Goal: Task Accomplishment & Management: Manage account settings

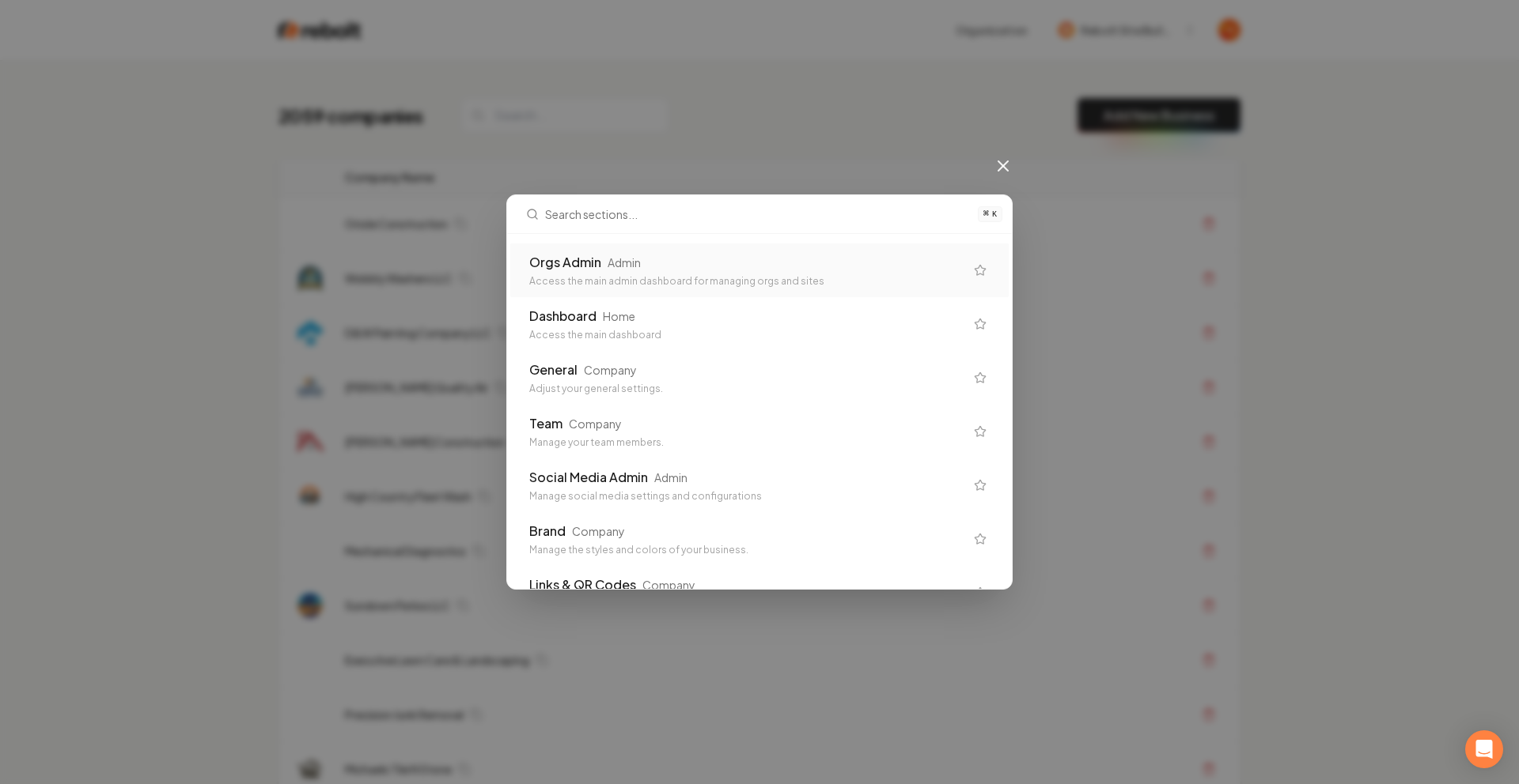
click at [649, 260] on div "Orgs Admin Admin" at bounding box center [746, 262] width 435 height 19
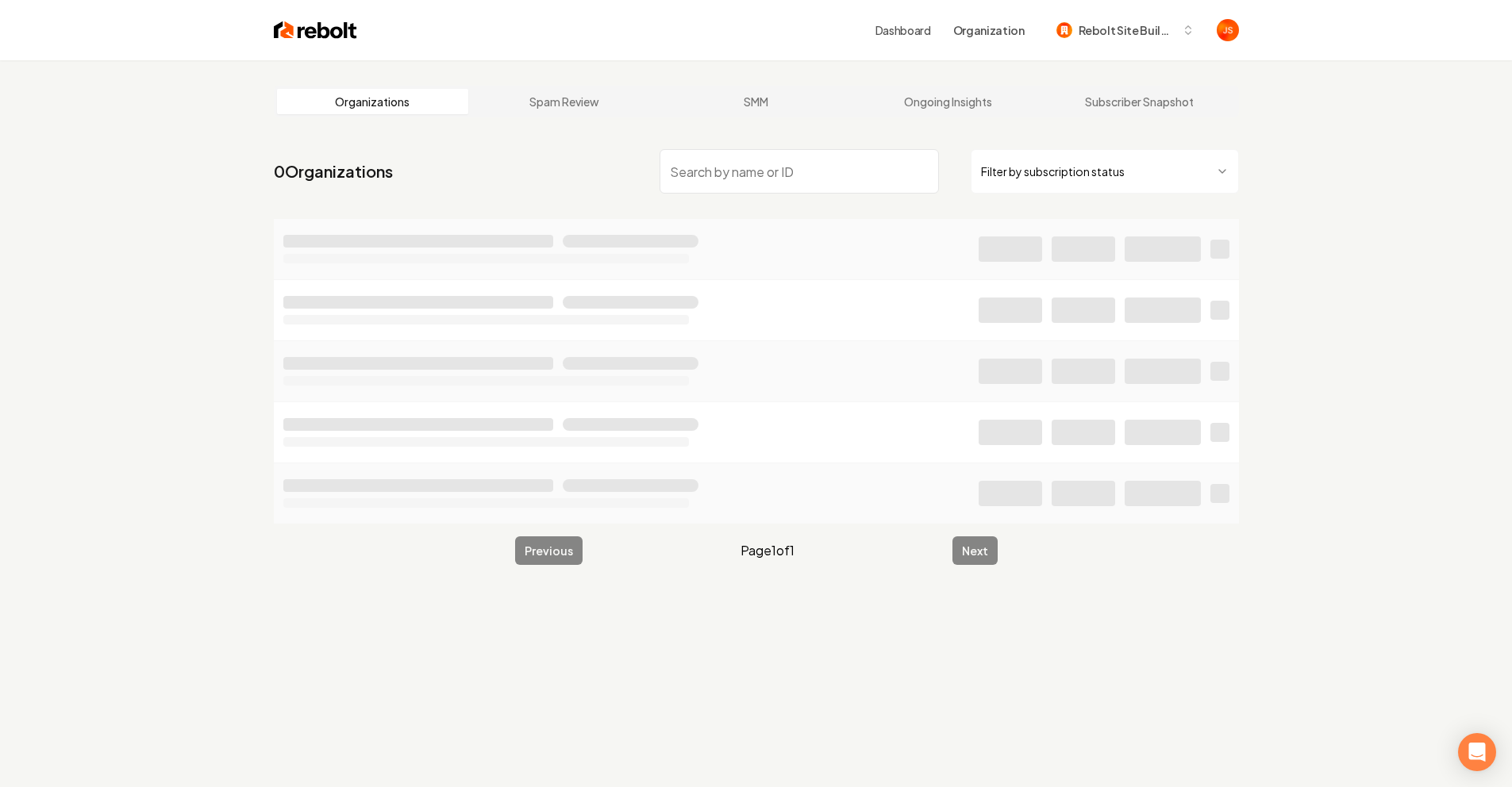
click at [891, 156] on input "search" at bounding box center [799, 171] width 279 height 44
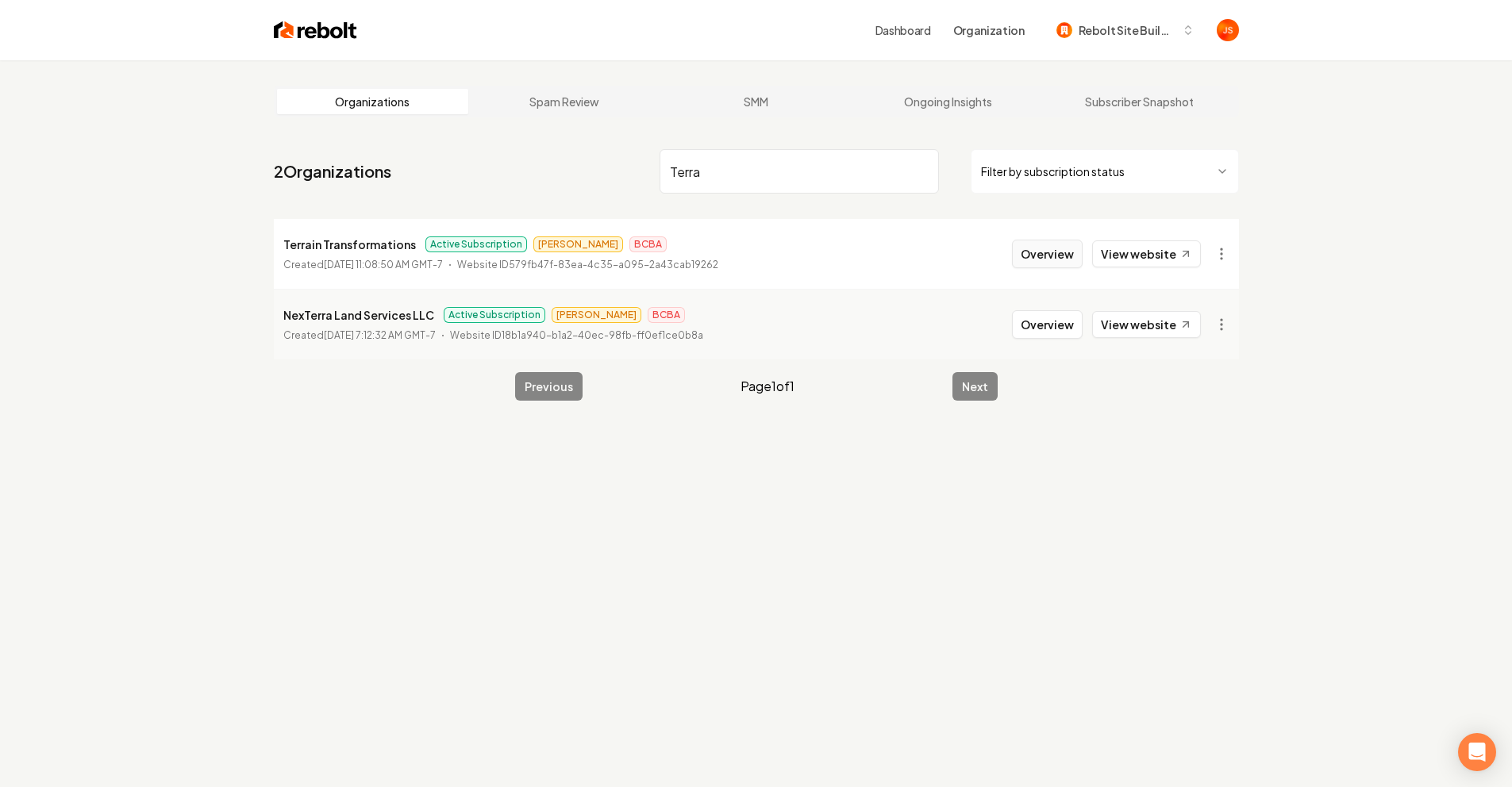
type input "Terra"
click at [1017, 249] on button "Overview" at bounding box center [1047, 254] width 71 height 29
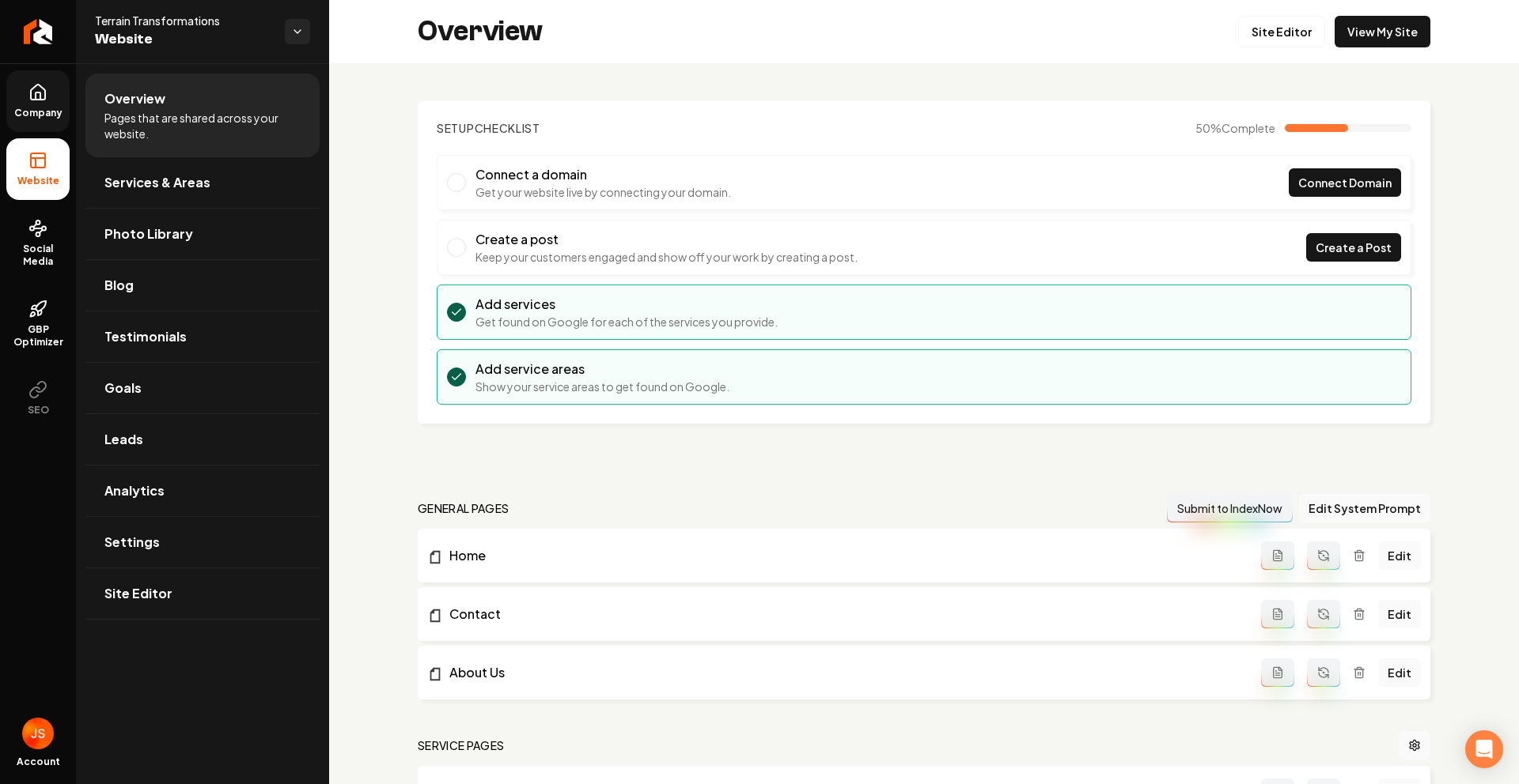
click at [59, 88] on link "Company" at bounding box center [38, 101] width 63 height 61
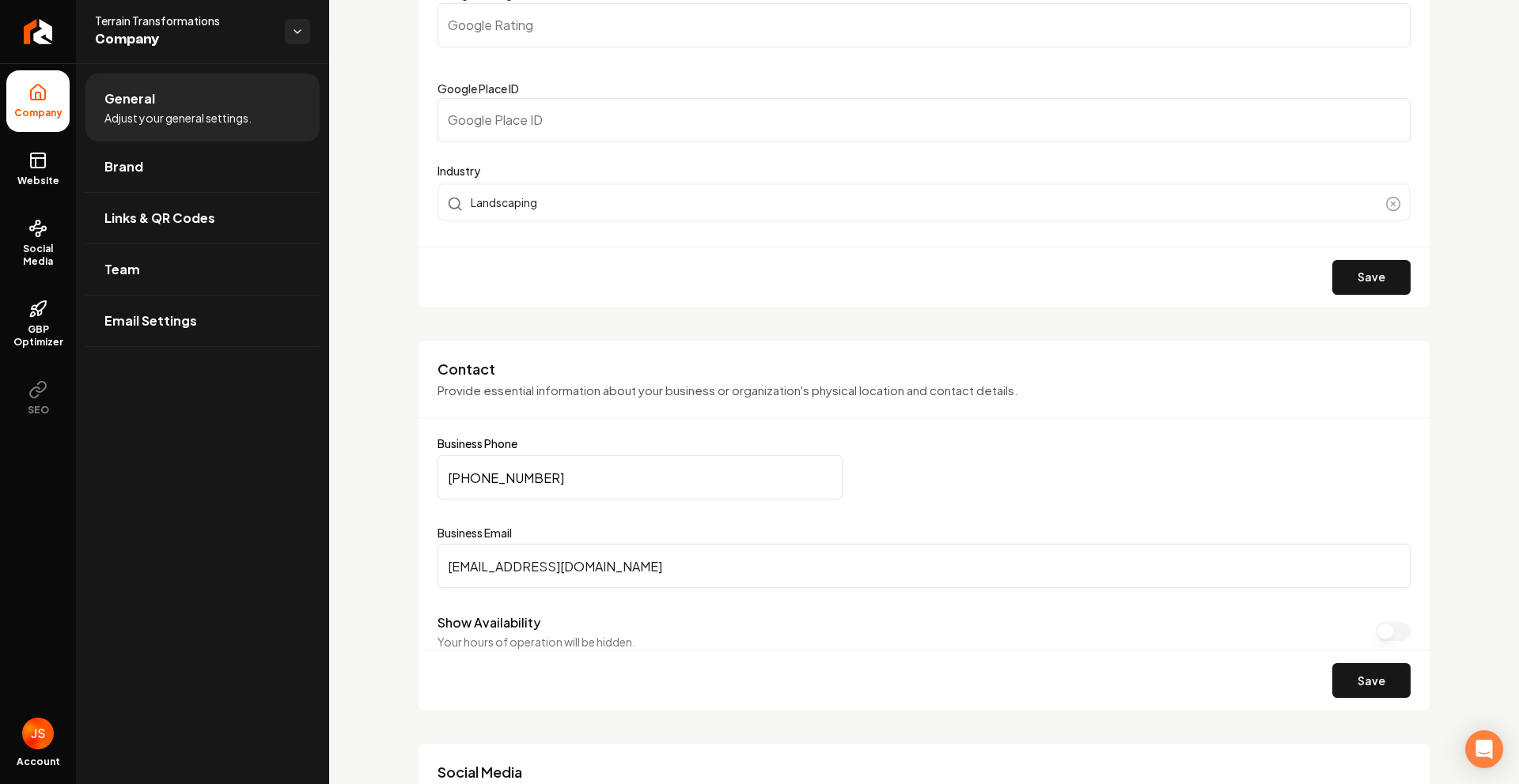
scroll to position [883, 0]
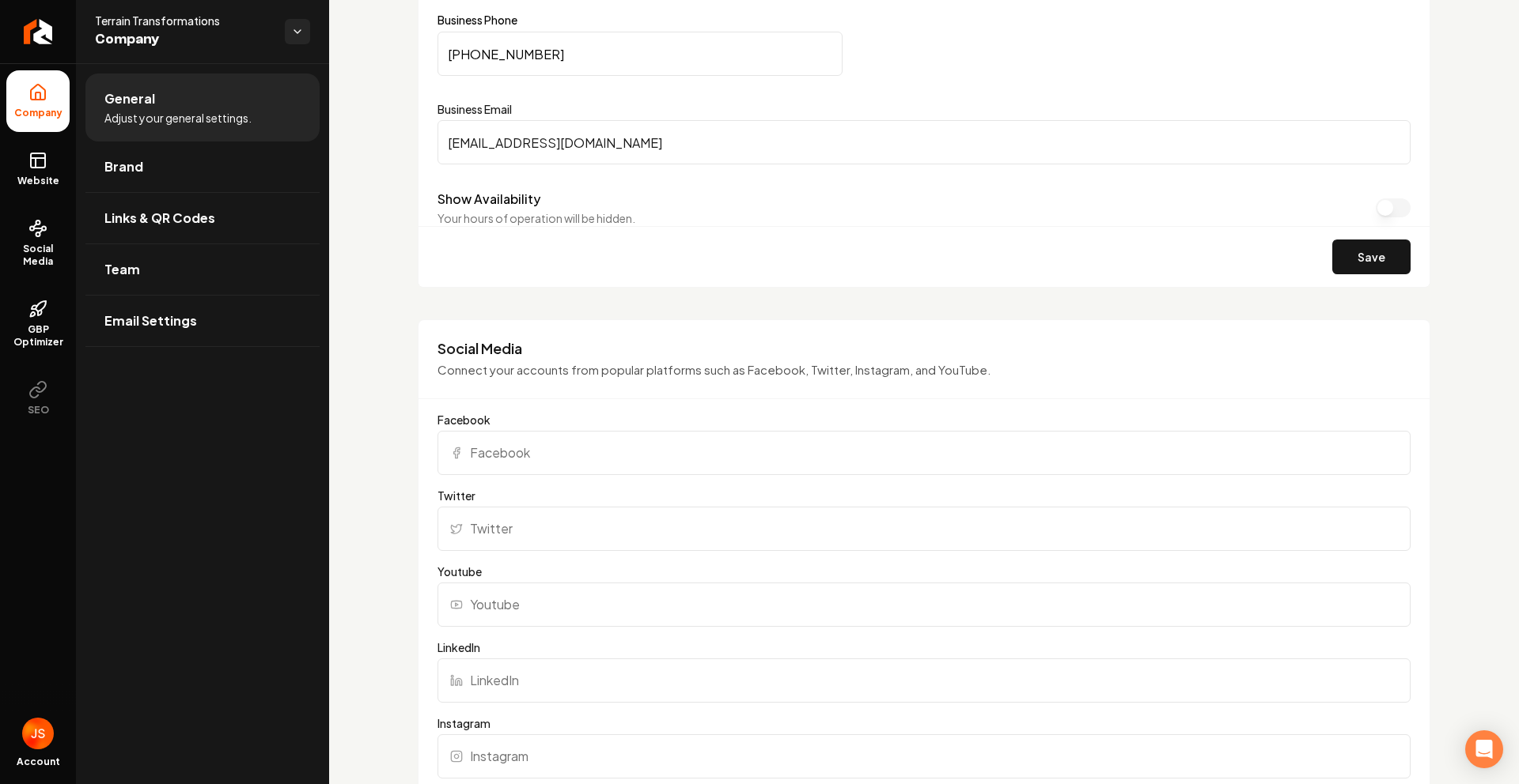
click at [513, 153] on input "ttransformations1030@gmail.com" at bounding box center [923, 141] width 973 height 44
paste input "macdonalds1224@gmail.com"
type input "macdonalds1224@gmail.com"
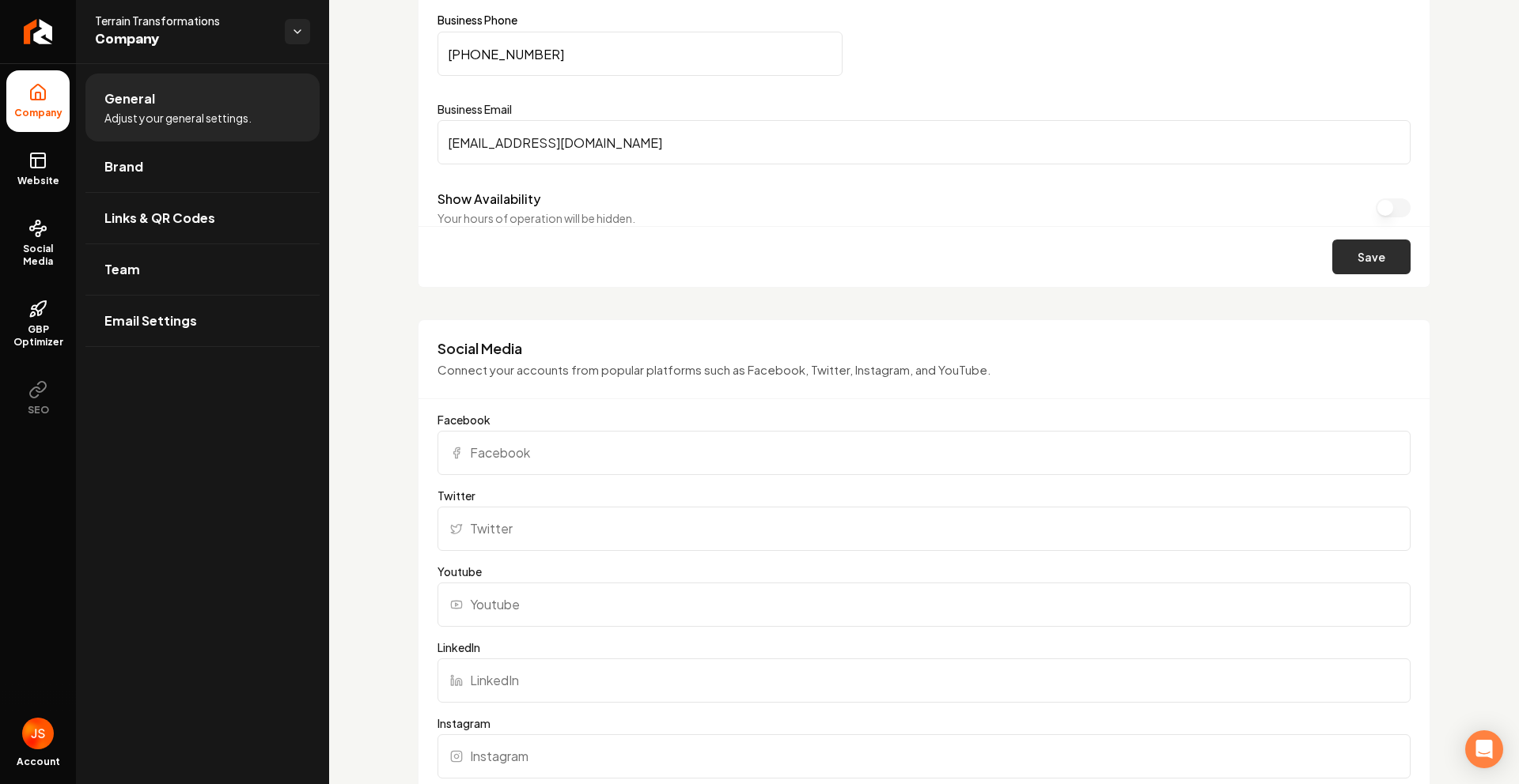
click at [1333, 243] on button "Save" at bounding box center [1371, 257] width 78 height 35
drag, startPoint x: 650, startPoint y: 141, endPoint x: 362, endPoint y: 116, distance: 289.1
click at [362, 116] on div "Basics The more information you provide, the better your site will turn out sin…" at bounding box center [924, 618] width 1190 height 2876
type input "ttransformation1030@gmail.com"
click at [1335, 262] on button "Save" at bounding box center [1371, 257] width 78 height 35
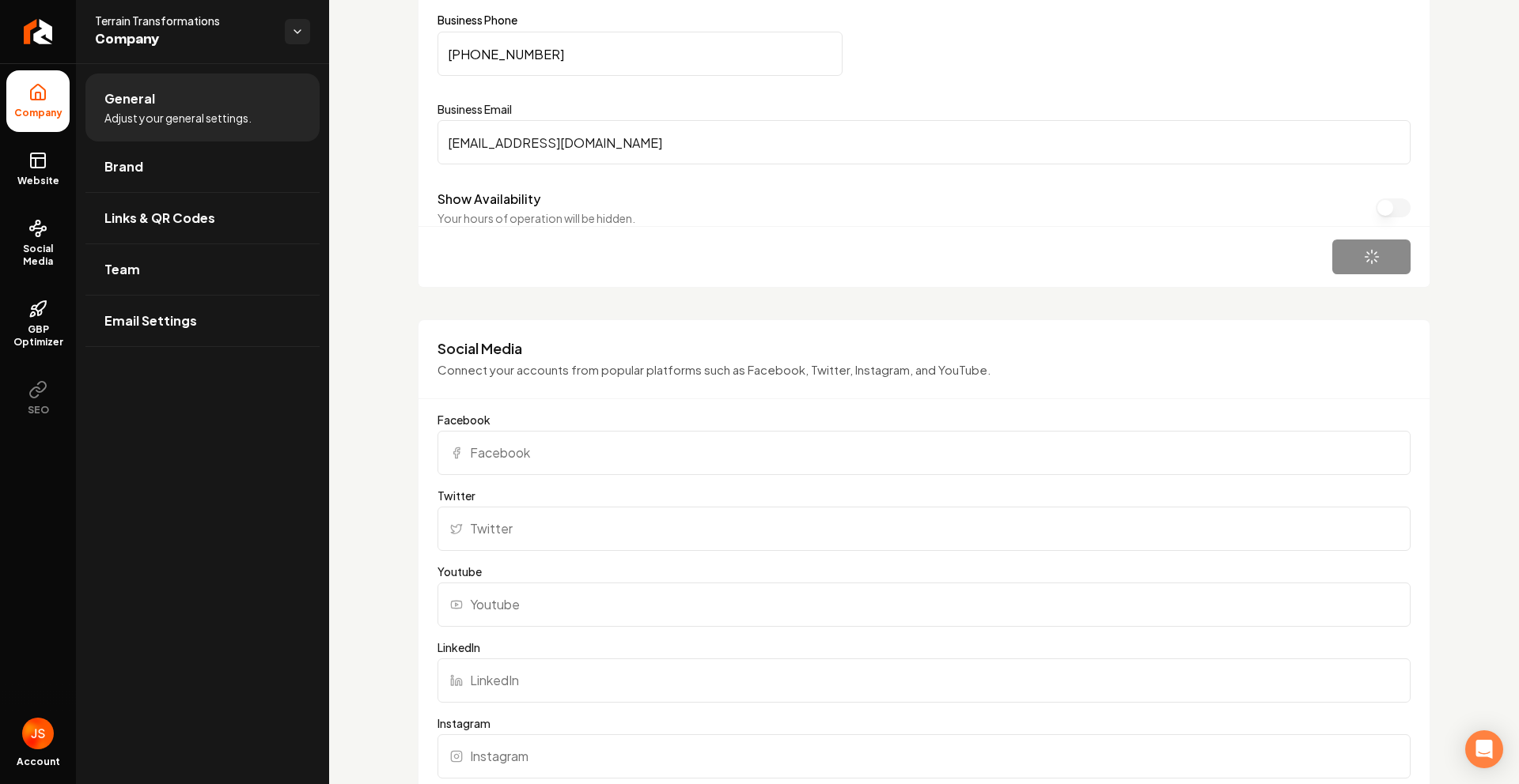
click at [590, 152] on input "ttransformation1030@gmail.com" at bounding box center [923, 141] width 973 height 44
click at [1334, 269] on button "Save" at bounding box center [1371, 257] width 78 height 35
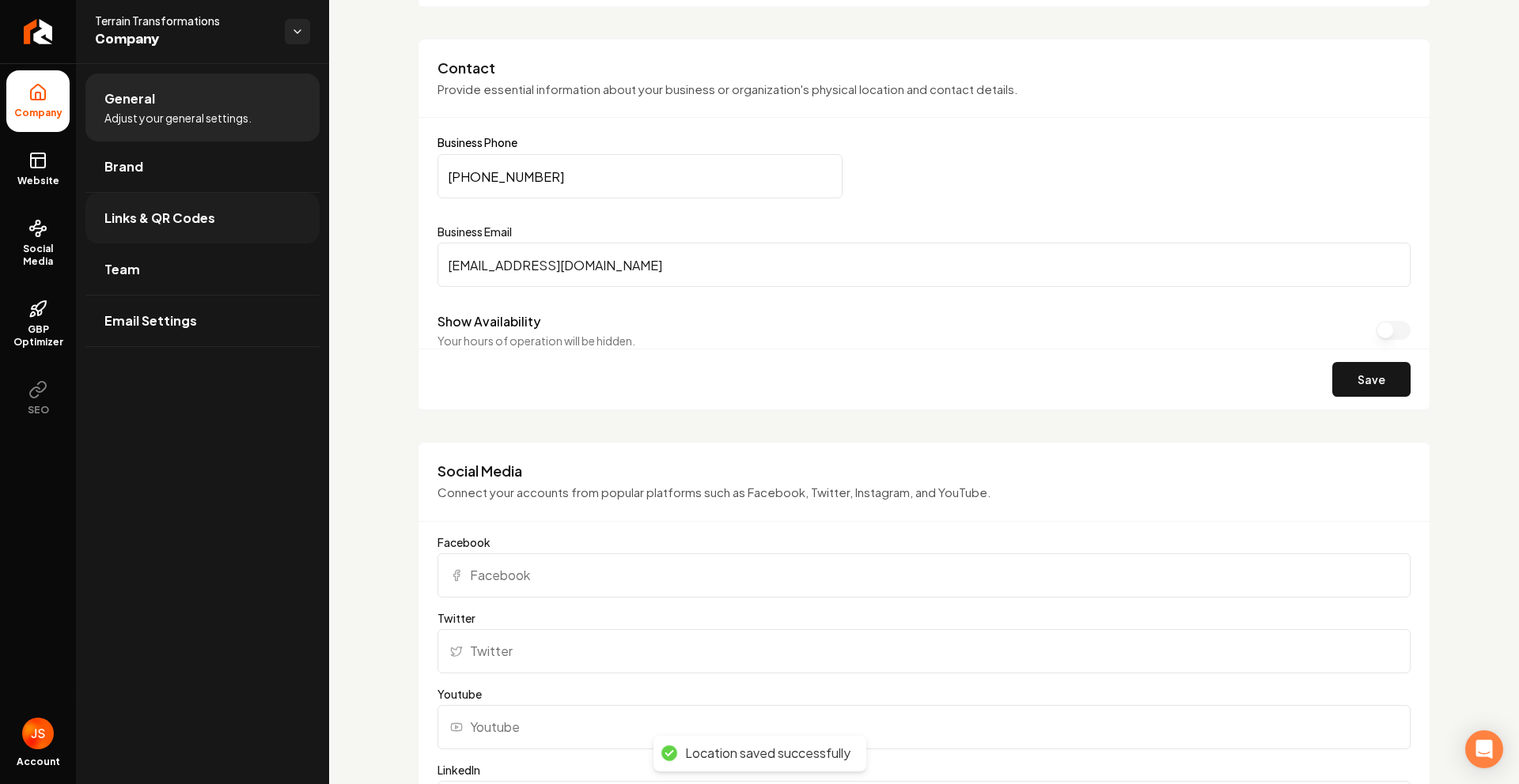
scroll to position [739, 0]
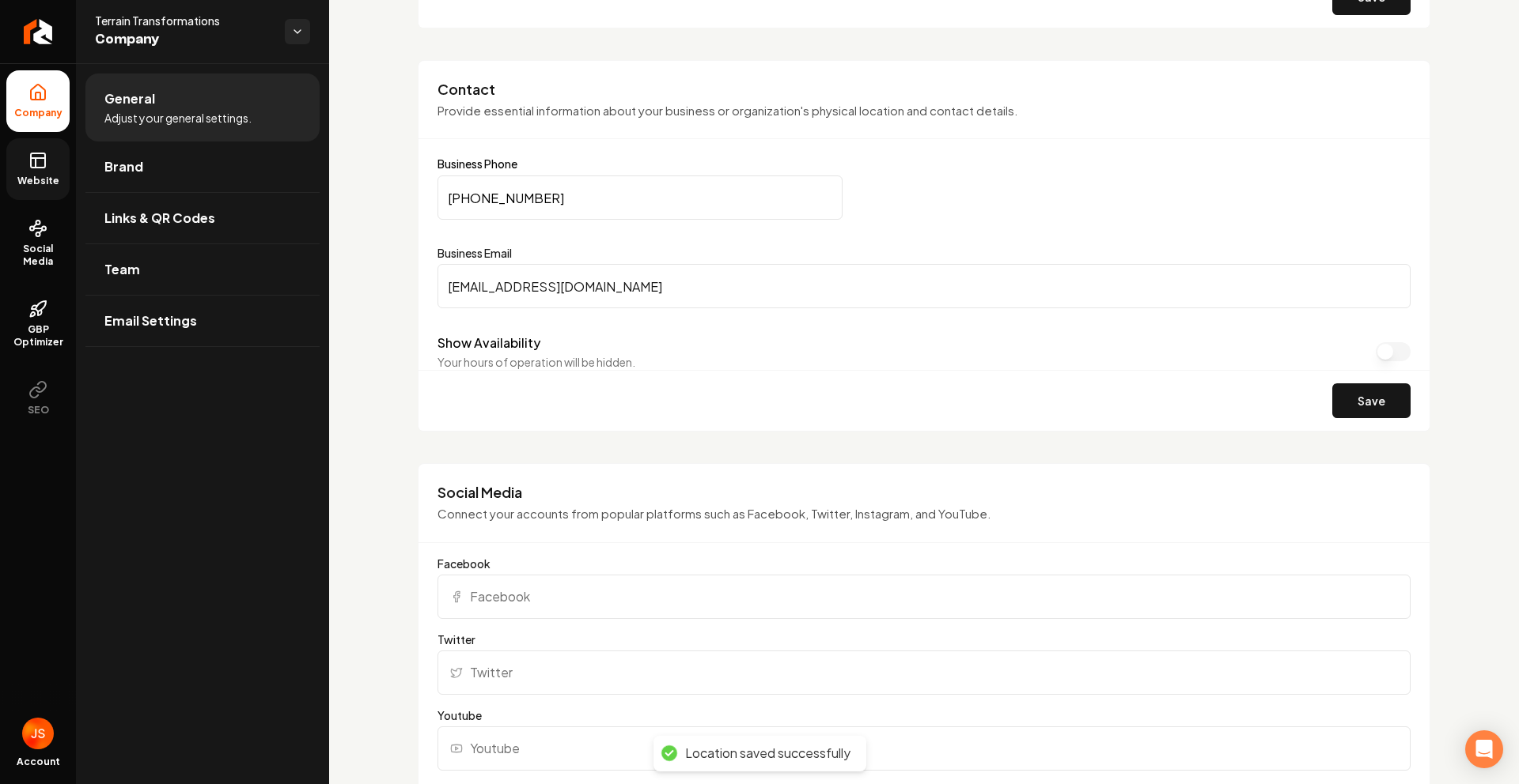
click at [23, 169] on link "Website" at bounding box center [38, 169] width 63 height 61
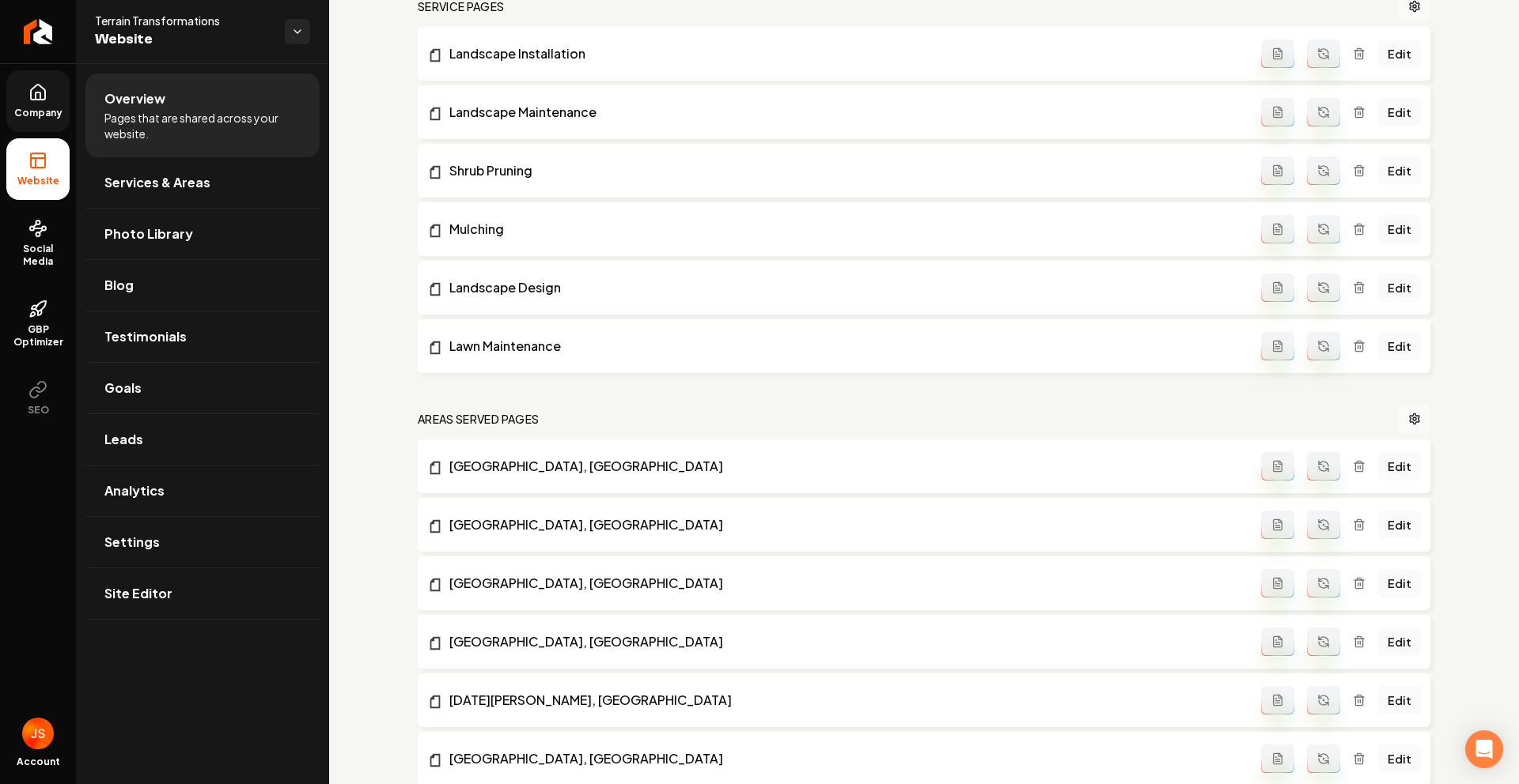
click at [42, 102] on link "Company" at bounding box center [38, 101] width 63 height 61
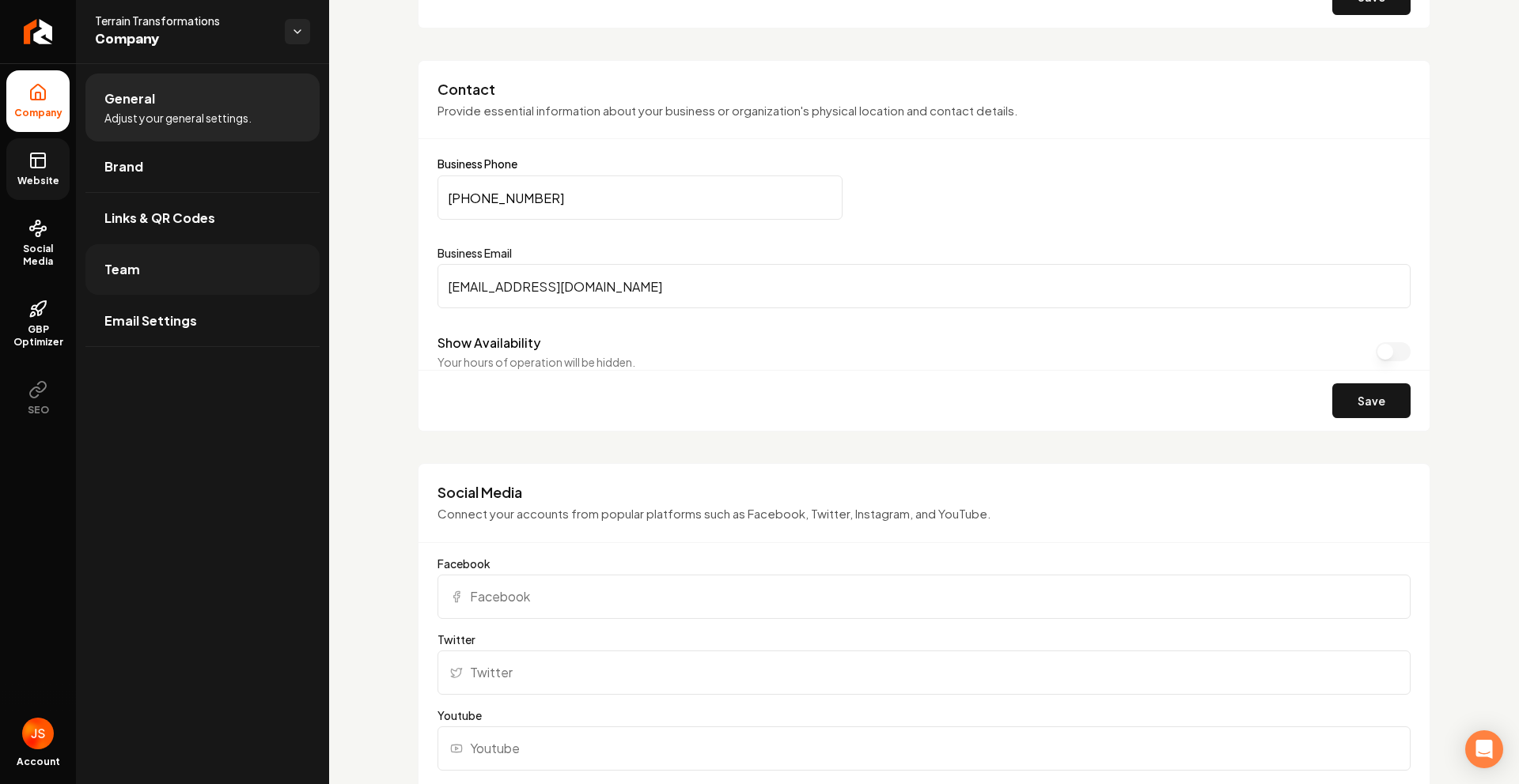
click at [134, 285] on link "Team" at bounding box center [203, 269] width 234 height 50
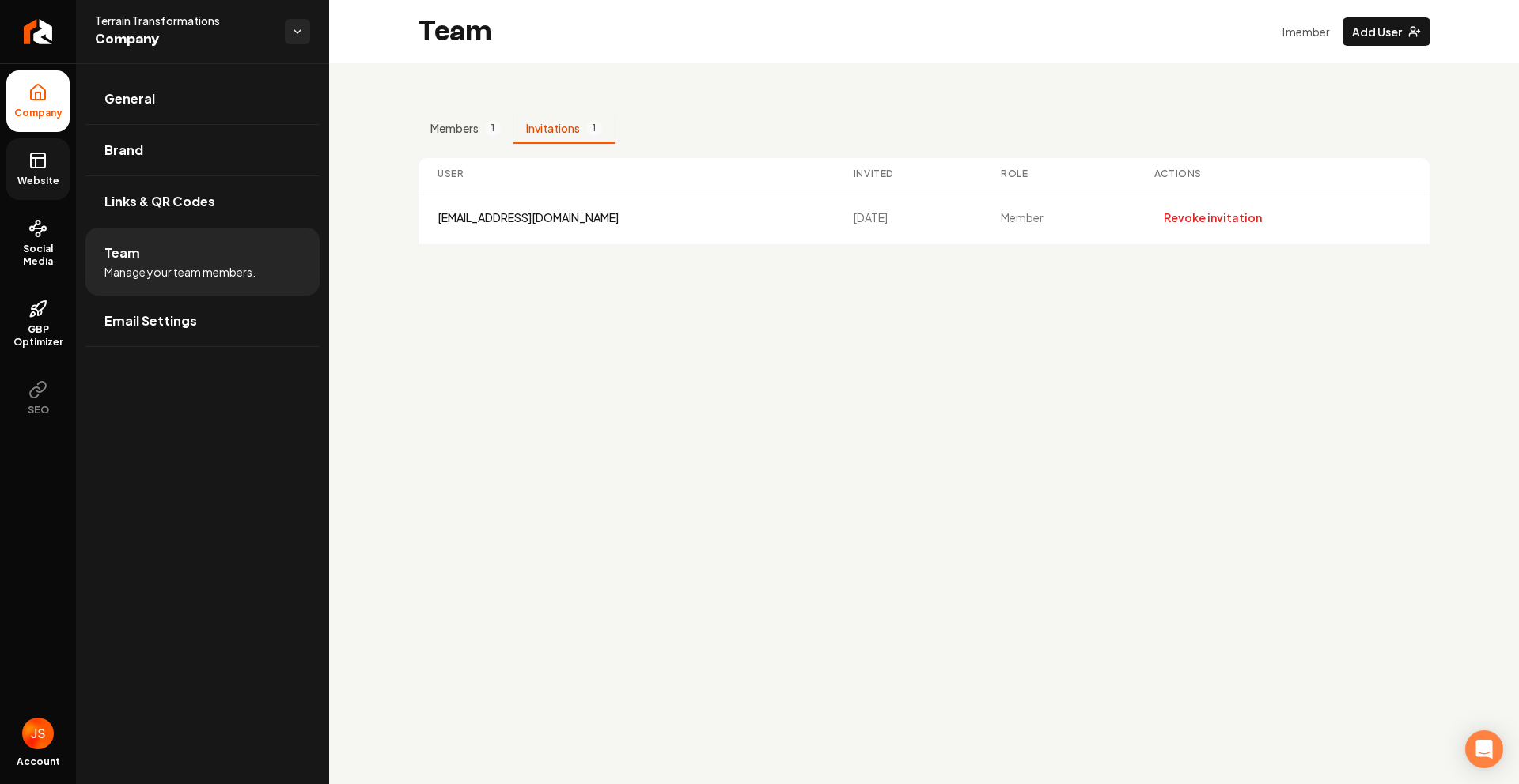
click at [590, 129] on span "1" at bounding box center [594, 128] width 16 height 16
click at [1225, 225] on button "Revoke invitation" at bounding box center [1212, 218] width 117 height 29
click at [1398, 27] on button "Add User" at bounding box center [1386, 32] width 87 height 29
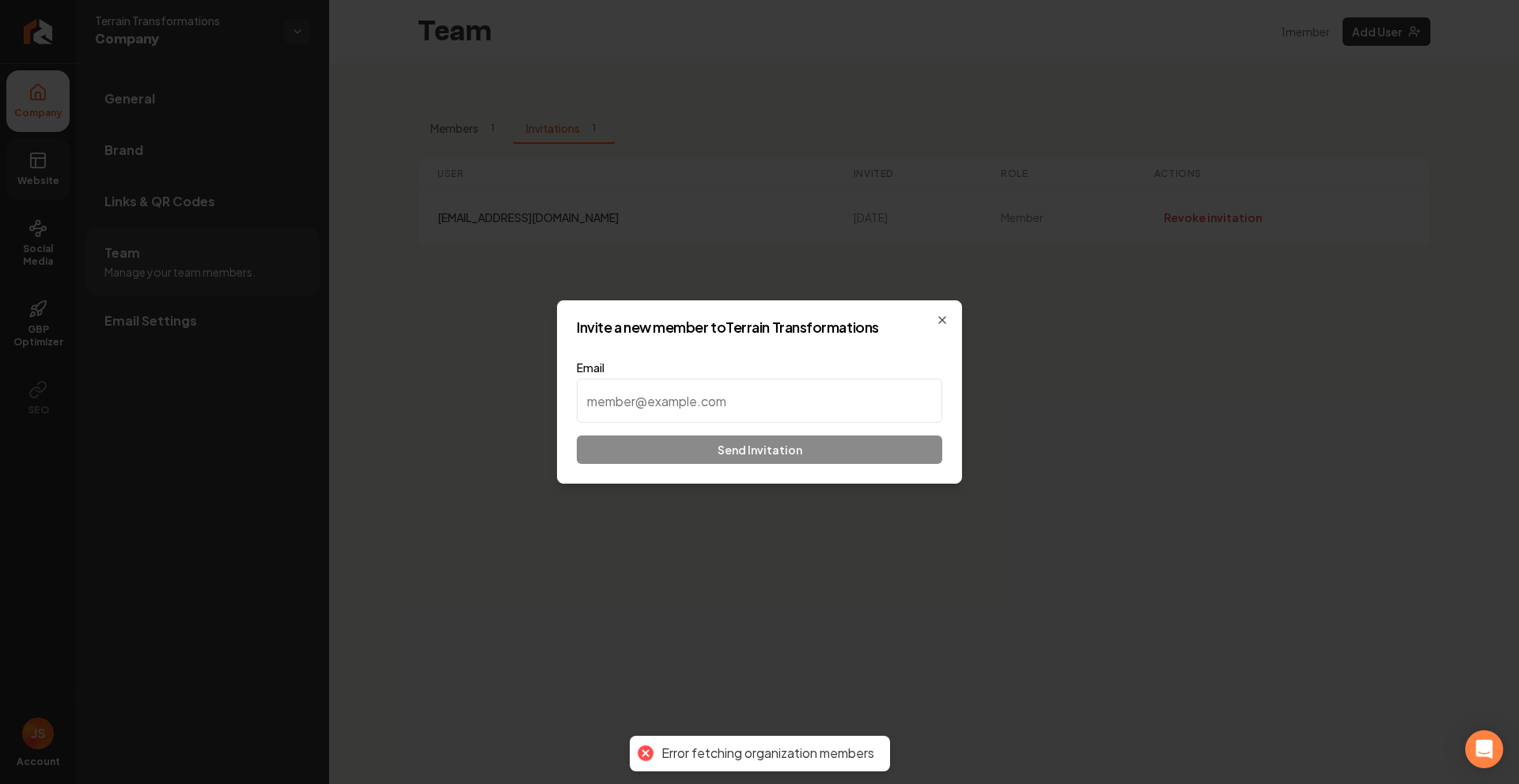
type input "Hello Devin McKenzie, We’re thrilled to be your website partner and excited to …"
drag, startPoint x: 824, startPoint y: 397, endPoint x: 813, endPoint y: 397, distance: 11.0
click at [813, 397] on input at bounding box center [759, 400] width 365 height 44
paste input "ttransformation1030@gmail.com"
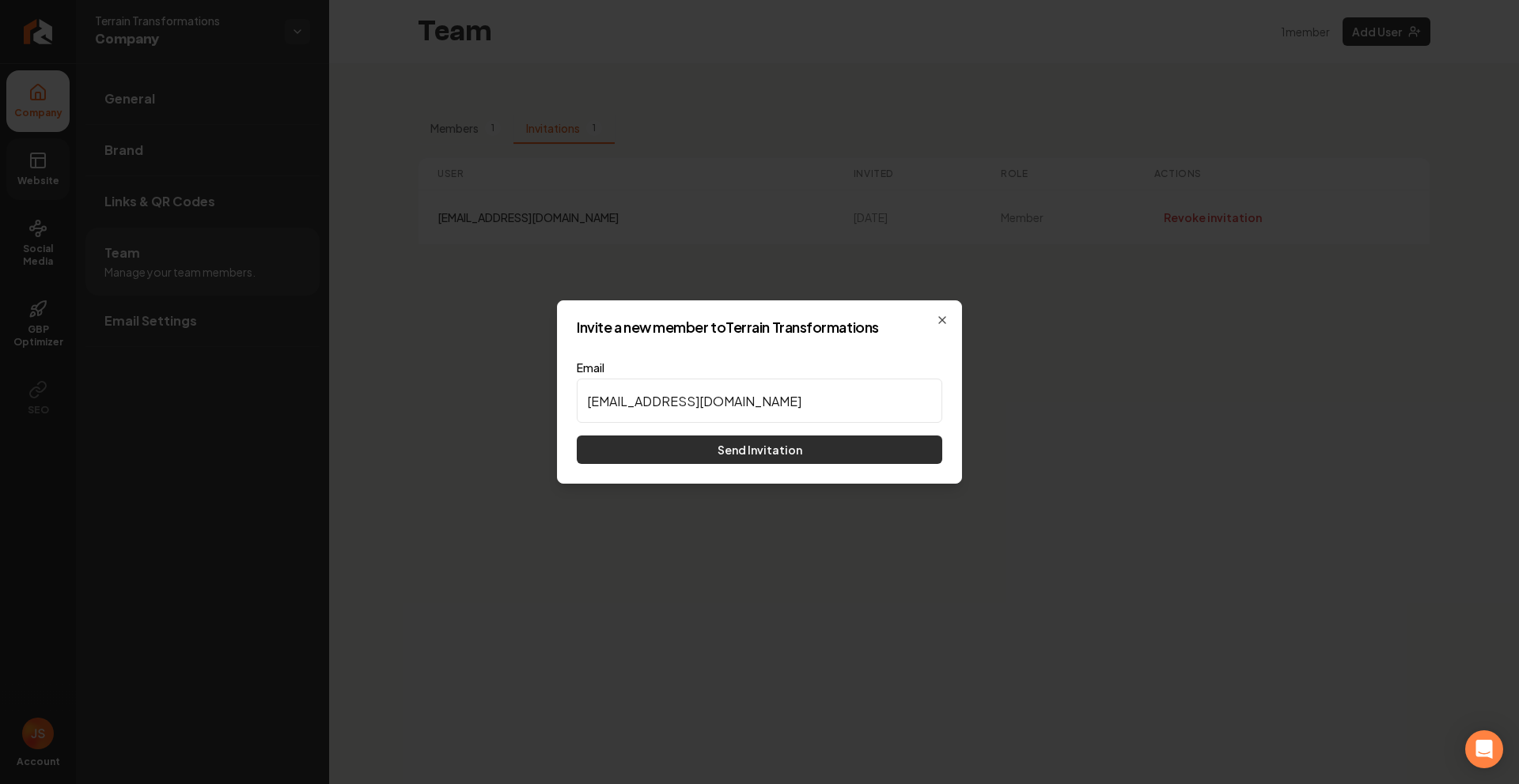
type input "ttransformation1030@gmail.com"
click at [767, 449] on button "Send Invitation" at bounding box center [759, 450] width 365 height 29
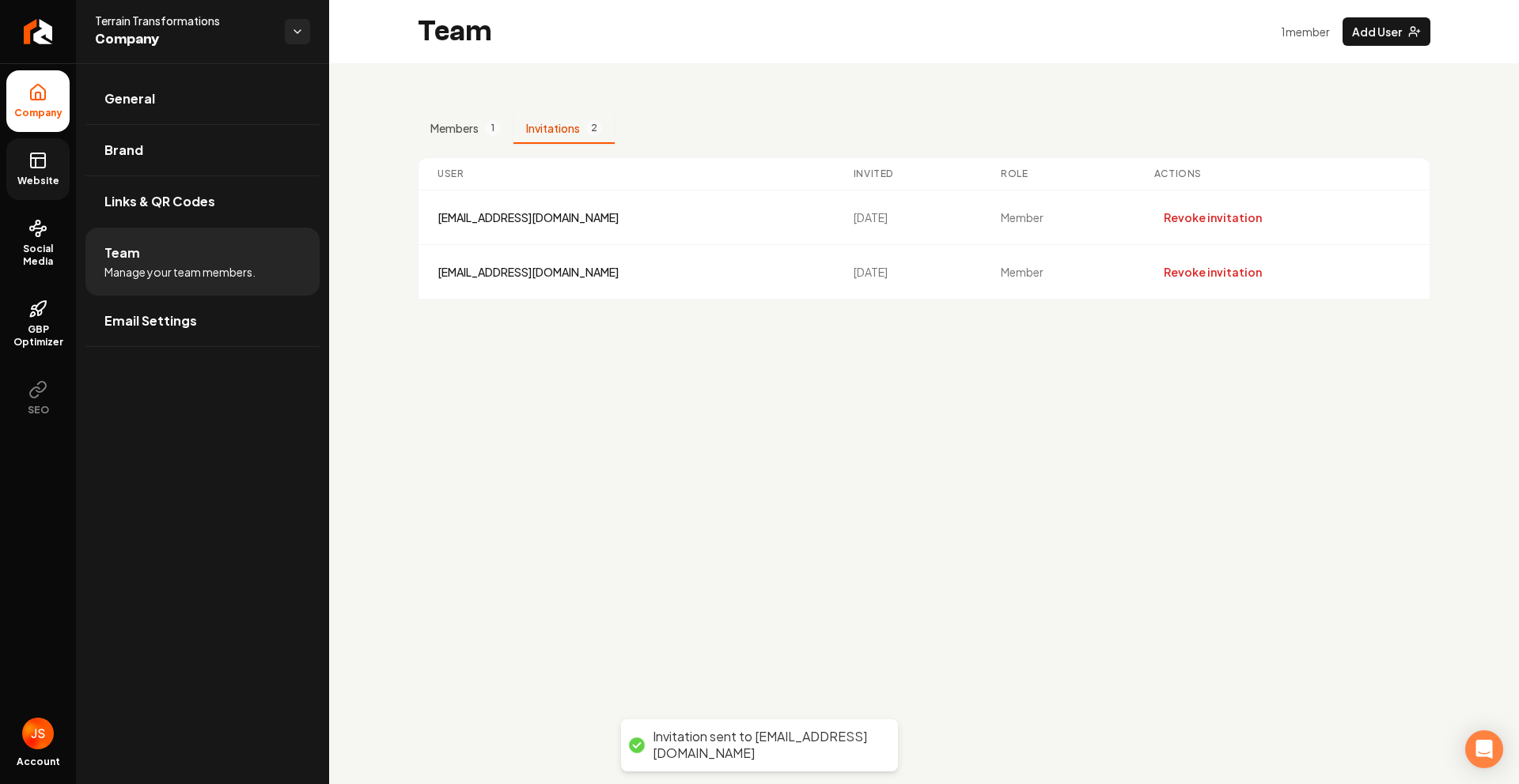
click at [1103, 437] on main "Team 1 member Add User Members 1 Invitations 2 User Invited Role Actions ttrans…" at bounding box center [924, 392] width 1190 height 784
click at [25, 161] on link "Website" at bounding box center [38, 169] width 63 height 61
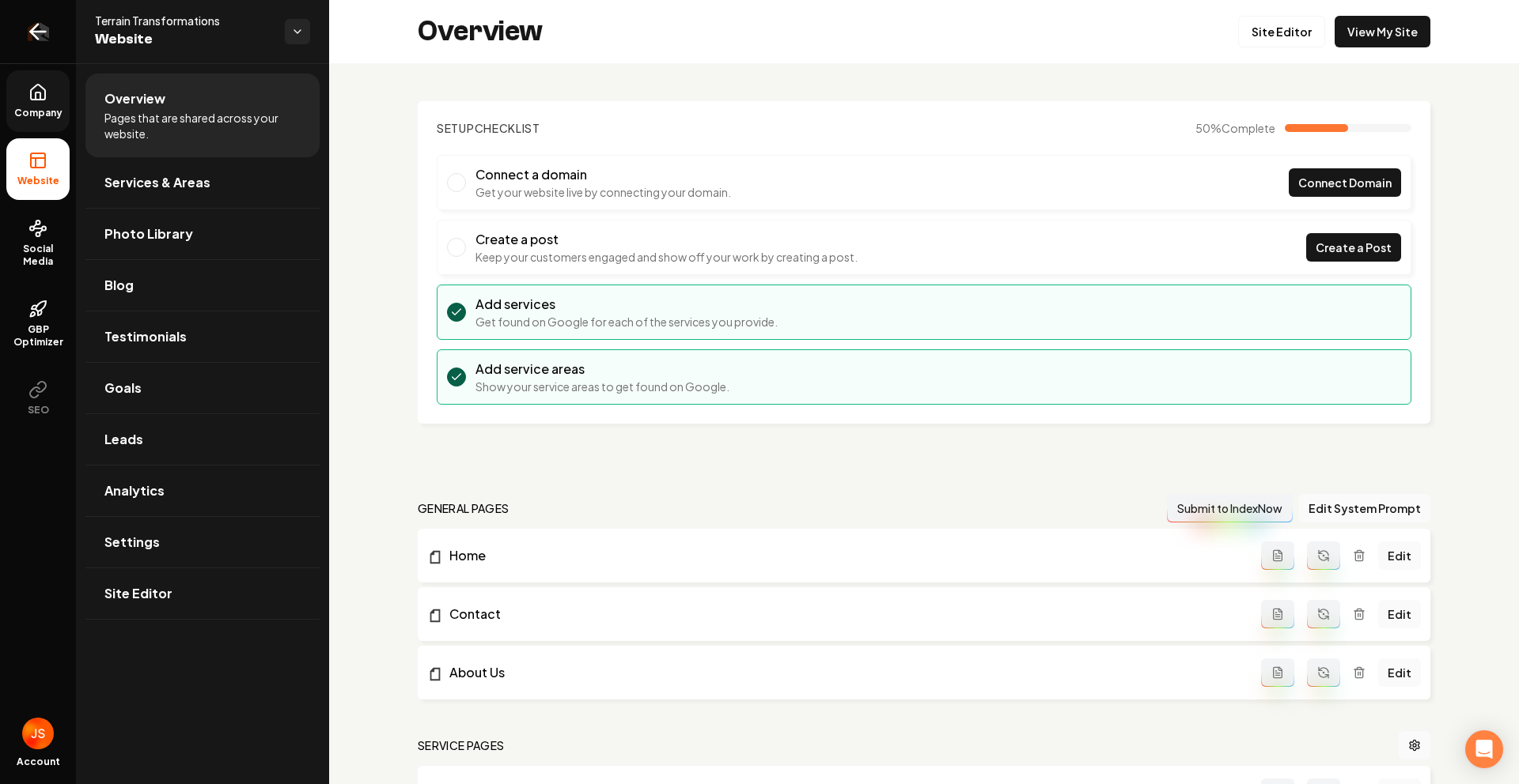
click at [28, 51] on link "Return to dashboard" at bounding box center [38, 32] width 76 height 63
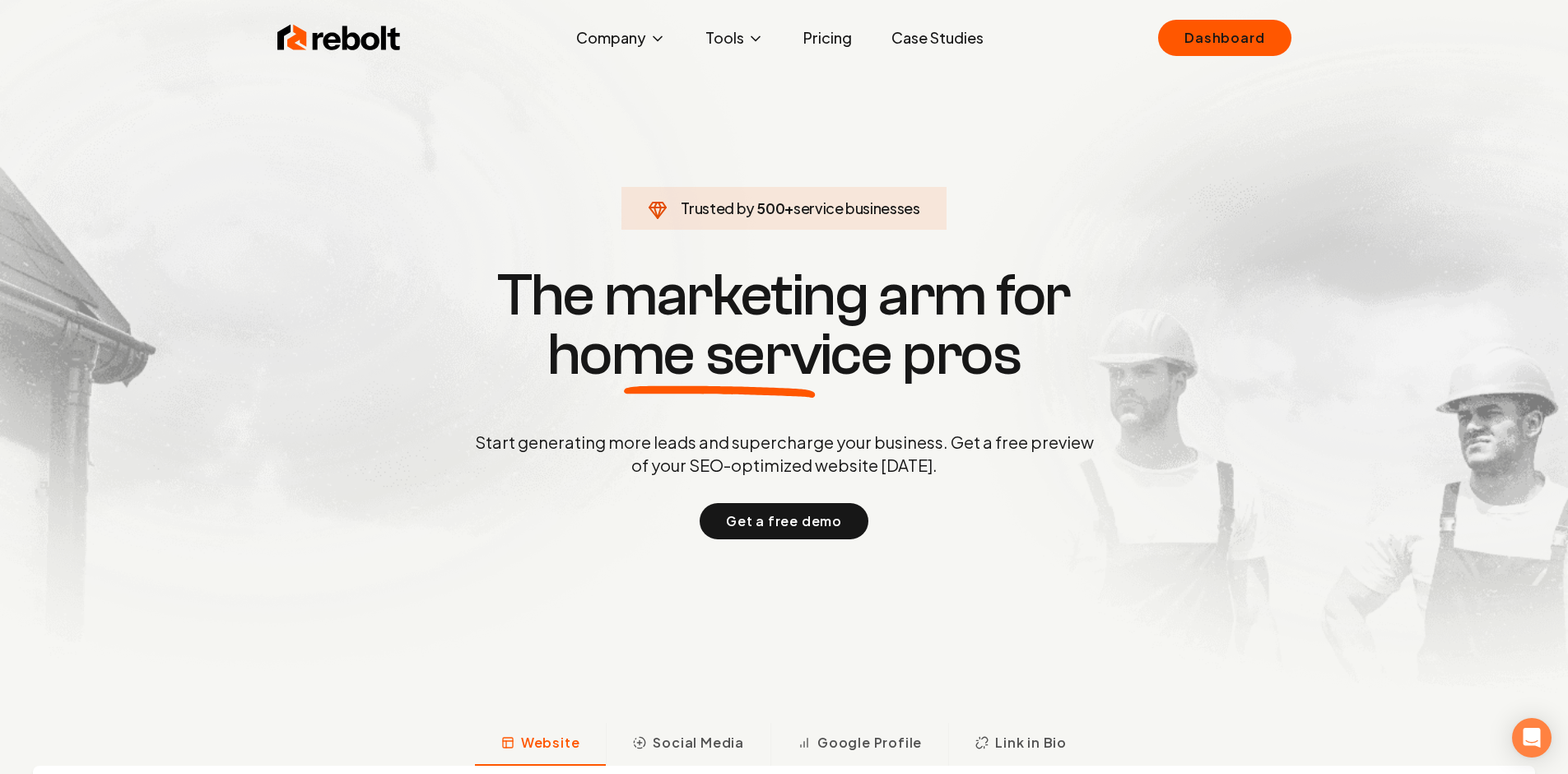
drag, startPoint x: 474, startPoint y: 220, endPoint x: 453, endPoint y: 182, distance: 43.4
click at [473, 219] on section "Trusted by 500 + service businesses The marketing arm for home service pros Sta…" at bounding box center [784, 401] width 816 height 696
click at [1189, 231] on section "Trusted by 500 + service businesses The marketing arm for home service pros Sta…" at bounding box center [784, 401] width 816 height 696
click at [1259, 35] on link "Dashboard" at bounding box center [1224, 38] width 132 height 37
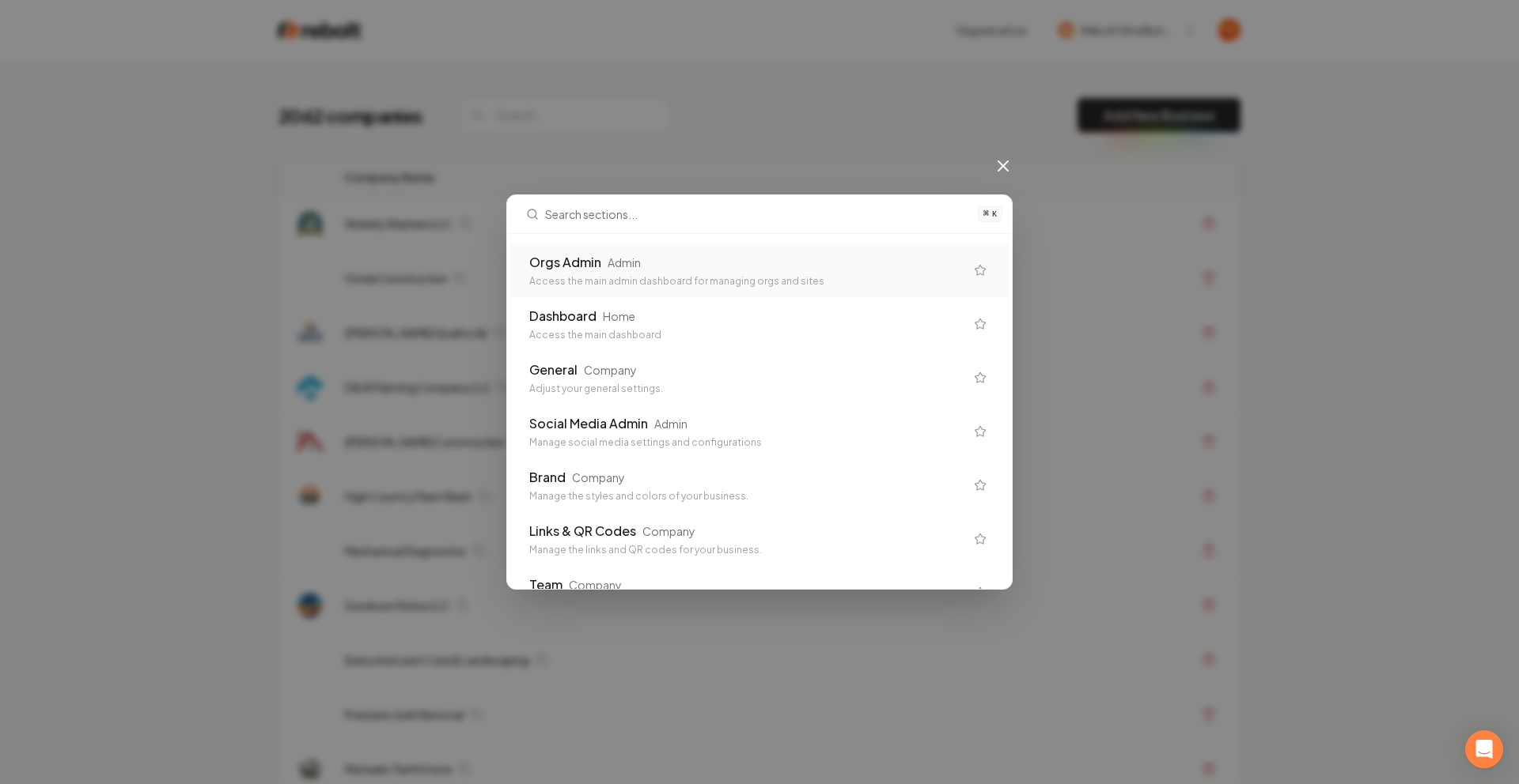
click at [664, 264] on div "Orgs Admin Admin" at bounding box center [746, 262] width 435 height 19
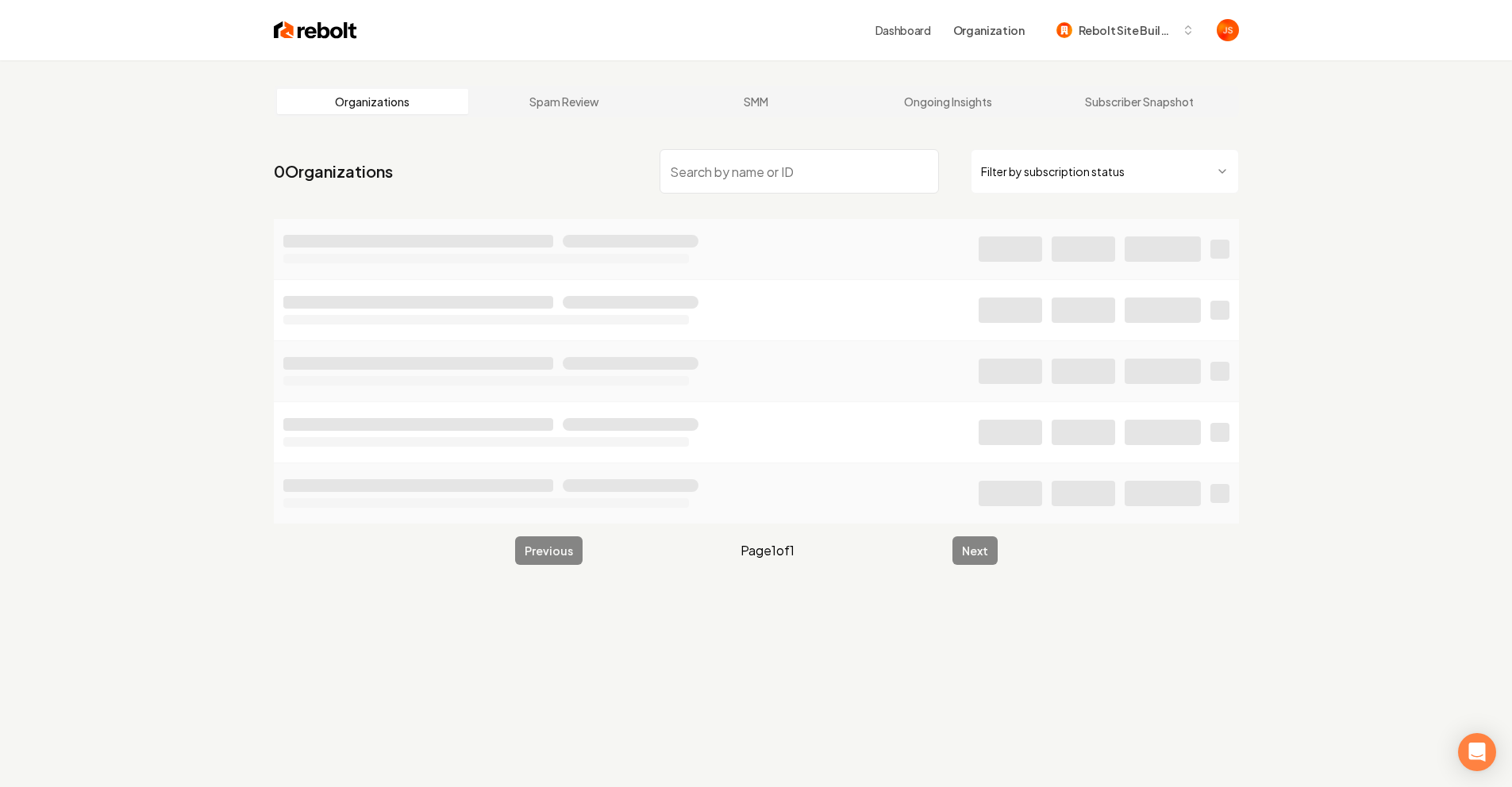
click at [1108, 165] on html "Dashboard Organization Rebolt Site Builder Organizations Spam Review SMM Ongoin…" at bounding box center [756, 394] width 1512 height 787
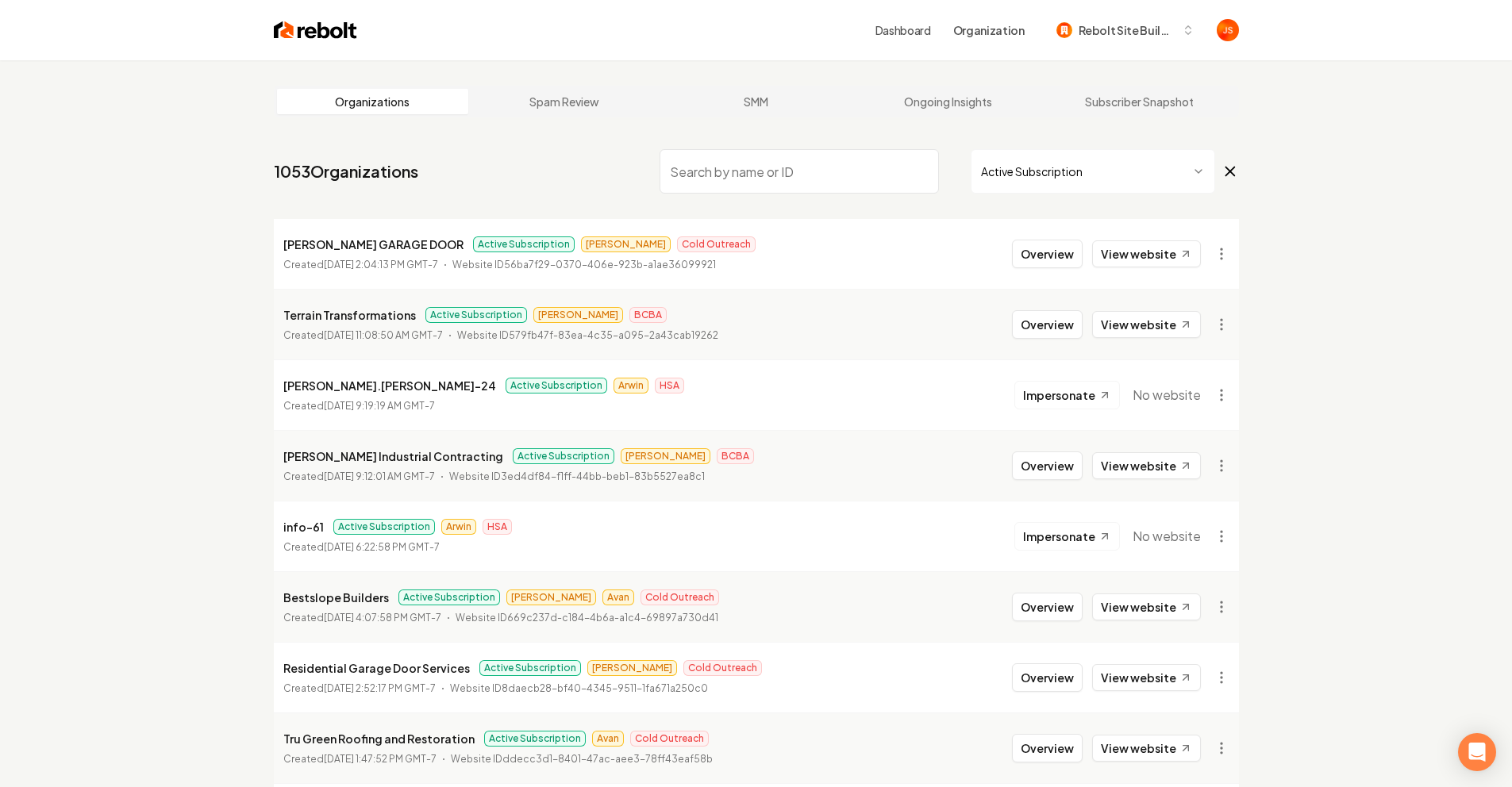
click at [871, 156] on input "search" at bounding box center [799, 171] width 279 height 44
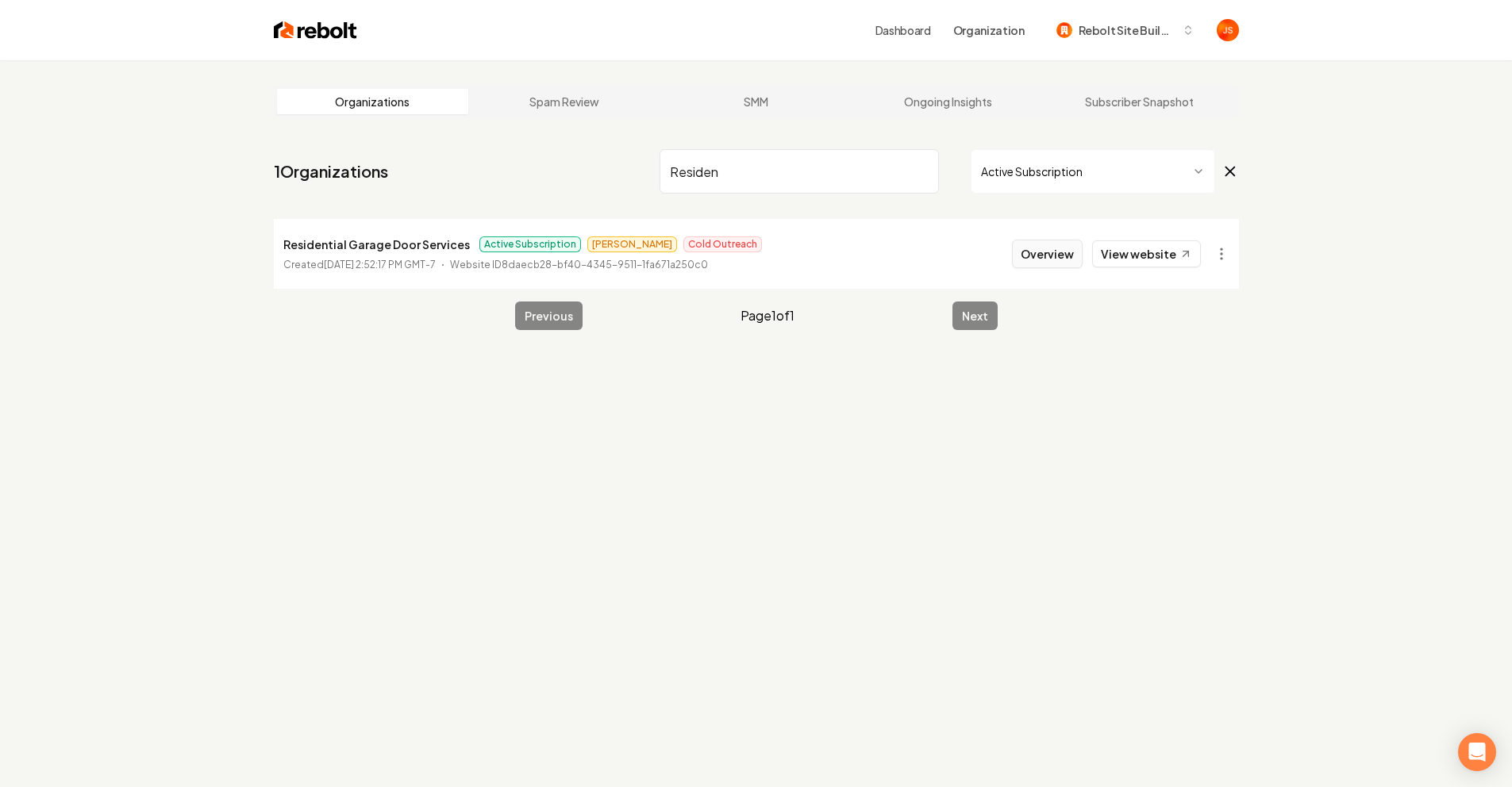
type input "Residen"
click at [1039, 251] on button "Overview" at bounding box center [1047, 254] width 71 height 29
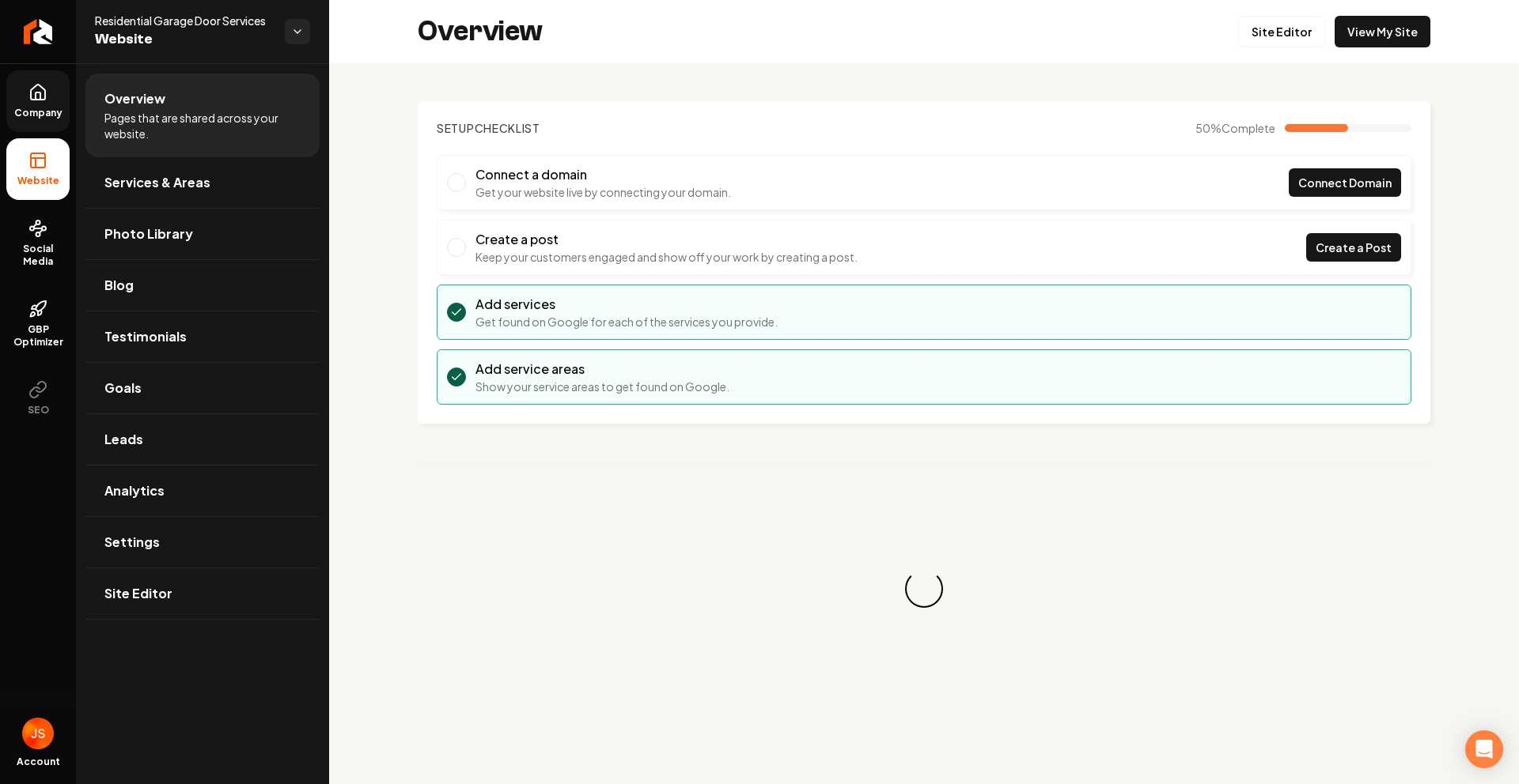
click at [36, 86] on icon at bounding box center [38, 92] width 19 height 19
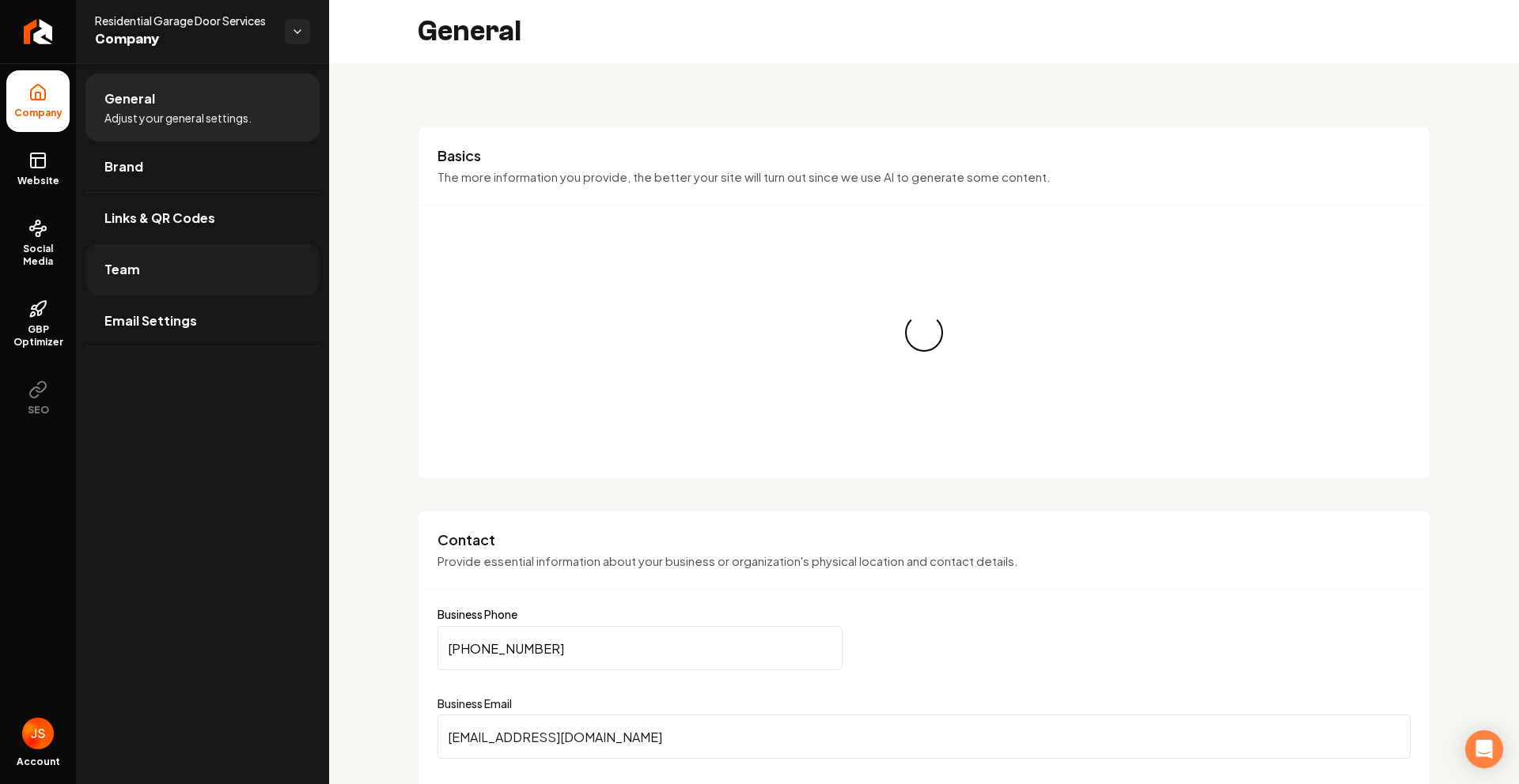
click at [145, 274] on link "Team" at bounding box center [203, 269] width 234 height 50
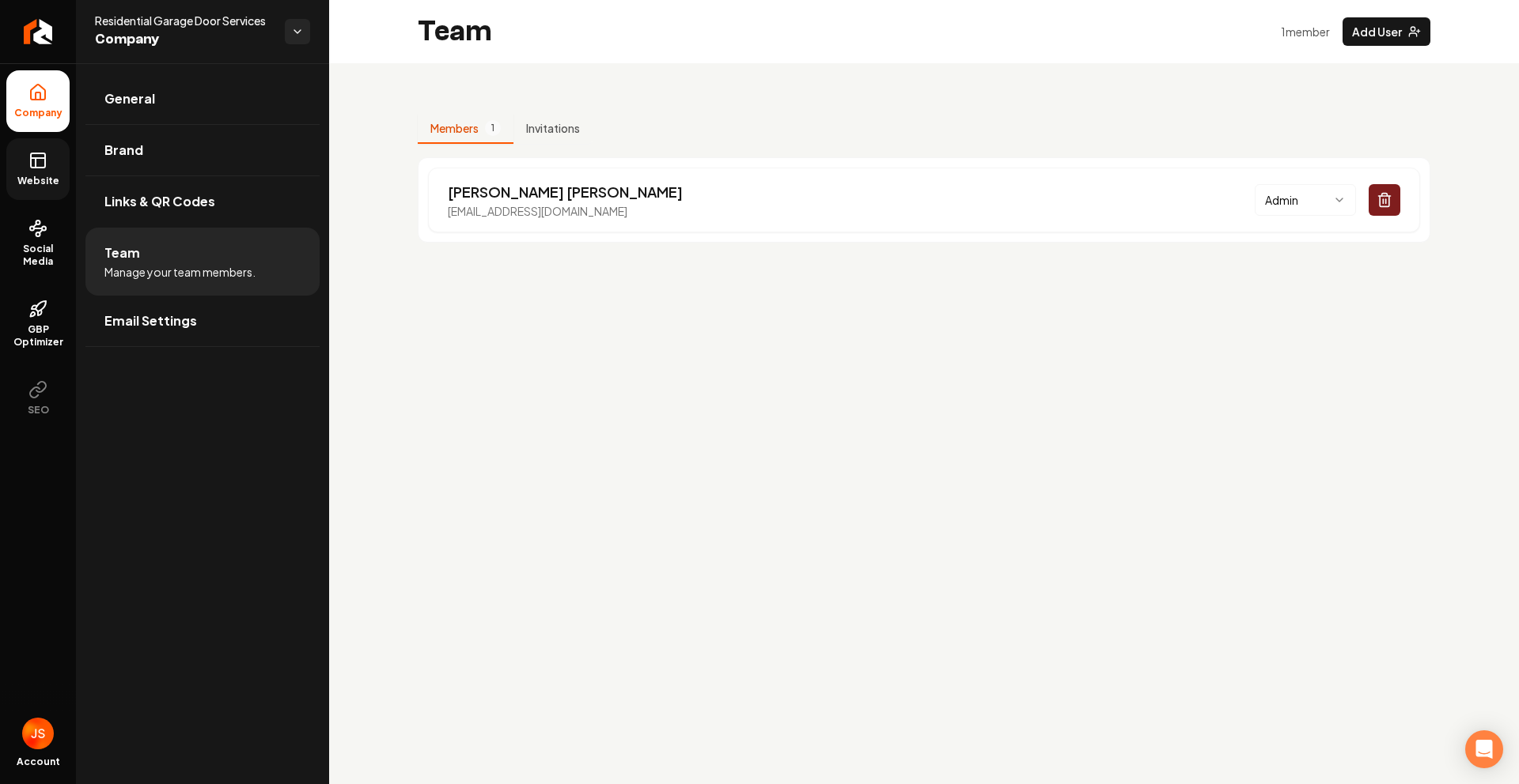
click at [45, 155] on rect at bounding box center [38, 160] width 14 height 14
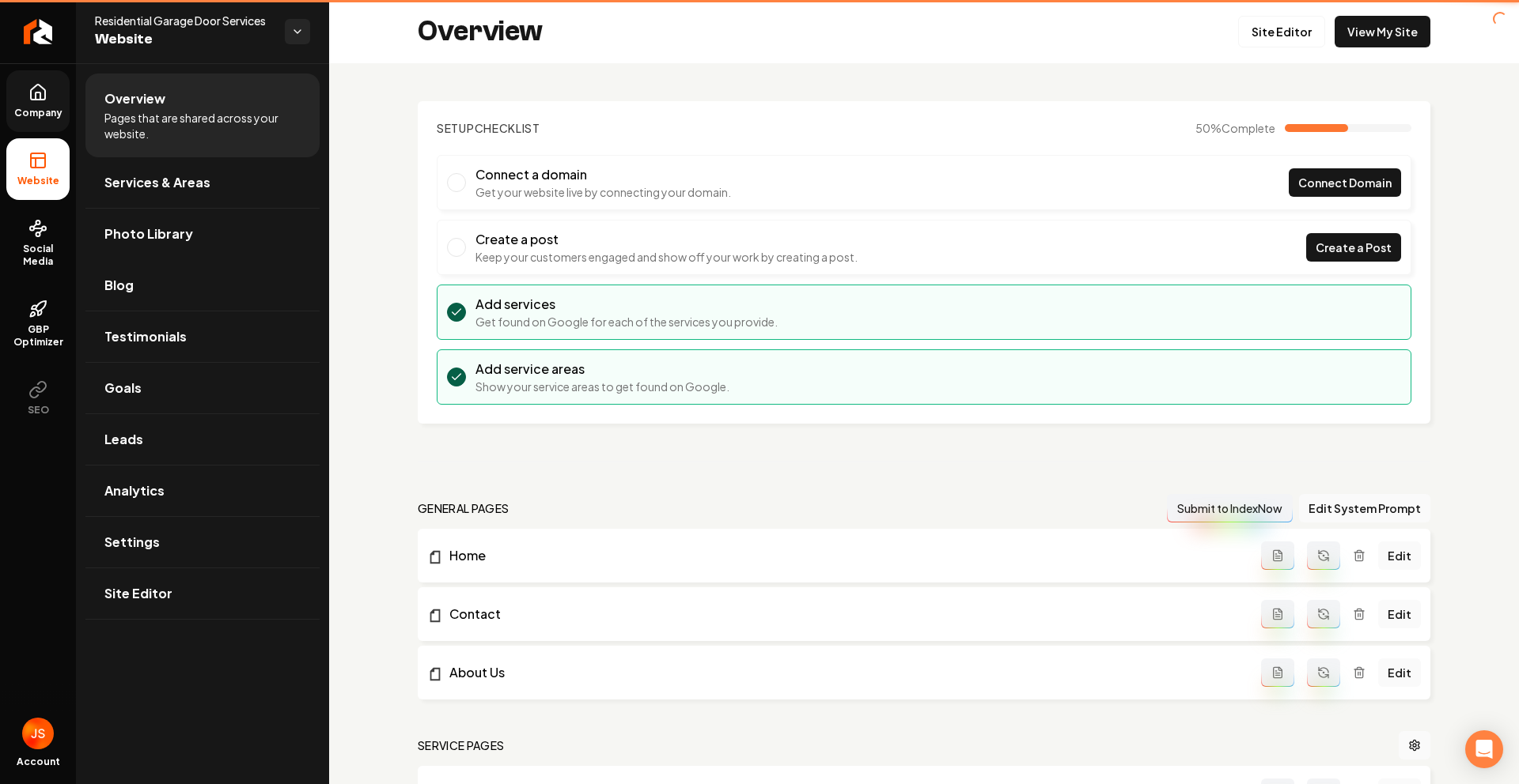
click at [49, 97] on link "Company" at bounding box center [38, 101] width 63 height 61
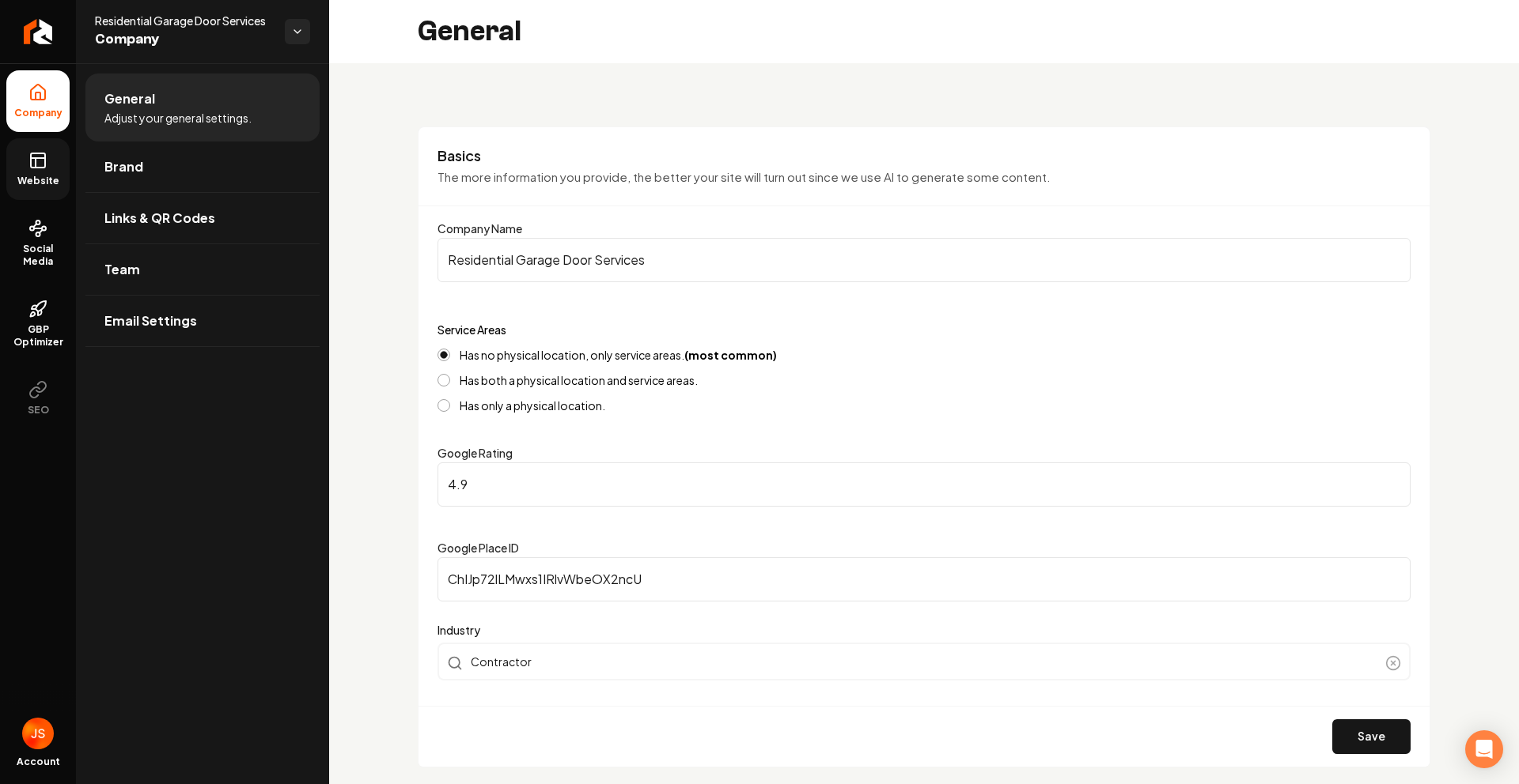
click at [38, 165] on icon at bounding box center [38, 160] width 19 height 19
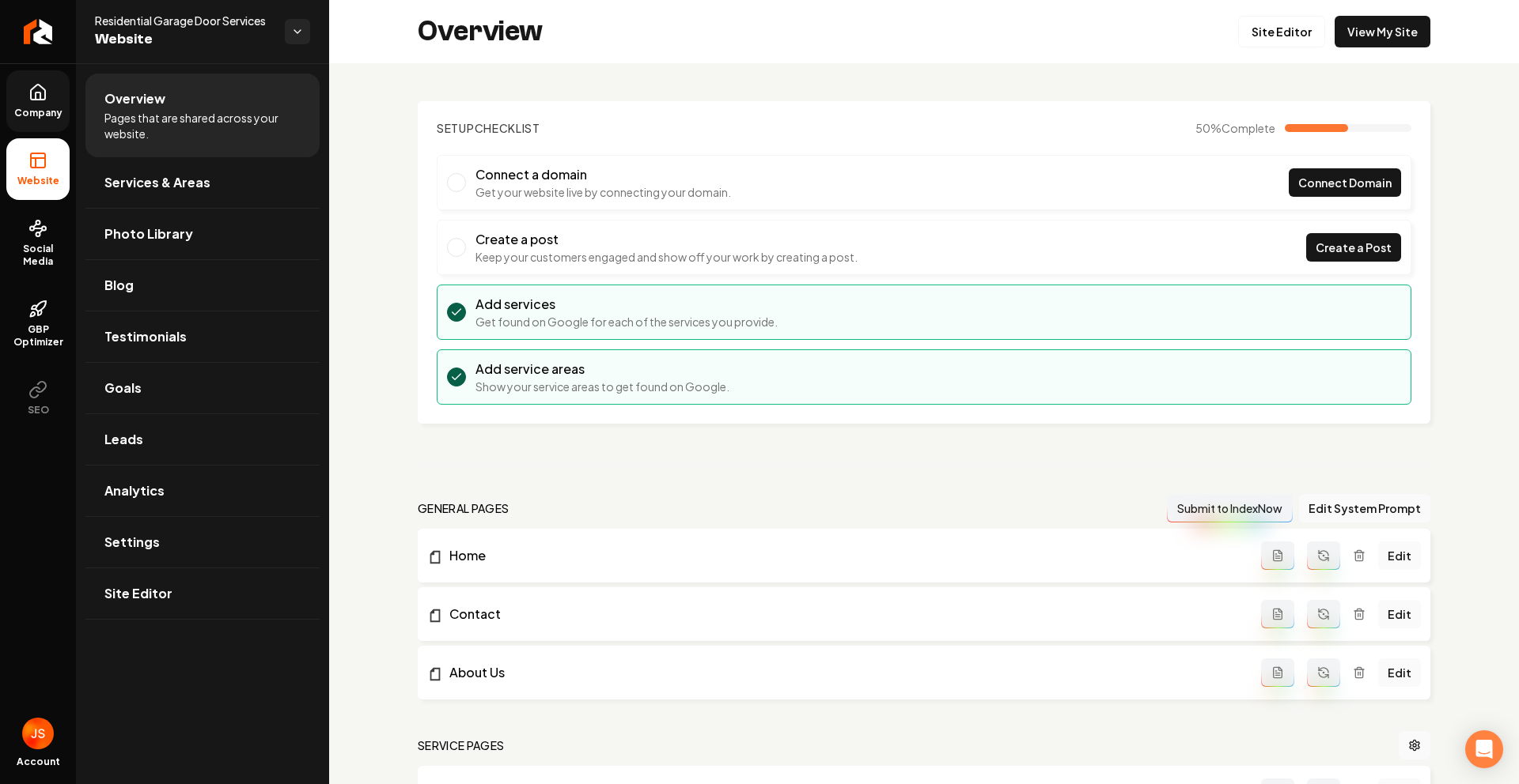
click at [42, 103] on link "Company" at bounding box center [38, 101] width 63 height 61
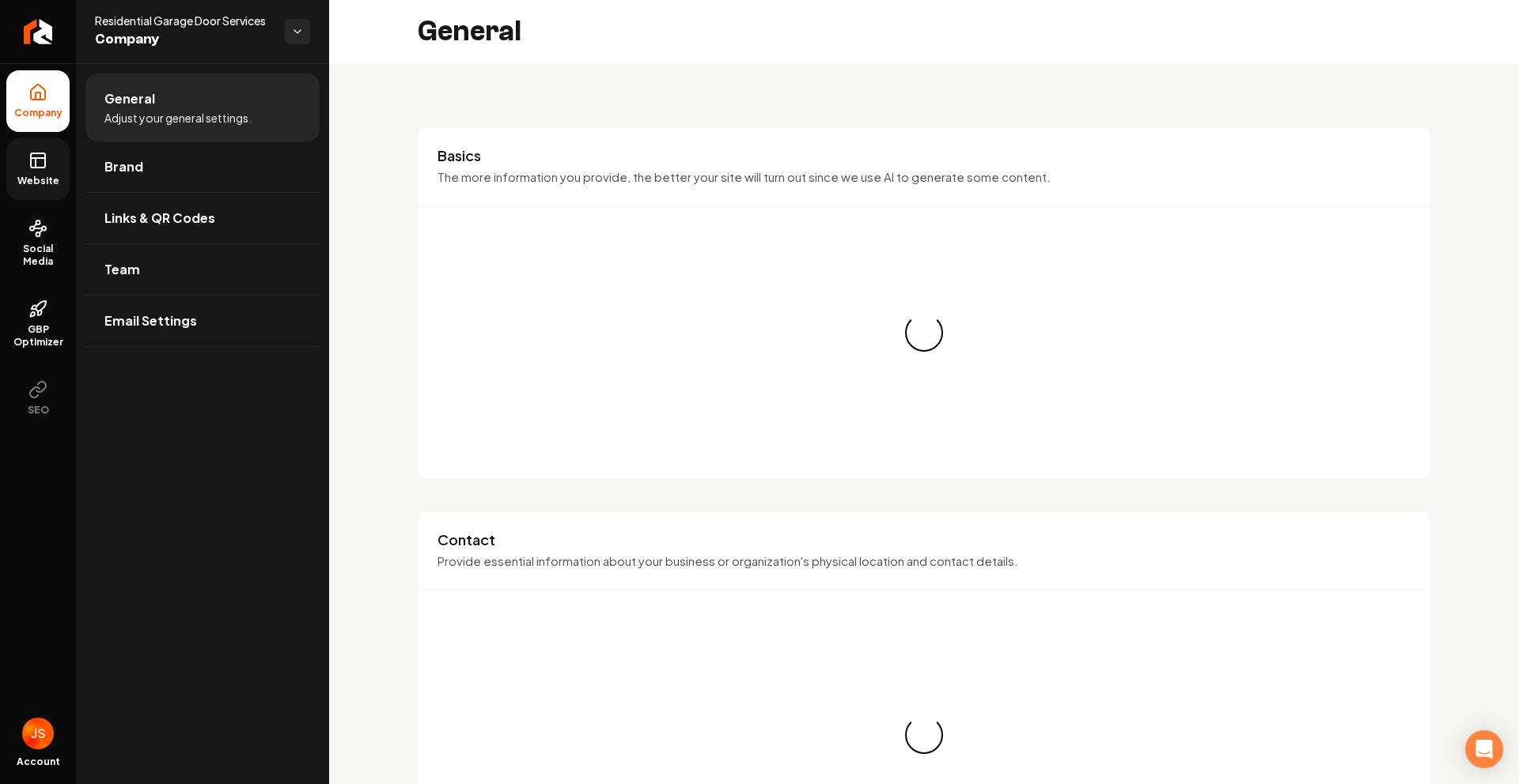
click at [45, 175] on span "Website" at bounding box center [38, 181] width 55 height 13
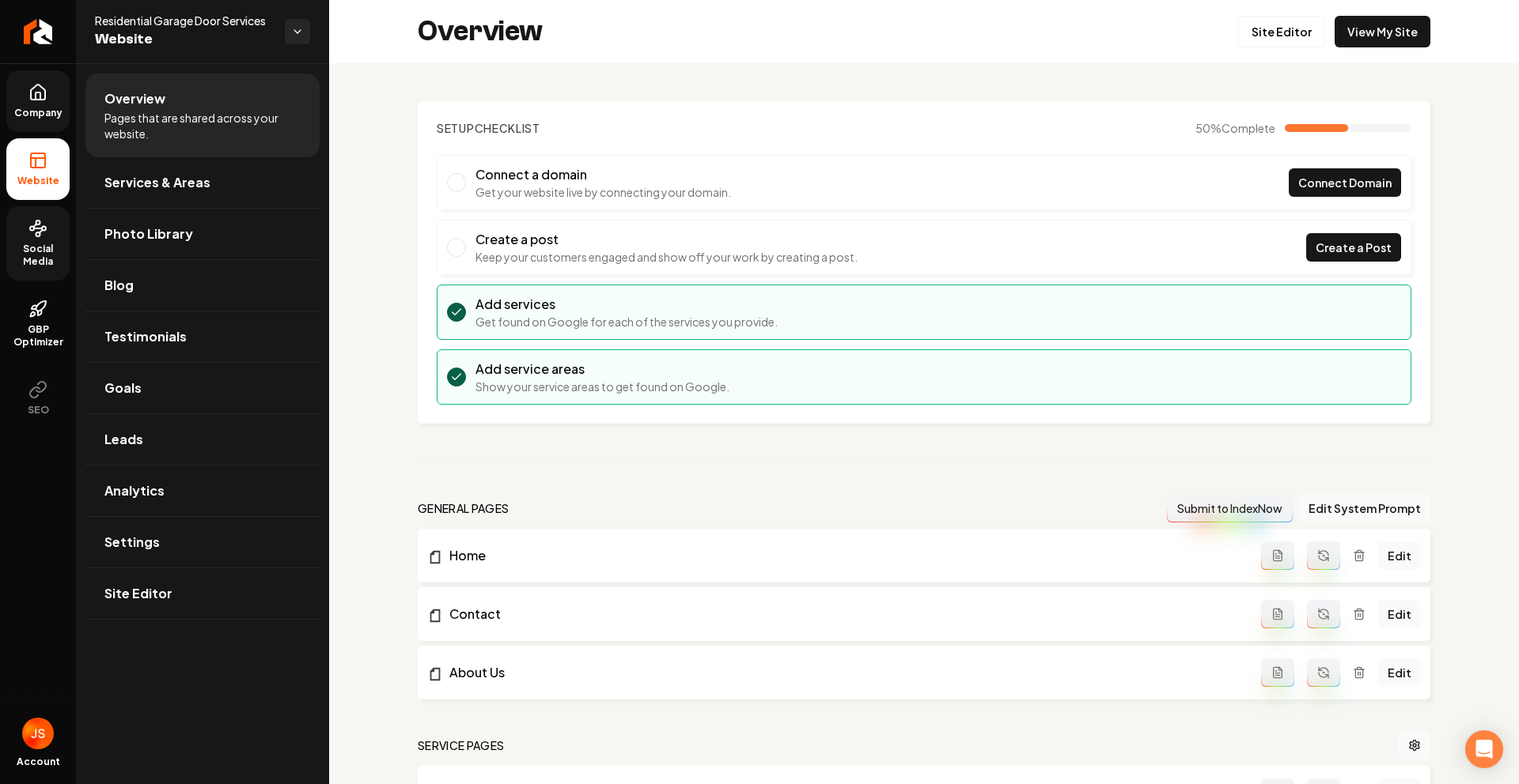
click at [41, 233] on icon at bounding box center [38, 228] width 19 height 19
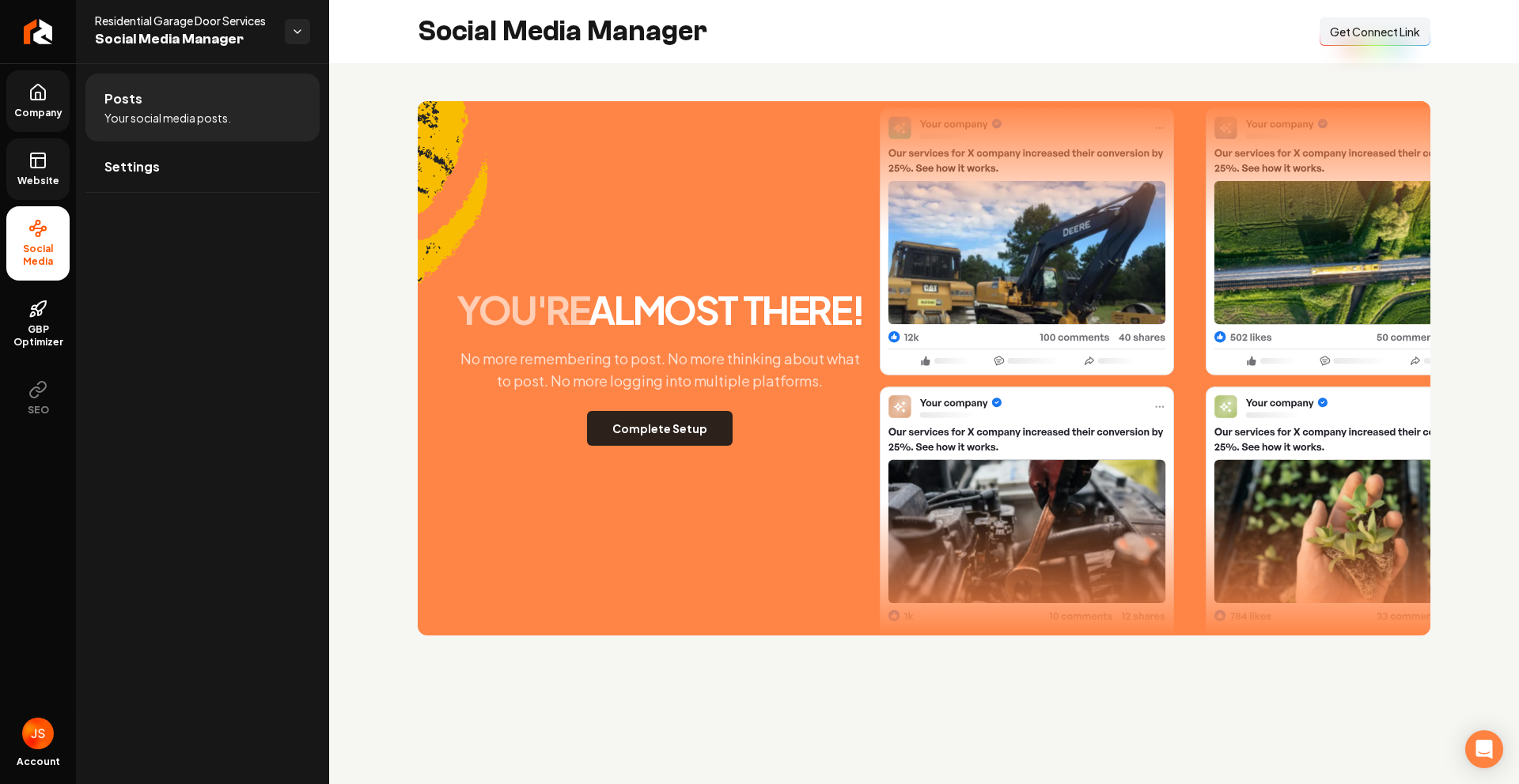
click at [637, 433] on button "Complete Setup" at bounding box center [659, 428] width 145 height 35
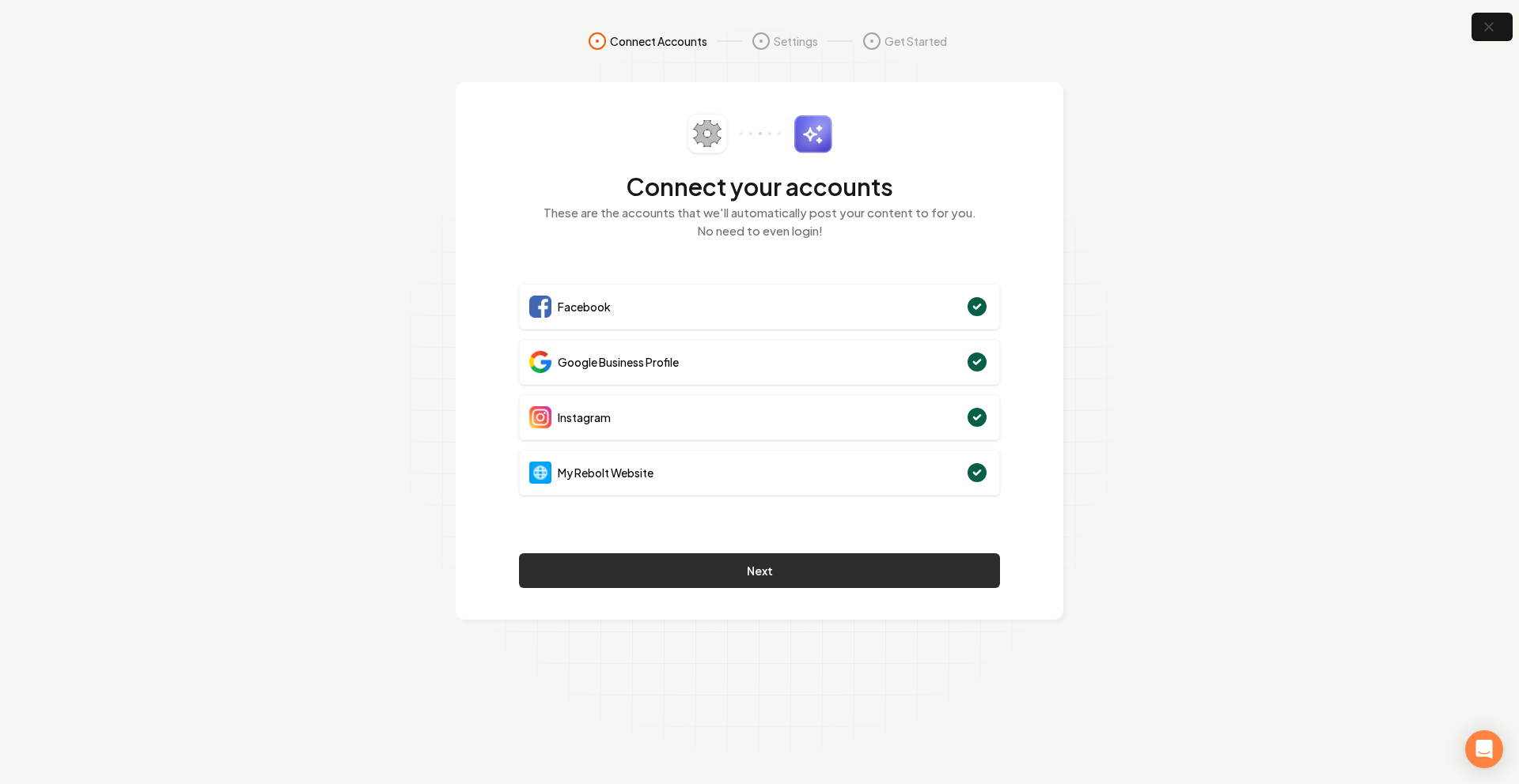
click at [702, 570] on button "Next" at bounding box center [760, 570] width 481 height 35
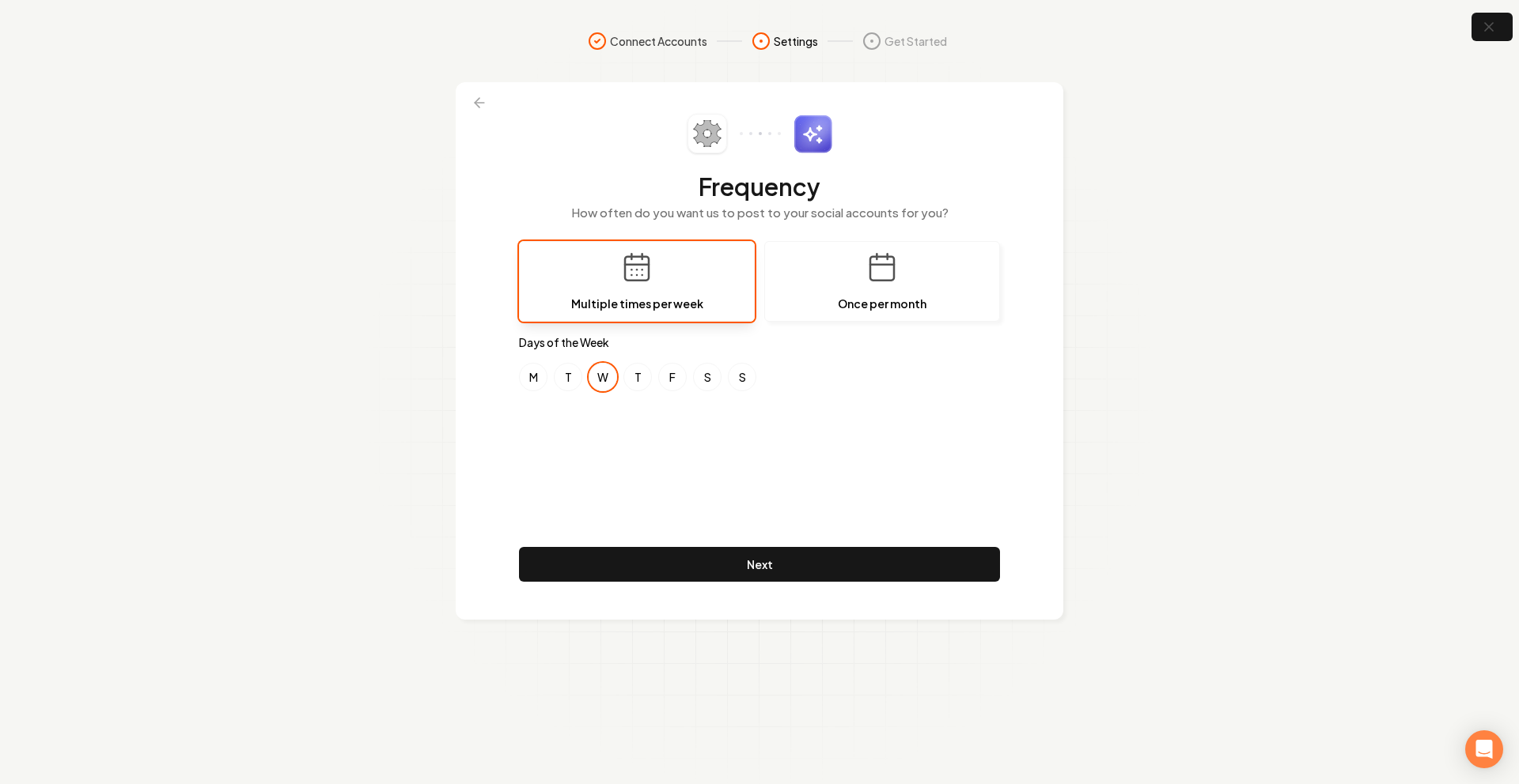
click at [561, 469] on div "Frequency How often do you want us to post to your social accounts for you? Mul…" at bounding box center [760, 351] width 481 height 474
click at [616, 450] on div "Frequency How often do you want us to post to your social accounts for you? Mul…" at bounding box center [760, 351] width 481 height 474
click at [854, 460] on div "Frequency How often do you want us to post to your social accounts for you? Mul…" at bounding box center [760, 351] width 481 height 474
click at [709, 427] on div "Frequency How often do you want us to post to your social accounts for you? Mul…" at bounding box center [760, 351] width 481 height 474
click at [763, 555] on button "Next" at bounding box center [760, 564] width 481 height 35
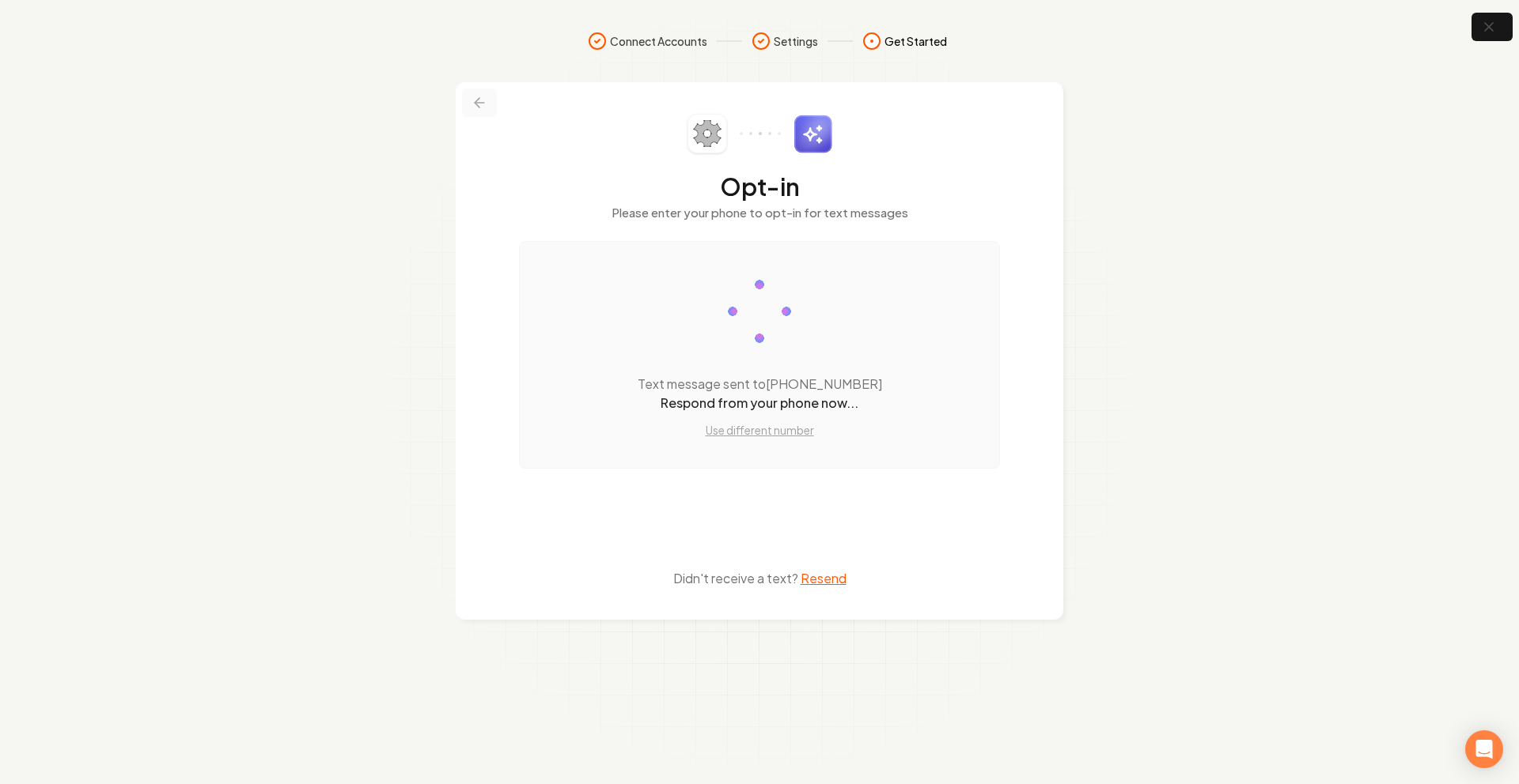
click at [475, 98] on icon at bounding box center [480, 103] width 16 height 16
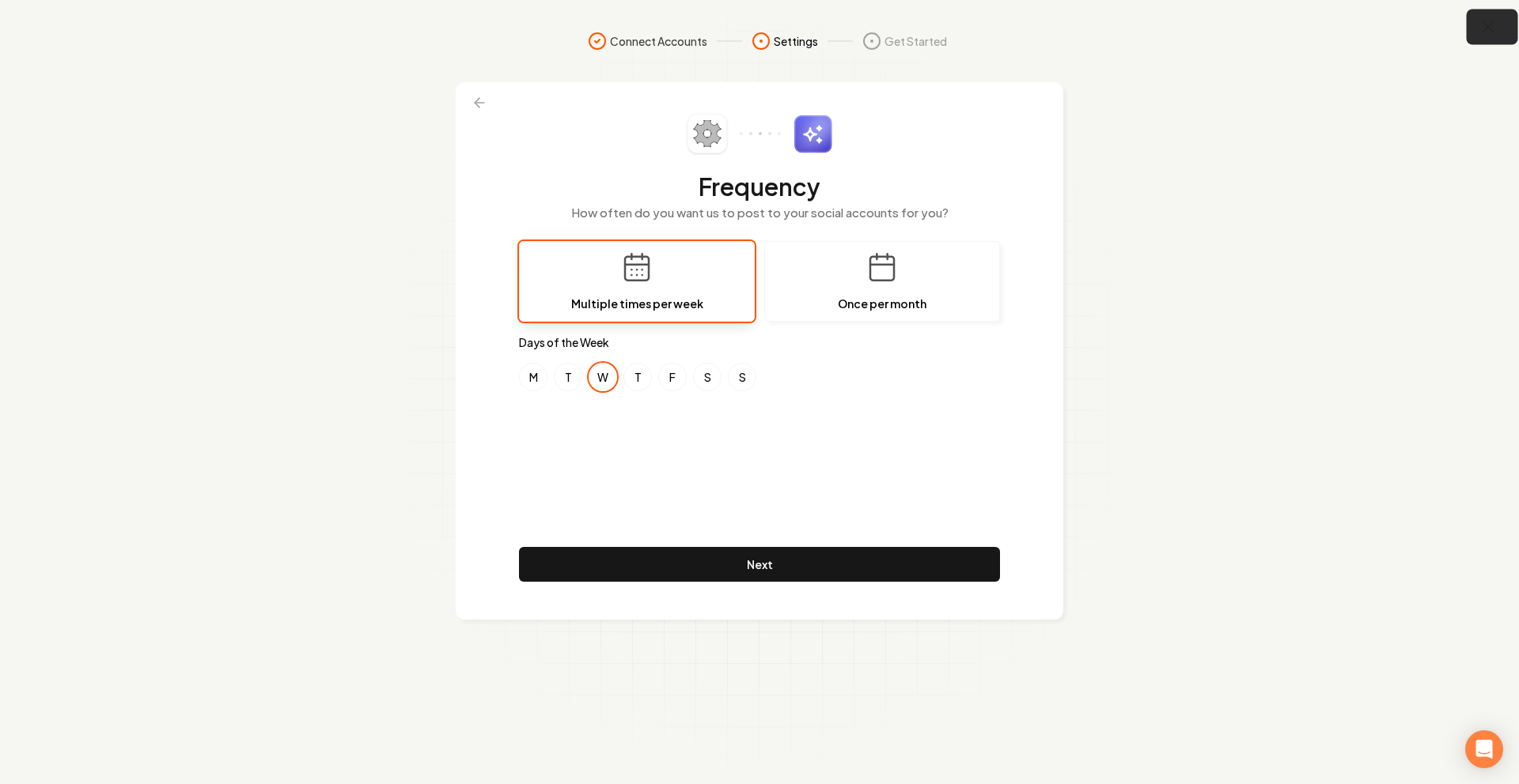
click at [1500, 23] on button "button" at bounding box center [1492, 27] width 51 height 35
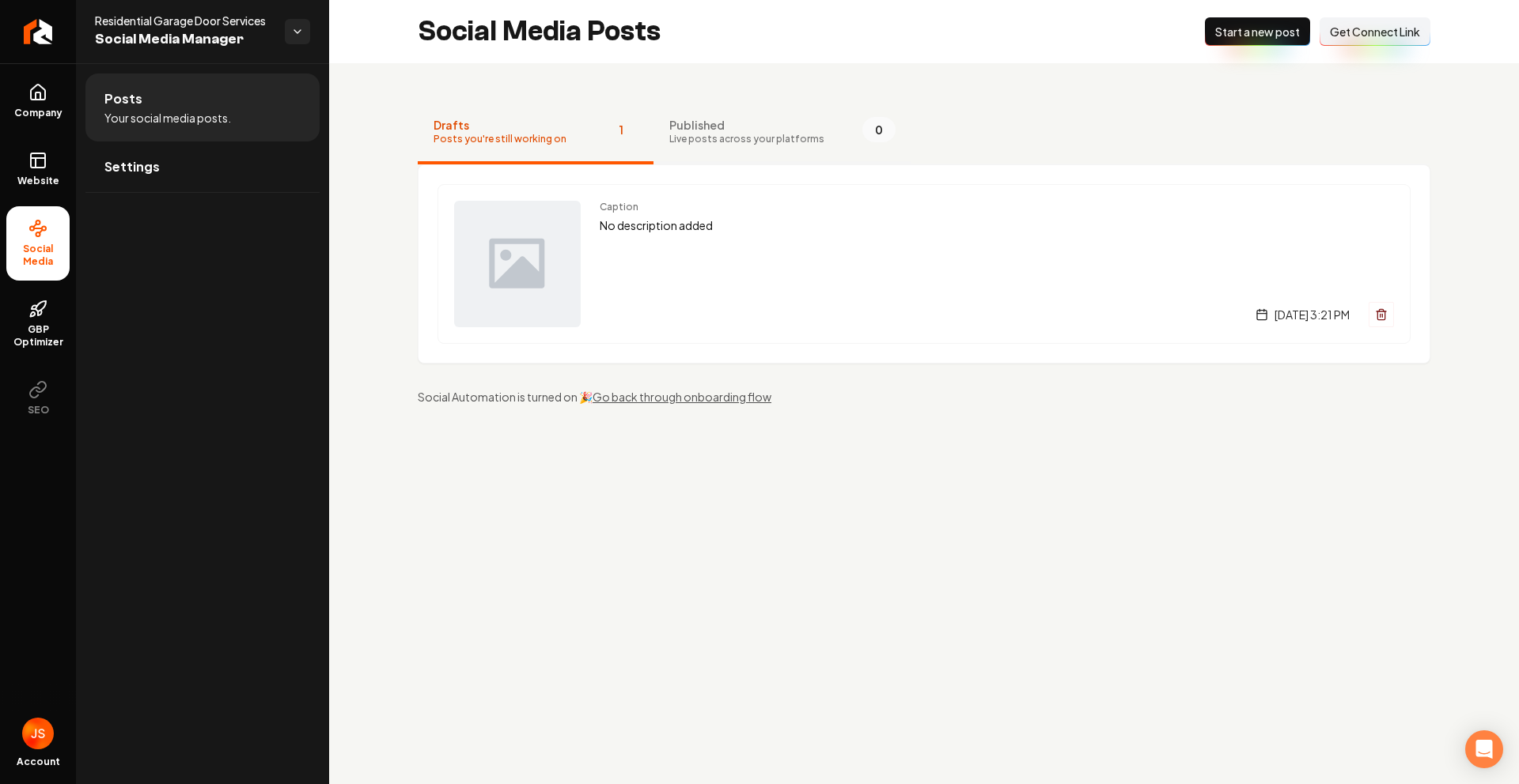
click at [770, 143] on span "Live posts across your platforms" at bounding box center [746, 139] width 155 height 13
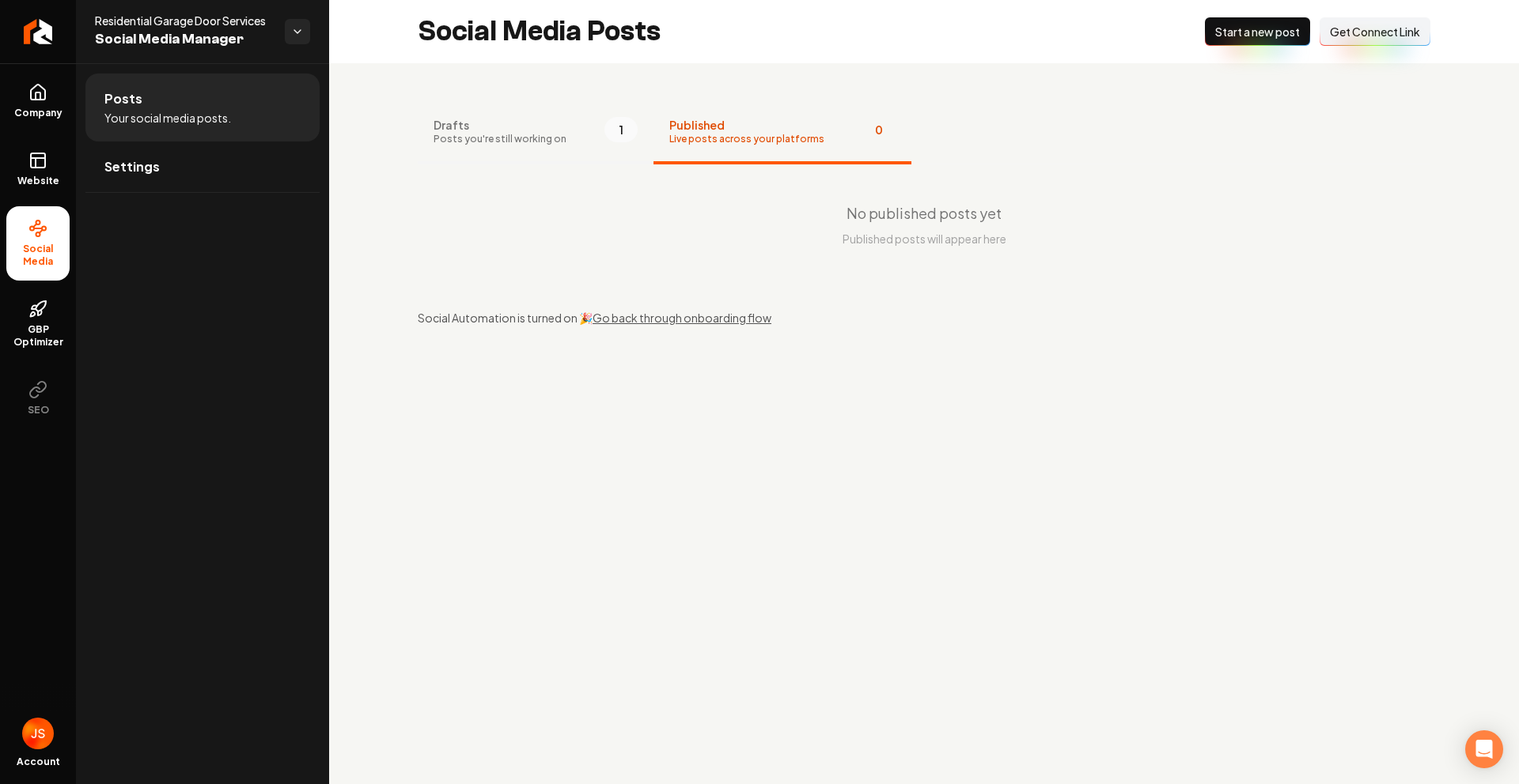
click at [537, 133] on span "Posts you're still working on" at bounding box center [499, 139] width 133 height 13
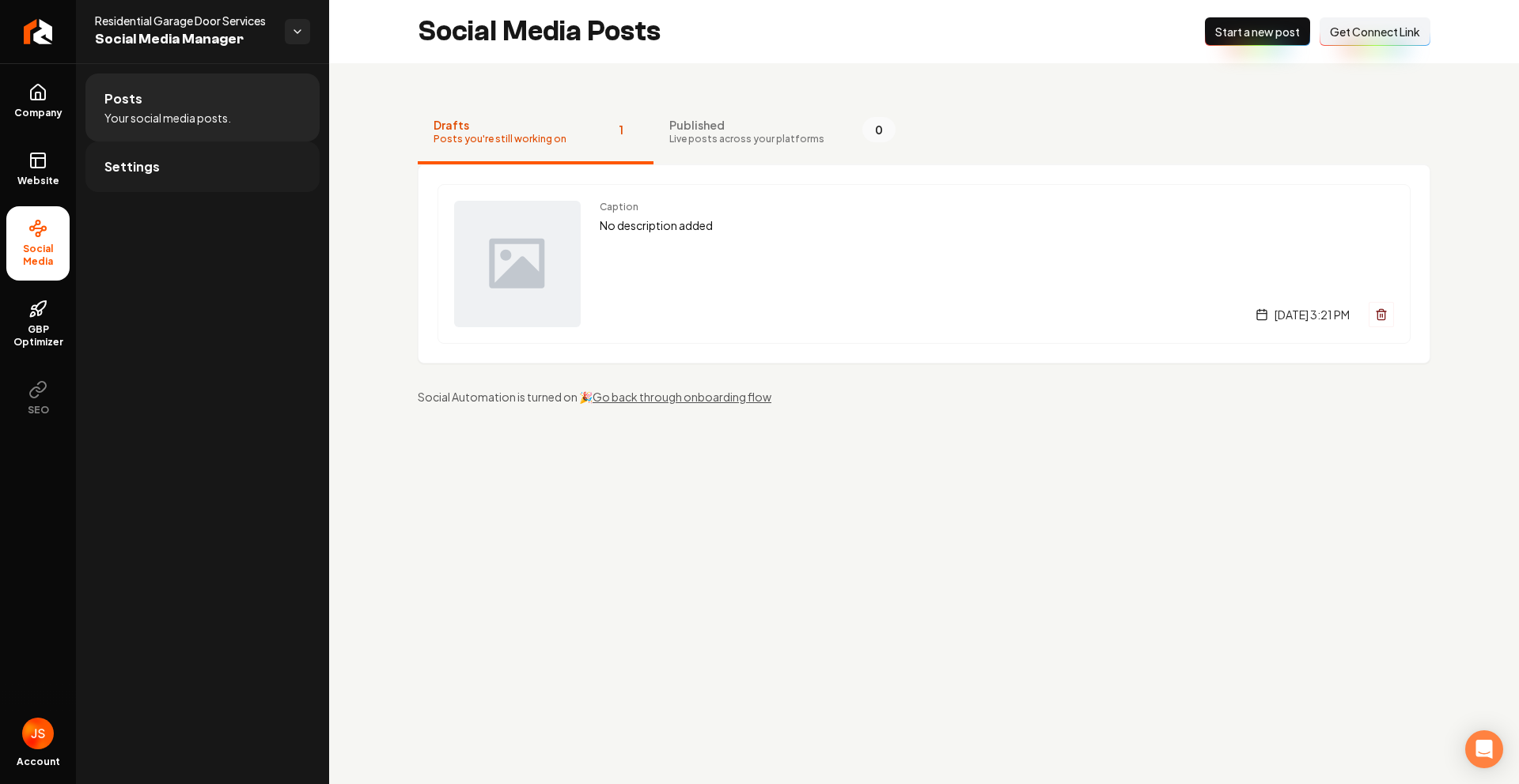
click at [132, 172] on span "Settings" at bounding box center [132, 167] width 55 height 19
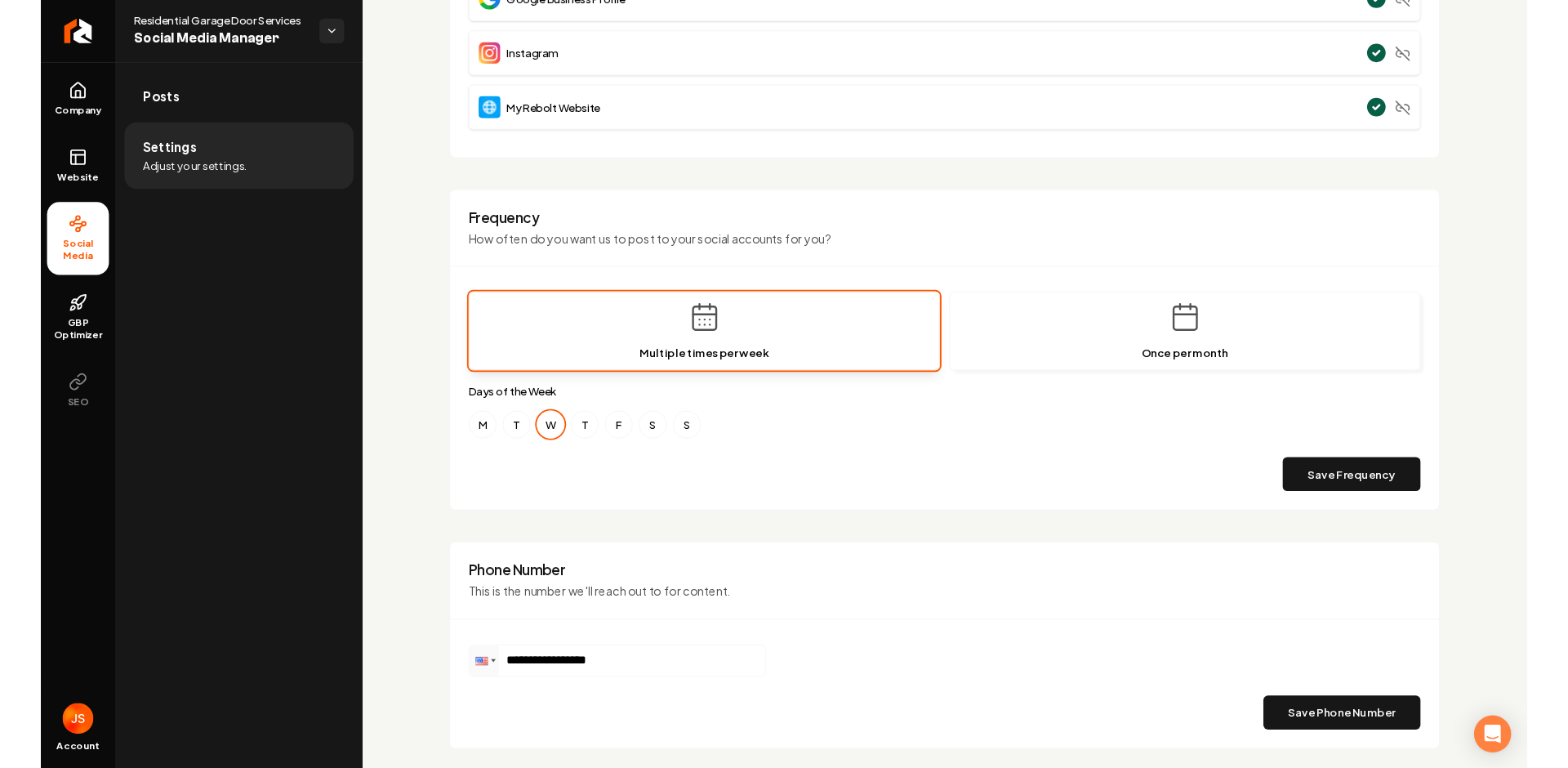
scroll to position [290, 0]
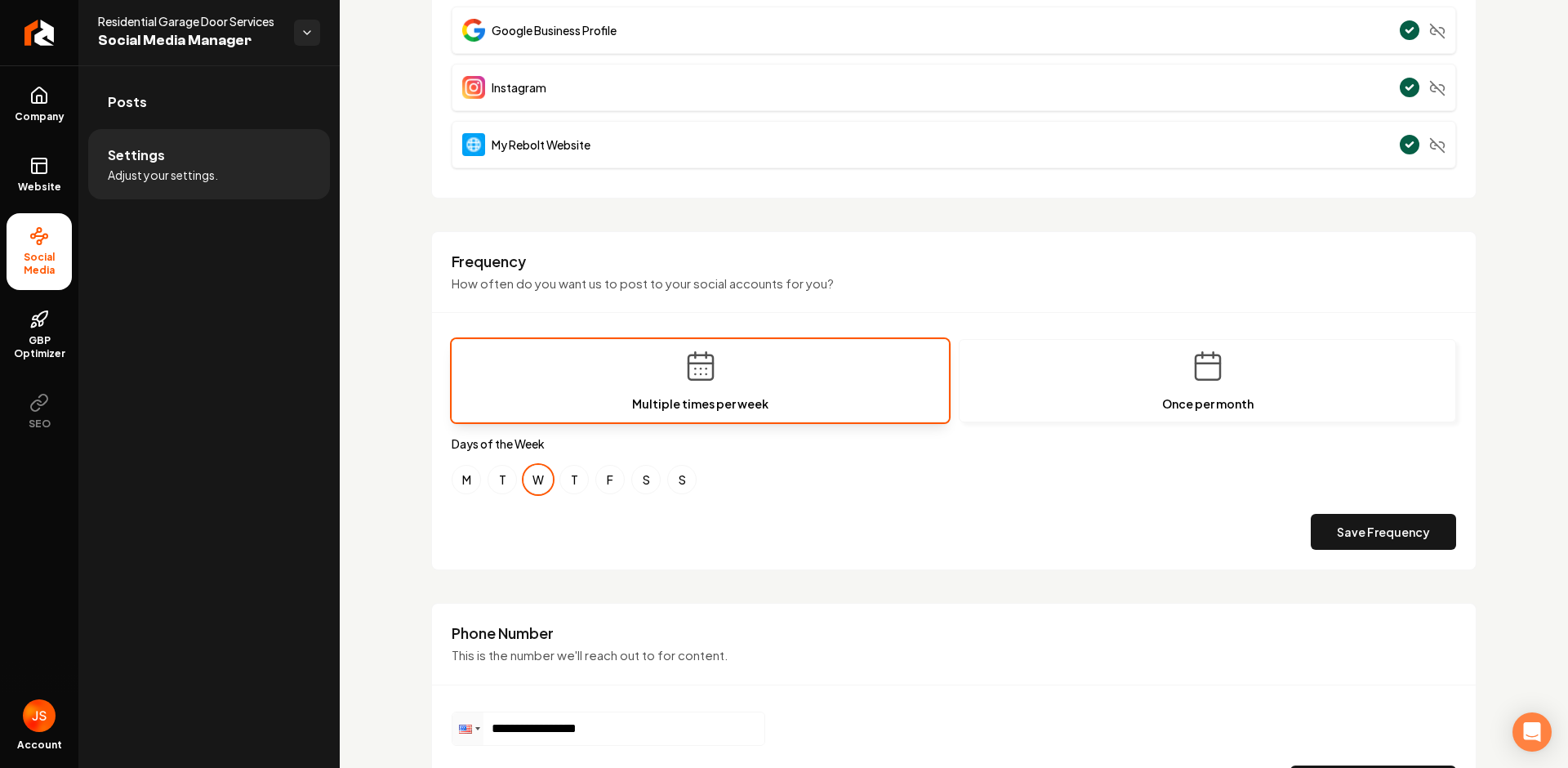
click at [566, 518] on div "Save Frequency" at bounding box center [953, 532] width 1004 height 36
click at [603, 482] on button "F" at bounding box center [610, 479] width 30 height 30
click at [463, 483] on button "M" at bounding box center [466, 479] width 30 height 30
click at [541, 481] on button "W" at bounding box center [538, 479] width 30 height 30
click at [1405, 535] on button "Save Frequency" at bounding box center [1383, 532] width 145 height 36
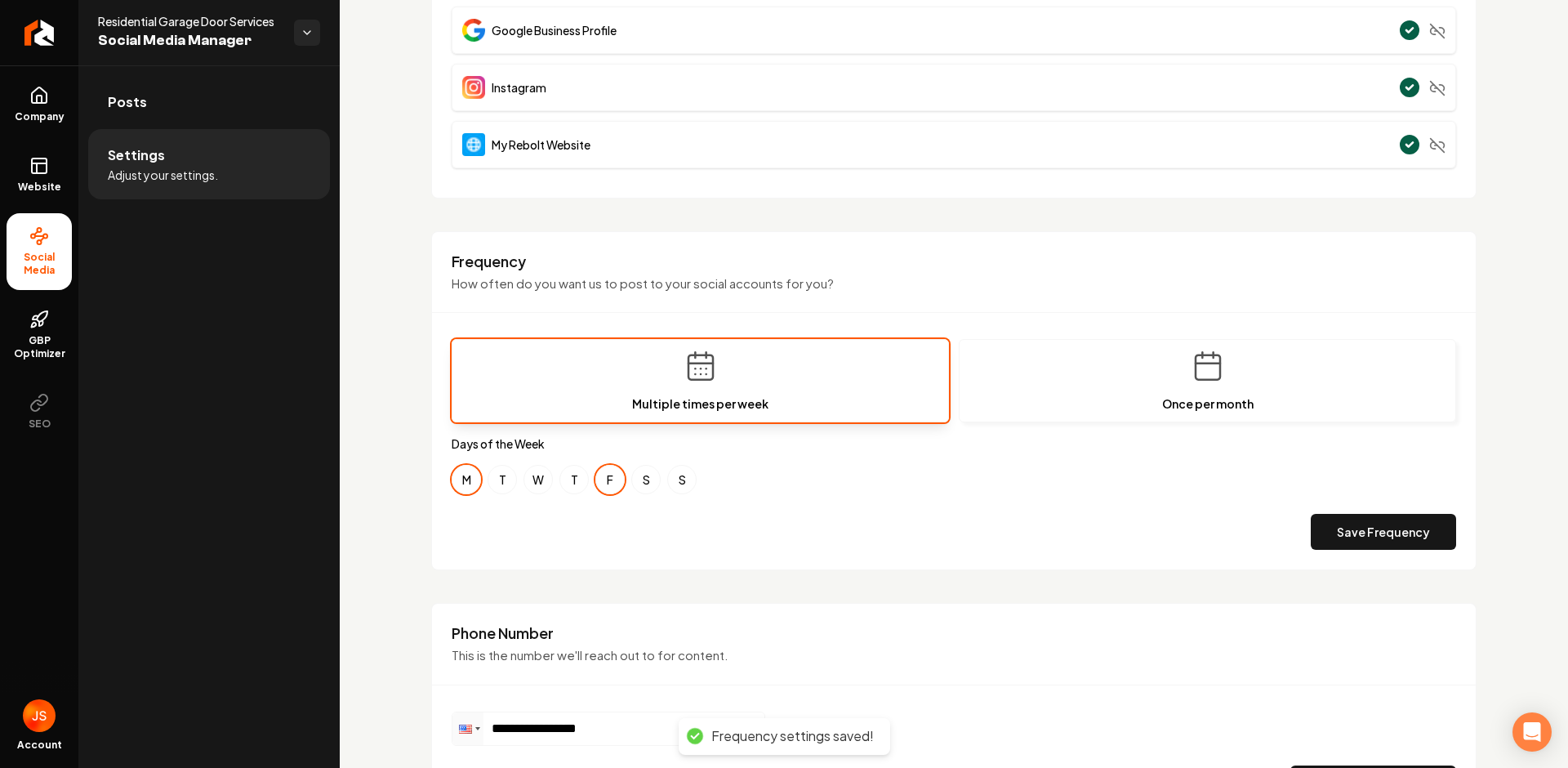
click at [922, 491] on div "M T W T F S S" at bounding box center [953, 479] width 1004 height 30
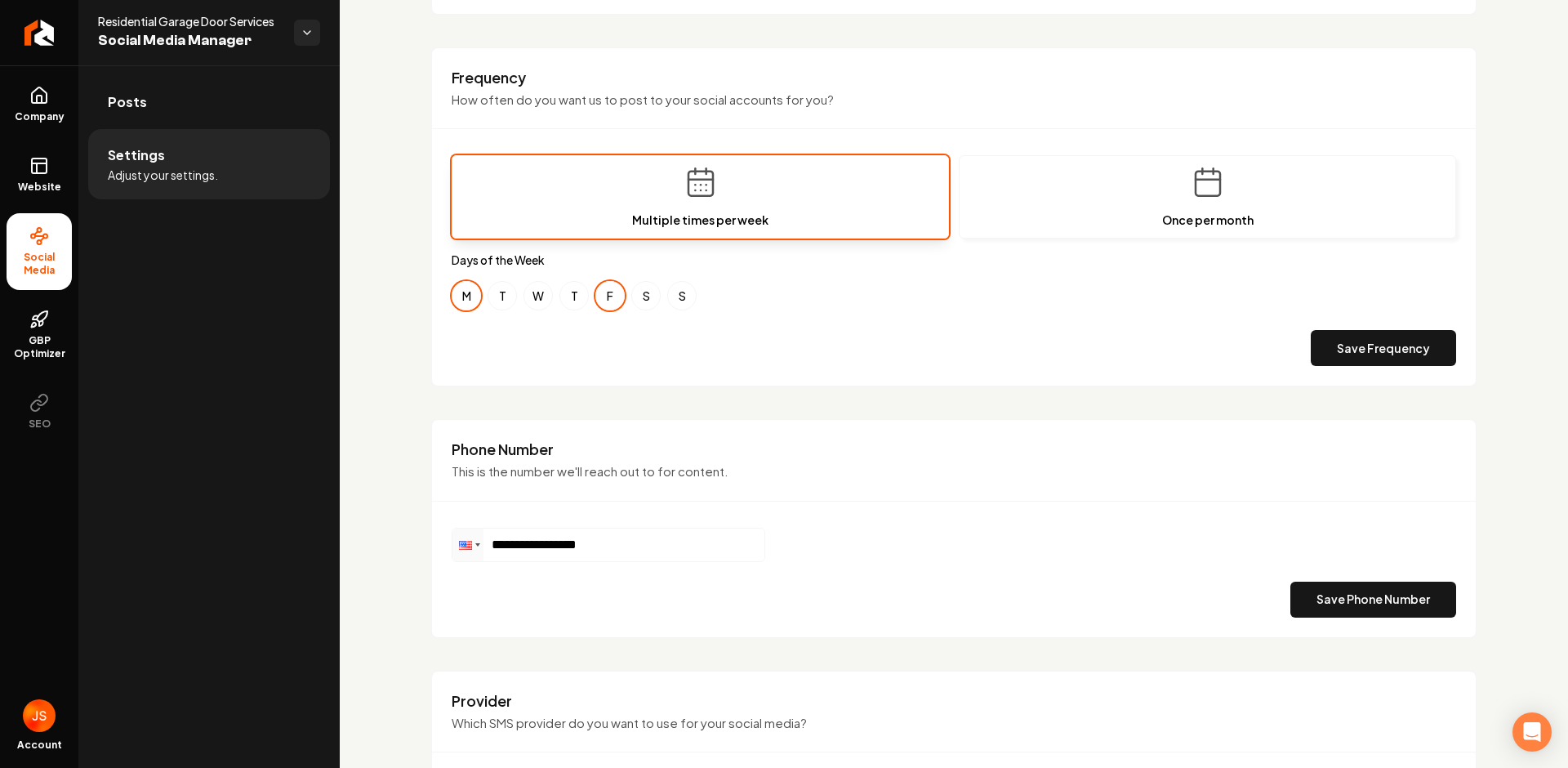
scroll to position [473, 0]
click at [902, 367] on div "Frequency How often do you want us to post to your social accounts for you? Mul…" at bounding box center [953, 218] width 1045 height 340
click at [908, 366] on div "Save Frequency" at bounding box center [953, 348] width 1004 height 36
click at [50, 150] on link "Website" at bounding box center [39, 175] width 65 height 63
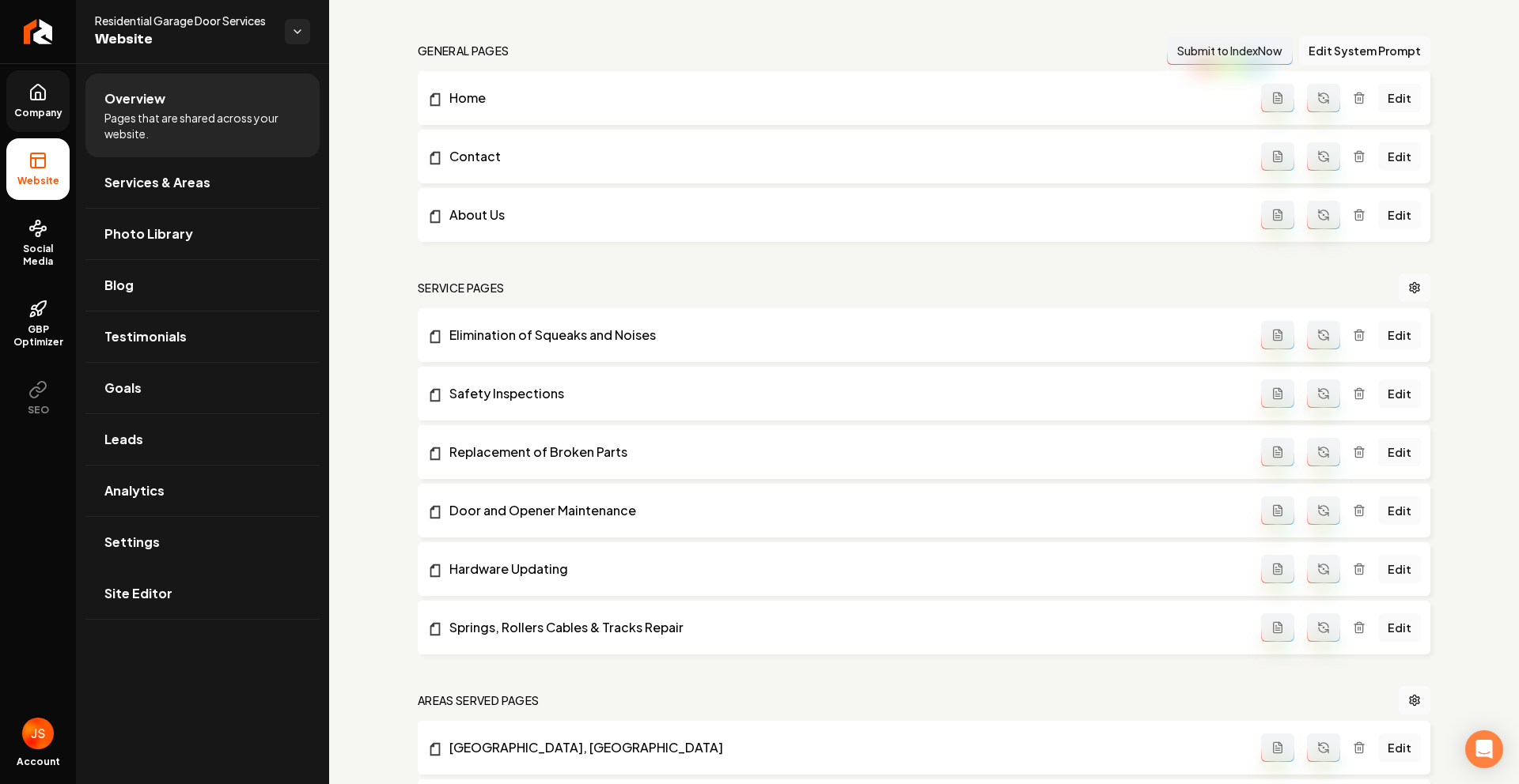
click at [37, 103] on link "Company" at bounding box center [38, 101] width 63 height 61
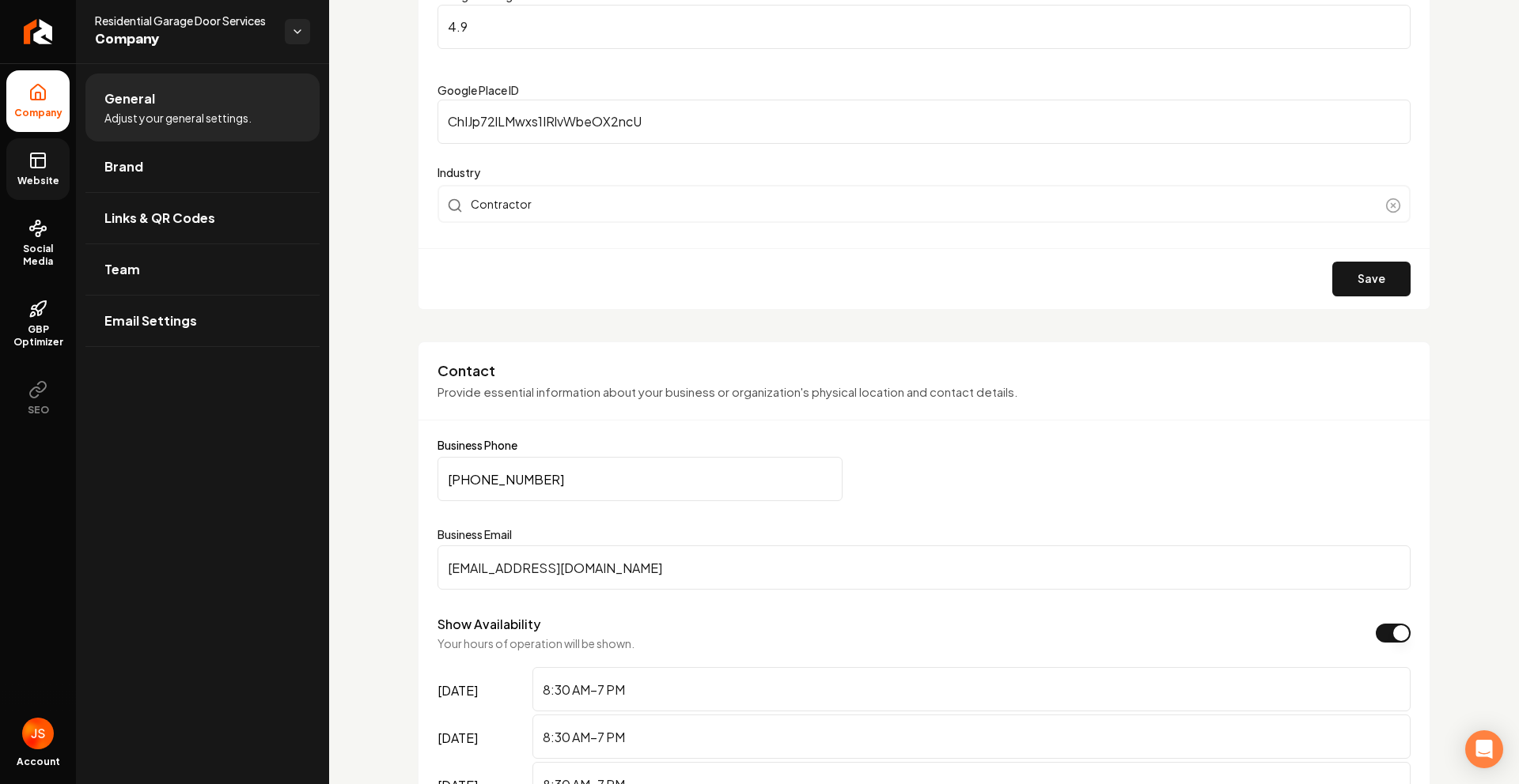
click at [35, 162] on icon at bounding box center [35, 162] width 0 height 10
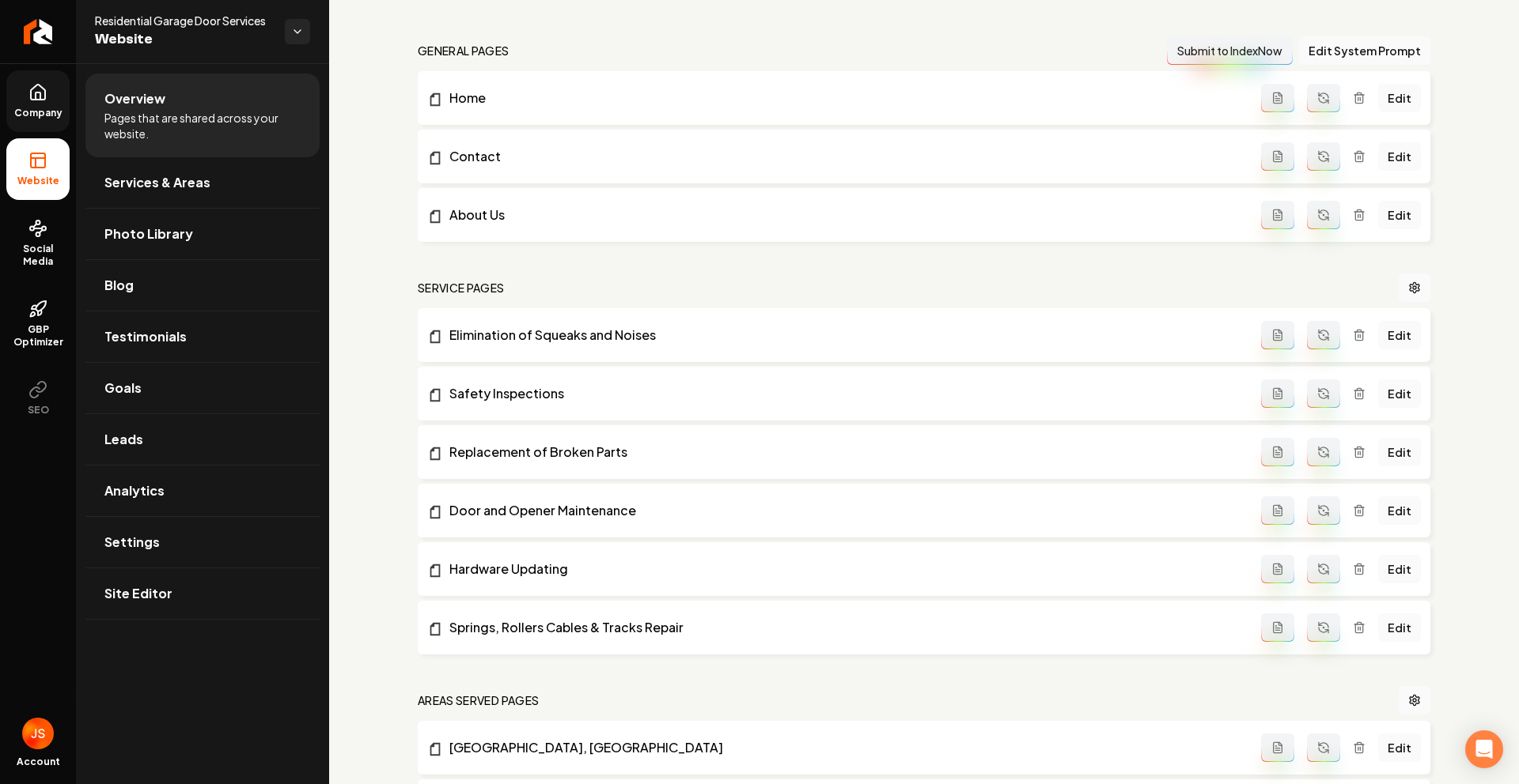
click at [36, 109] on span "Company" at bounding box center [39, 113] width 61 height 13
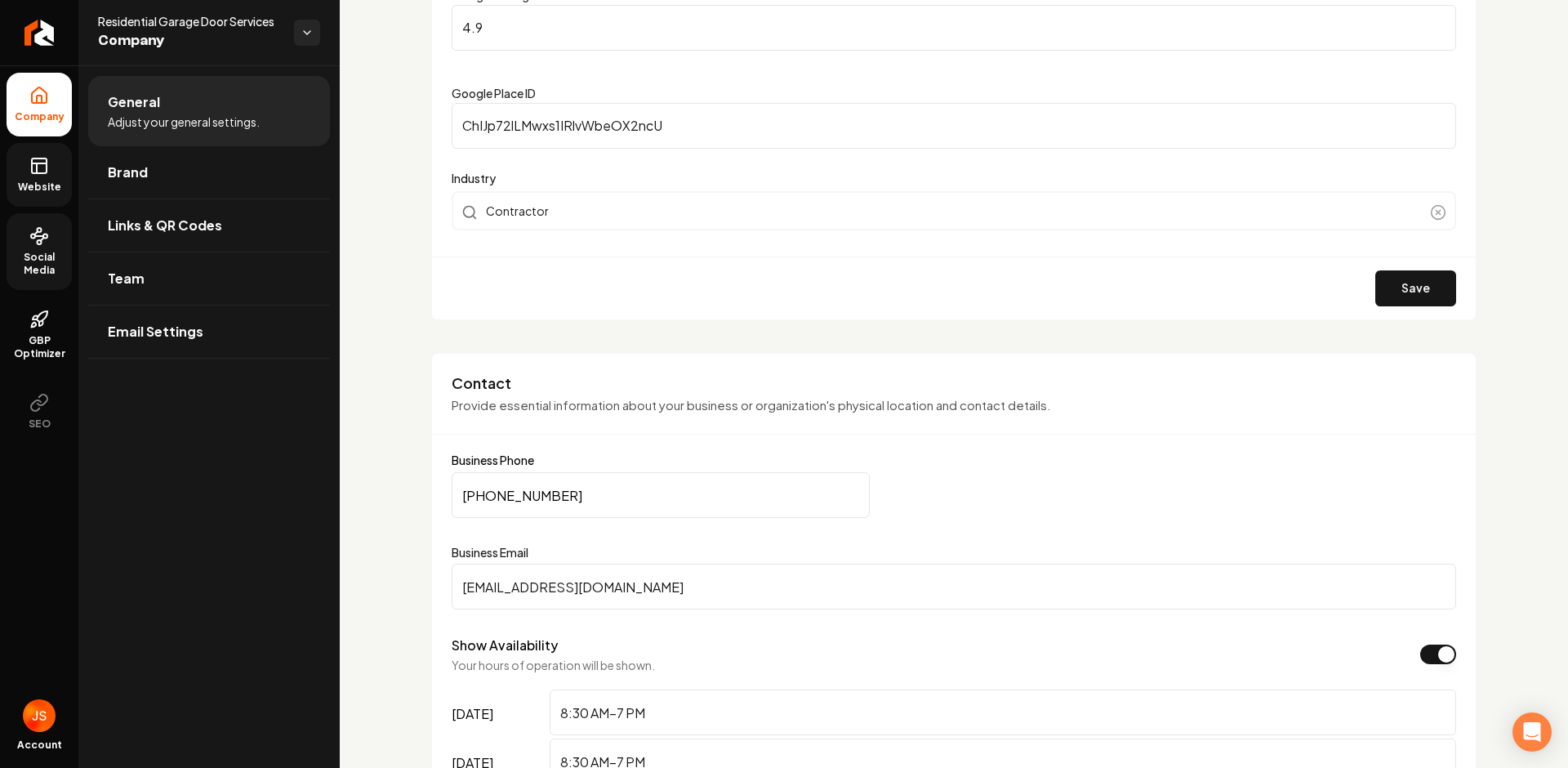
click at [29, 265] on span "Social Media" at bounding box center [39, 263] width 65 height 26
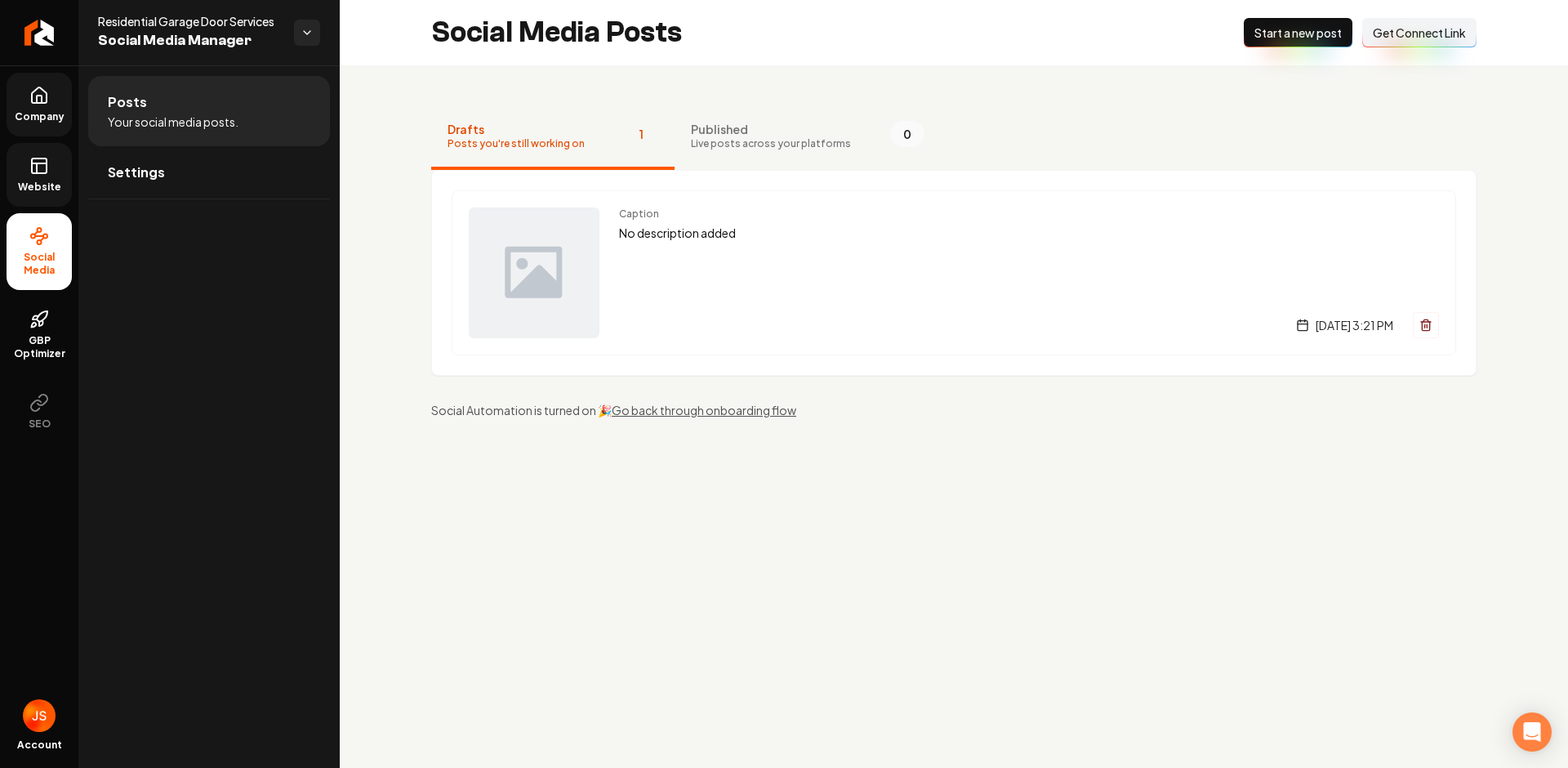
click at [32, 259] on span "Social Media" at bounding box center [39, 263] width 65 height 26
click at [155, 161] on link "Settings" at bounding box center [209, 172] width 242 height 52
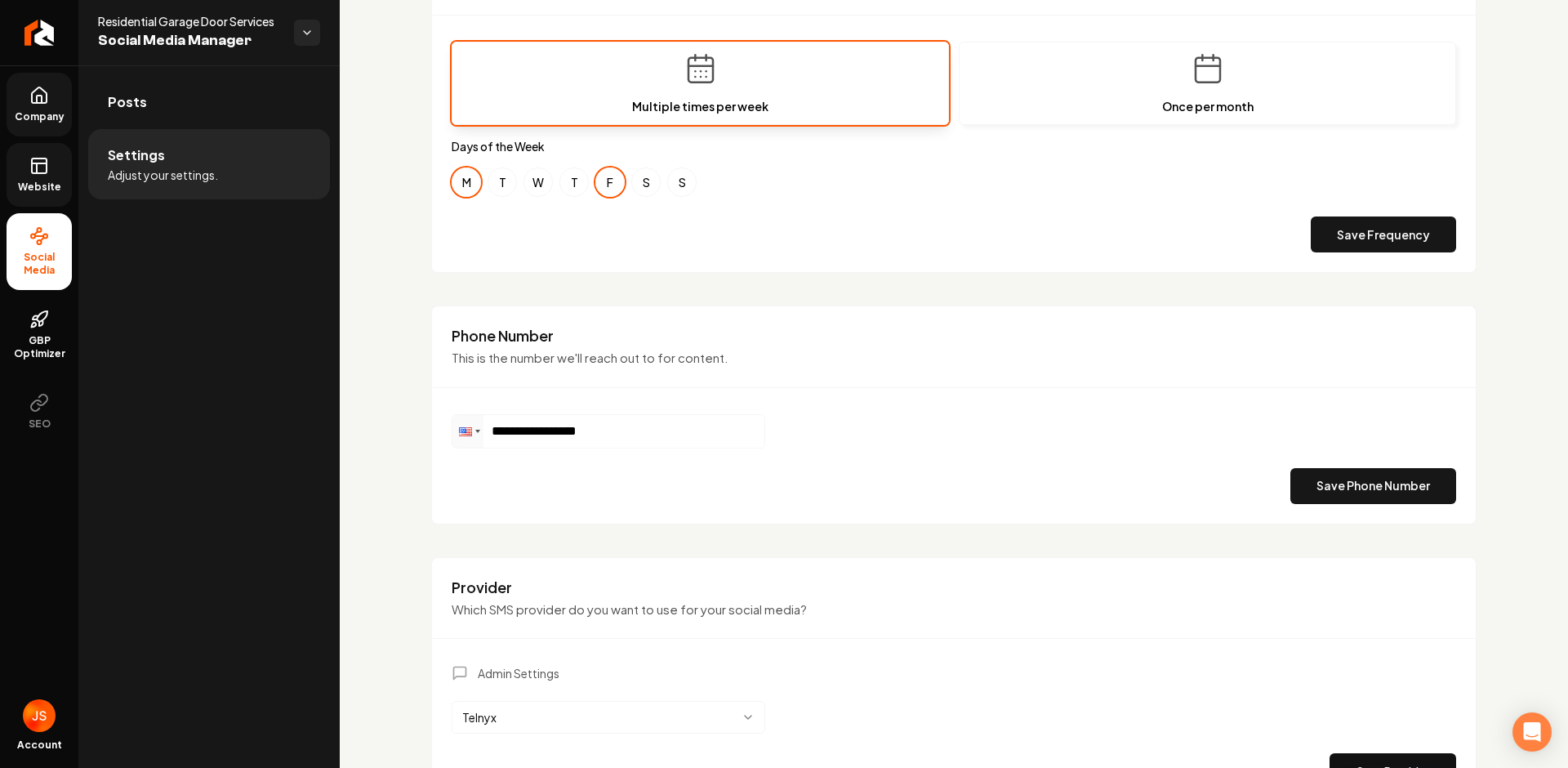
scroll to position [590, 0]
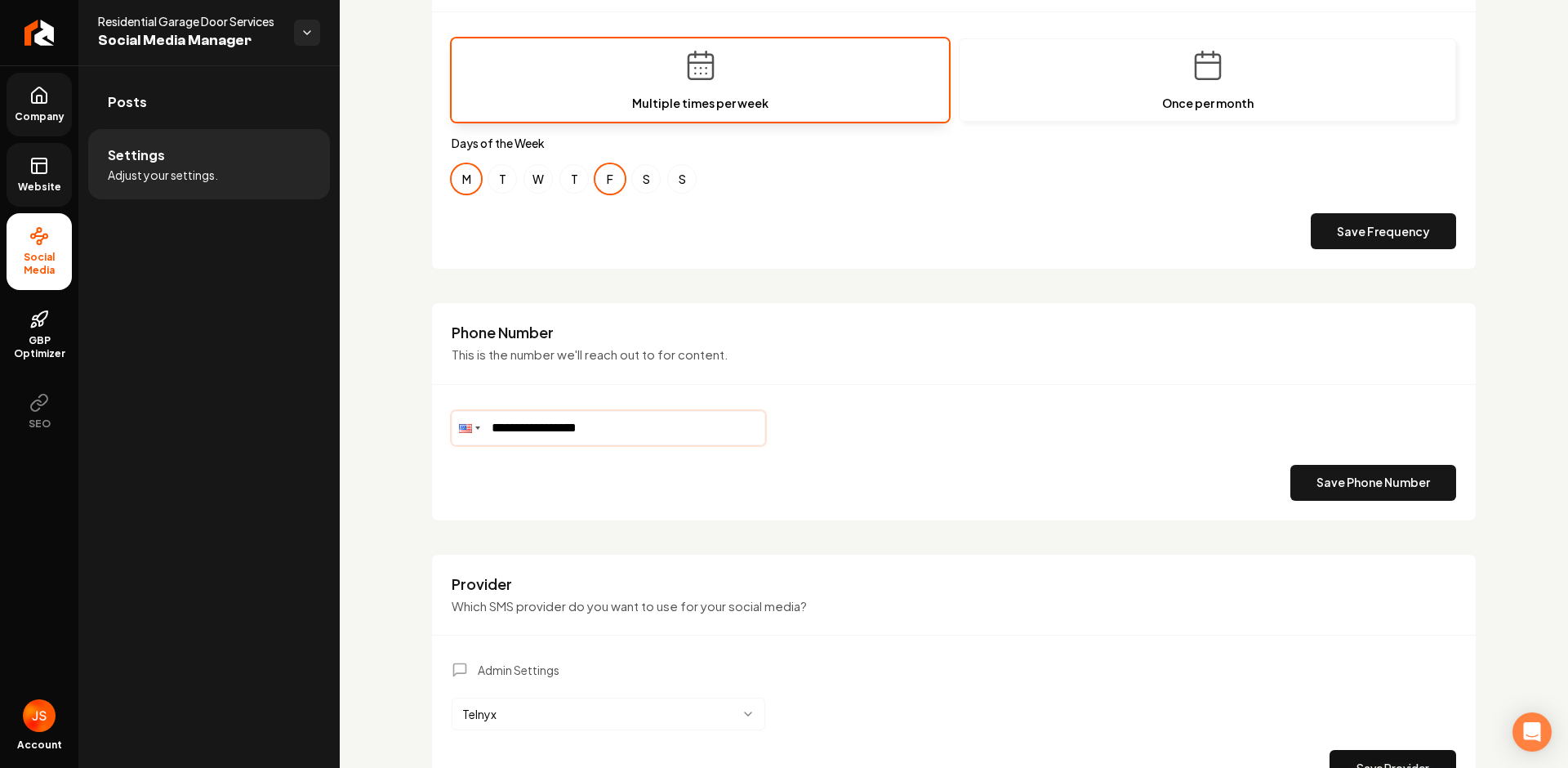
drag, startPoint x: 643, startPoint y: 440, endPoint x: 475, endPoint y: 430, distance: 168.3
click at [483, 430] on div "**********" at bounding box center [608, 427] width 314 height 34
click at [380, 308] on div "**********" at bounding box center [954, 173] width 1228 height 1397
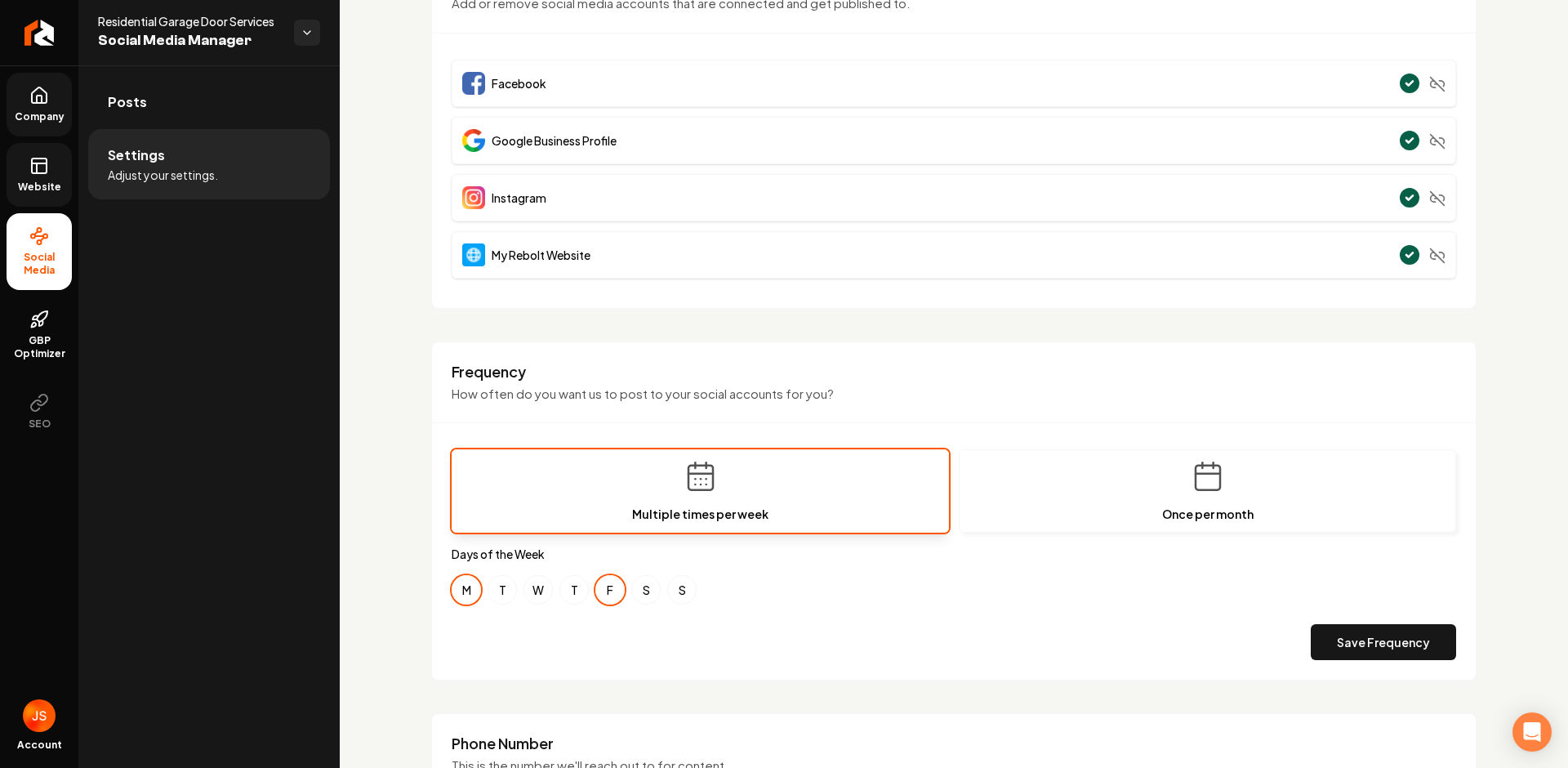
scroll to position [161, 0]
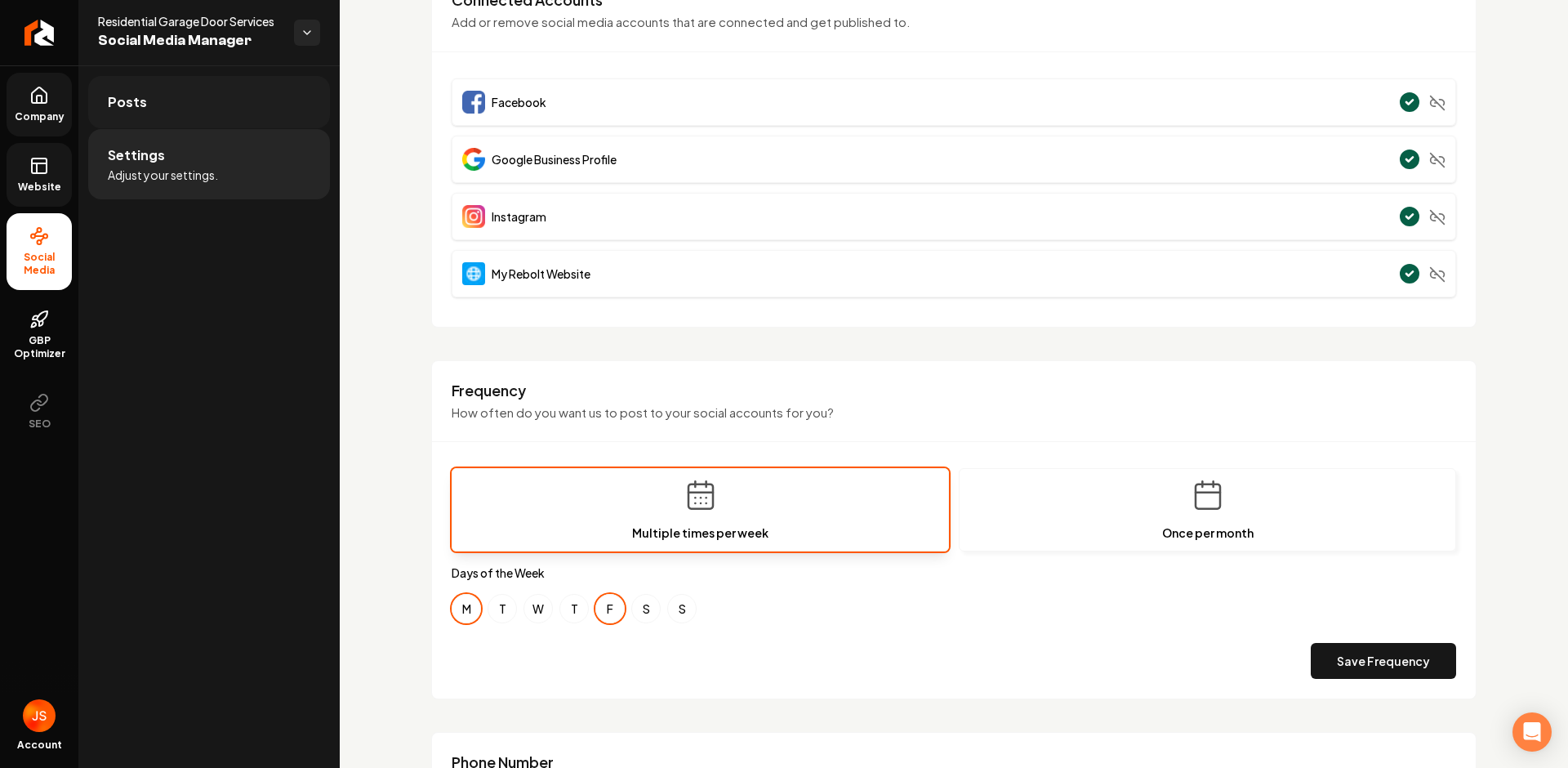
click at [120, 108] on span "Posts" at bounding box center [127, 101] width 39 height 20
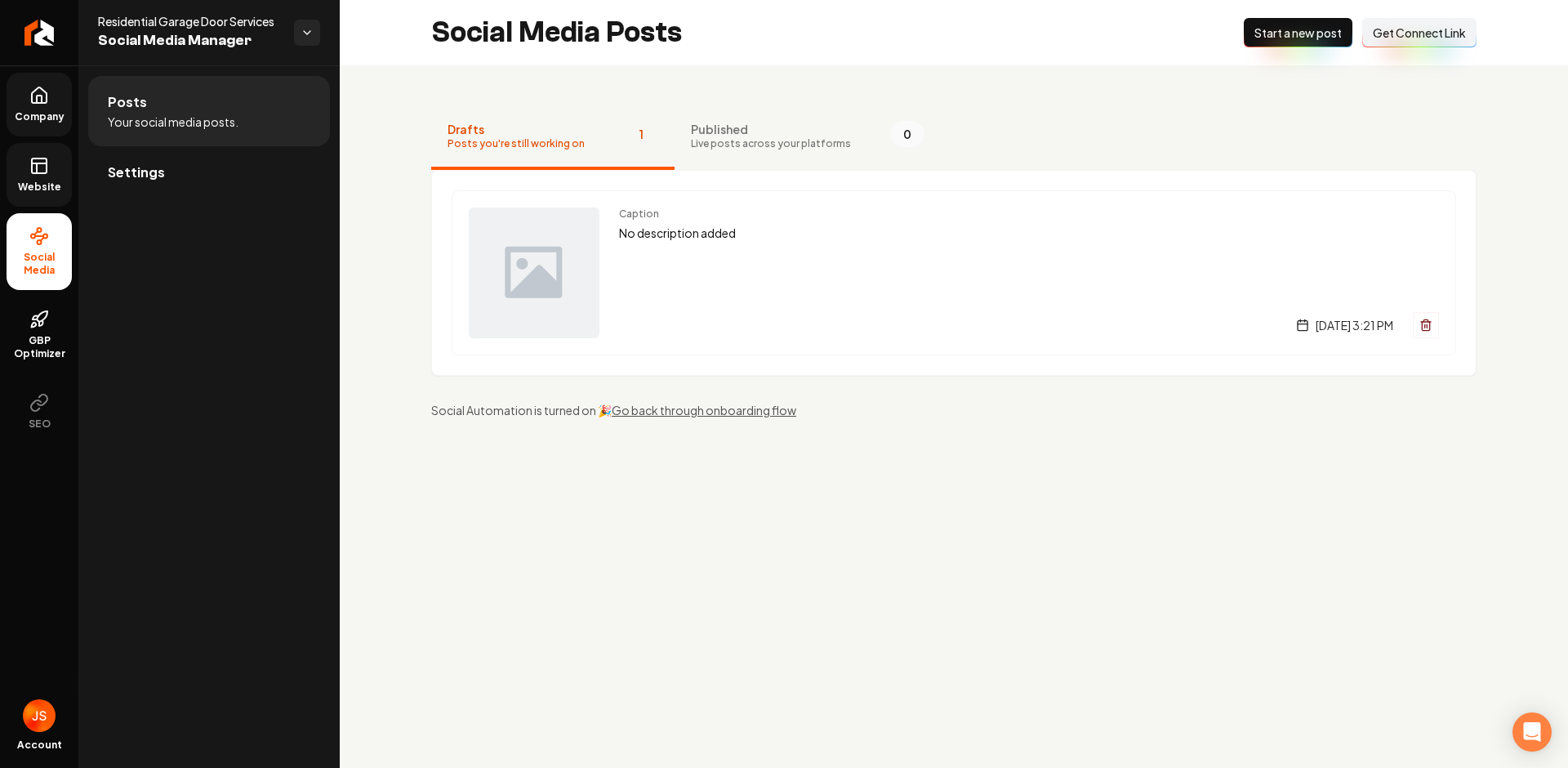
click at [34, 173] on rect at bounding box center [39, 166] width 15 height 15
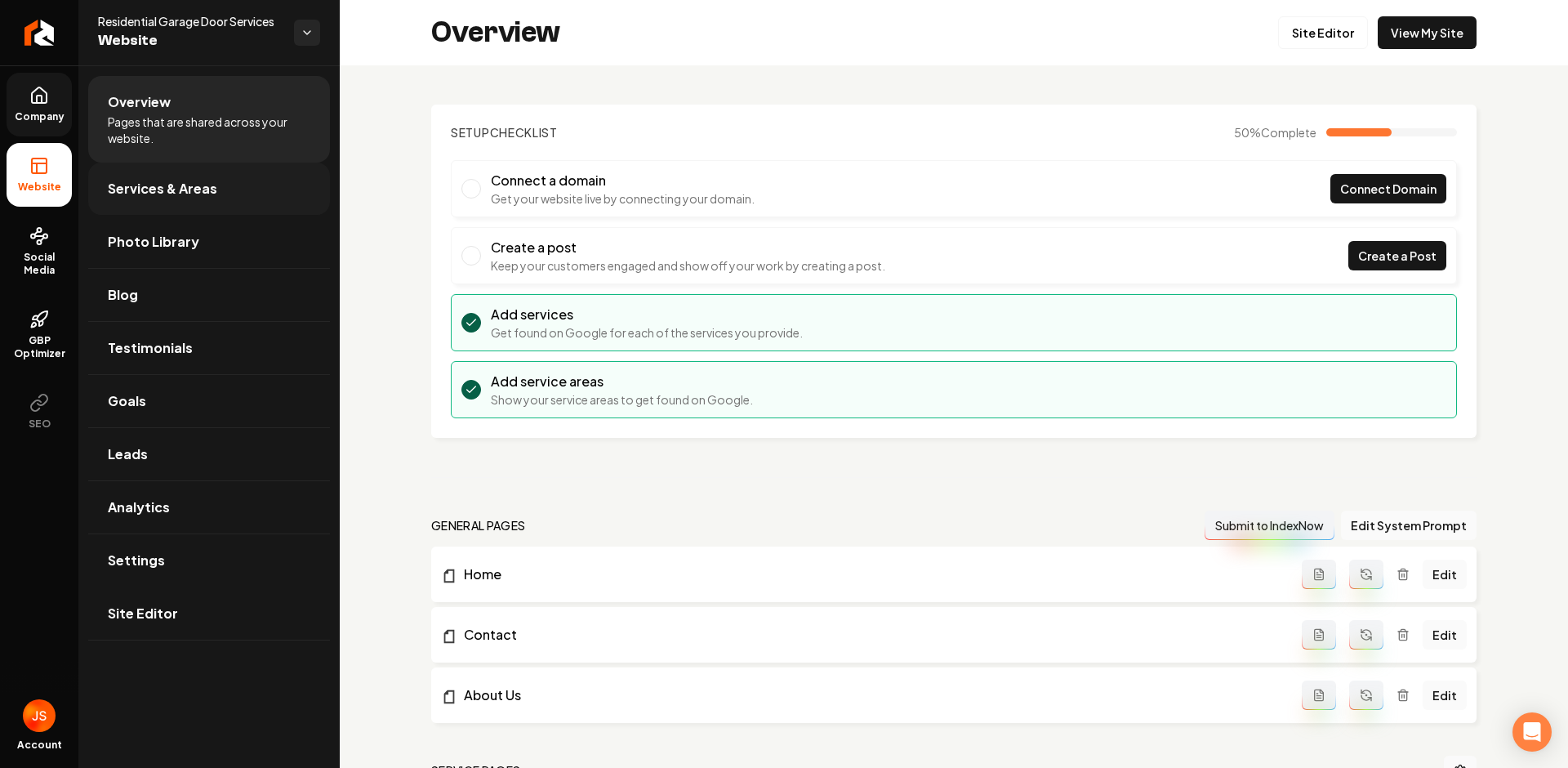
click at [183, 188] on span "Services & Areas" at bounding box center [163, 188] width 110 height 20
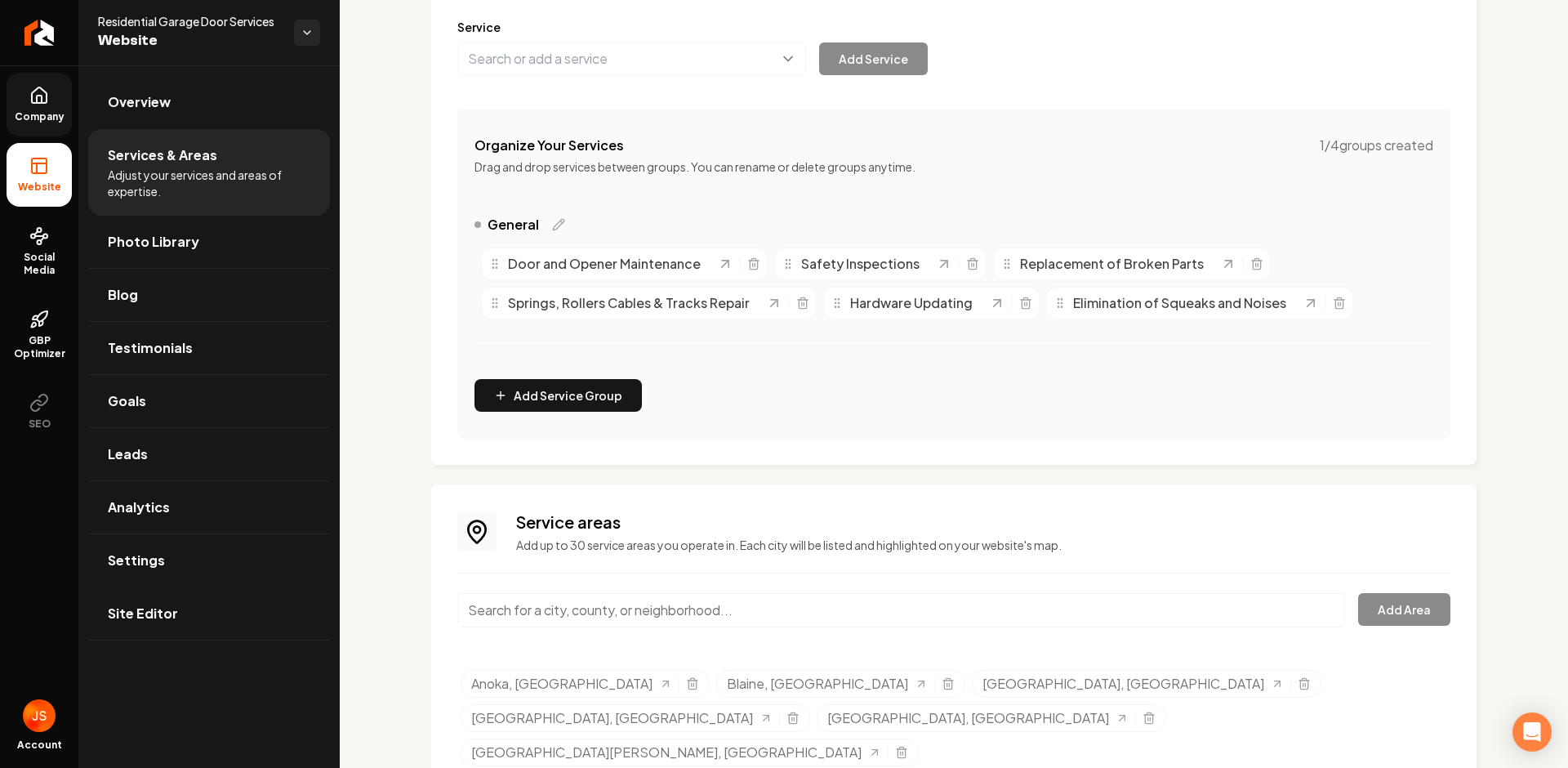
scroll to position [212, 0]
click at [127, 297] on span "Blog" at bounding box center [123, 294] width 30 height 20
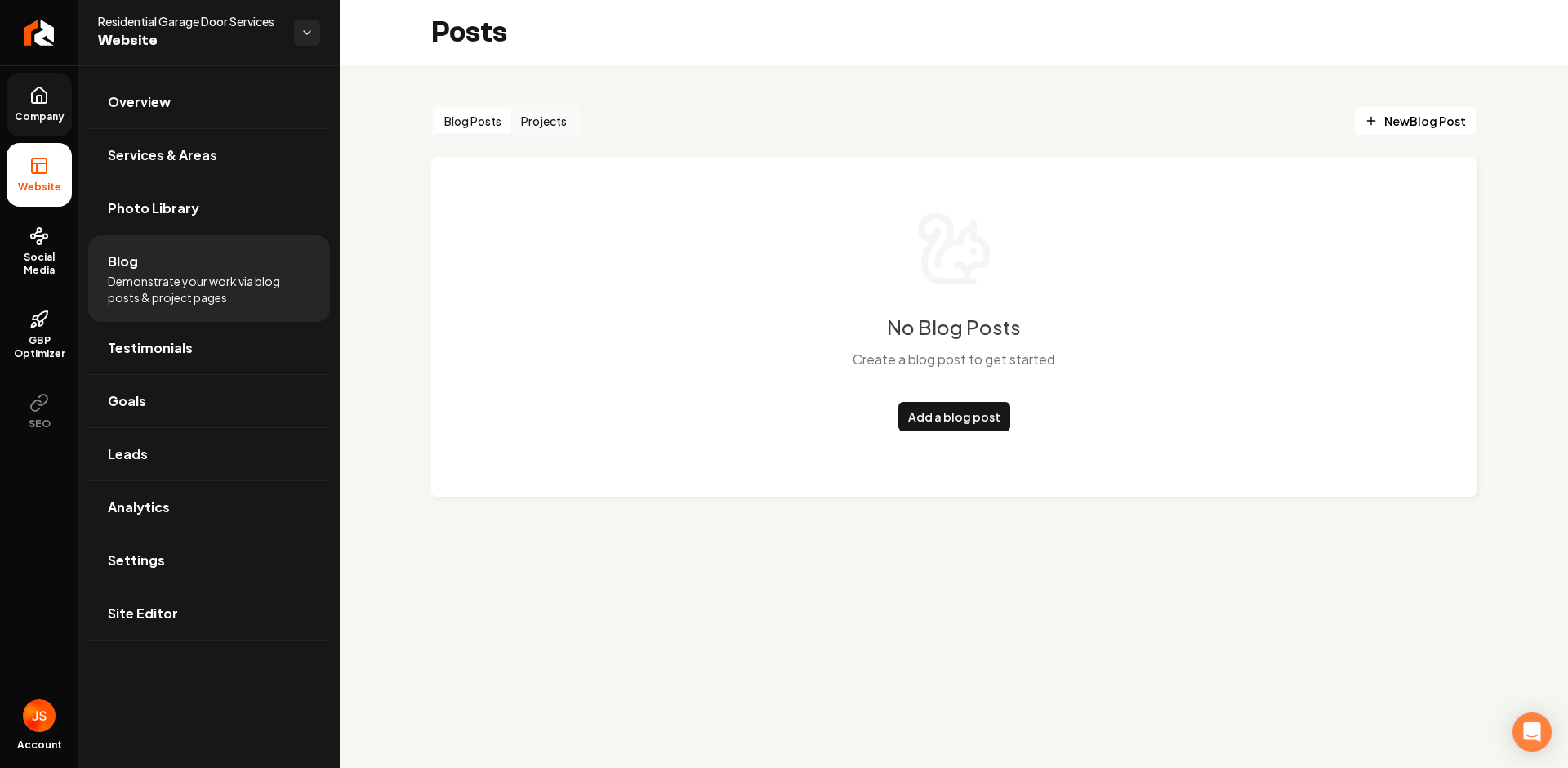
click at [537, 126] on button "Projects" at bounding box center [543, 121] width 65 height 26
click at [467, 117] on button "Blog Posts" at bounding box center [473, 121] width 76 height 26
click at [142, 448] on span "Leads" at bounding box center [127, 453] width 40 height 20
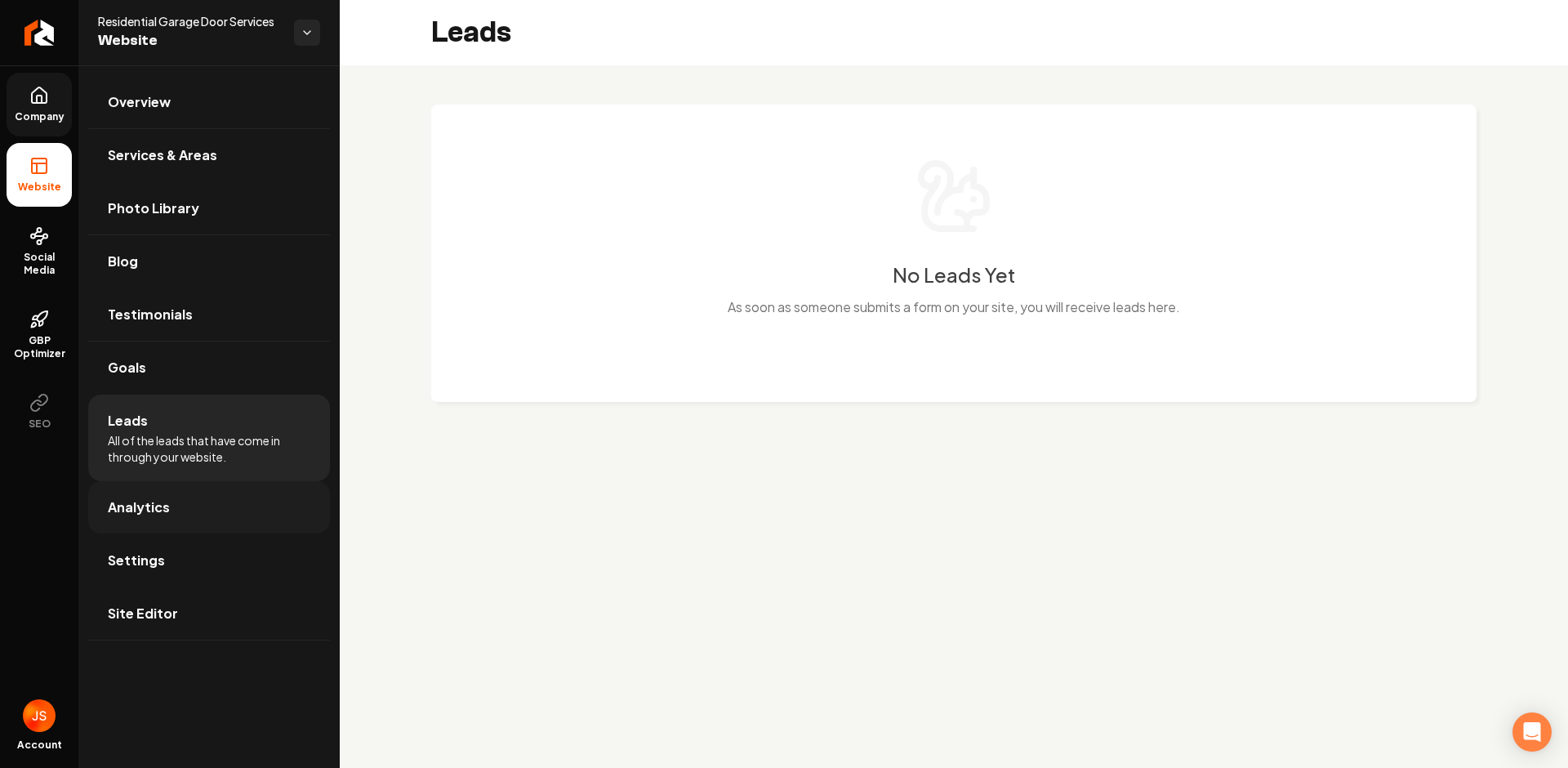
click at [198, 494] on link "Analytics" at bounding box center [209, 507] width 242 height 52
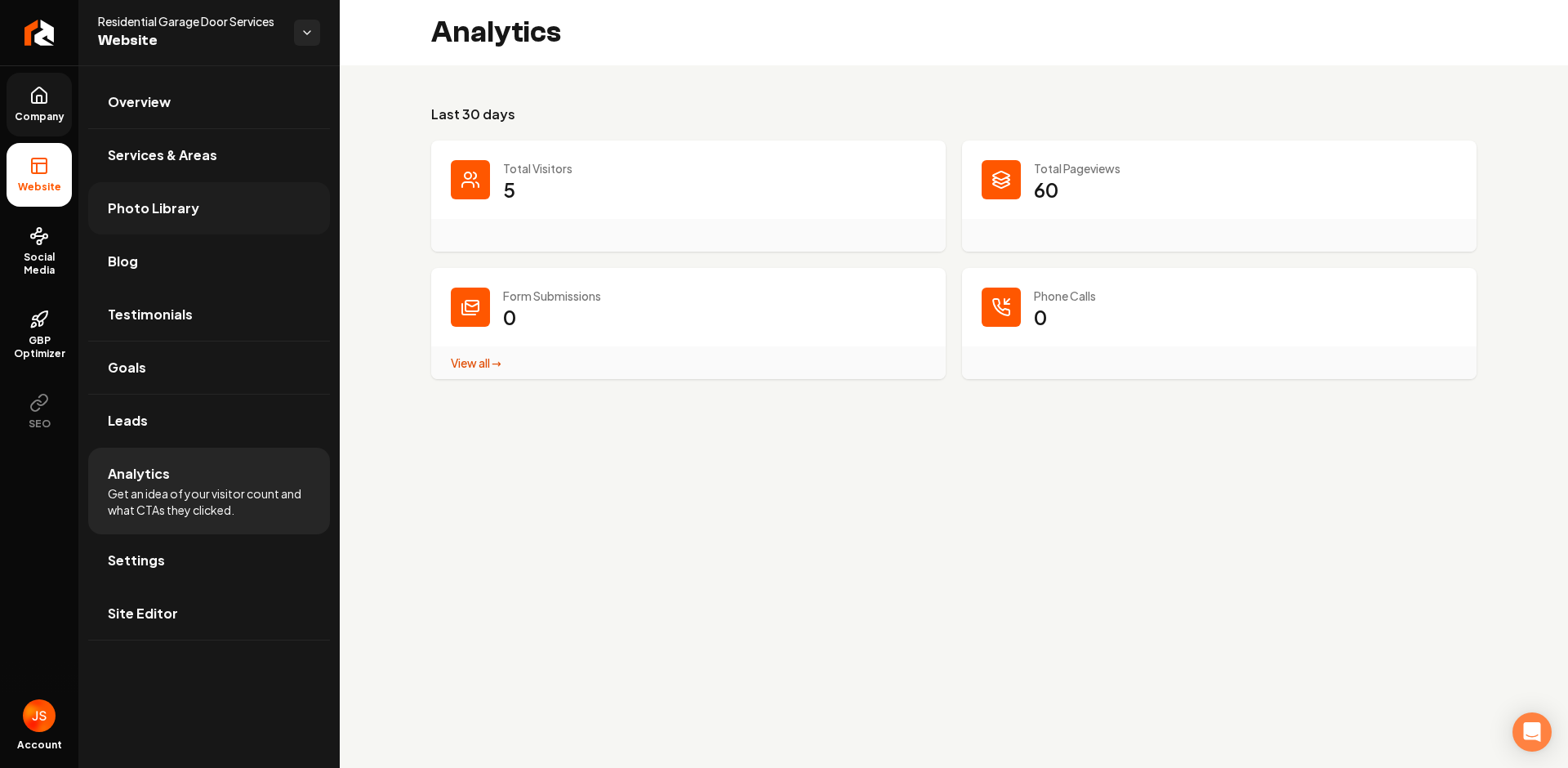
click at [167, 201] on span "Photo Library" at bounding box center [154, 208] width 91 height 20
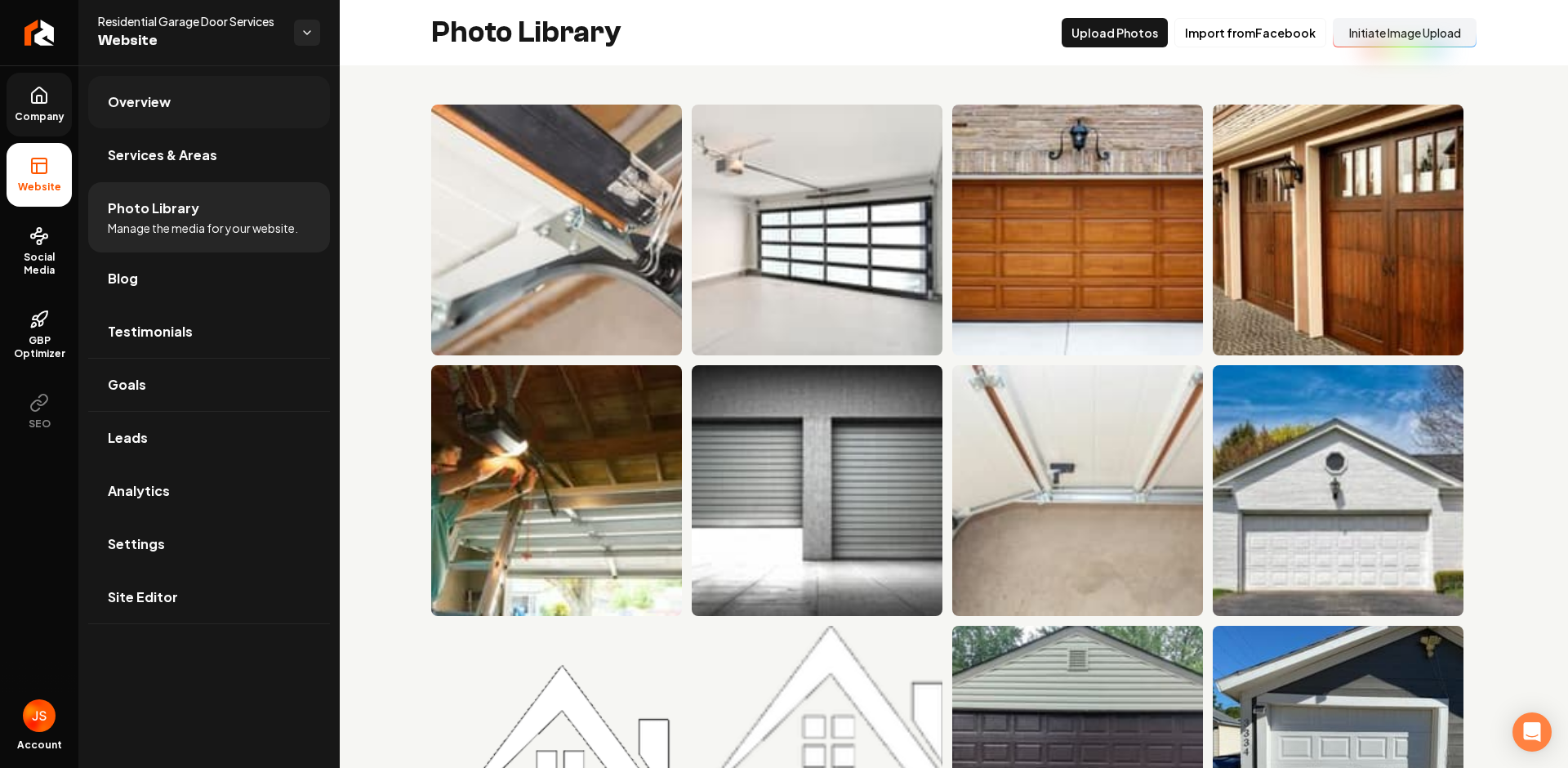
click at [143, 107] on span "Overview" at bounding box center [140, 101] width 63 height 20
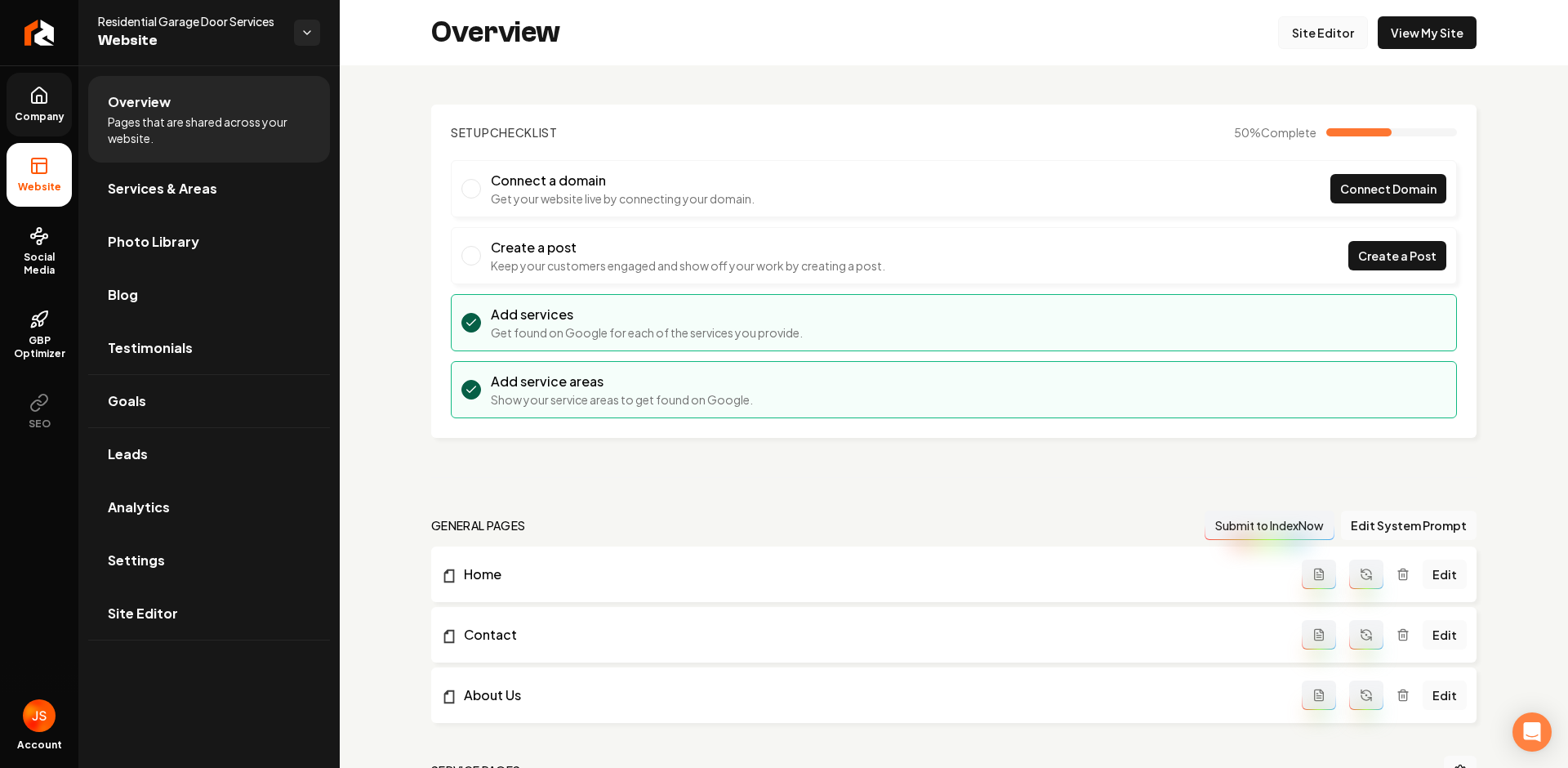
click at [1306, 30] on link "Site Editor" at bounding box center [1322, 33] width 90 height 33
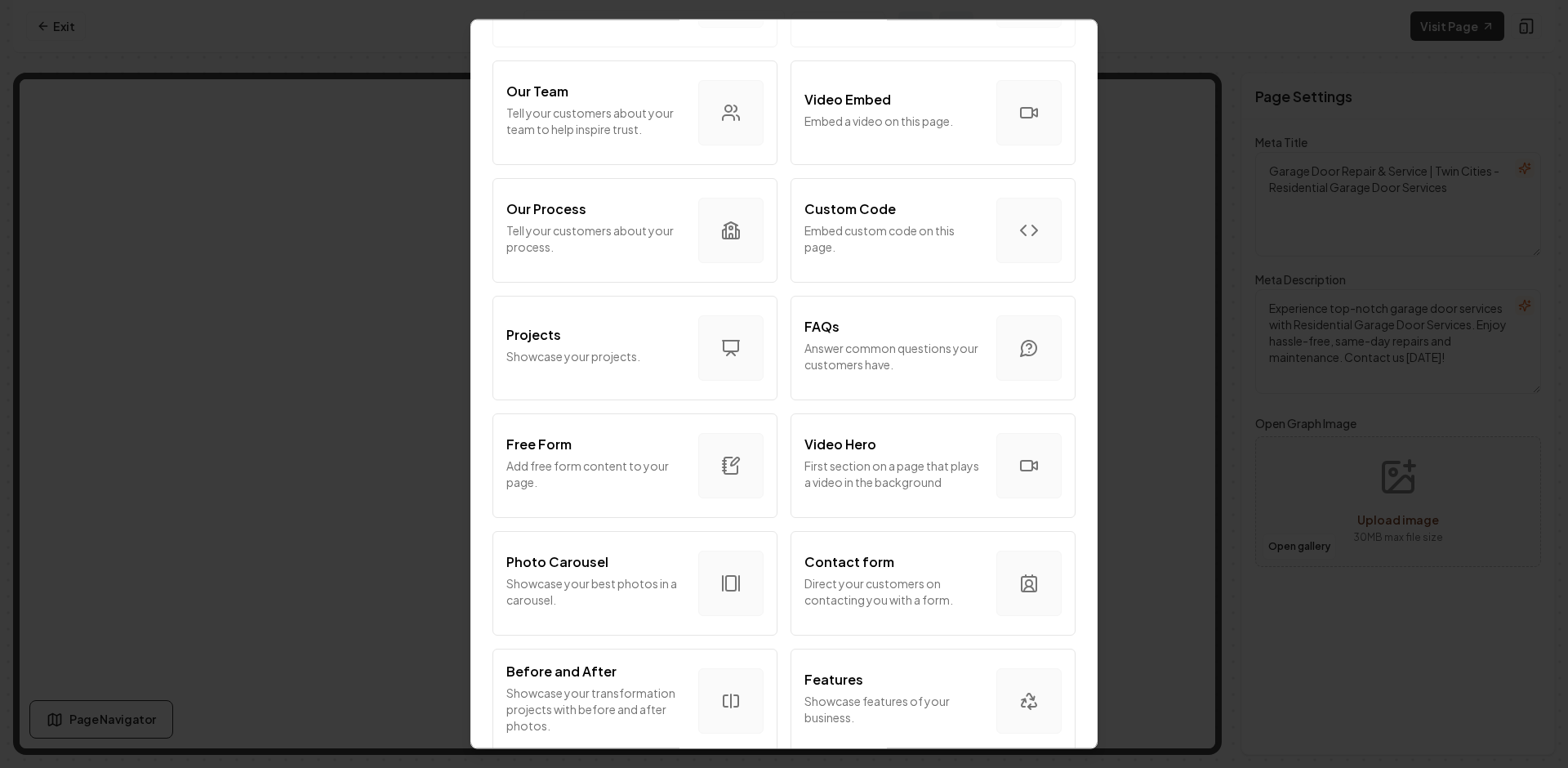
scroll to position [565, 0]
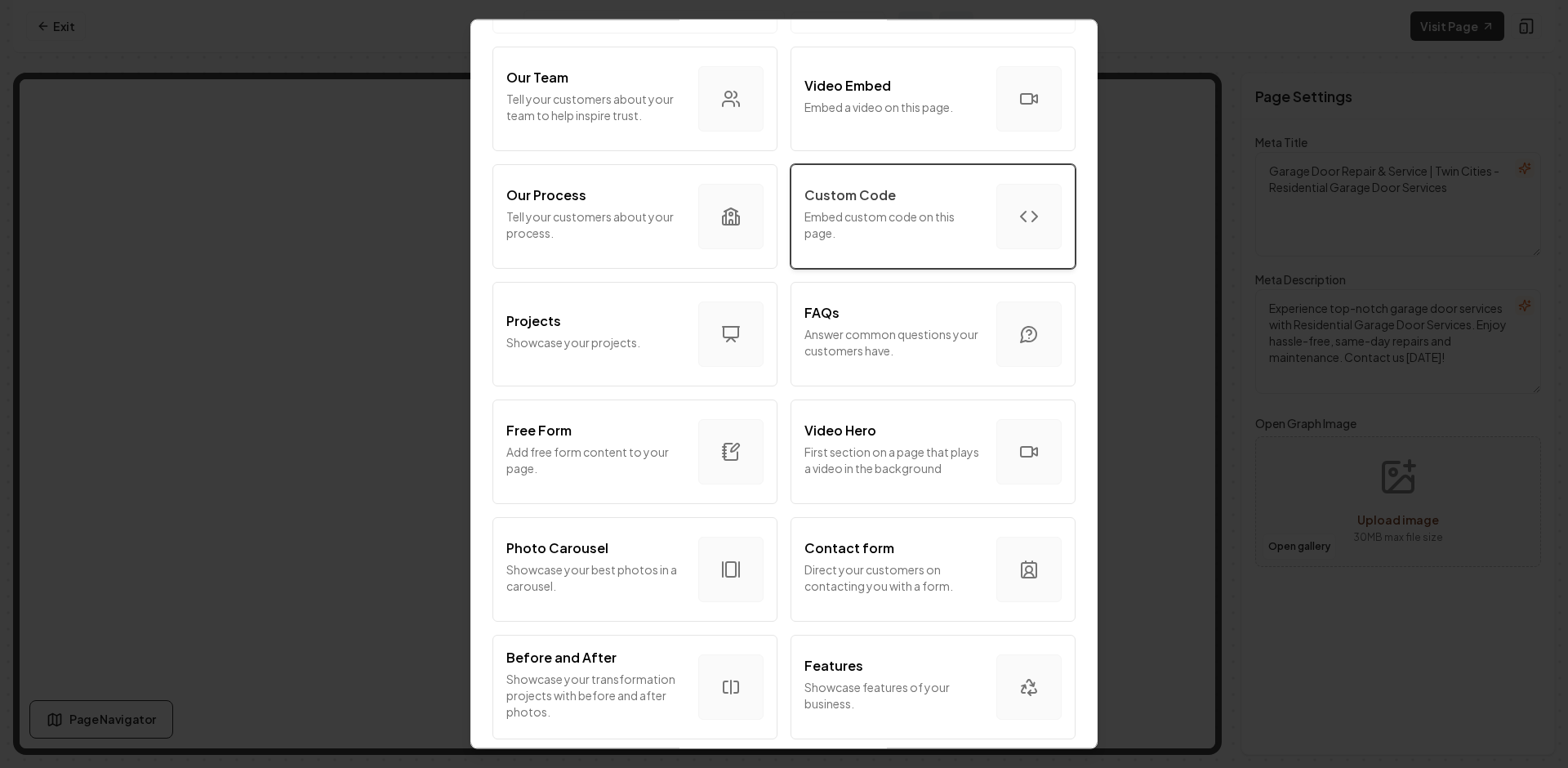
click at [835, 236] on p "Embed custom code on this page." at bounding box center [893, 225] width 179 height 33
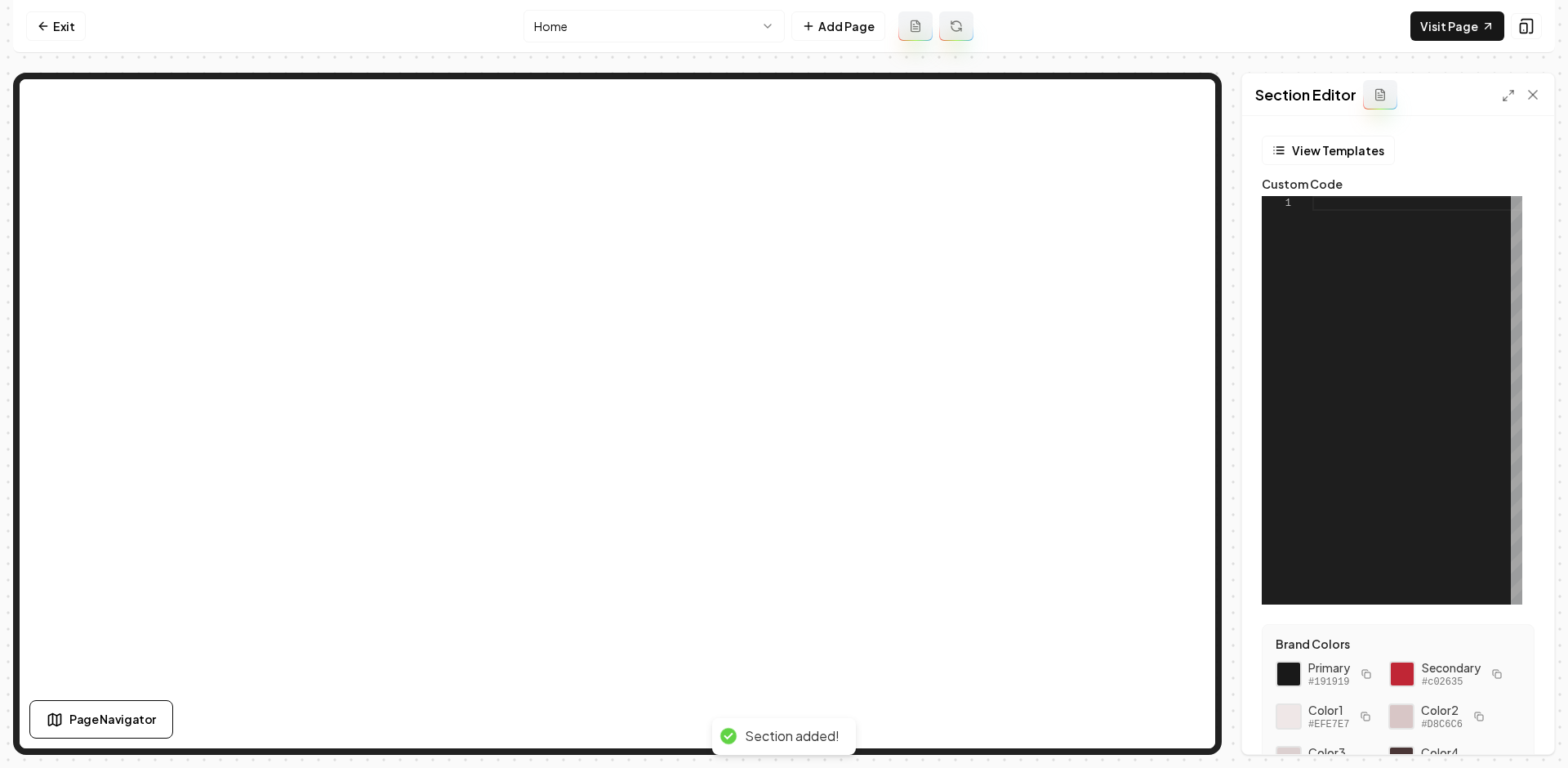
click at [1334, 225] on div at bounding box center [1417, 400] width 210 height 409
click at [1333, 225] on div at bounding box center [1417, 400] width 210 height 409
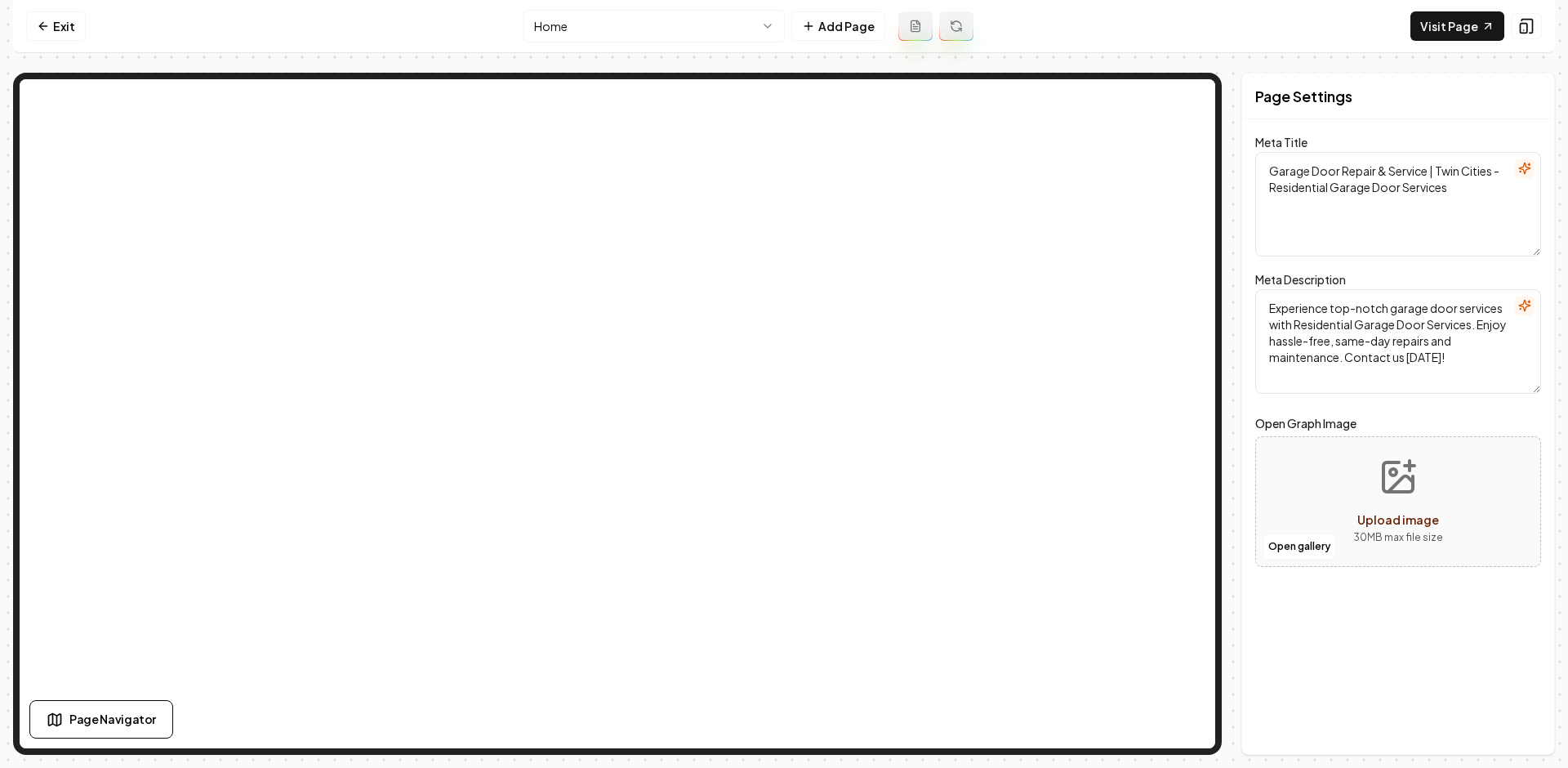
click at [667, 20] on html "Computer Required This feature is only available on a computer. Please switch t…" at bounding box center [784, 384] width 1568 height 768
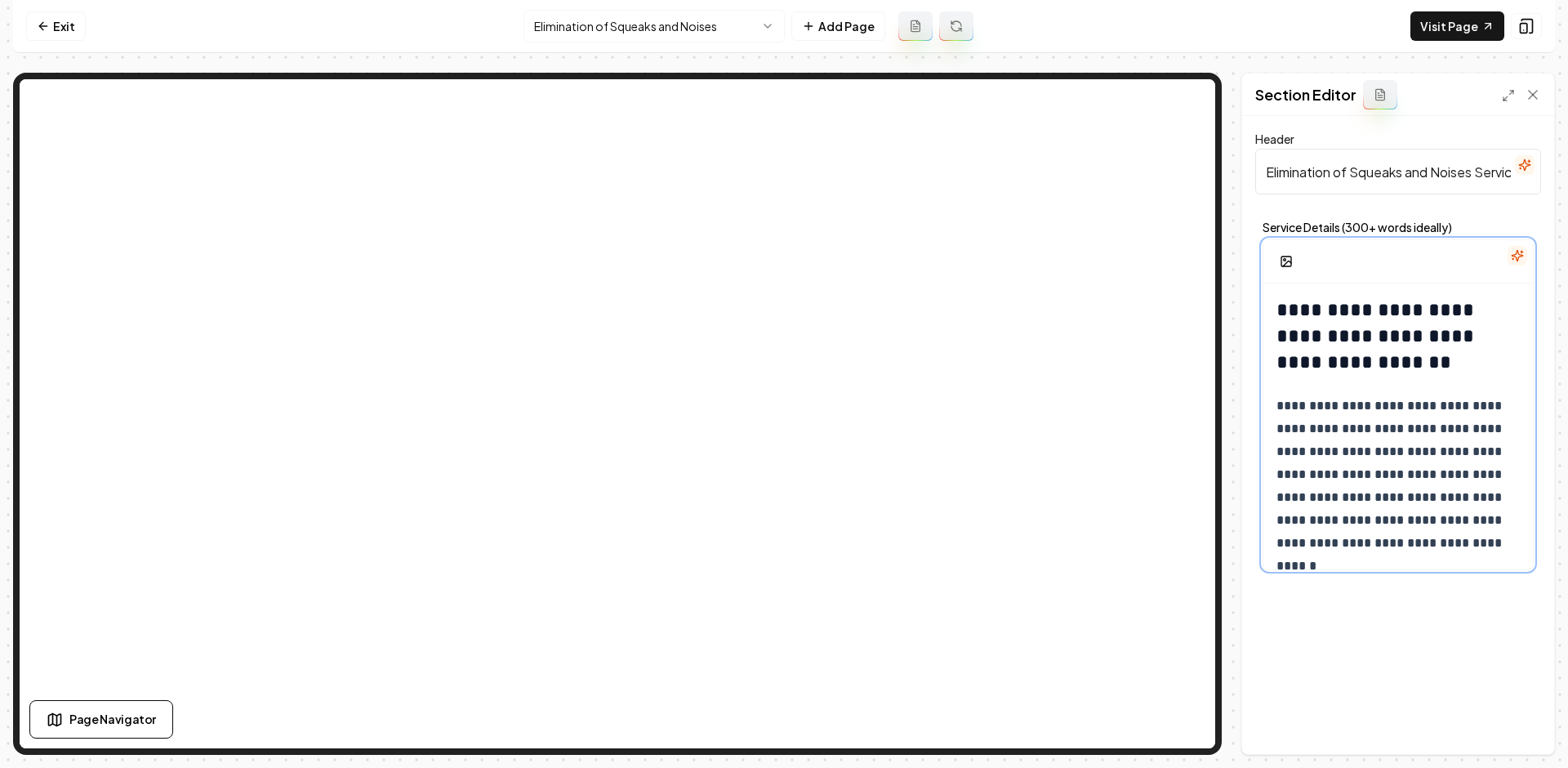
click at [1280, 427] on p "**********" at bounding box center [1392, 486] width 231 height 183
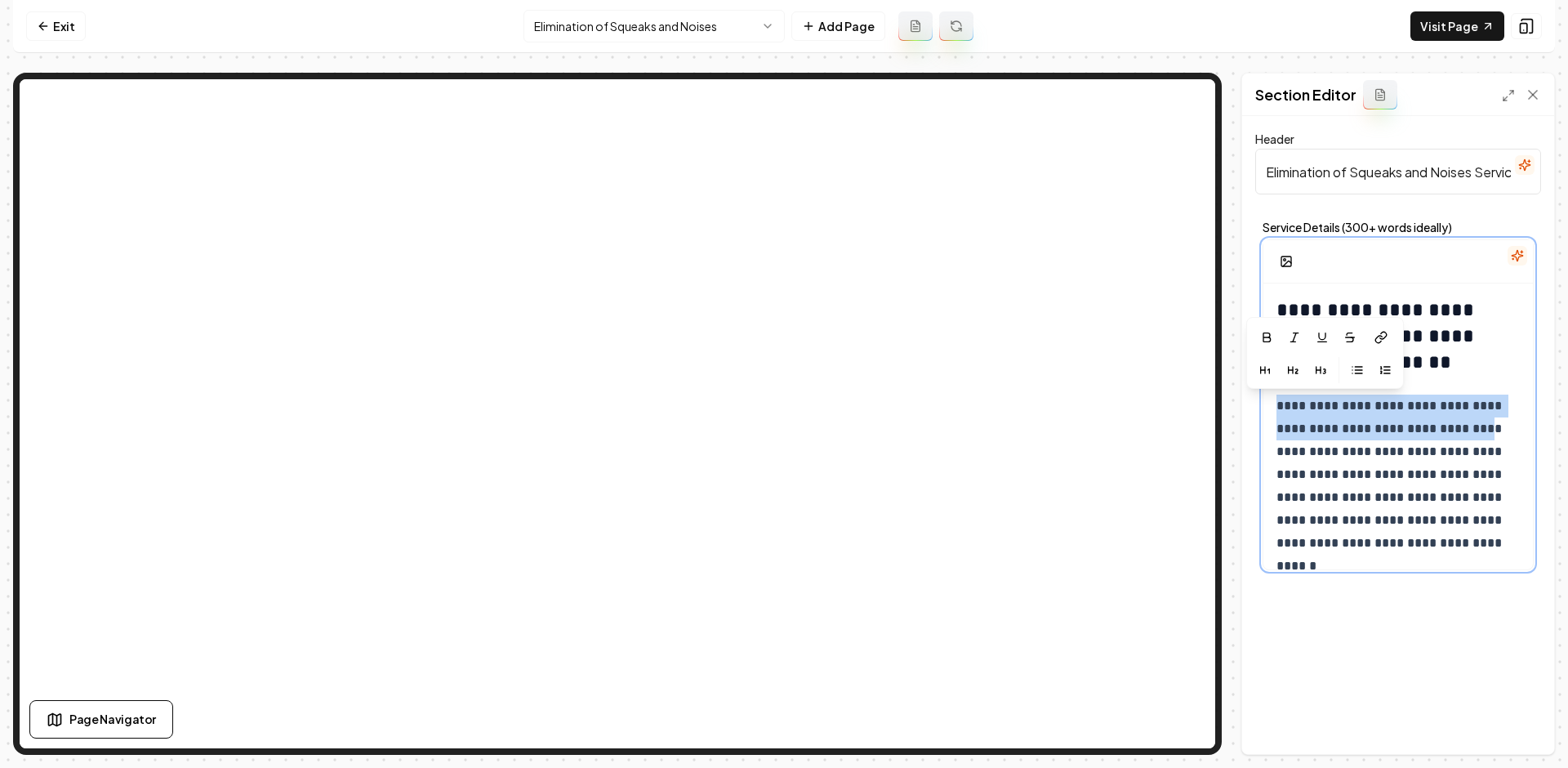
drag, startPoint x: 1277, startPoint y: 403, endPoint x: 1293, endPoint y: 457, distance: 56.3
click at [1293, 457] on p "**********" at bounding box center [1392, 486] width 231 height 183
click at [1287, 437] on p "**********" at bounding box center [1392, 486] width 231 height 183
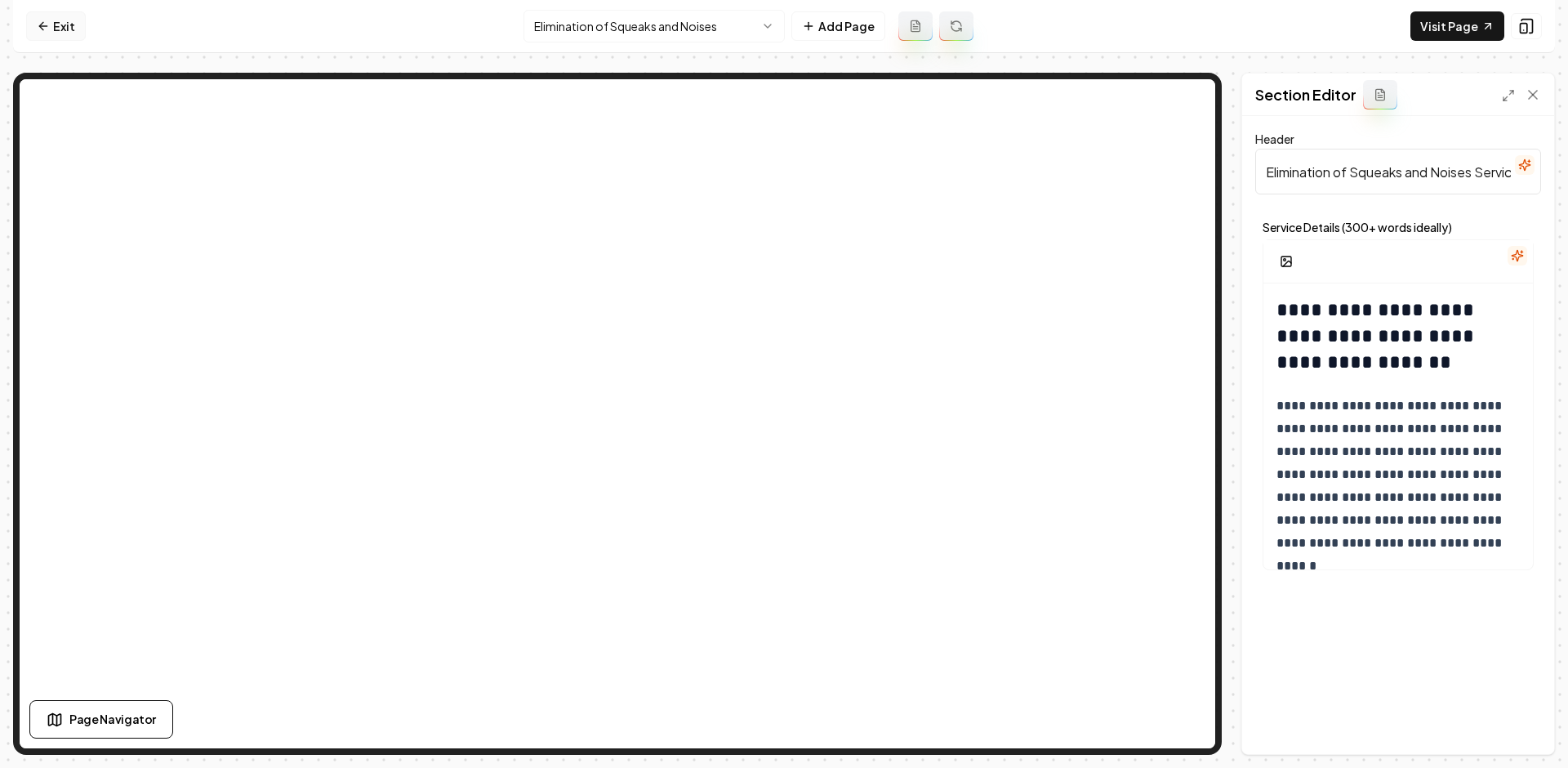
click at [62, 19] on link "Exit" at bounding box center [56, 26] width 60 height 30
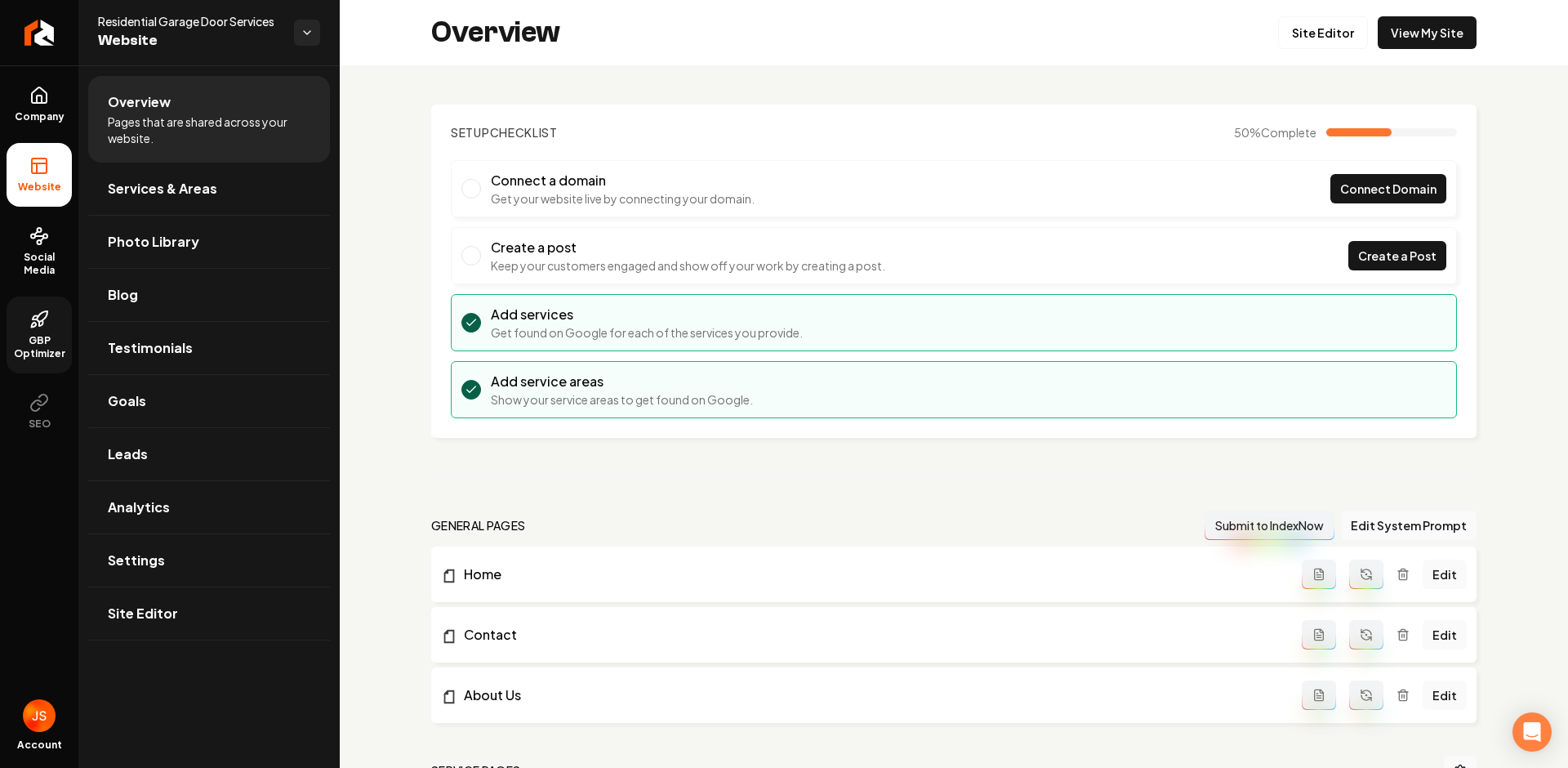
click at [31, 320] on icon at bounding box center [39, 319] width 20 height 20
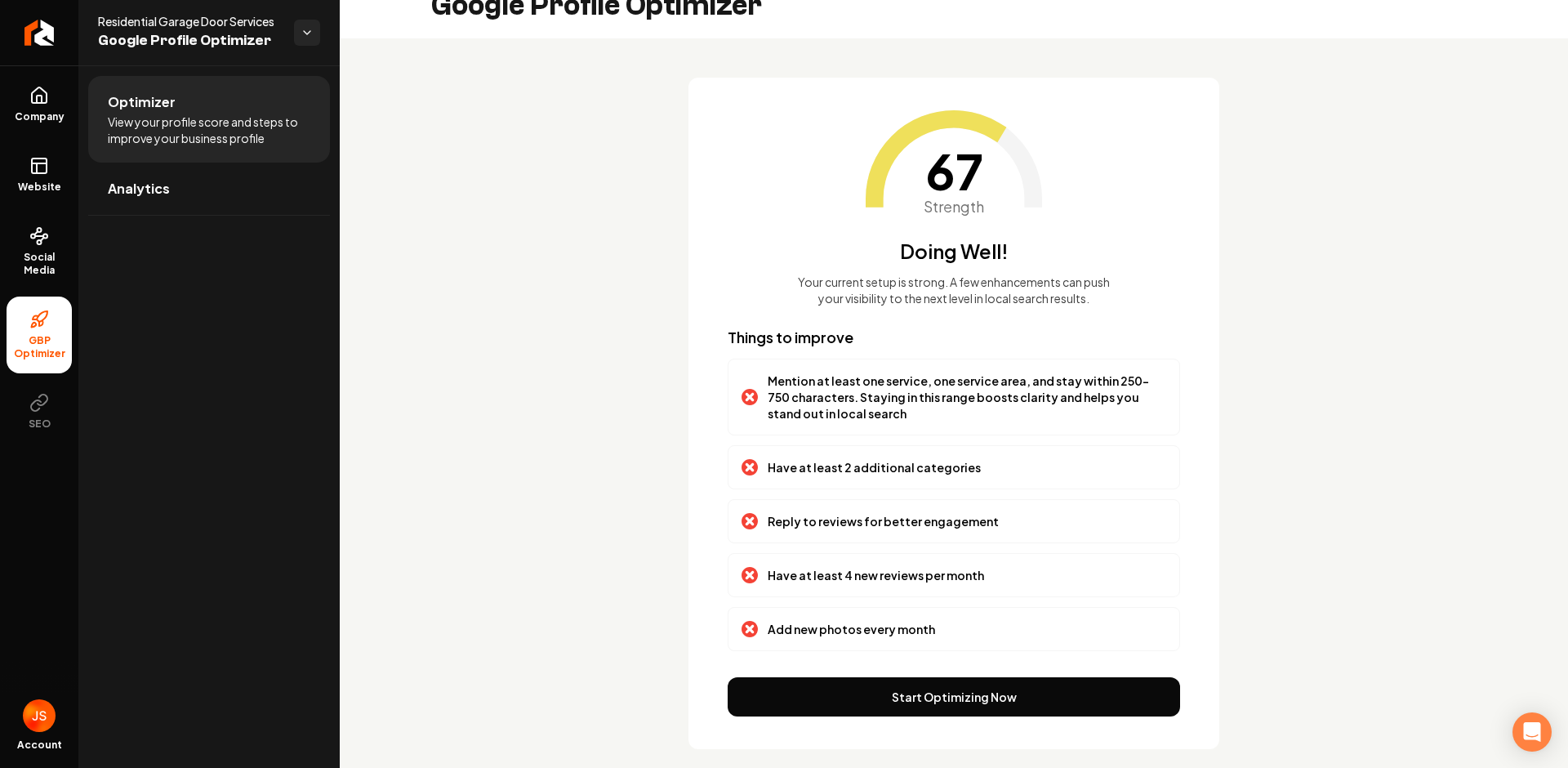
scroll to position [28, 0]
click at [957, 696] on button "Start Optimizing Now" at bounding box center [954, 696] width 452 height 39
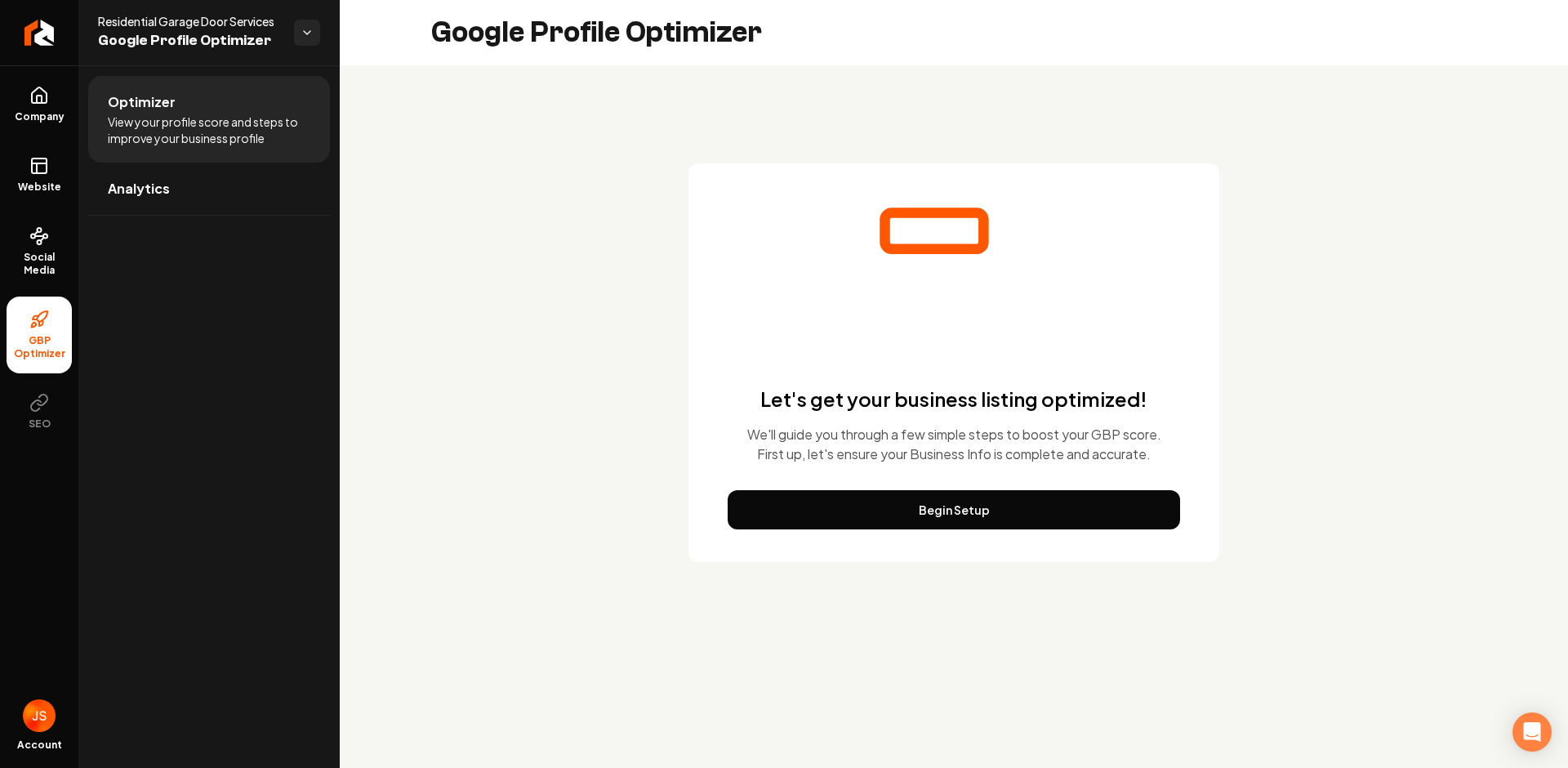
scroll to position [0, 0]
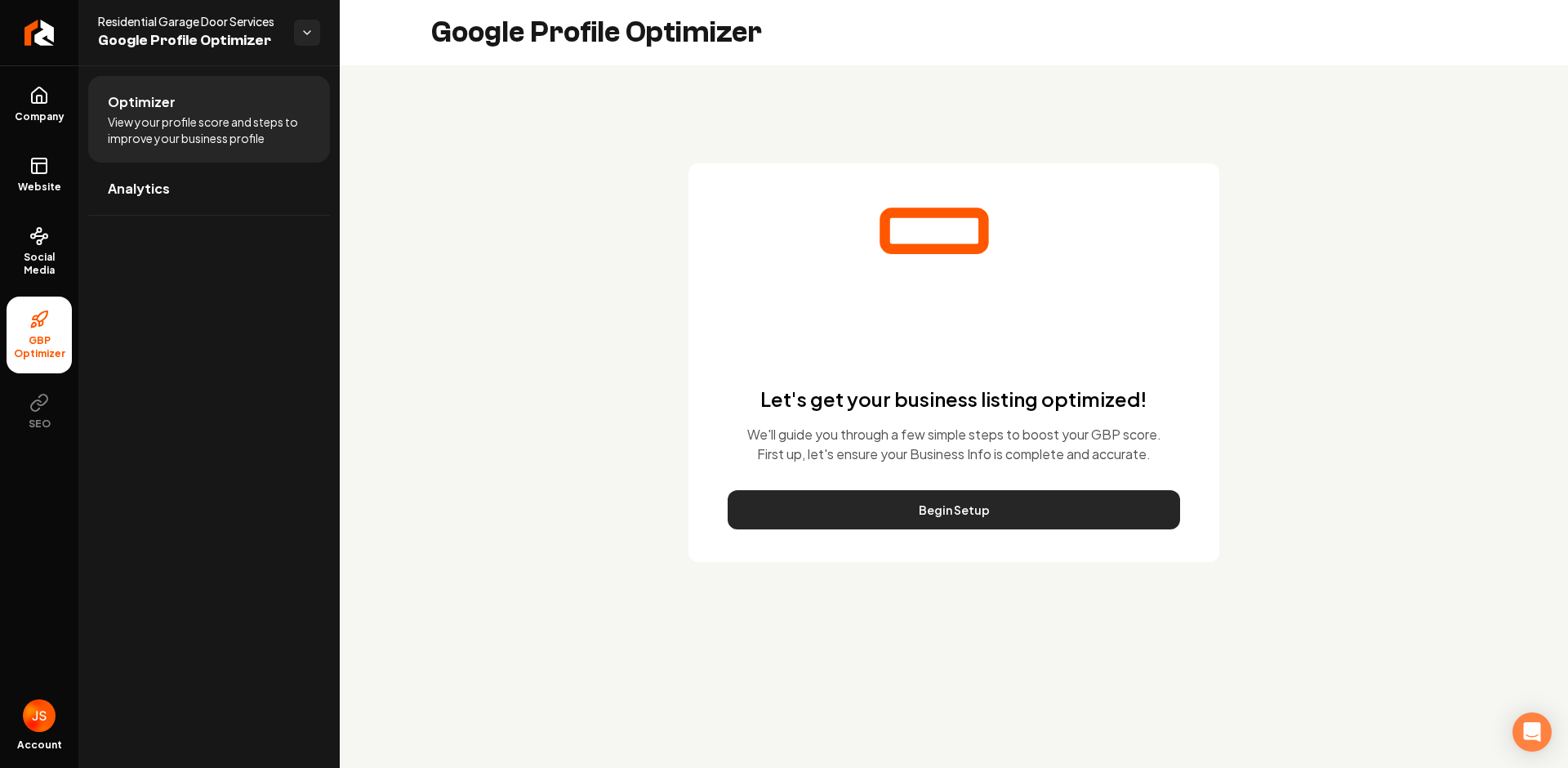
click at [935, 497] on button "Begin Setup" at bounding box center [954, 509] width 452 height 39
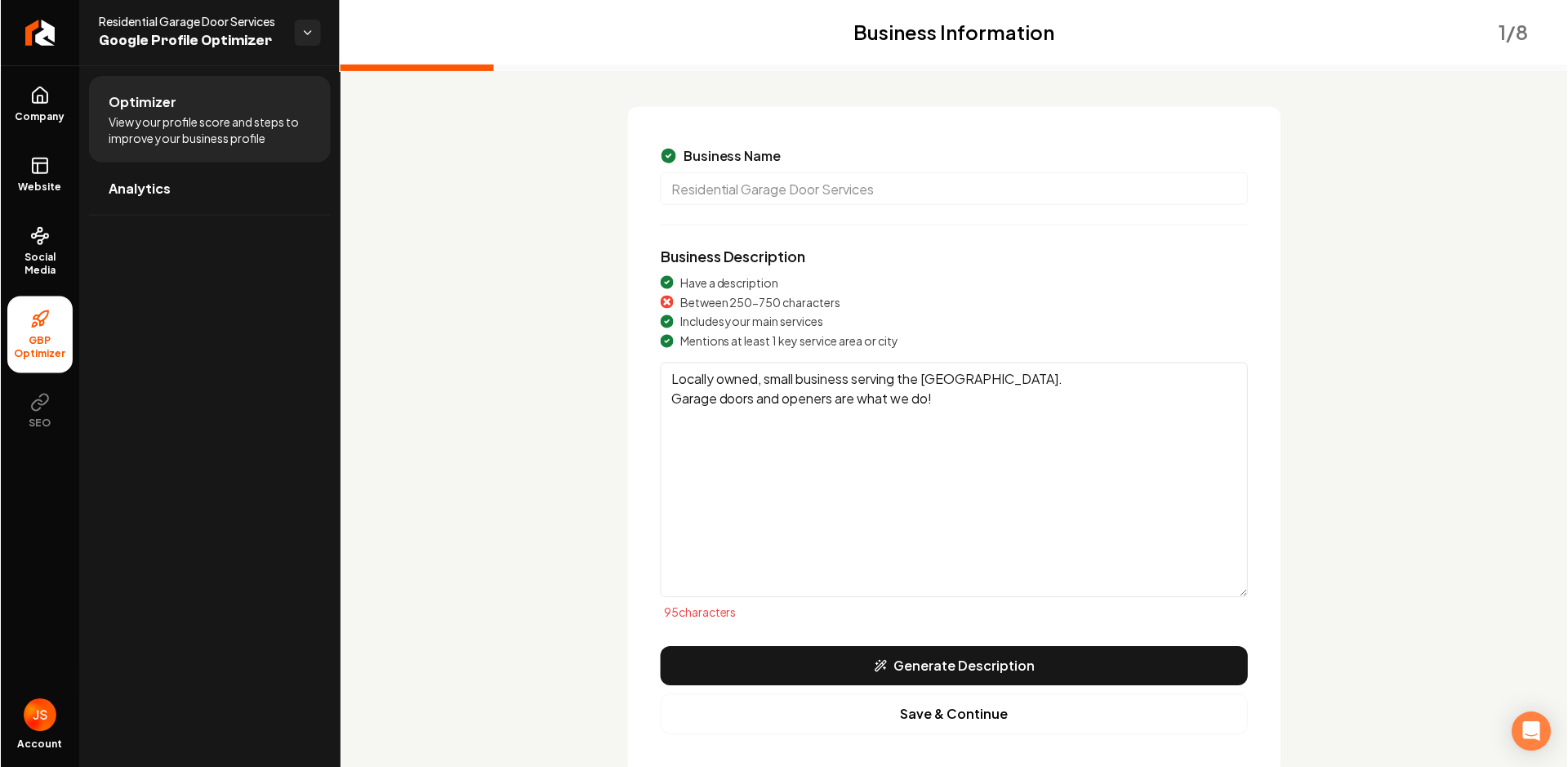
scroll to position [78, 0]
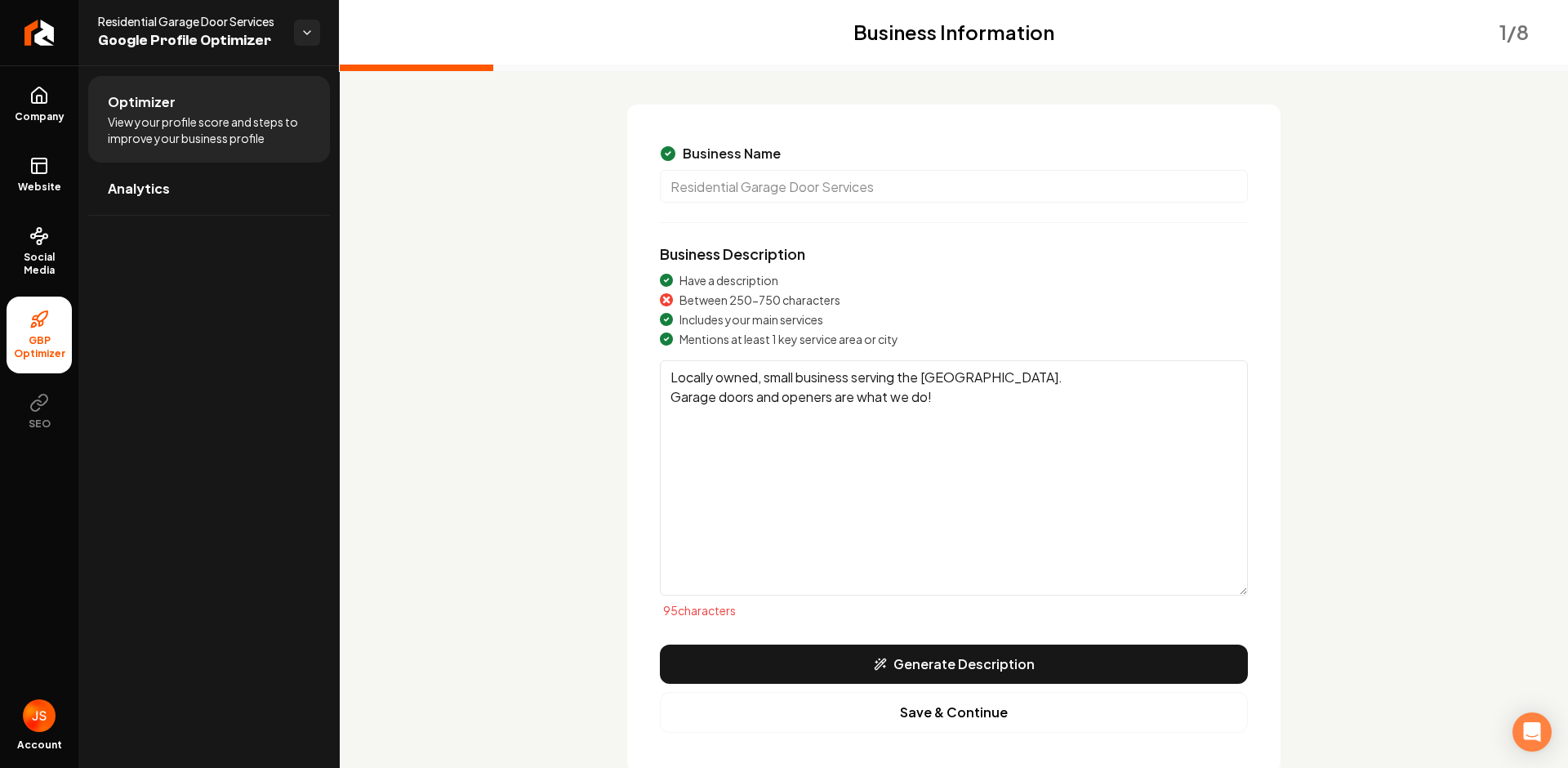
click at [945, 411] on textarea "Locally owned, small business serving the Twin Cities. Garage doors and openers…" at bounding box center [954, 478] width 588 height 236
drag, startPoint x: 948, startPoint y: 403, endPoint x: 529, endPoint y: 350, distance: 422.3
click at [529, 350] on div "Business Information 1 / 8 Business Name Residential Garage Door Services Busin…" at bounding box center [953, 424] width 1045 height 694
drag, startPoint x: 725, startPoint y: 298, endPoint x: 850, endPoint y: 301, distance: 125.0
click at [850, 301] on div "Between 250-750 characters" at bounding box center [954, 300] width 588 height 17
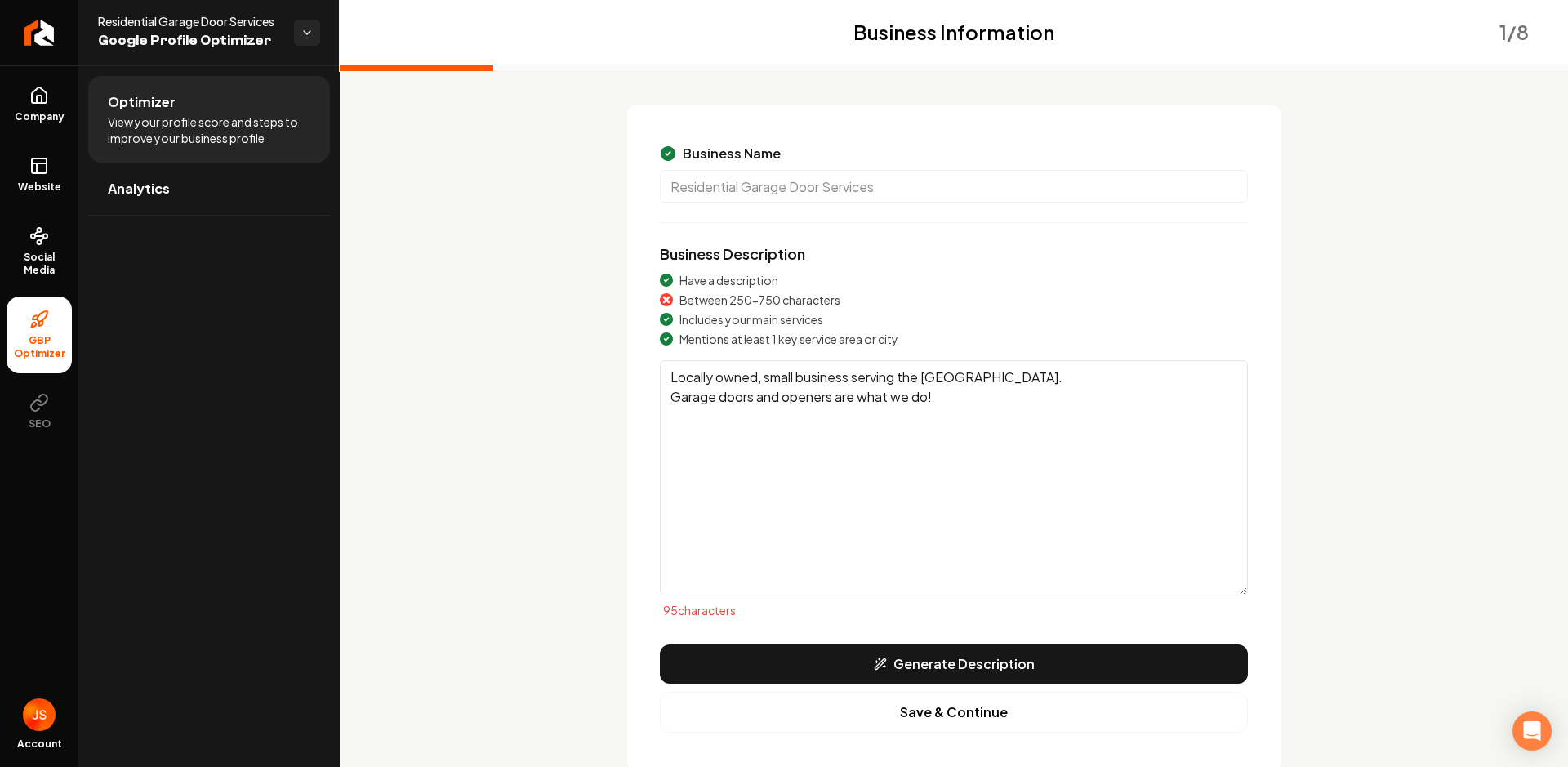
drag, startPoint x: 862, startPoint y: 493, endPoint x: 872, endPoint y: 458, distance: 36.4
click at [859, 492] on textarea "Locally owned, small business serving the Twin Cities. Garage doors and openers…" at bounding box center [954, 478] width 588 height 235
drag, startPoint x: 963, startPoint y: 390, endPoint x: 962, endPoint y: 402, distance: 12.0
click at [963, 390] on textarea "Locally owned, small business serving the Twin Cities. Garage doors and openers…" at bounding box center [954, 478] width 588 height 235
drag, startPoint x: 808, startPoint y: 383, endPoint x: 497, endPoint y: 365, distance: 311.5
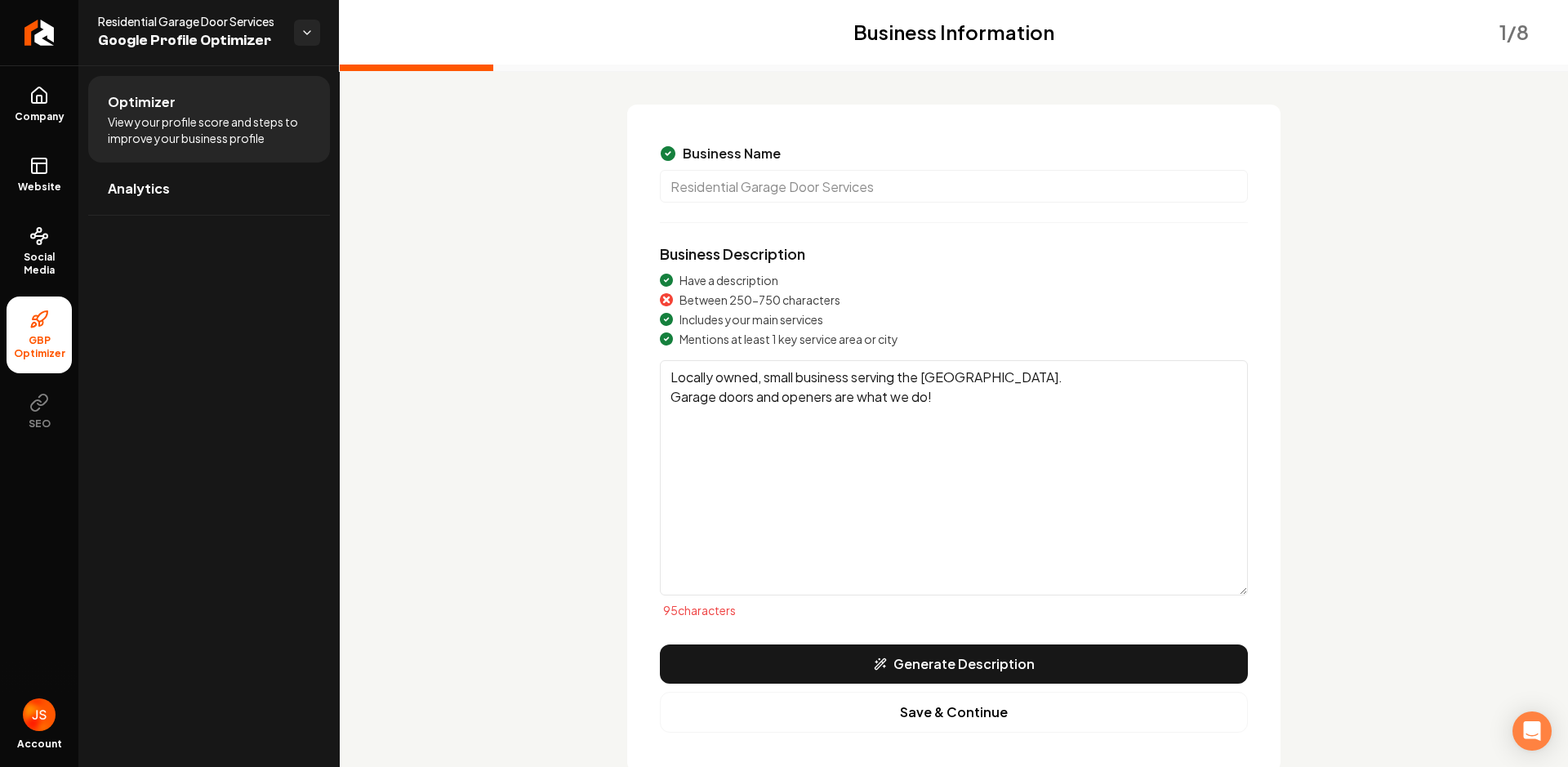
click at [457, 343] on div "Business Information 1 / 8 Business Name Residential Garage Door Services Busin…" at bounding box center [953, 424] width 1045 height 693
drag, startPoint x: 850, startPoint y: 478, endPoint x: 839, endPoint y: 471, distance: 13.0
click at [838, 477] on textarea "Locally owned, small business serving the Twin Cities. Garage doors and openers…" at bounding box center [954, 478] width 588 height 235
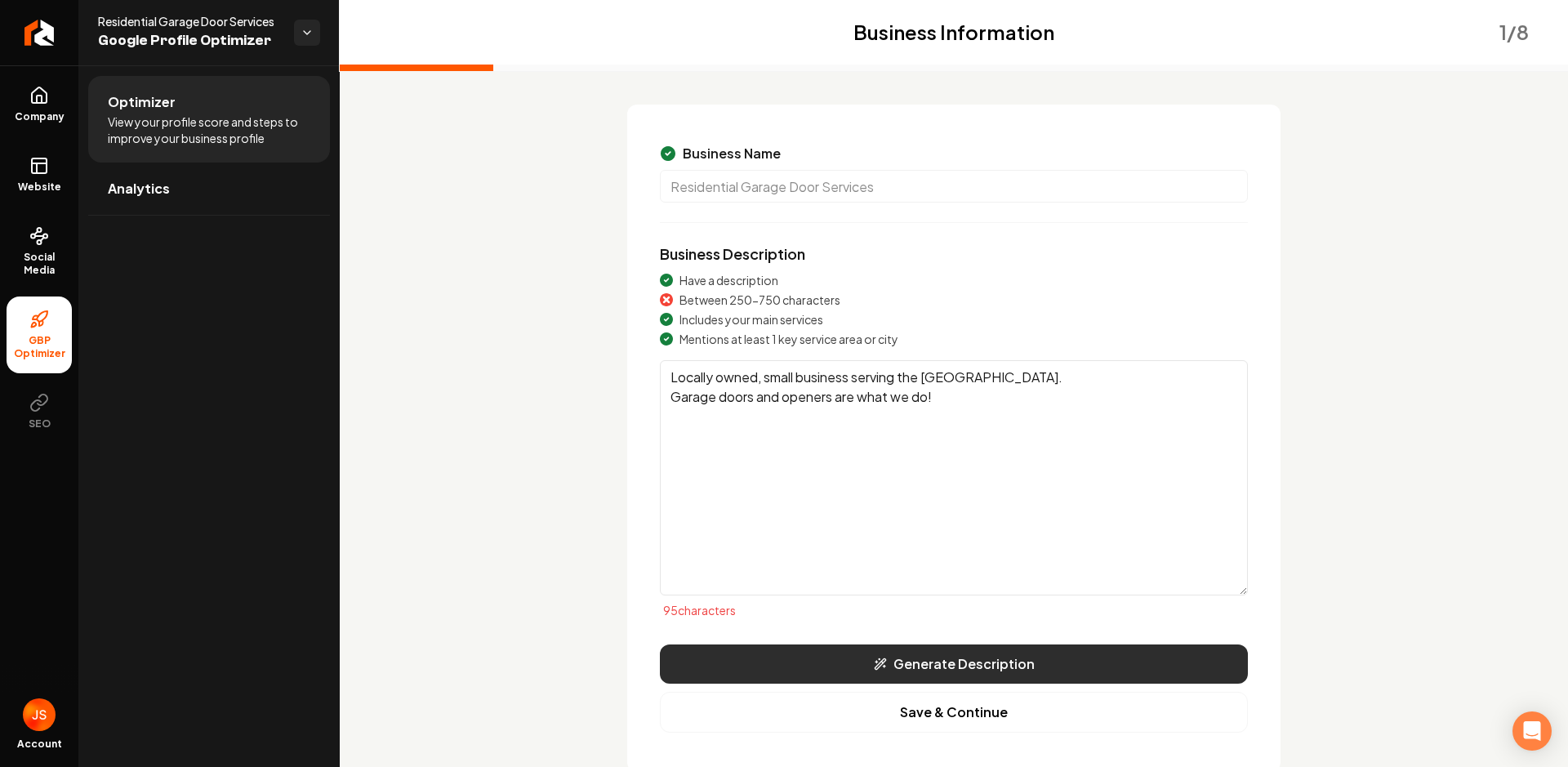
click at [946, 659] on button "Generate Description" at bounding box center [954, 664] width 588 height 39
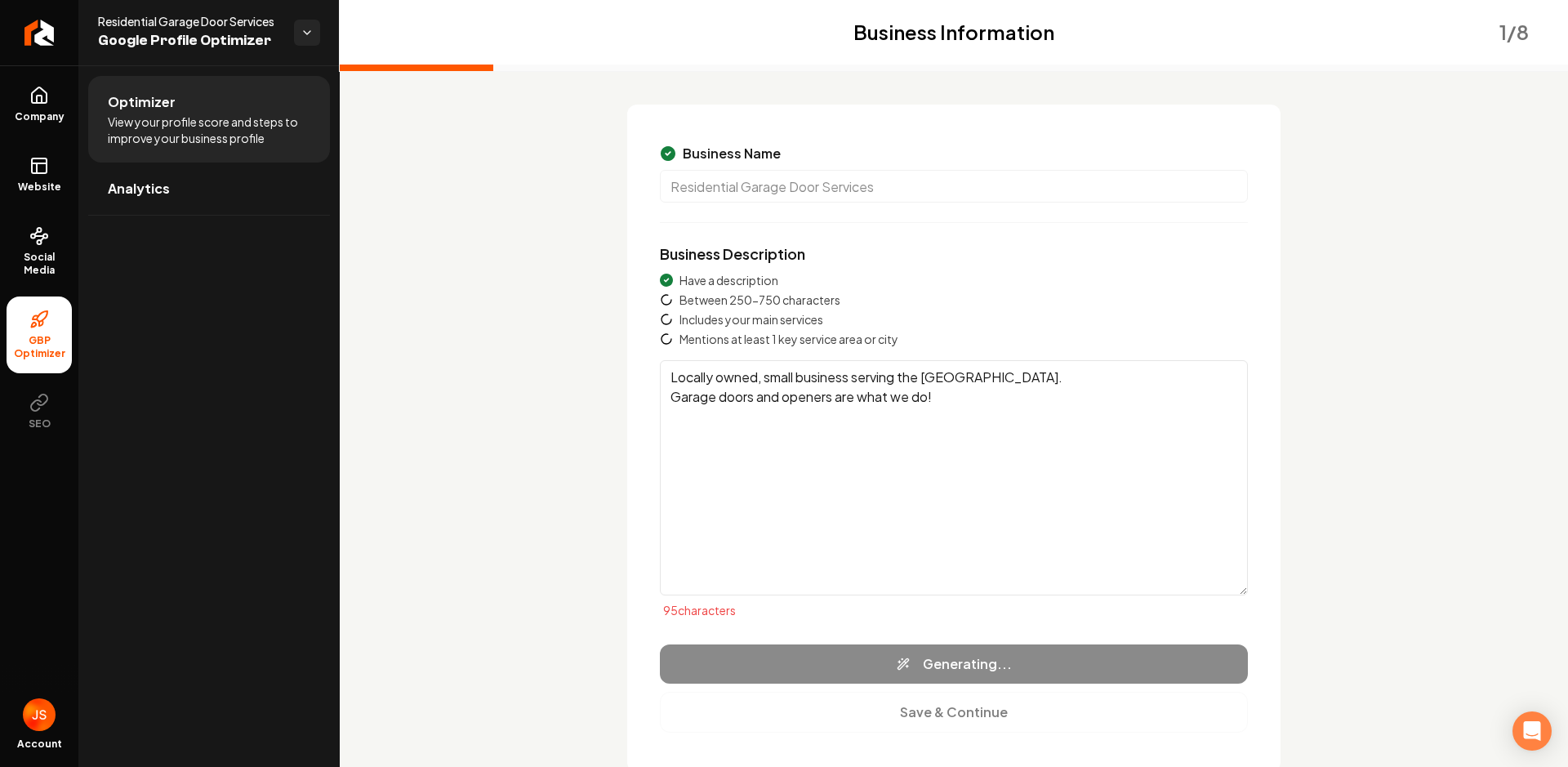
type textarea "Residential Garage Door Services, a locally owned contractor, specializes in pr…"
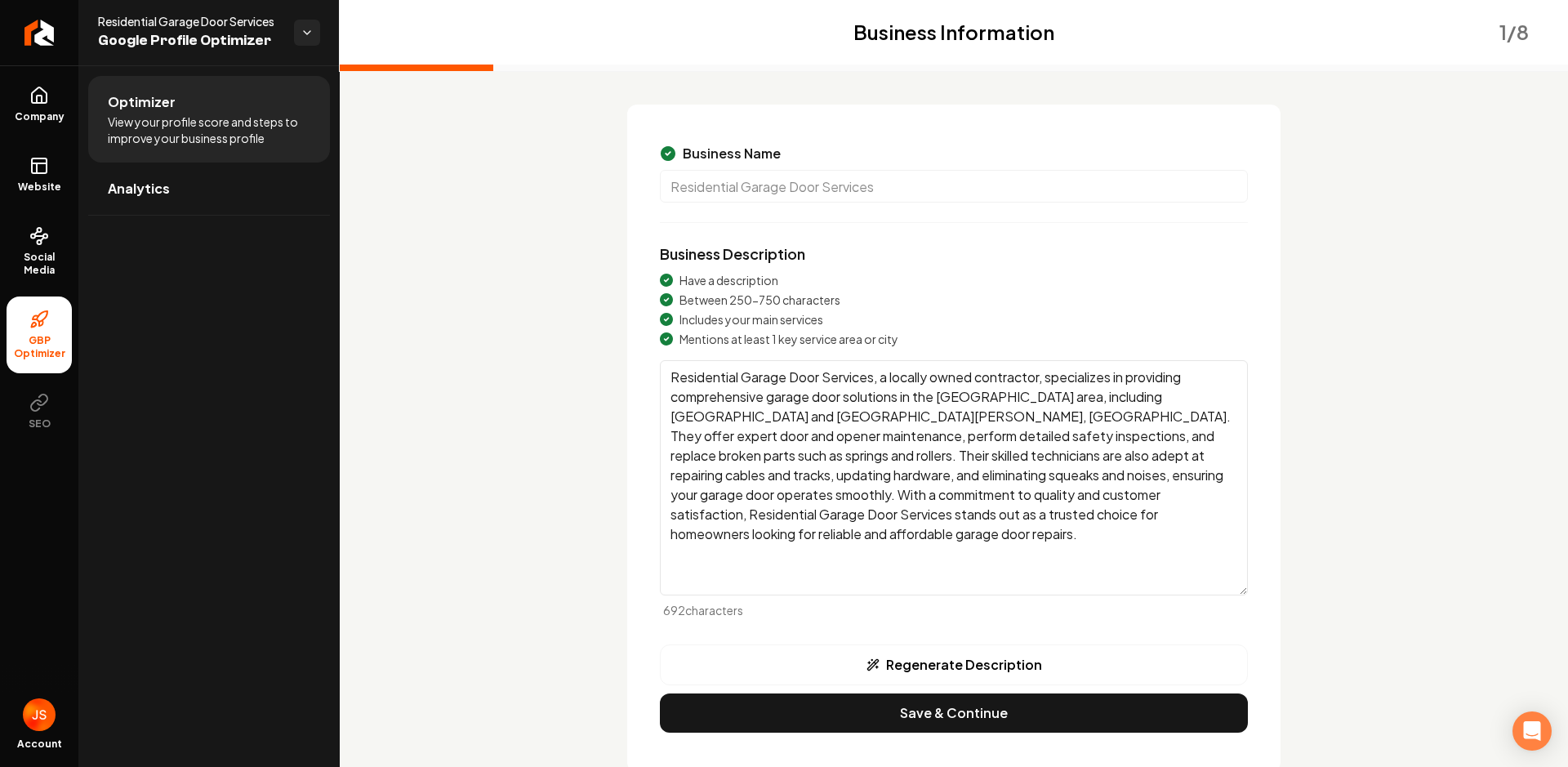
drag, startPoint x: 661, startPoint y: 373, endPoint x: 1078, endPoint y: 397, distance: 417.7
click at [1053, 397] on textarea "Residential Garage Door Services, a locally owned contractor, specializes in pr…" at bounding box center [954, 478] width 588 height 235
click at [1079, 397] on textarea "Residential Garage Door Services, a locally owned contractor, specializes in pr…" at bounding box center [954, 478] width 588 height 235
drag, startPoint x: 1080, startPoint y: 395, endPoint x: 1151, endPoint y: 415, distance: 73.8
click at [1151, 415] on textarea "Residential Garage Door Services, a locally owned contractor, specializes in pr…" at bounding box center [954, 478] width 588 height 235
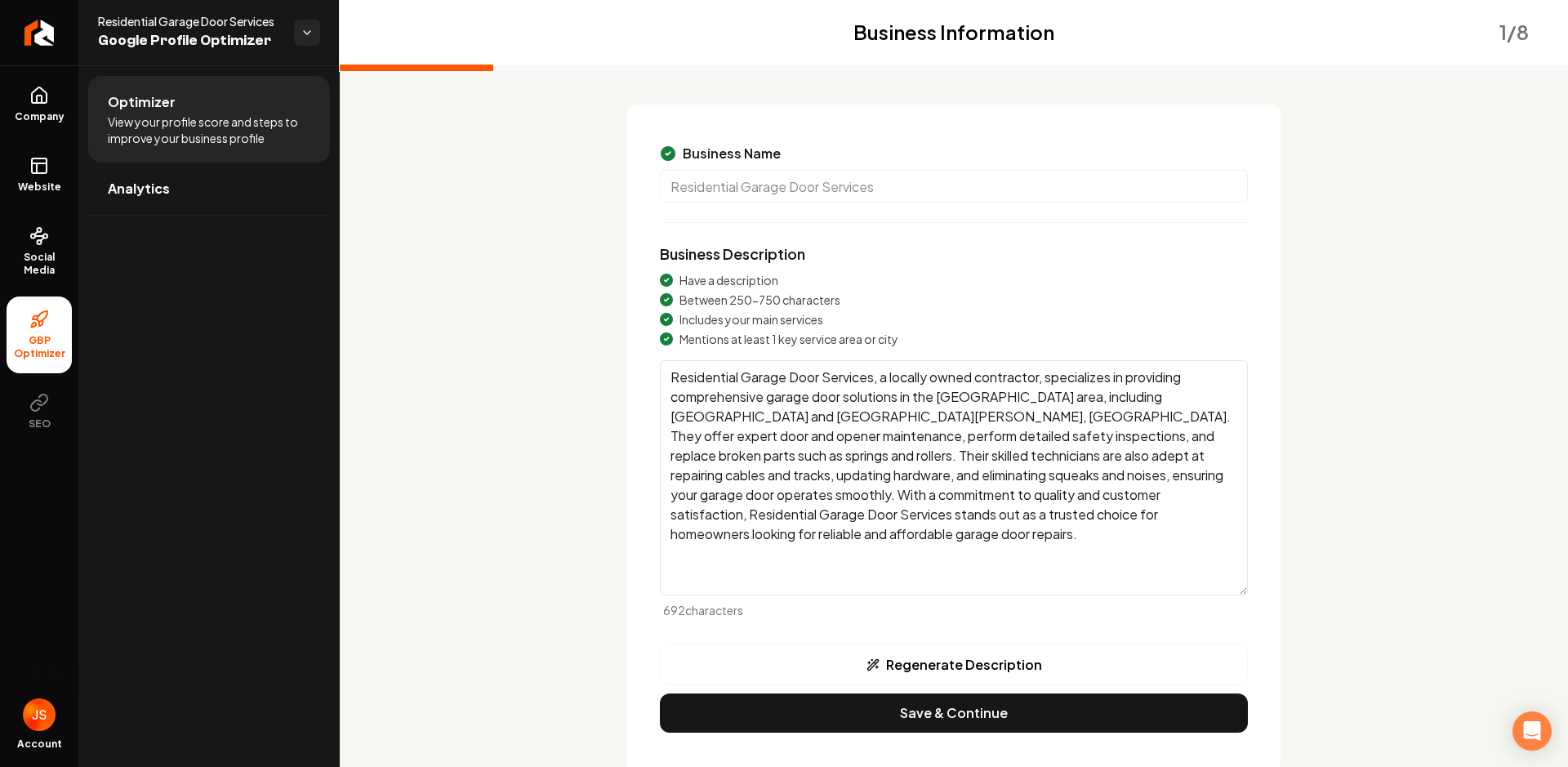
click at [1083, 430] on textarea "Residential Garage Door Services, a locally owned contractor, specializes in pr…" at bounding box center [954, 478] width 588 height 235
click at [770, 437] on textarea "Residential Garage Door Services, a locally owned contractor, specializes in pr…" at bounding box center [954, 478] width 588 height 235
drag, startPoint x: 954, startPoint y: 433, endPoint x: 1134, endPoint y: 511, distance: 196.2
click at [1136, 510] on textarea "Residential Garage Door Services, a locally owned contractor, specializes in pr…" at bounding box center [954, 478] width 588 height 235
click at [1127, 515] on textarea "Residential Garage Door Services, a locally owned contractor, specializes in pr…" at bounding box center [954, 478] width 588 height 235
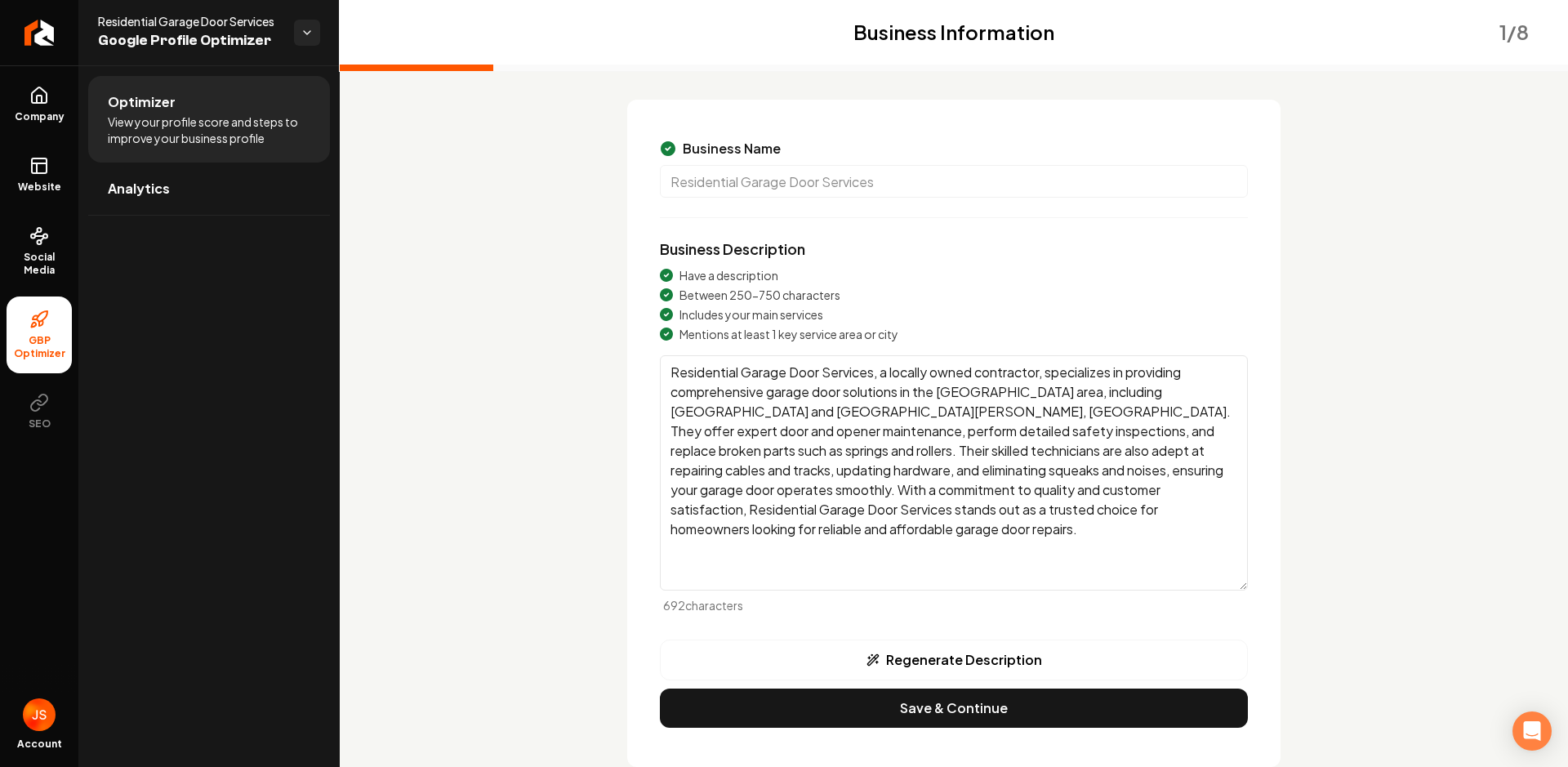
scroll to position [110, 0]
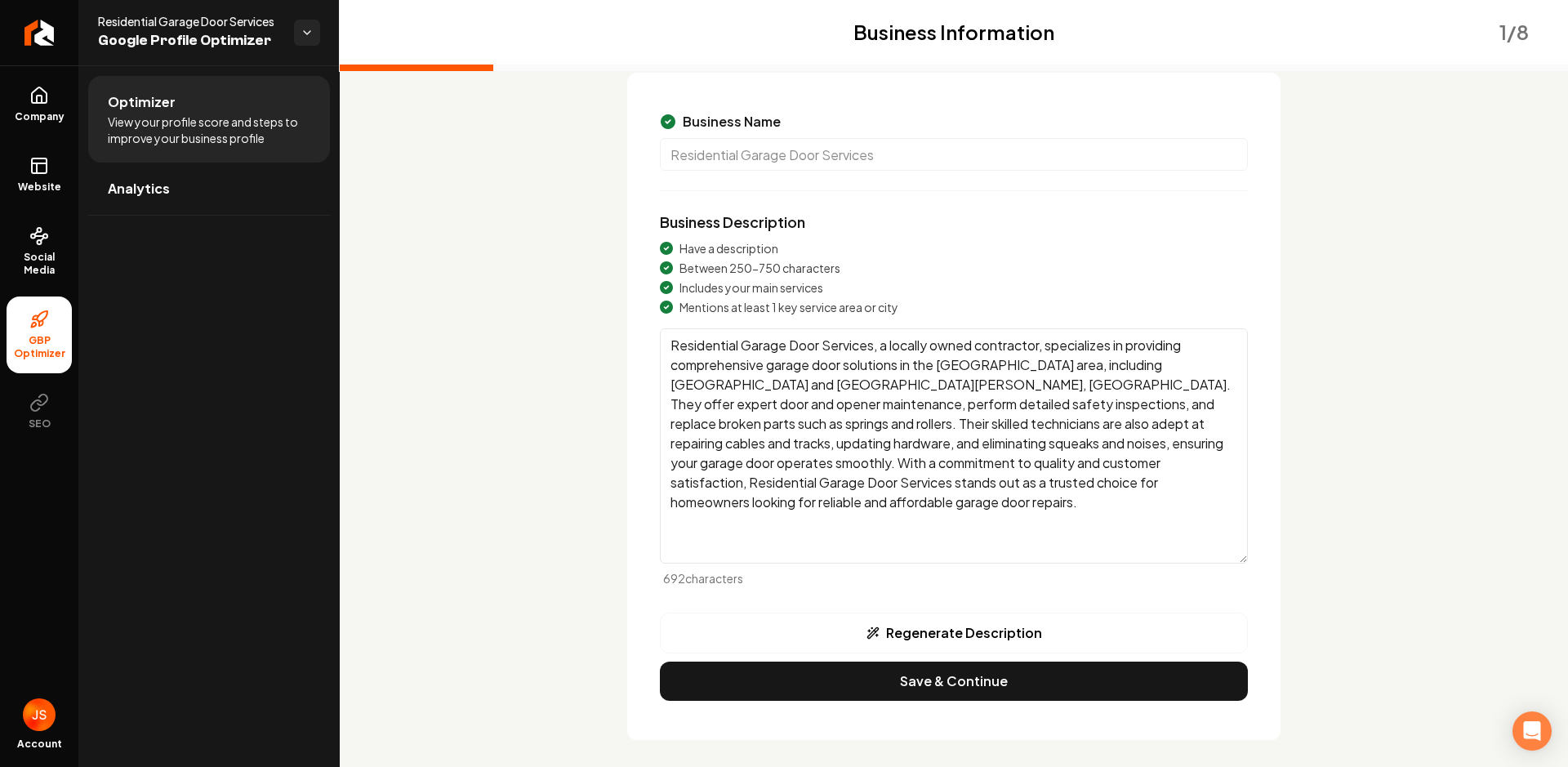
click at [1006, 444] on textarea "Residential Garage Door Services, a locally owned contractor, specializes in pr…" at bounding box center [954, 446] width 588 height 235
drag, startPoint x: 962, startPoint y: 429, endPoint x: 843, endPoint y: 391, distance: 124.9
click at [853, 396] on textarea "Residential Garage Door Services, a locally owned contractor, specializes in pr…" at bounding box center [954, 446] width 588 height 235
click at [820, 385] on textarea "Residential Garage Door Services, a locally owned contractor, specializes in pr…" at bounding box center [954, 446] width 588 height 235
click at [765, 366] on textarea "Residential Garage Door Services, a locally owned contractor, specializes in pr…" at bounding box center [954, 446] width 588 height 235
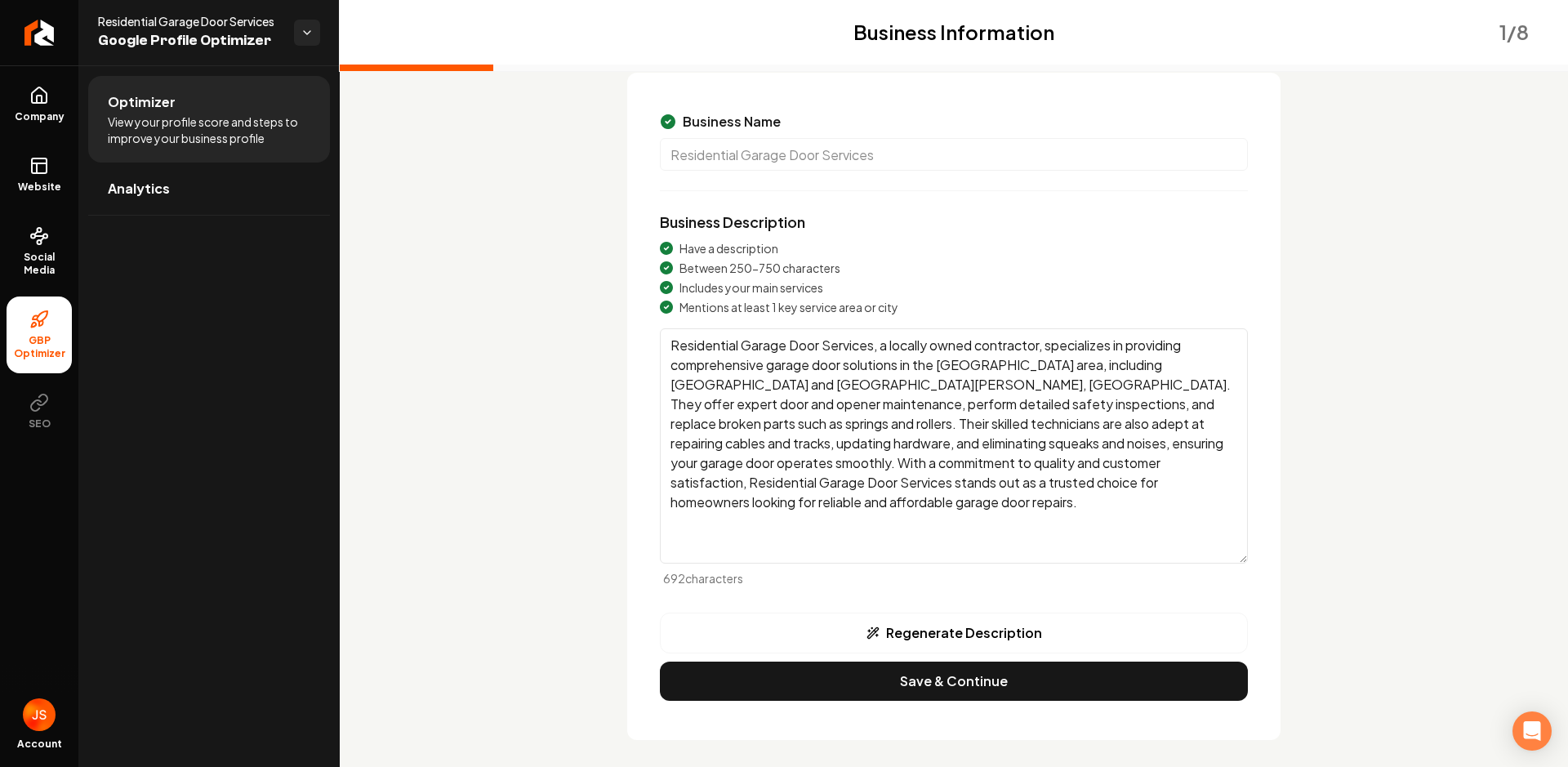
click at [1136, 495] on textarea "Residential Garage Door Services, a locally owned contractor, specializes in pr…" at bounding box center [954, 446] width 588 height 235
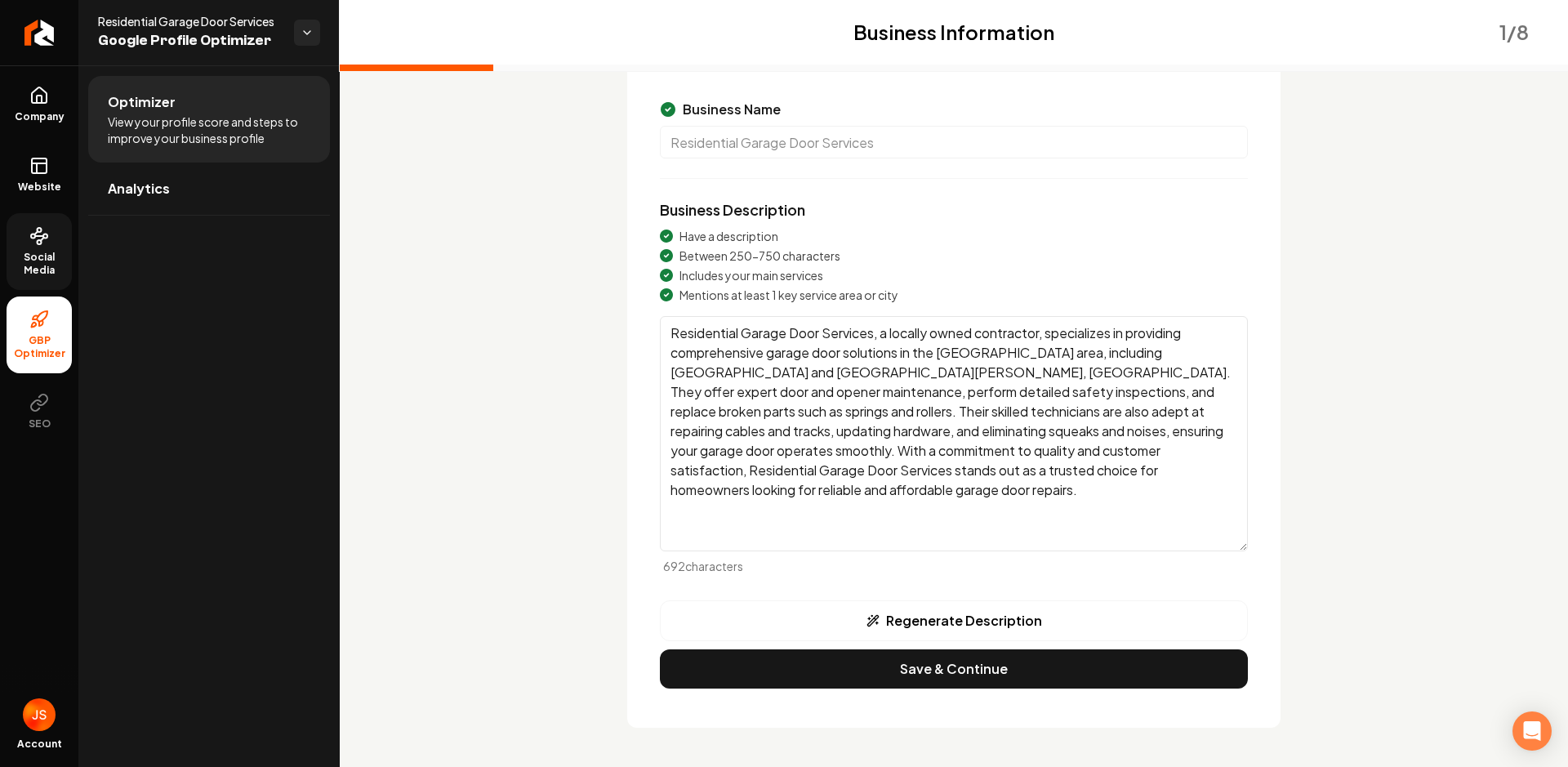
click at [34, 257] on span "Social Media" at bounding box center [39, 263] width 65 height 26
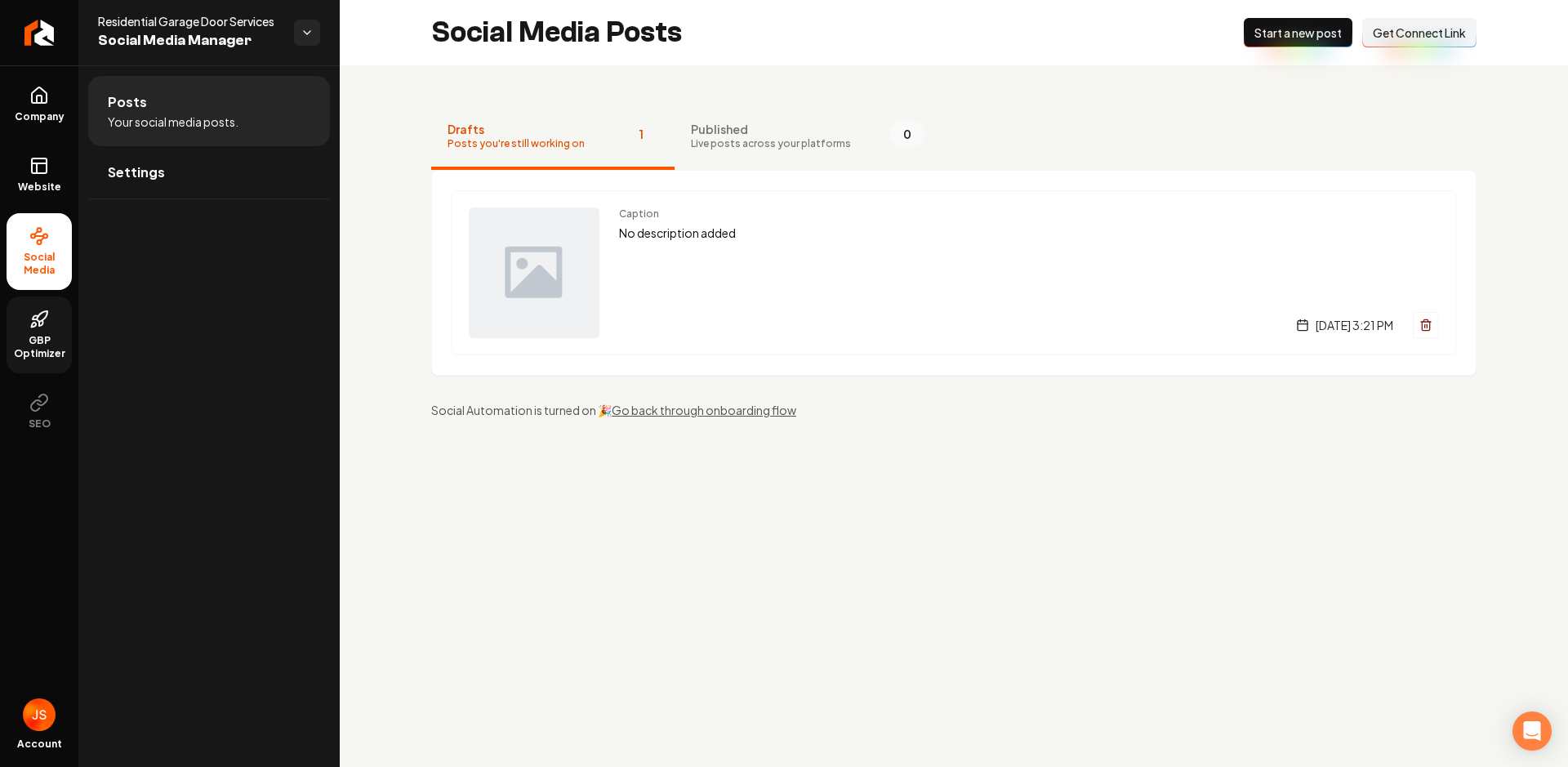
click at [31, 334] on span "GBP Optimizer" at bounding box center [39, 347] width 65 height 26
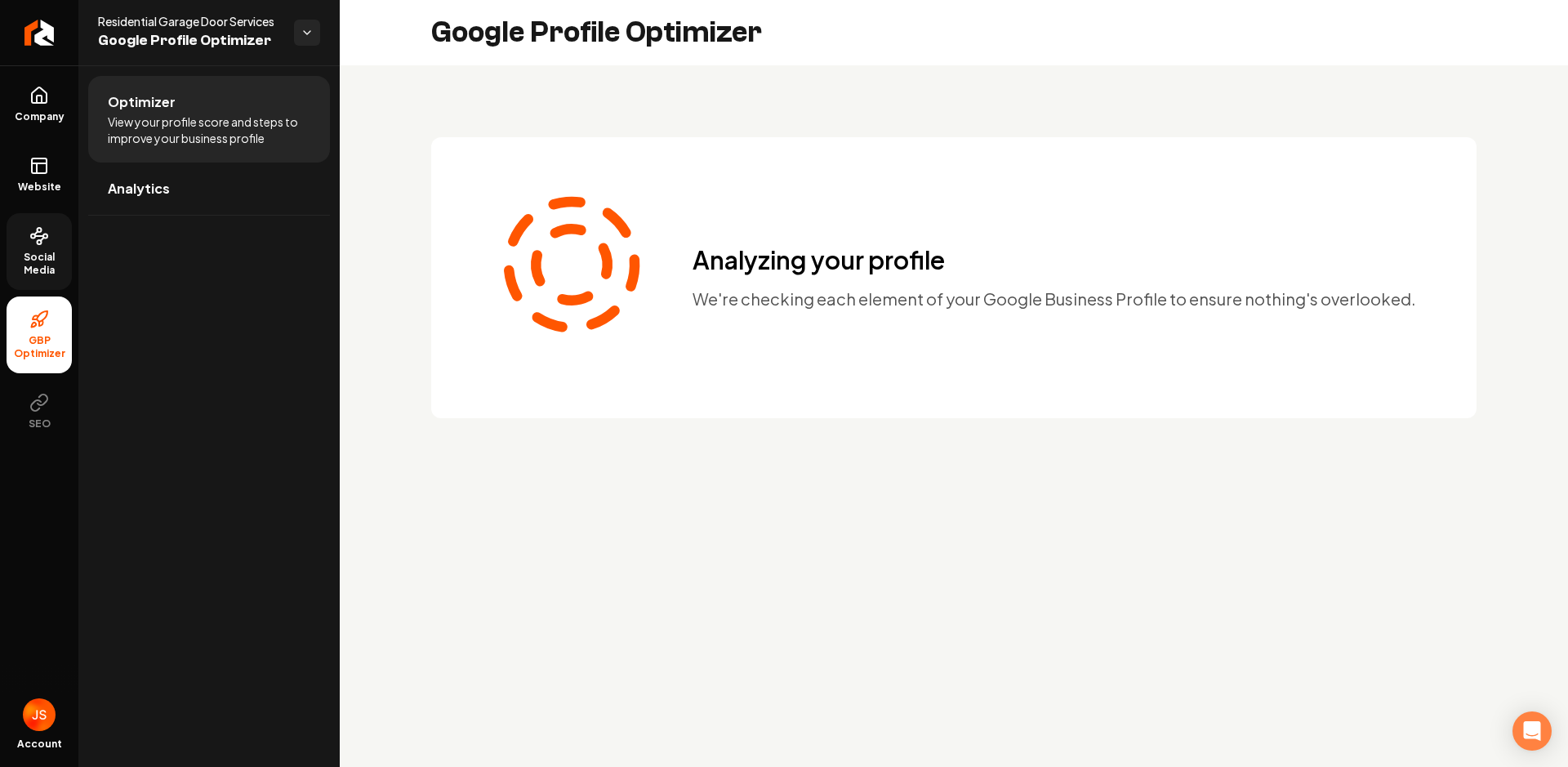
click at [23, 246] on link "Social Media" at bounding box center [39, 251] width 65 height 76
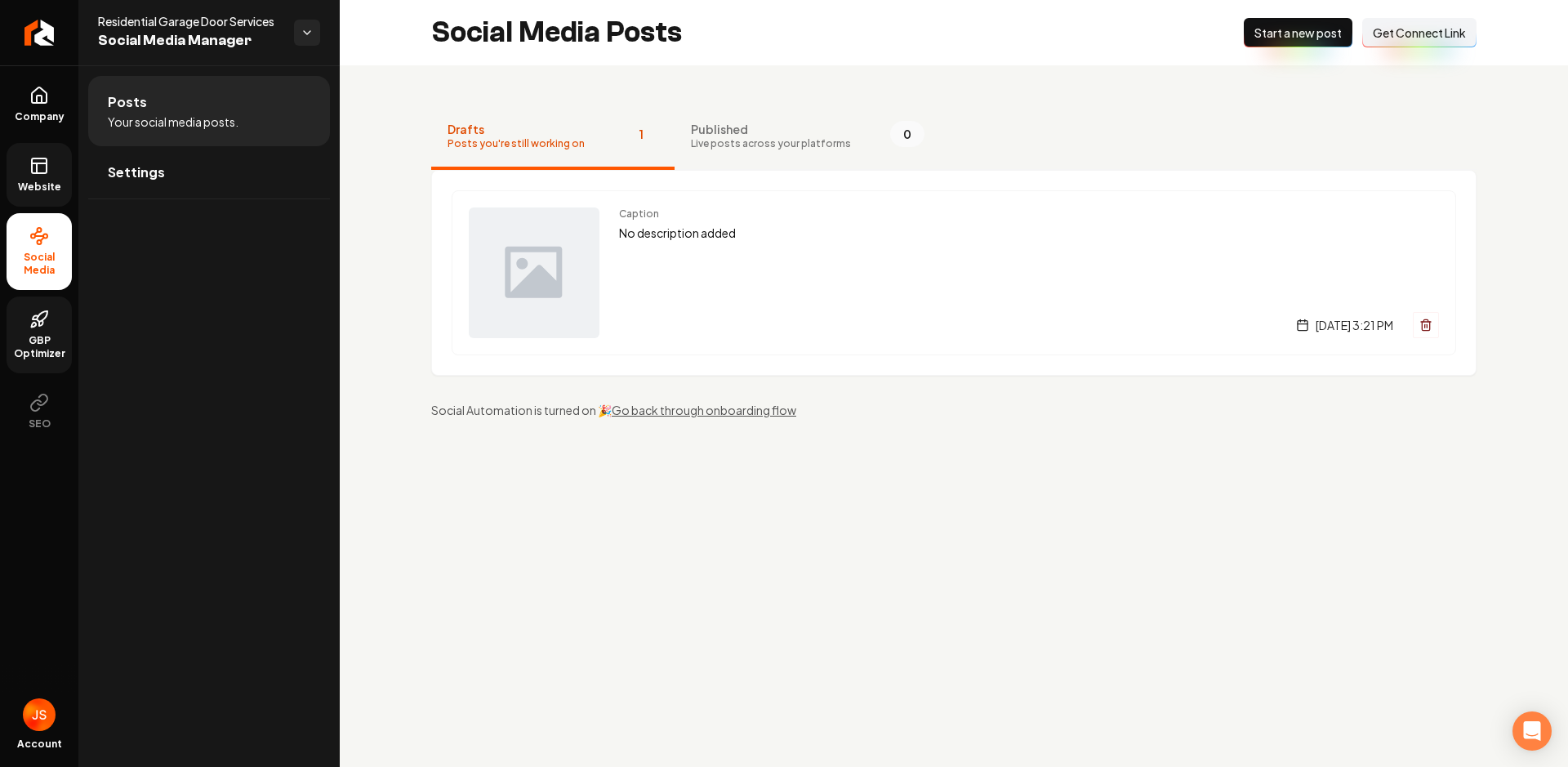
click at [33, 183] on span "Website" at bounding box center [39, 187] width 57 height 13
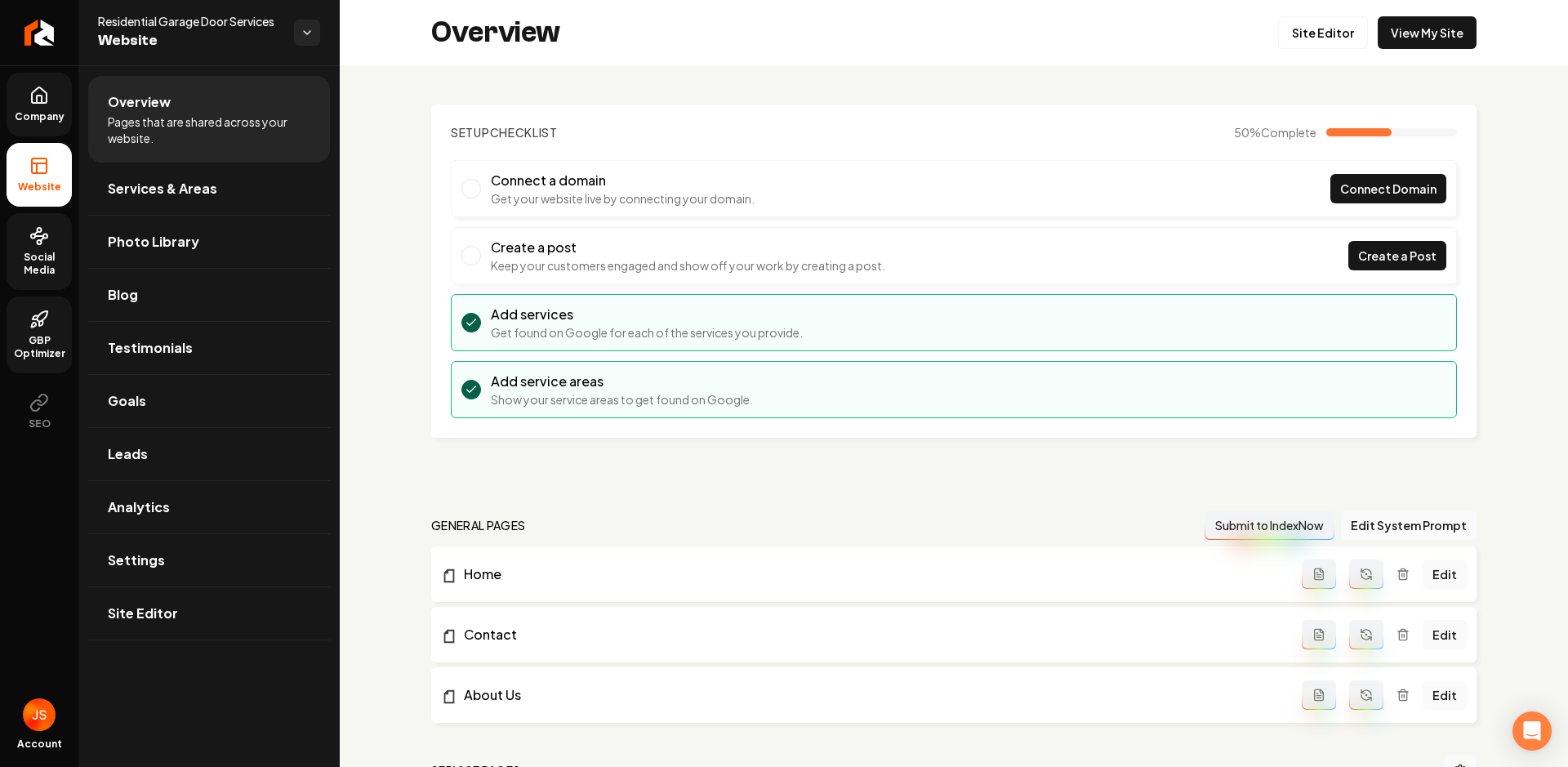
click at [37, 123] on span "Company" at bounding box center [40, 116] width 63 height 13
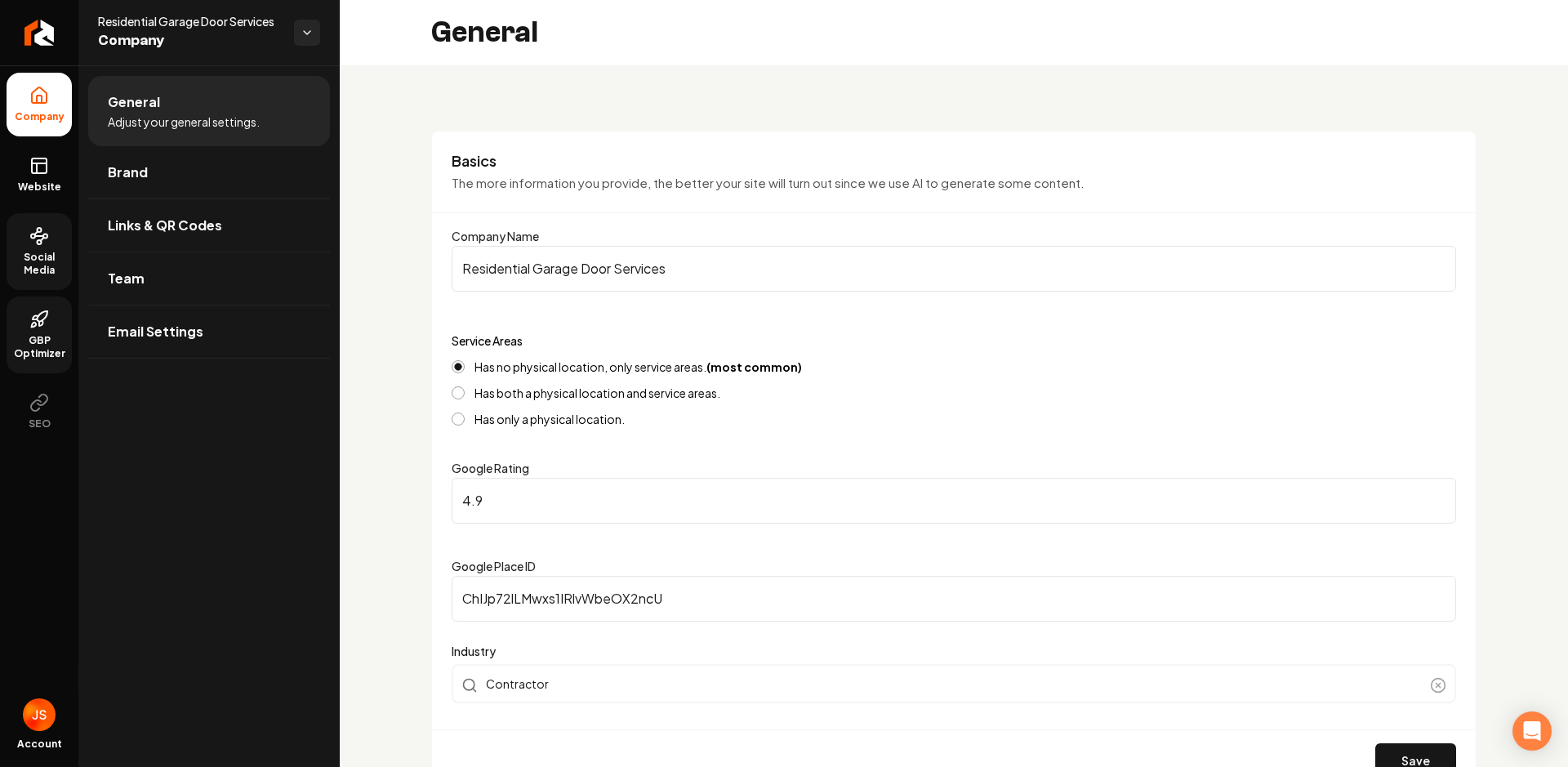
click at [30, 108] on li "Company" at bounding box center [39, 104] width 65 height 63
click at [23, 105] on li "Company" at bounding box center [39, 104] width 65 height 63
click at [42, 341] on span "GBP Optimizer" at bounding box center [39, 347] width 65 height 26
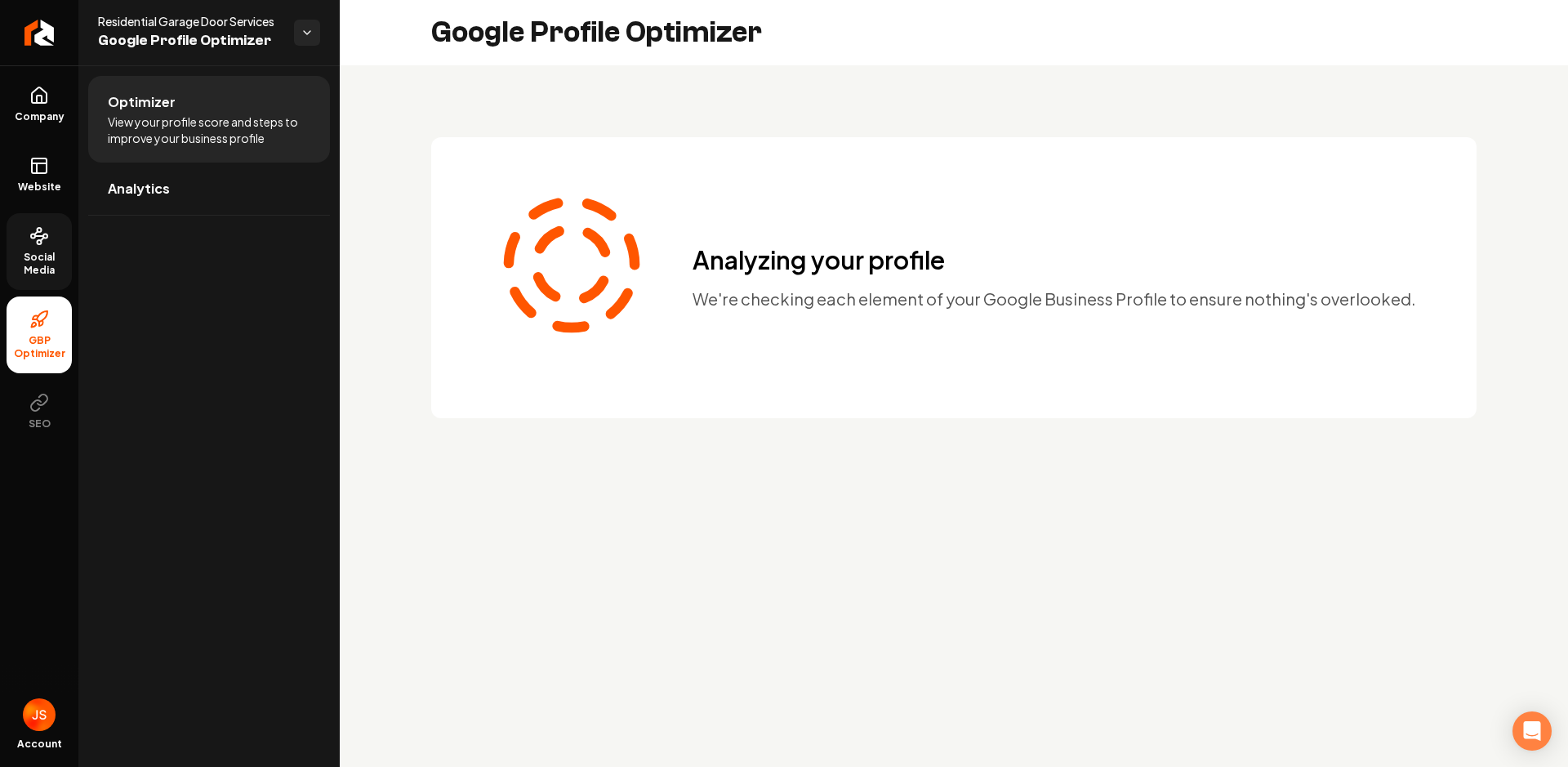
click at [46, 249] on link "Social Media" at bounding box center [39, 251] width 65 height 76
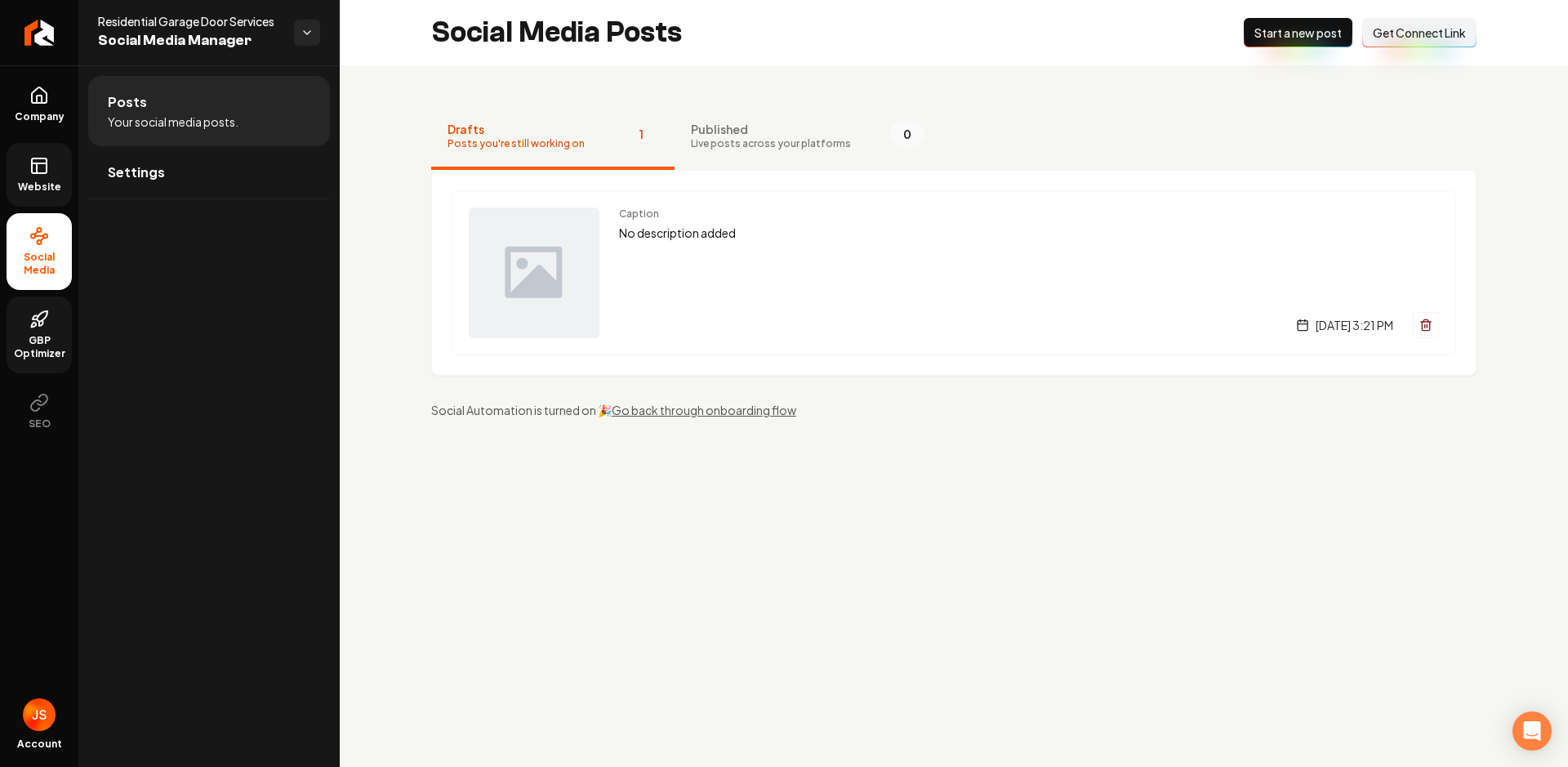
click at [36, 190] on span "Website" at bounding box center [39, 187] width 57 height 13
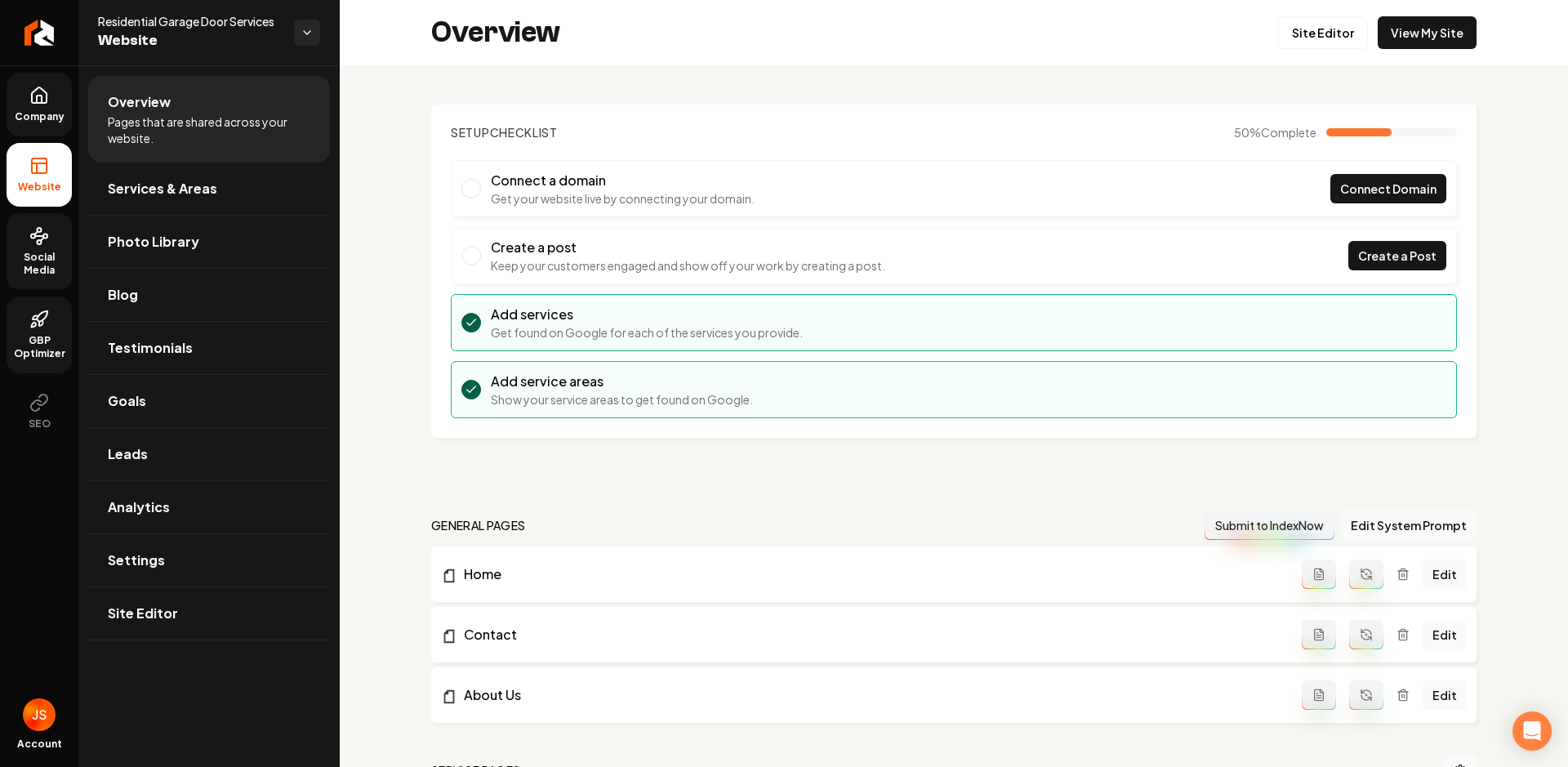
click at [43, 103] on icon at bounding box center [39, 95] width 15 height 16
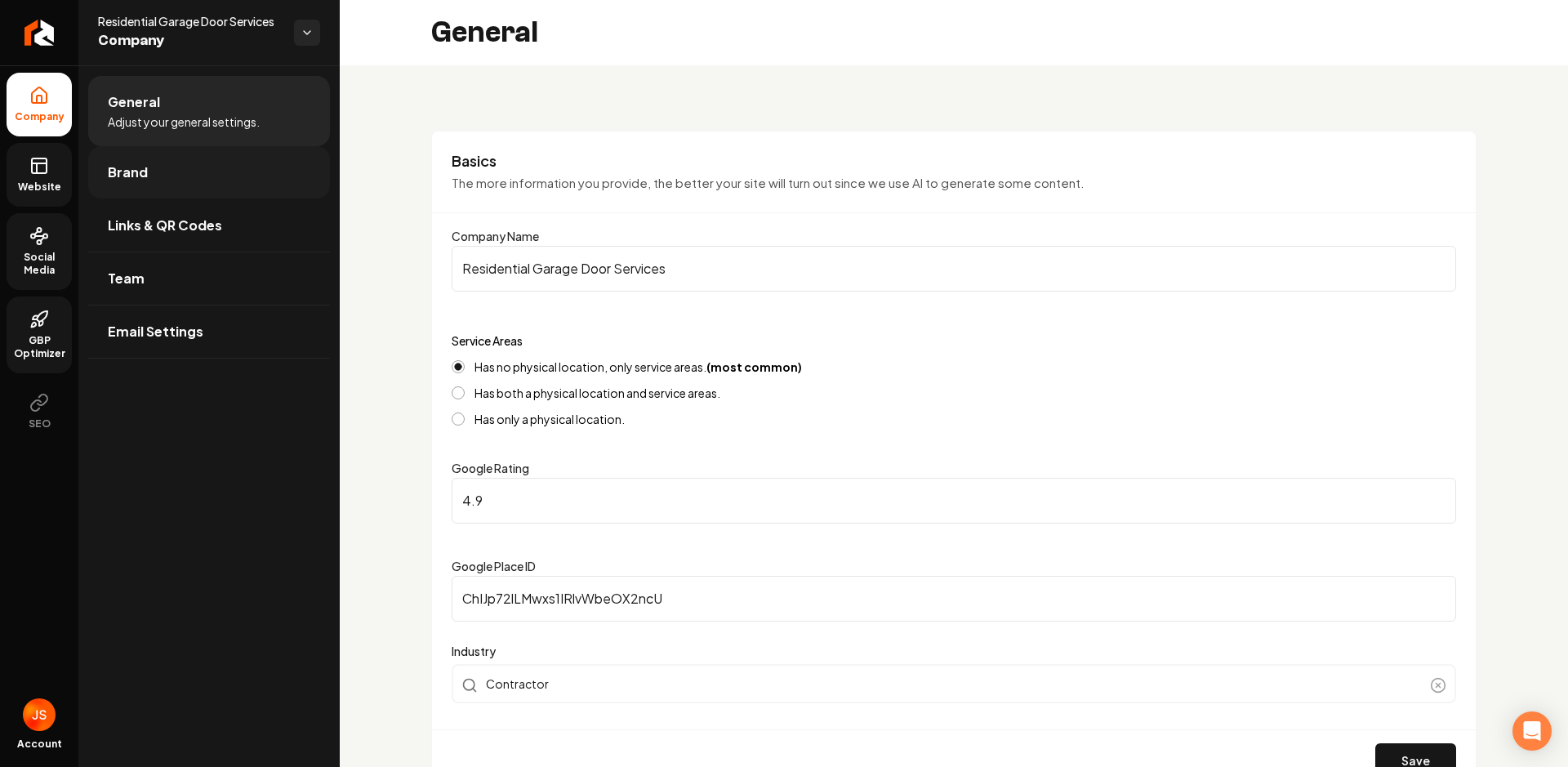
click at [194, 179] on link "Brand" at bounding box center [209, 172] width 242 height 52
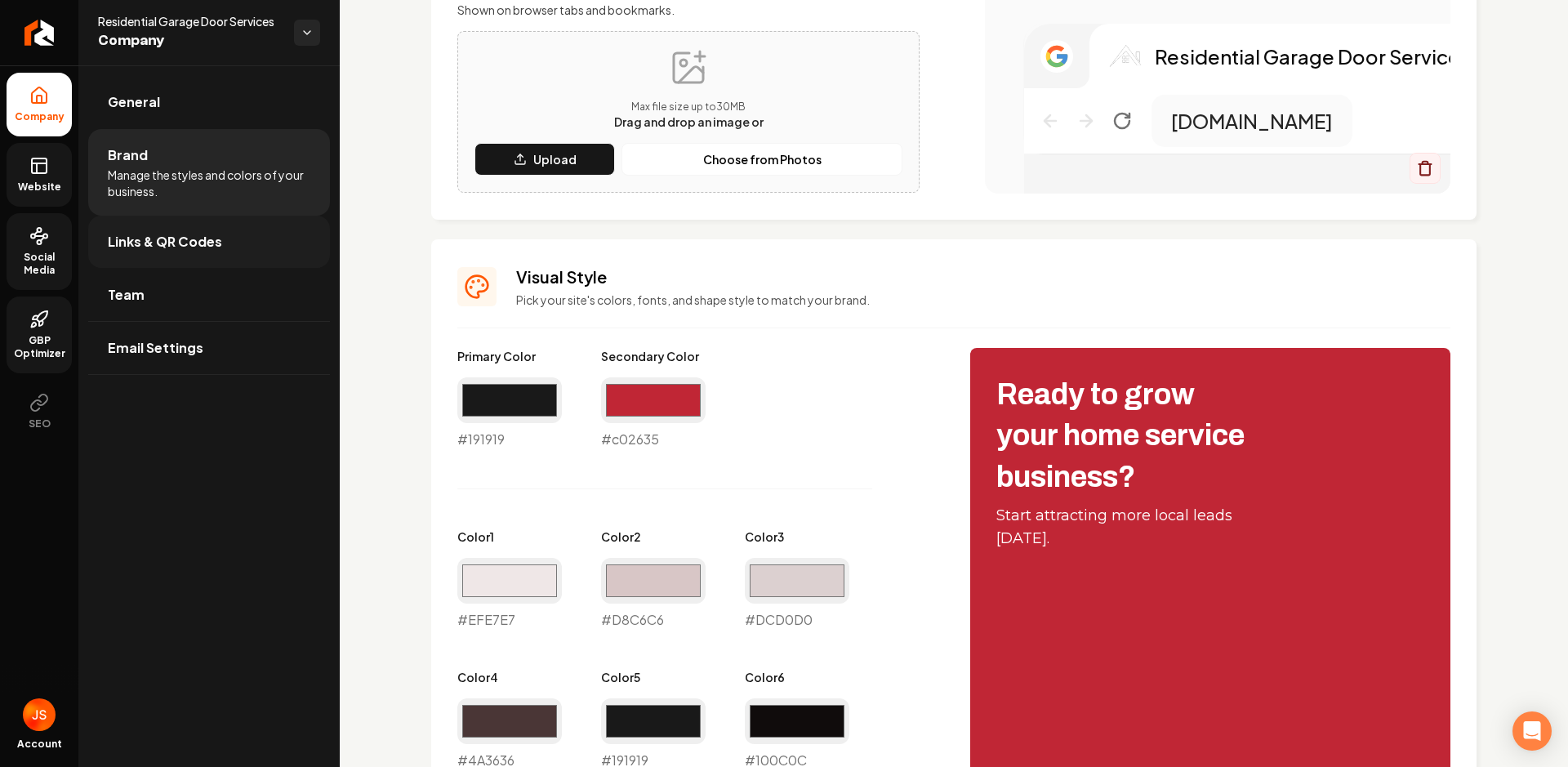
scroll to position [213, 0]
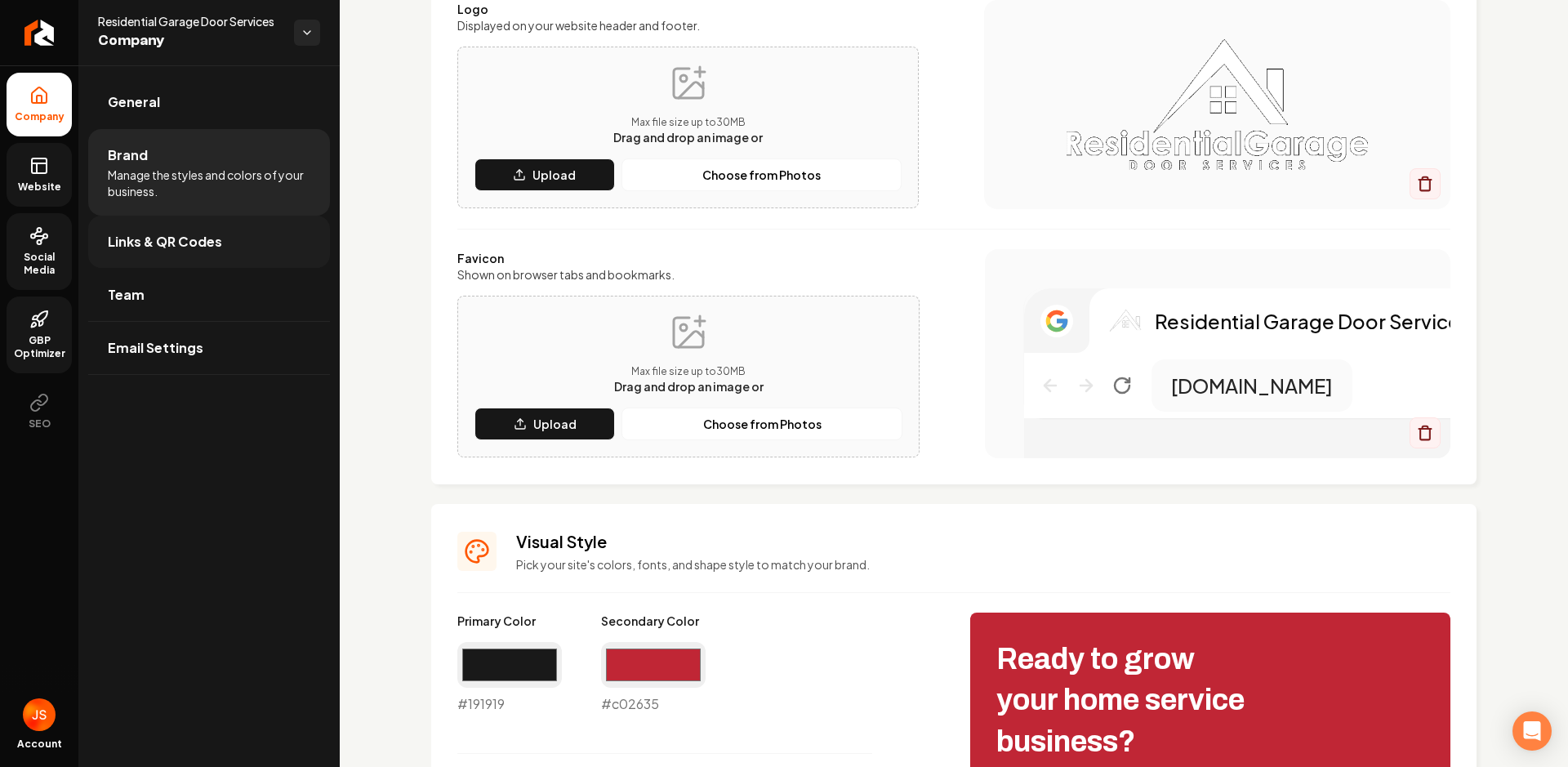
click at [172, 245] on span "Links & QR Codes" at bounding box center [165, 241] width 114 height 20
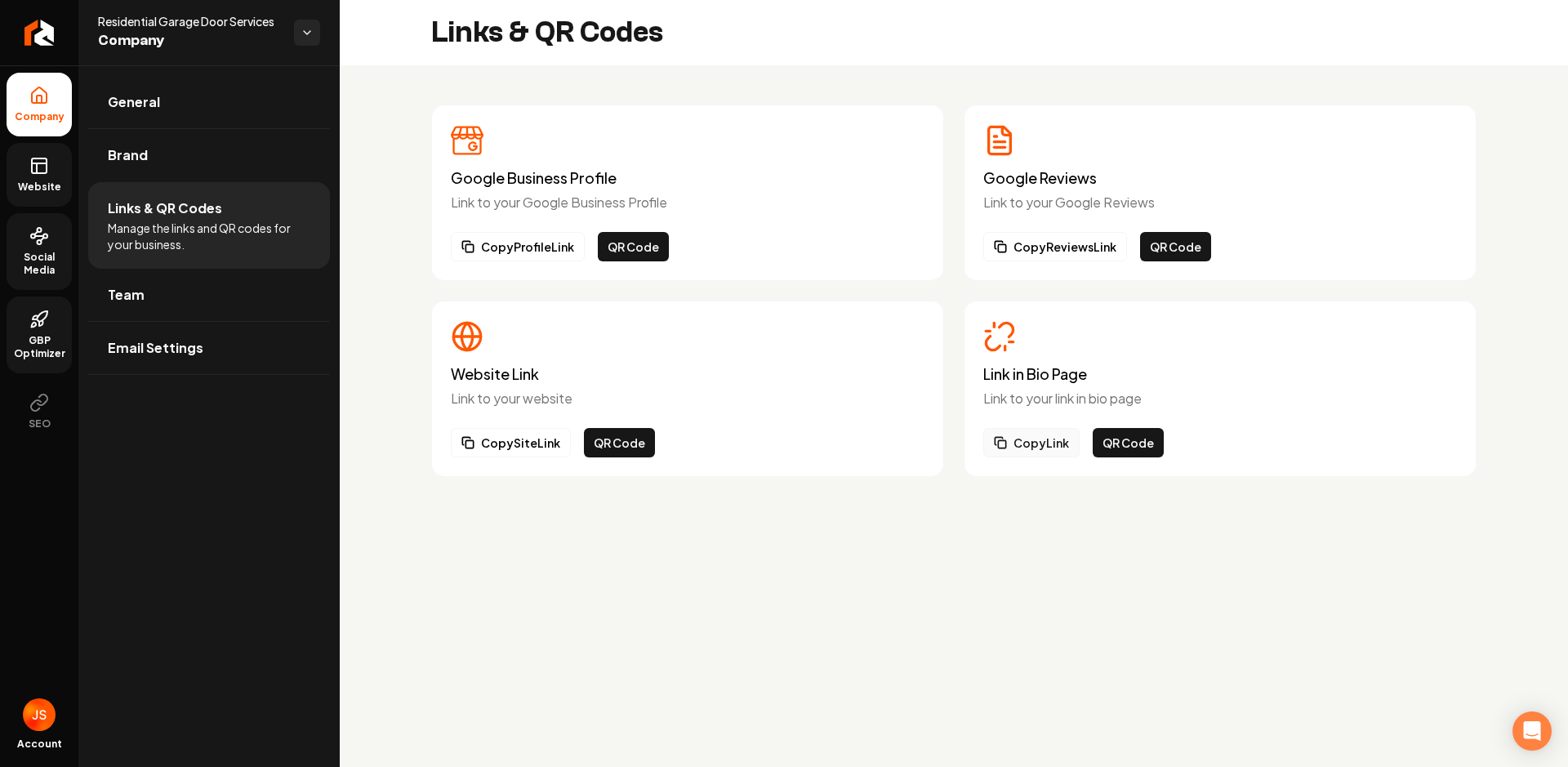
click at [1019, 440] on button "Copy Link" at bounding box center [1031, 443] width 97 height 30
click at [1123, 443] on button "QR Code" at bounding box center [1128, 443] width 71 height 30
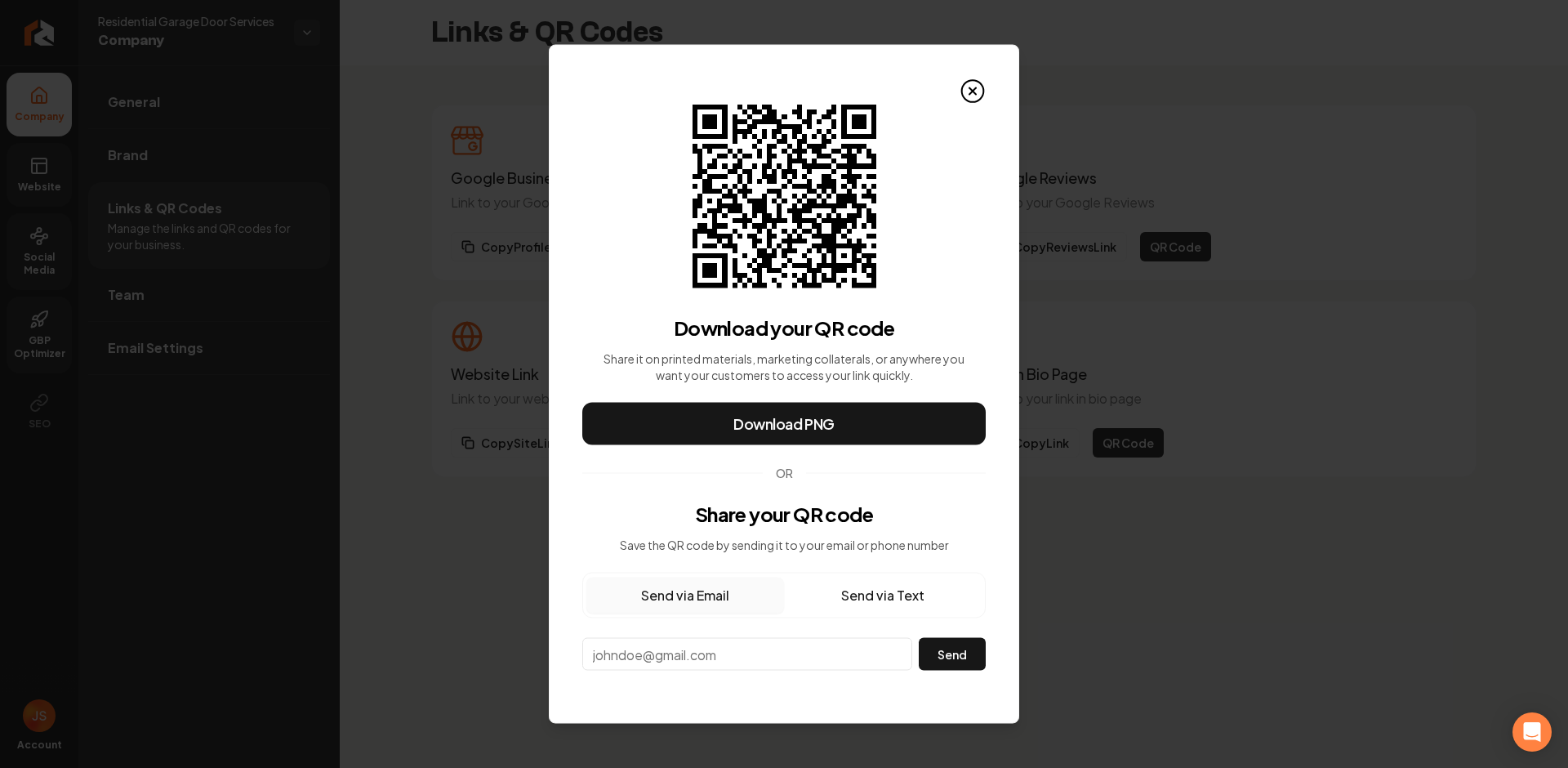
click at [719, 645] on input "email" at bounding box center [747, 653] width 330 height 33
click at [715, 650] on input "email" at bounding box center [747, 653] width 330 height 33
paste input "https://rebolthq.com/company/residential-garage-door-services-h4k9"
type input "https://rebolthq.com/company/residential-garage-door-services-h4k9"
click at [936, 574] on div "Send via Email Send via Text" at bounding box center [784, 595] width 403 height 46
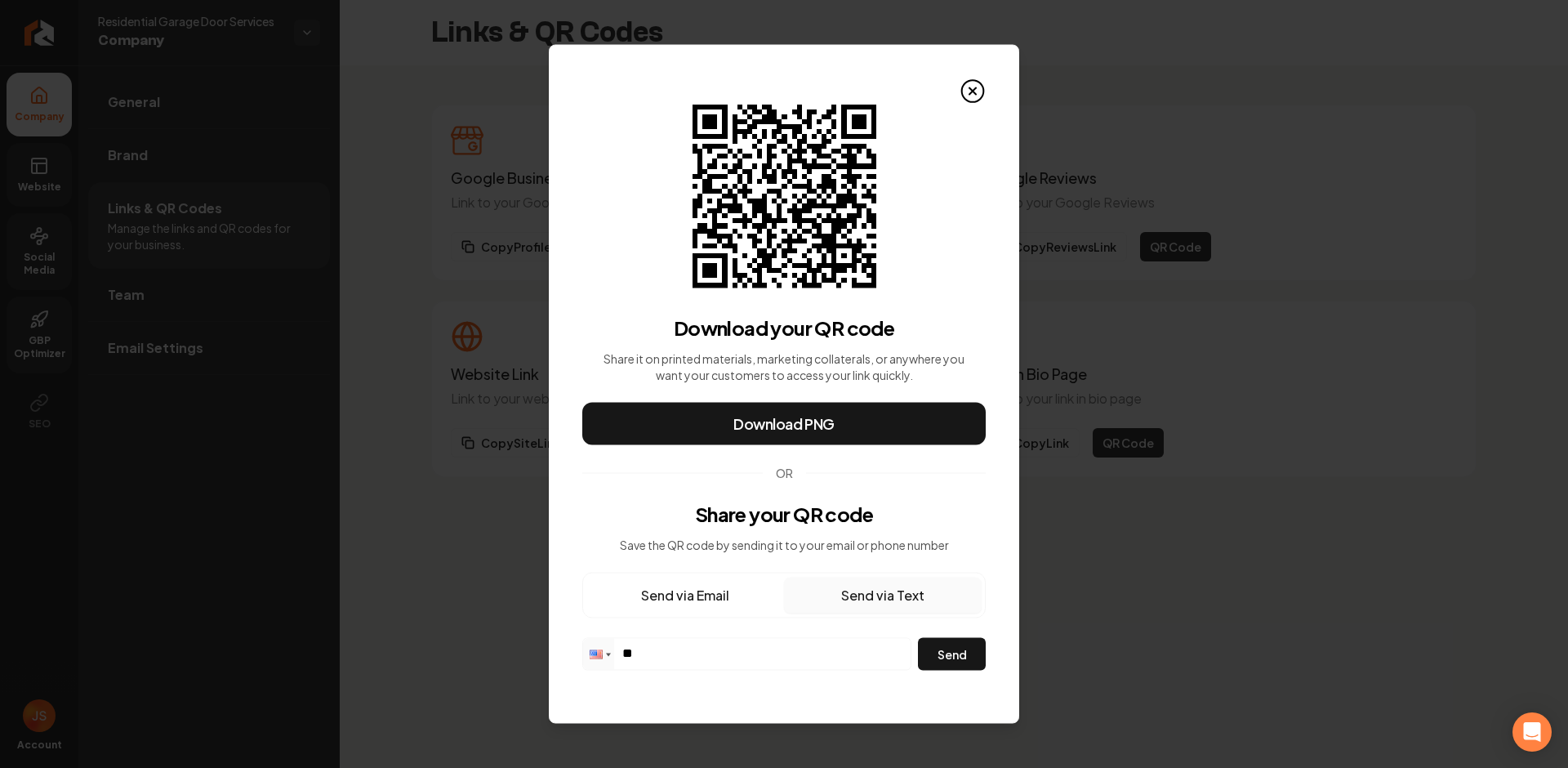
click at [913, 591] on button "Send via Text" at bounding box center [882, 595] width 197 height 36
click at [651, 595] on button "Send via Email" at bounding box center [685, 595] width 197 height 36
click at [965, 88] on icon at bounding box center [972, 91] width 26 height 26
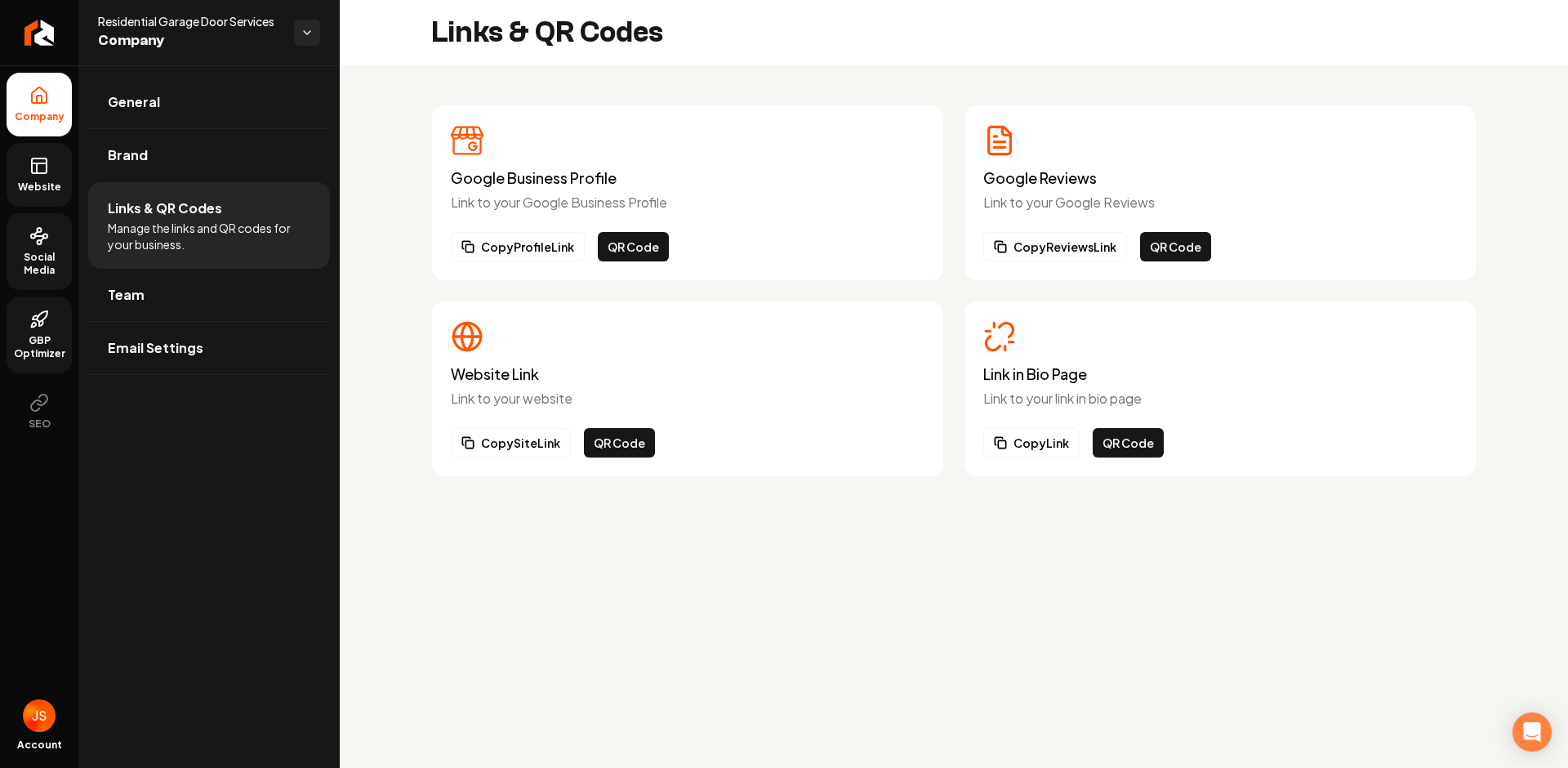
drag, startPoint x: 1082, startPoint y: 568, endPoint x: 1077, endPoint y: 296, distance: 272.0
click at [1087, 549] on main "Links & QR Codes Google Business Profile Link to your Google Business Profile C…" at bounding box center [954, 384] width 1228 height 768
drag, startPoint x: 1149, startPoint y: 509, endPoint x: 1139, endPoint y: 464, distance: 46.1
click at [1147, 503] on div "Google Business Profile Link to your Google Business Profile Copy Profile Link …" at bounding box center [954, 290] width 1228 height 451
click at [1043, 444] on button "Copy Link" at bounding box center [1031, 443] width 97 height 30
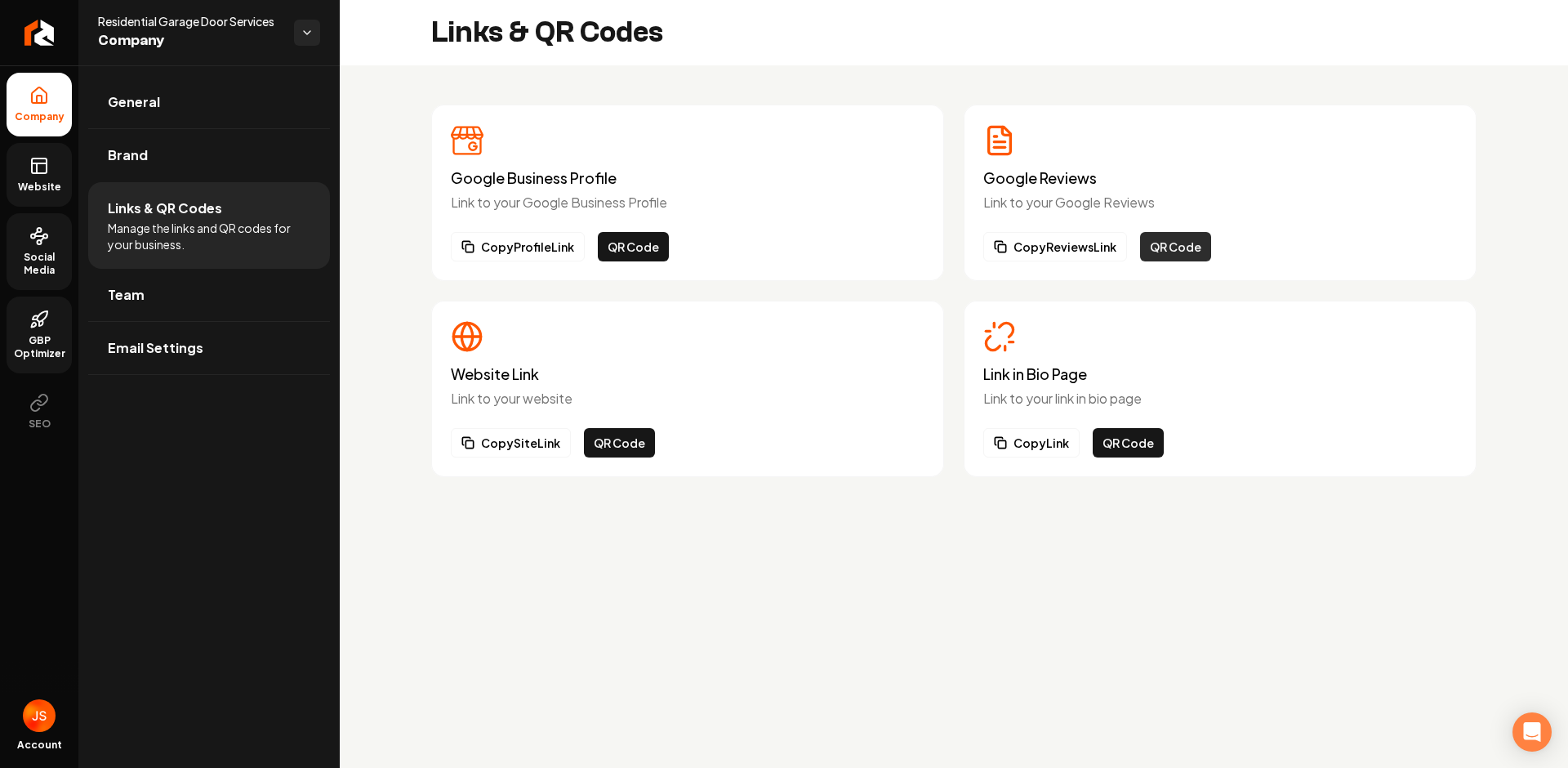
click at [1163, 243] on button "QR Code" at bounding box center [1175, 247] width 71 height 30
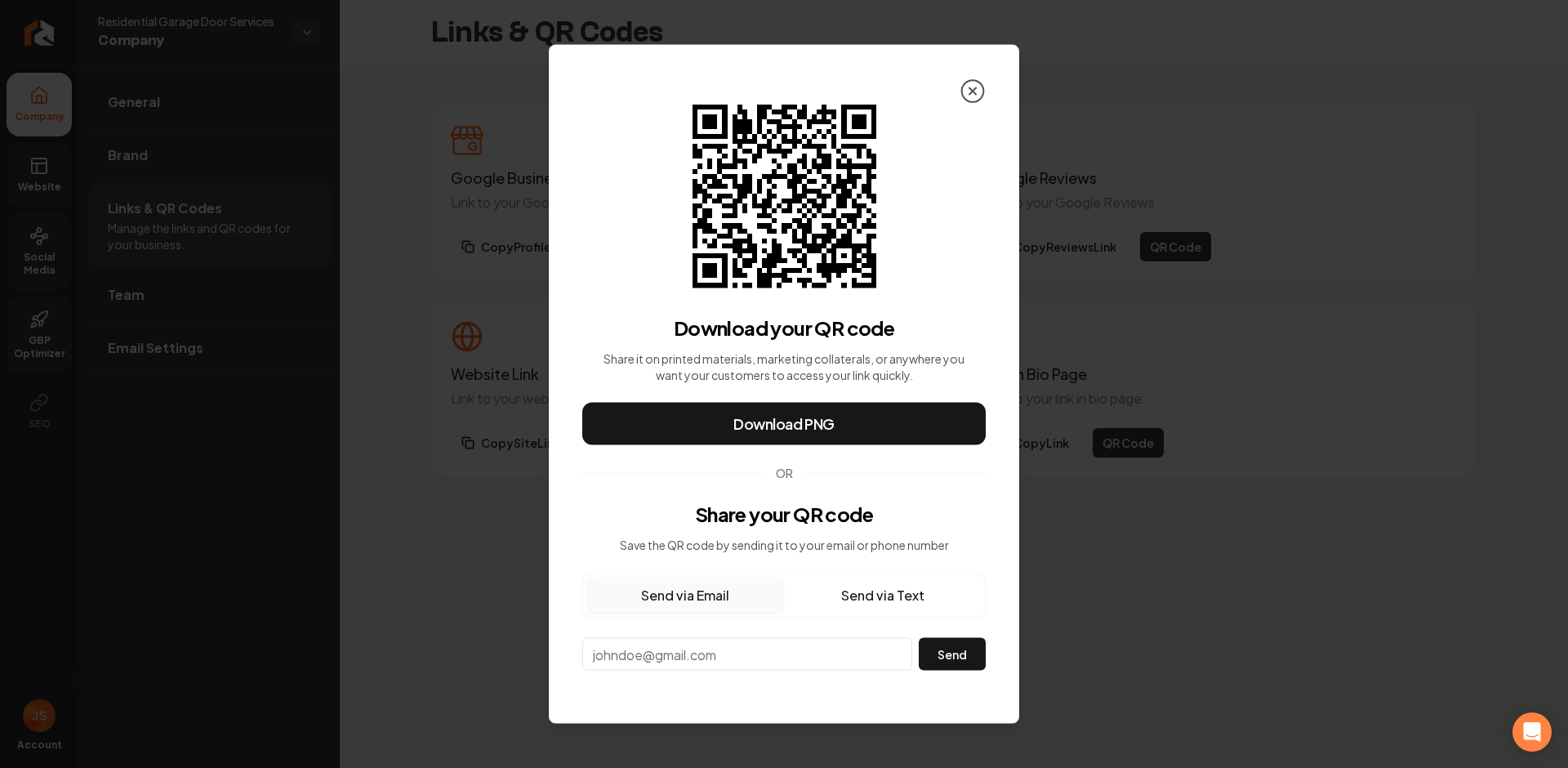
click at [977, 95] on icon at bounding box center [972, 91] width 26 height 26
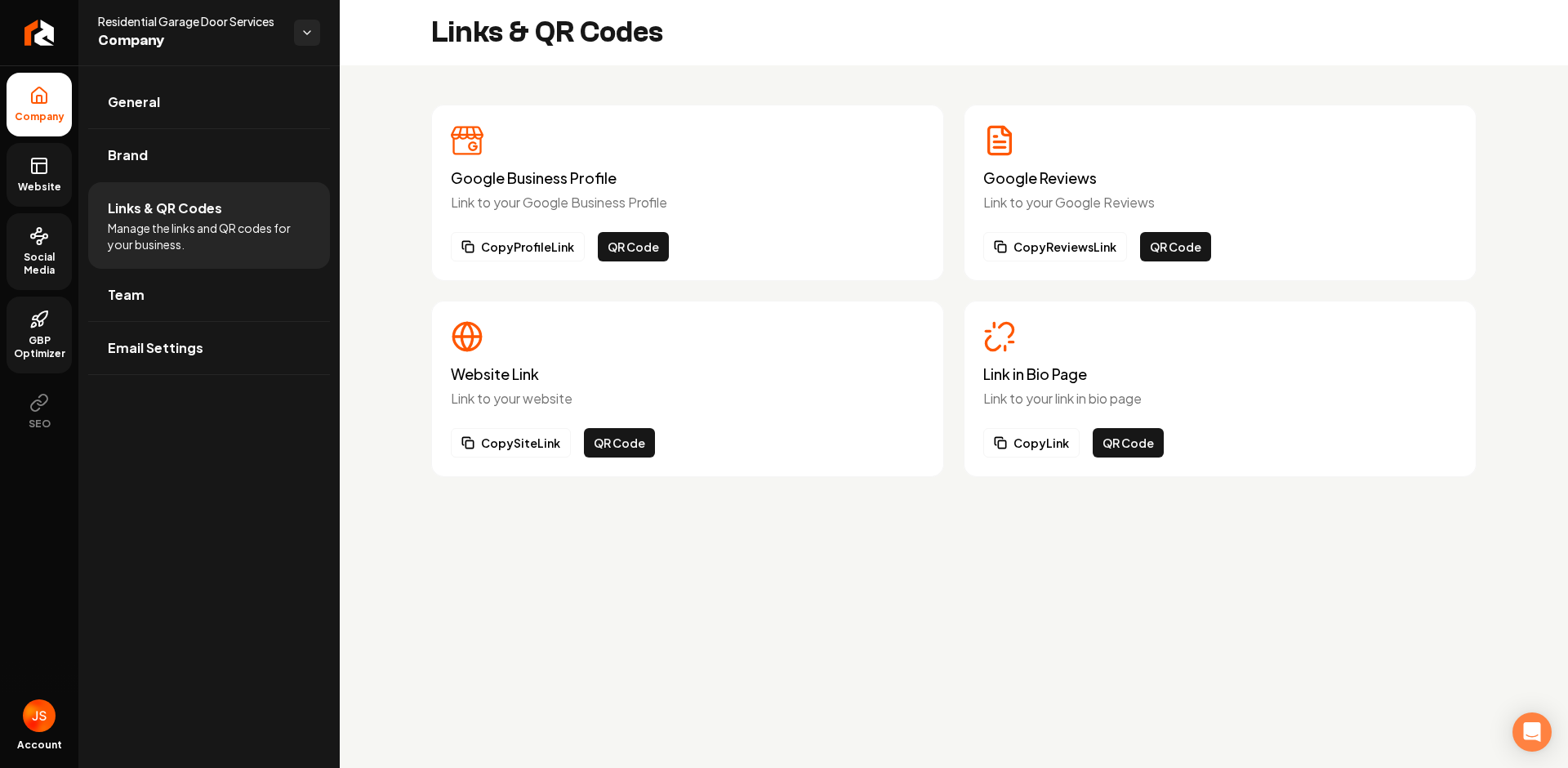
click at [1176, 223] on div "Google Reviews Link to your Google Reviews Copy Reviews Link QR Code" at bounding box center [1219, 192] width 474 height 137
click at [1173, 250] on button "QR Code" at bounding box center [1175, 247] width 71 height 30
click at [604, 437] on button "QR Code" at bounding box center [619, 443] width 71 height 30
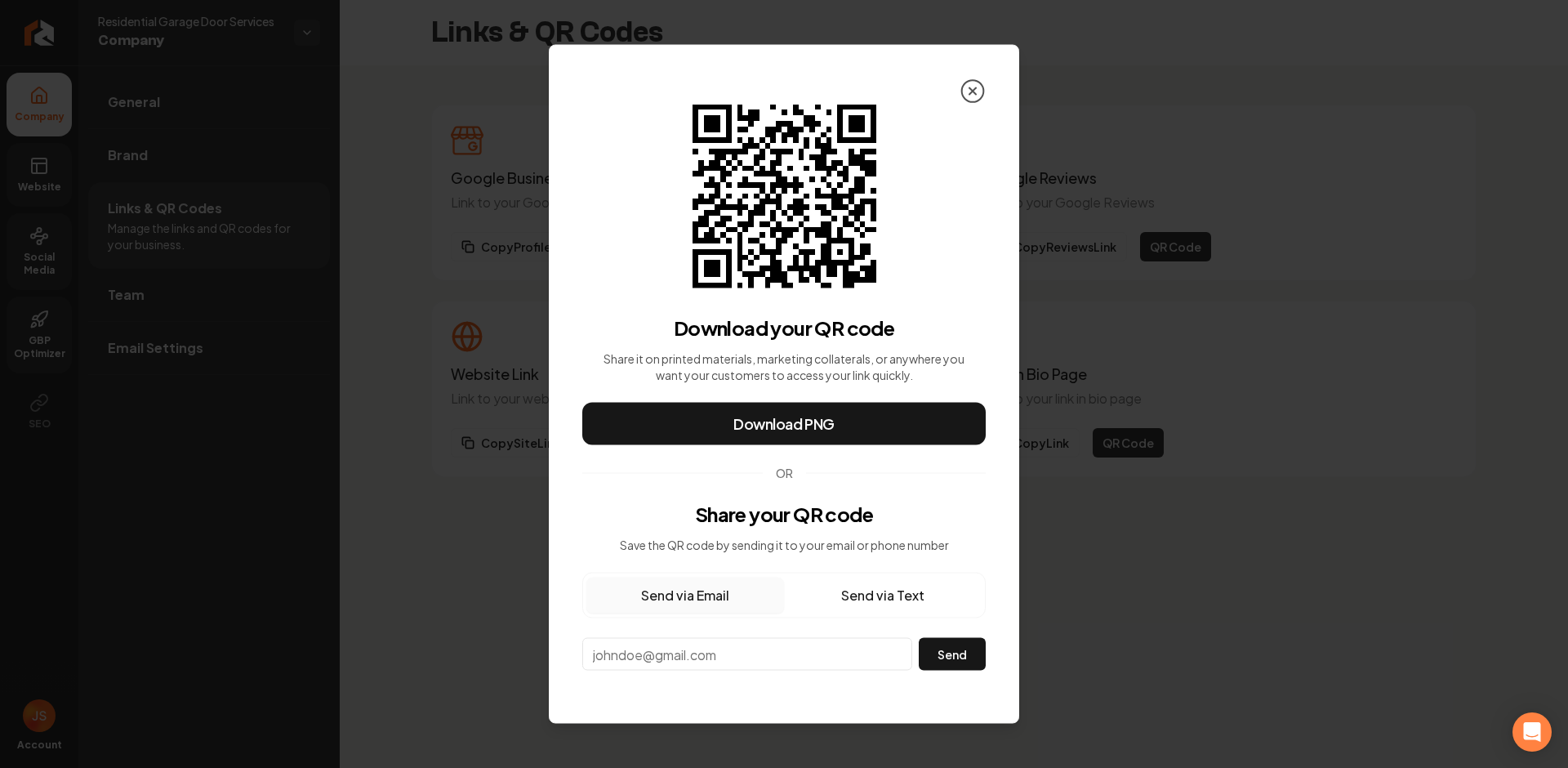
click at [972, 88] on icon at bounding box center [972, 91] width 26 height 26
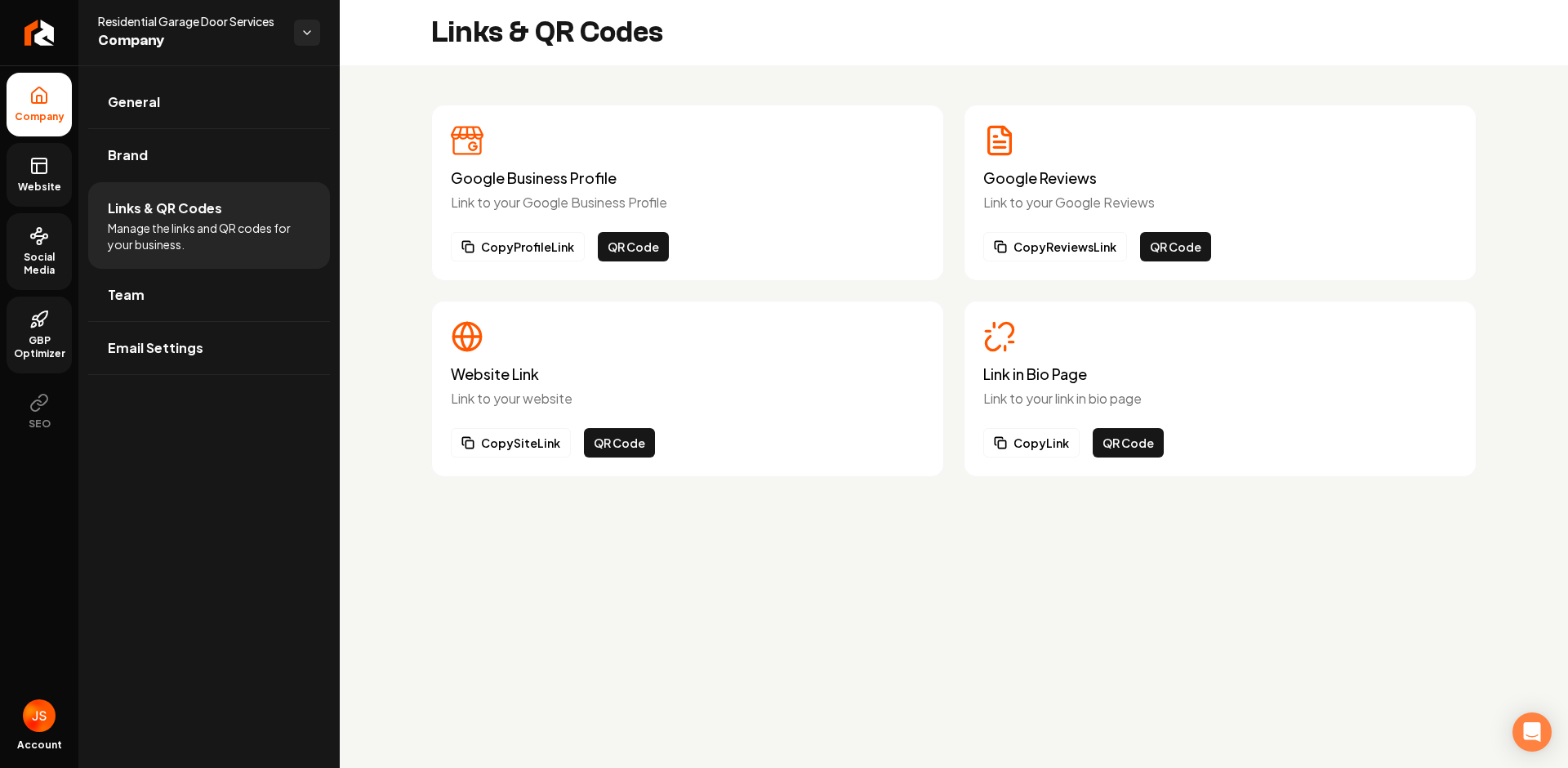
click at [32, 172] on rect at bounding box center [39, 166] width 15 height 15
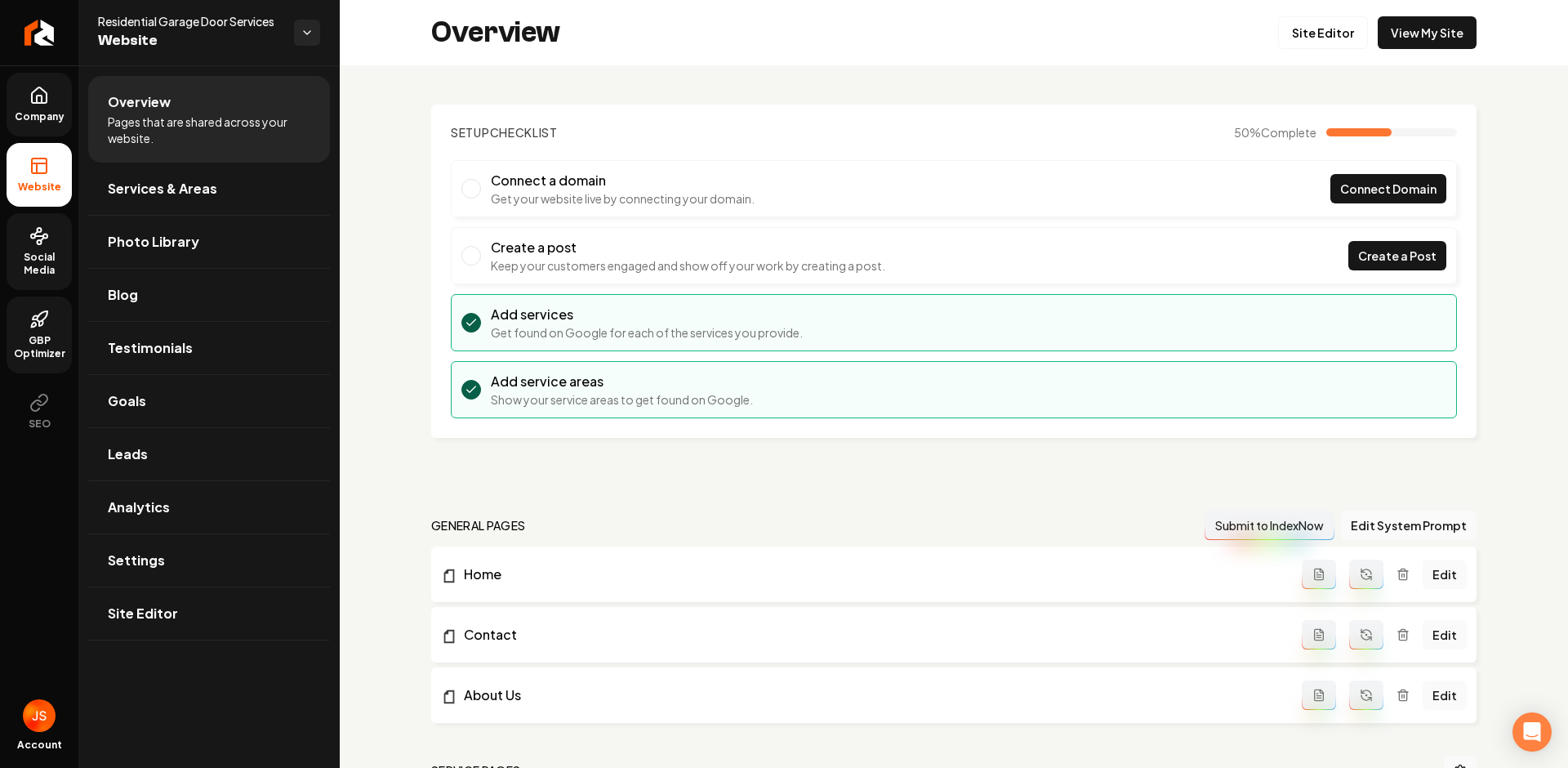
click at [30, 101] on icon at bounding box center [39, 95] width 20 height 20
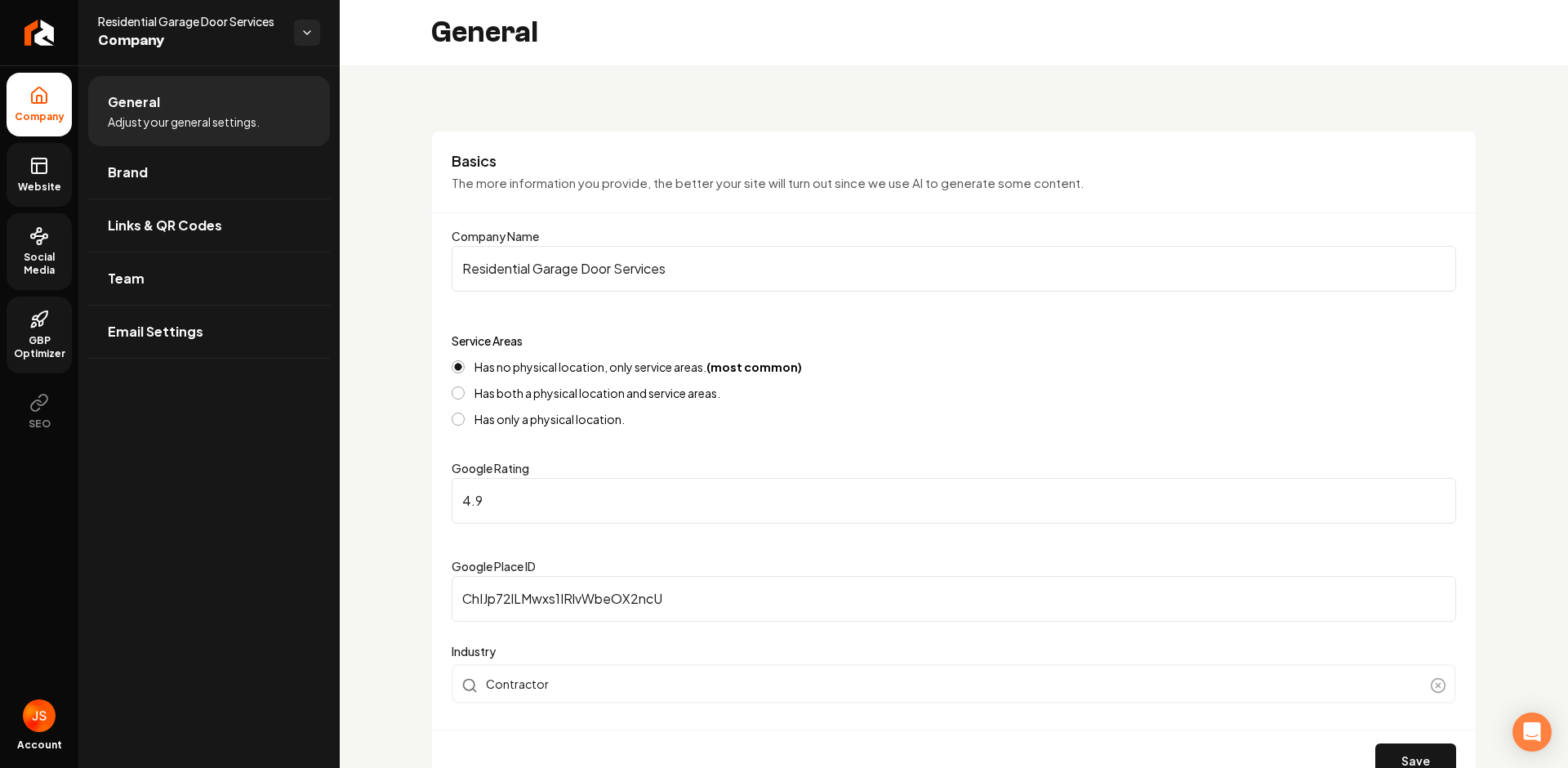
click at [31, 145] on link "Website" at bounding box center [39, 175] width 65 height 63
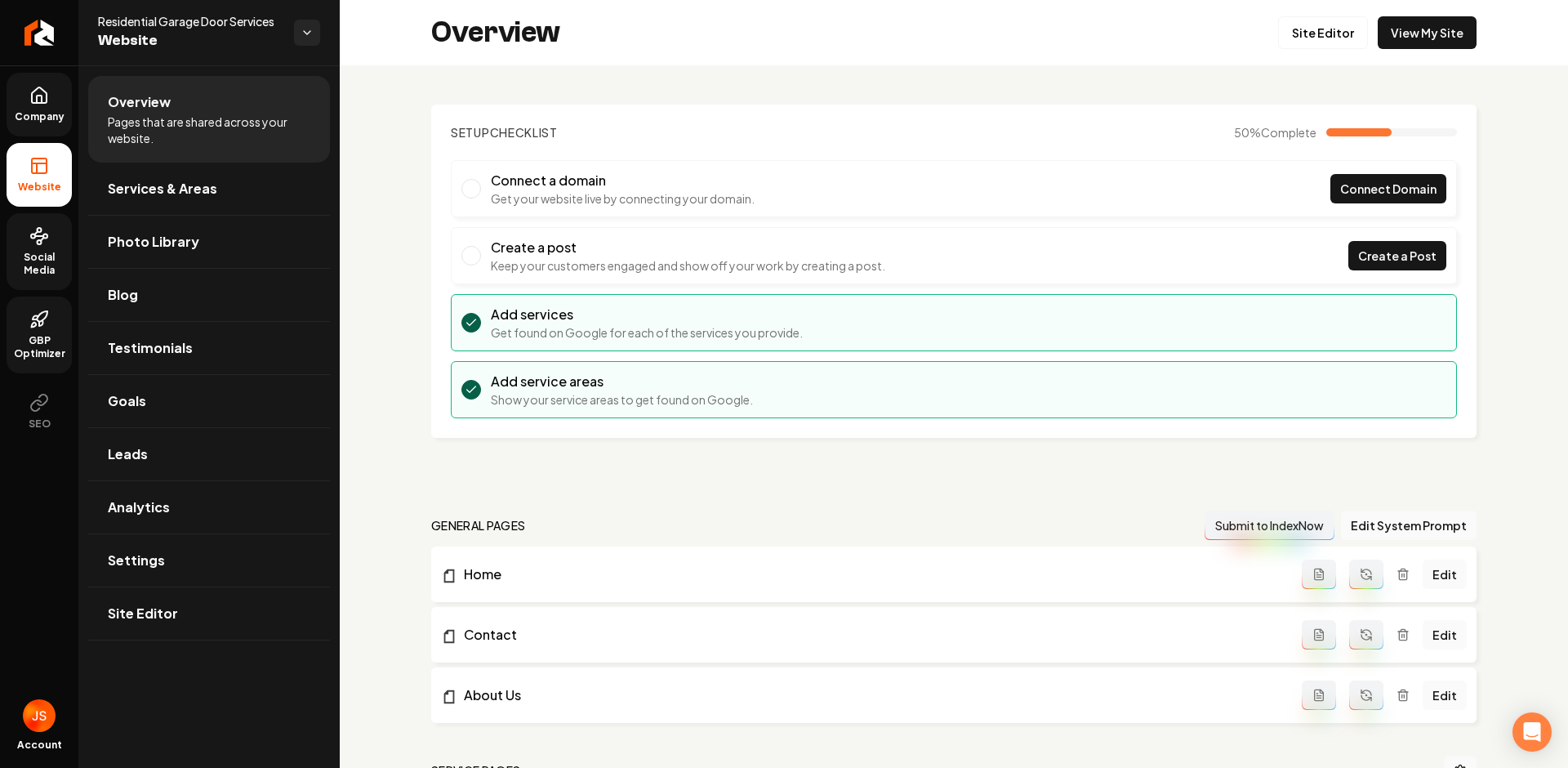
click at [26, 116] on span "Company" at bounding box center [40, 116] width 63 height 13
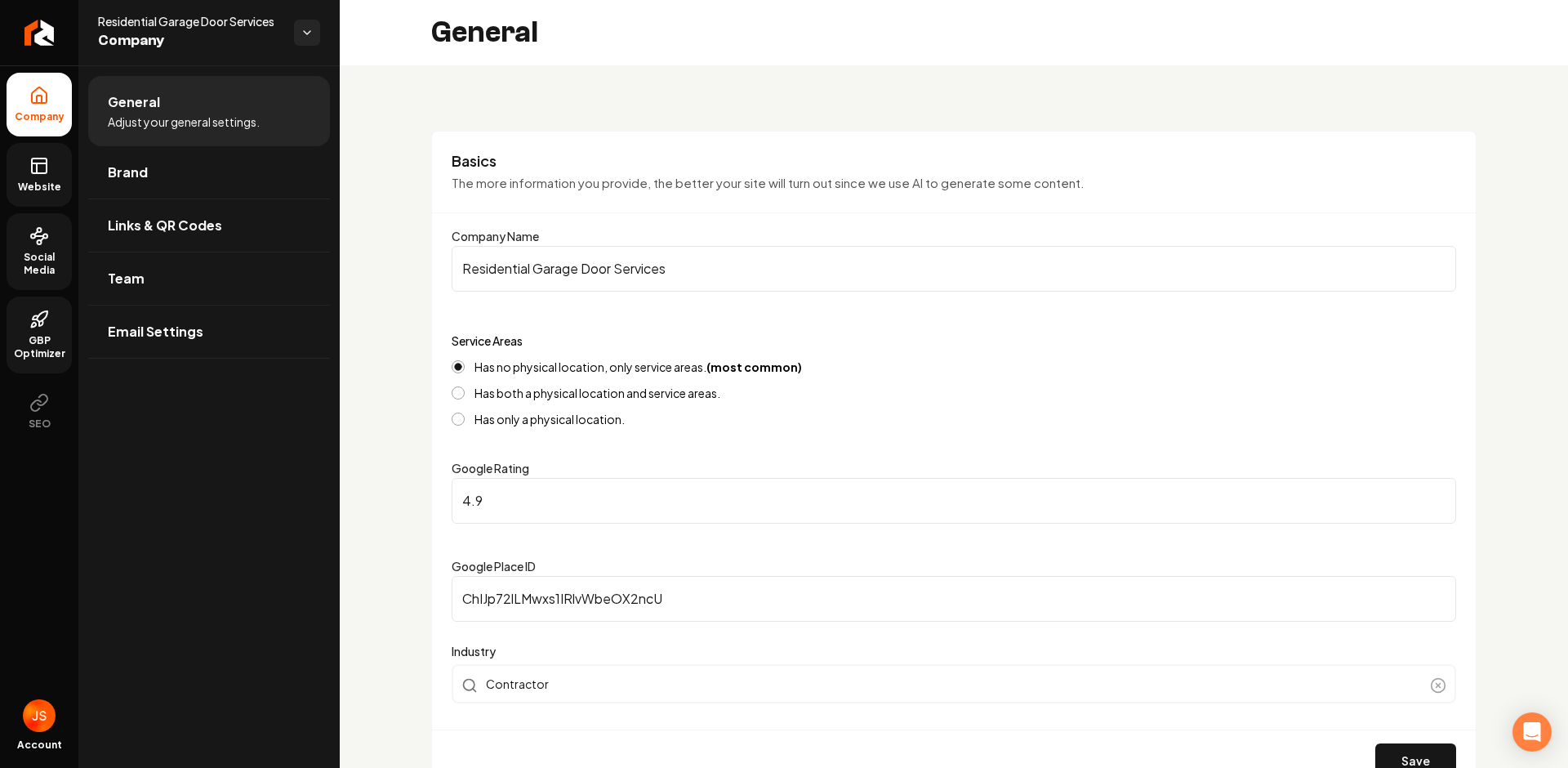
click at [29, 193] on span "Website" at bounding box center [39, 187] width 57 height 13
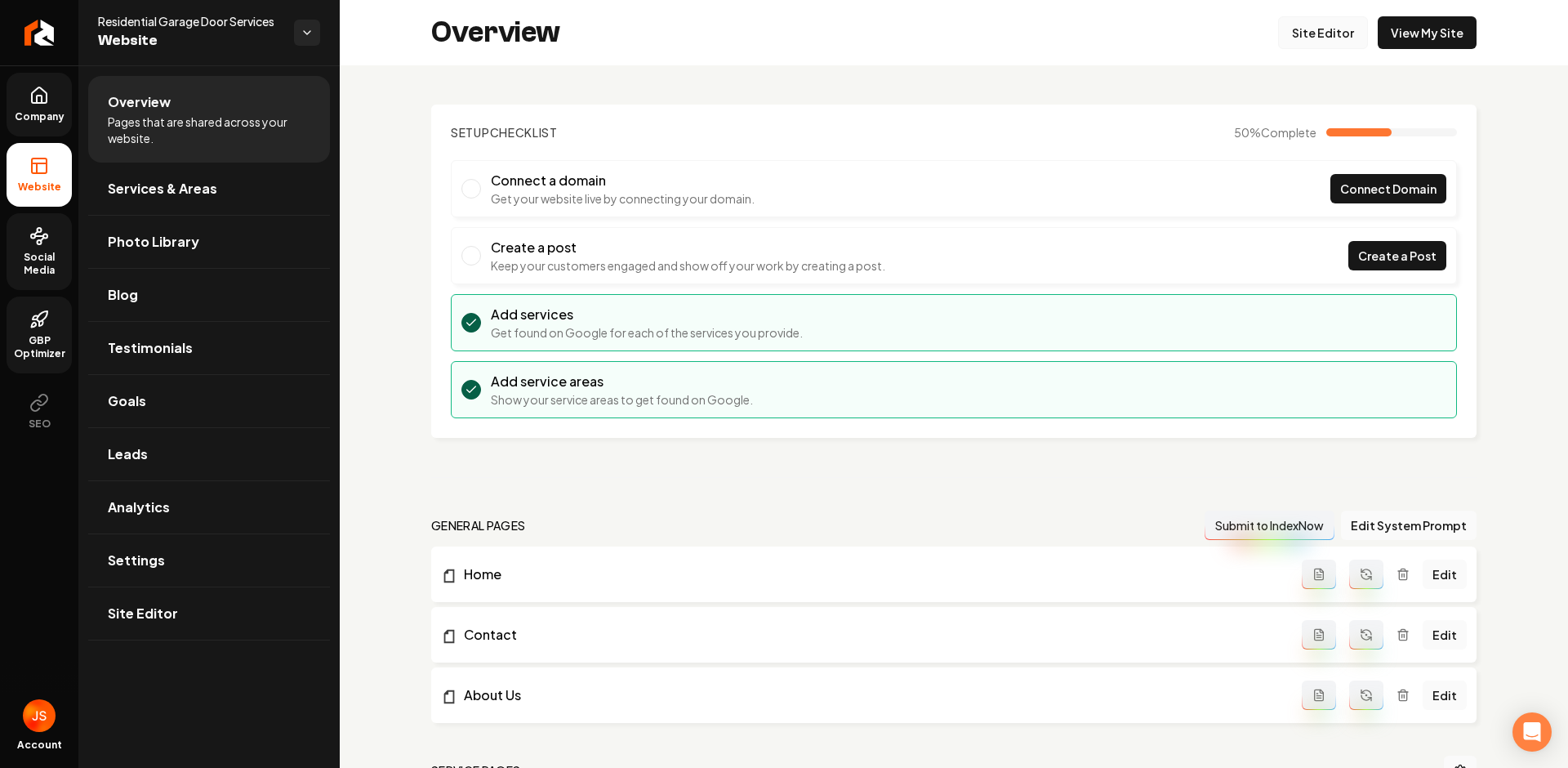
click at [1330, 28] on link "Site Editor" at bounding box center [1322, 33] width 90 height 33
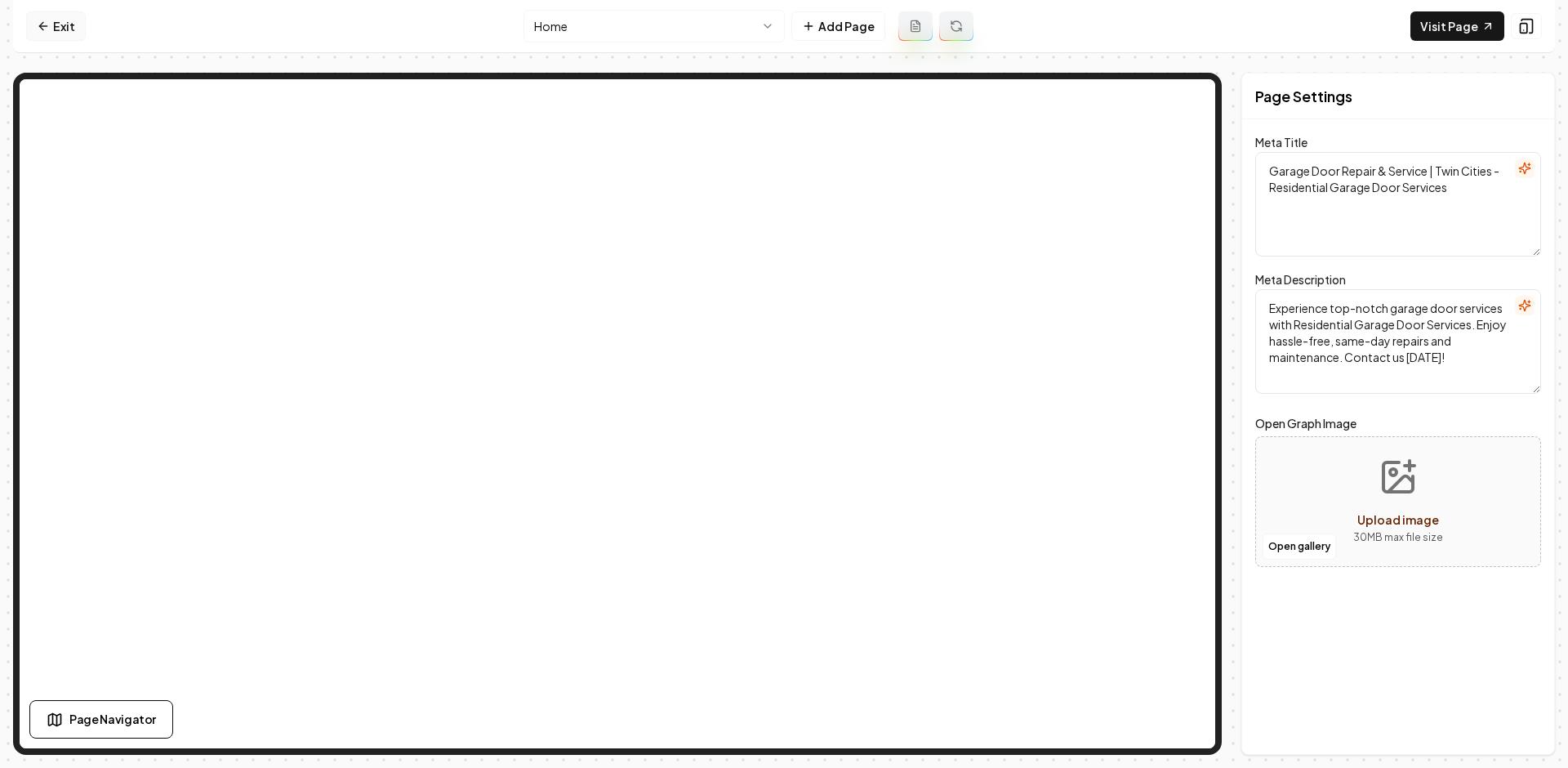
click at [68, 25] on link "Exit" at bounding box center [56, 26] width 60 height 30
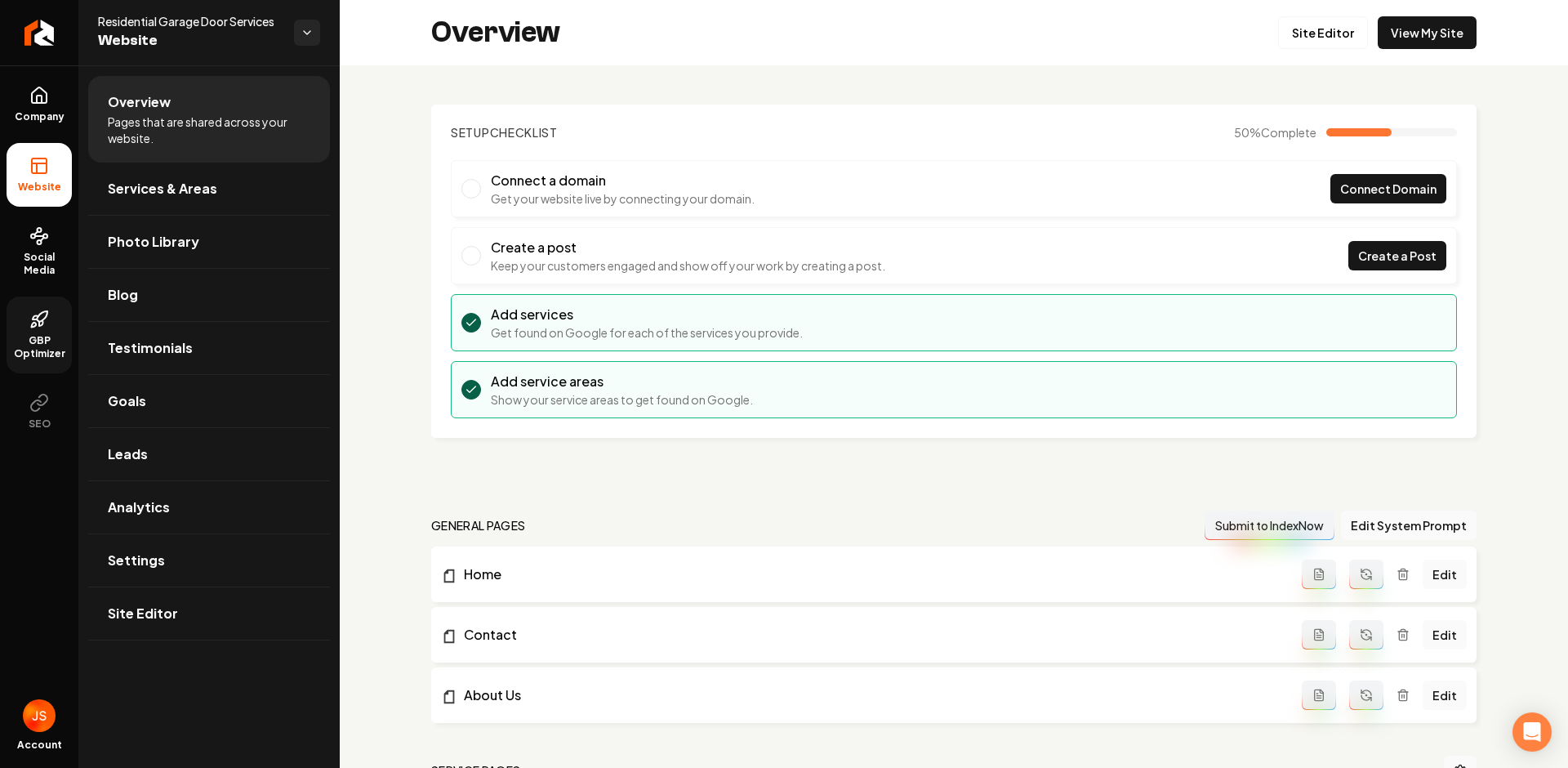
click at [48, 320] on icon at bounding box center [39, 319] width 20 height 20
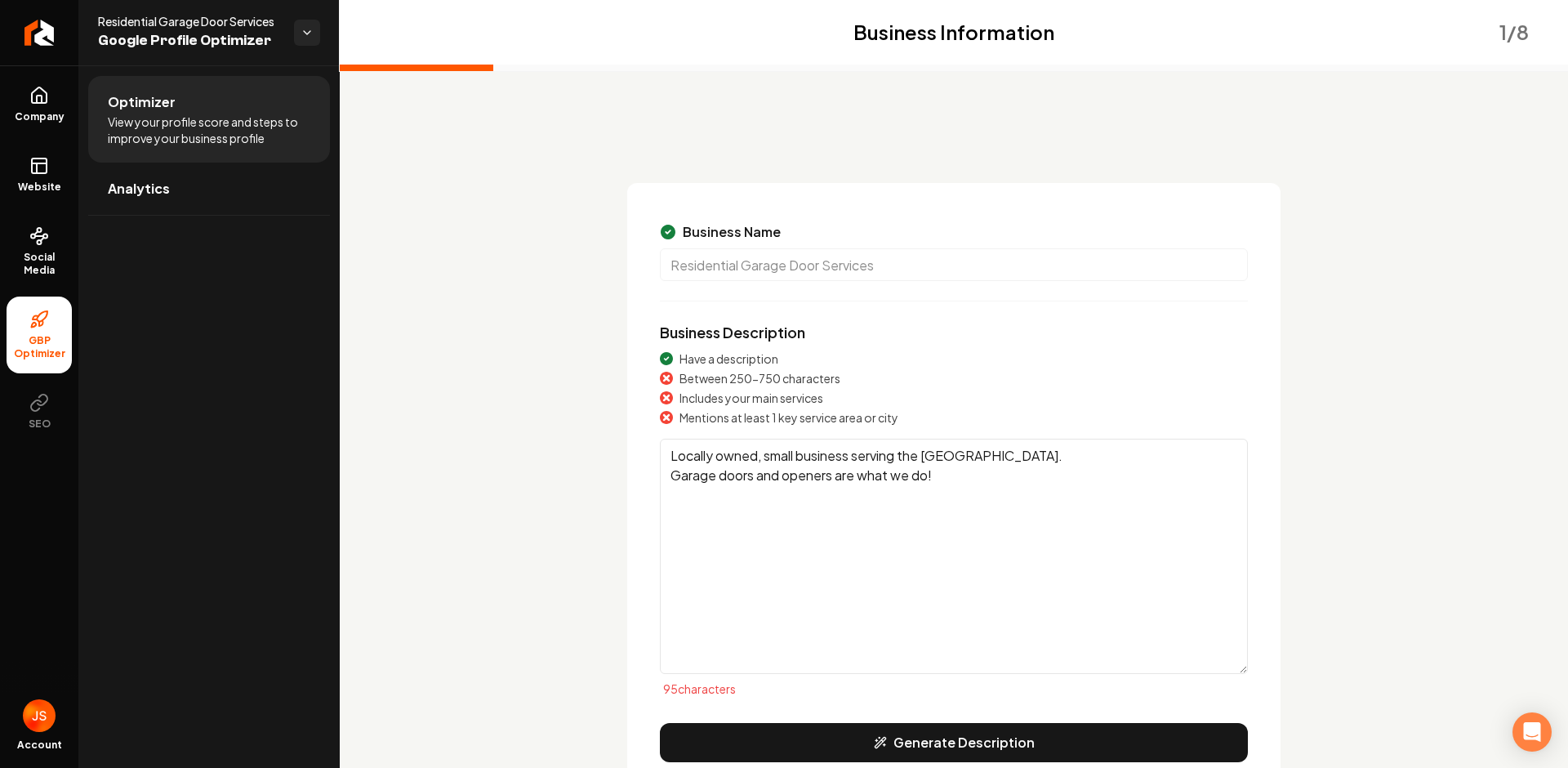
click at [877, 577] on textarea "Locally owned, small business serving the Twin Cities. Garage doors and openers…" at bounding box center [954, 556] width 588 height 236
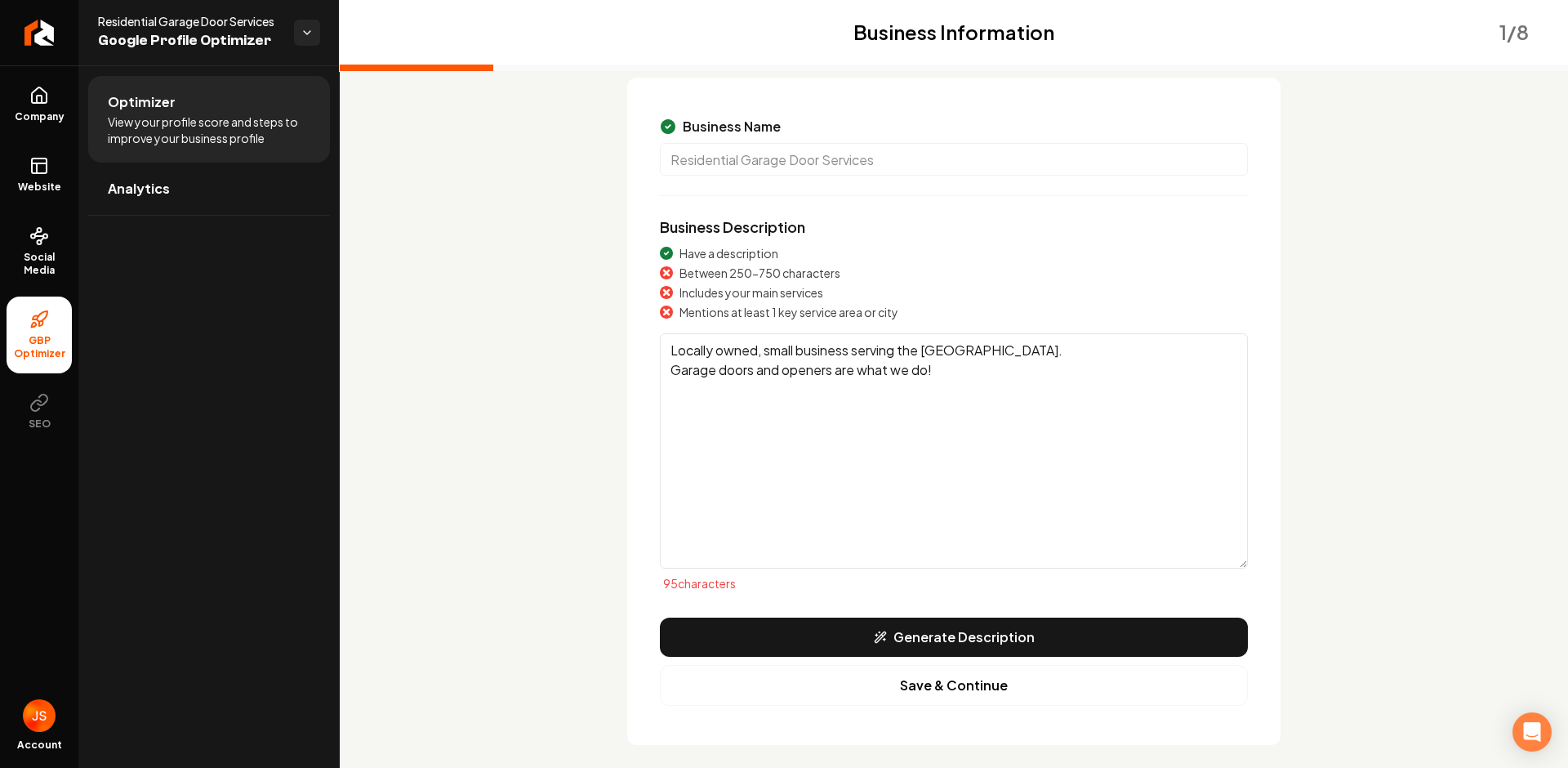
scroll to position [122, 0]
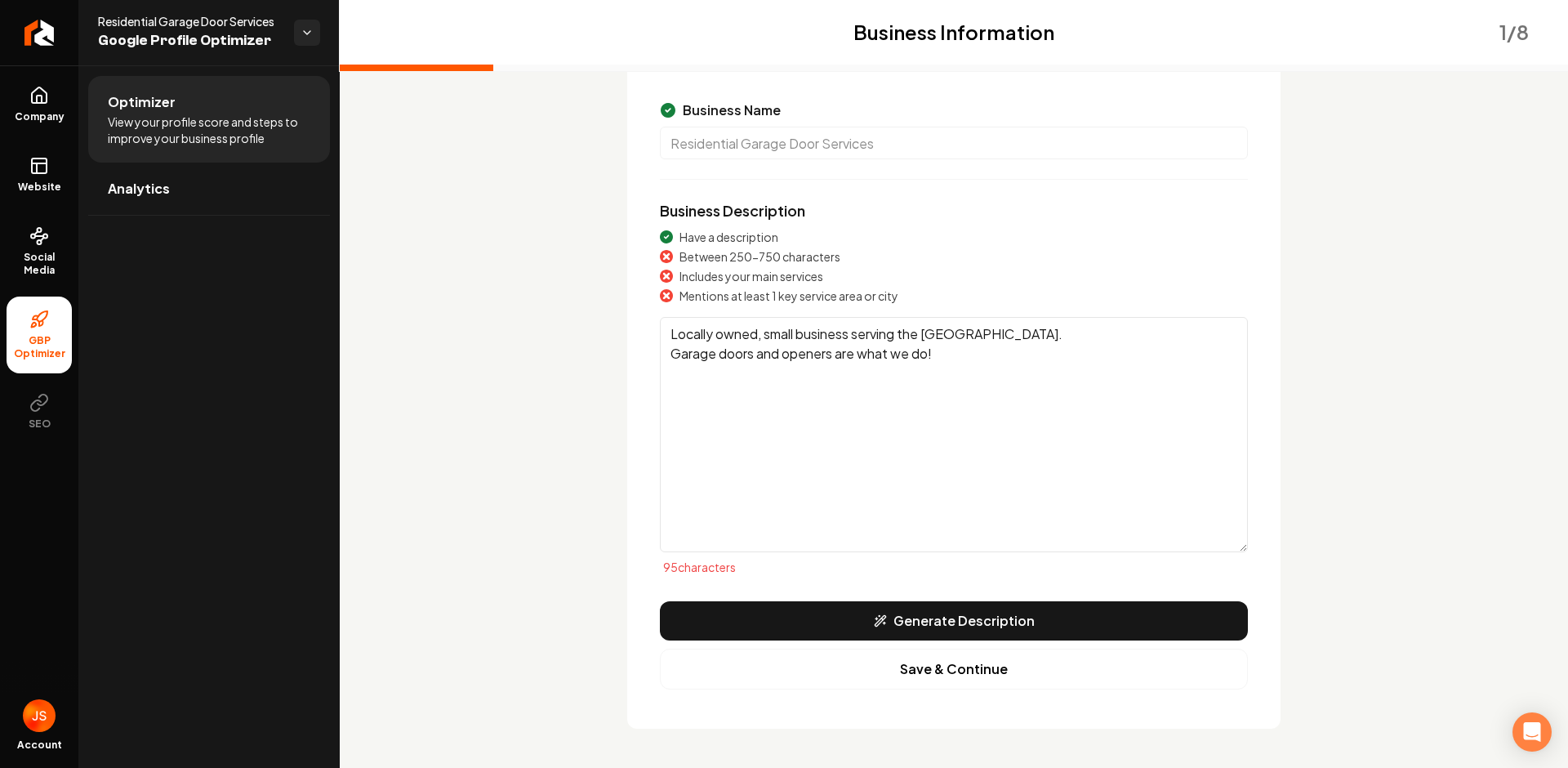
click at [896, 456] on textarea "Locally owned, small business serving the Twin Cities. Garage doors and openers…" at bounding box center [954, 434] width 588 height 236
click at [940, 374] on textarea "Locally owned, small business serving the Twin Cities. Garage doors and openers…" at bounding box center [954, 434] width 588 height 236
drag, startPoint x: 951, startPoint y: 357, endPoint x: 629, endPoint y: 315, distance: 324.7
click at [629, 315] on div "Business Name Residential Garage Door Services Business Description Have a desc…" at bounding box center [954, 395] width 653 height 667
click at [678, 324] on textarea "Locally owned, small business serving the Twin Cities. Garage doors and openers…" at bounding box center [954, 434] width 588 height 236
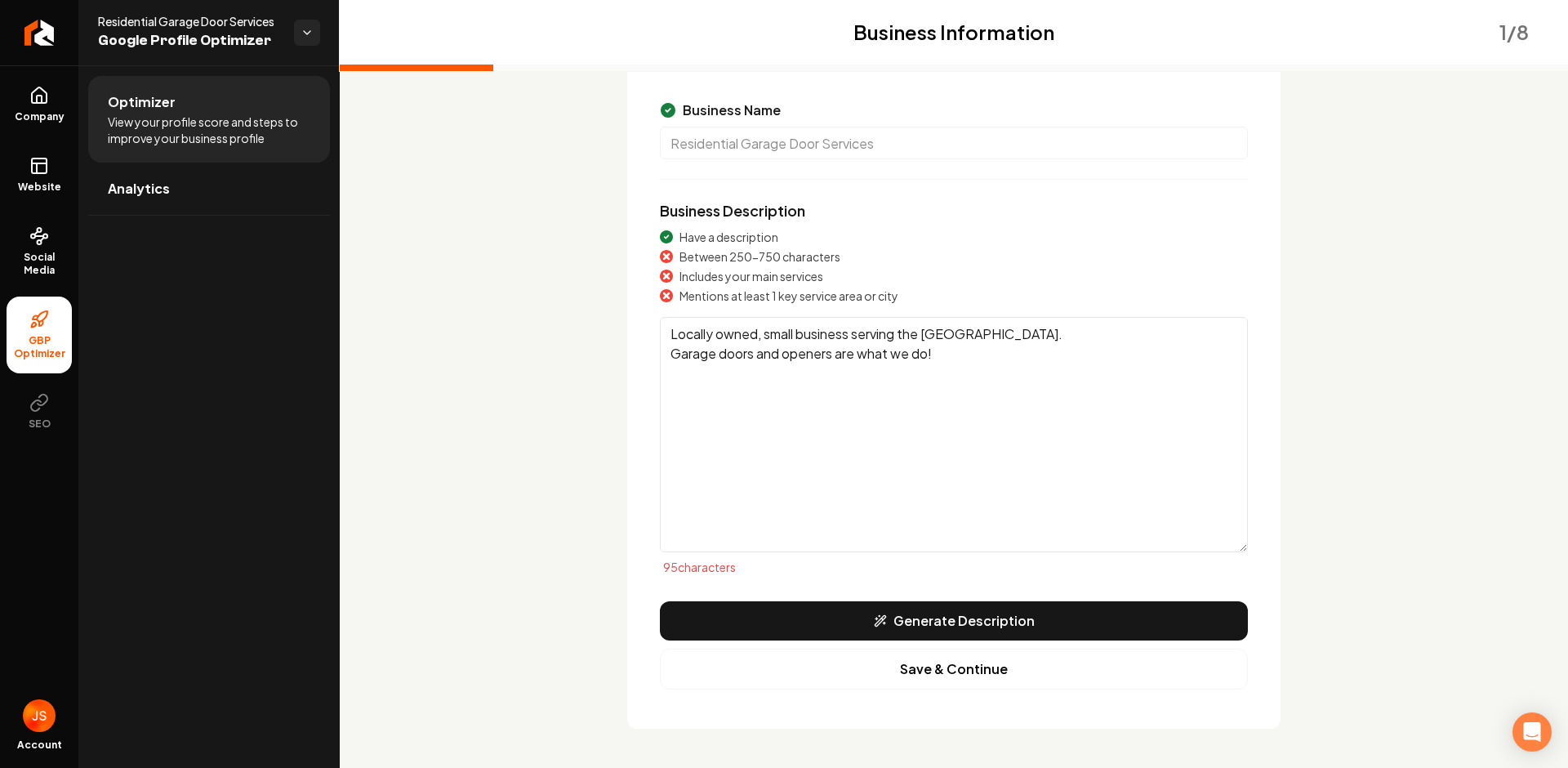
drag, startPoint x: 659, startPoint y: 328, endPoint x: 985, endPoint y: 364, distance: 328.0
click at [965, 364] on textarea "Locally owned, small business serving the Twin Cities. Garage doors and openers…" at bounding box center [954, 434] width 588 height 236
drag, startPoint x: 1076, startPoint y: 359, endPoint x: 1036, endPoint y: 360, distance: 40.0
click at [1069, 360] on textarea "Locally owned, small business serving the Twin Cities. Garage doors and openers…" at bounding box center [954, 434] width 588 height 236
click at [37, 163] on icon at bounding box center [39, 163] width 15 height 0
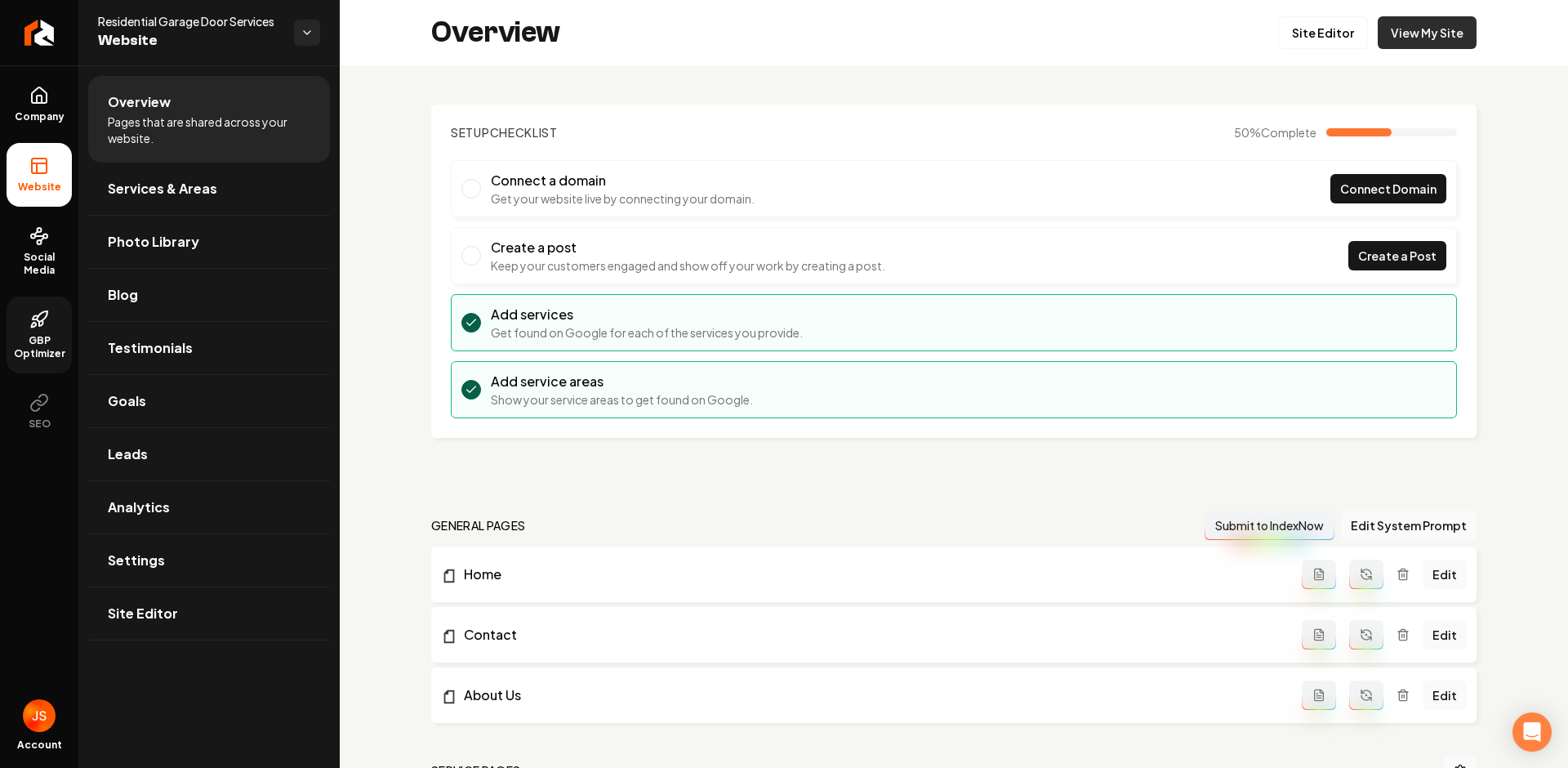
click at [1389, 32] on link "View My Site" at bounding box center [1427, 33] width 99 height 33
click at [26, 242] on link "Social Media" at bounding box center [39, 251] width 65 height 76
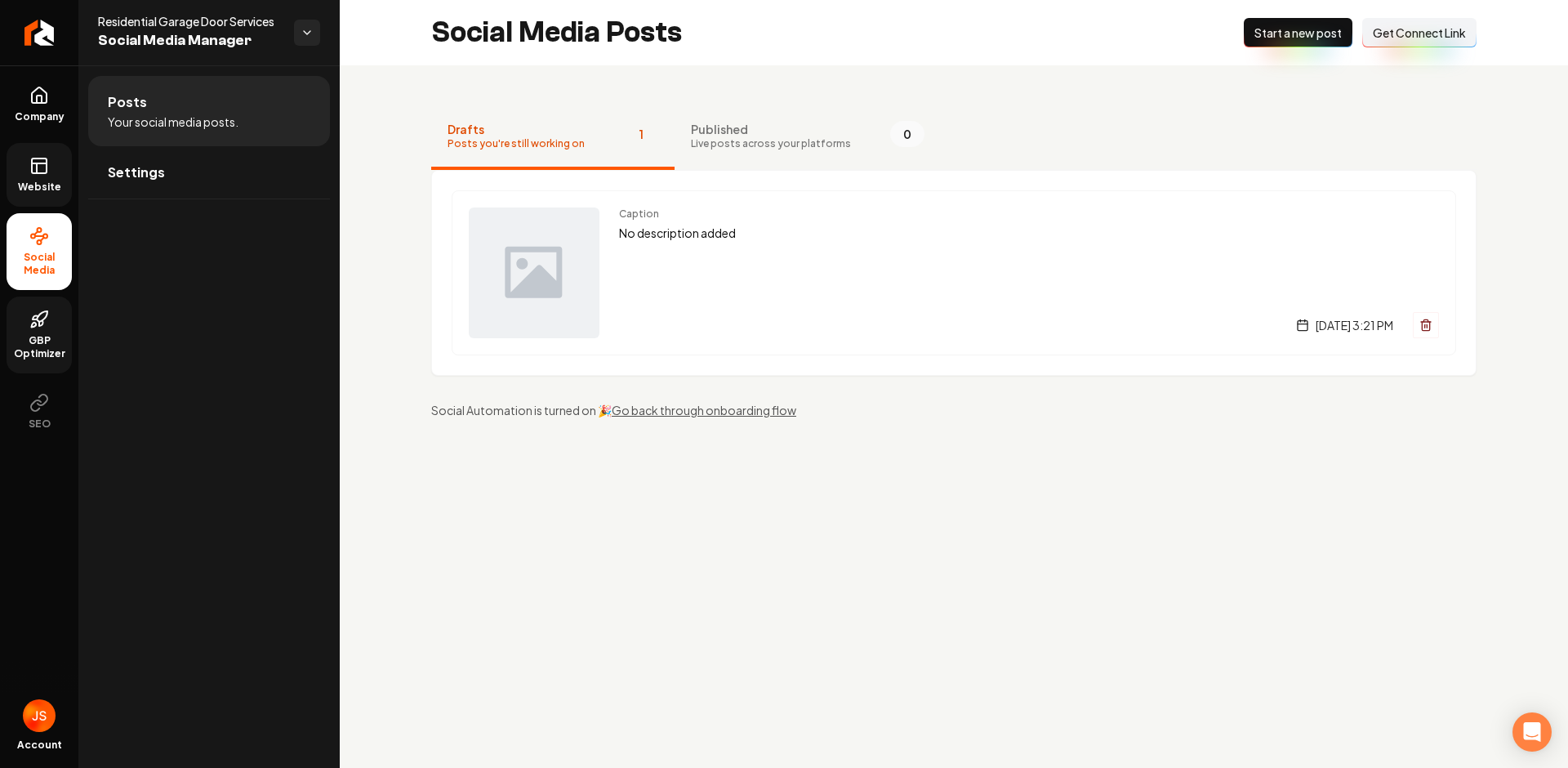
click at [42, 156] on icon at bounding box center [39, 166] width 20 height 20
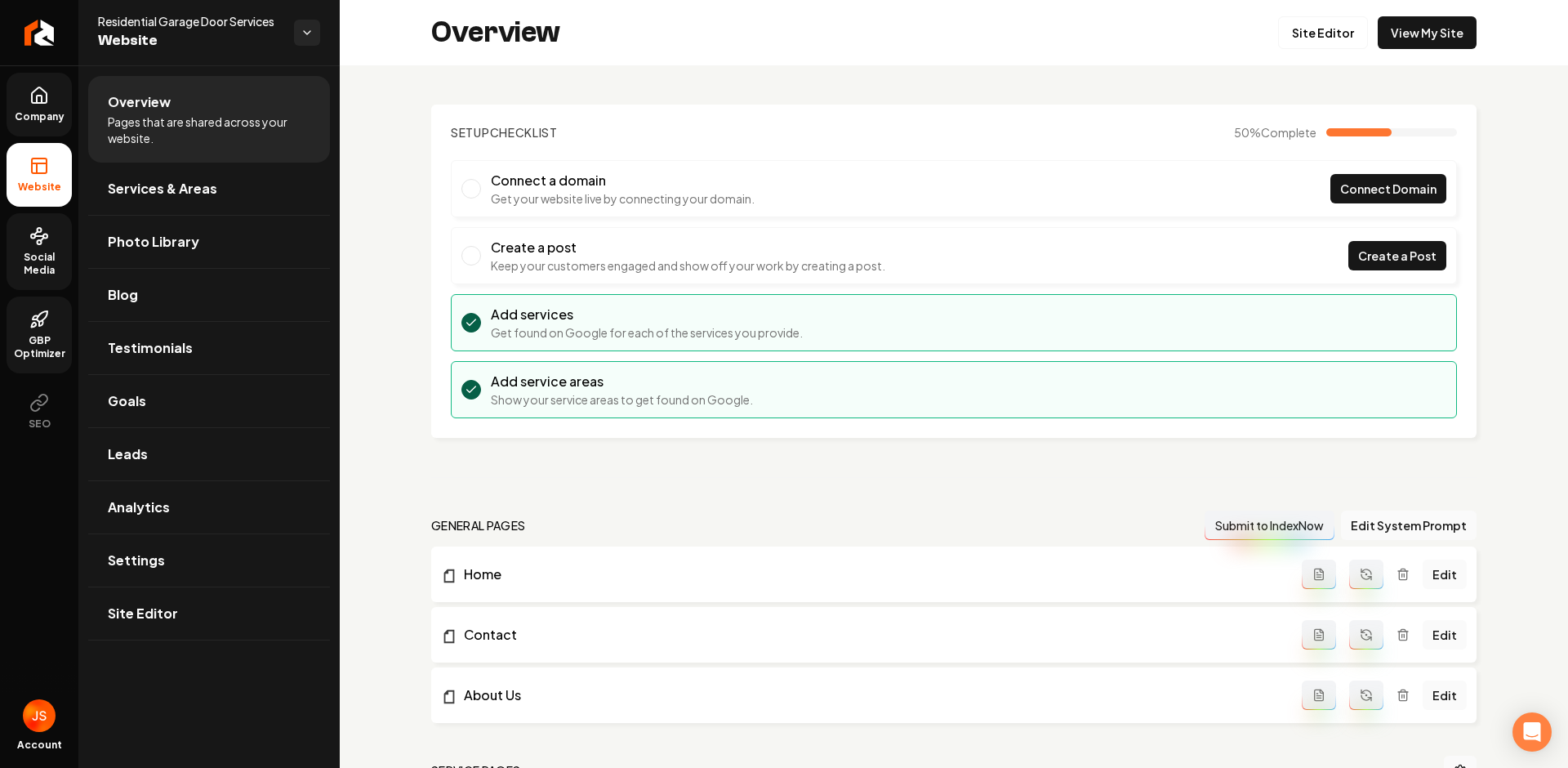
click at [54, 101] on link "Company" at bounding box center [39, 104] width 65 height 63
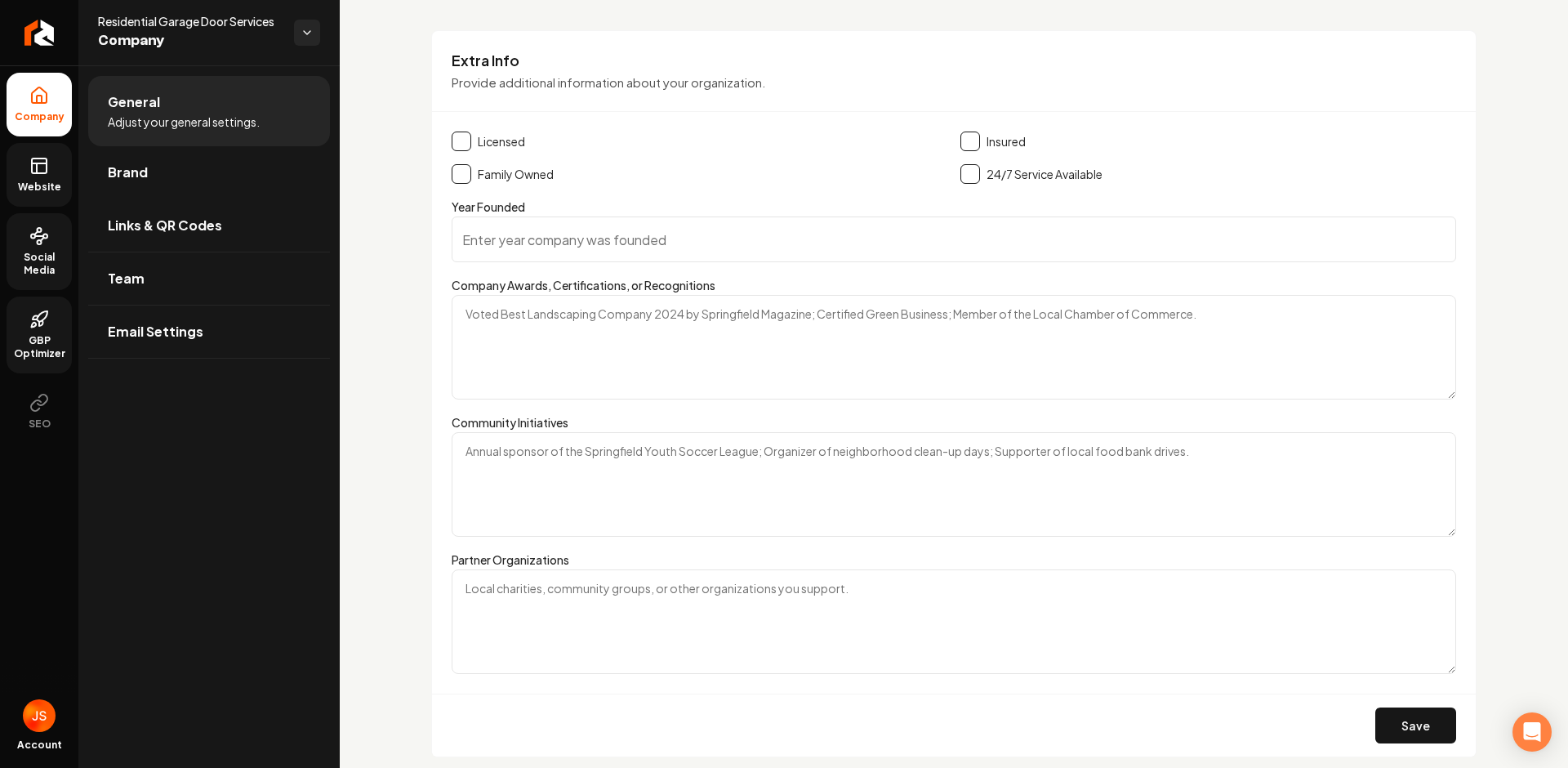
scroll to position [1866, 0]
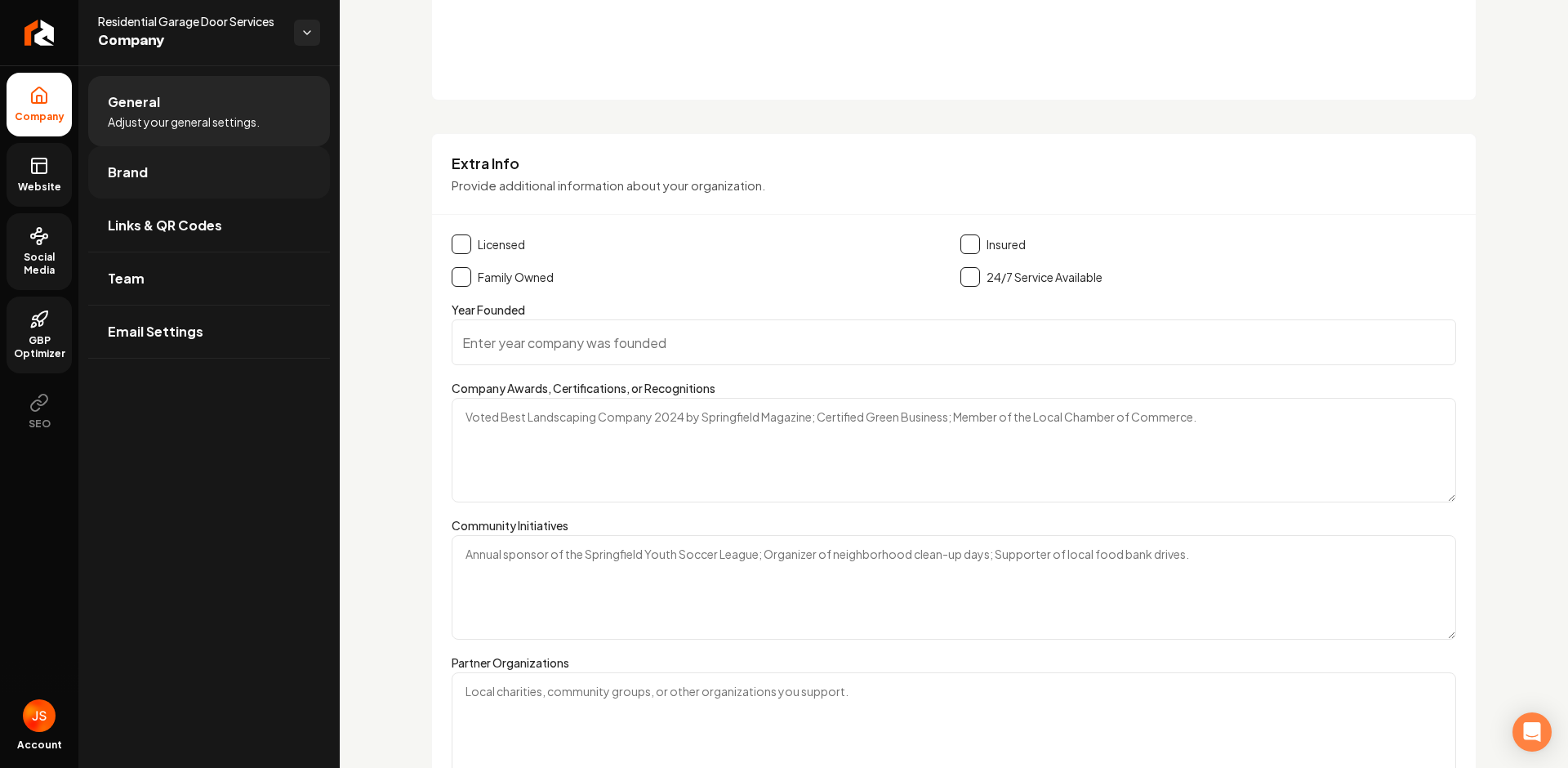
click at [110, 160] on link "Brand" at bounding box center [209, 172] width 242 height 52
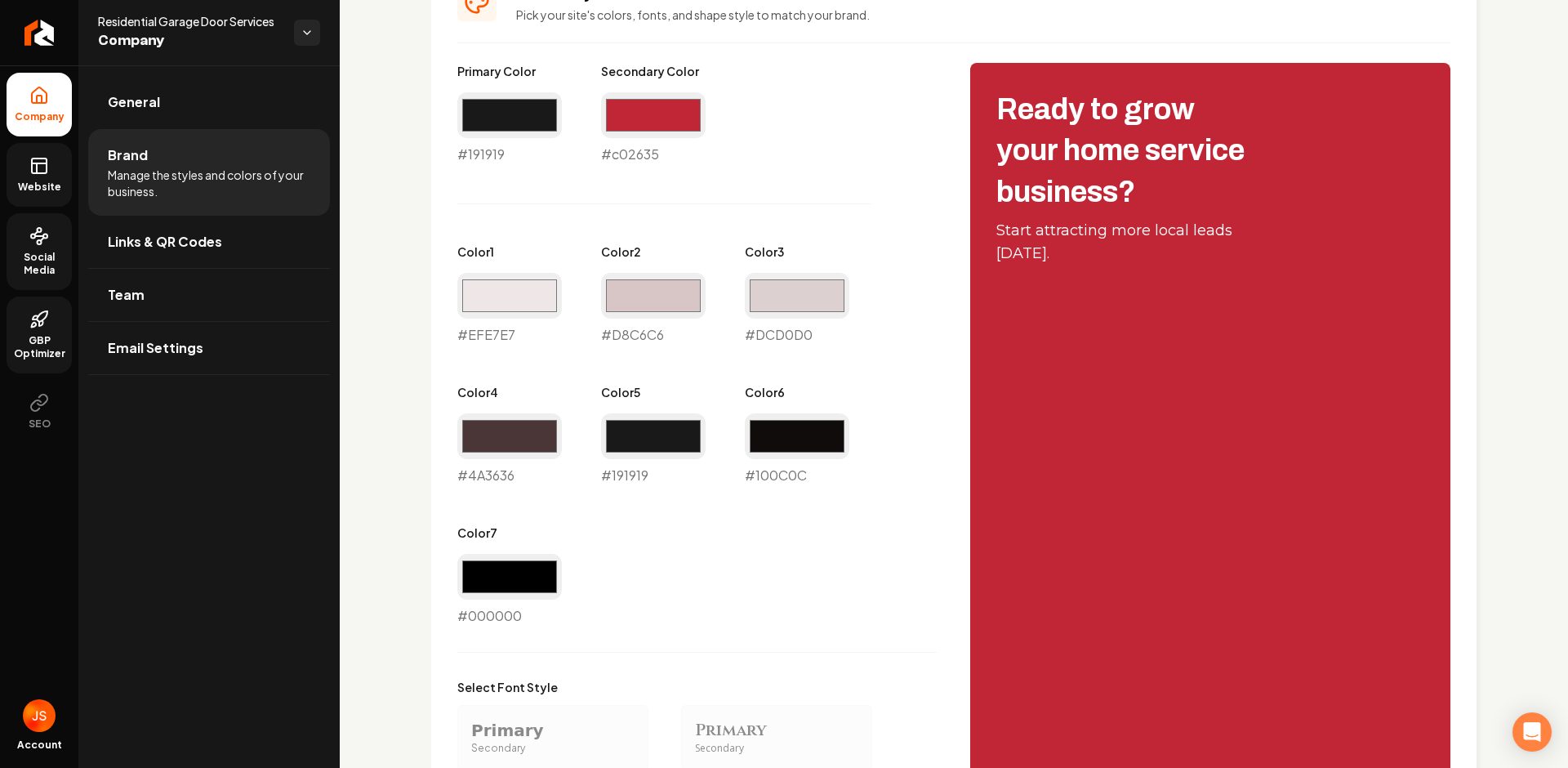
scroll to position [306, 0]
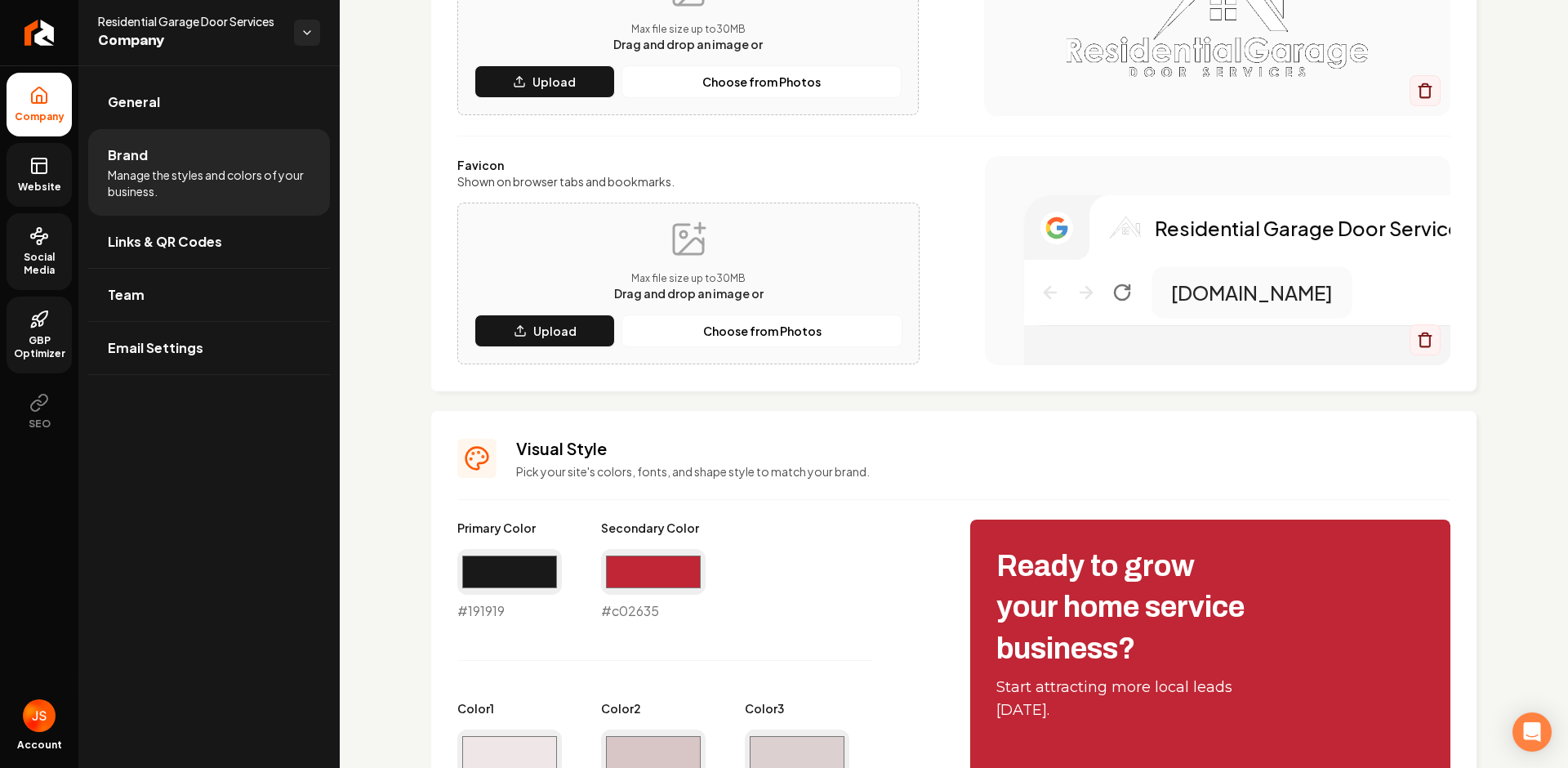
click at [58, 174] on link "Website" at bounding box center [39, 175] width 65 height 63
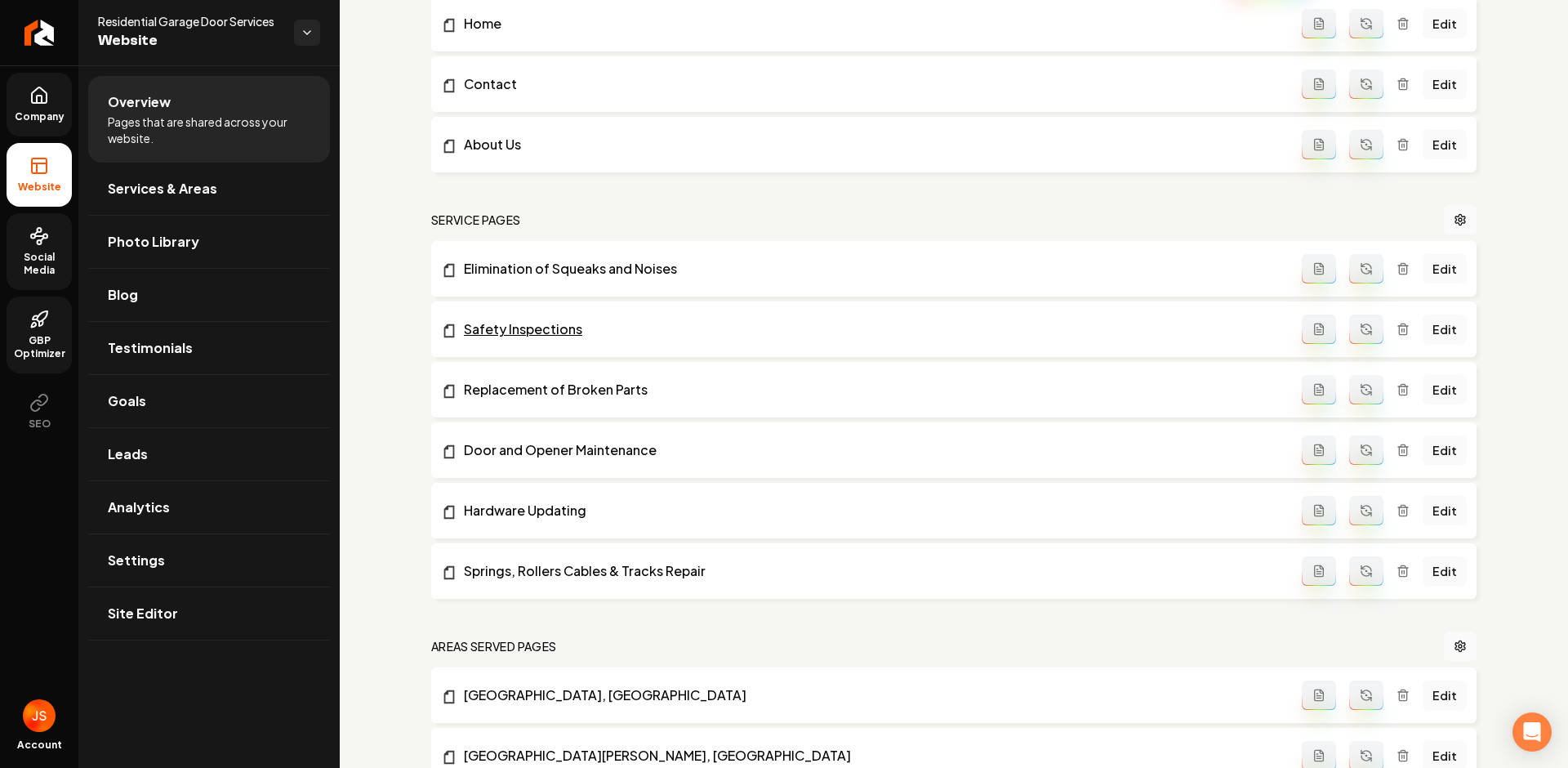
scroll to position [700, 0]
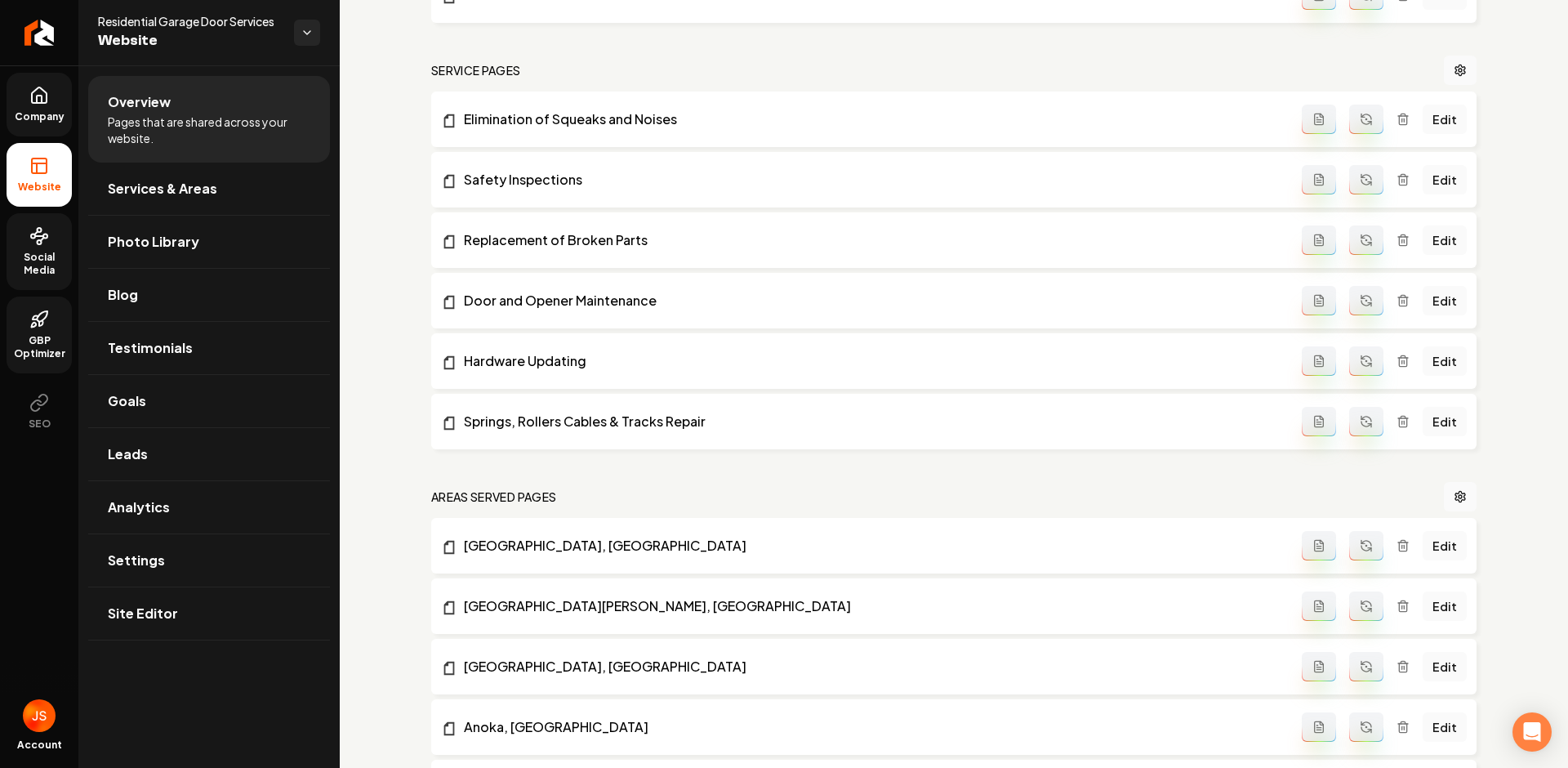
click at [35, 93] on icon at bounding box center [39, 95] width 20 height 20
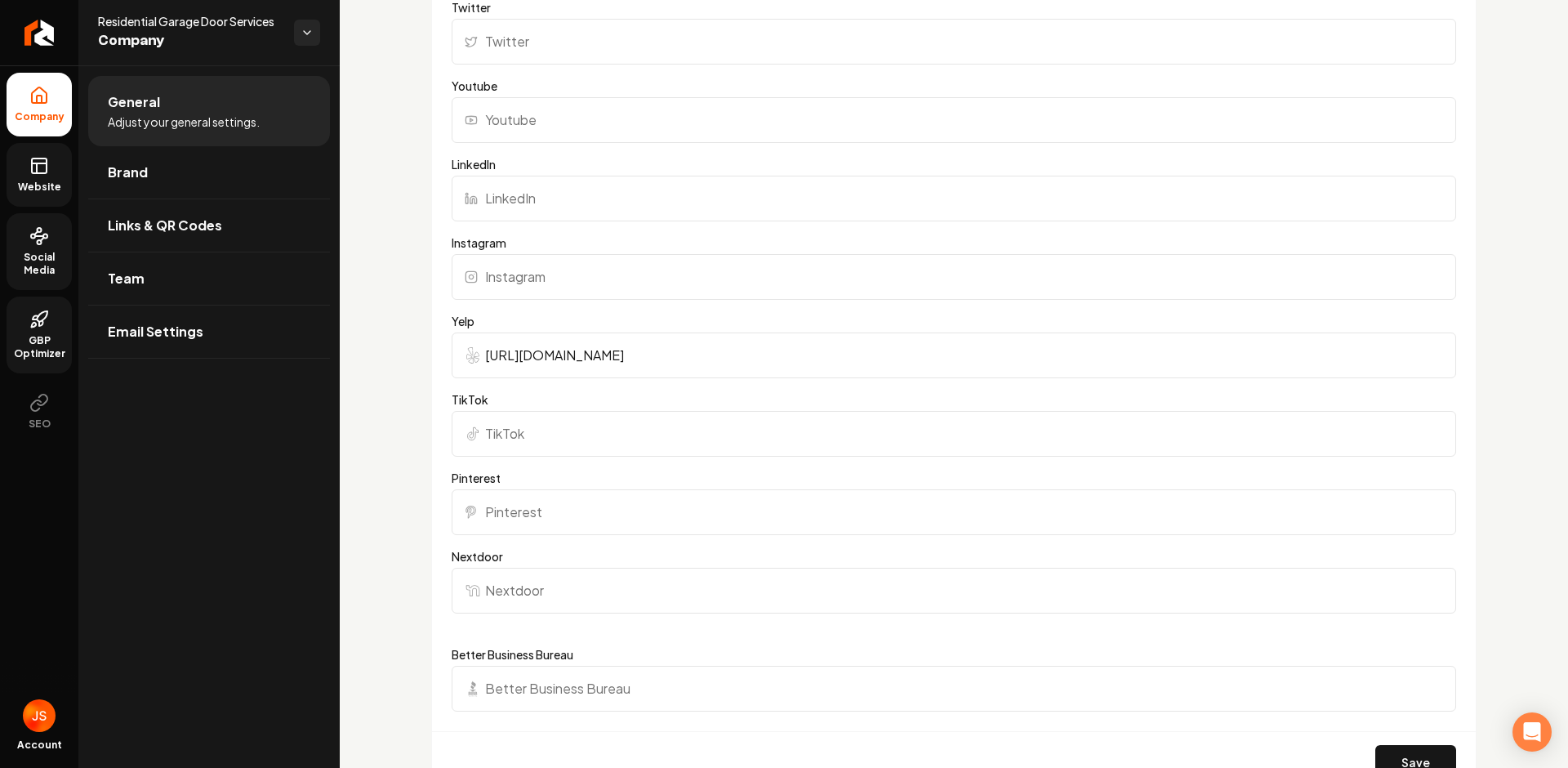
scroll to position [1877, 0]
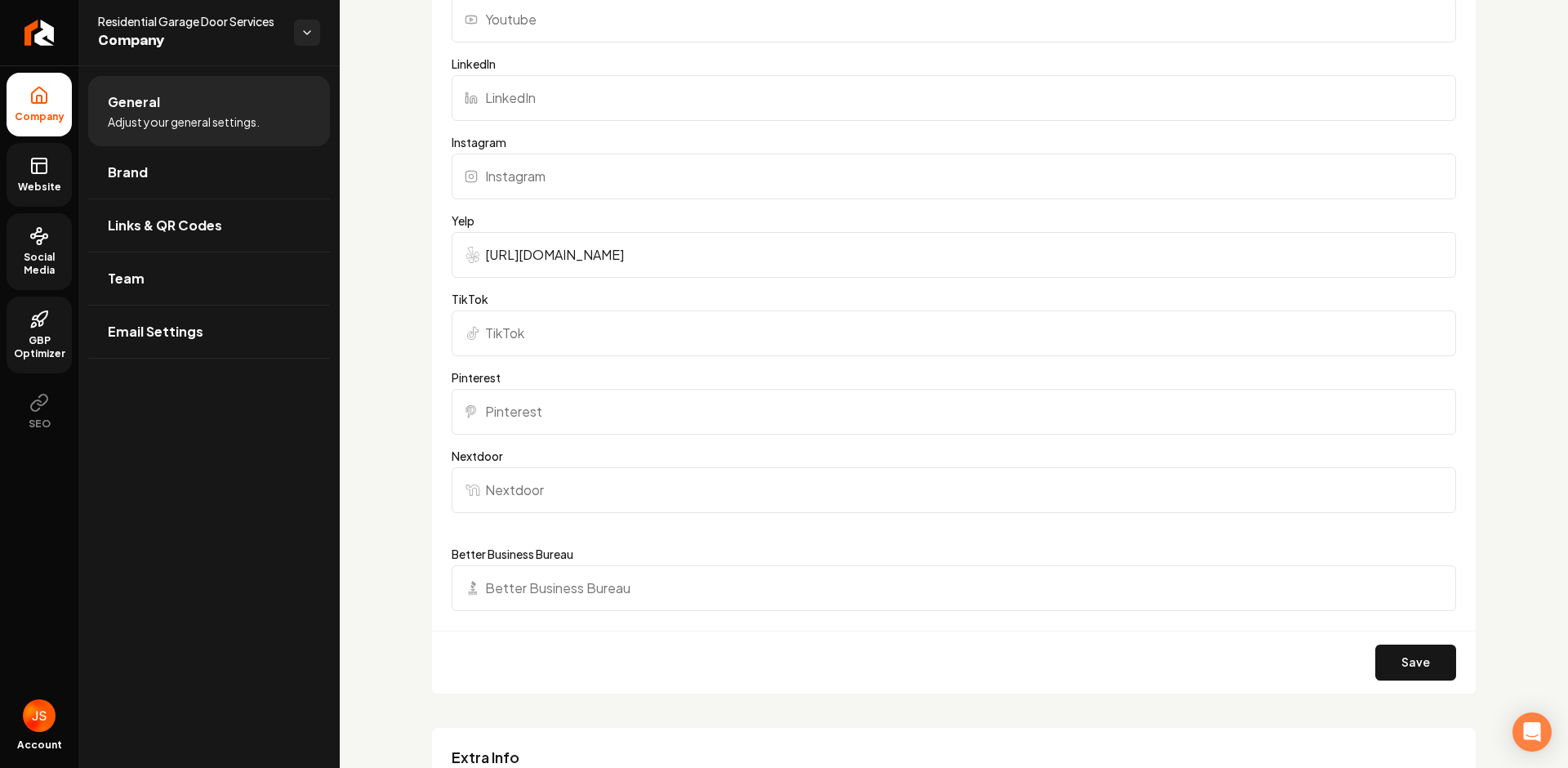
click at [524, 509] on input "Nextdoor" at bounding box center [953, 490] width 1004 height 46
paste input "https://nextdoor.com/pages/residential-garage-door-services-minneapolis-mn-1/"
type input "https://nextdoor.com/pages/residential-garage-door-services-minneapolis-mn-1/"
click at [1375, 651] on button "Save" at bounding box center [1415, 662] width 81 height 36
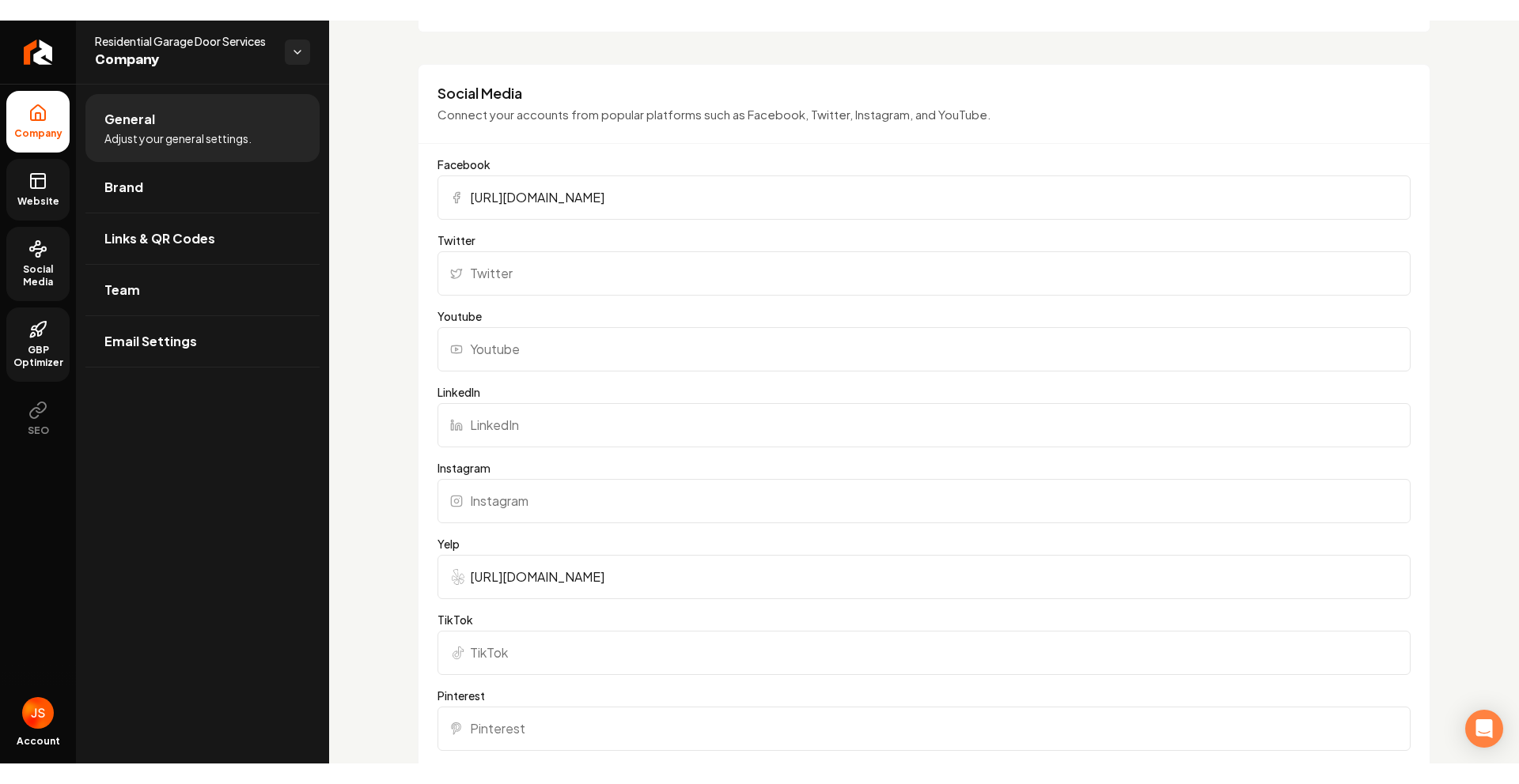
scroll to position [1256, 0]
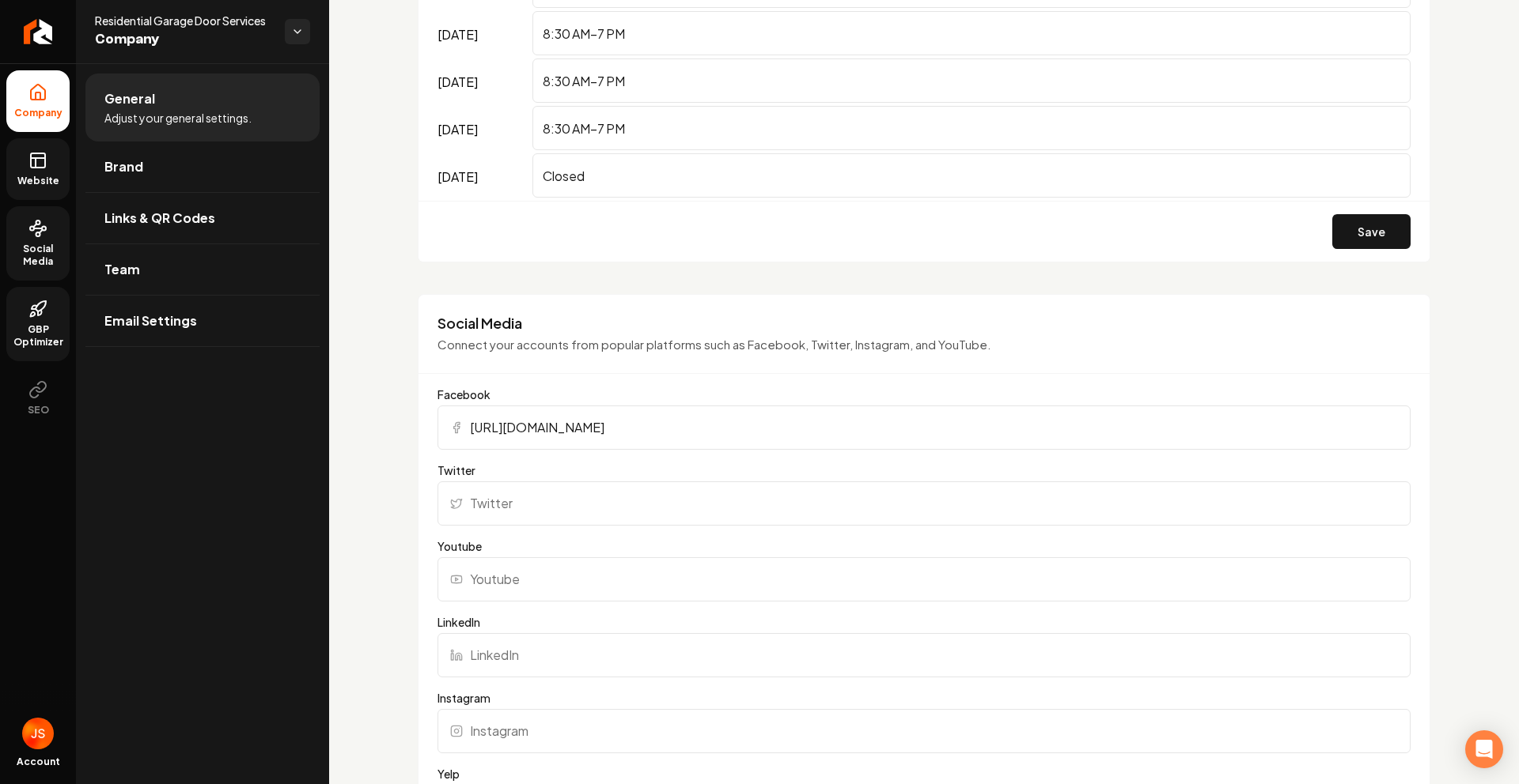
click at [46, 178] on span "Website" at bounding box center [38, 181] width 55 height 13
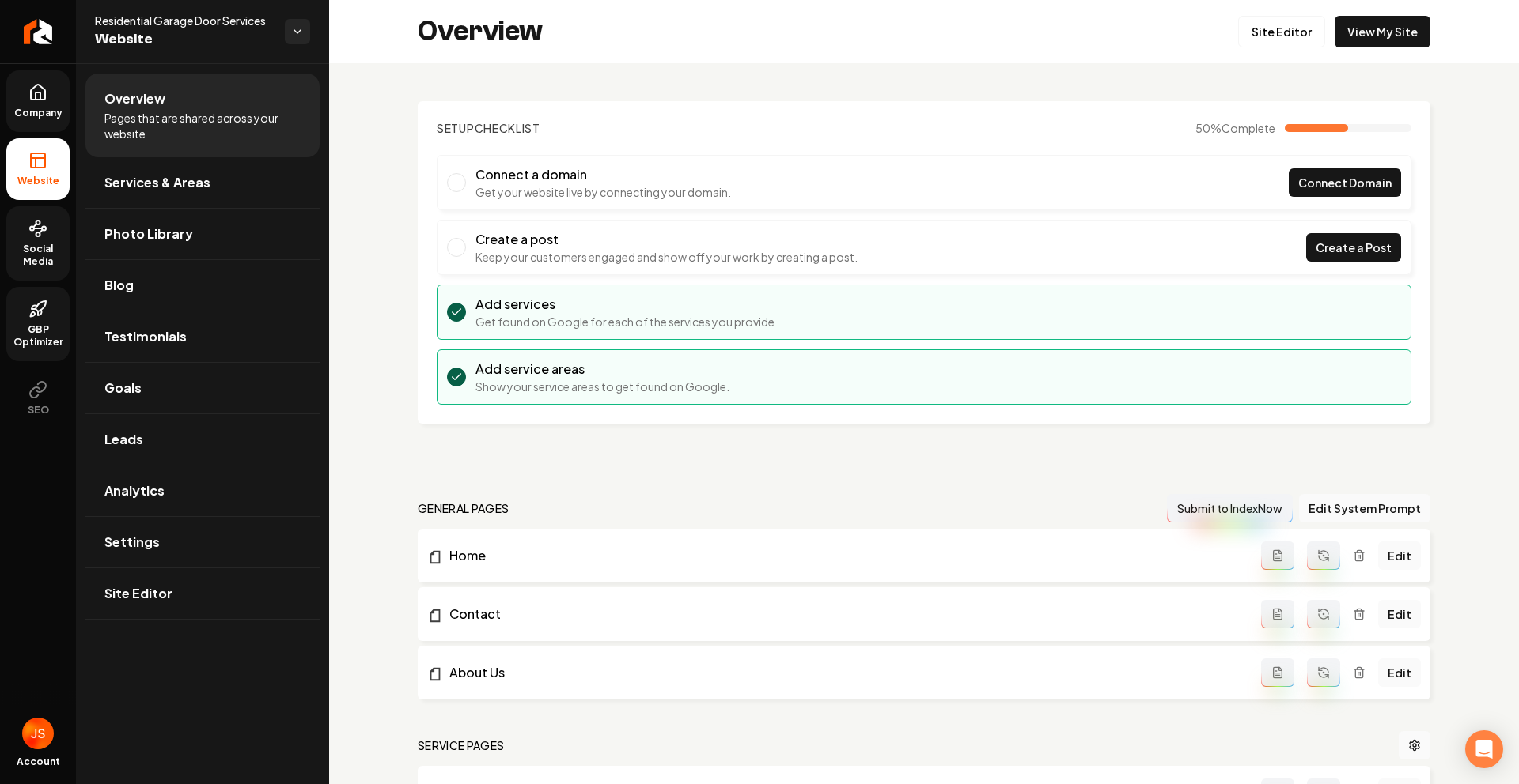
click at [52, 100] on link "Company" at bounding box center [38, 101] width 63 height 61
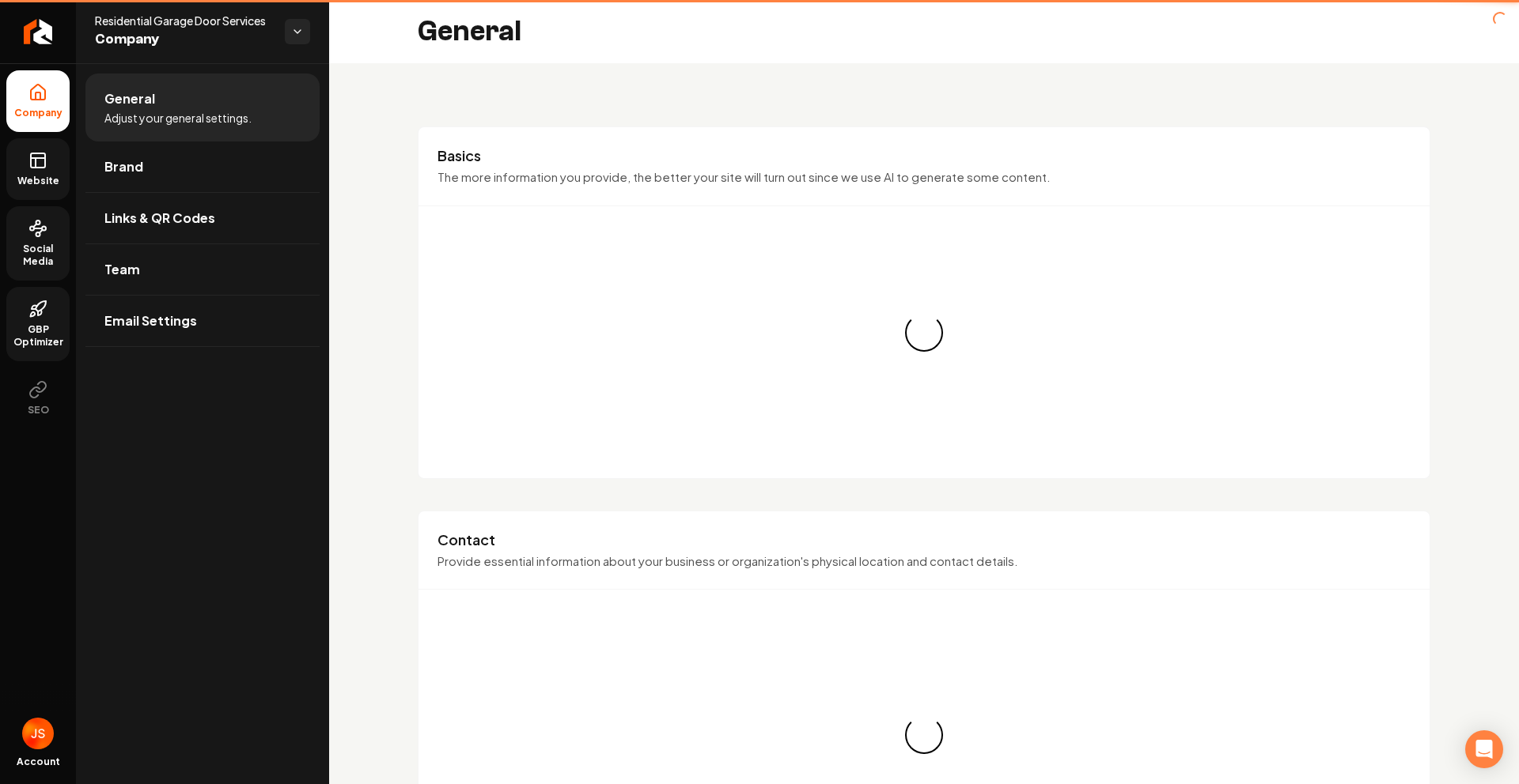
click at [39, 165] on icon at bounding box center [38, 160] width 19 height 19
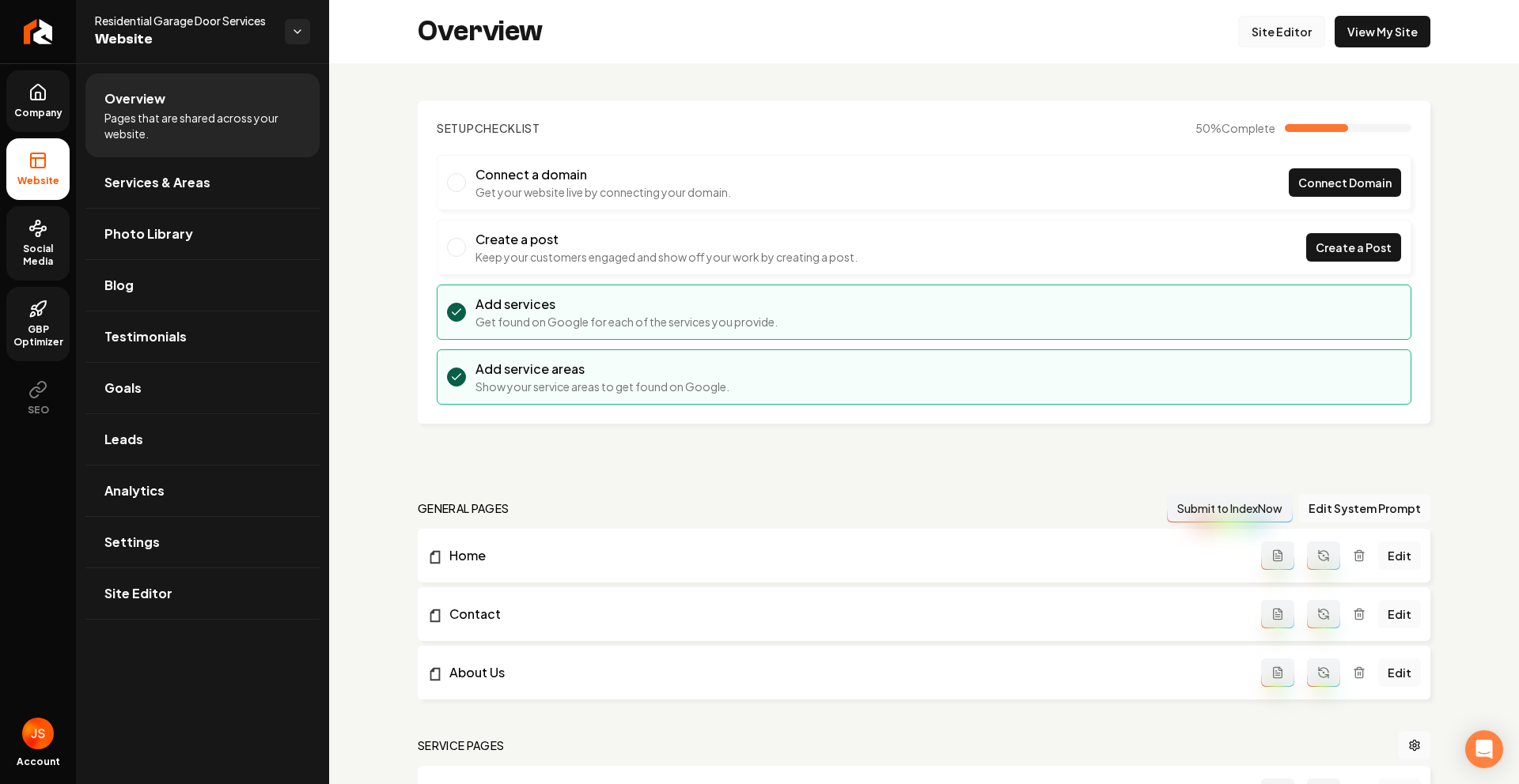
click at [1310, 29] on link "Site Editor" at bounding box center [1281, 32] width 87 height 32
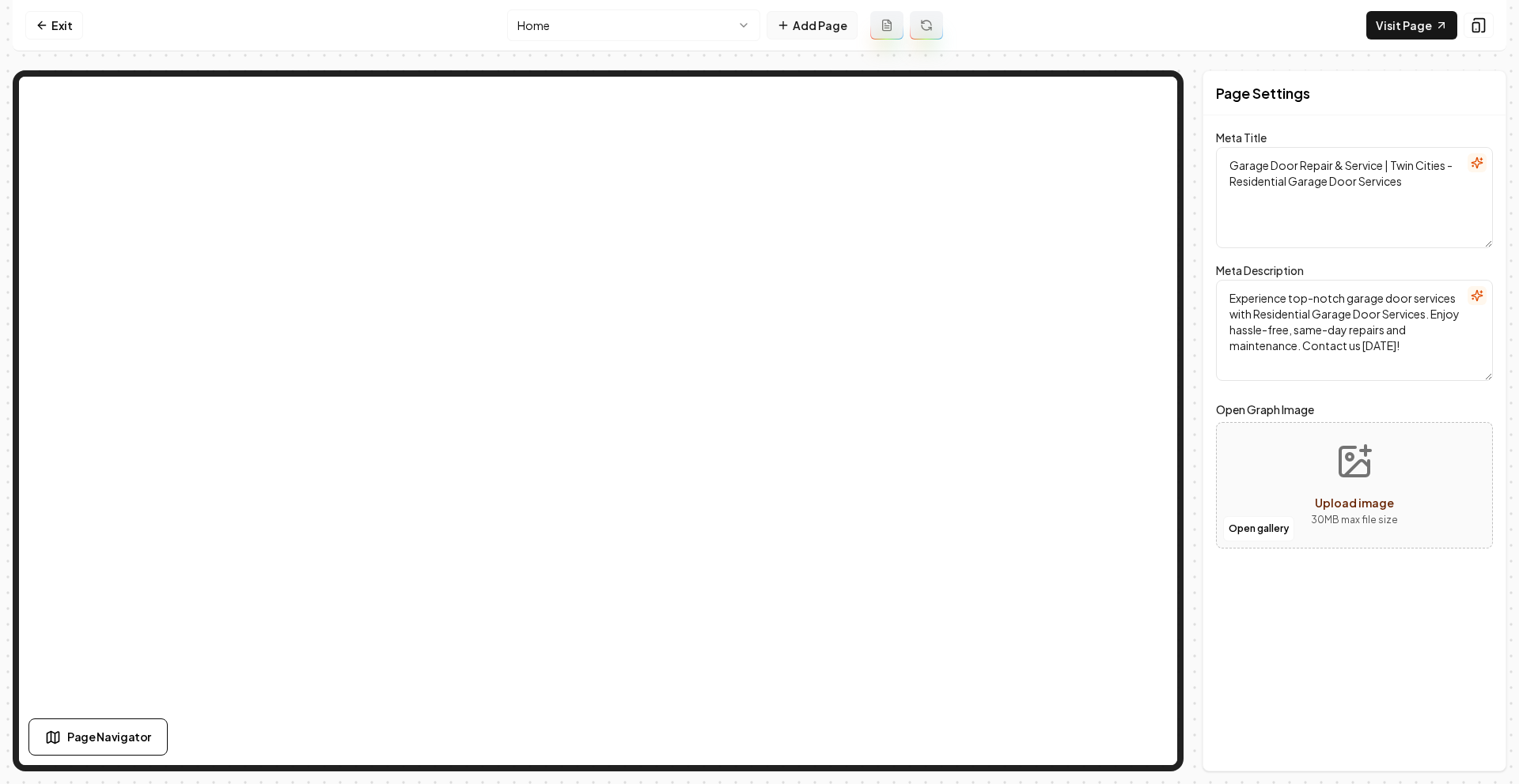
click at [782, 16] on button "Add Page" at bounding box center [811, 25] width 91 height 29
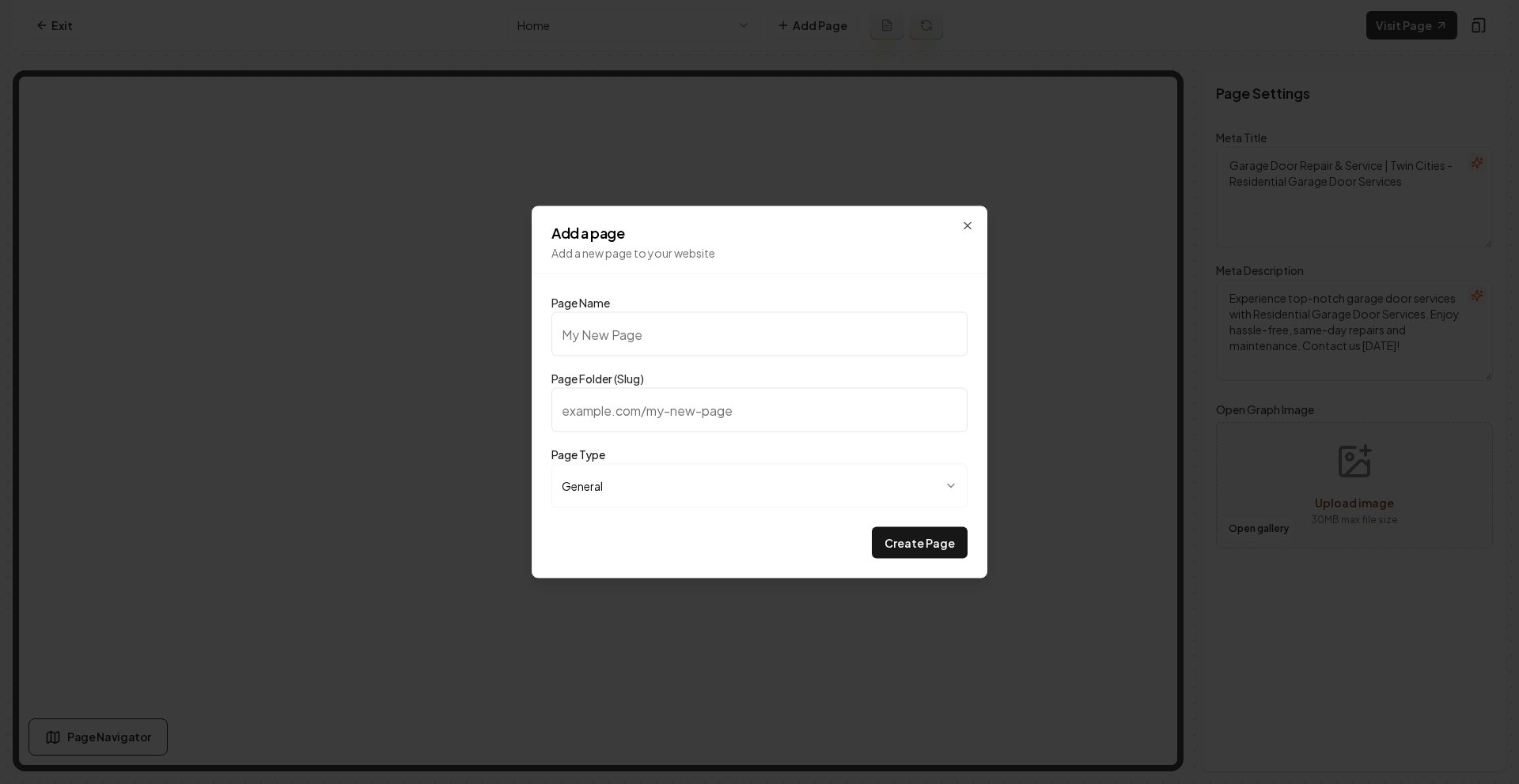
type input "W"
type input "w"
type input "Wa"
type input "wa"
type input "War"
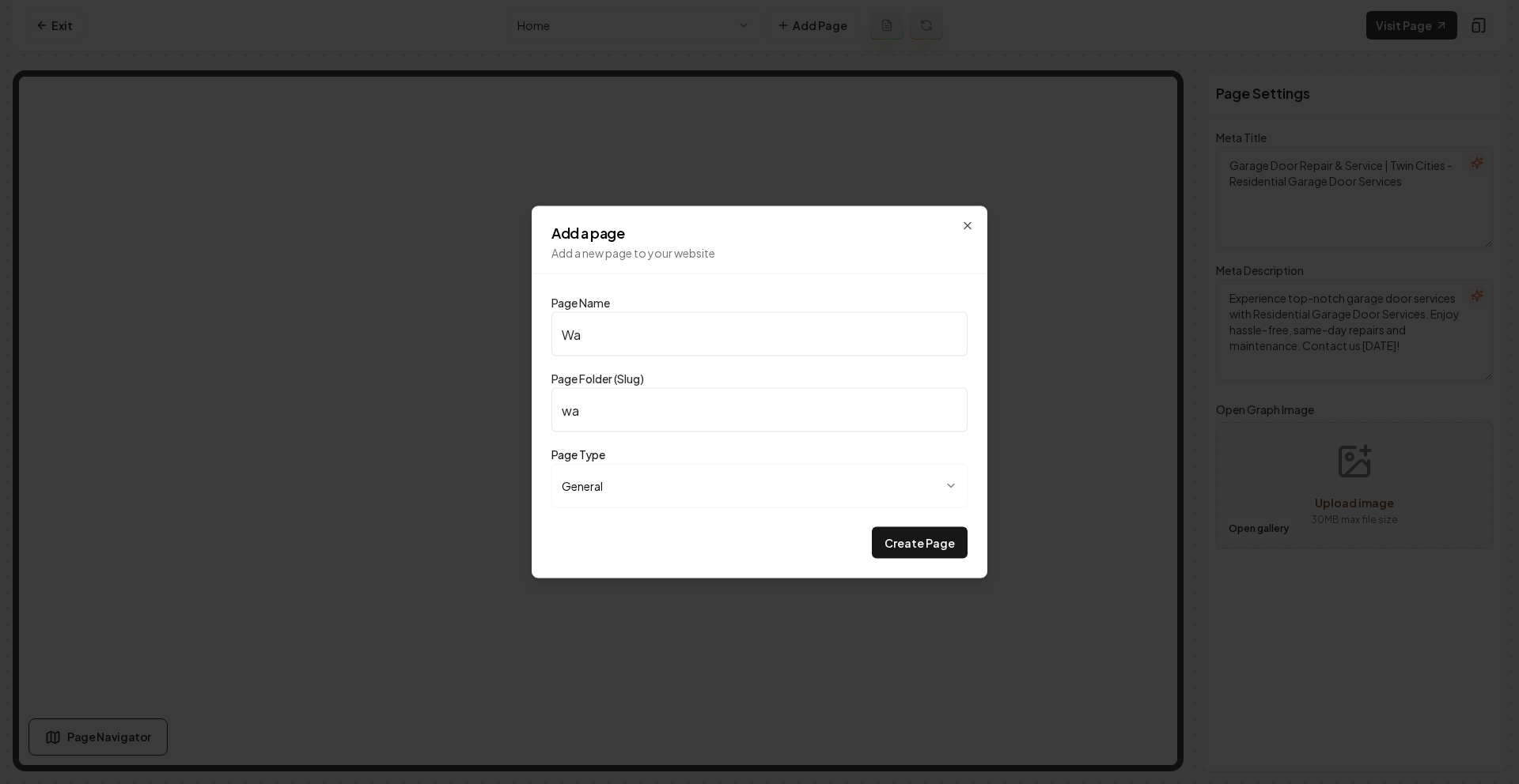
type input "war"
type input "Warr"
type input "warr"
type input "Warra"
type input "warra"
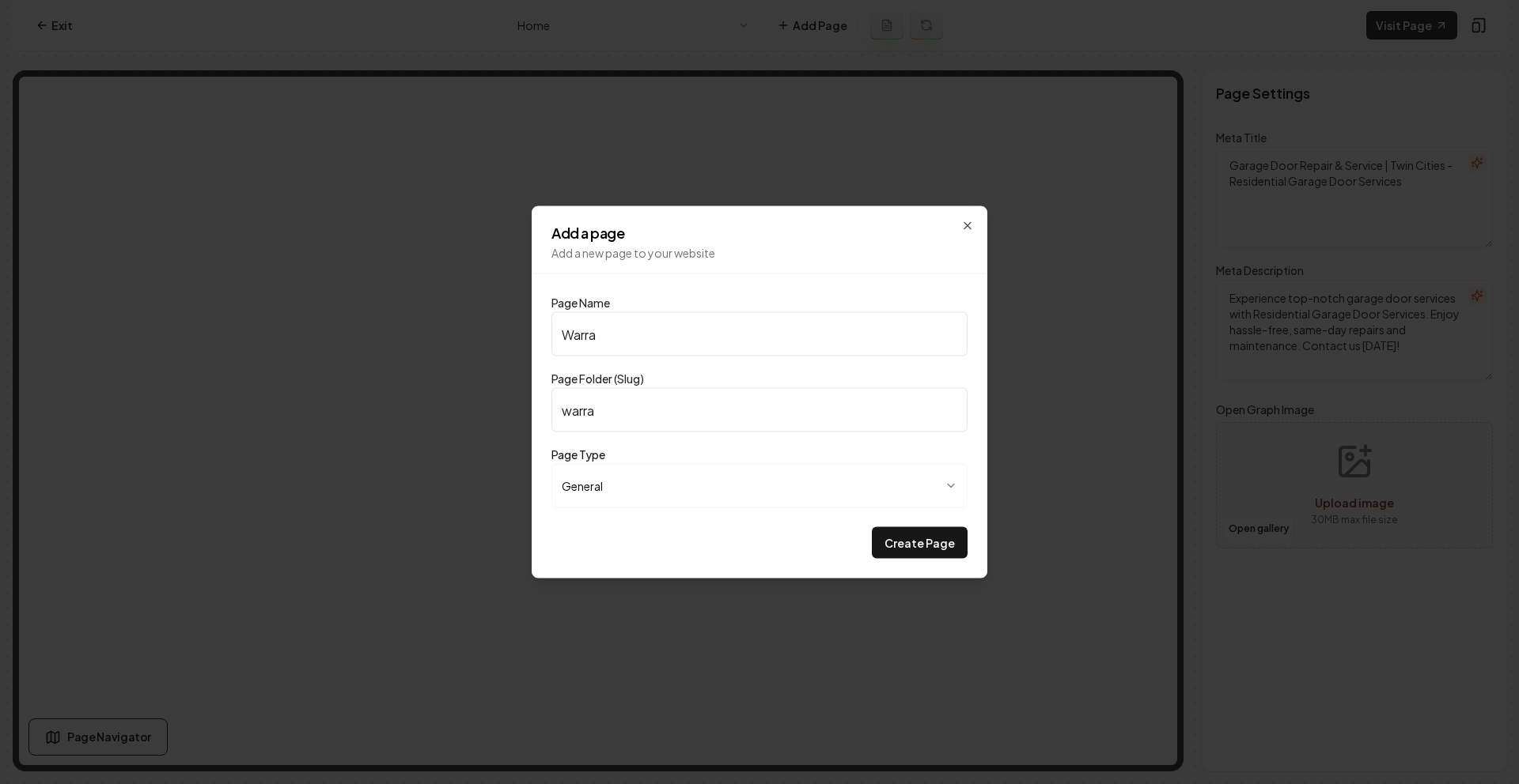
type input "Warran"
type input "warran"
type input "Warrant"
type input "warrant"
type input "Warranty"
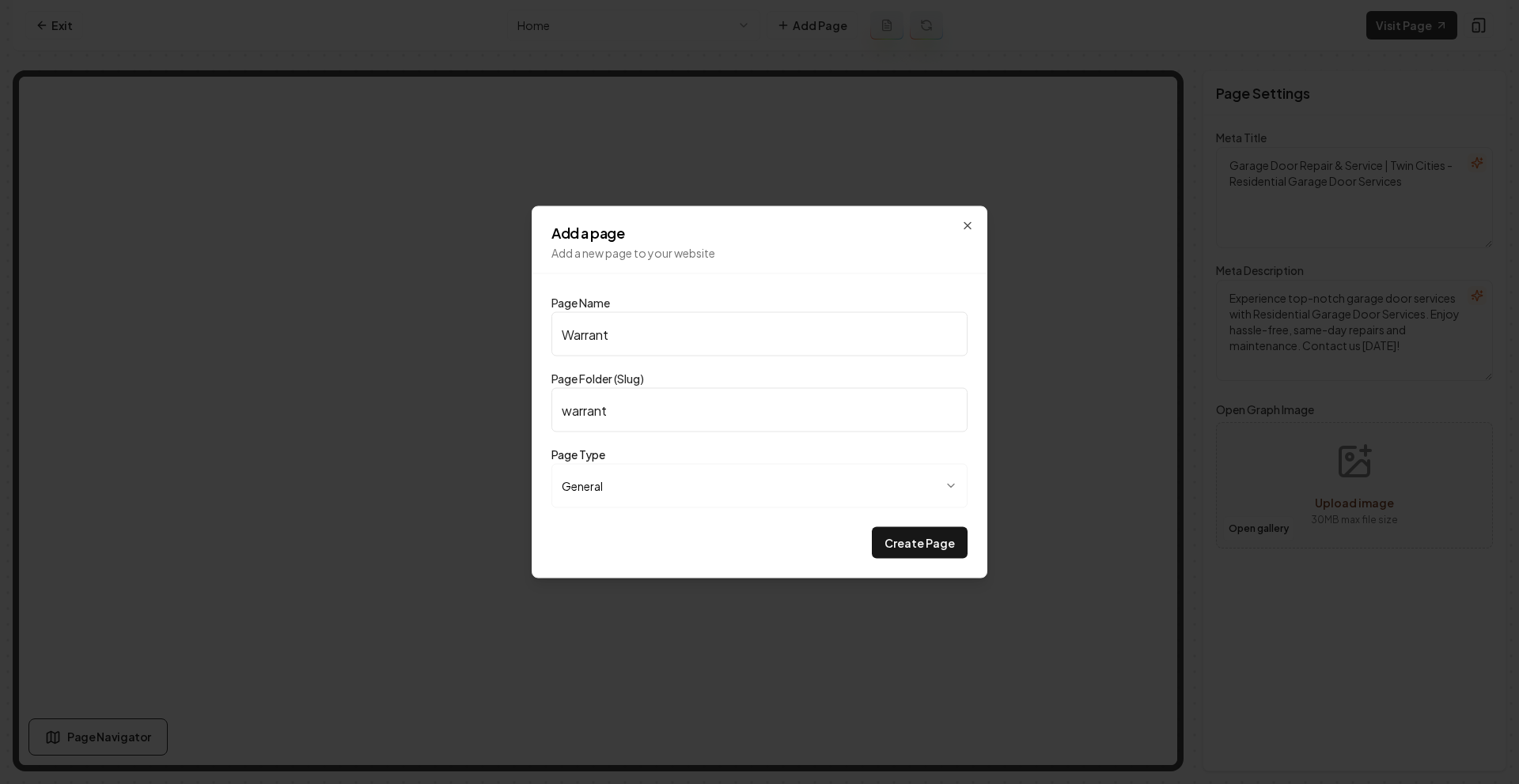
type input "warranty"
type input "Warranty"
click at [933, 533] on button "Create Page" at bounding box center [920, 542] width 96 height 32
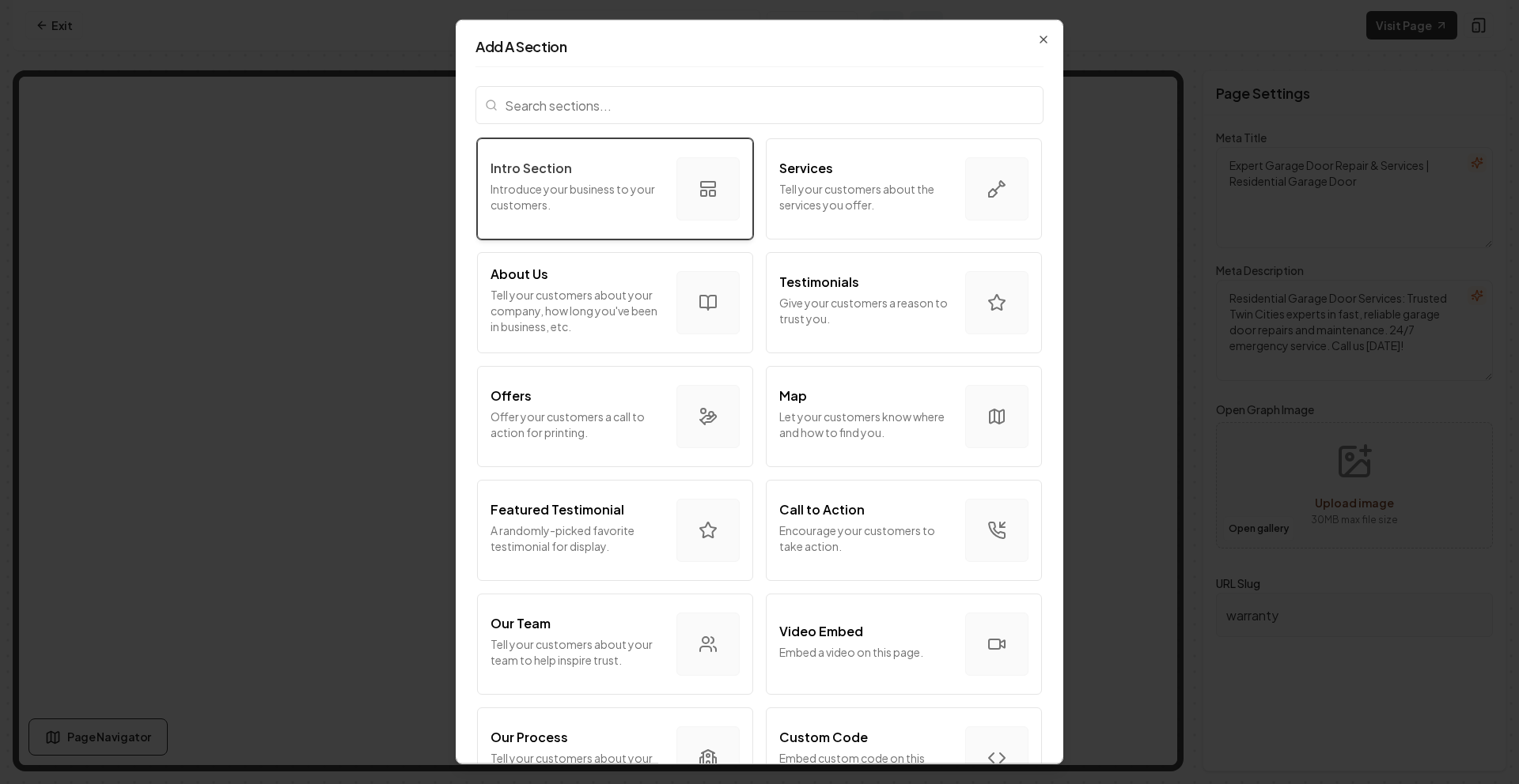
click at [664, 171] on button "Intro Section Introduce your business to your customers." at bounding box center [615, 189] width 276 height 101
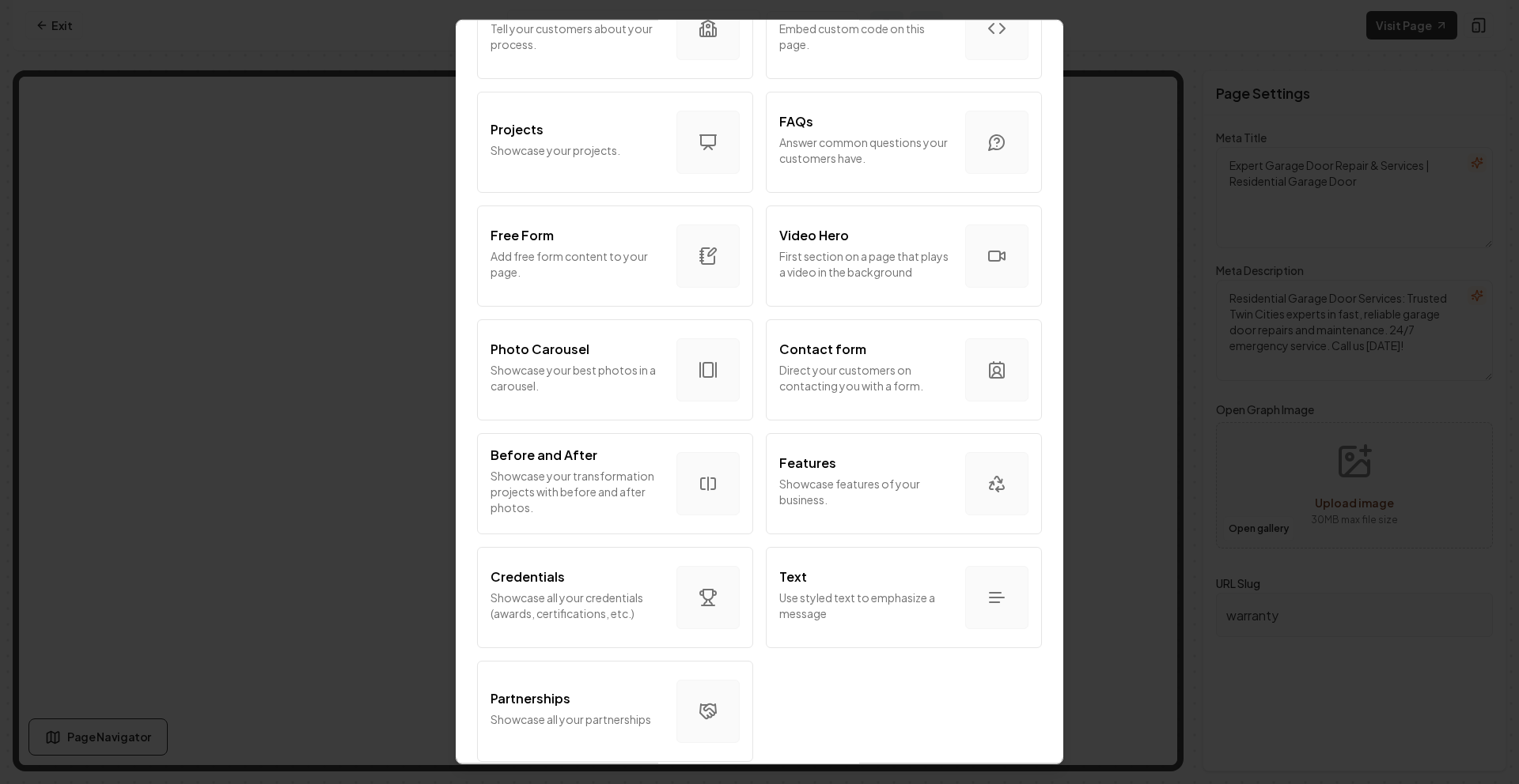
scroll to position [746, 0]
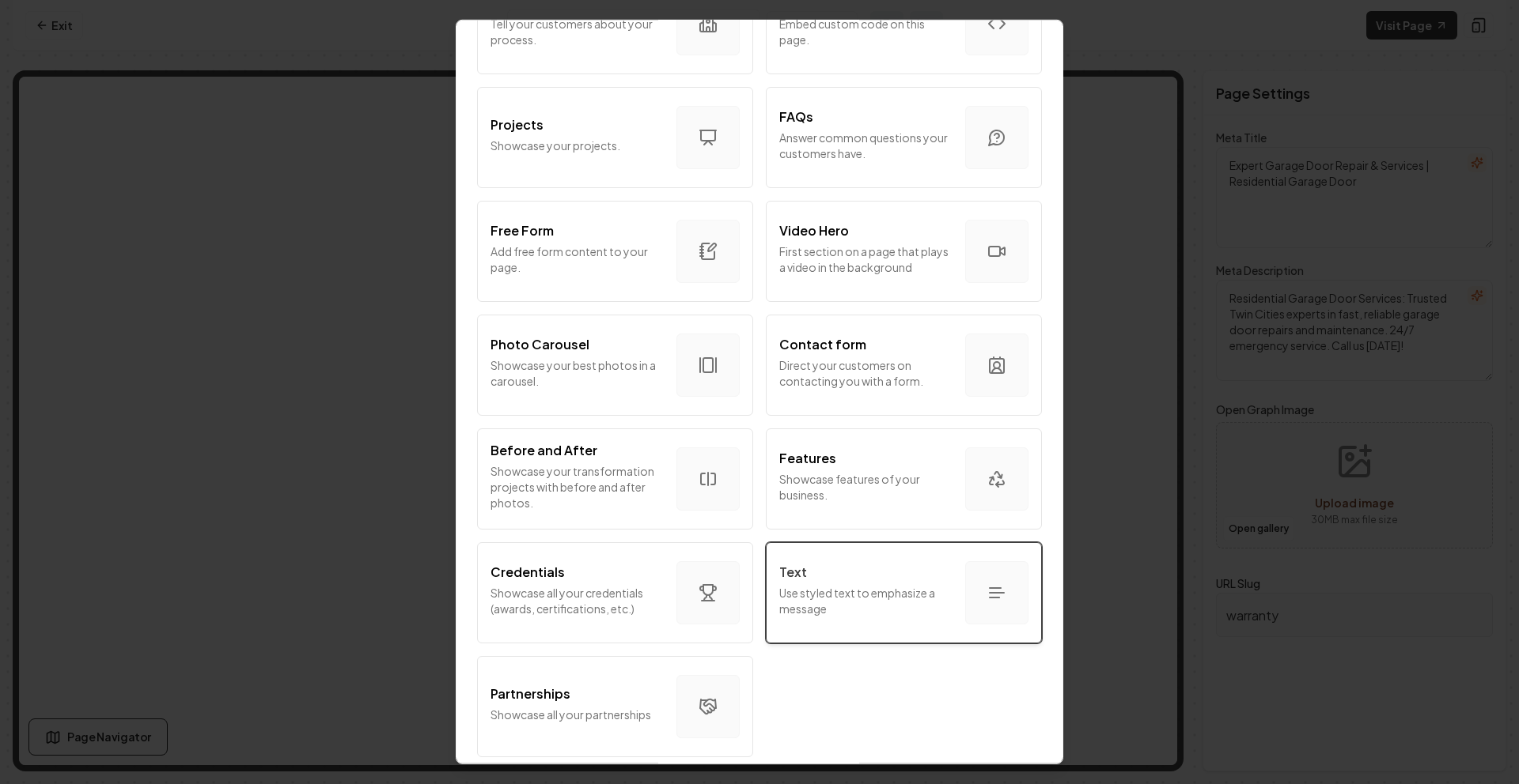
click at [828, 602] on p "Use styled text to emphasize a message" at bounding box center [865, 600] width 173 height 32
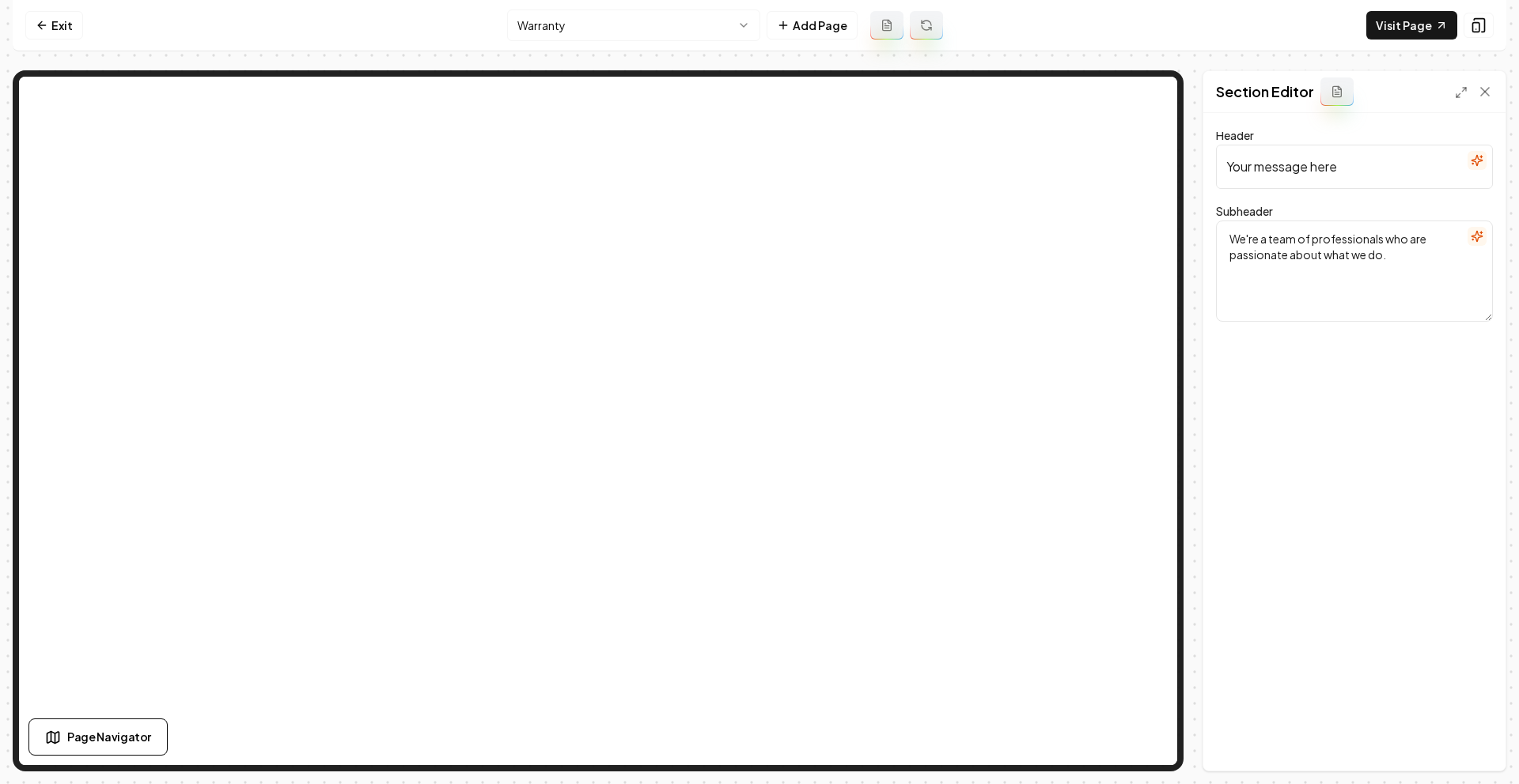
click at [1314, 250] on textarea "We're a team of professionals who are passionate about what we do." at bounding box center [1354, 271] width 277 height 101
paste textarea "6202494290"
type textarea "6202494290"
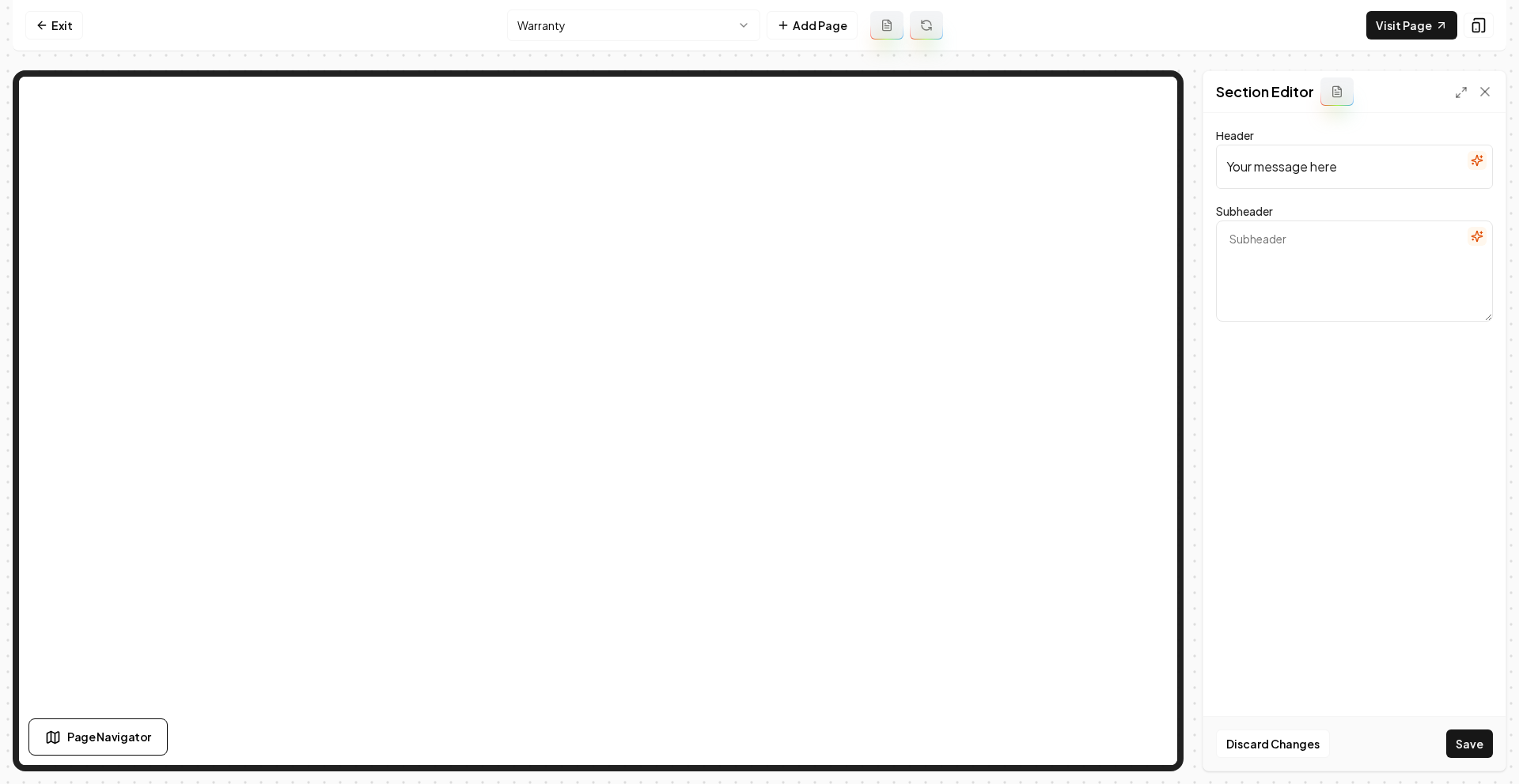
paste textarea "WARRANTY SERVICE Residential Garage Door Services (“RGDS”) provides a 10-Year W…"
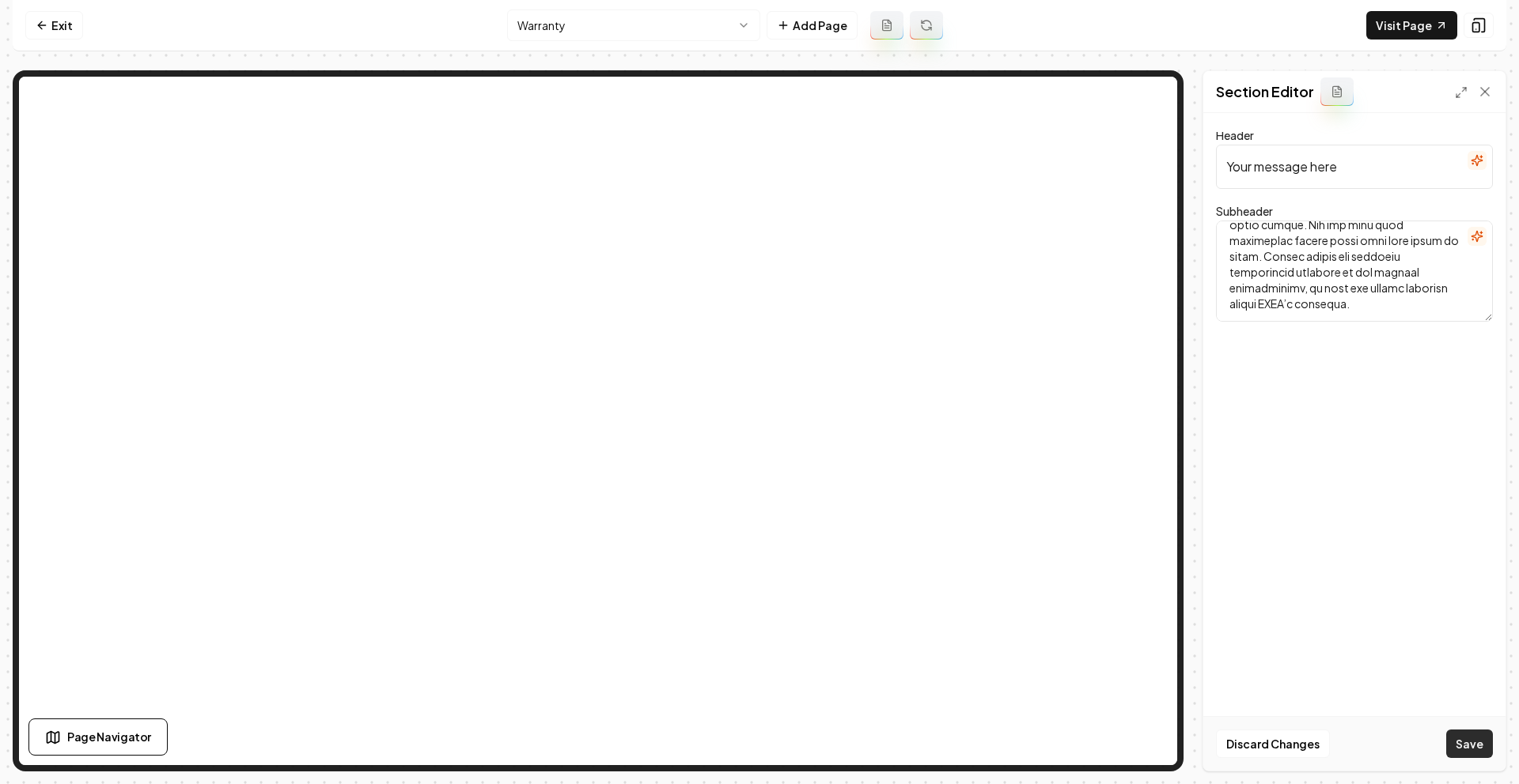
type textarea "WARRANTY SERVICE Residential Garage Door Services (“RGDS”) provides a 10-Year W…"
click at [1461, 742] on button "Save" at bounding box center [1469, 744] width 47 height 29
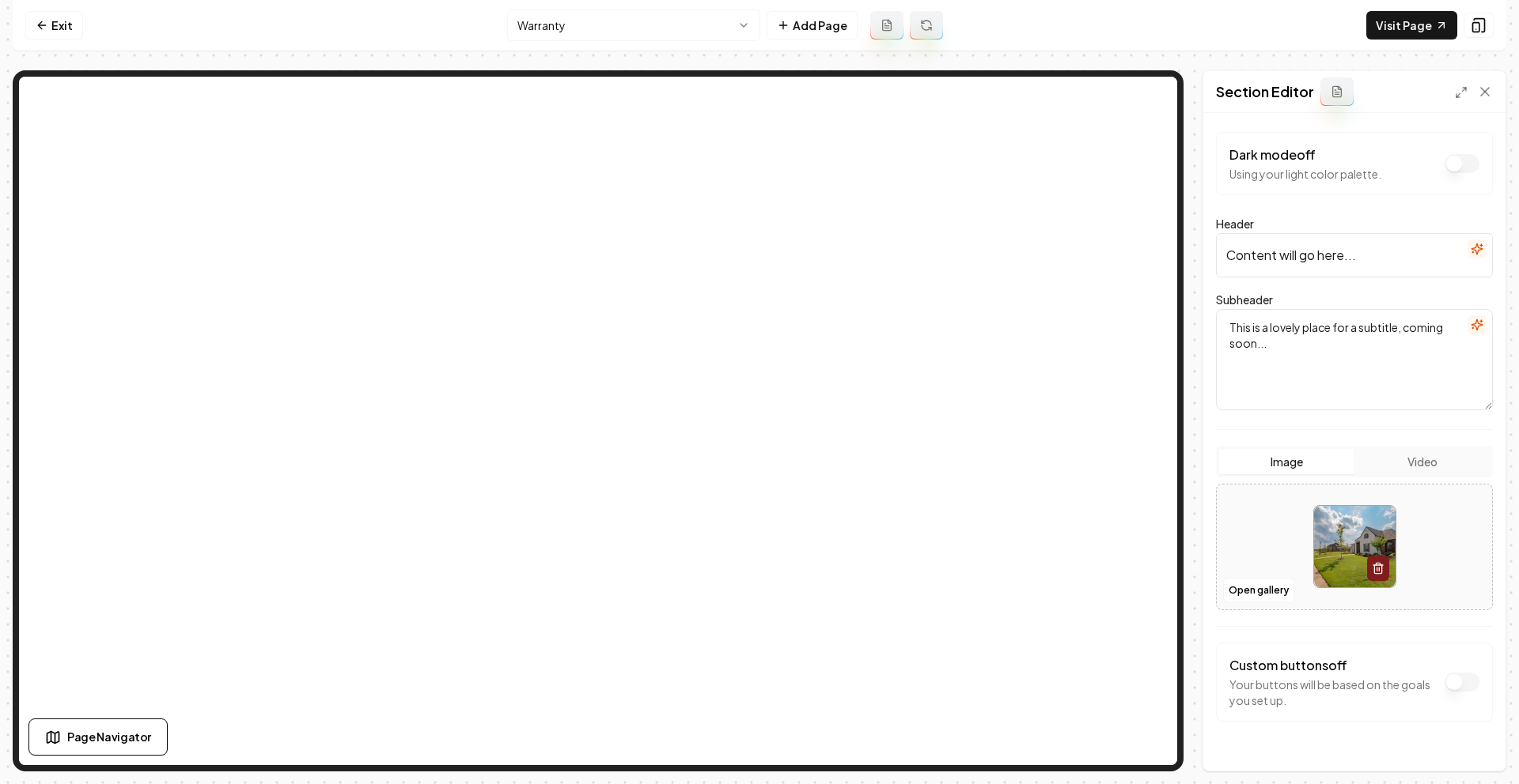
click at [1359, 260] on input "Content will go here..." at bounding box center [1354, 255] width 277 height 44
type input "Our Warranty"
click at [1282, 355] on textarea "This is a lovely place for a subtitle, coming soon..." at bounding box center [1354, 360] width 277 height 101
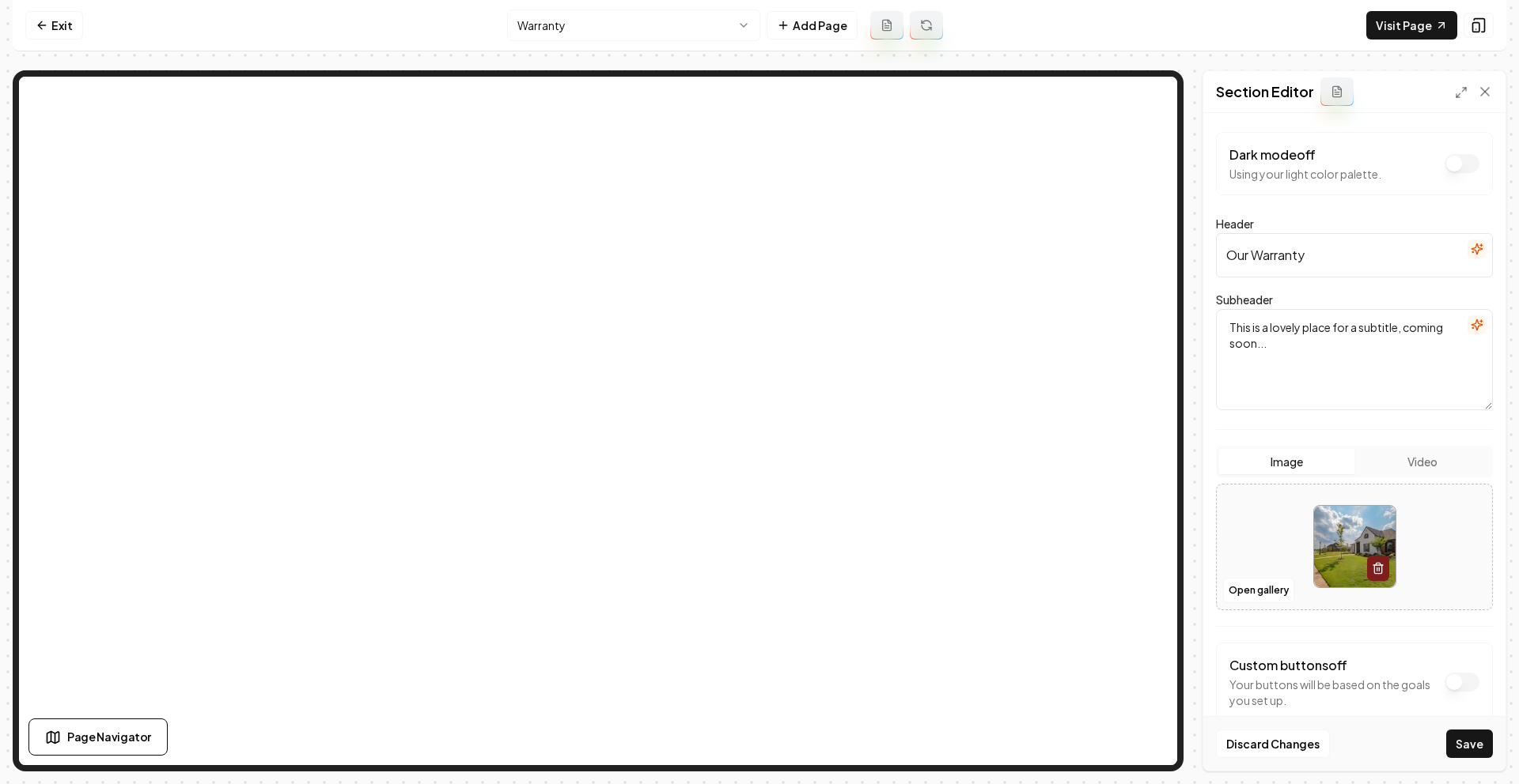
drag, startPoint x: 1282, startPoint y: 355, endPoint x: 1207, endPoint y: 315, distance: 85.0
click at [1206, 314] on div "Dark mode off Using your light color palette. Header Our Warranty Subheader Thi…" at bounding box center [1354, 442] width 302 height 658
click at [1464, 742] on button "Save" at bounding box center [1469, 744] width 47 height 29
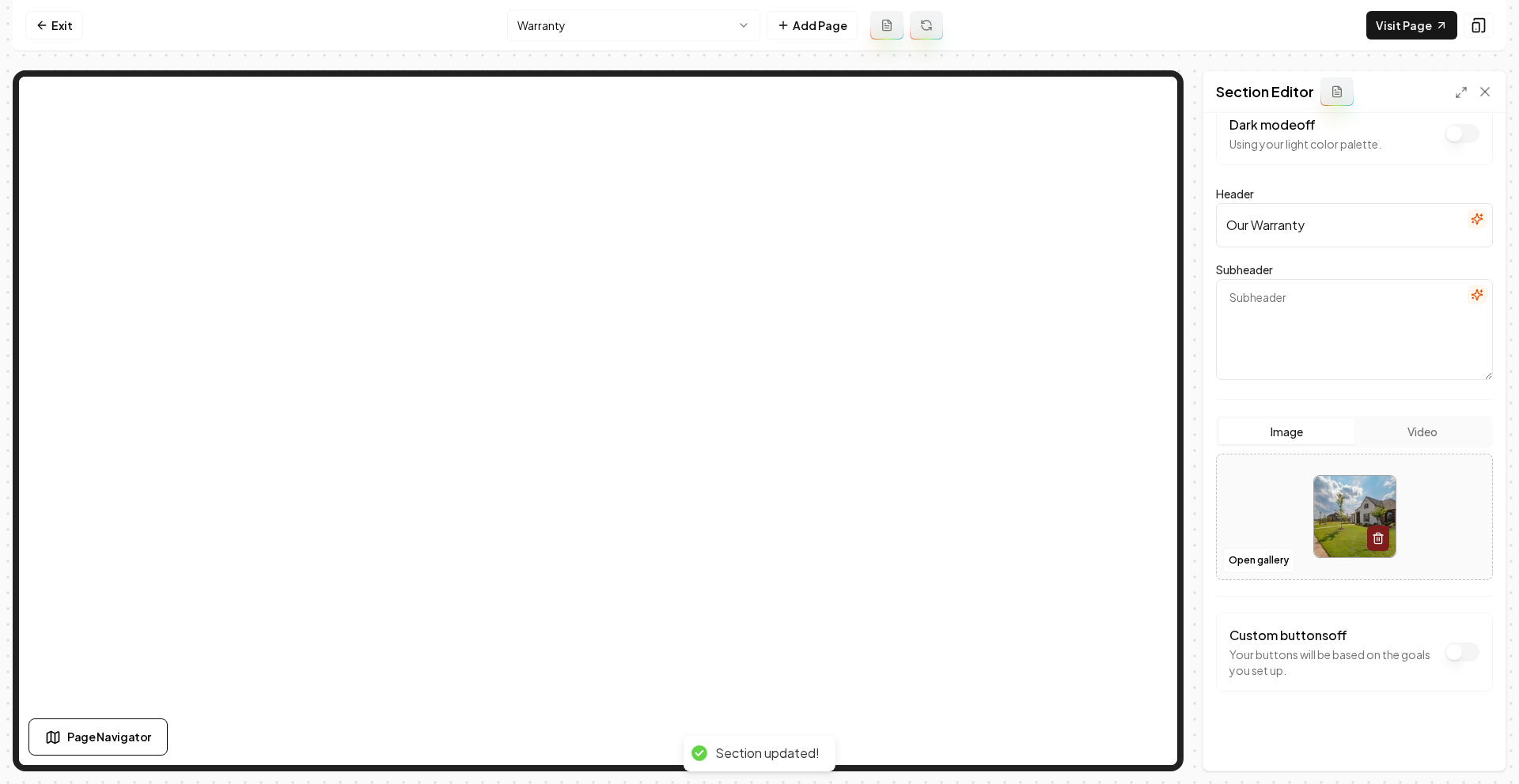
scroll to position [33, 0]
click at [1273, 559] on button "Open gallery" at bounding box center [1258, 558] width 71 height 25
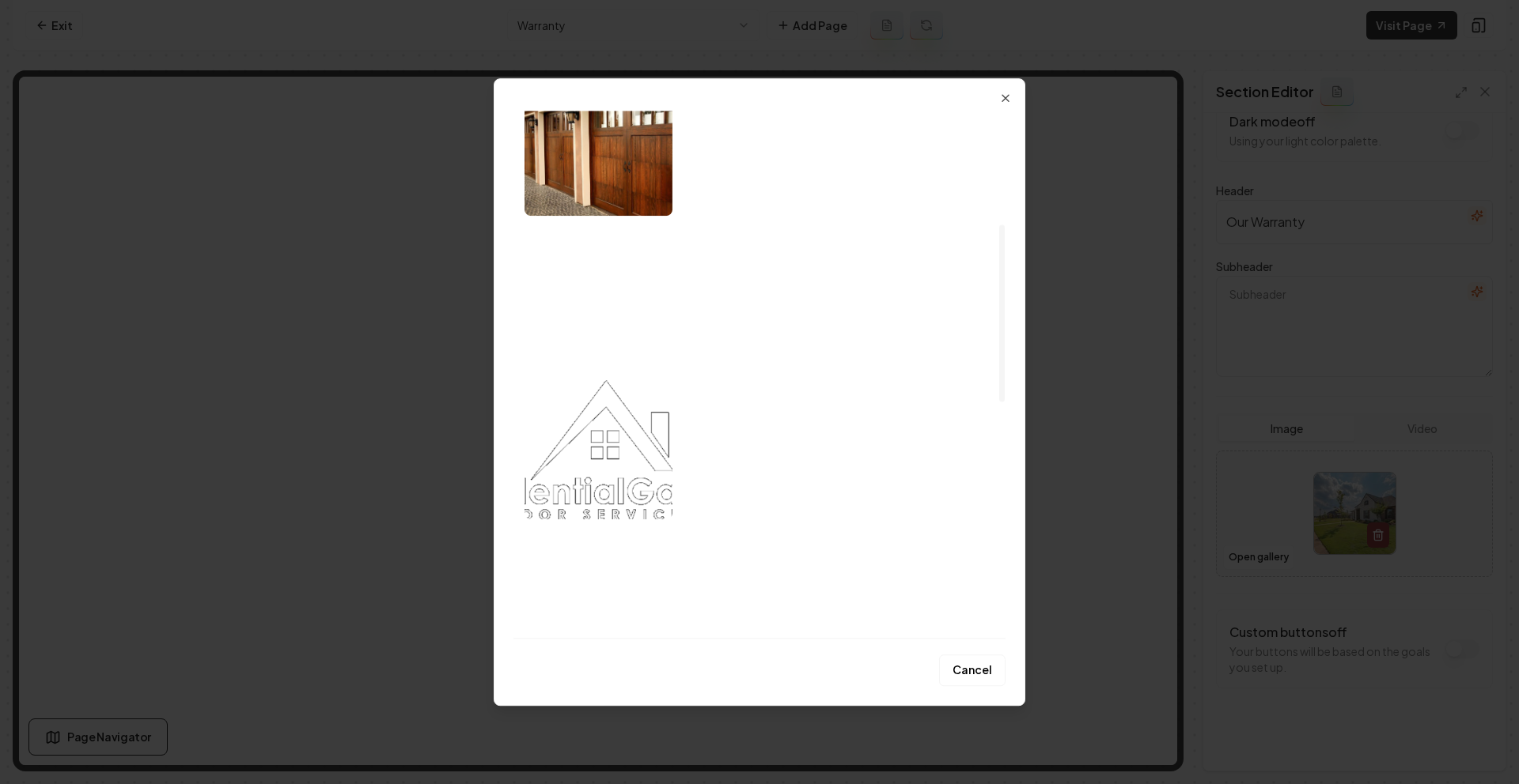
scroll to position [337, 0]
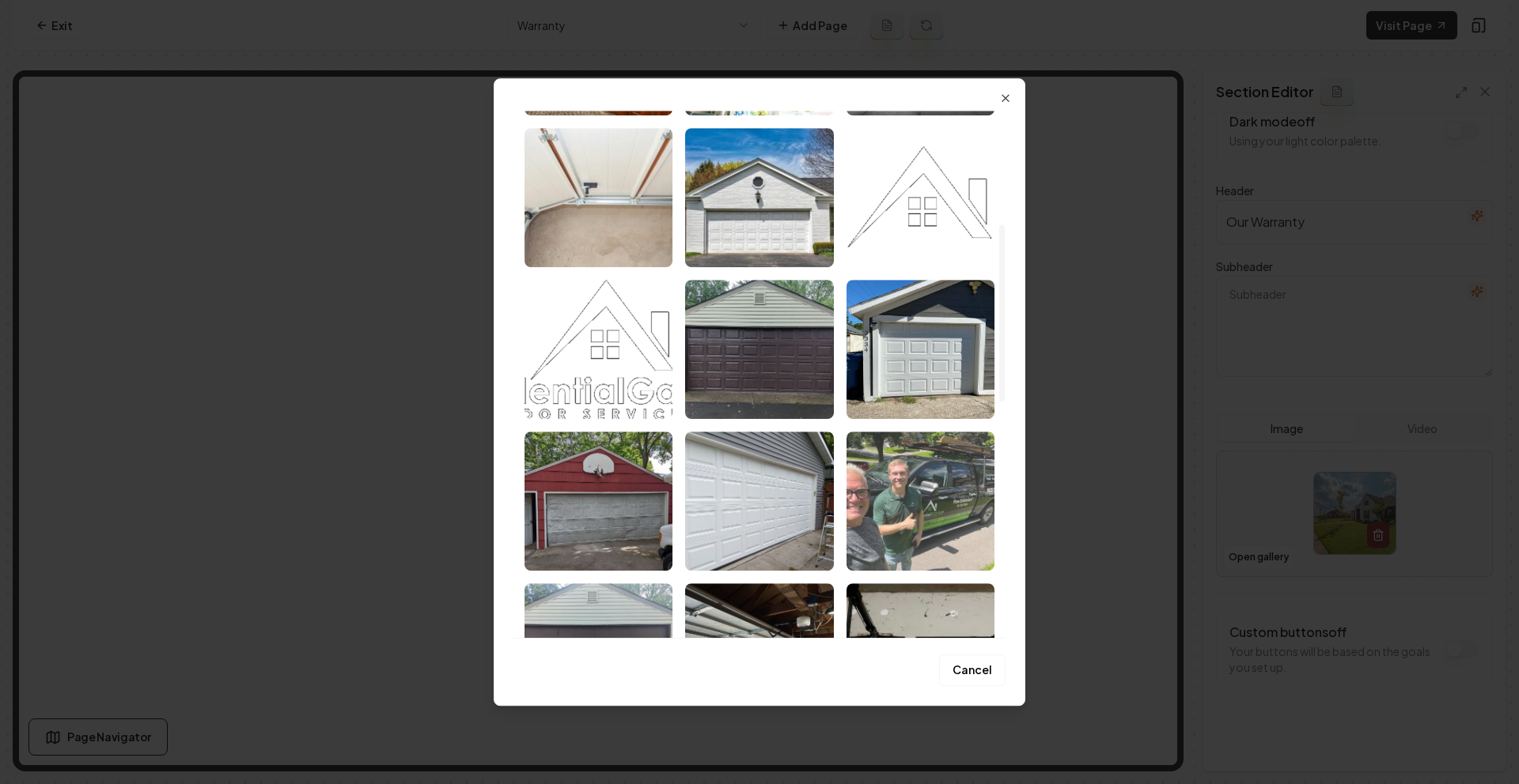
click at [942, 493] on img "Select image image_689f6b3f5c7cd75eb8e02627.jpeg" at bounding box center [920, 501] width 148 height 139
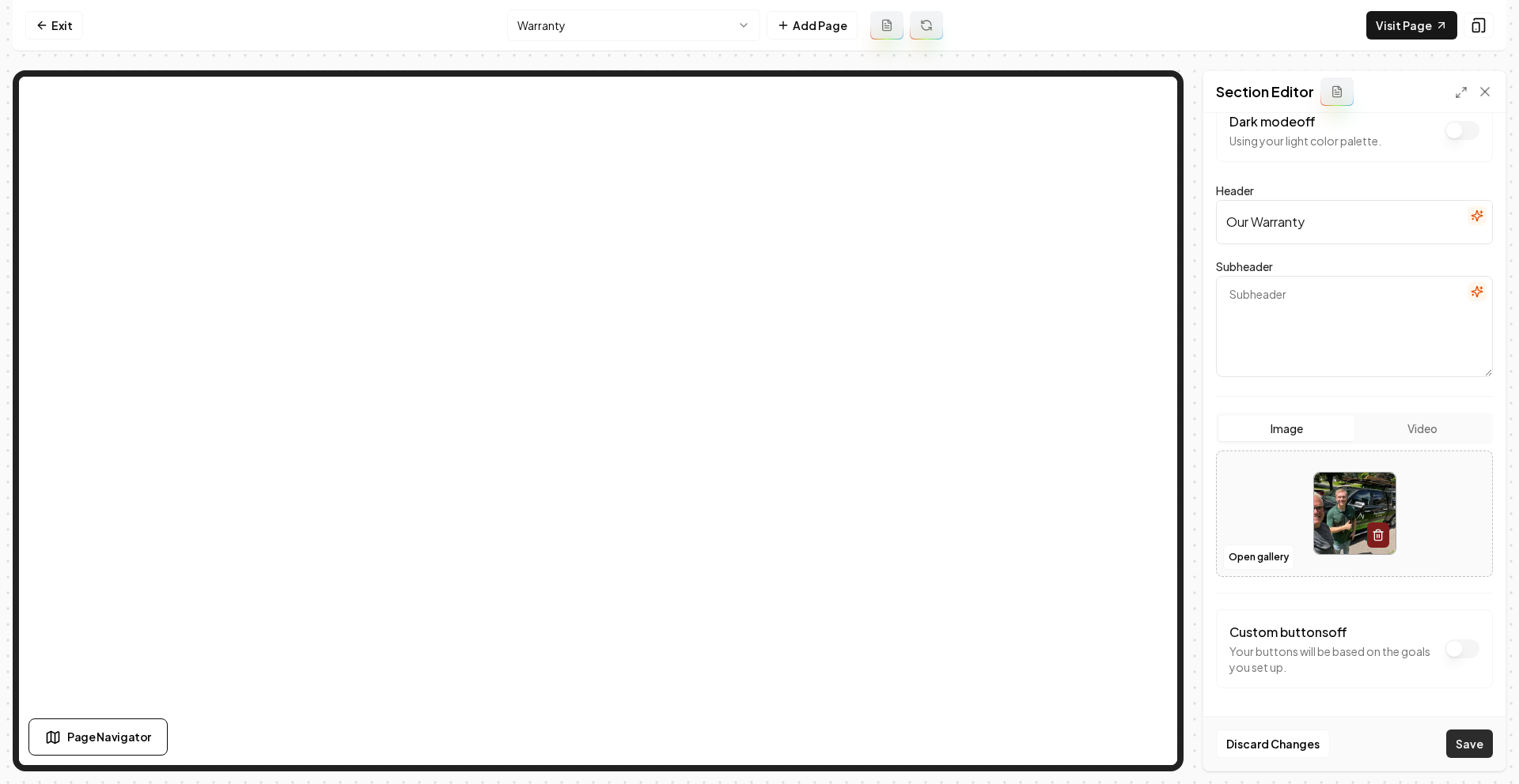
click at [1483, 743] on button "Save" at bounding box center [1469, 744] width 47 height 29
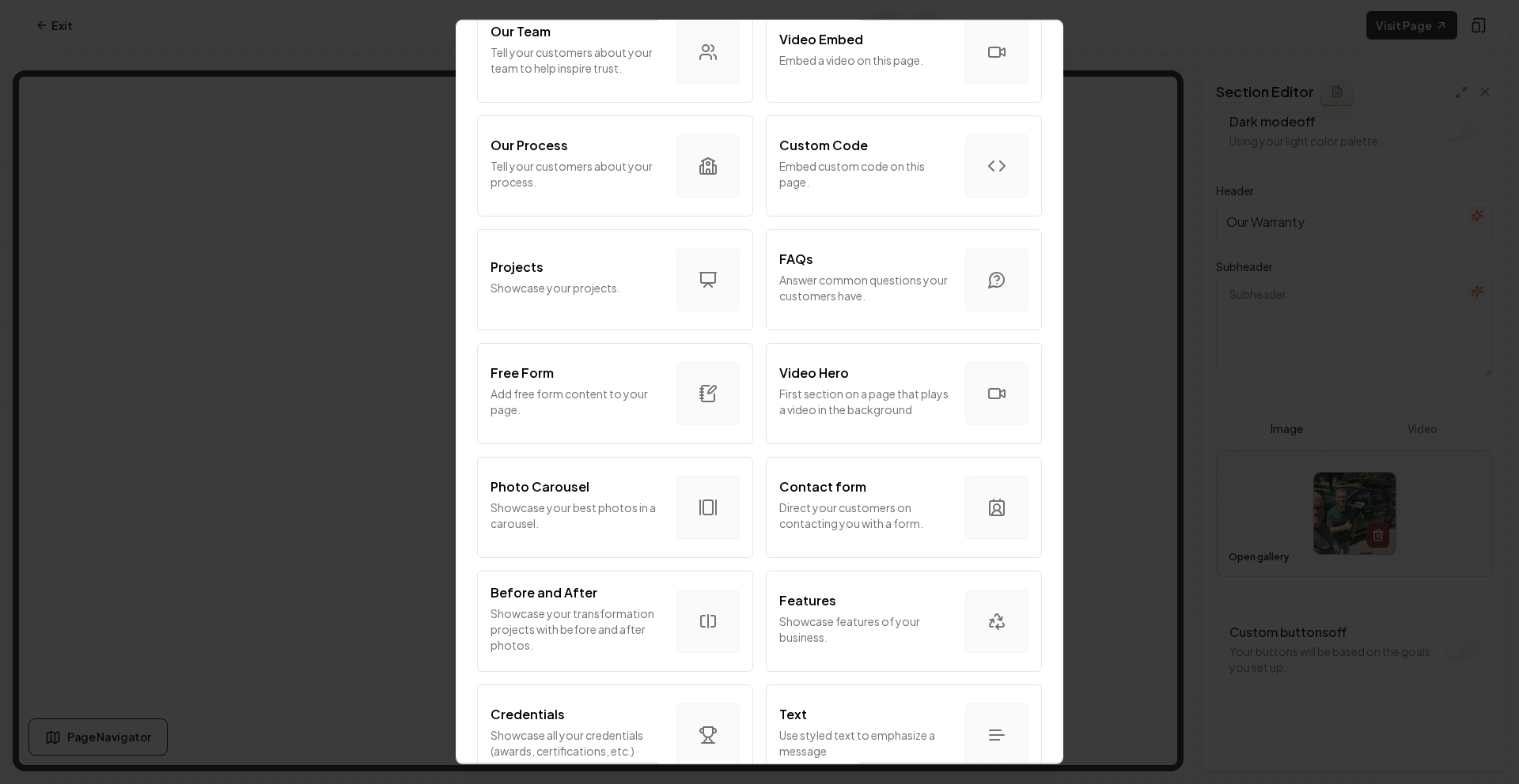
scroll to position [406, 0]
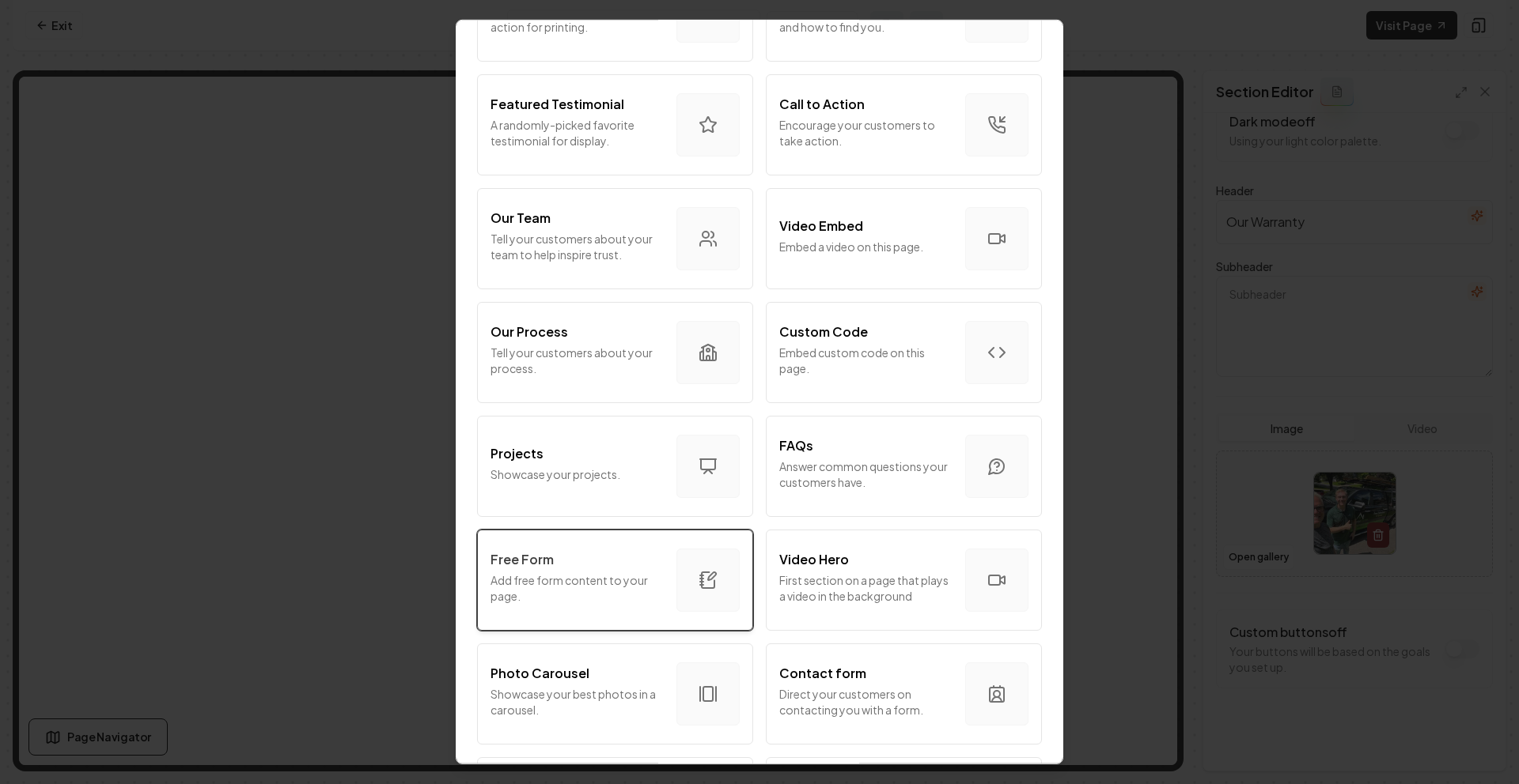
click at [626, 558] on div "Free Form" at bounding box center [577, 560] width 173 height 19
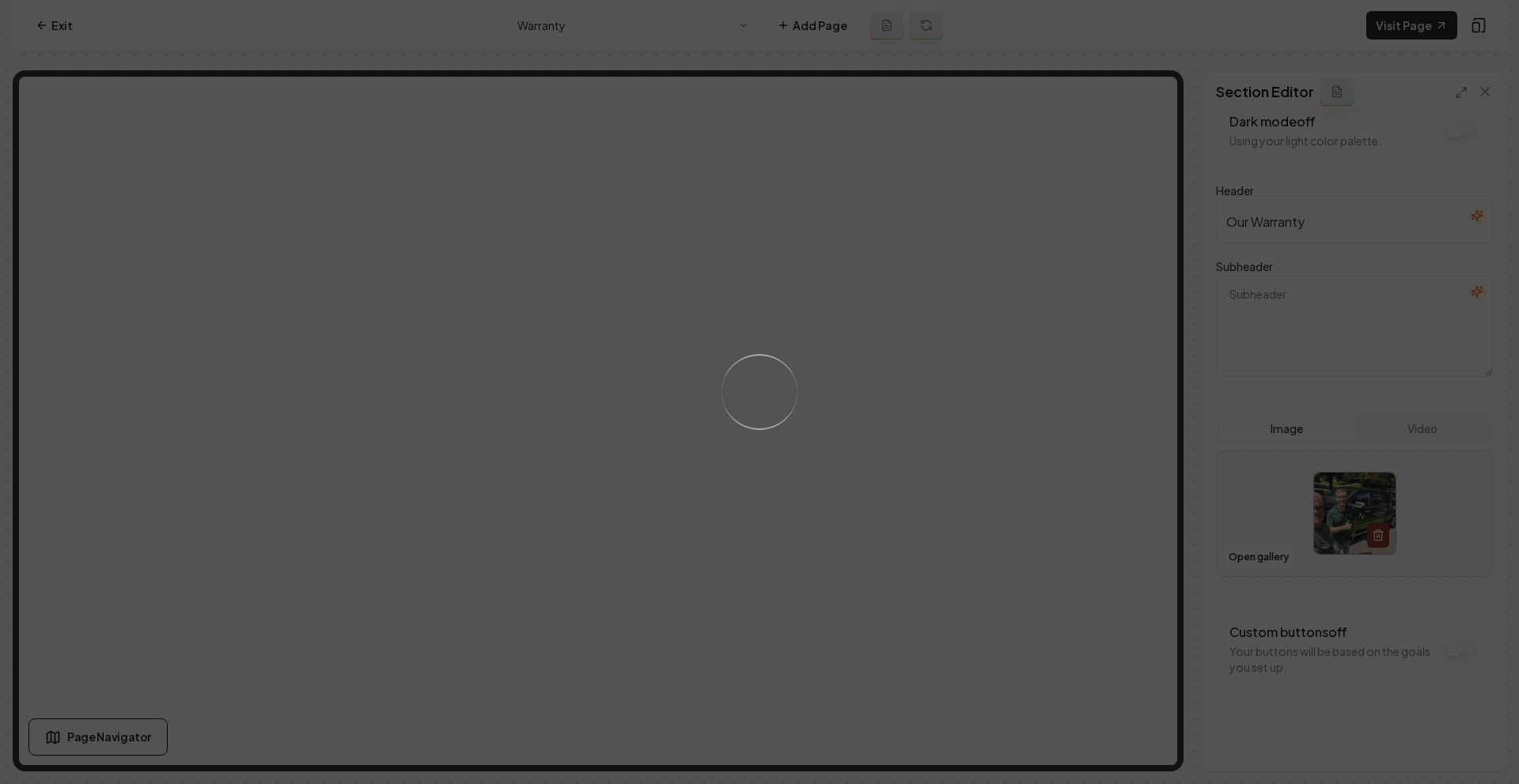
scroll to position [0, 0]
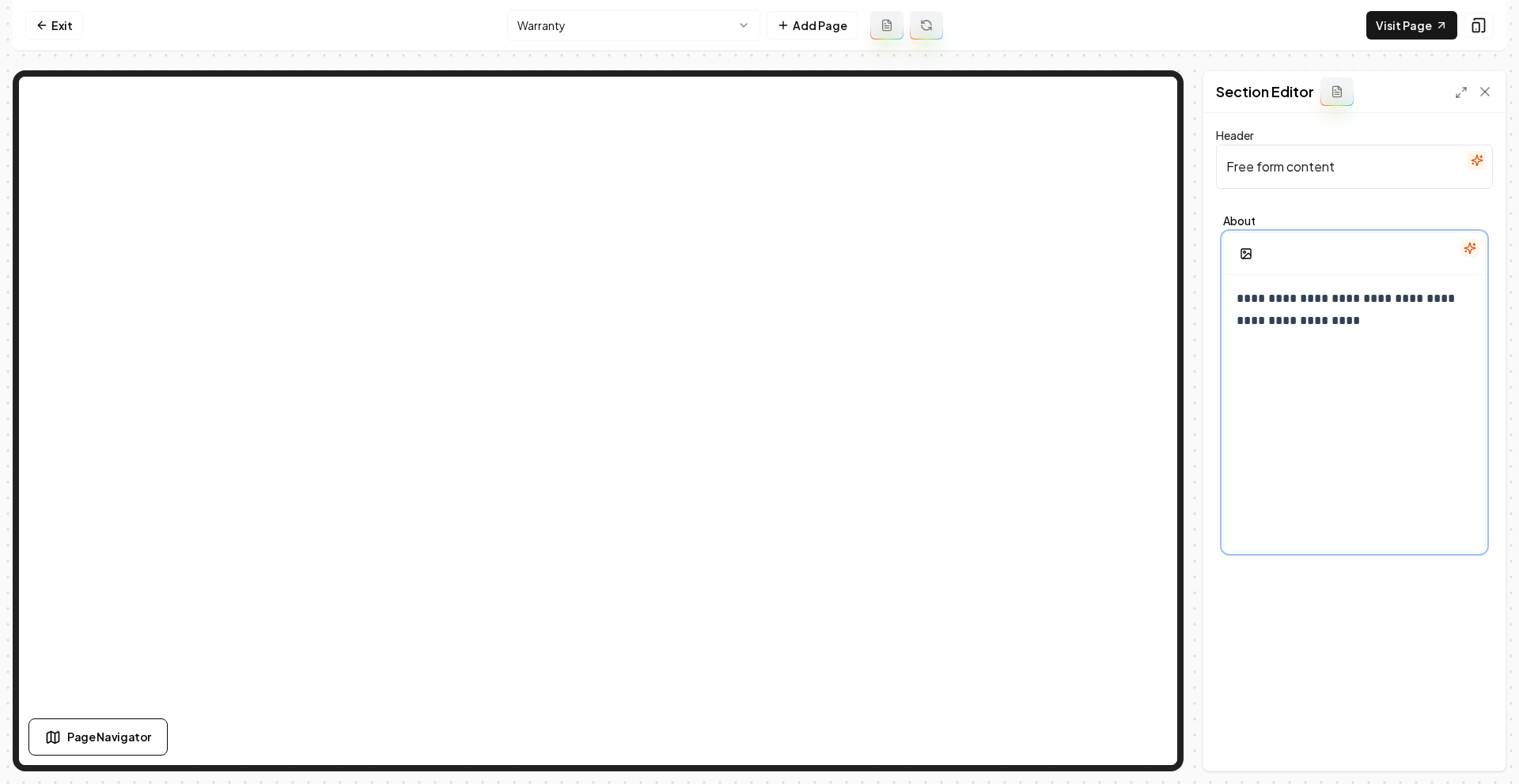
click at [1366, 313] on p "**********" at bounding box center [1349, 309] width 224 height 44
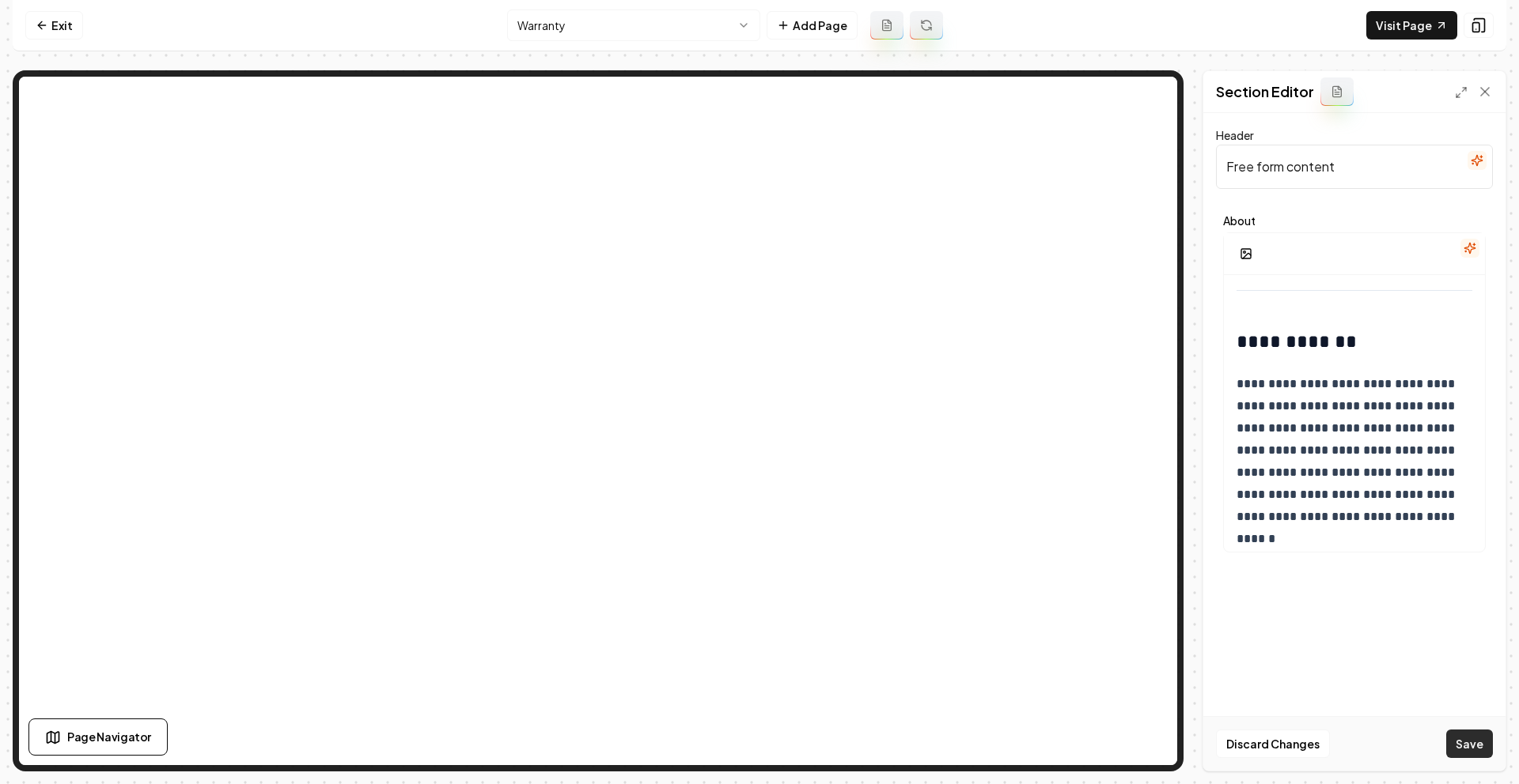
click at [1469, 739] on button "Save" at bounding box center [1469, 744] width 47 height 29
click at [1341, 160] on input "Free form content" at bounding box center [1354, 167] width 277 height 44
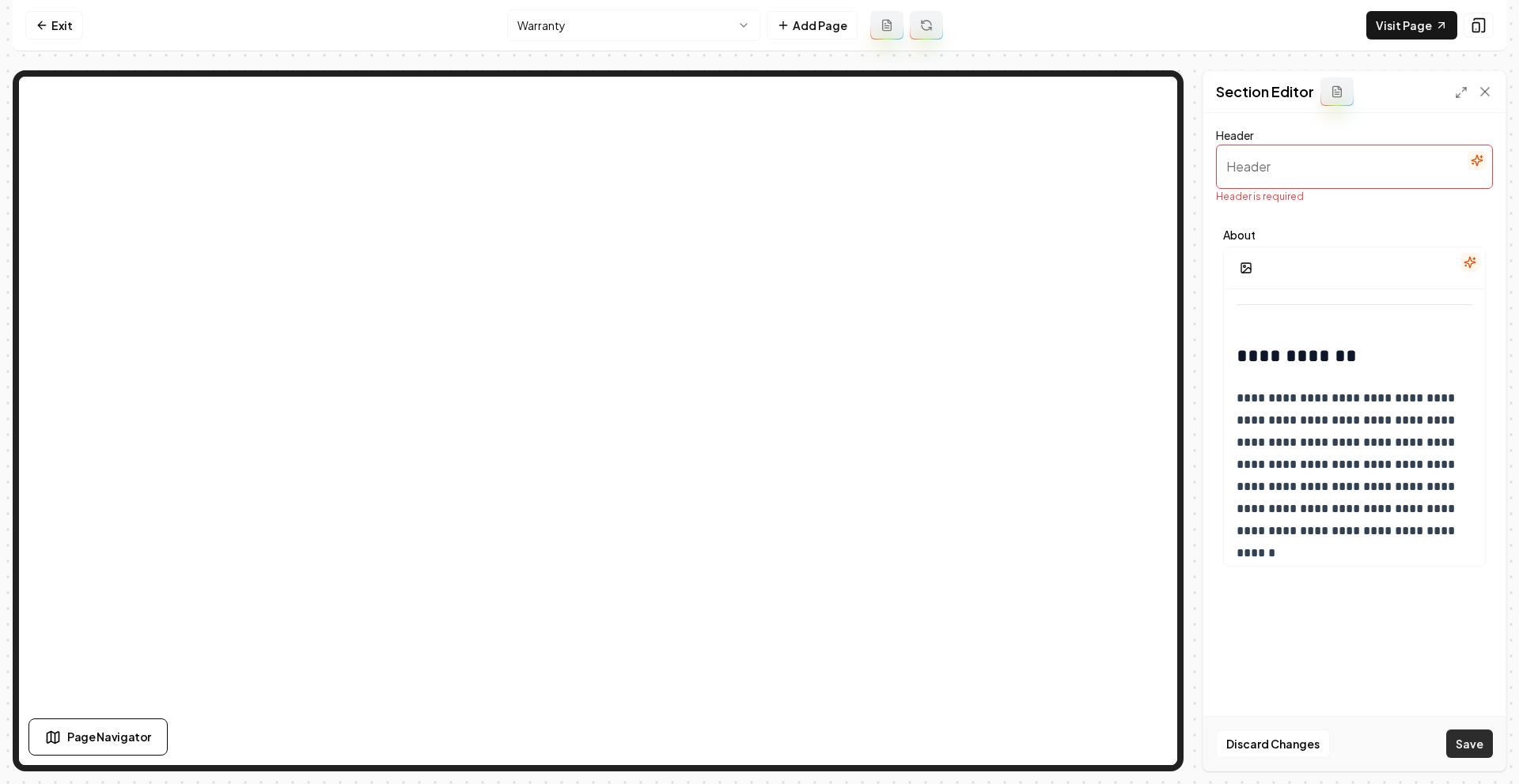
click at [1477, 743] on button "Save" at bounding box center [1469, 744] width 47 height 29
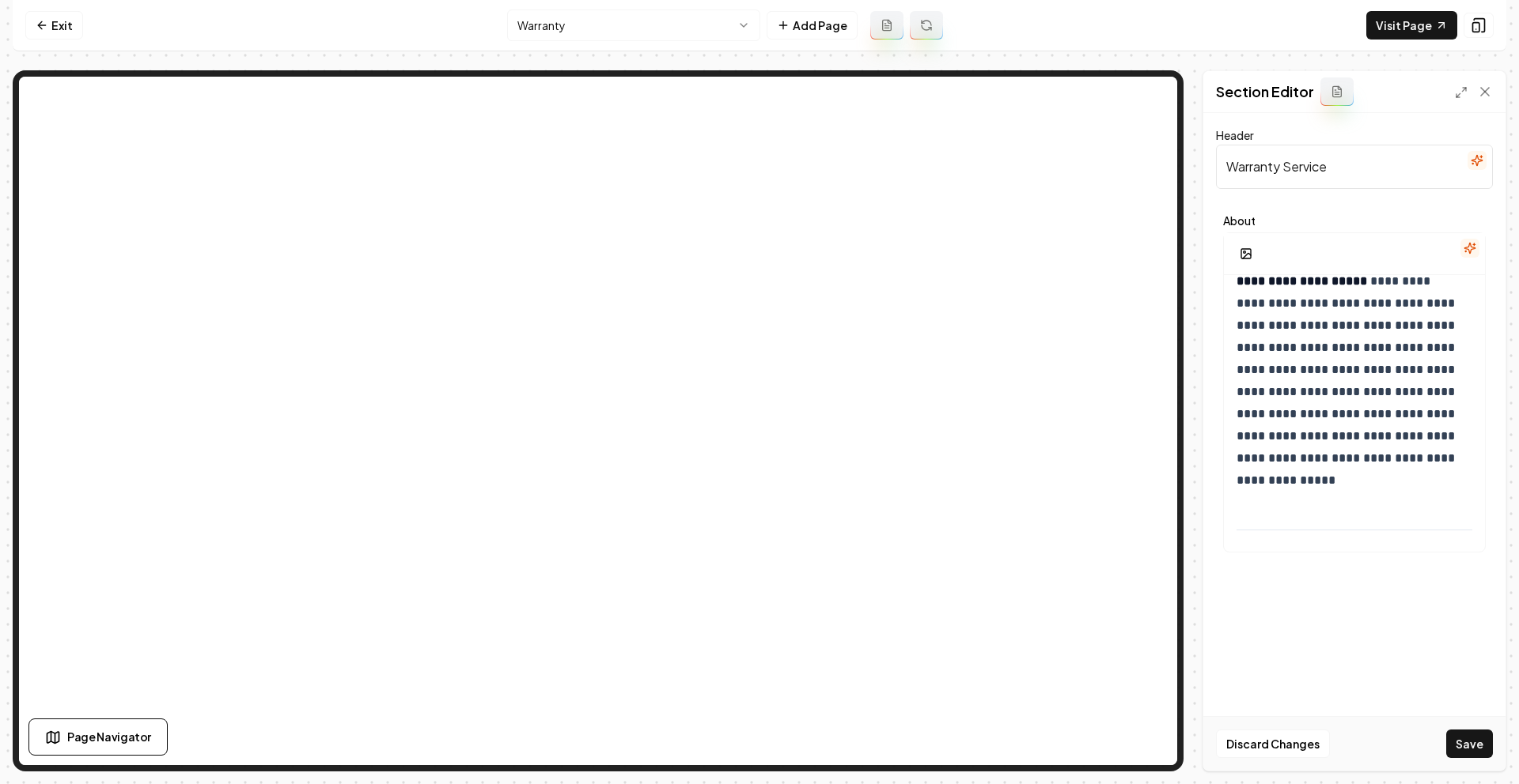
scroll to position [0, 0]
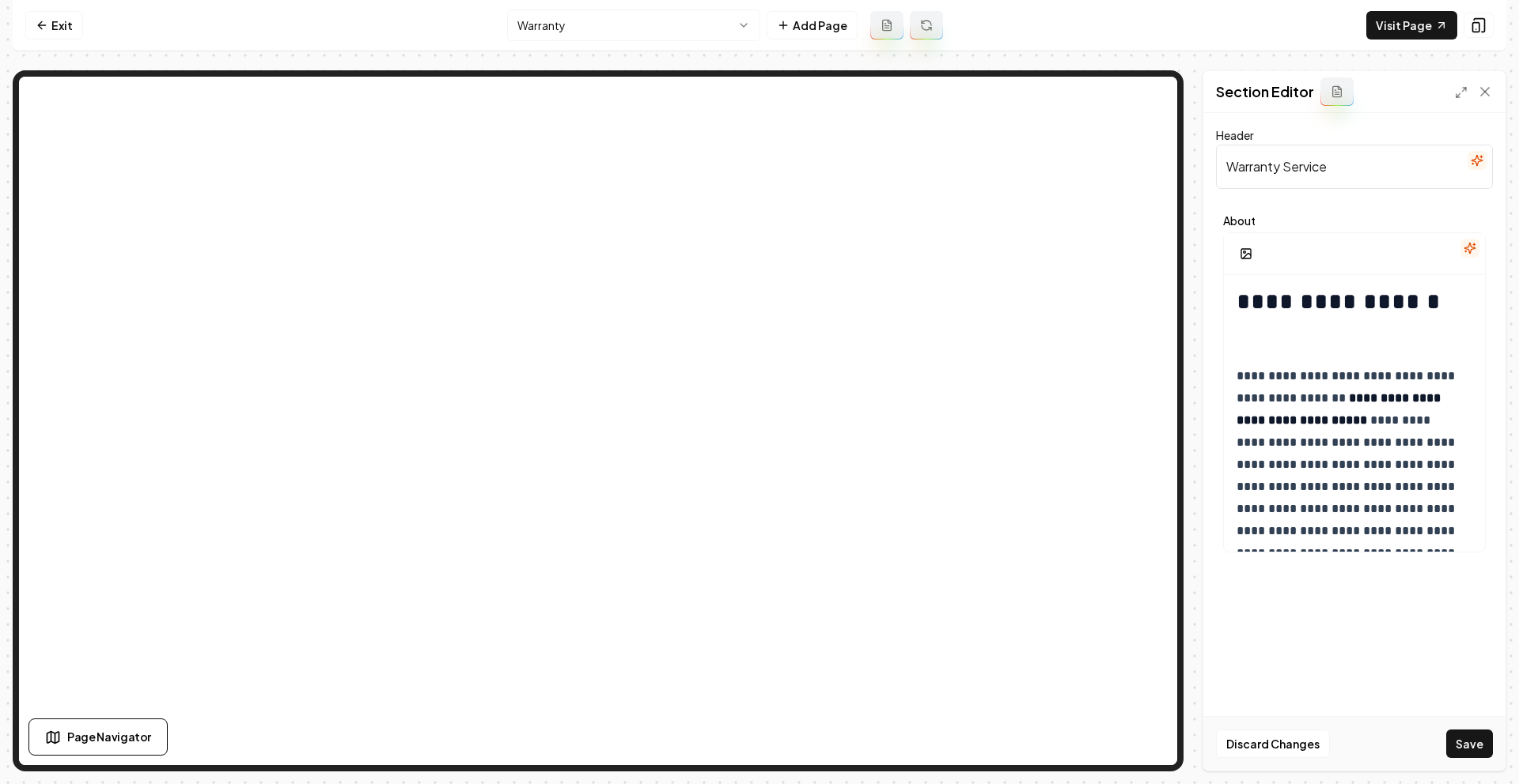
type input "Warranty Service"
drag, startPoint x: 1353, startPoint y: 338, endPoint x: 1217, endPoint y: 270, distance: 152.1
click at [1217, 270] on div "**********" at bounding box center [1354, 384] width 277 height 351
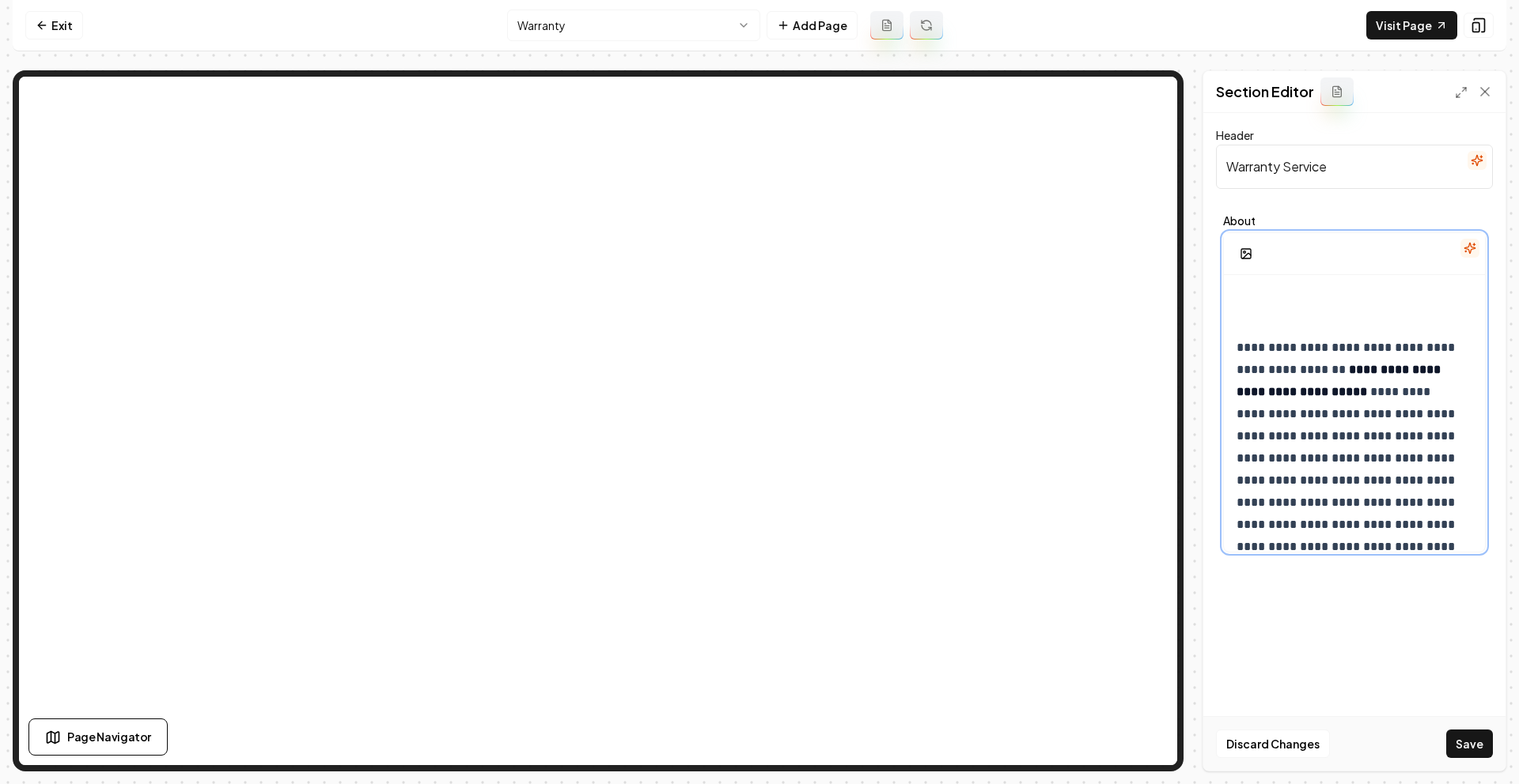
click at [1264, 315] on h1 at bounding box center [1349, 302] width 224 height 29
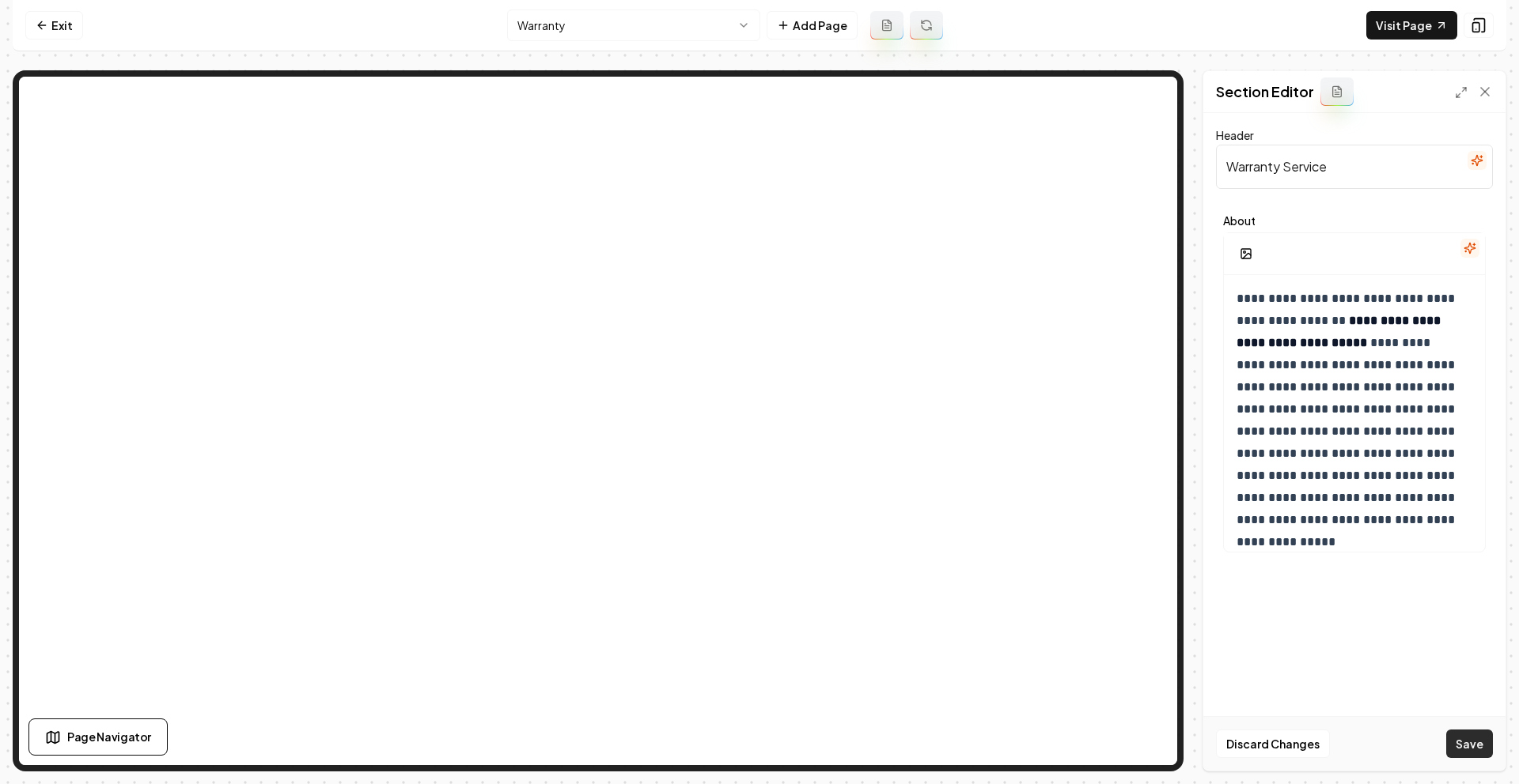
click at [1473, 743] on button "Save" at bounding box center [1469, 744] width 47 height 29
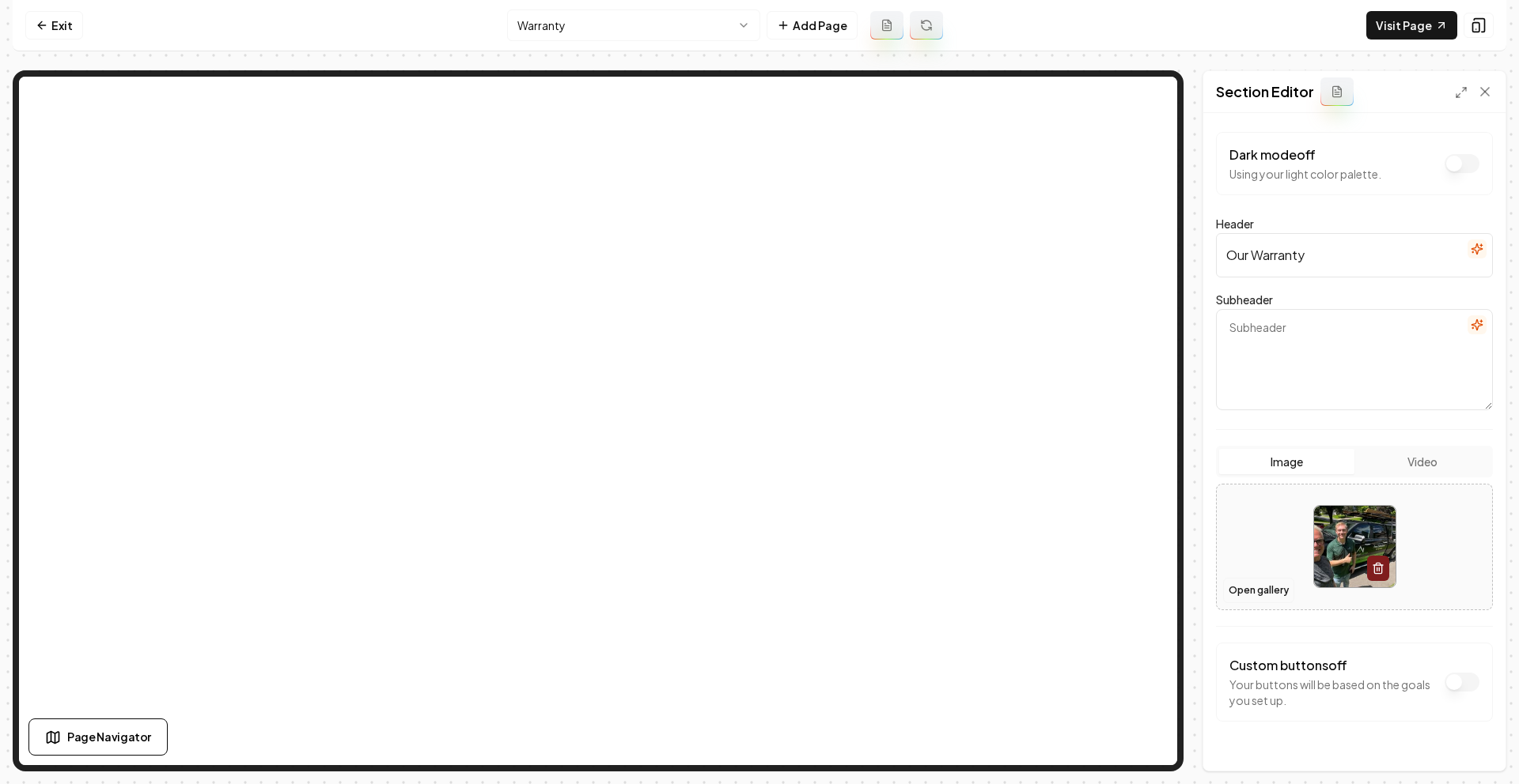
click at [1256, 584] on button "Open gallery" at bounding box center [1258, 590] width 71 height 25
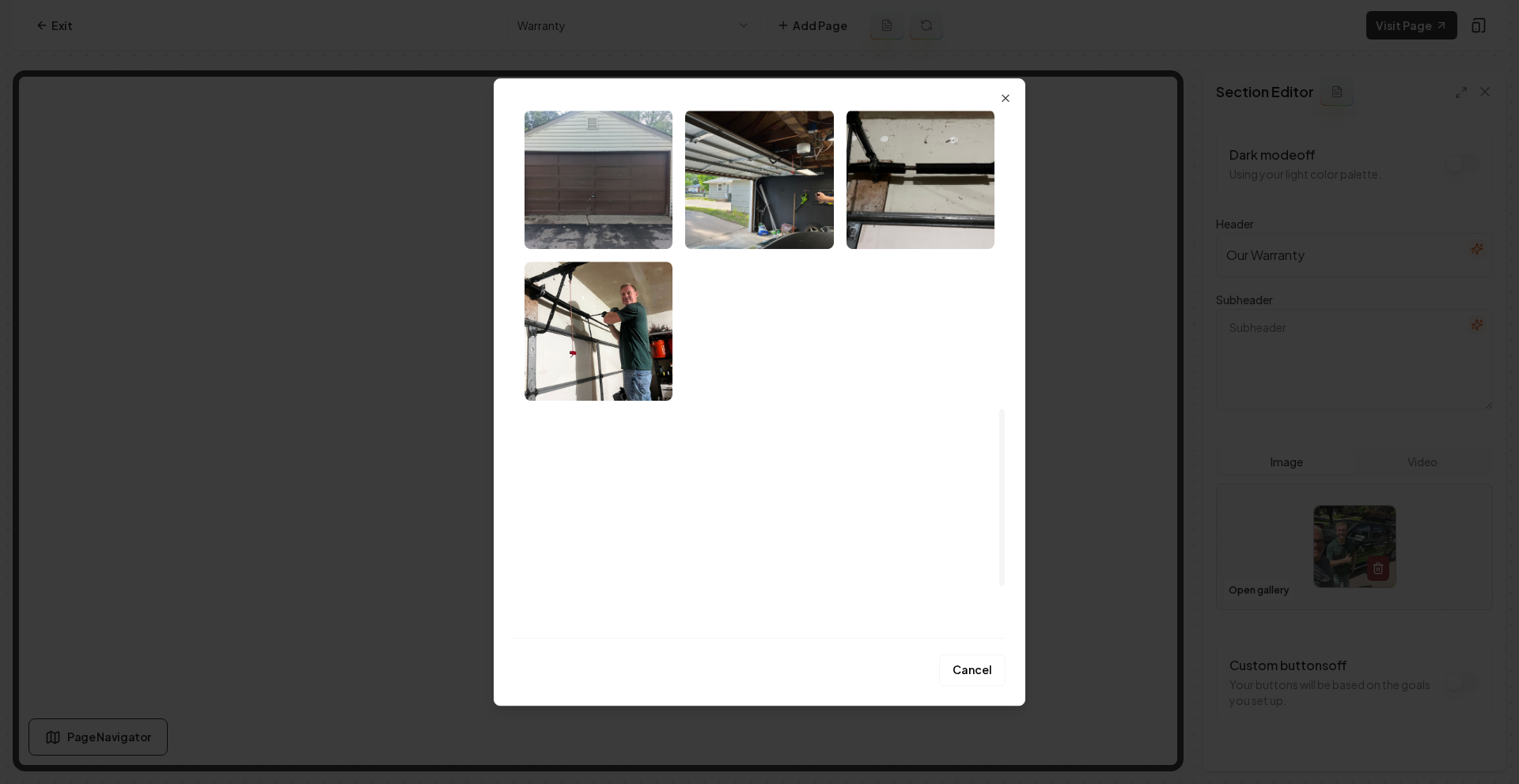
scroll to position [1035, 0]
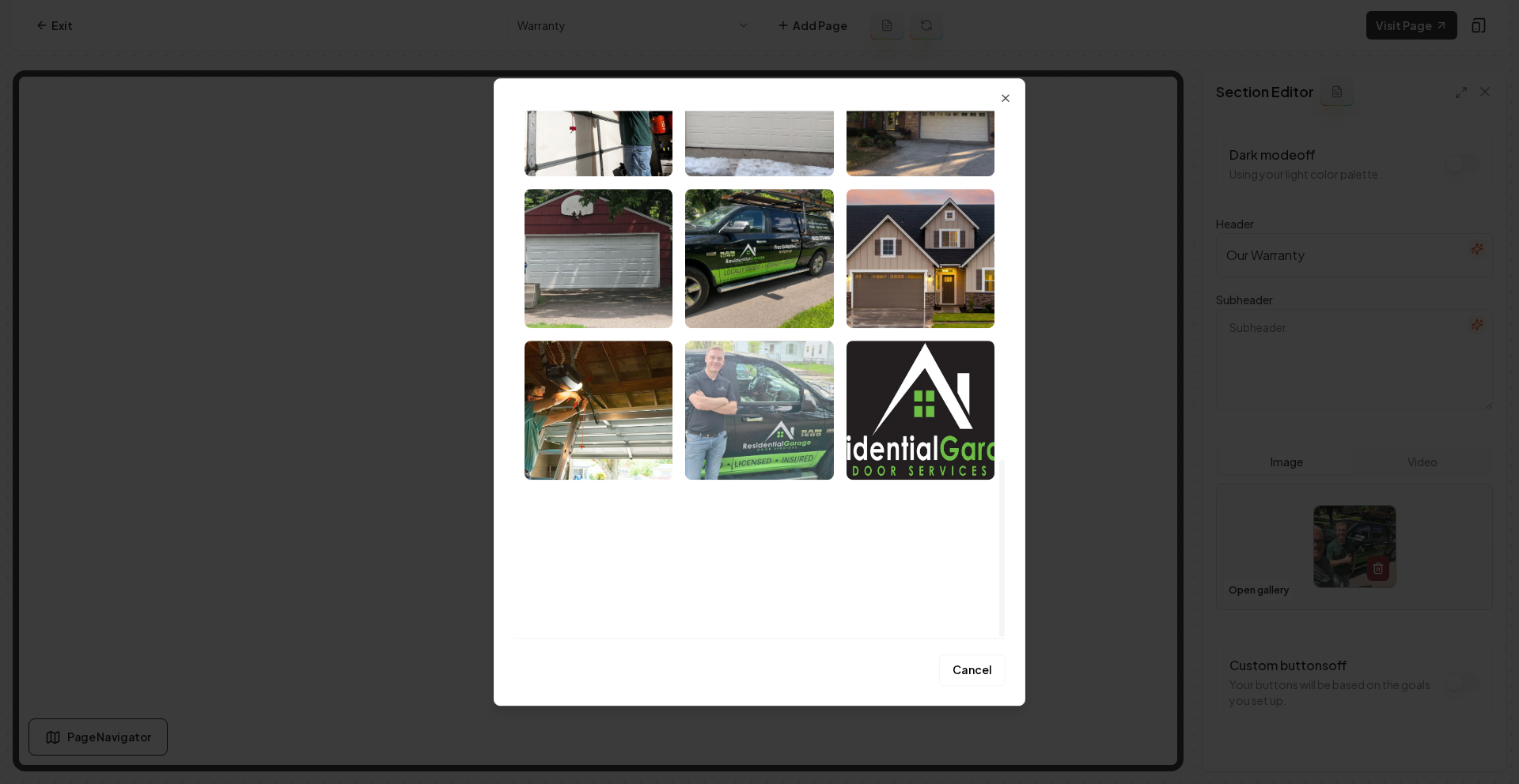
click at [791, 415] on img "Select image image_689f6b3e5c7cd75eb8e0220b.jpeg" at bounding box center [759, 410] width 148 height 139
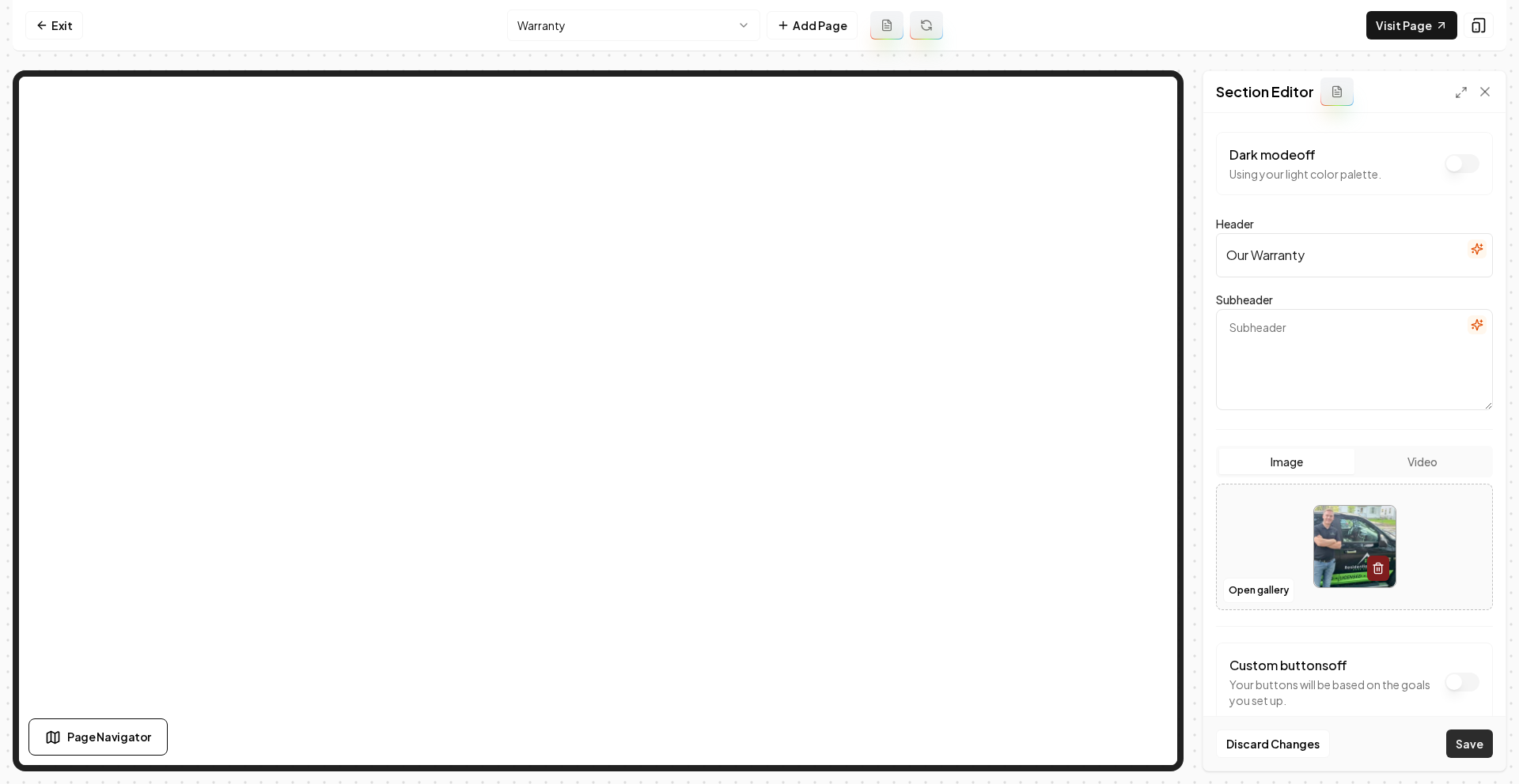
click at [1465, 737] on button "Save" at bounding box center [1469, 744] width 47 height 29
click at [53, 23] on link "Exit" at bounding box center [54, 25] width 58 height 29
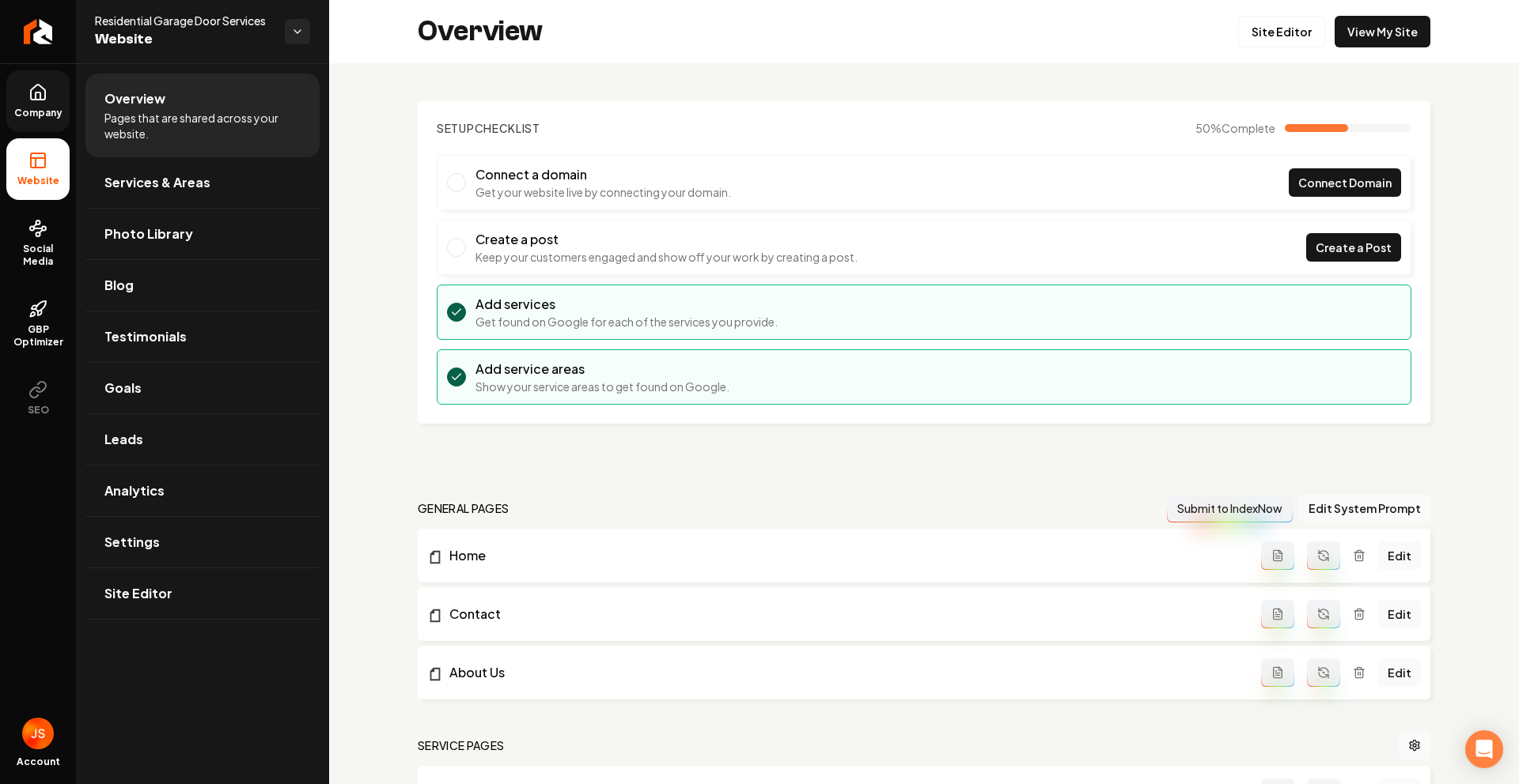
click at [34, 119] on link "Company" at bounding box center [38, 101] width 63 height 61
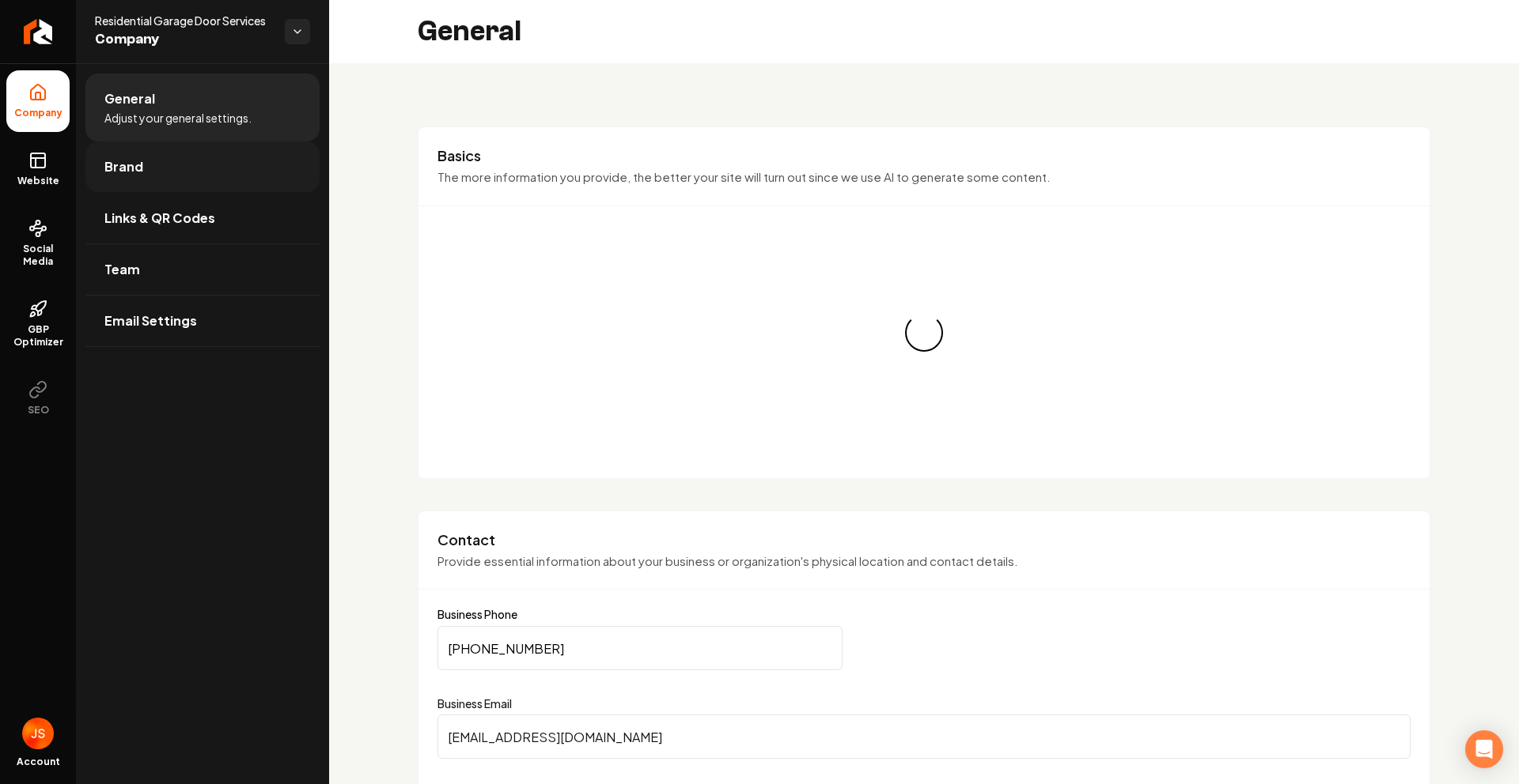
click at [125, 180] on link "Brand" at bounding box center [203, 167] width 234 height 50
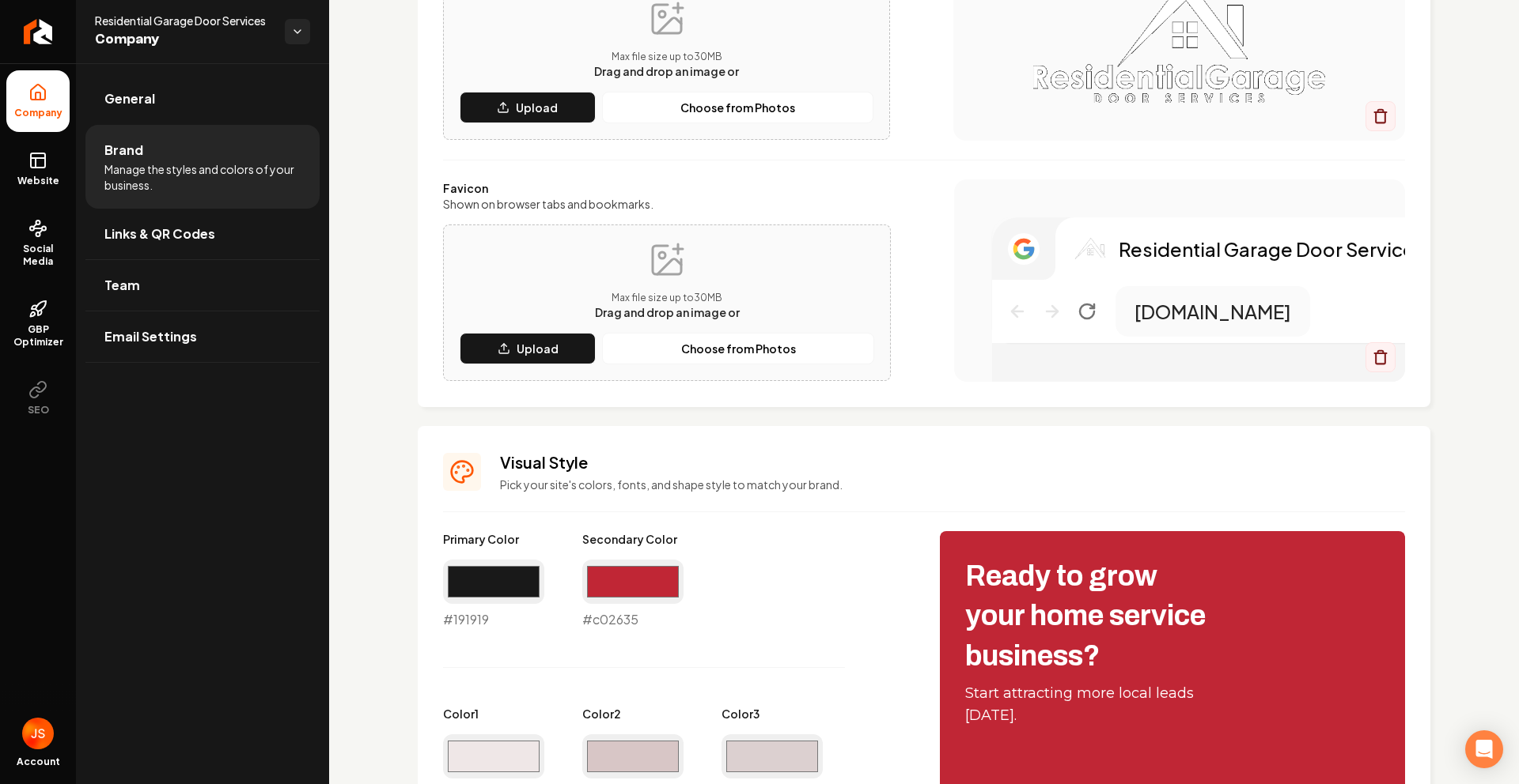
scroll to position [268, 0]
click at [9, 171] on link "Website" at bounding box center [38, 169] width 63 height 61
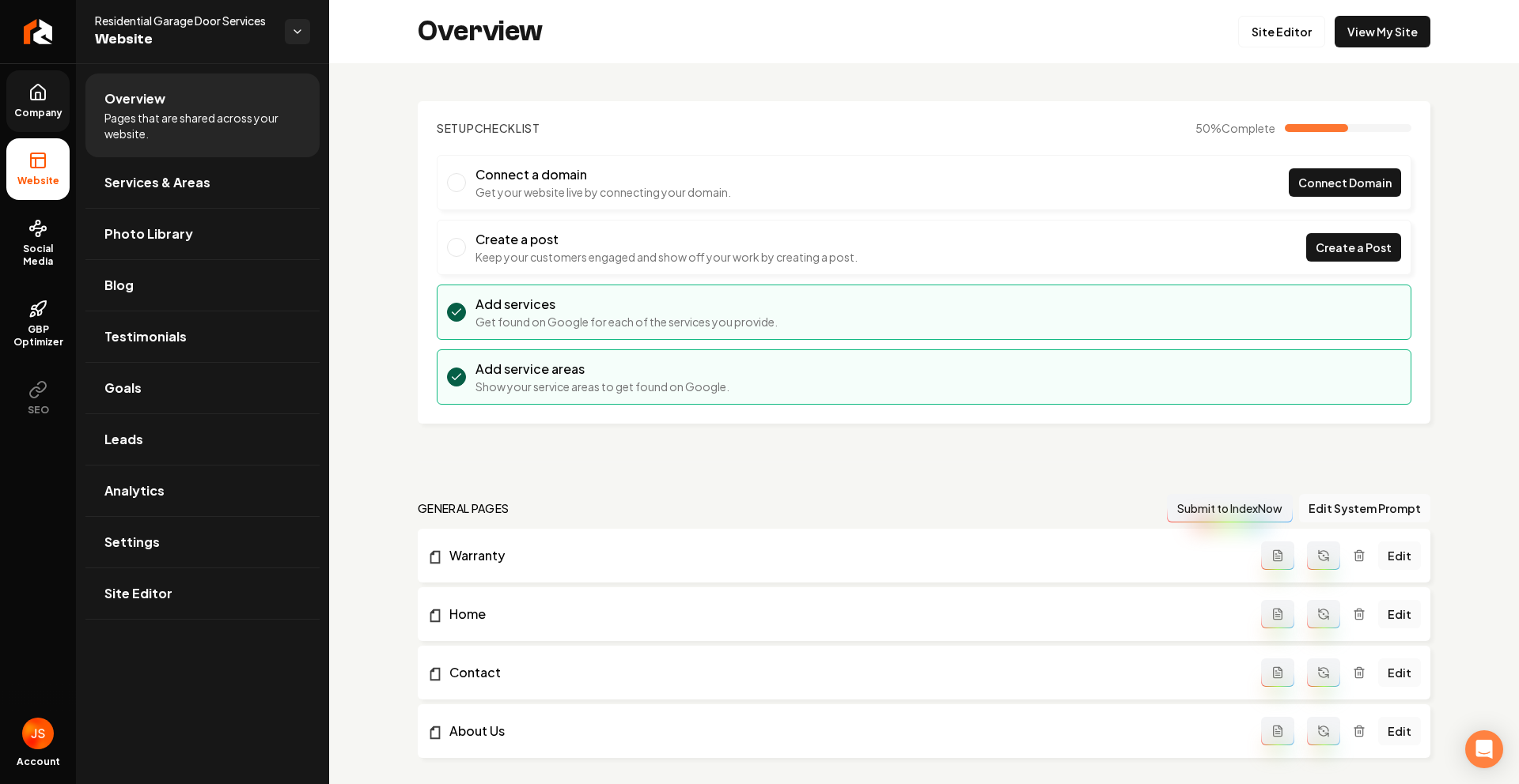
click at [14, 96] on link "Company" at bounding box center [38, 101] width 63 height 61
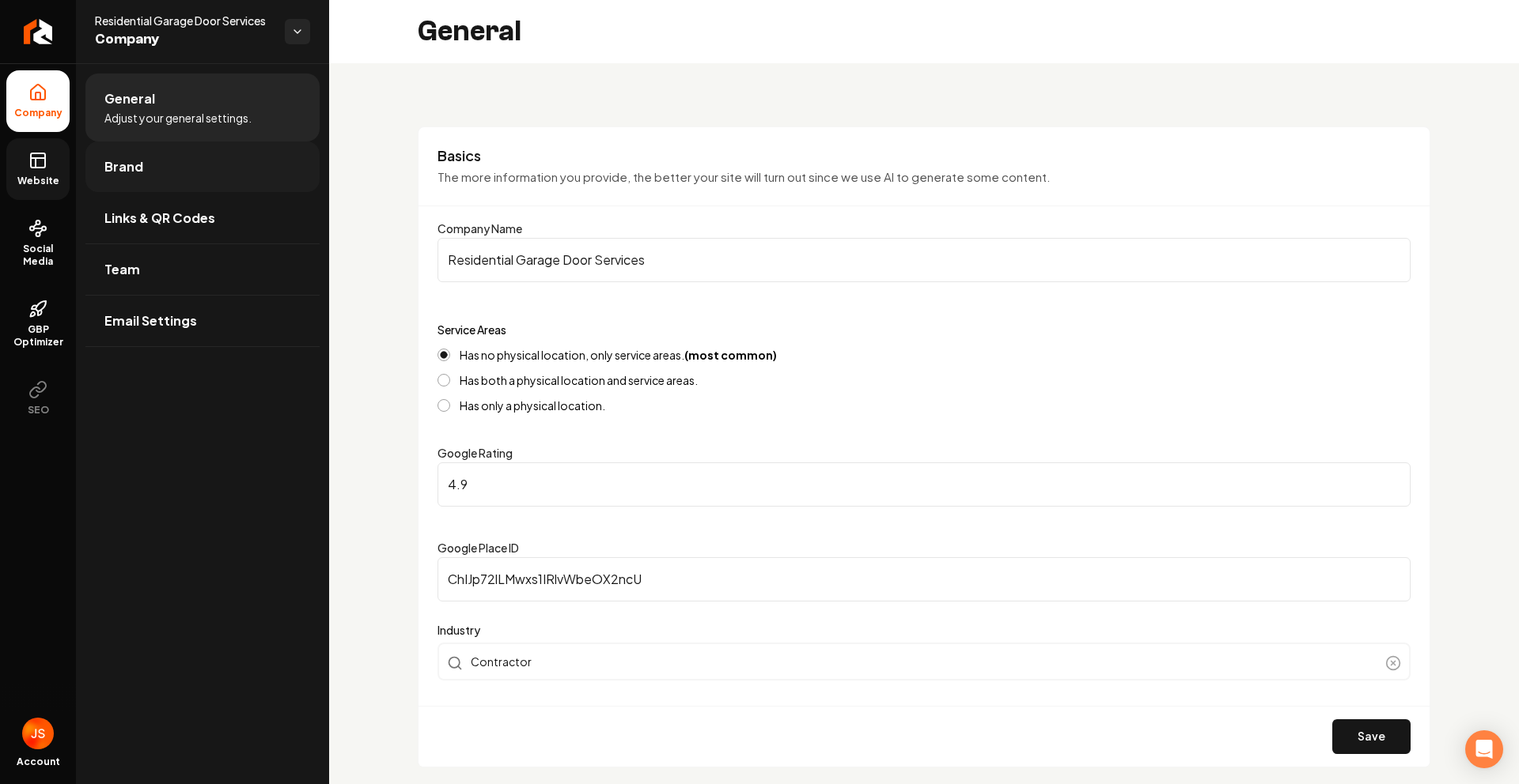
click at [110, 160] on span "Brand" at bounding box center [124, 167] width 39 height 19
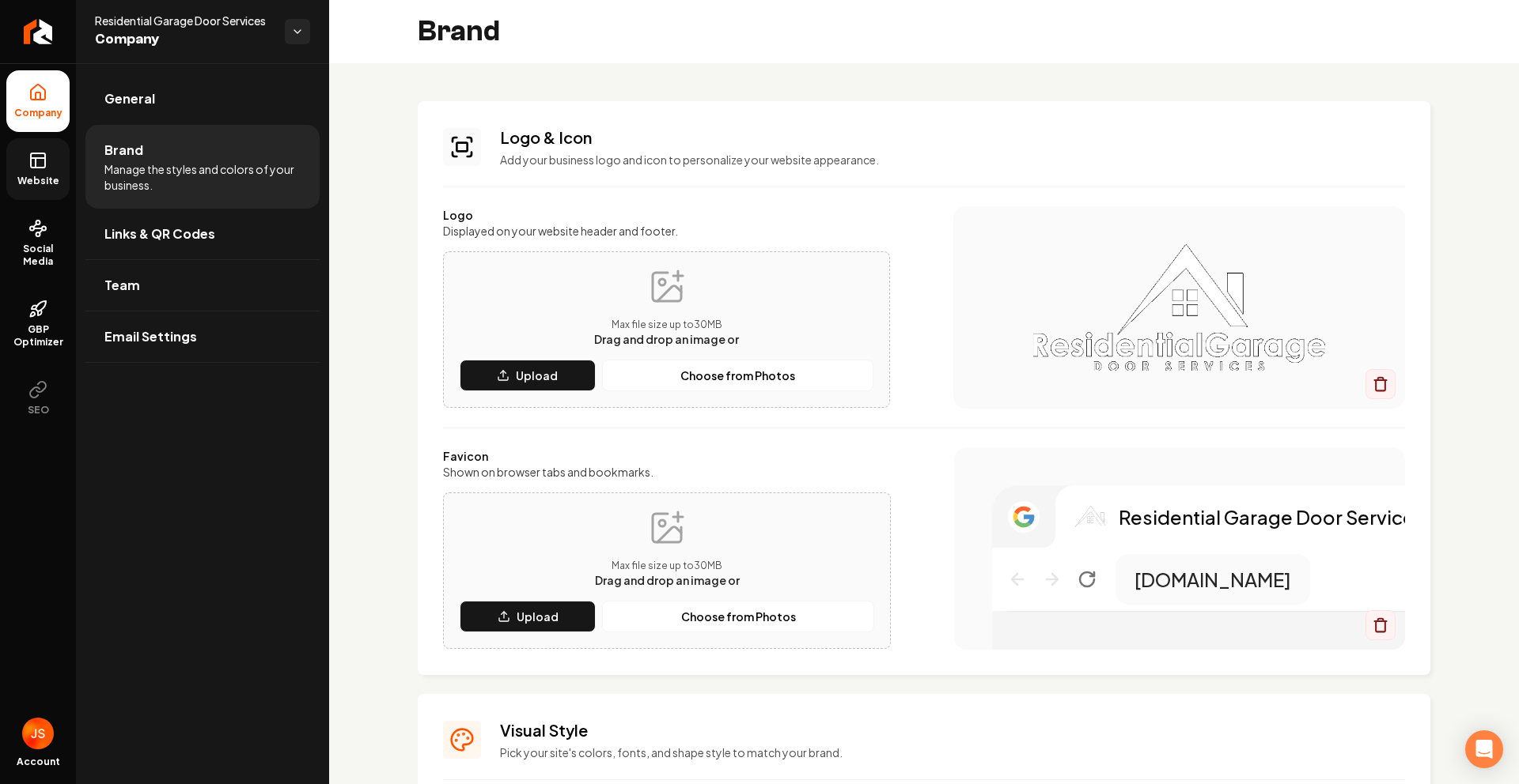
click at [32, 151] on icon at bounding box center [38, 160] width 19 height 19
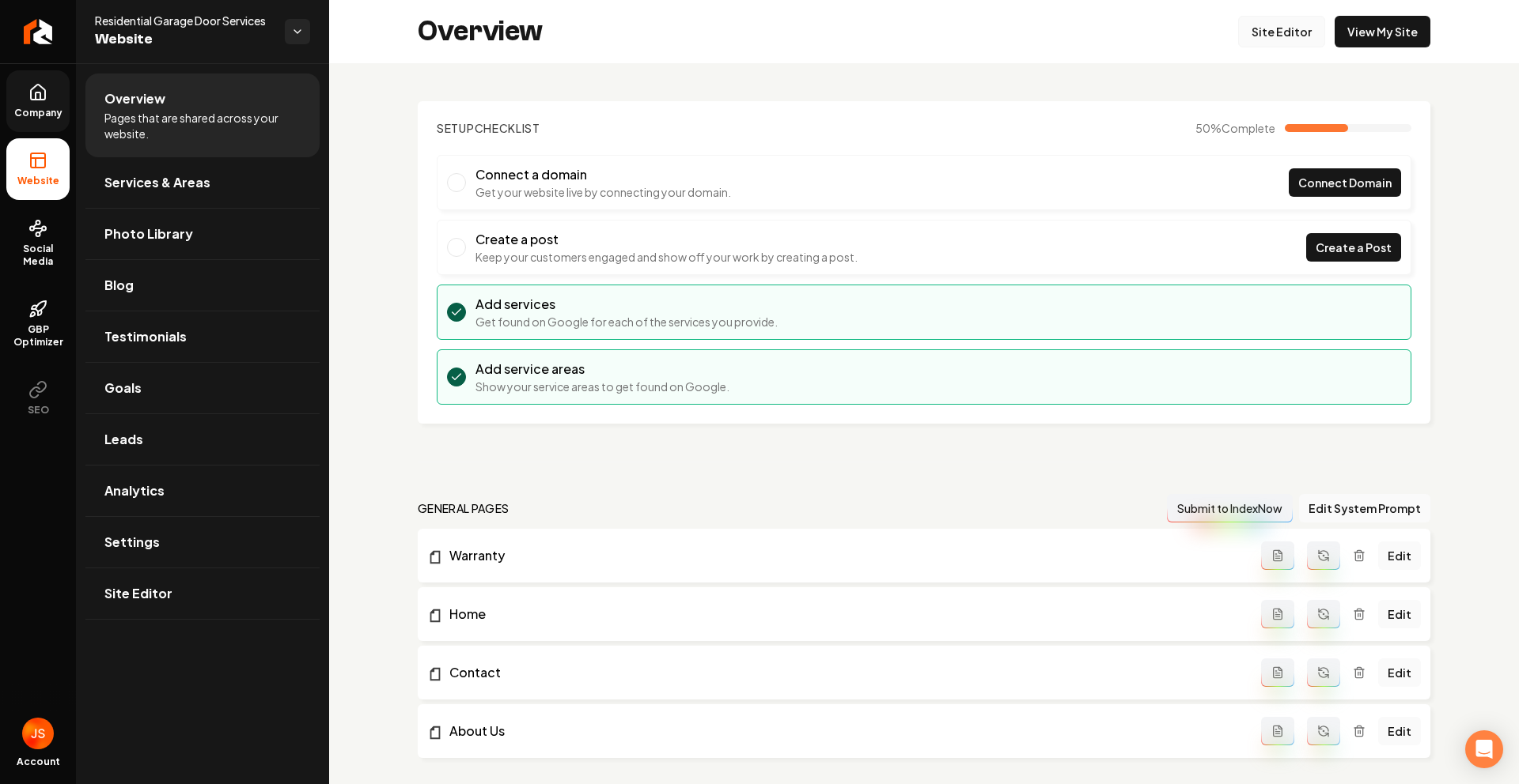
click at [1297, 18] on link "Site Editor" at bounding box center [1281, 32] width 87 height 32
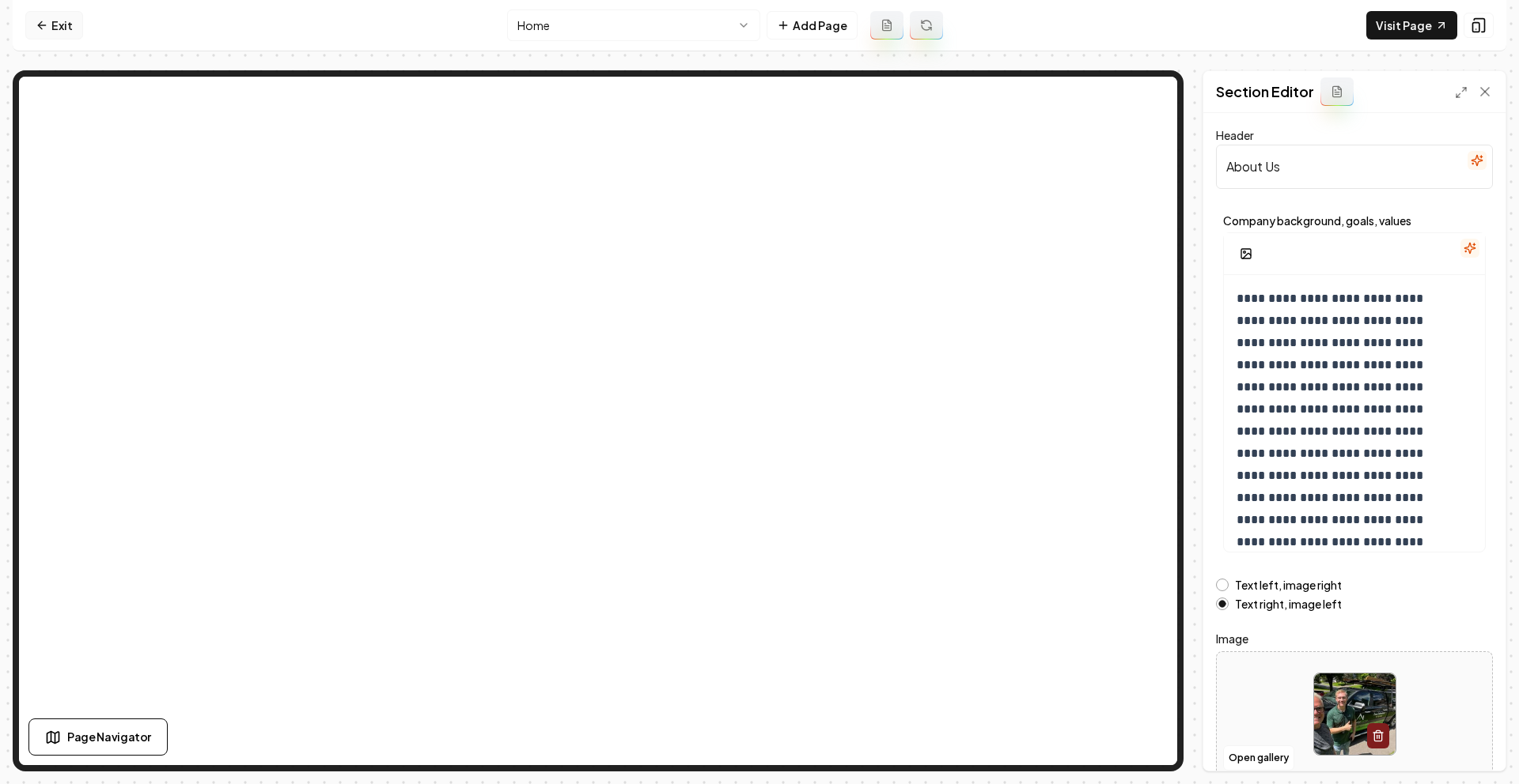
click at [62, 35] on link "Exit" at bounding box center [54, 25] width 58 height 29
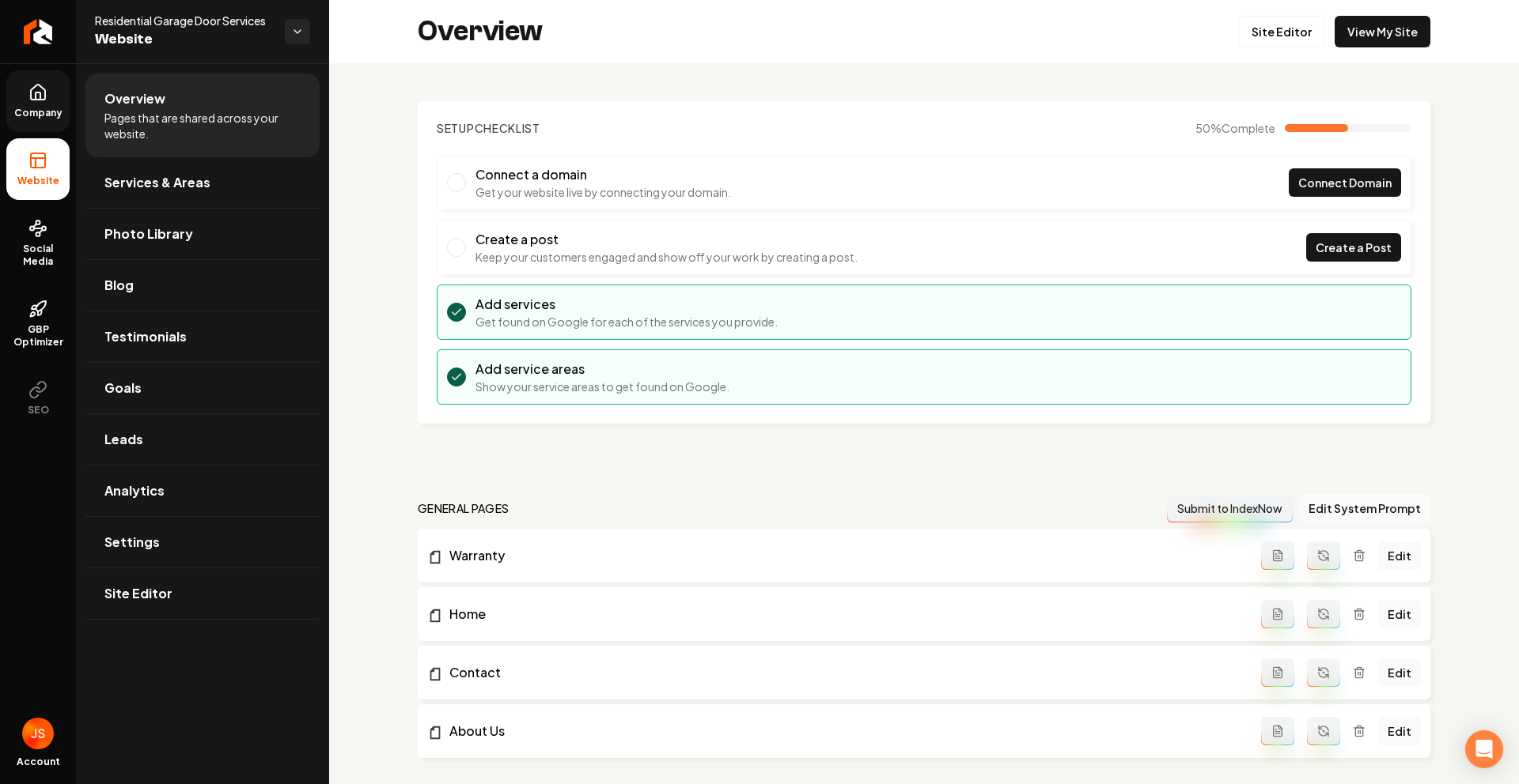
drag, startPoint x: 34, startPoint y: 139, endPoint x: 38, endPoint y: 118, distance: 21.4
click at [35, 133] on ul "Company Website Social Media GBP Optimizer SEO" at bounding box center [38, 249] width 76 height 372
click at [39, 101] on icon at bounding box center [38, 92] width 19 height 19
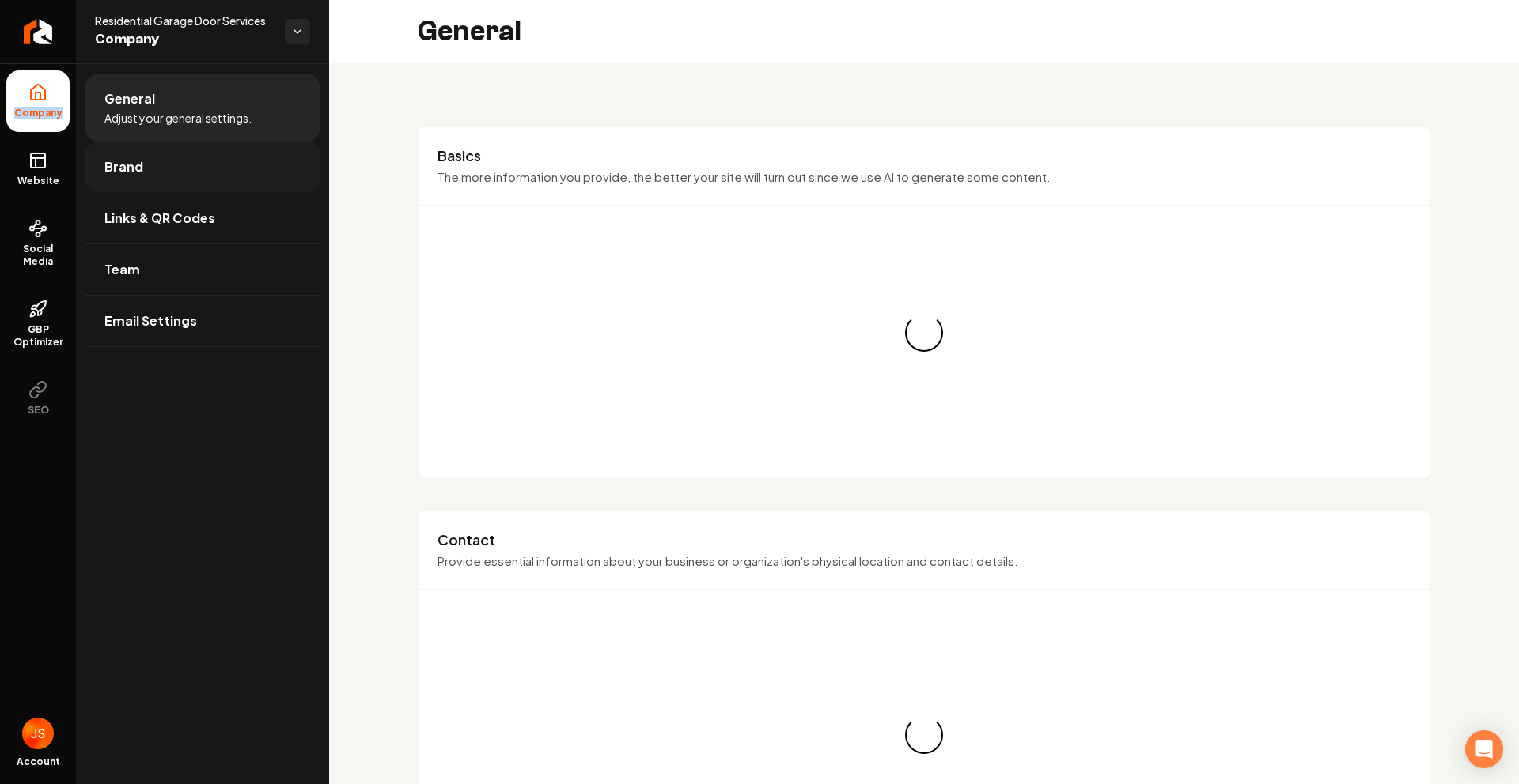
click at [151, 190] on link "Brand" at bounding box center [203, 167] width 234 height 50
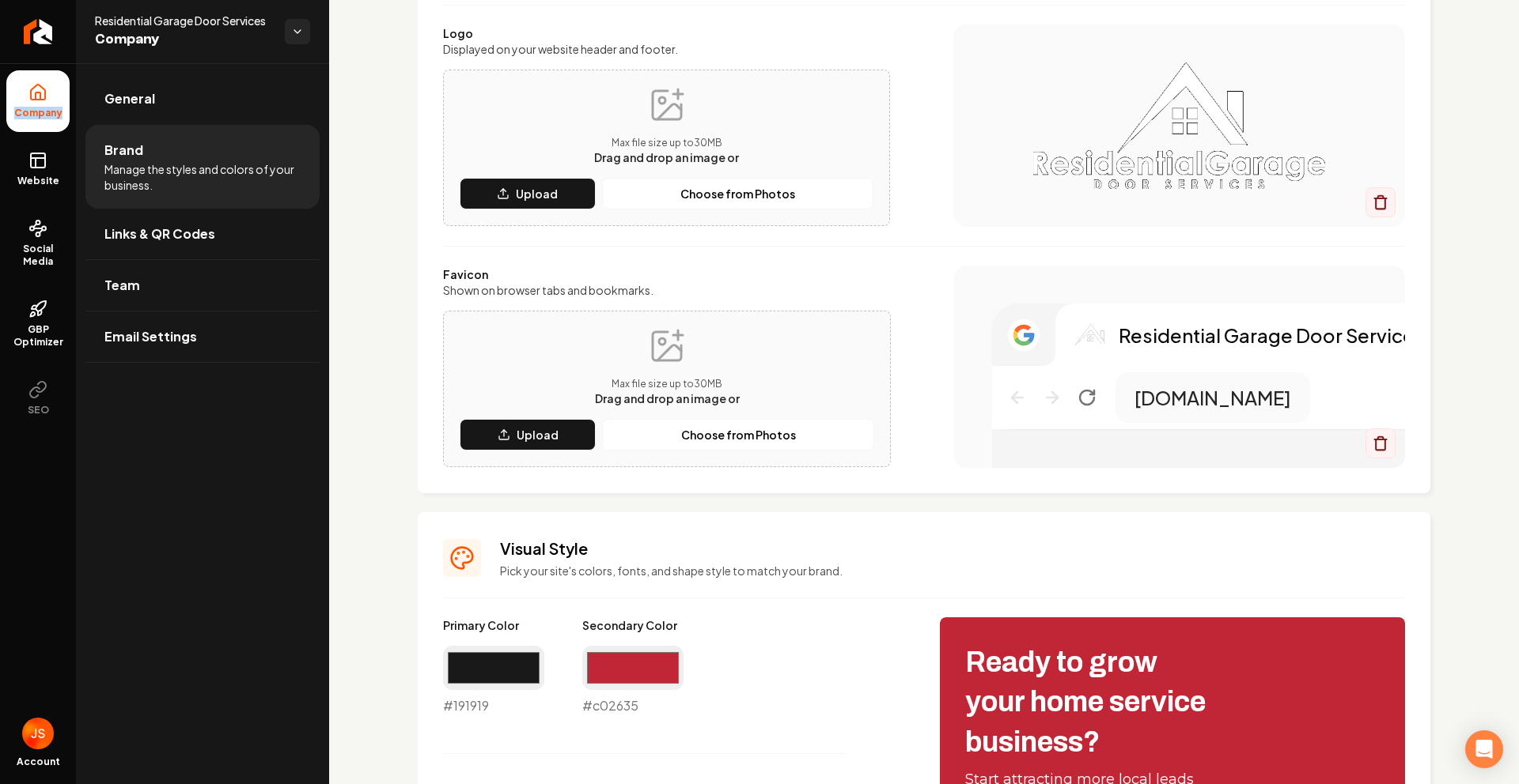
scroll to position [542, 0]
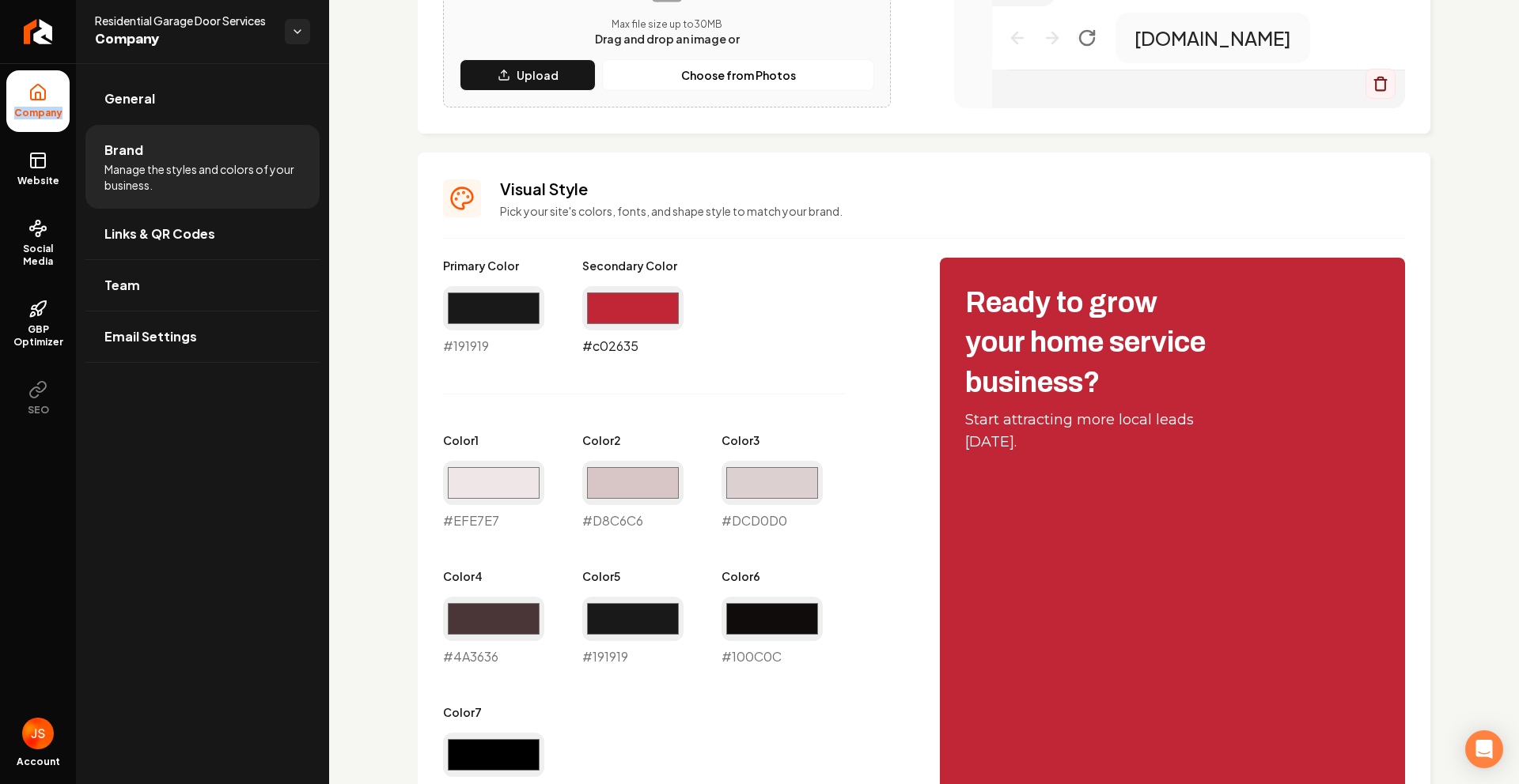
click at [662, 322] on input "#c02635" at bounding box center [633, 308] width 101 height 44
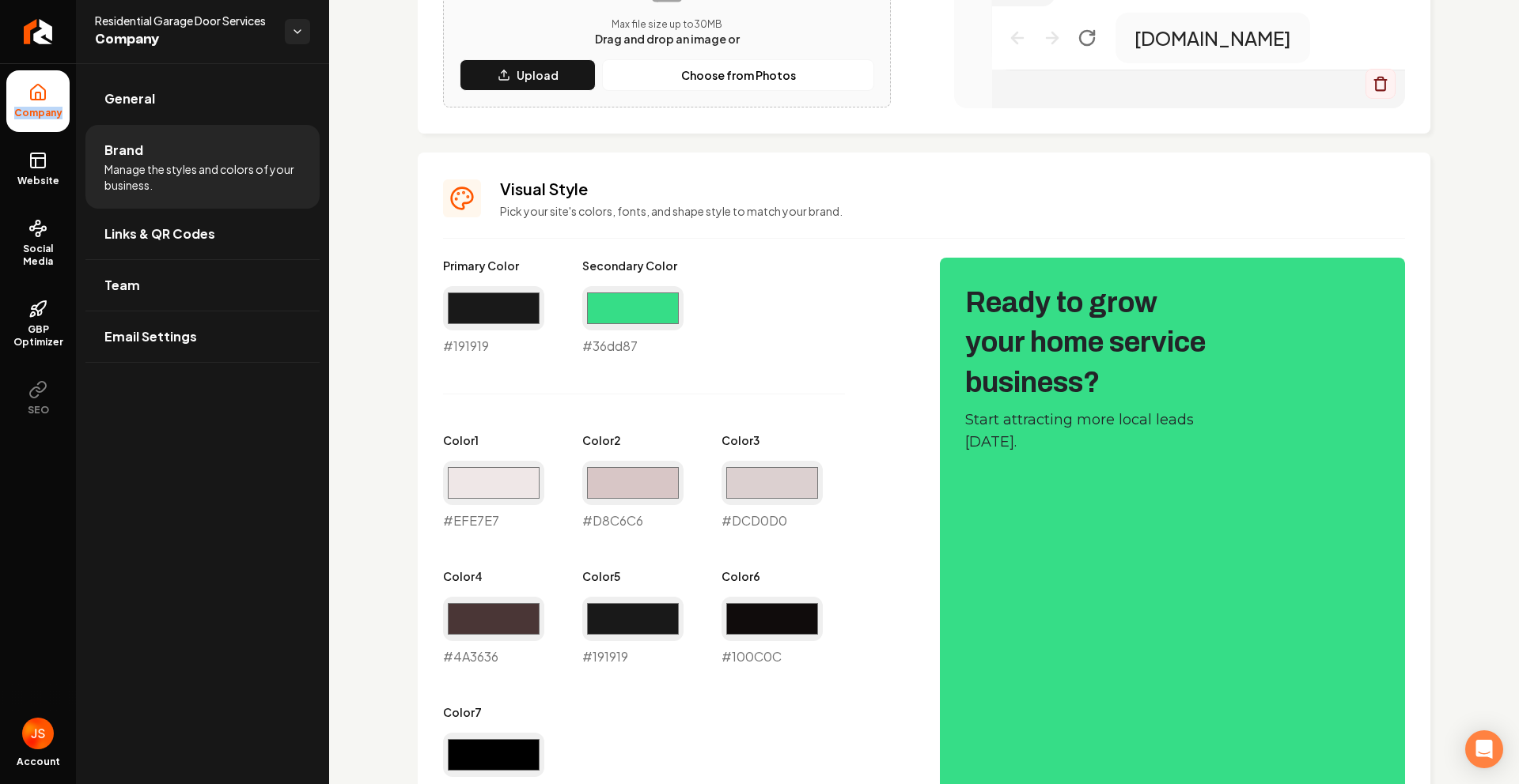
type input "#36dd87"
click at [841, 365] on div "Primary Color #191919 #191919 Secondary Color #36dd87 #36dd87 Color 1 #efe7e7 #…" at bounding box center [675, 530] width 465 height 545
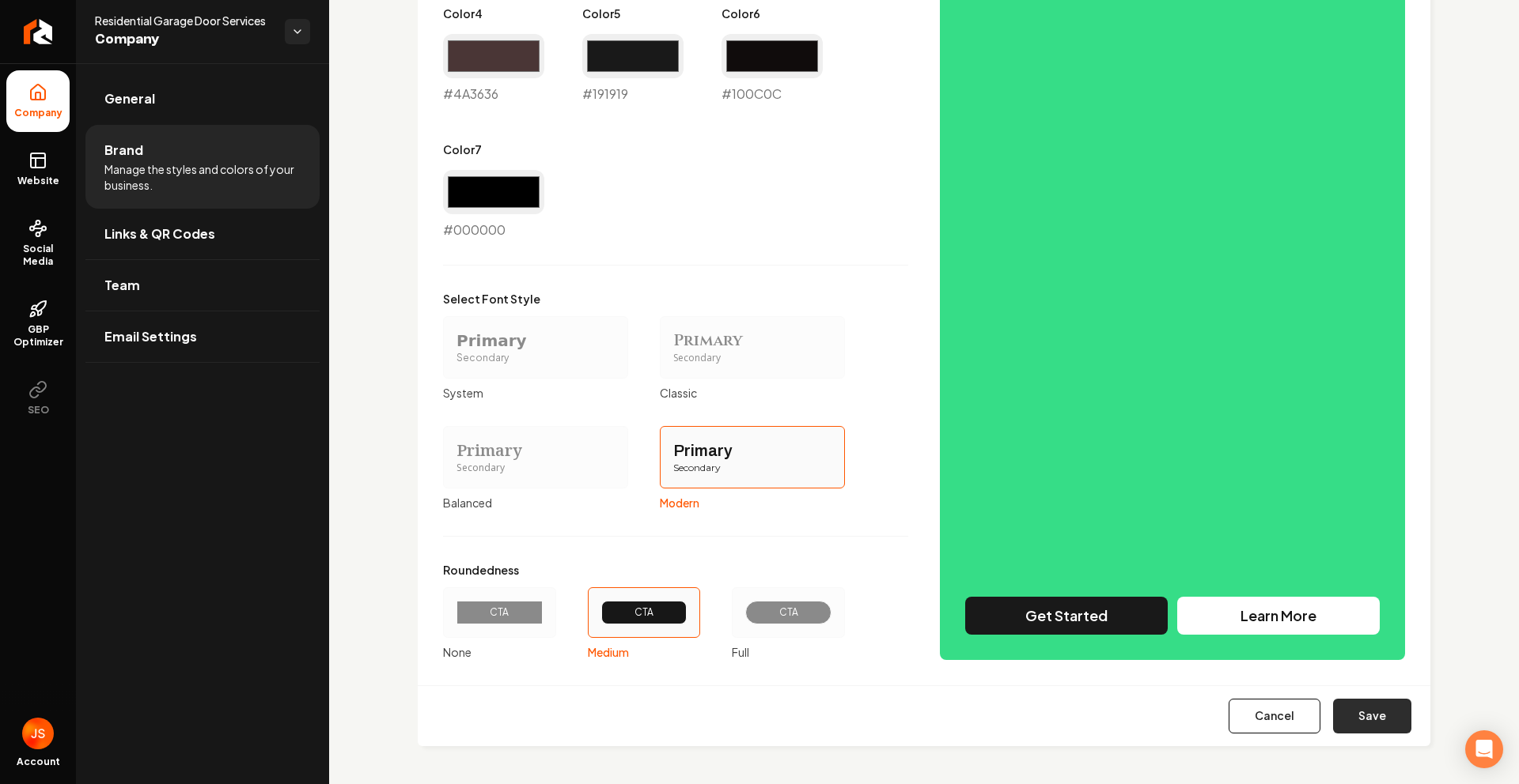
click at [1335, 713] on button "Save" at bounding box center [1372, 716] width 78 height 35
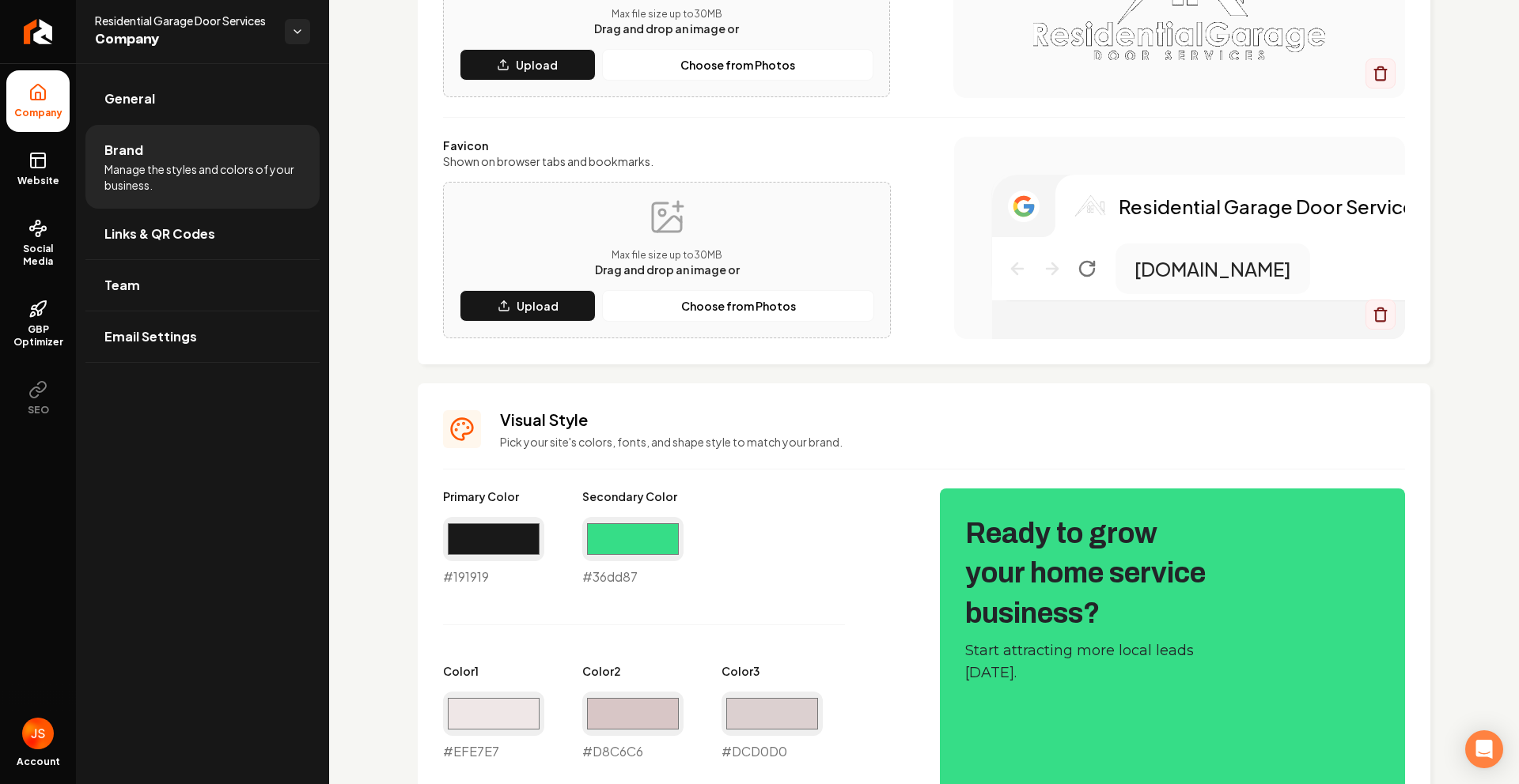
scroll to position [0, 0]
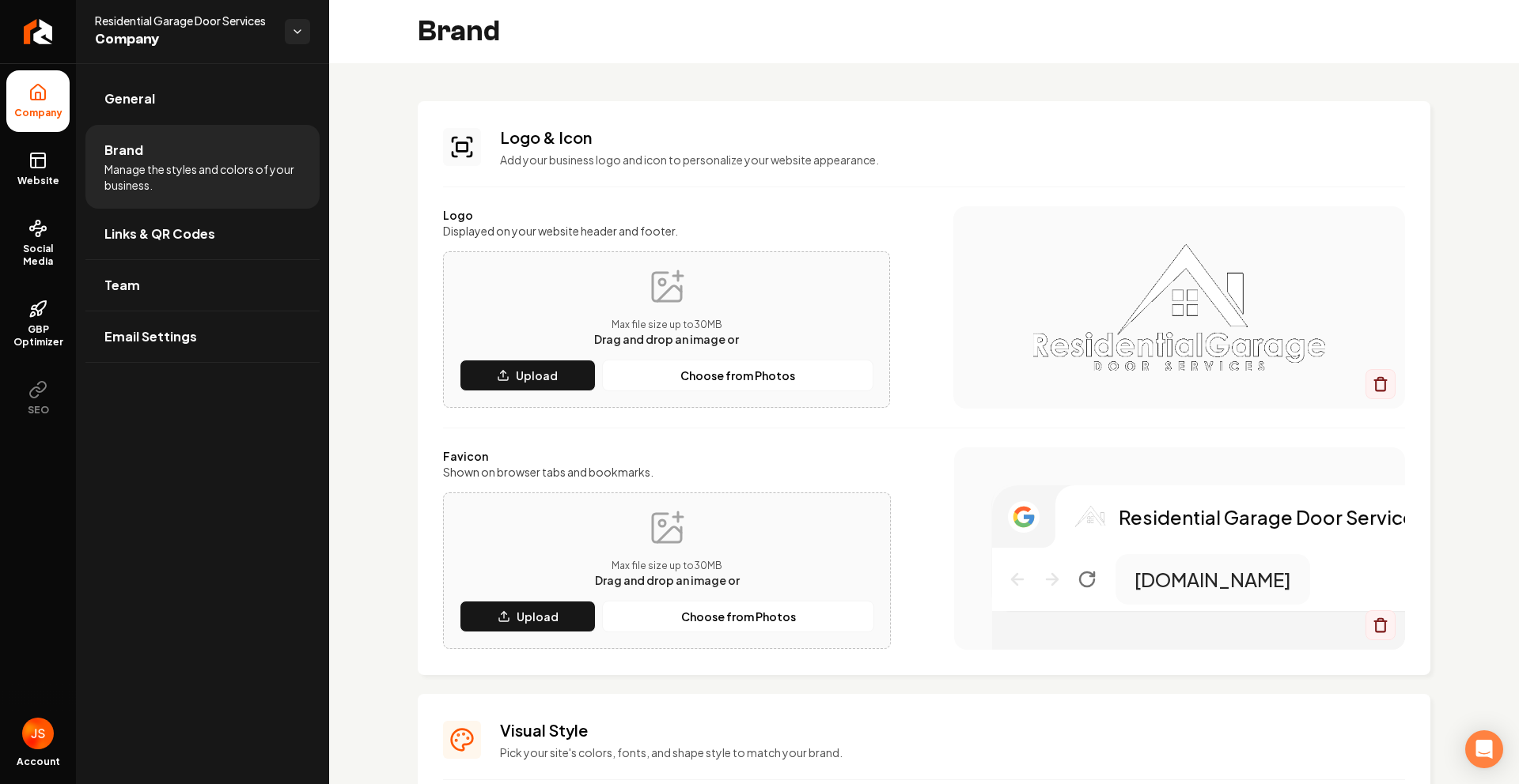
type input "#efe7e7"
type input "#d8c6c6"
type input "#dcd0d0"
type input "#4a3636"
type input "#100c0c"
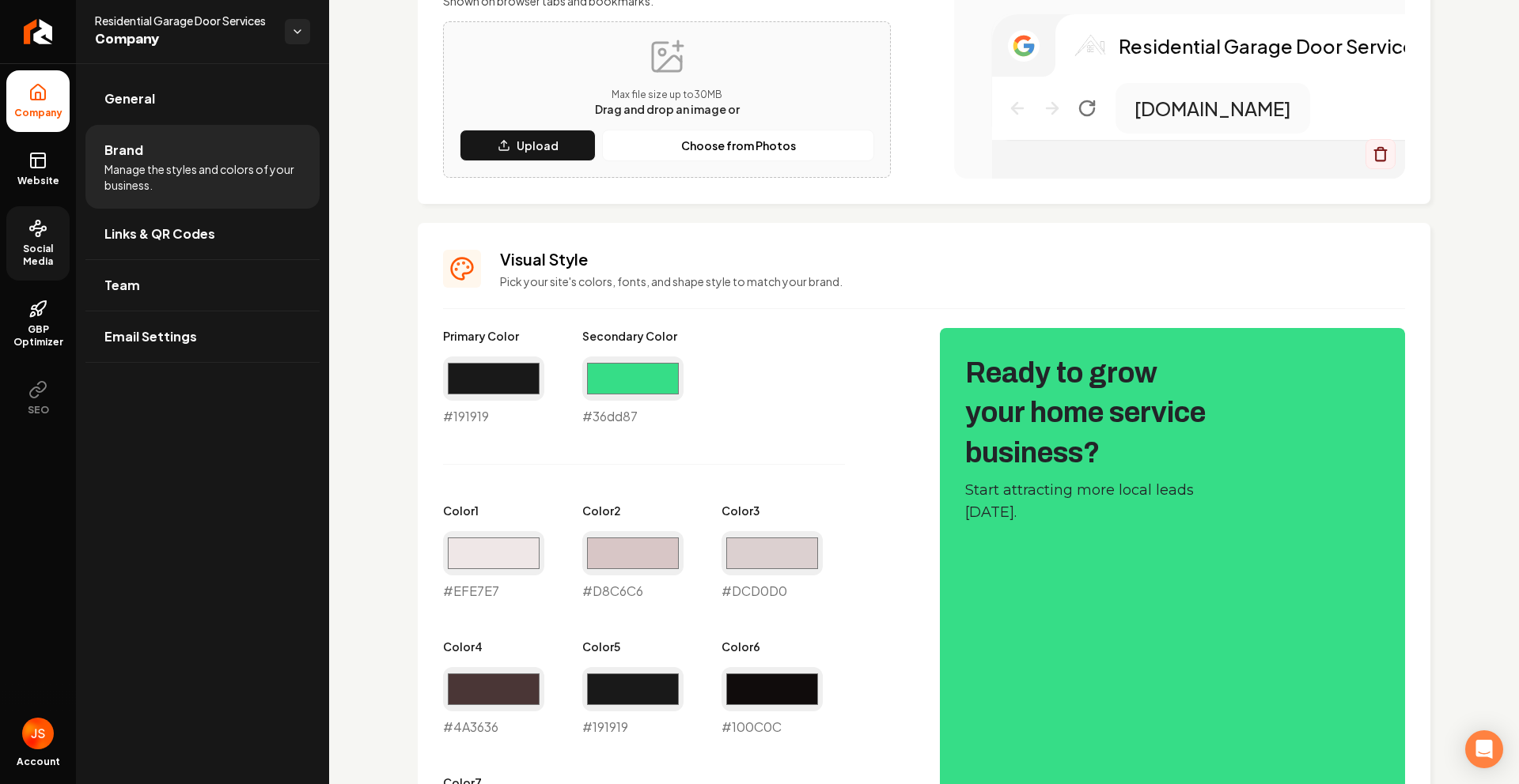
scroll to position [469, 0]
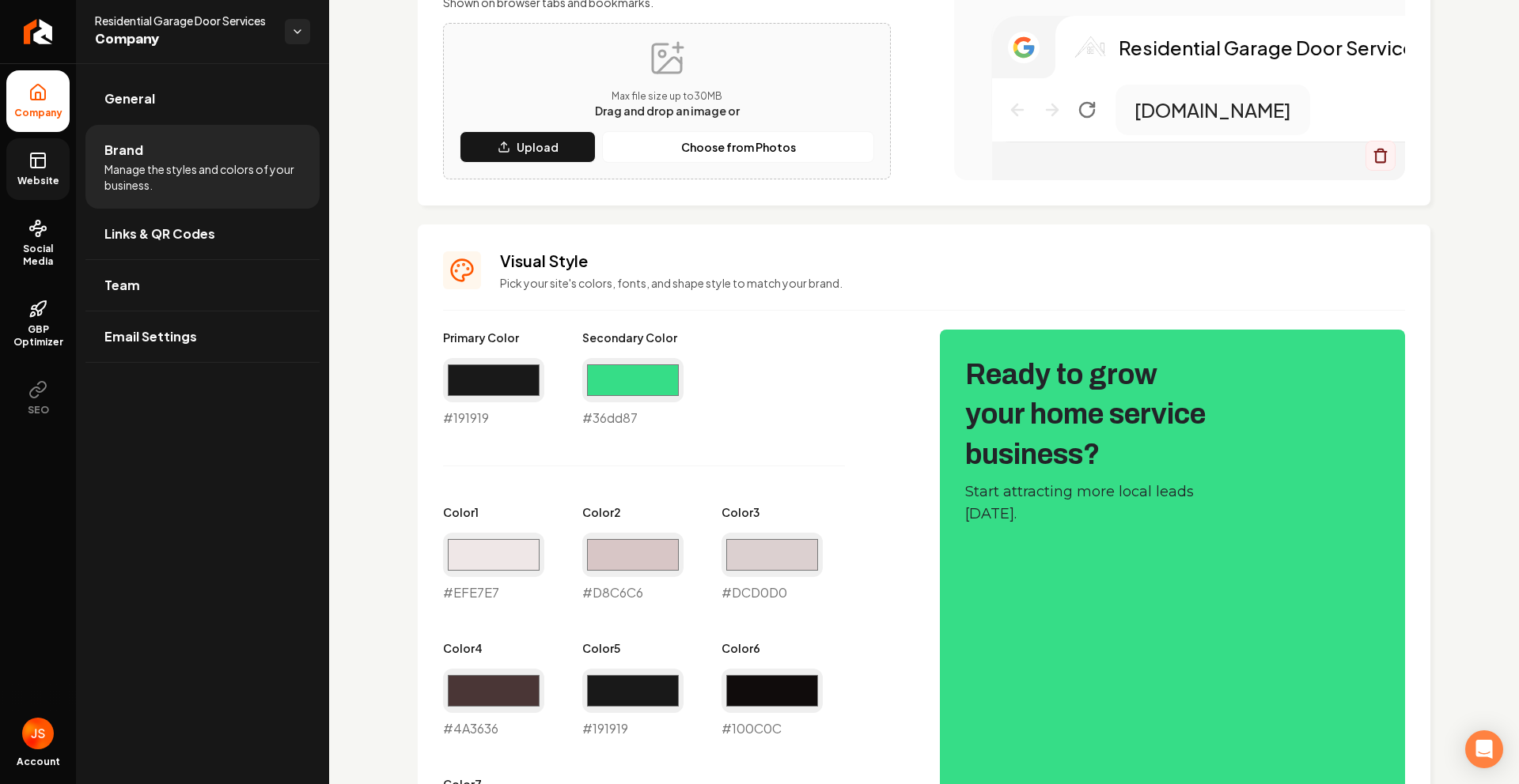
click at [32, 168] on rect at bounding box center [38, 160] width 14 height 14
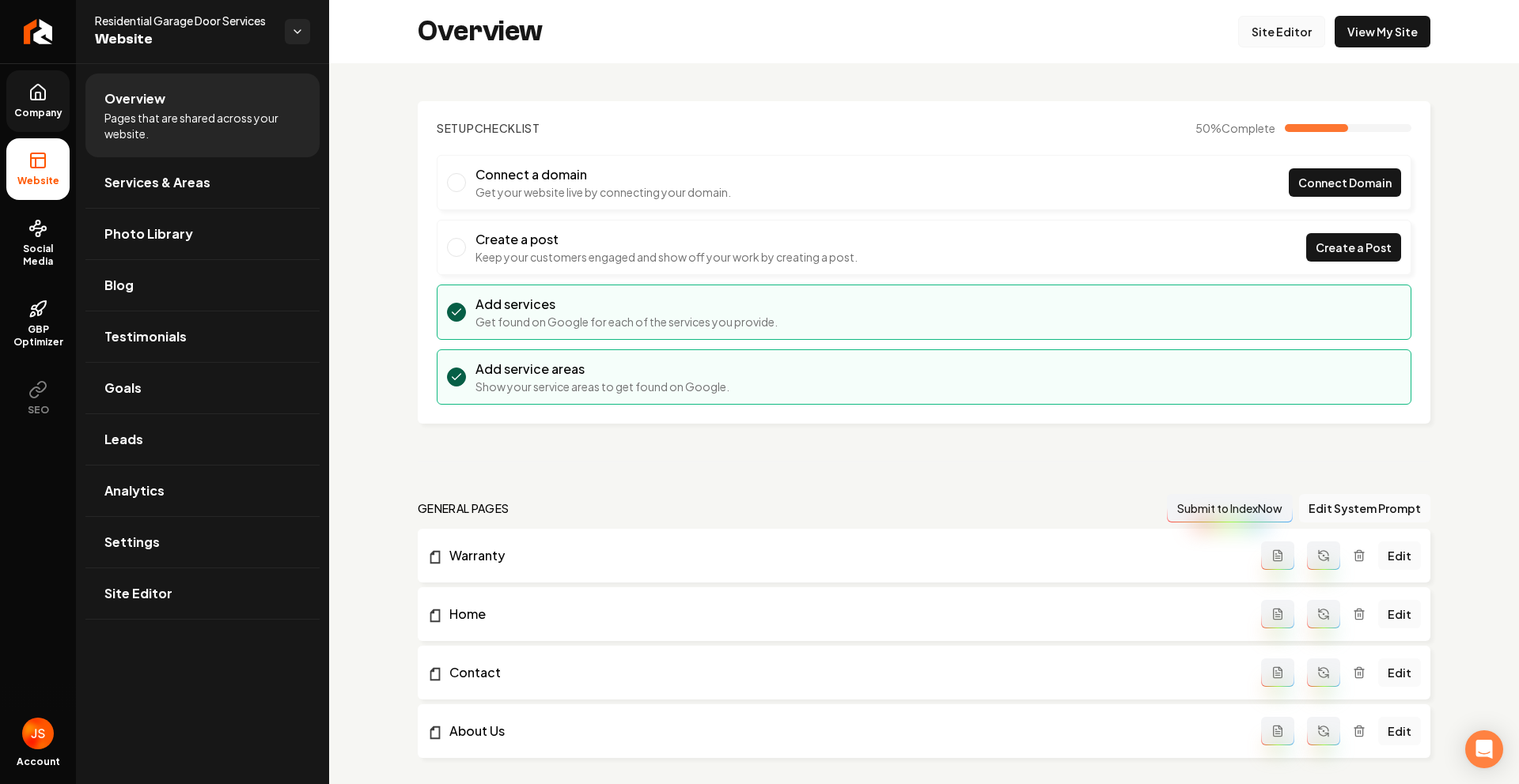
click at [1271, 28] on link "Site Editor" at bounding box center [1281, 32] width 87 height 32
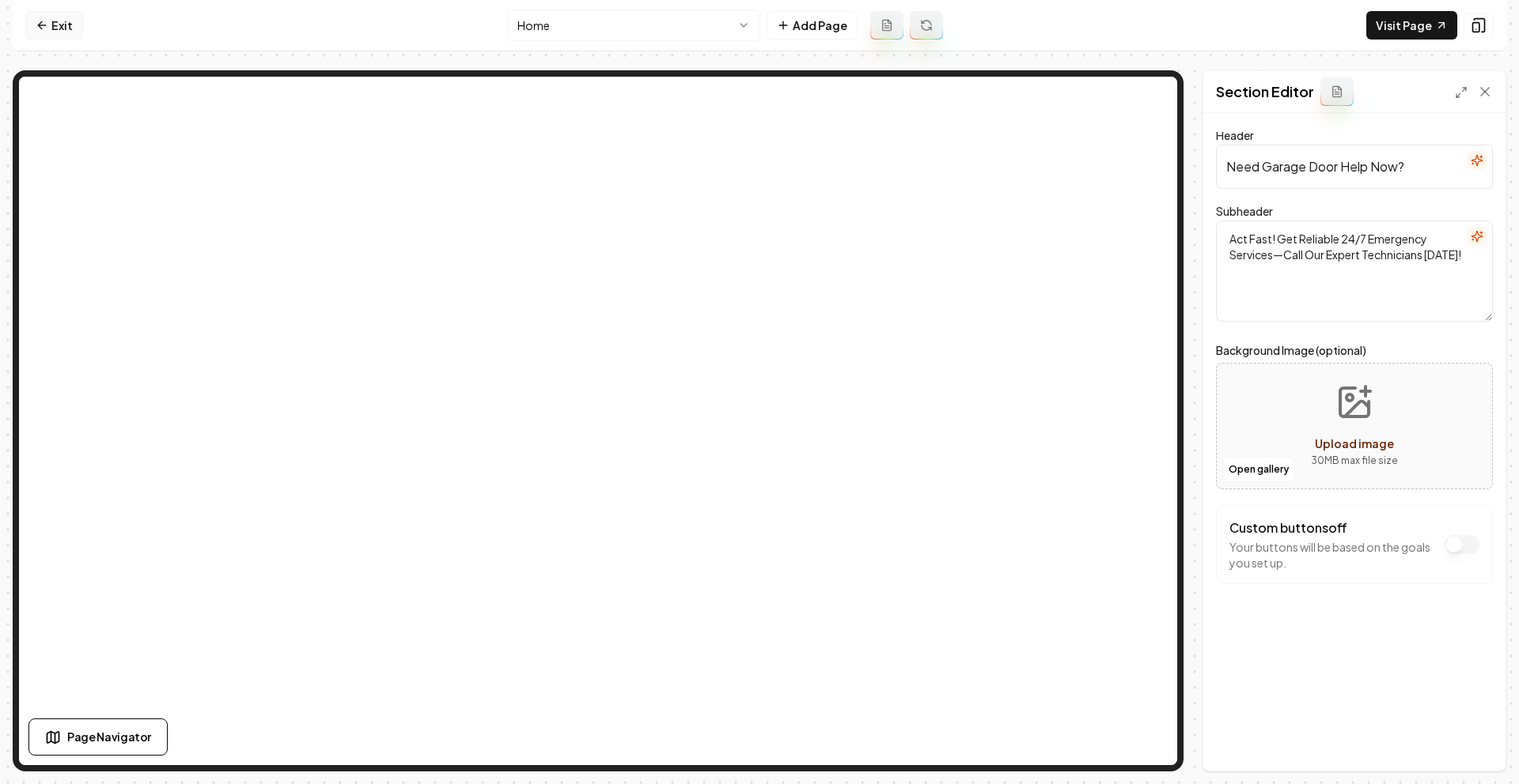
click at [80, 26] on link "Exit" at bounding box center [54, 25] width 58 height 29
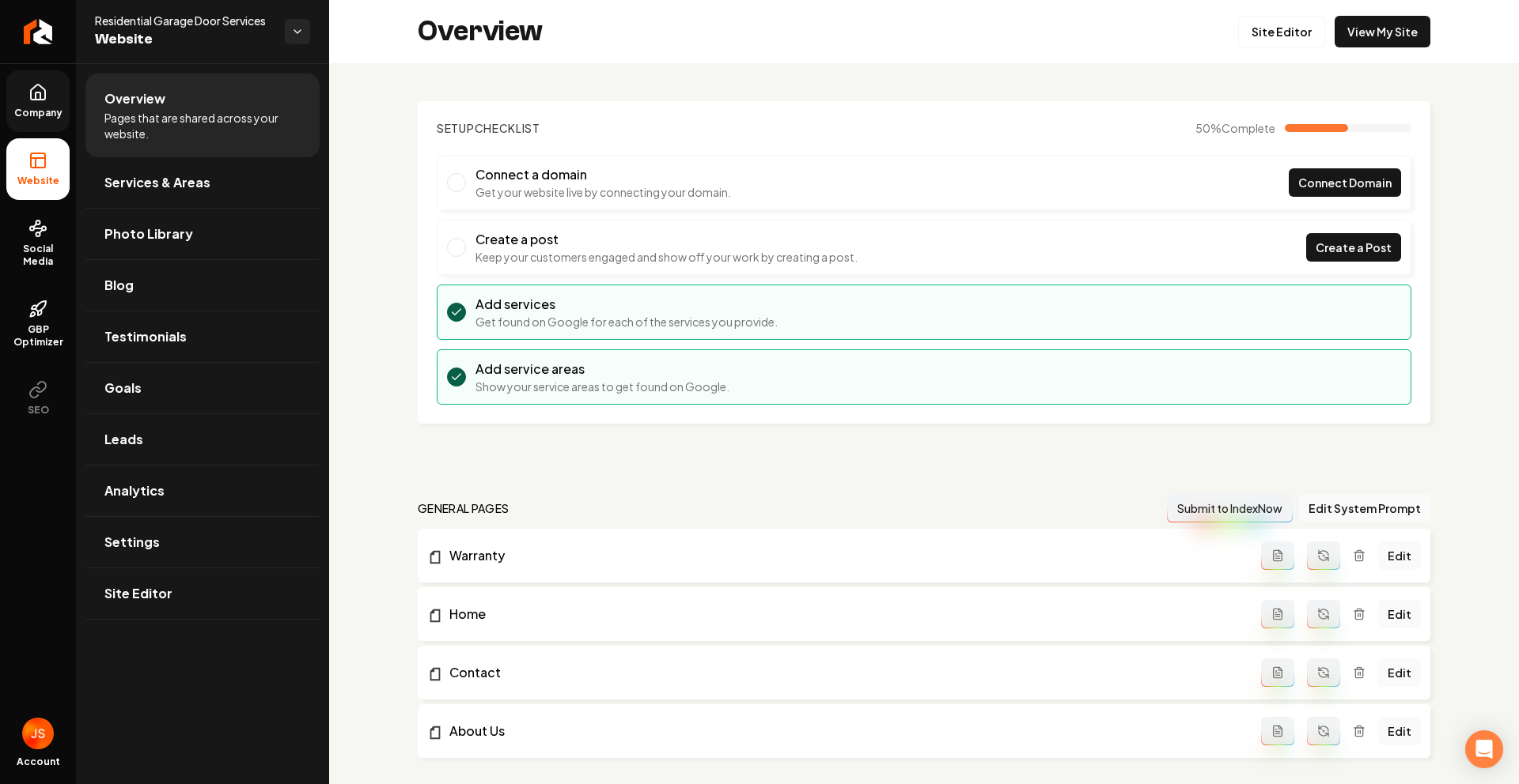
click at [50, 91] on link "Company" at bounding box center [38, 101] width 63 height 61
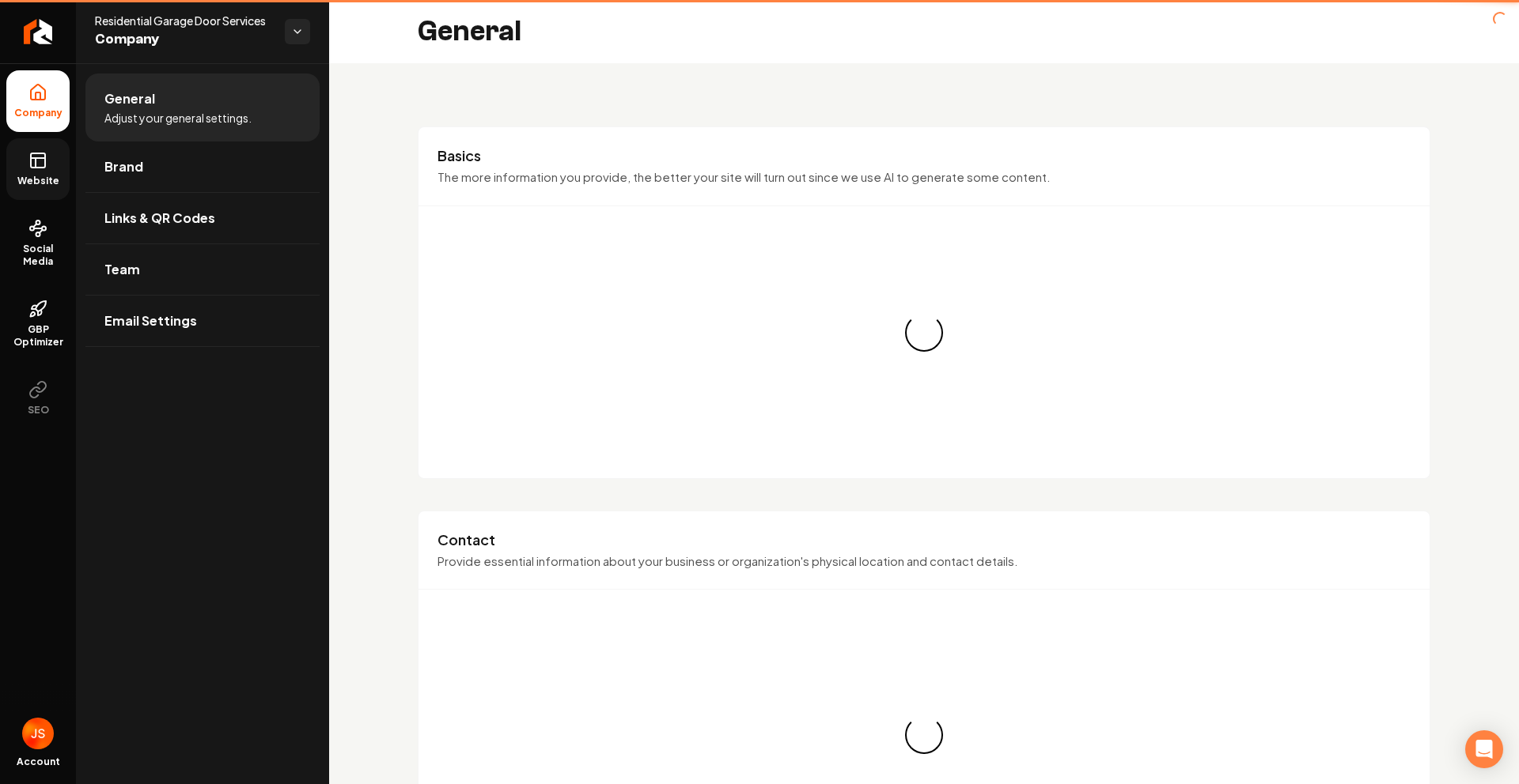
click at [35, 141] on link "Website" at bounding box center [38, 169] width 63 height 61
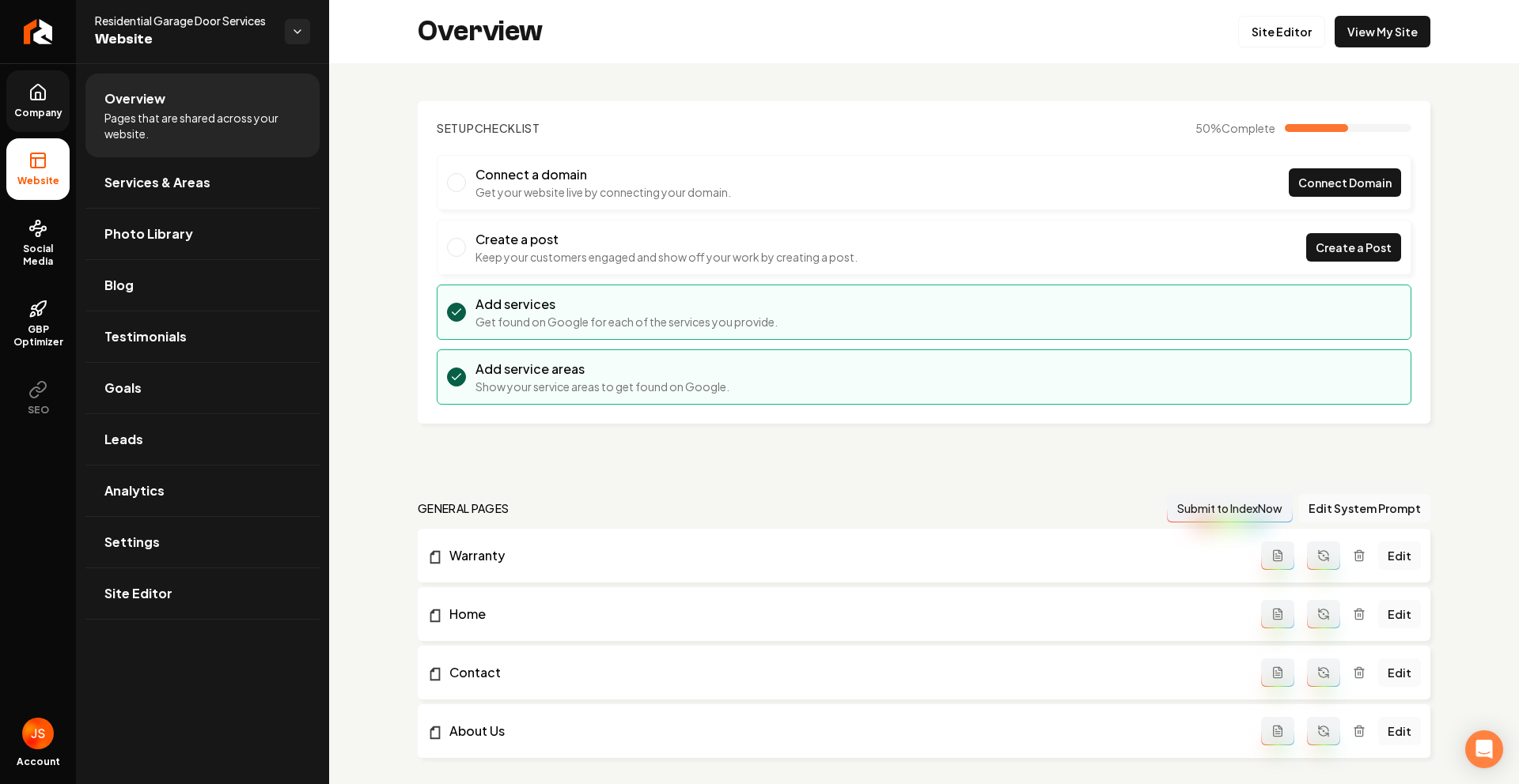
click at [40, 94] on icon at bounding box center [37, 96] width 5 height 7
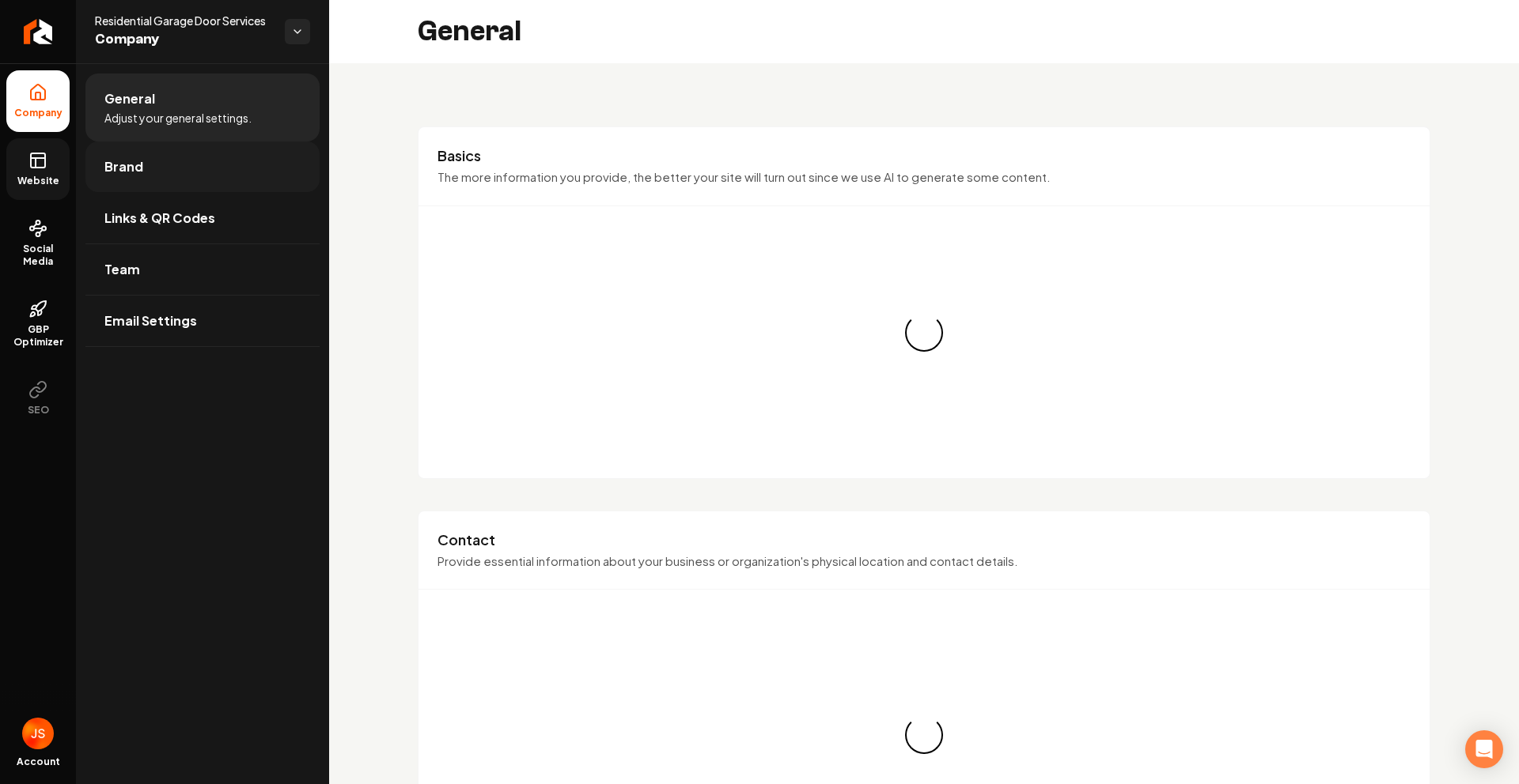
click at [137, 170] on span "Brand" at bounding box center [124, 167] width 39 height 19
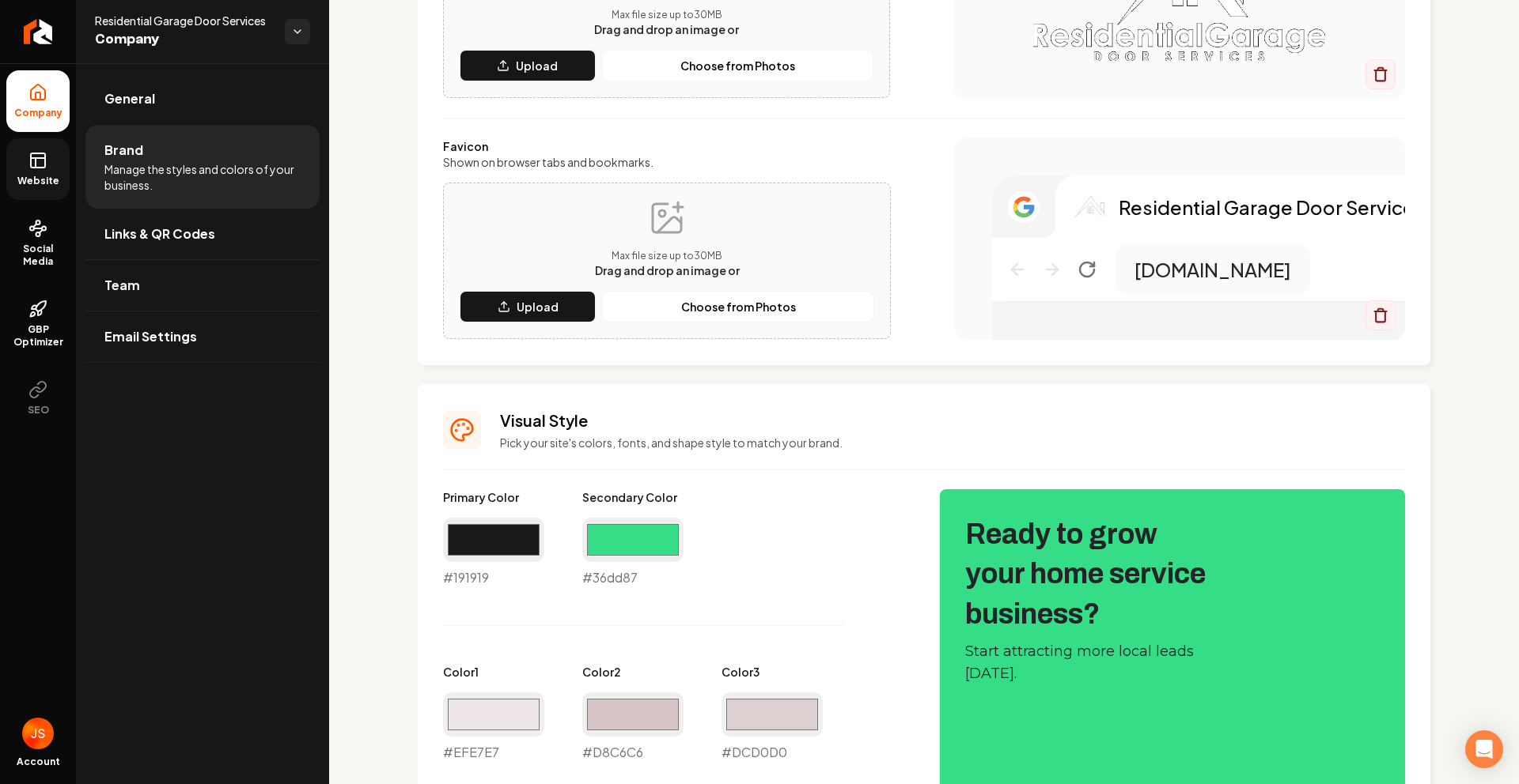
scroll to position [542, 0]
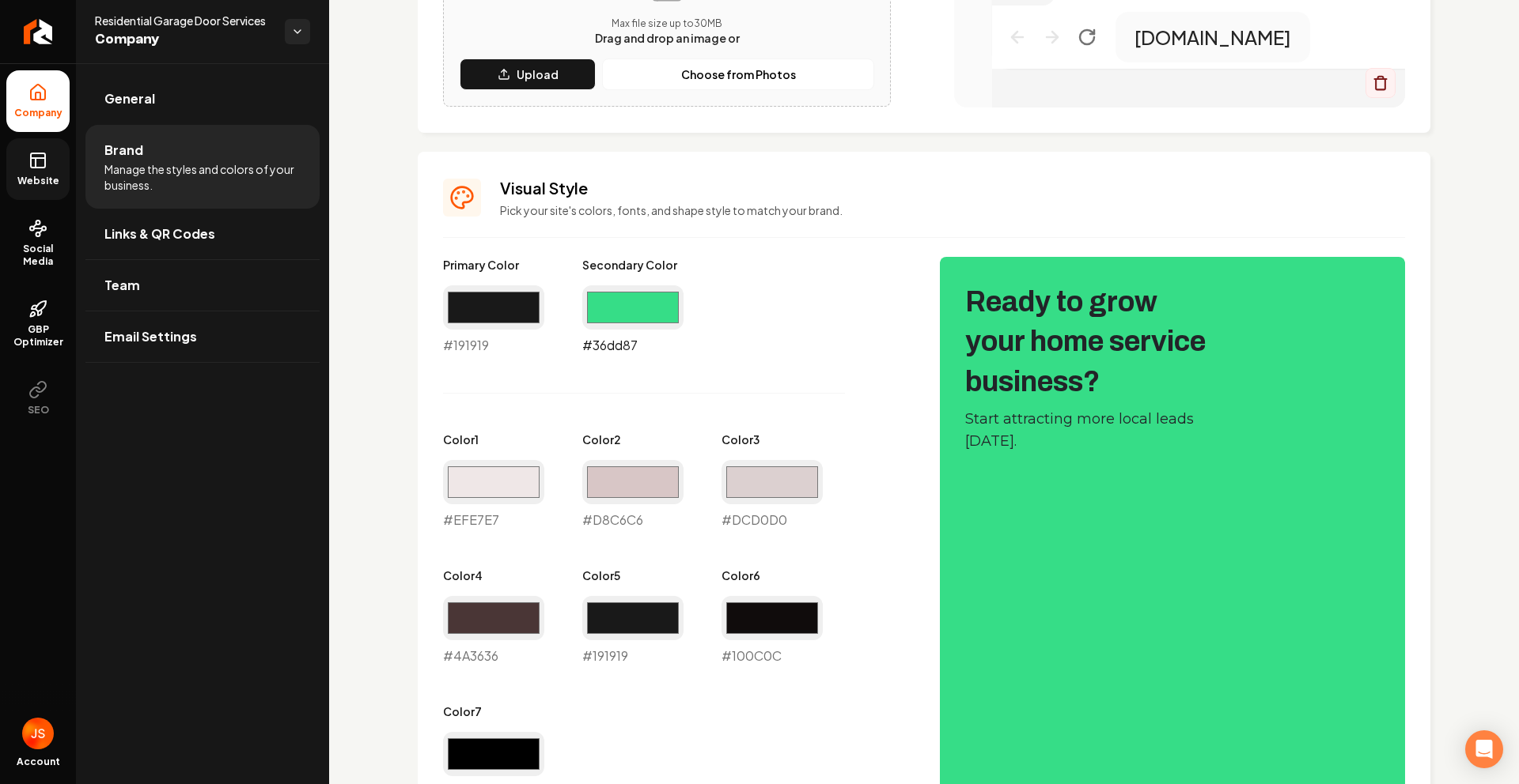
click at [655, 302] on input "#36dd87" at bounding box center [633, 307] width 101 height 44
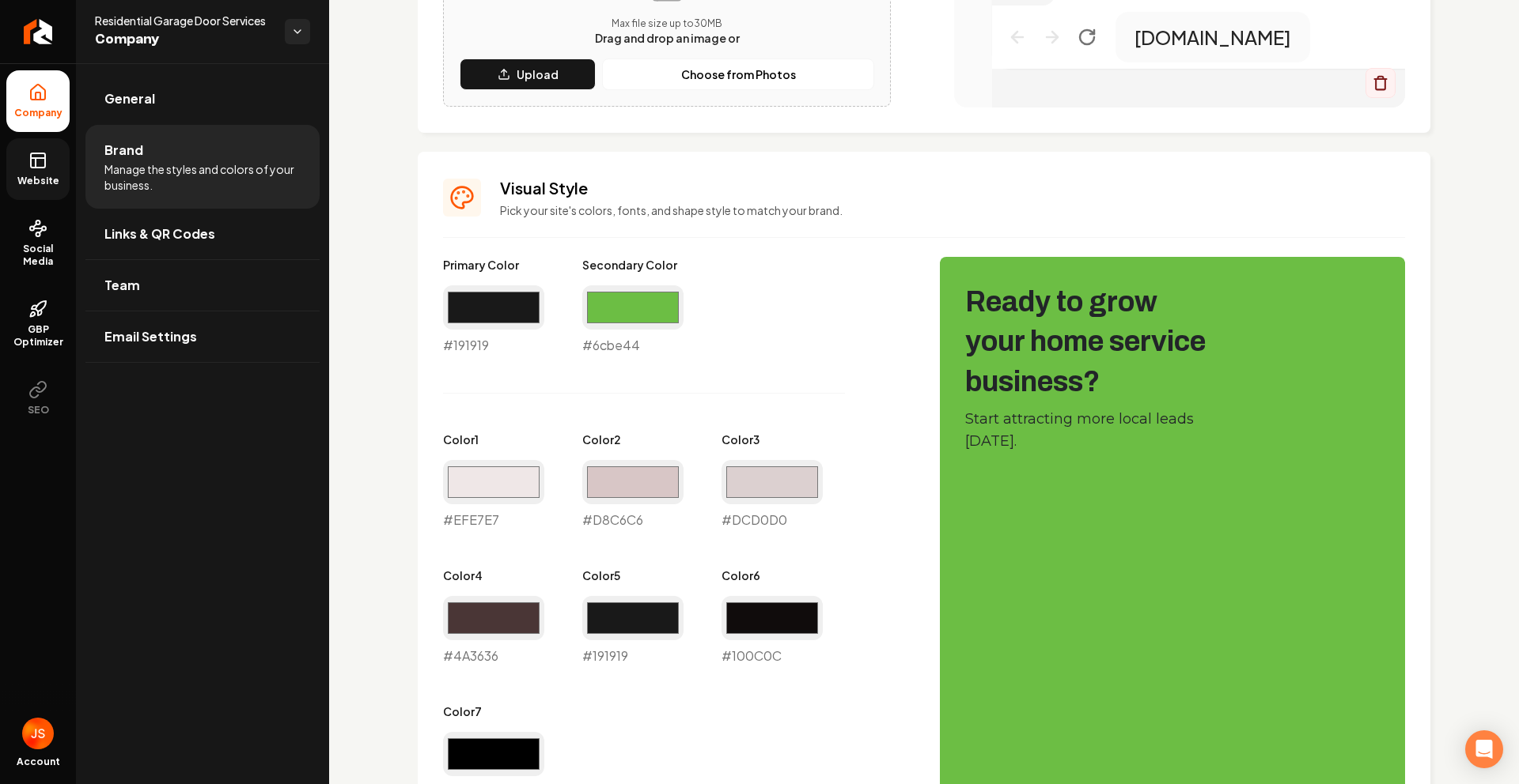
type input "#6cbe44"
click at [825, 360] on div "Primary Color #191919 #191919 Secondary Color #6cbe44 #6cbe44 Color 1 #efe7e7 #…" at bounding box center [675, 529] width 465 height 545
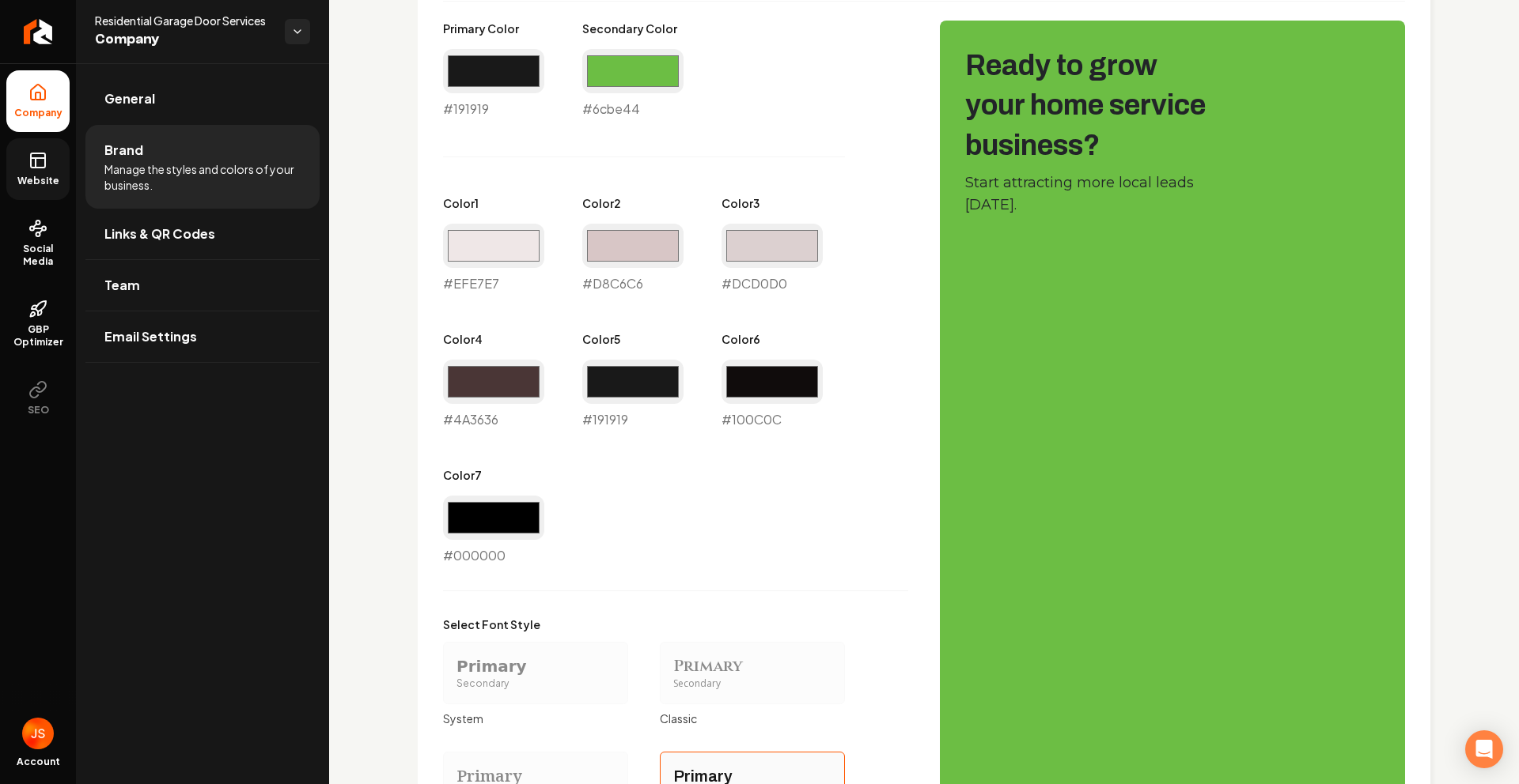
scroll to position [1105, 0]
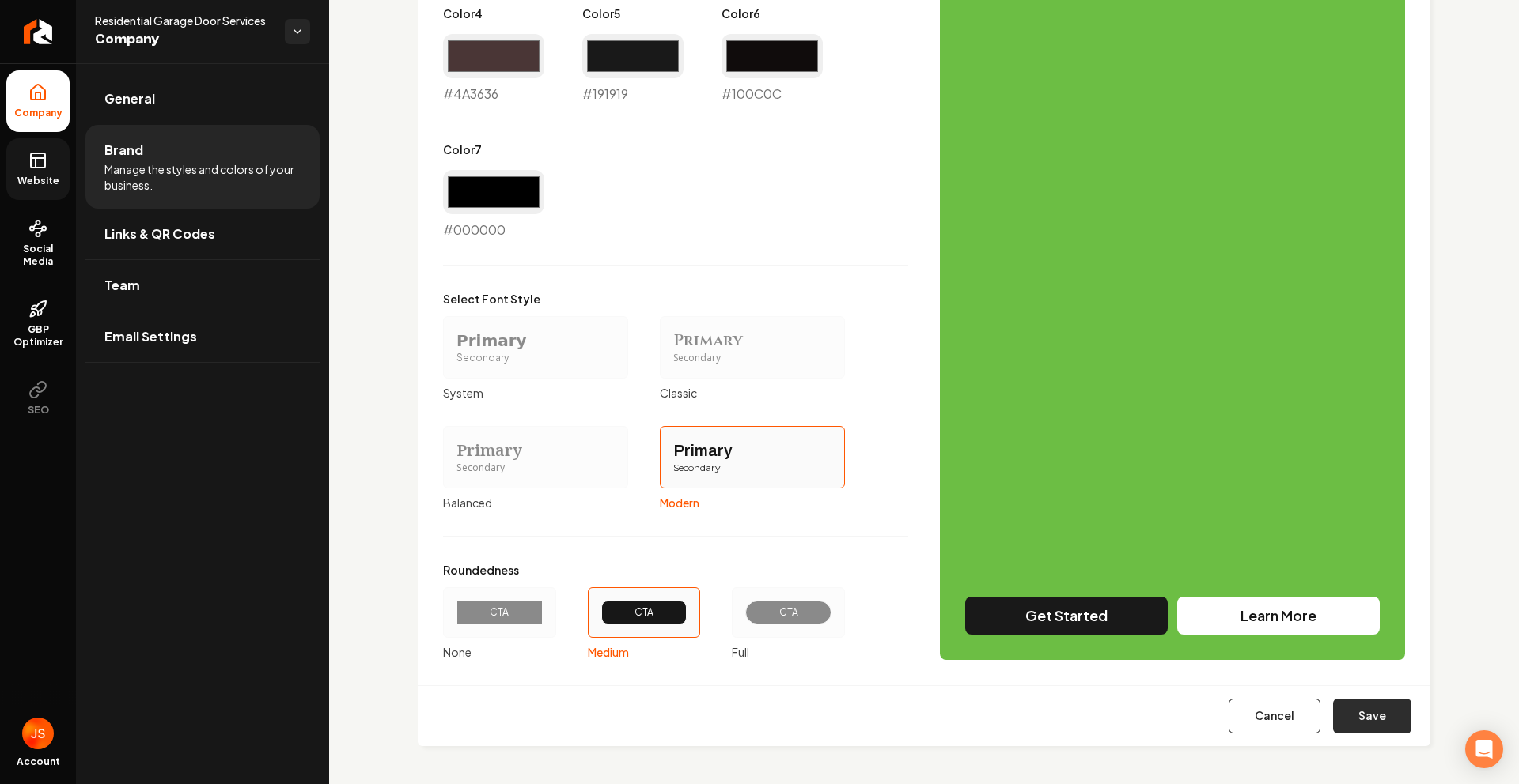
click at [1386, 730] on button "Save" at bounding box center [1372, 716] width 78 height 35
type input "#efe7e7"
type input "#d8c6c6"
type input "#dcd0d0"
type input "#4a3636"
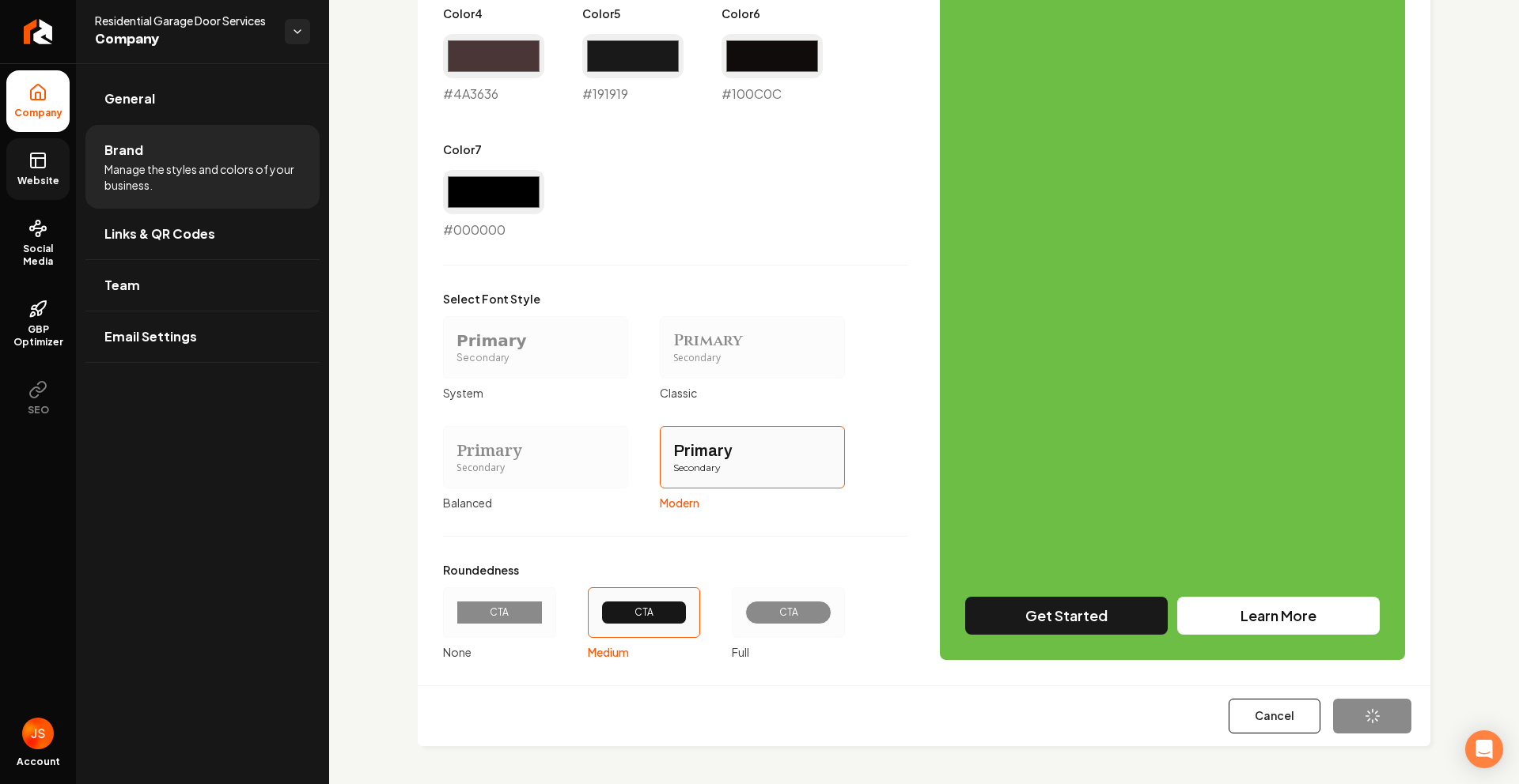
type input "#100c0c"
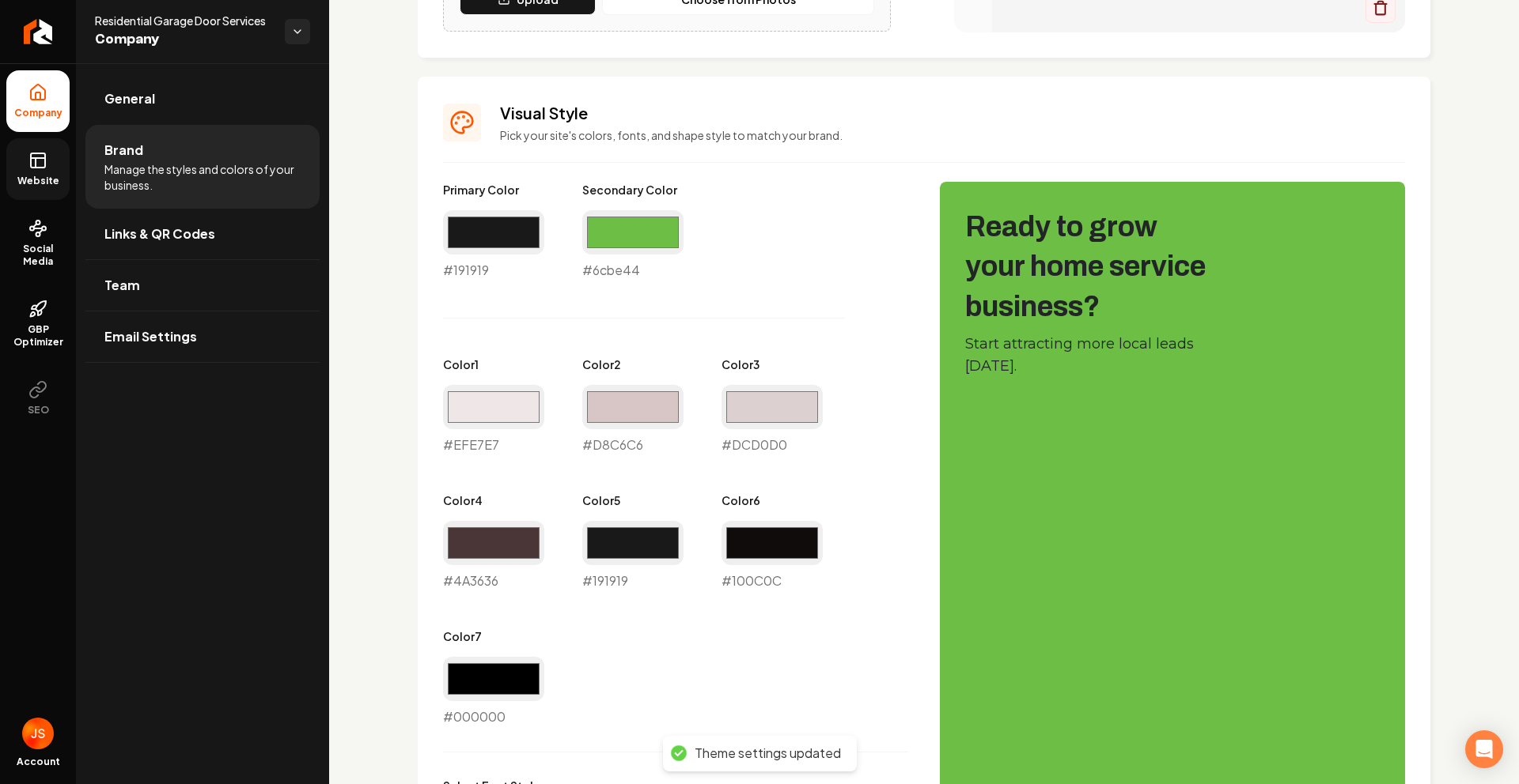
scroll to position [0, 0]
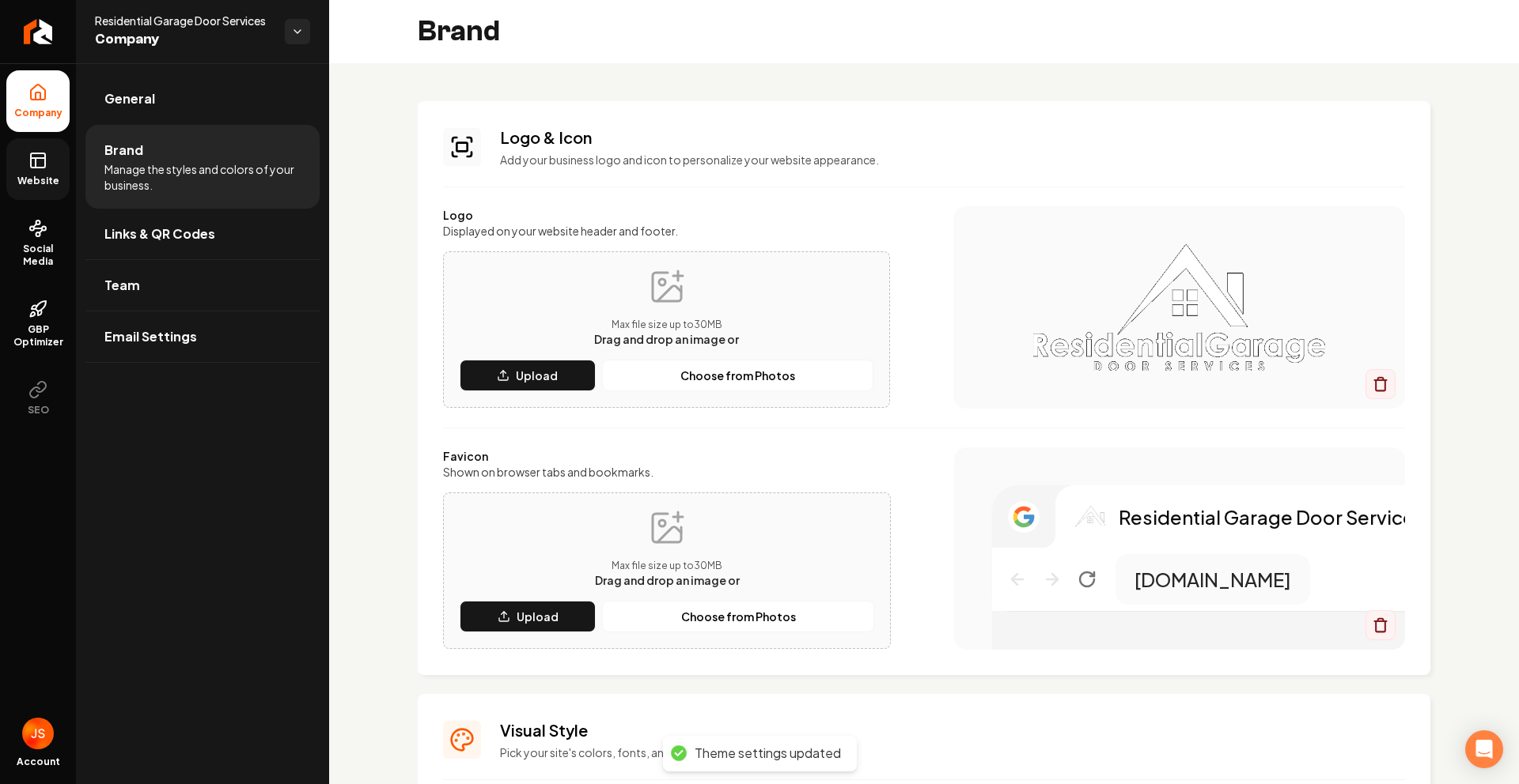
click at [23, 165] on link "Website" at bounding box center [38, 169] width 63 height 61
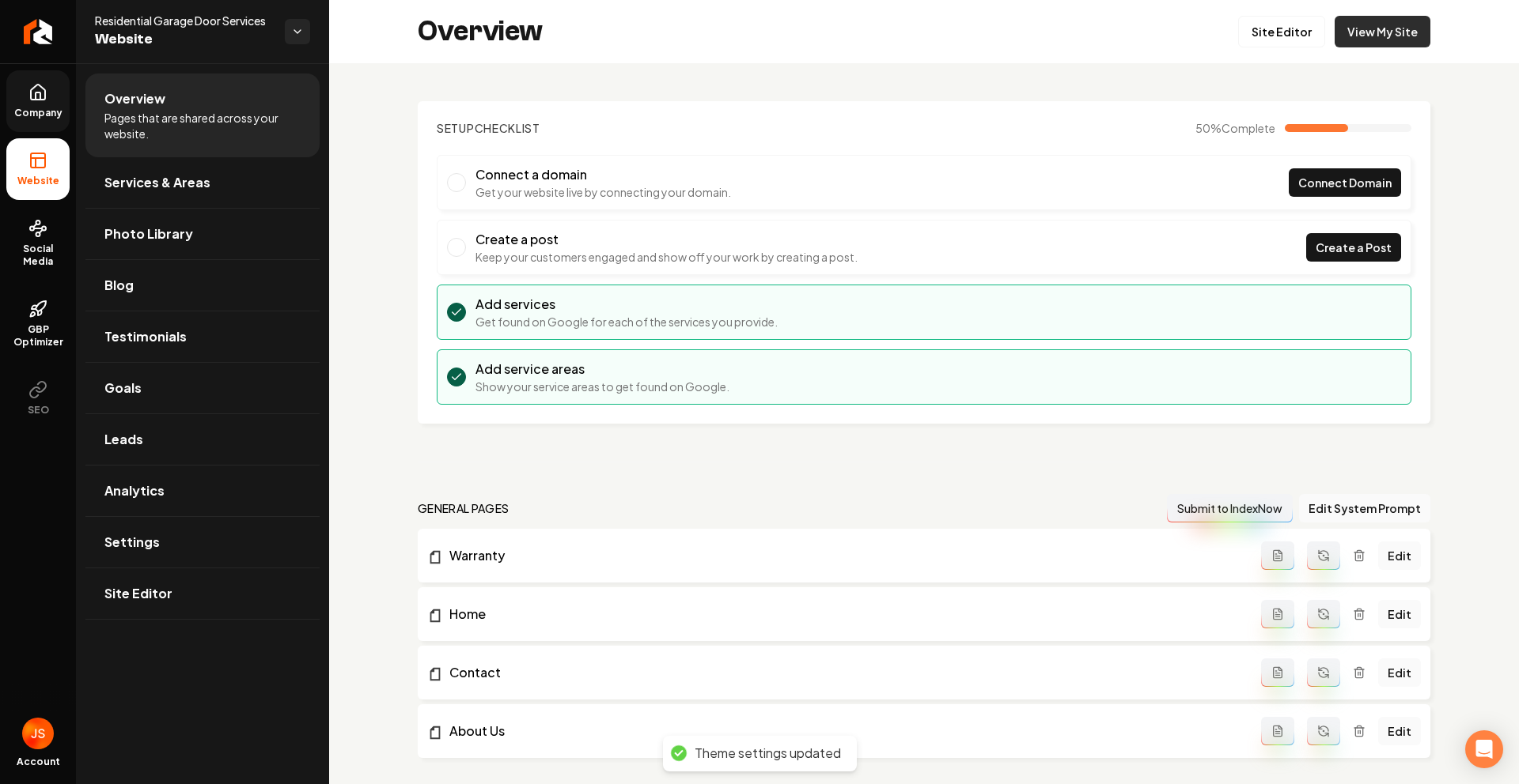
click at [1347, 31] on link "View My Site" at bounding box center [1382, 32] width 96 height 32
click at [1271, 25] on link "Site Editor" at bounding box center [1281, 32] width 87 height 32
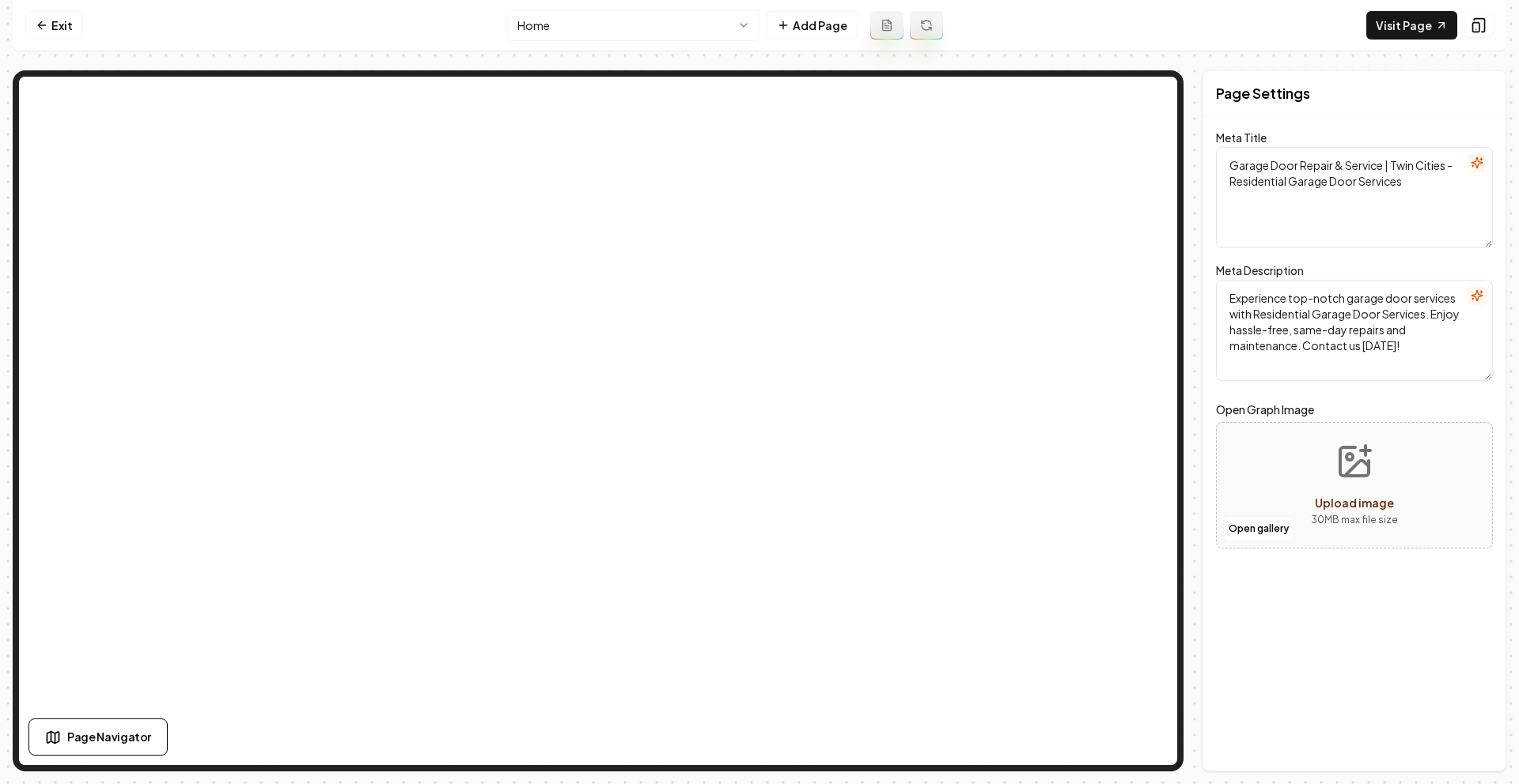
click at [682, 30] on html "Computer Required This feature is only available on a computer. Please switch t…" at bounding box center [759, 392] width 1519 height 784
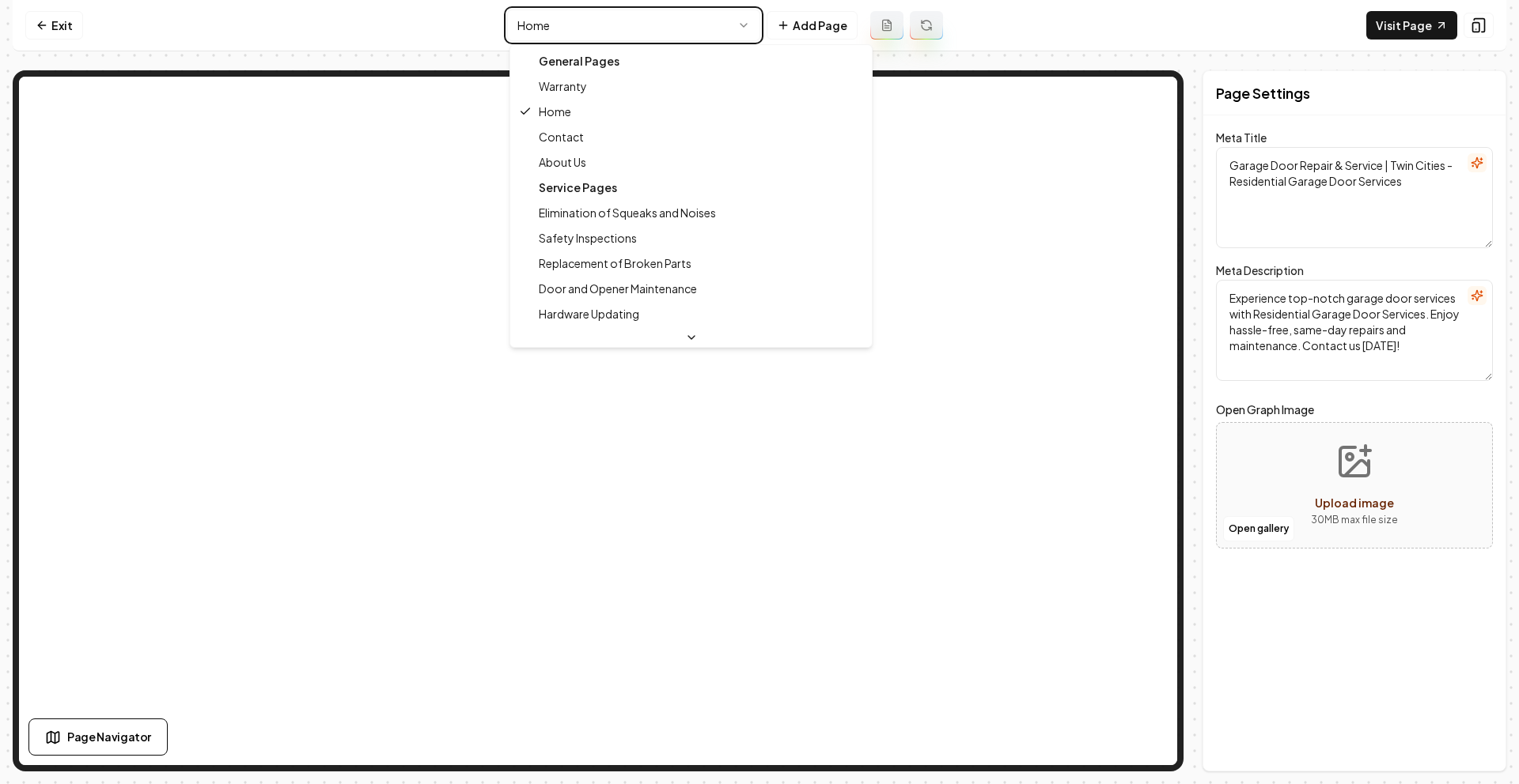
type textarea "Expert Garage Door Repair & Services | Residential Garage Door"
type textarea "Residential Garage Door Services: Trusted Twin Cities experts in fast, reliable…"
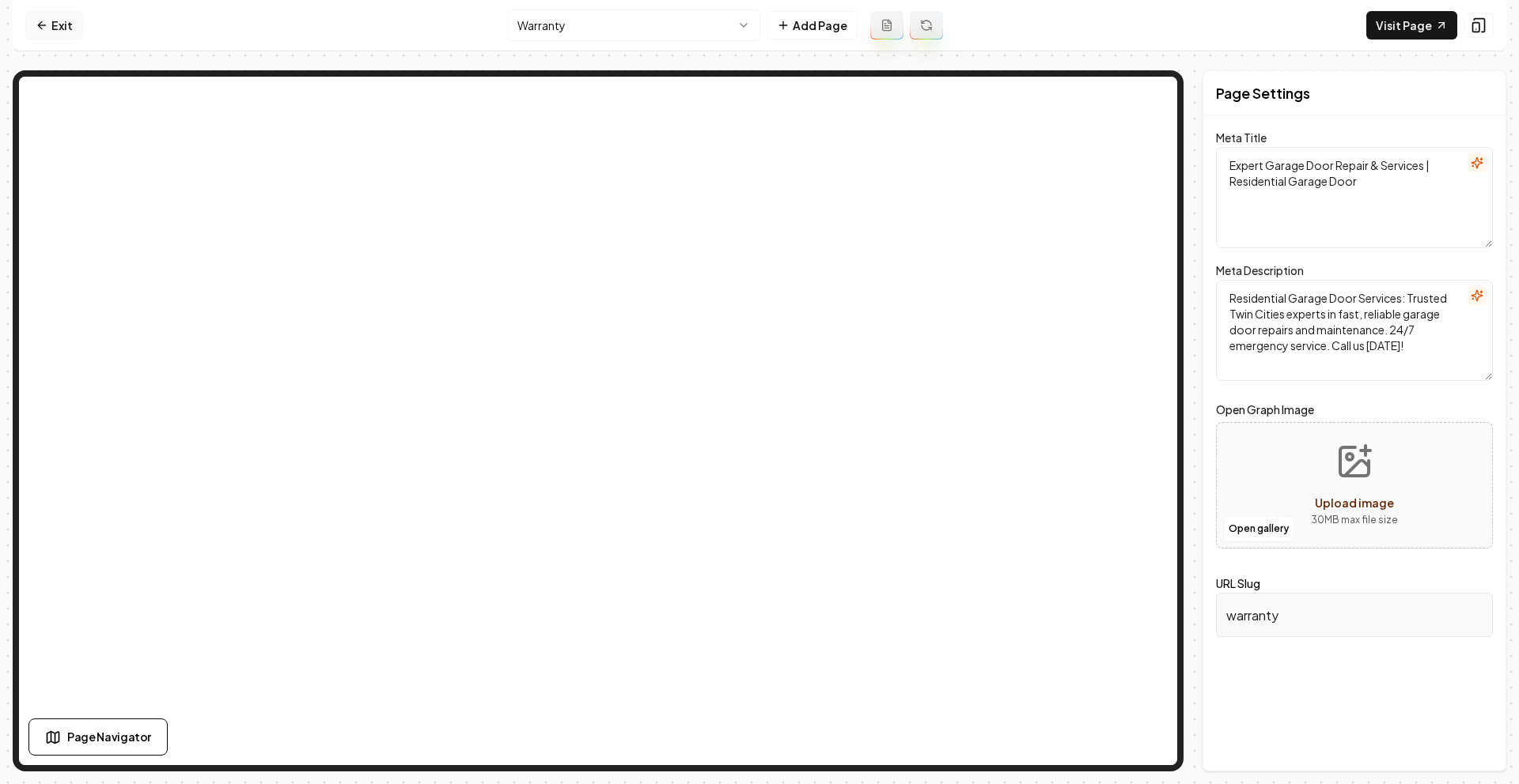
click at [31, 25] on link "Exit" at bounding box center [54, 25] width 58 height 29
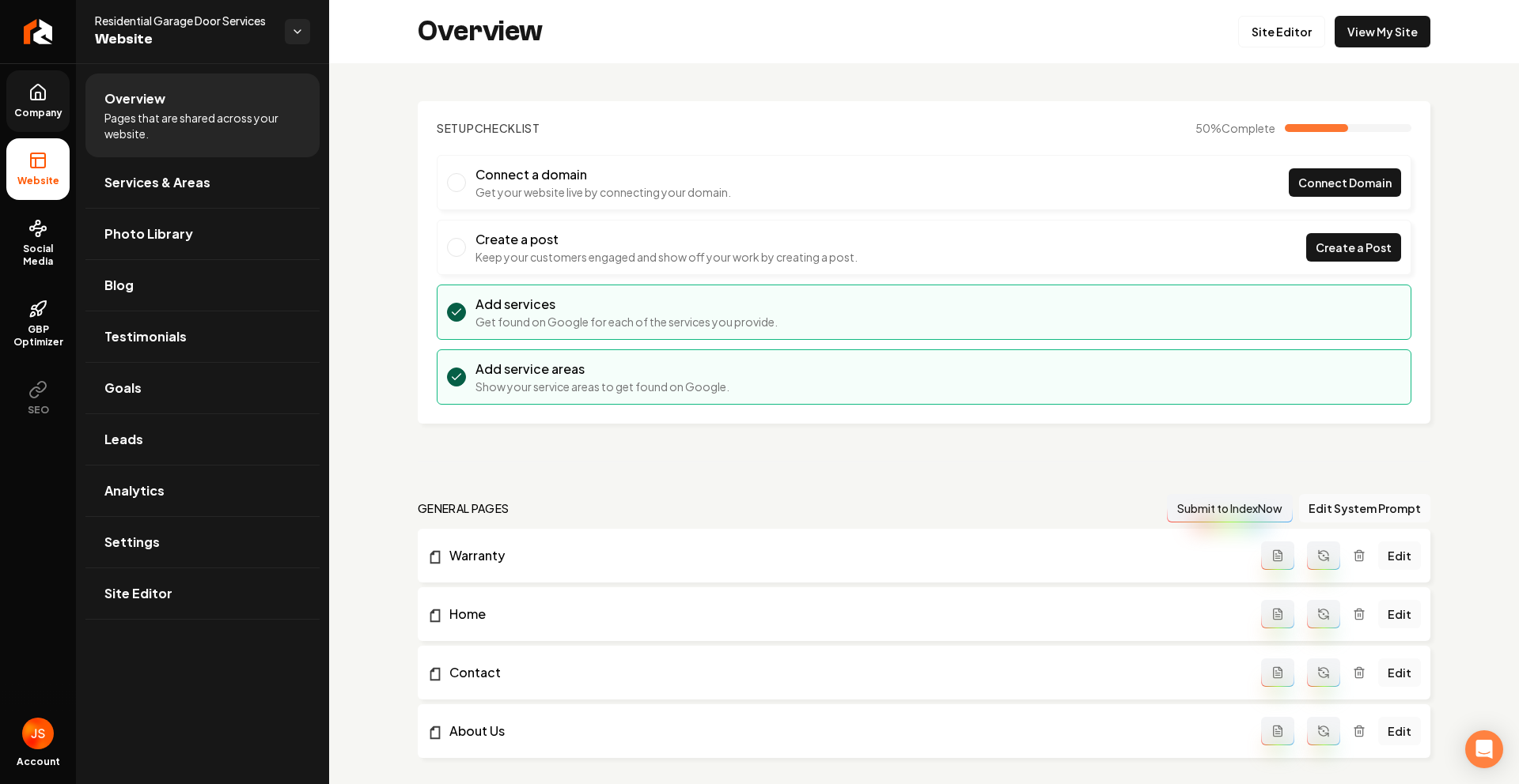
click at [35, 102] on link "Company" at bounding box center [38, 101] width 63 height 61
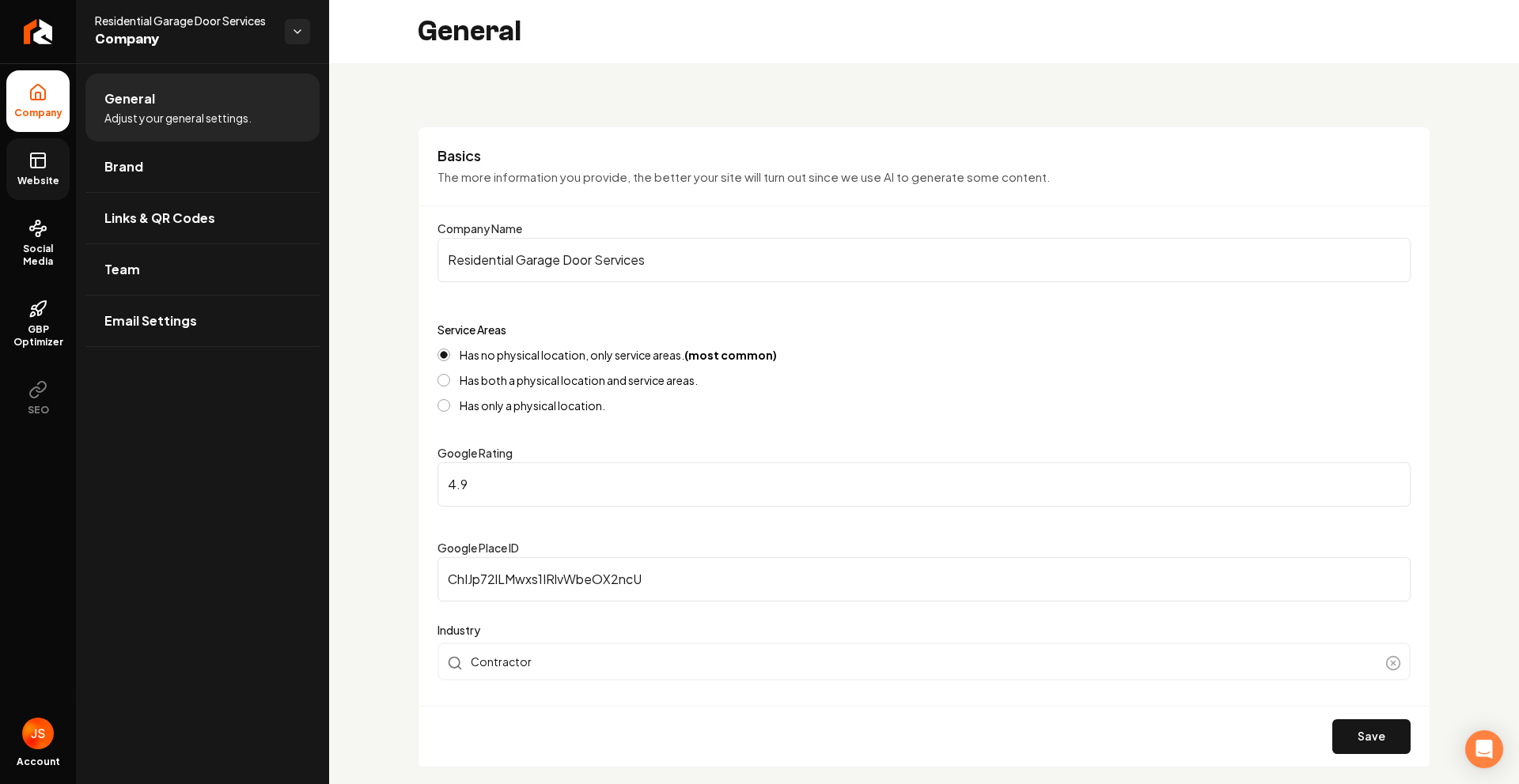
click at [45, 175] on span "Website" at bounding box center [38, 181] width 55 height 13
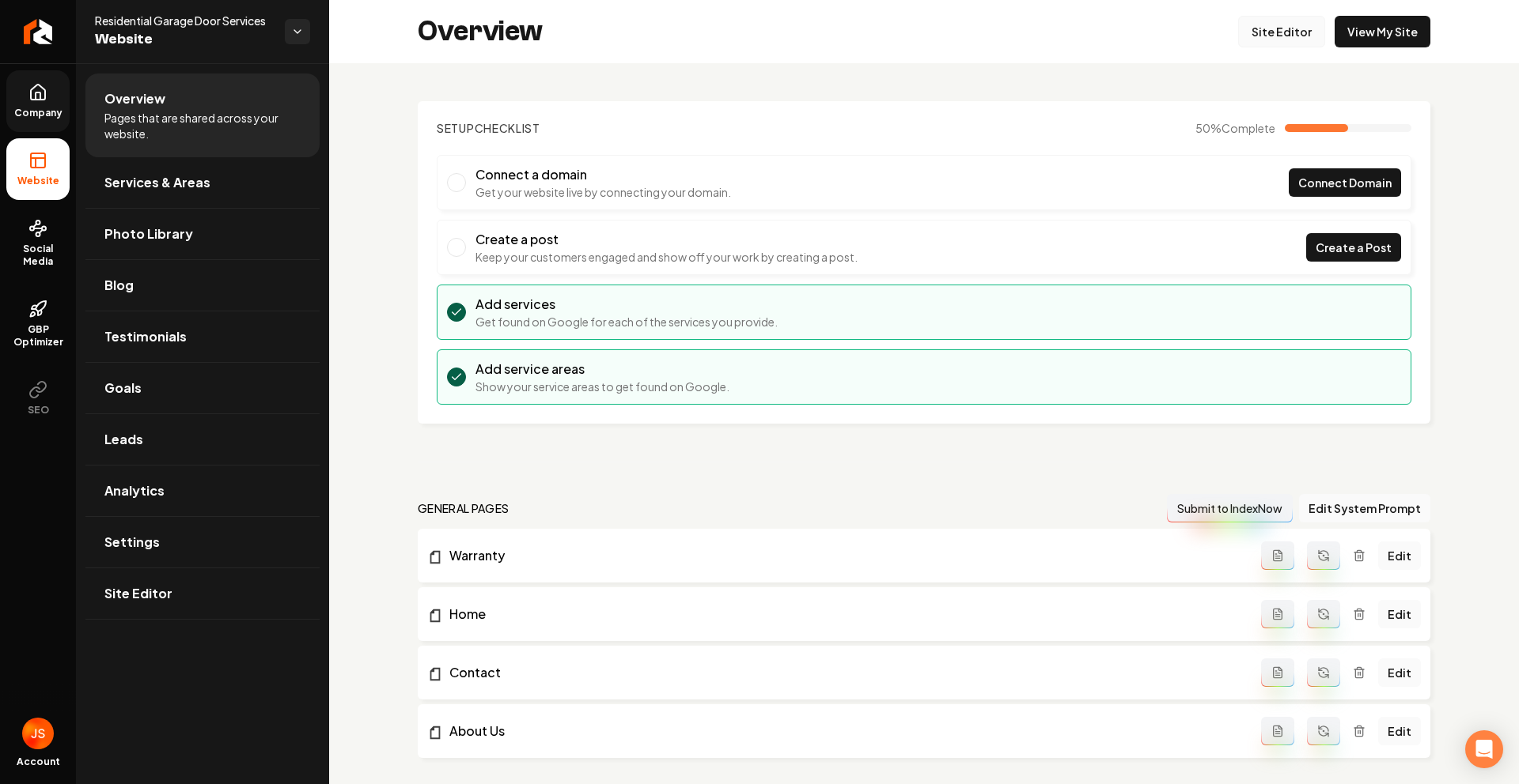
click at [1241, 33] on link "Site Editor" at bounding box center [1281, 32] width 87 height 32
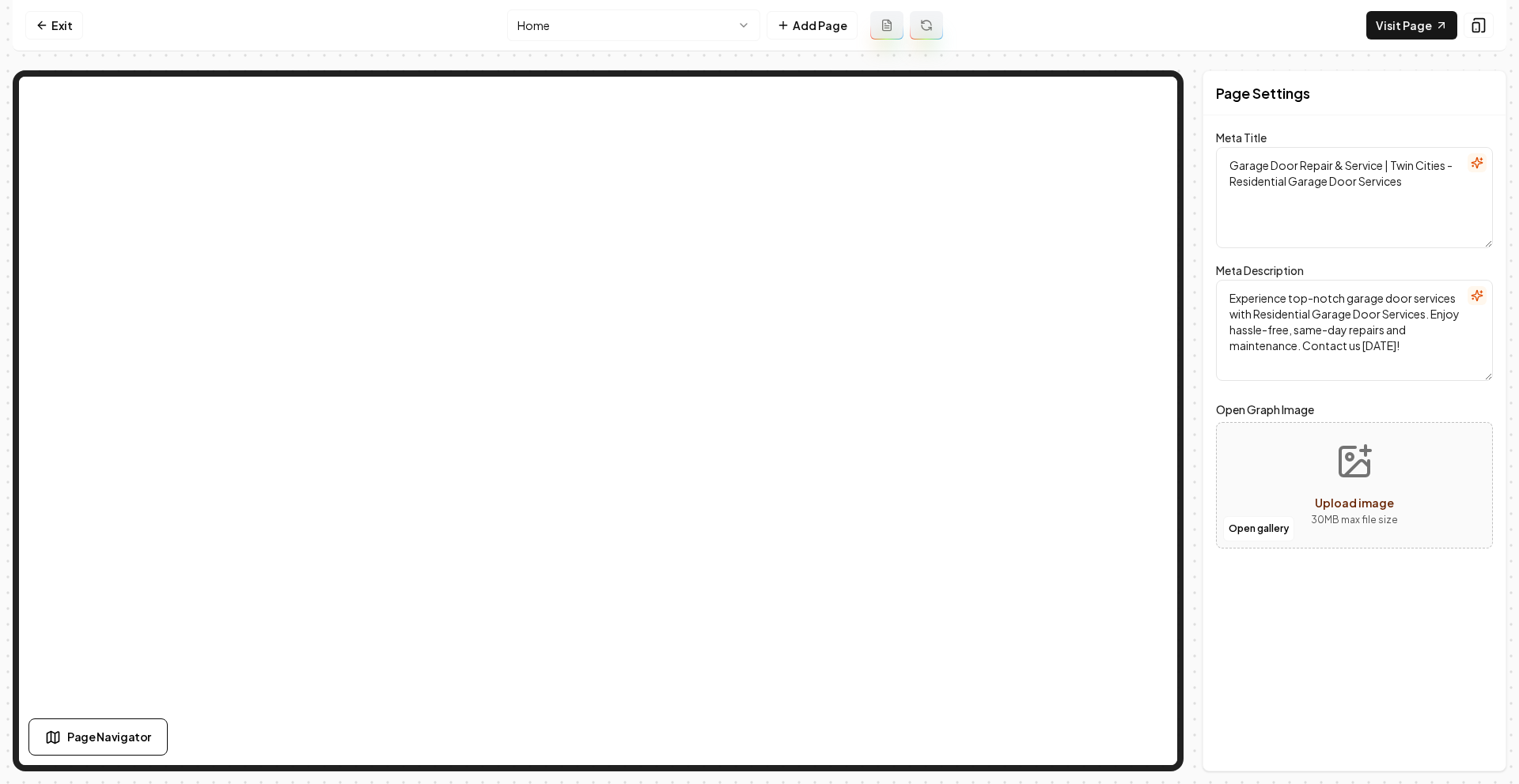
click at [584, 42] on nav "Exit Home Add Page Visit Page" at bounding box center [759, 25] width 1494 height 51
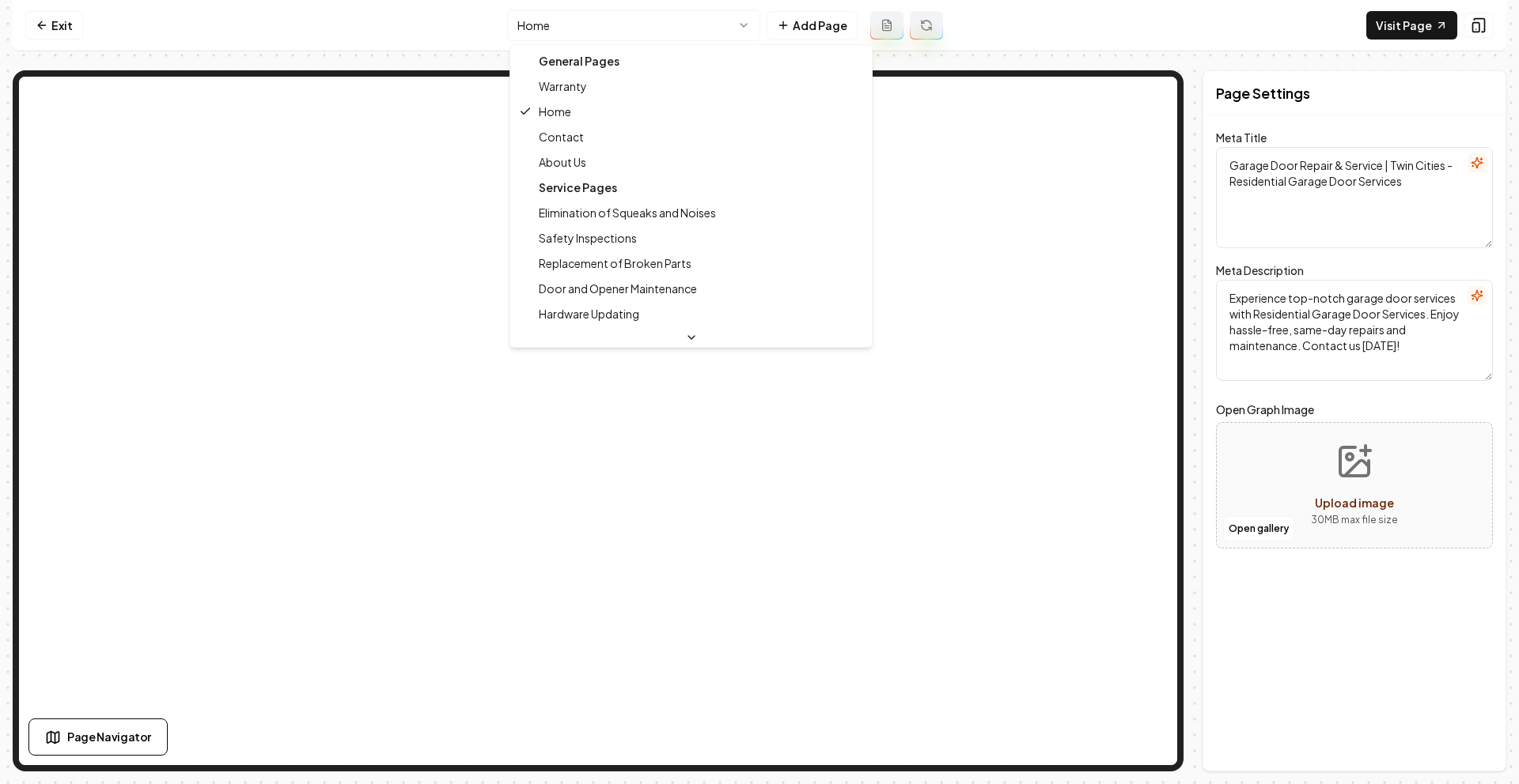
click at [598, 33] on html "Computer Required This feature is only available on a computer. Please switch t…" at bounding box center [759, 392] width 1519 height 784
type textarea "Expert Garage Door Repair & Services | Residential Garage Door"
type textarea "Residential Garage Door Services: Trusted Twin Cities experts in fast, reliable…"
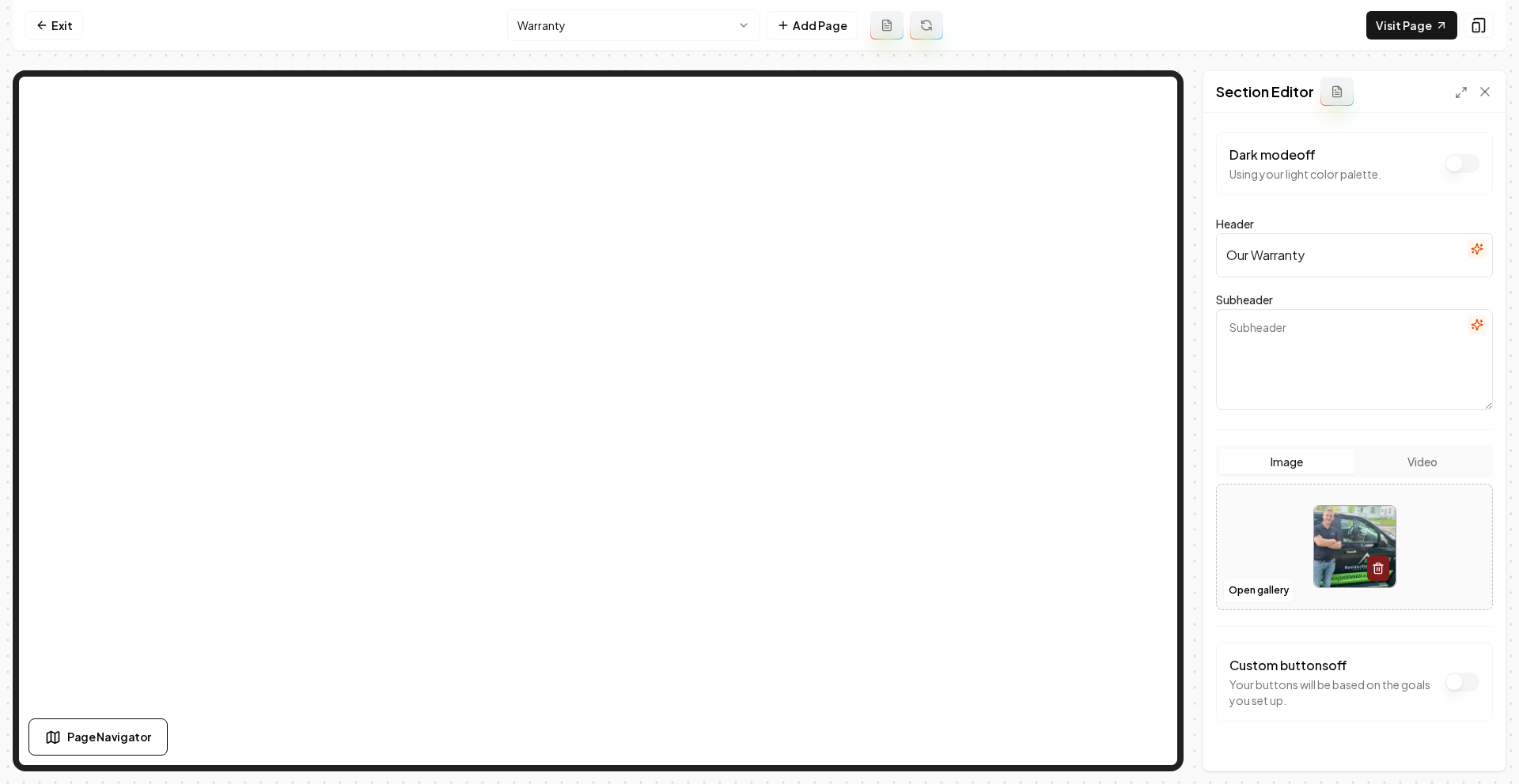
click at [1292, 335] on textarea "Subheader" at bounding box center [1354, 360] width 277 height 101
paste textarea "From Installation to Operation – We’ve Got Your Back for a Decade!"
type textarea "From Installation to Operation – We’ve Got Your Back for a Decade!"
click at [1460, 738] on button "Save" at bounding box center [1469, 744] width 47 height 29
click at [29, 14] on link "Exit" at bounding box center [54, 25] width 58 height 29
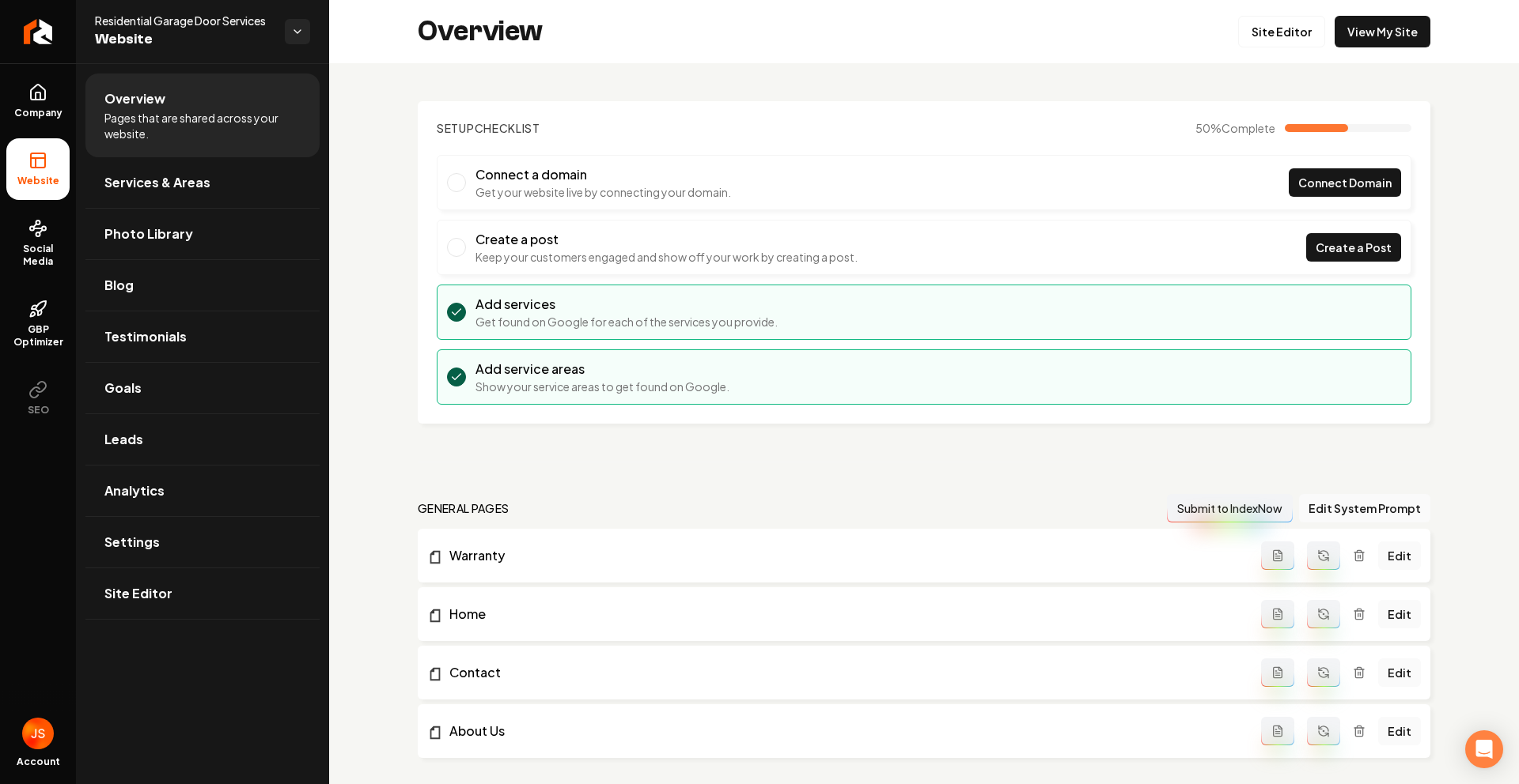
click at [0, 119] on ul "Company Website Social Media GBP Optimizer SEO" at bounding box center [38, 249] width 76 height 372
click at [20, 106] on span "Company" at bounding box center [39, 113] width 61 height 13
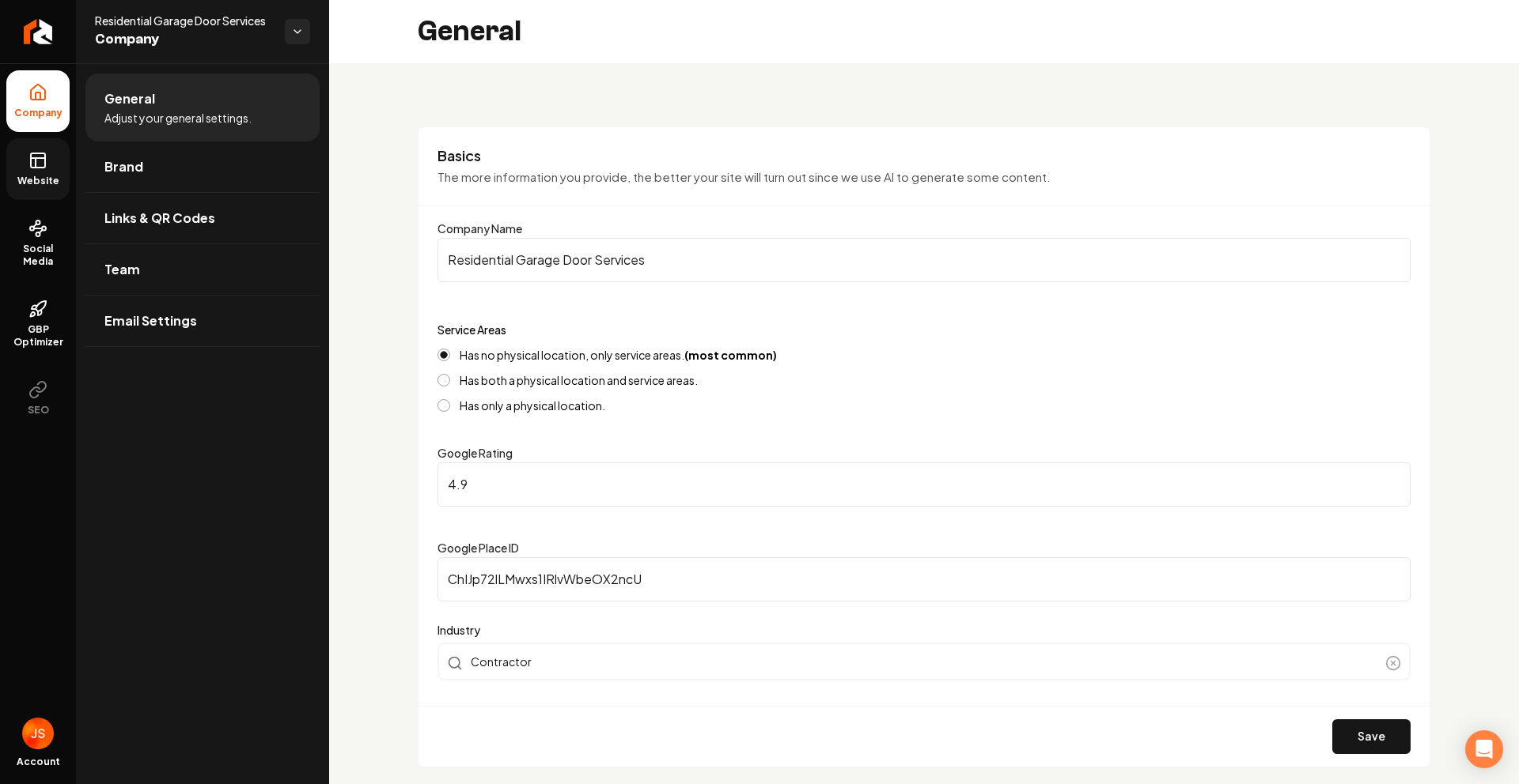
click at [42, 154] on icon at bounding box center [38, 160] width 19 height 19
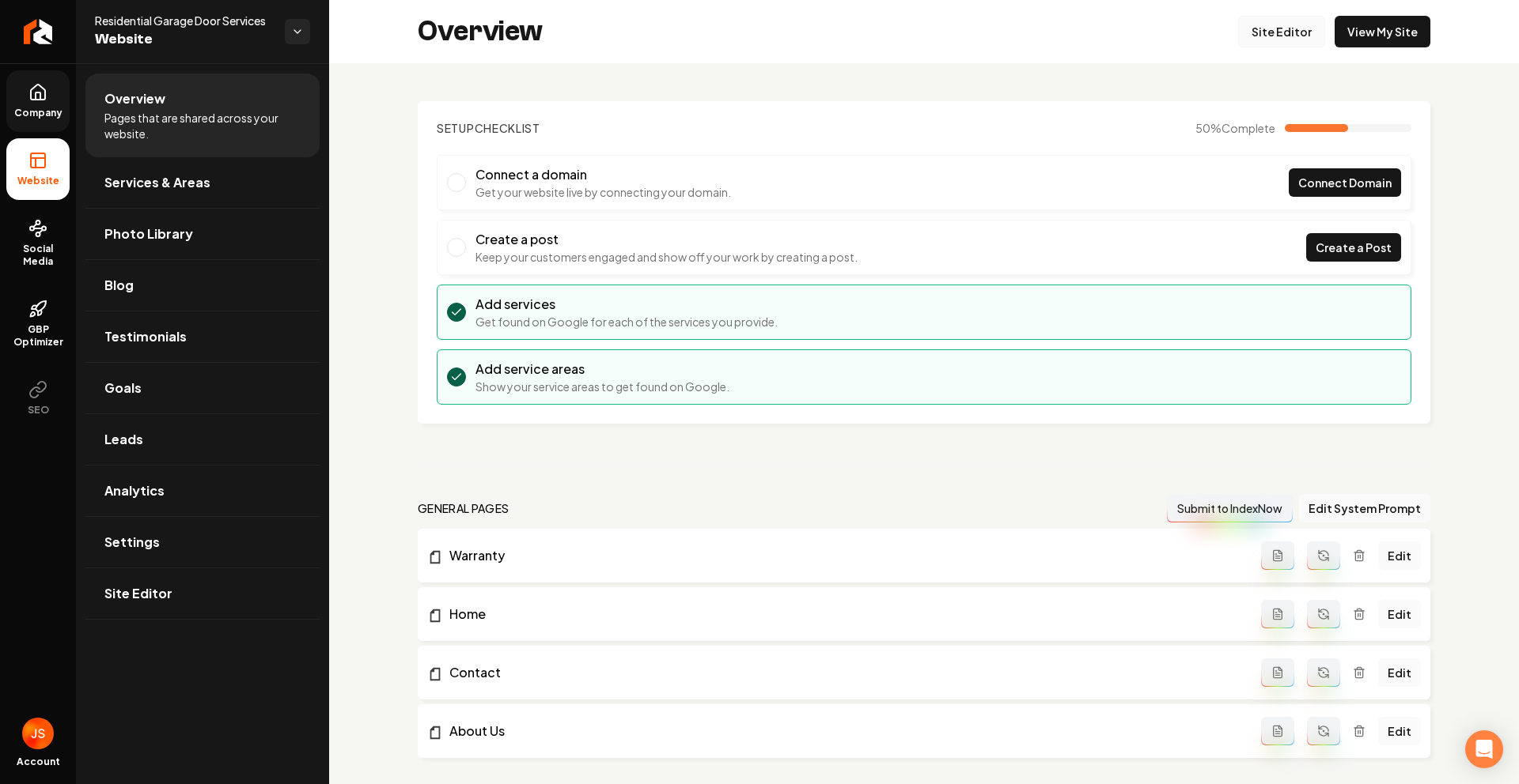
click at [1264, 29] on link "Site Editor" at bounding box center [1281, 32] width 87 height 32
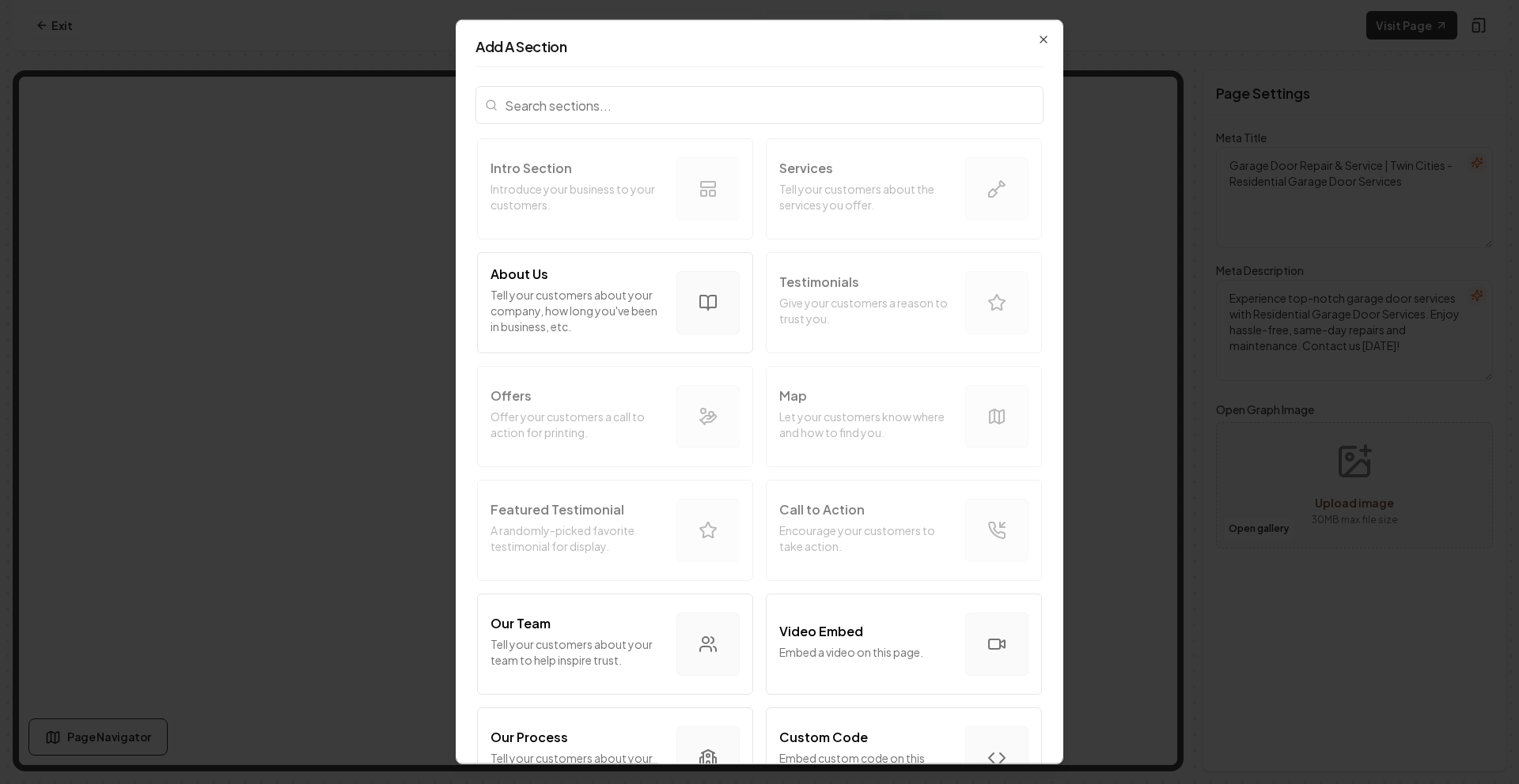
scroll to position [746, 0]
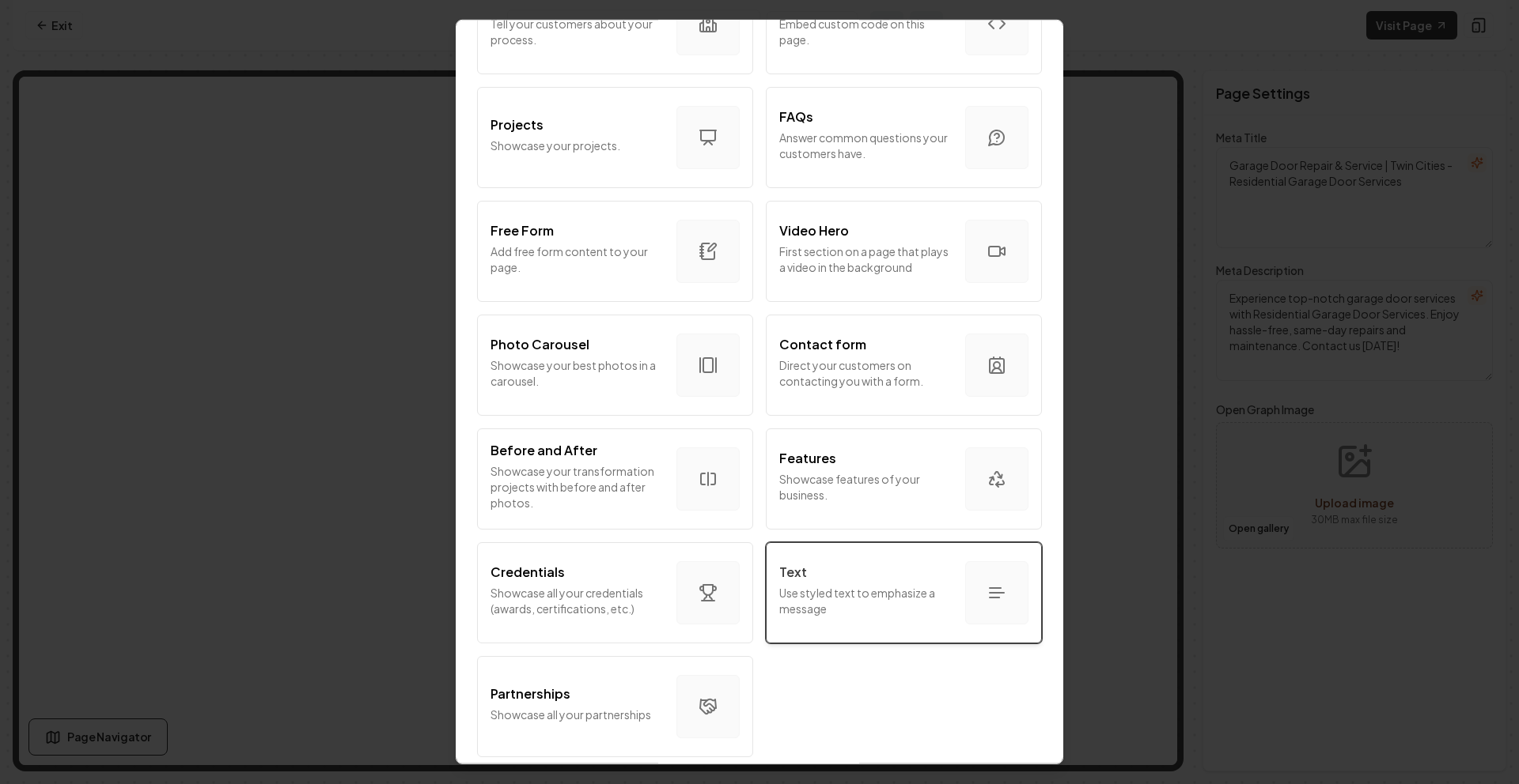
click at [838, 606] on div "Text Use styled text to emphasize a message" at bounding box center [865, 593] width 173 height 60
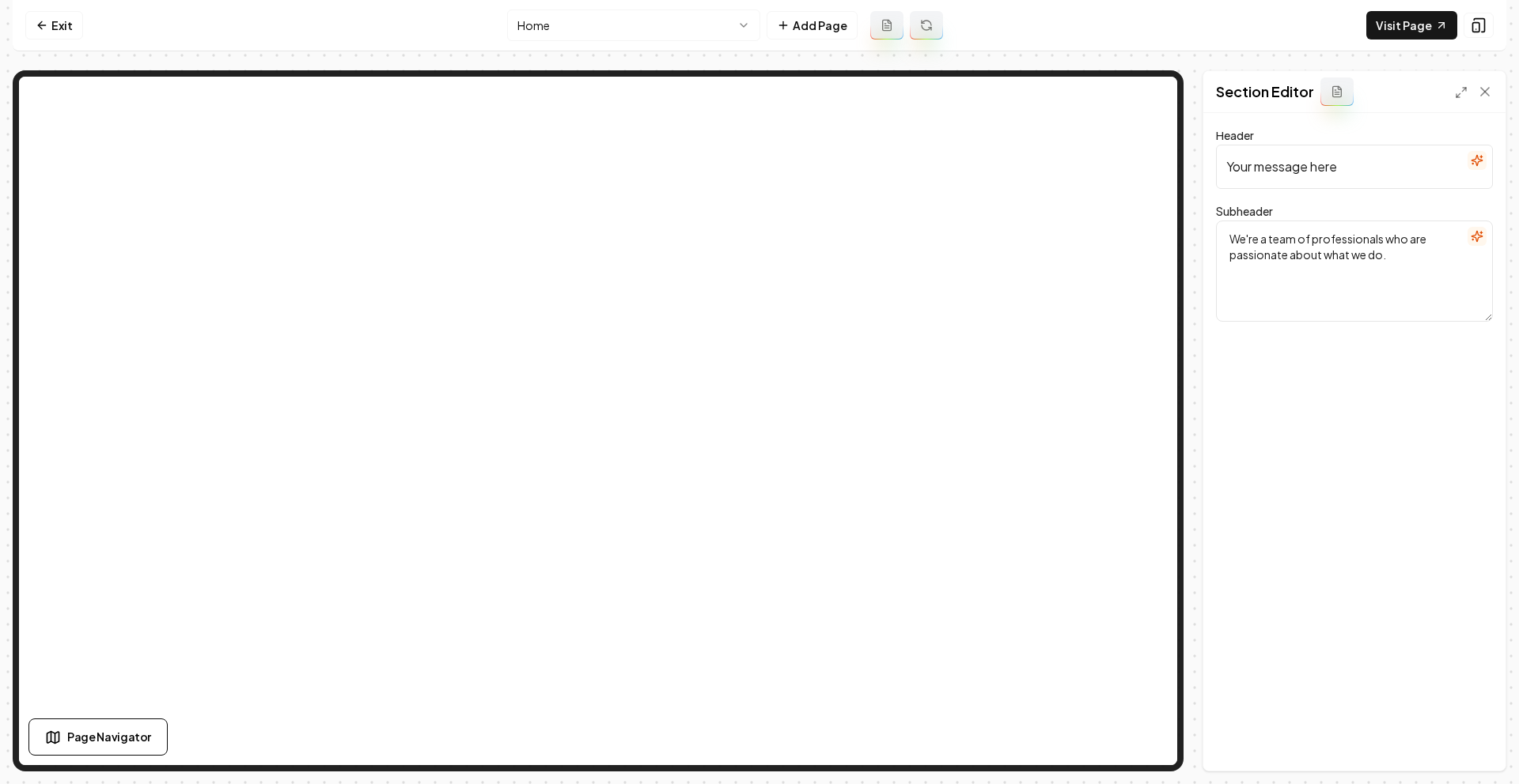
click at [1329, 244] on textarea "We're a team of professionals who are passionate about what we do." at bounding box center [1354, 271] width 277 height 101
click at [1347, 184] on input "Your message here" at bounding box center [1354, 167] width 277 height 44
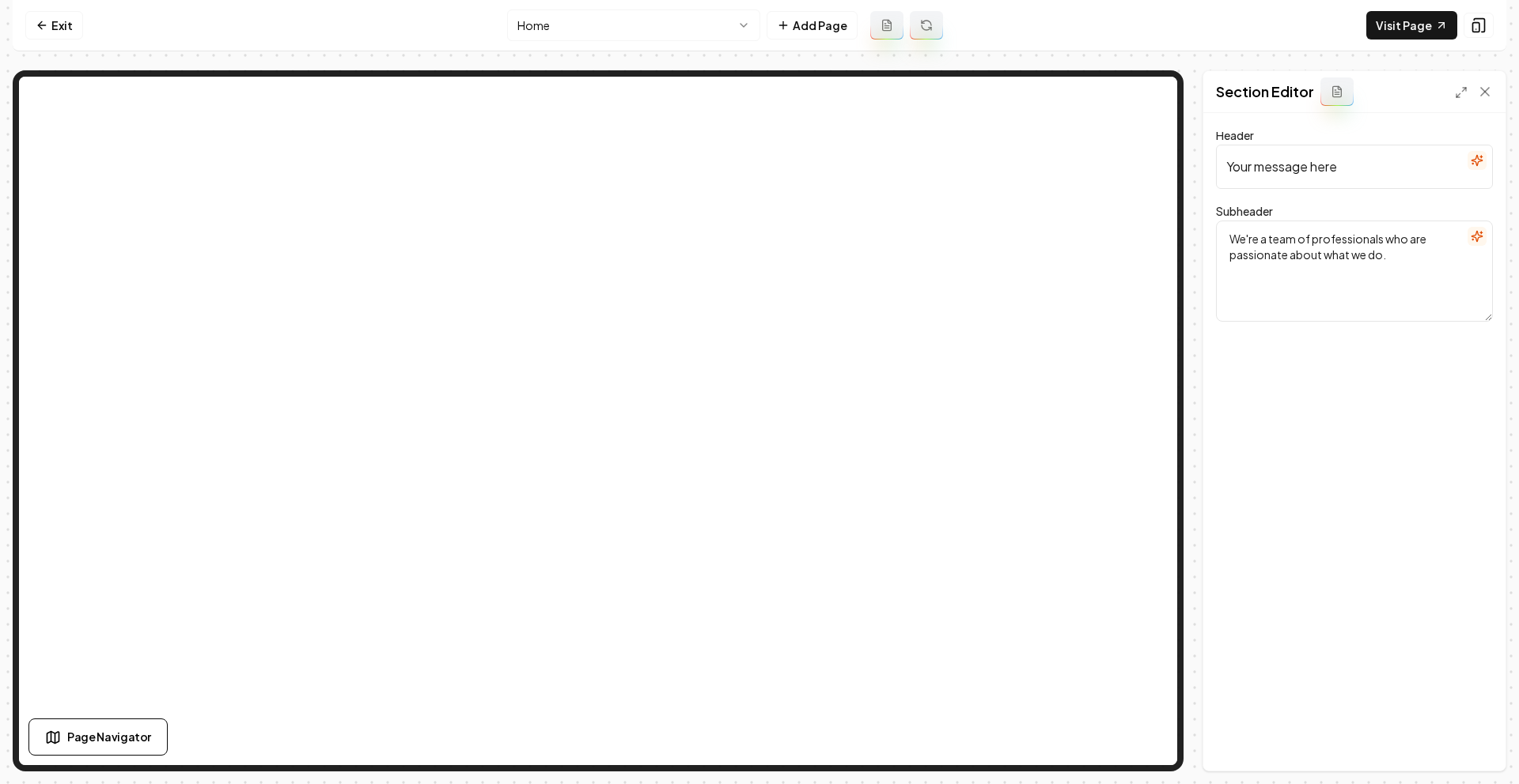
click at [1347, 184] on input "Your message here" at bounding box center [1354, 167] width 277 height 44
click at [1344, 244] on textarea "We're a team of professionals who are passionate about what we do." at bounding box center [1354, 271] width 277 height 101
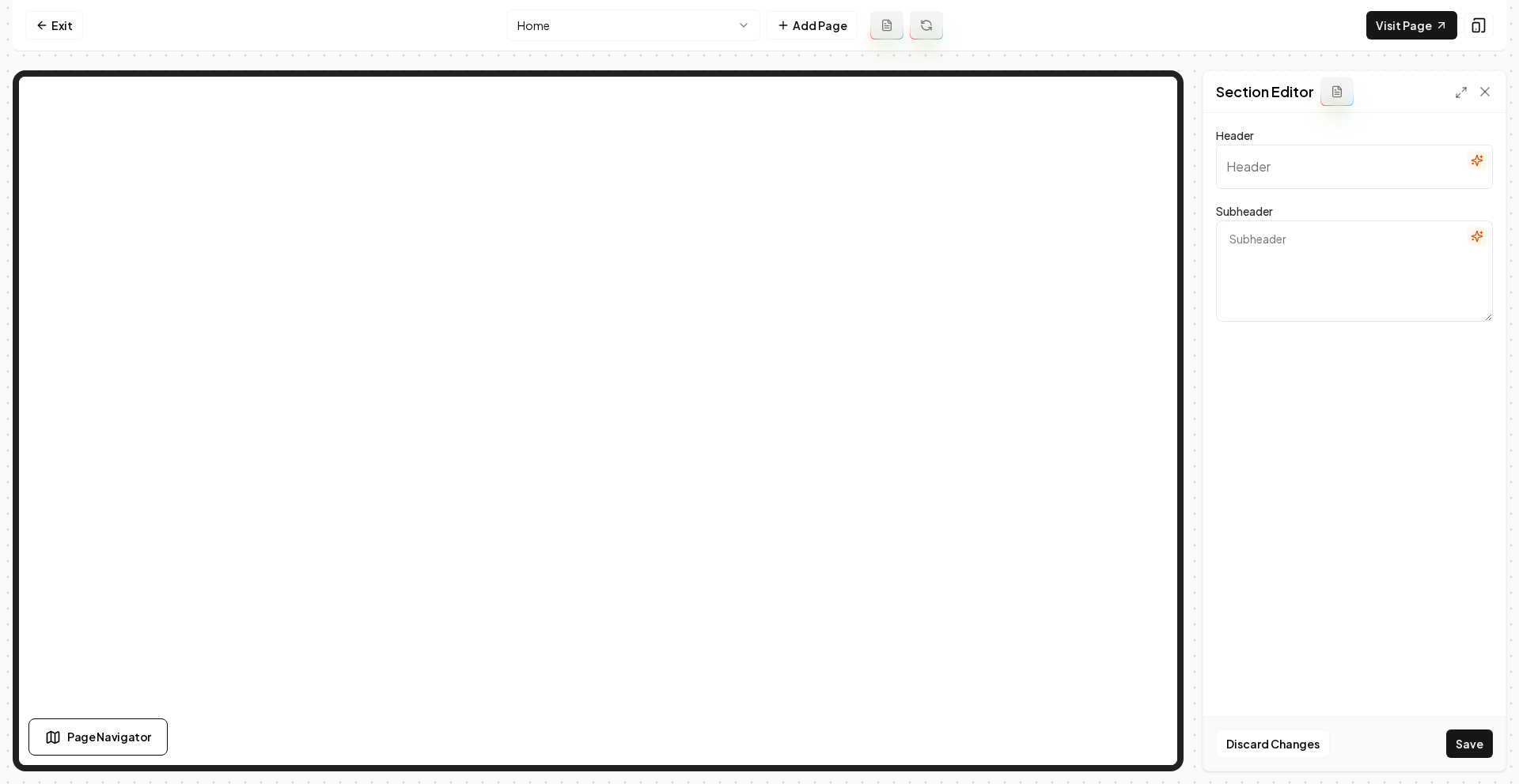
paste textarea "All types of garage door services"
type textarea "All types of garage door services"
click at [1318, 177] on input "Header" at bounding box center [1354, 167] width 277 height 44
type input "G"
paste input "All types of garage door services"
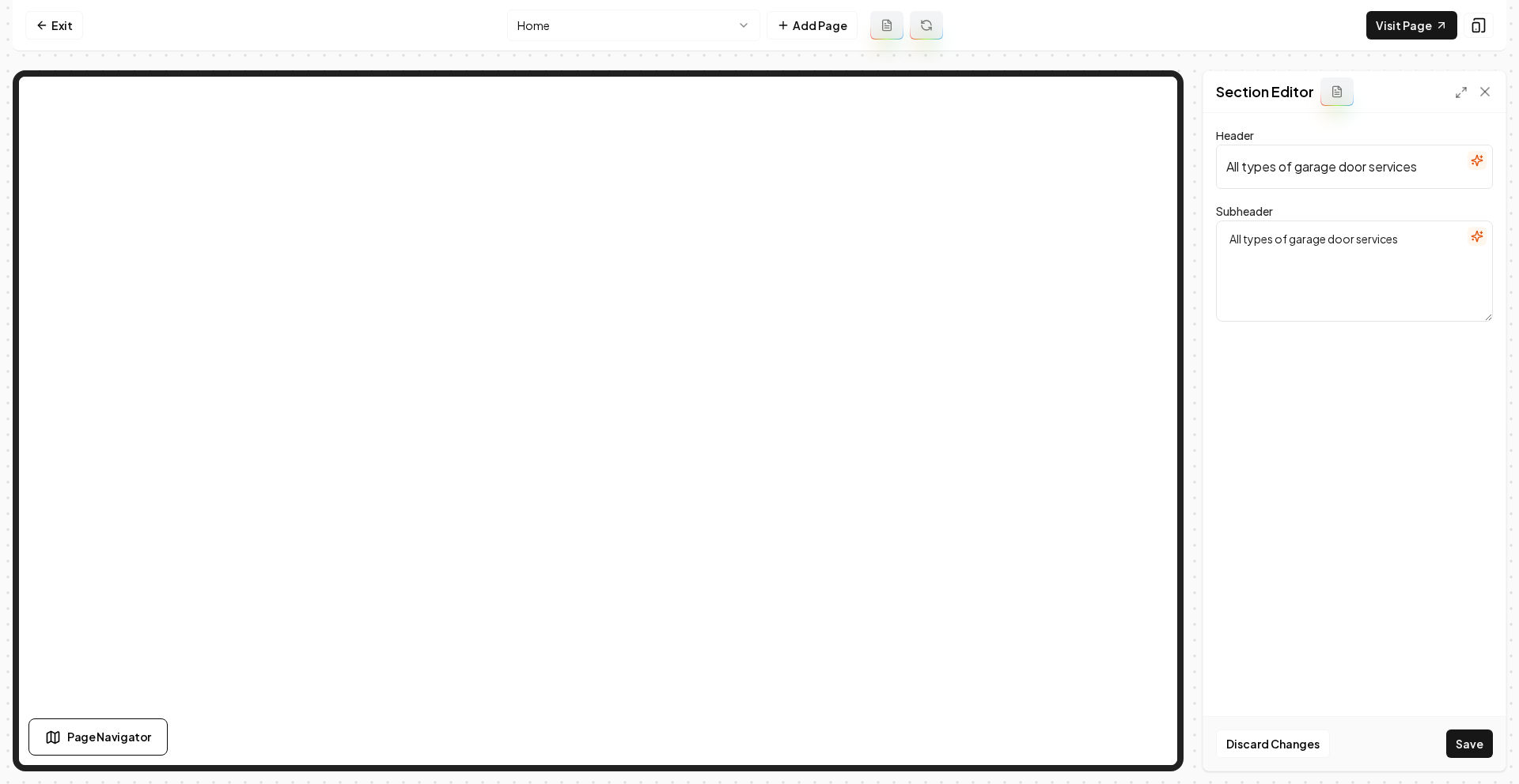
type input "All types of garage door services"
click at [1317, 247] on textarea "All types of garage door services" at bounding box center [1354, 271] width 277 height 101
click at [1315, 246] on textarea "All types of garage door services" at bounding box center [1354, 271] width 277 height 101
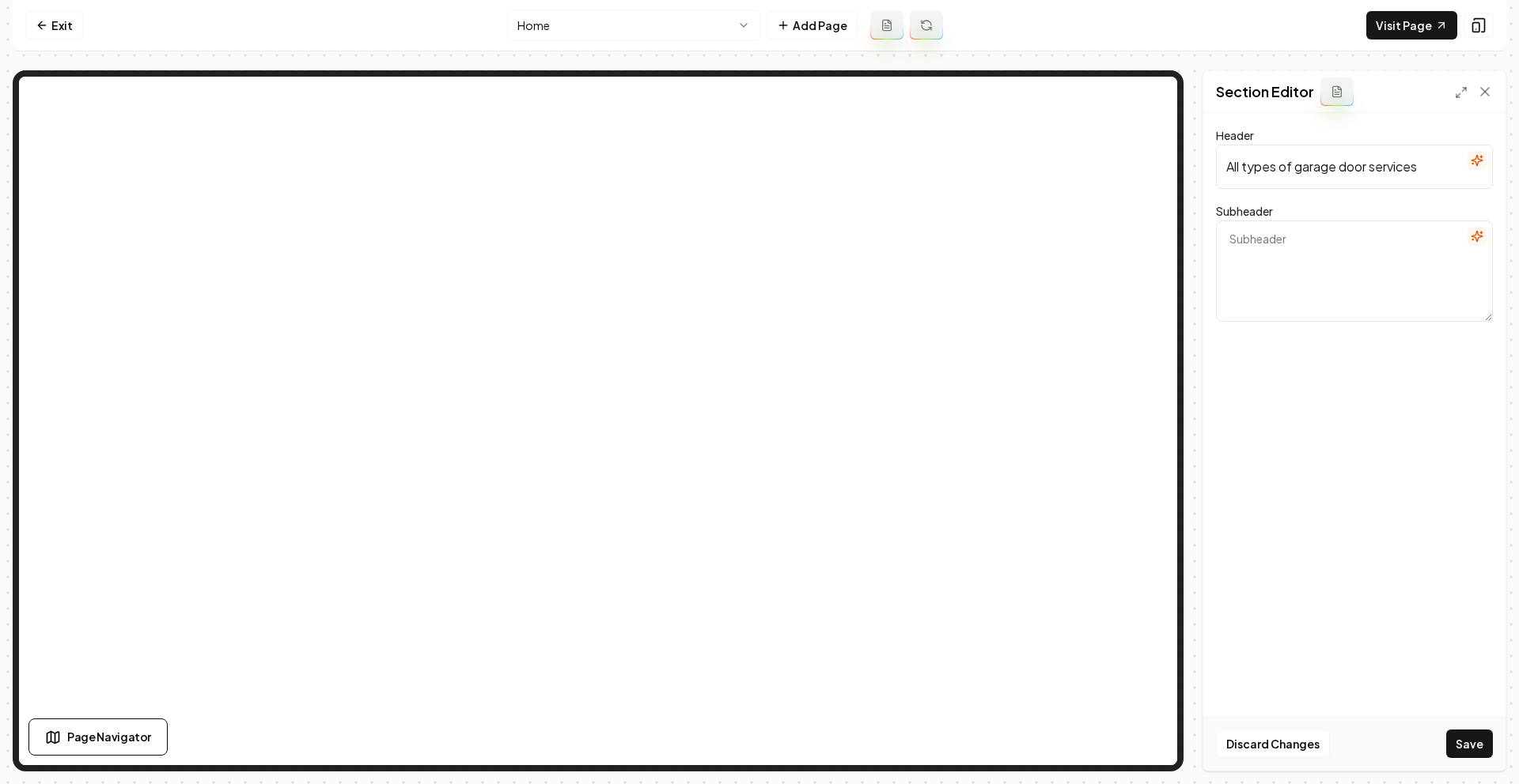
click at [1491, 743] on div "Discard Changes Save" at bounding box center [1354, 743] width 302 height 55
click at [1478, 743] on button "Save" at bounding box center [1469, 744] width 47 height 29
click at [1385, 169] on input "All types of garage door services" at bounding box center [1354, 167] width 277 height 44
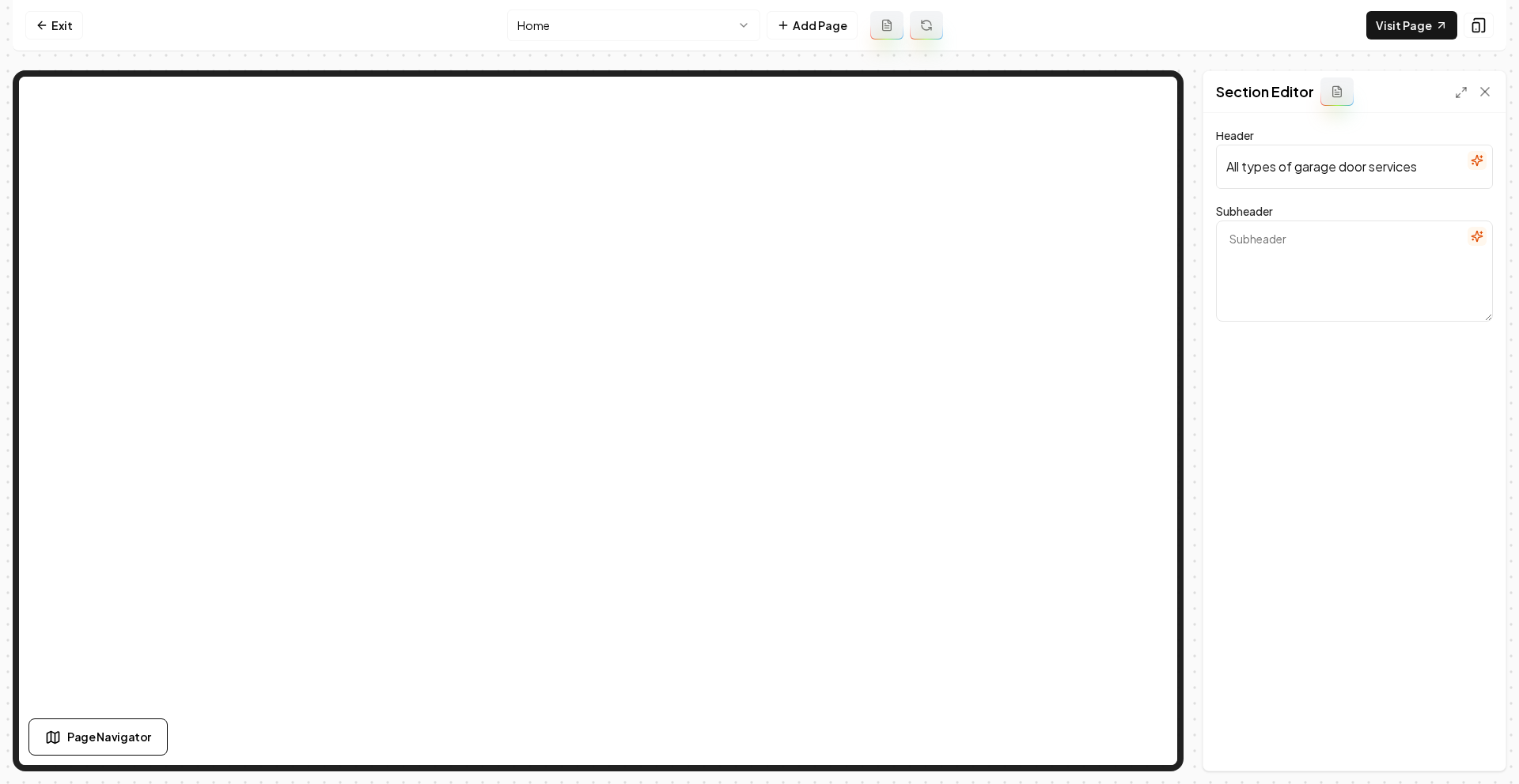
click at [1385, 169] on input "All types of garage door services" at bounding box center [1354, 167] width 277 height 44
click at [1296, 183] on input "All types of garage door services" at bounding box center [1354, 167] width 277 height 44
paste input "Comprehensive Service for Every Type of Garage Door."
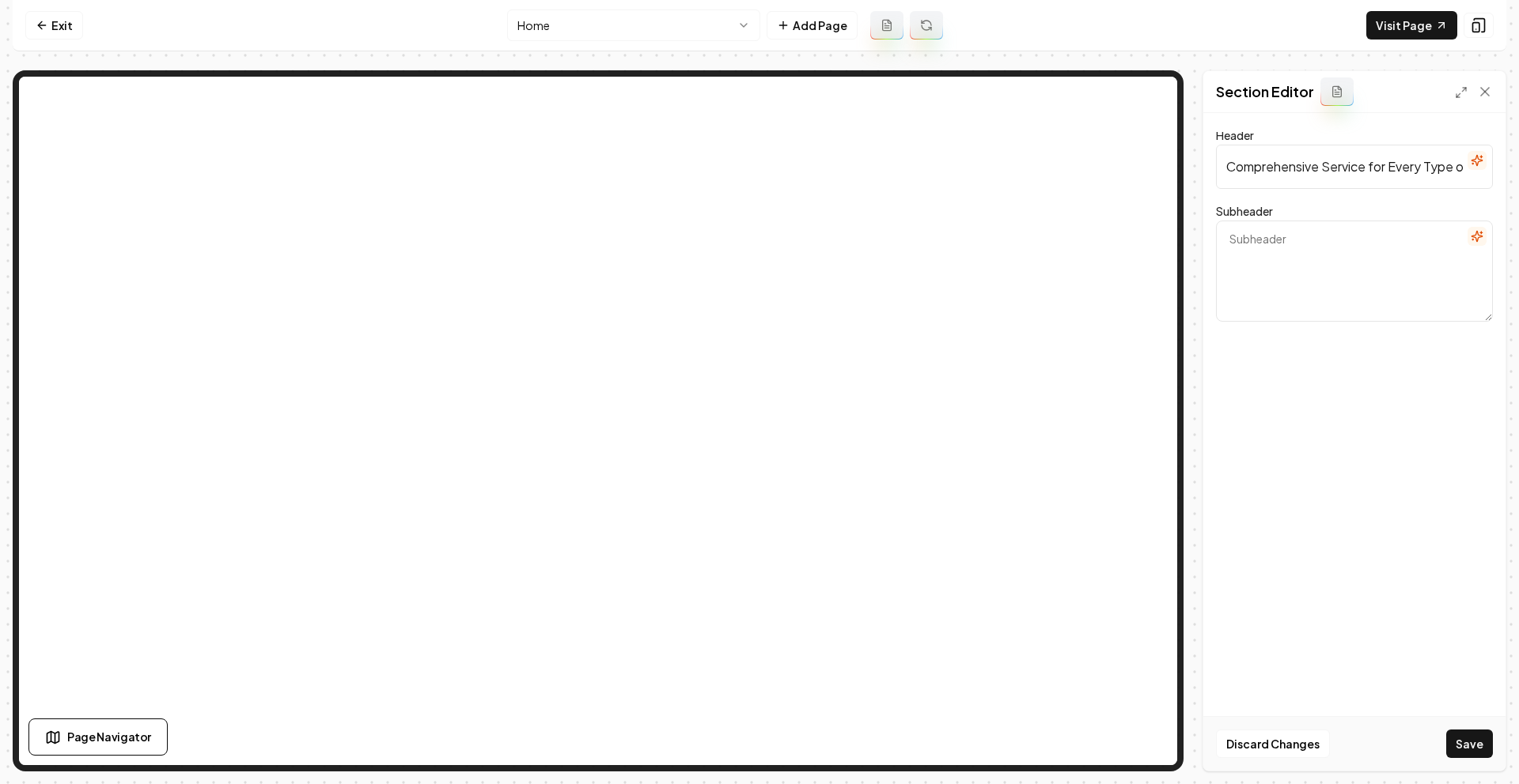
scroll to position [0, 89]
type input "Comprehensive Service for Every Type of Garage Door."
drag, startPoint x: 1350, startPoint y: 606, endPoint x: 1422, endPoint y: 718, distance: 133.1
click at [1350, 605] on div "Header Comprehensive Service for Every Type of Garage Door. Subheader Discard C…" at bounding box center [1354, 442] width 302 height 658
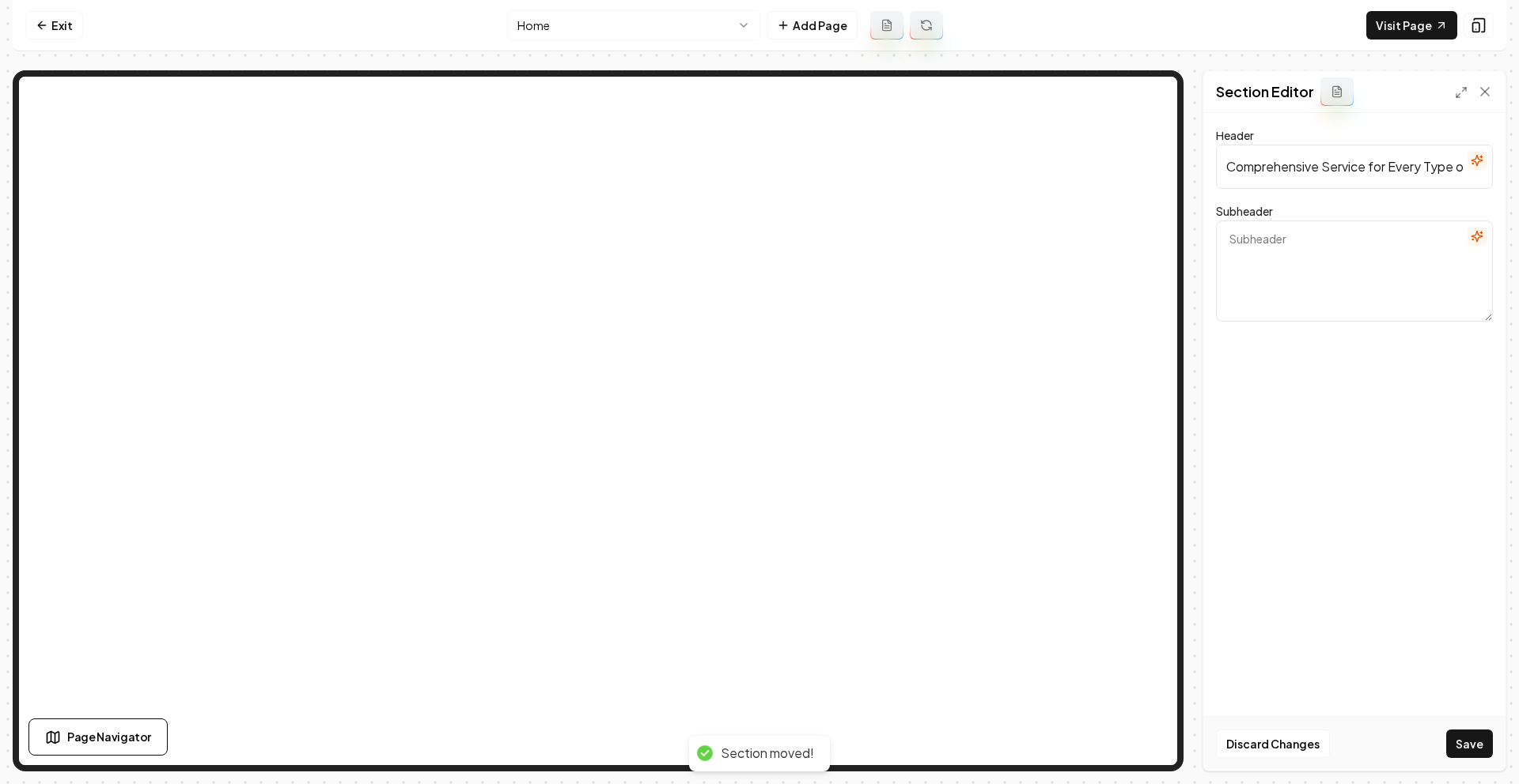
click at [1317, 173] on input "Comprehensive Service for Every Type of Garage Door." at bounding box center [1354, 167] width 277 height 44
click at [1290, 178] on input "Comprehensive Service for Every Type of Garage Door." at bounding box center [1354, 167] width 277 height 44
paste input "Comprehensive Service for Every Type of Garage Door."
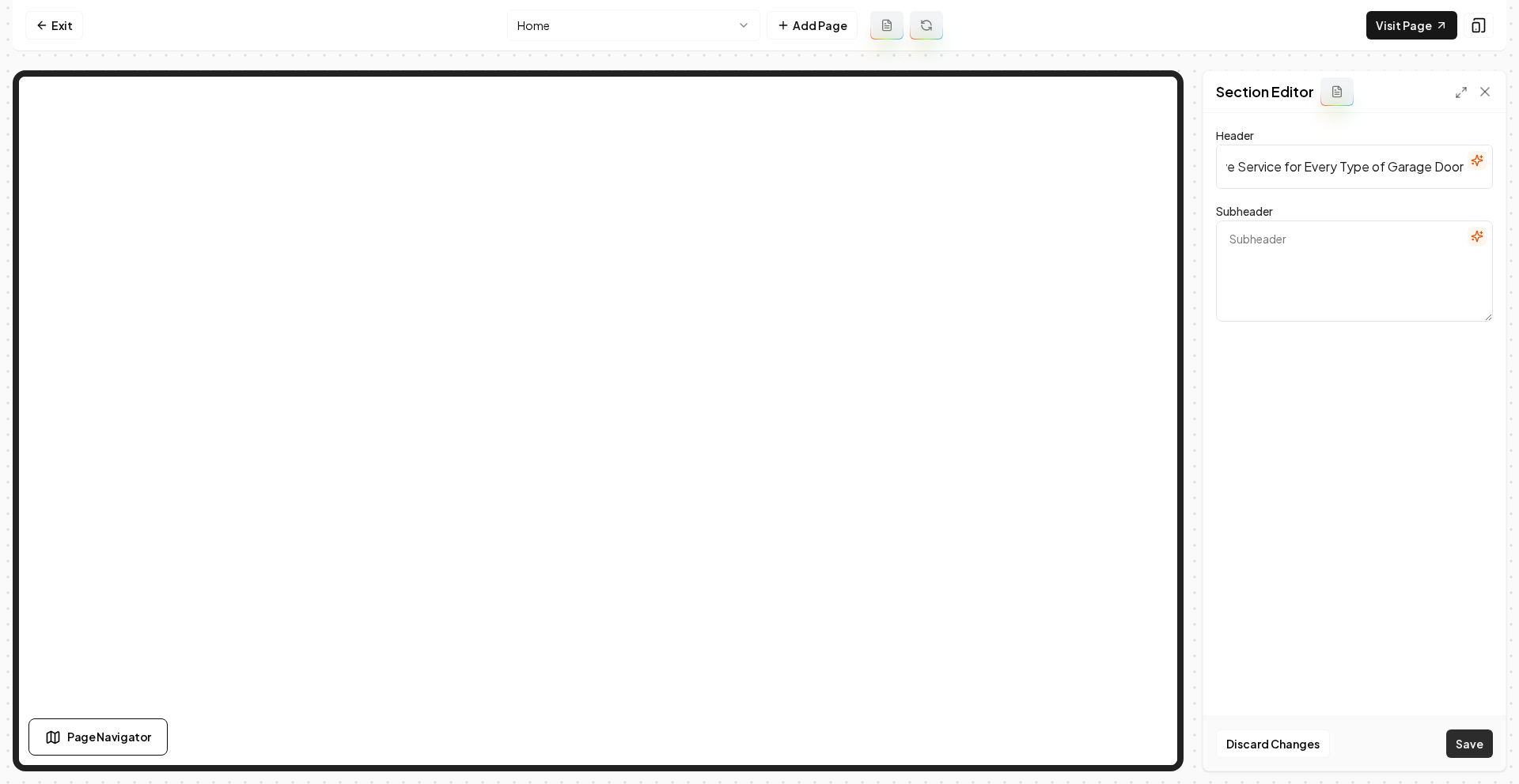
scroll to position [0, 87]
type input "Comprehensive Service for Every Type of Garage Door"
click at [1469, 743] on button "Save" at bounding box center [1469, 744] width 47 height 29
click at [1482, 87] on icon at bounding box center [1485, 92] width 16 height 16
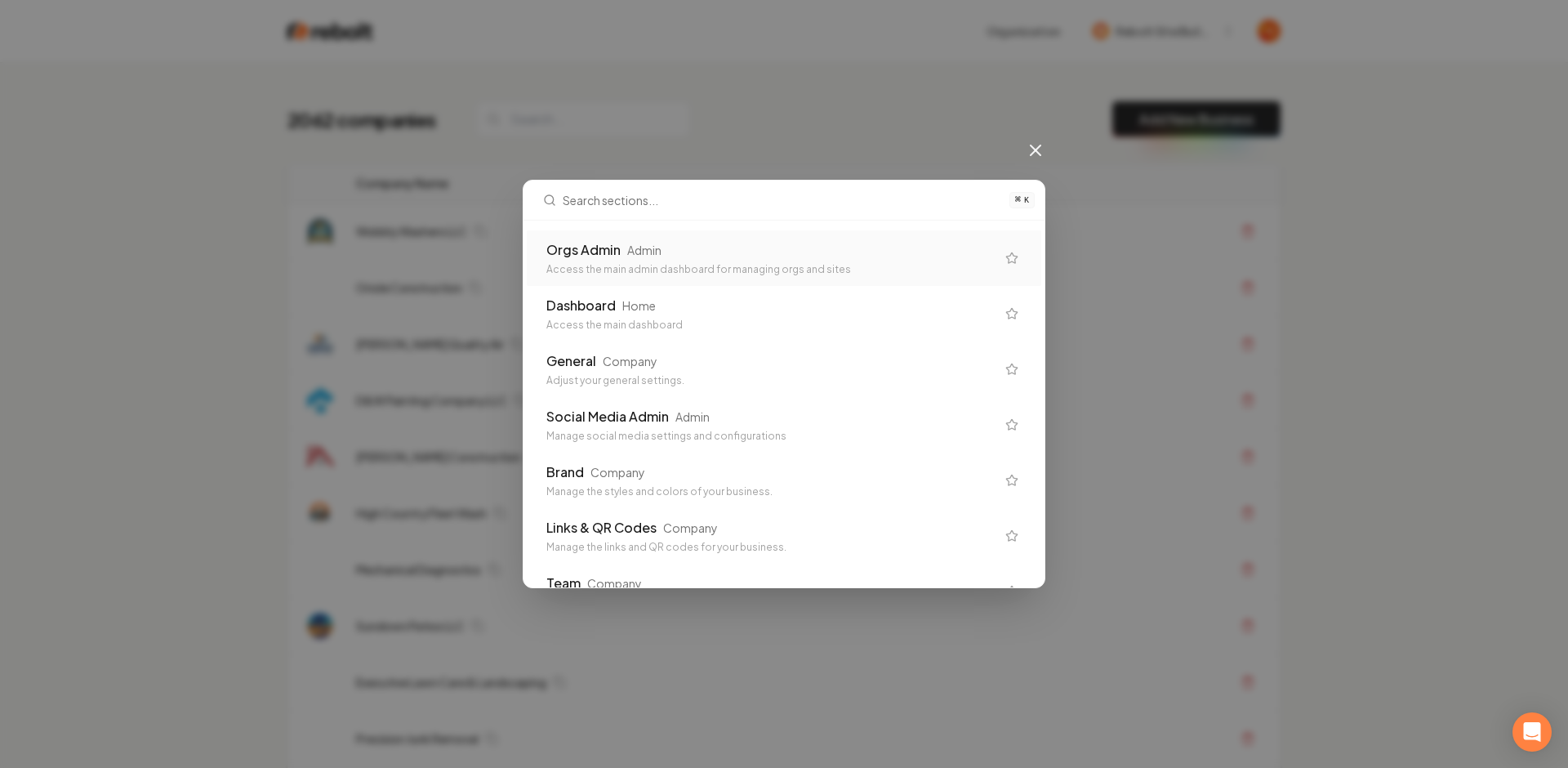
click at [584, 223] on div "Orgs Admin Admin Access the main admin dashboard for managing orgs and sites Da…" at bounding box center [784, 404] width 521 height 367
click at [596, 250] on div "Orgs Admin" at bounding box center [583, 249] width 74 height 20
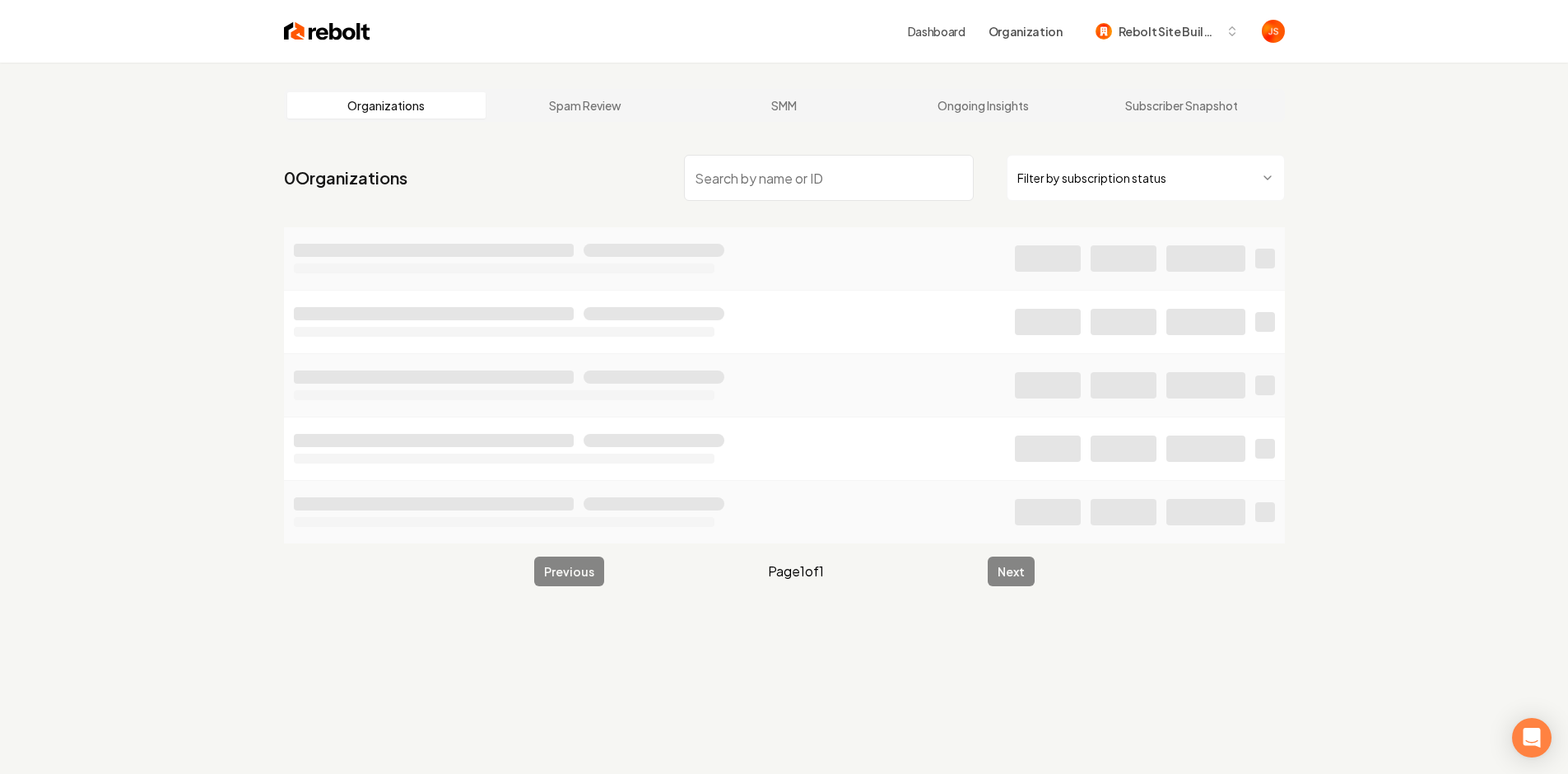
click at [1125, 171] on html "Dashboard Organization Rebolt Site Builder Organizations Spam Review SMM Ongoin…" at bounding box center [784, 387] width 1568 height 774
click at [852, 165] on input "search" at bounding box center [828, 177] width 290 height 46
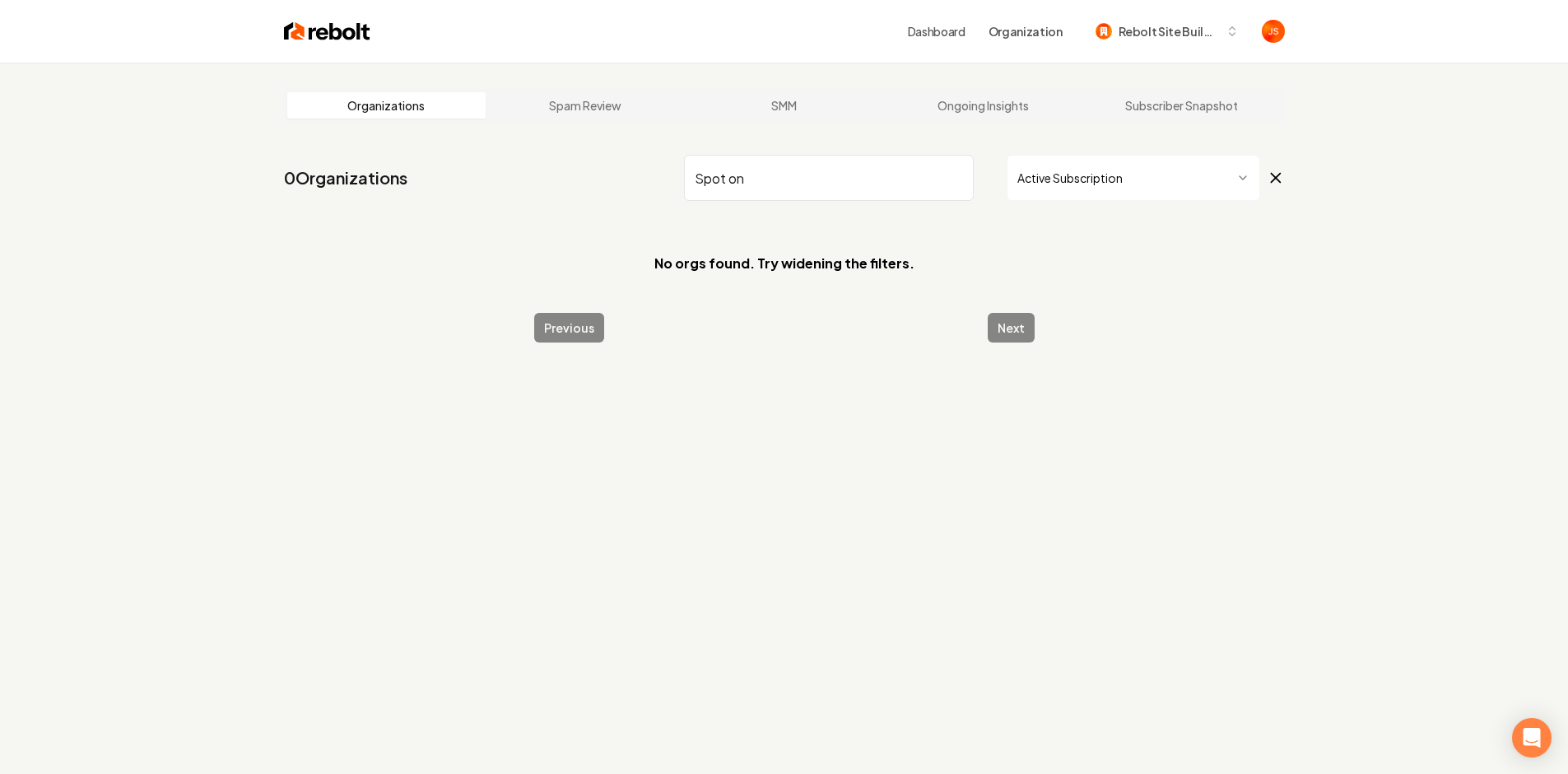
click at [897, 174] on input "Spot on" at bounding box center [828, 177] width 290 height 46
type input "Spot on"
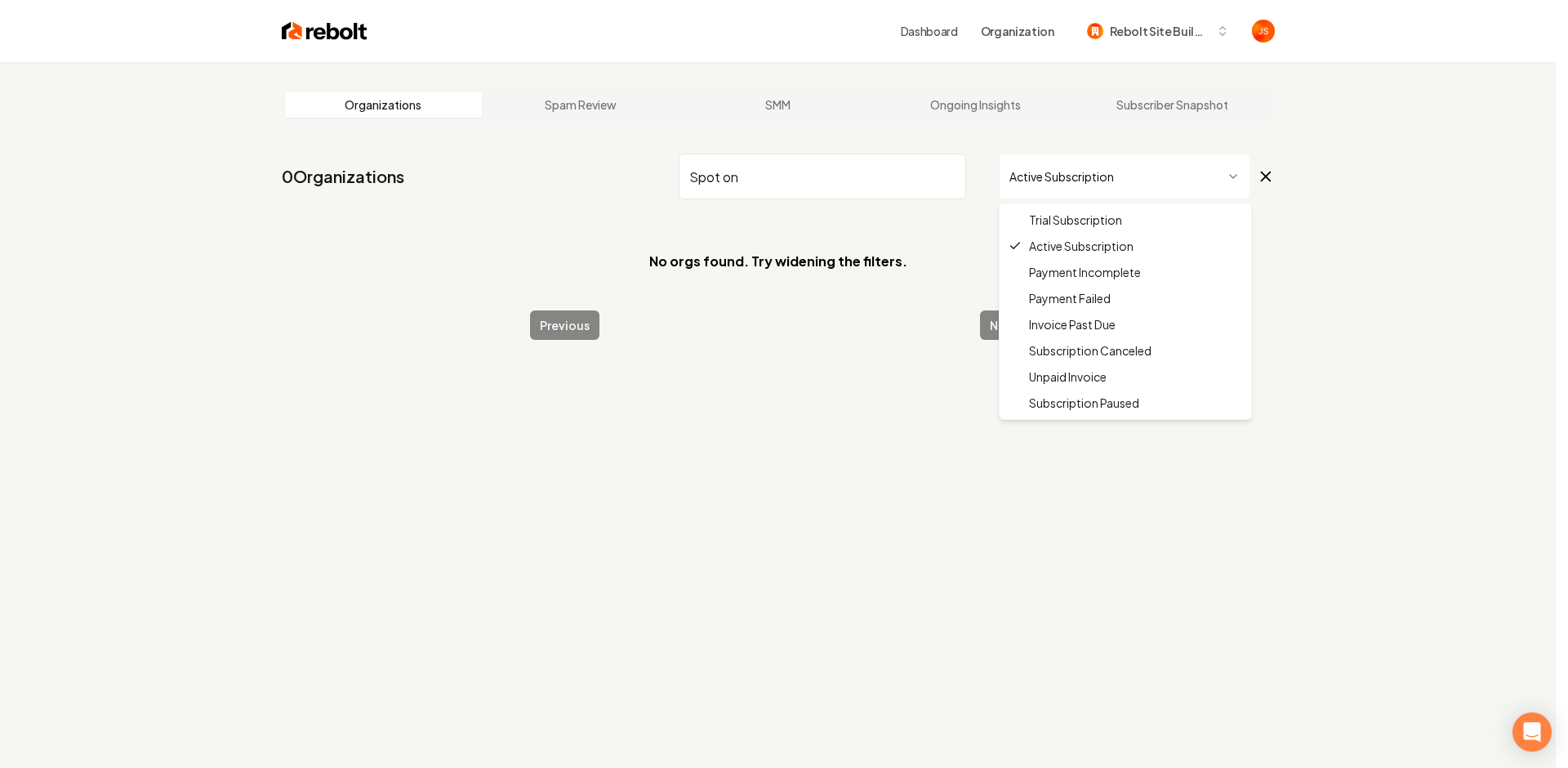
click at [1040, 185] on html "Dashboard Organization Rebolt Site Builder Organizations Spam Review SMM Ongoin…" at bounding box center [784, 384] width 1568 height 768
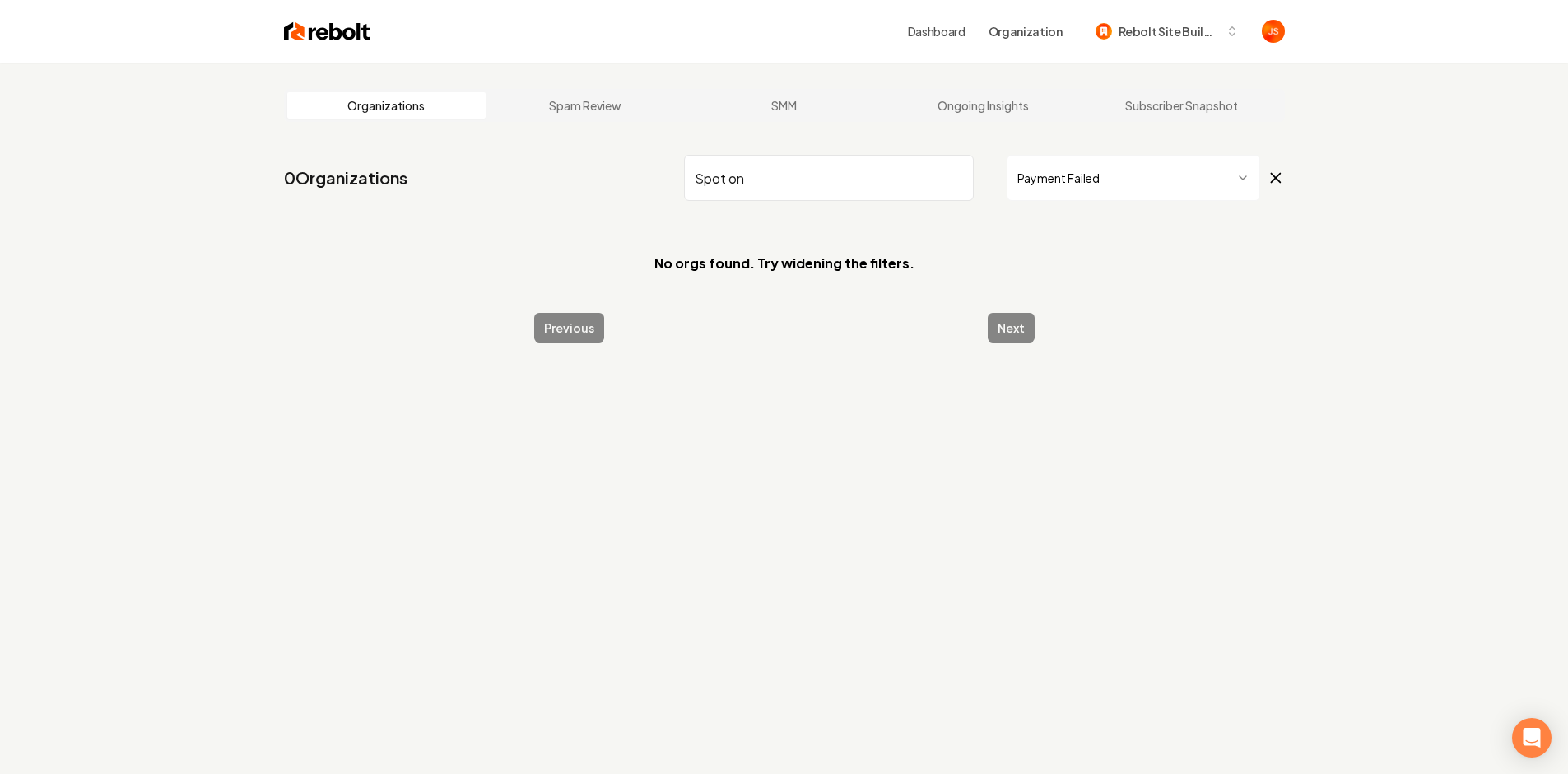
click at [1057, 174] on html "Dashboard Organization Rebolt Site Builder Organizations Spam Review SMM Ongoin…" at bounding box center [784, 387] width 1568 height 774
drag, startPoint x: 1140, startPoint y: 145, endPoint x: 1137, endPoint y: 158, distance: 13.3
click at [1140, 145] on main "Organizations Spam Review SMM Ongoing Insights Subscriber Snapshot 0 Organizati…" at bounding box center [784, 216] width 1053 height 306
click at [1109, 184] on html "Dashboard Organization Rebolt Site Builder Organizations Spam Review SMM Ongoin…" at bounding box center [784, 387] width 1568 height 774
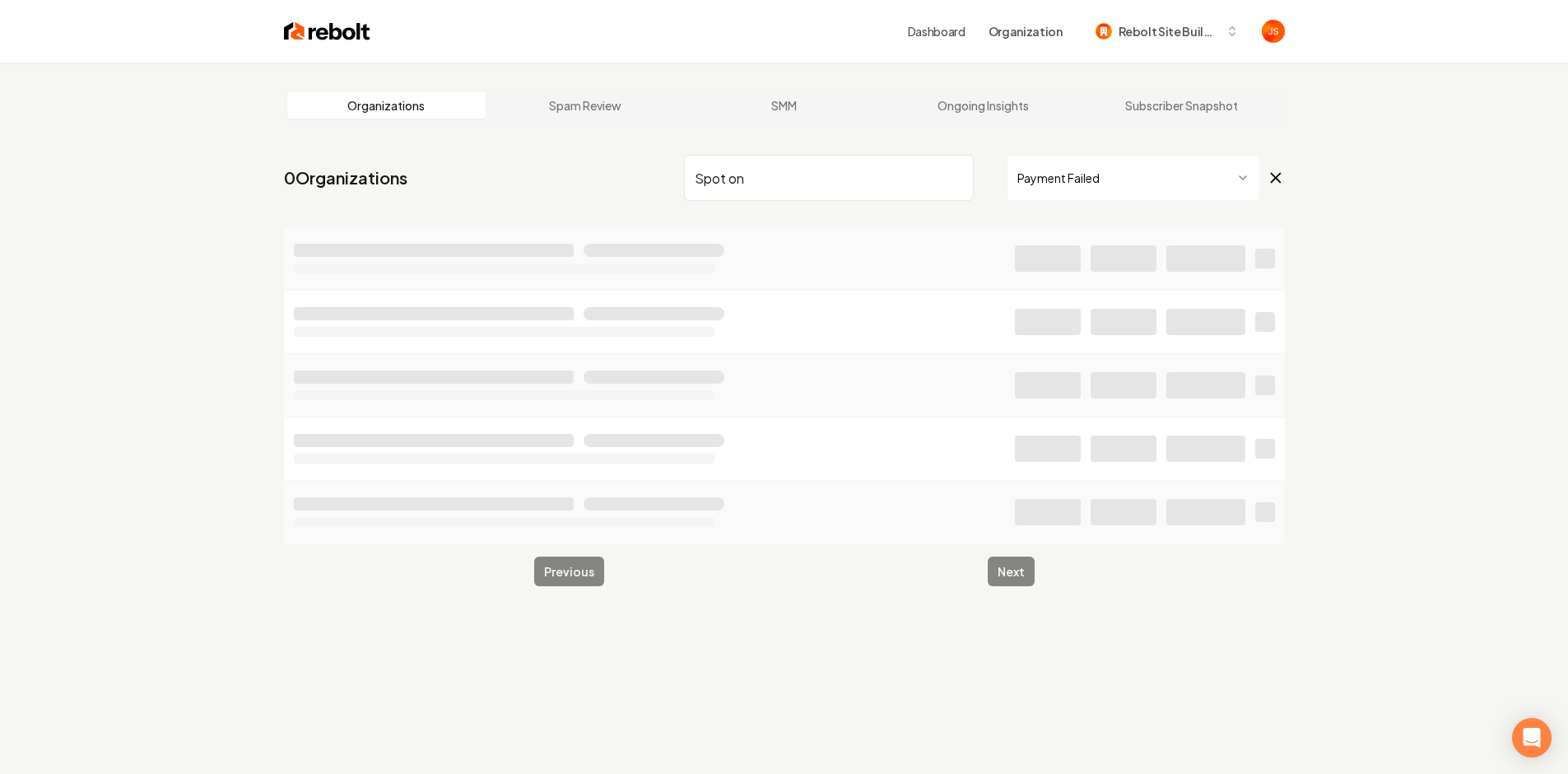
click at [1071, 192] on html "Dashboard Organization Rebolt Site Builder Organizations Spam Review SMM Ongoin…" at bounding box center [784, 387] width 1568 height 774
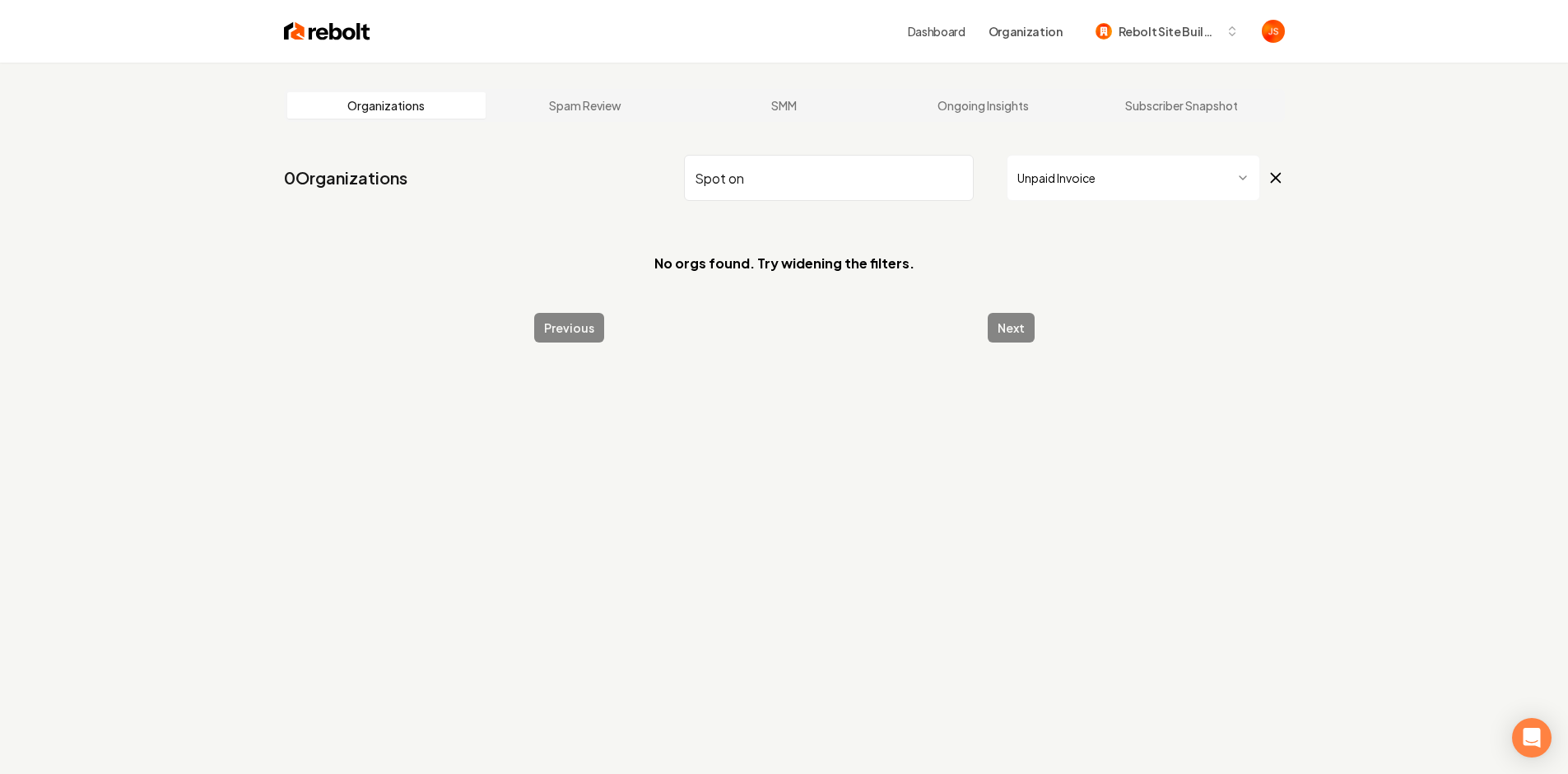
click at [582, 178] on nav "0 Organizations Spot on Unpaid Invoice" at bounding box center [784, 184] width 1001 height 72
click at [573, 171] on nav "0 Organizations Spot on Unpaid Invoice" at bounding box center [784, 184] width 1001 height 72
click at [1032, 175] on html "Dashboard Organization Rebolt Site Builder Organizations Spam Review SMM Ongoin…" at bounding box center [784, 387] width 1568 height 774
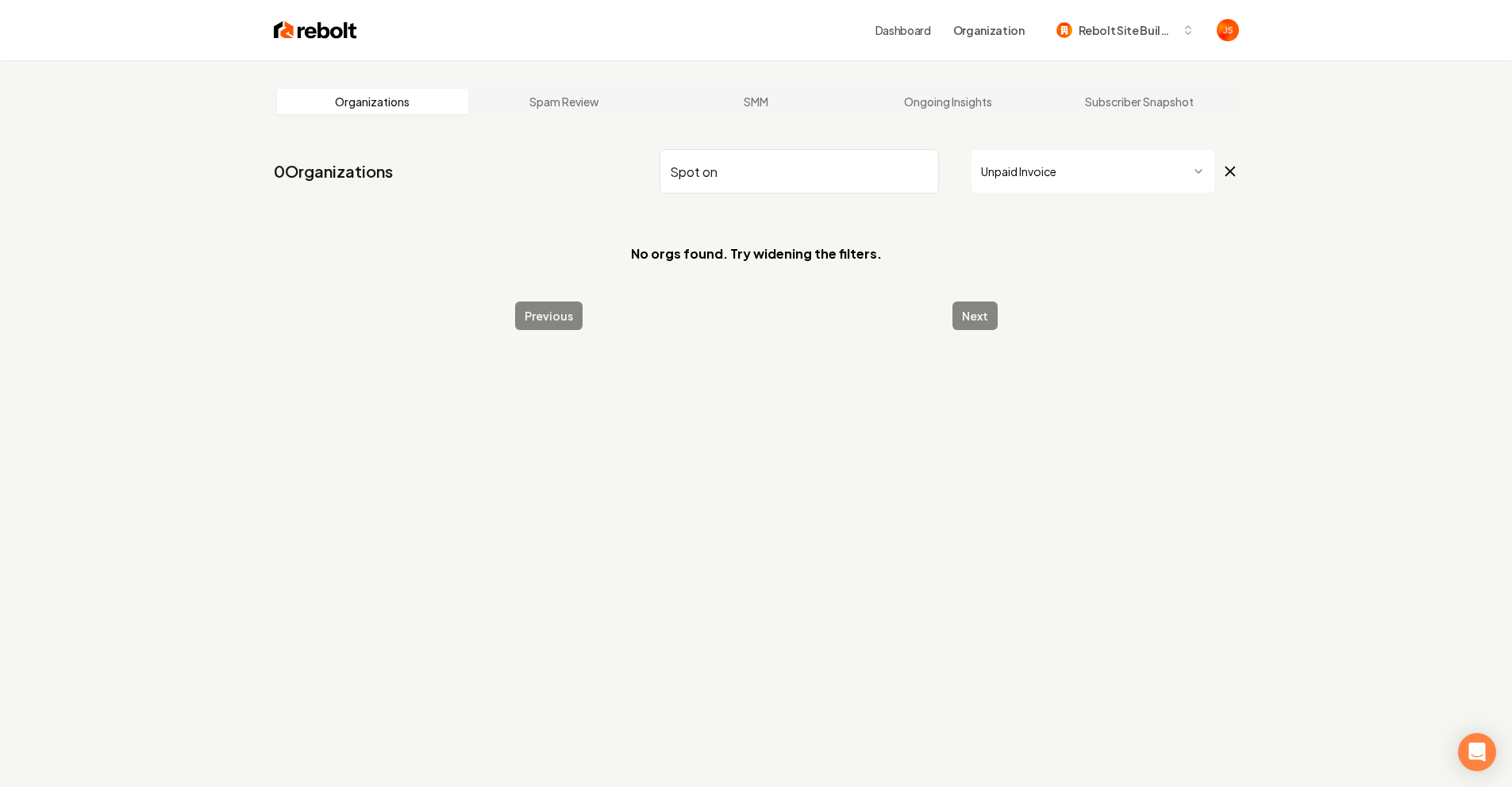
click at [1002, 181] on html "Dashboard Organization Rebolt Site Builder Organizations Spam Review SMM Ongoin…" at bounding box center [756, 394] width 1512 height 787
click at [1054, 174] on html "Dashboard Organization Rebolt Site Builder Organizations Spam Review SMM Ongoin…" at bounding box center [756, 394] width 1512 height 787
click at [1026, 191] on html "Dashboard Organization Rebolt Site Builder Organizations Spam Review SMM Ongoin…" at bounding box center [756, 394] width 1512 height 787
click at [780, 173] on input "Spot on" at bounding box center [799, 171] width 279 height 44
click at [1010, 185] on html "Dashboard Organization Rebolt Site Builder Organizations Spam Review SMM Ongoin…" at bounding box center [756, 394] width 1512 height 787
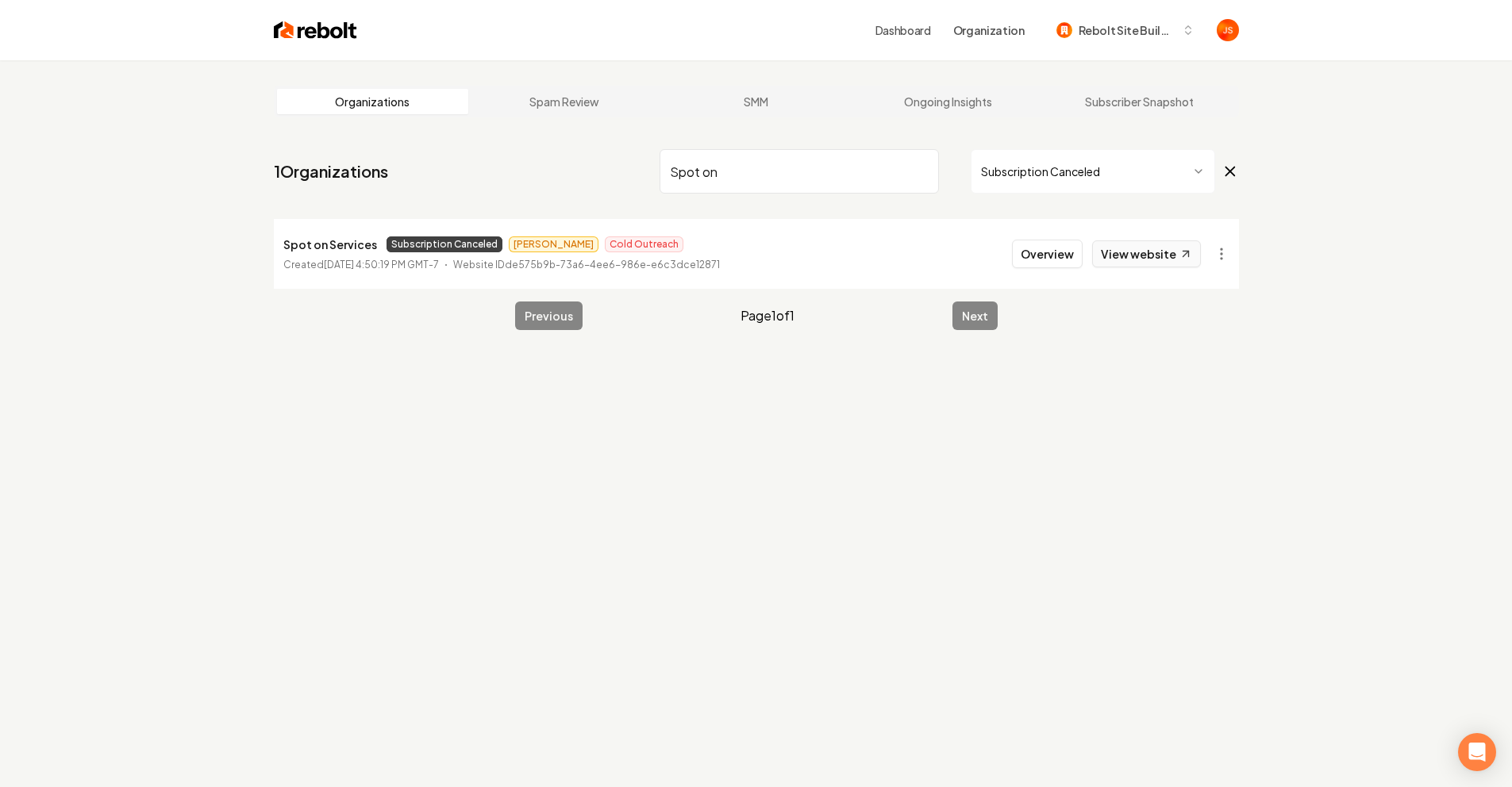
click at [1118, 256] on link "View website" at bounding box center [1146, 254] width 109 height 27
click at [1050, 245] on button "Overview" at bounding box center [1047, 254] width 71 height 29
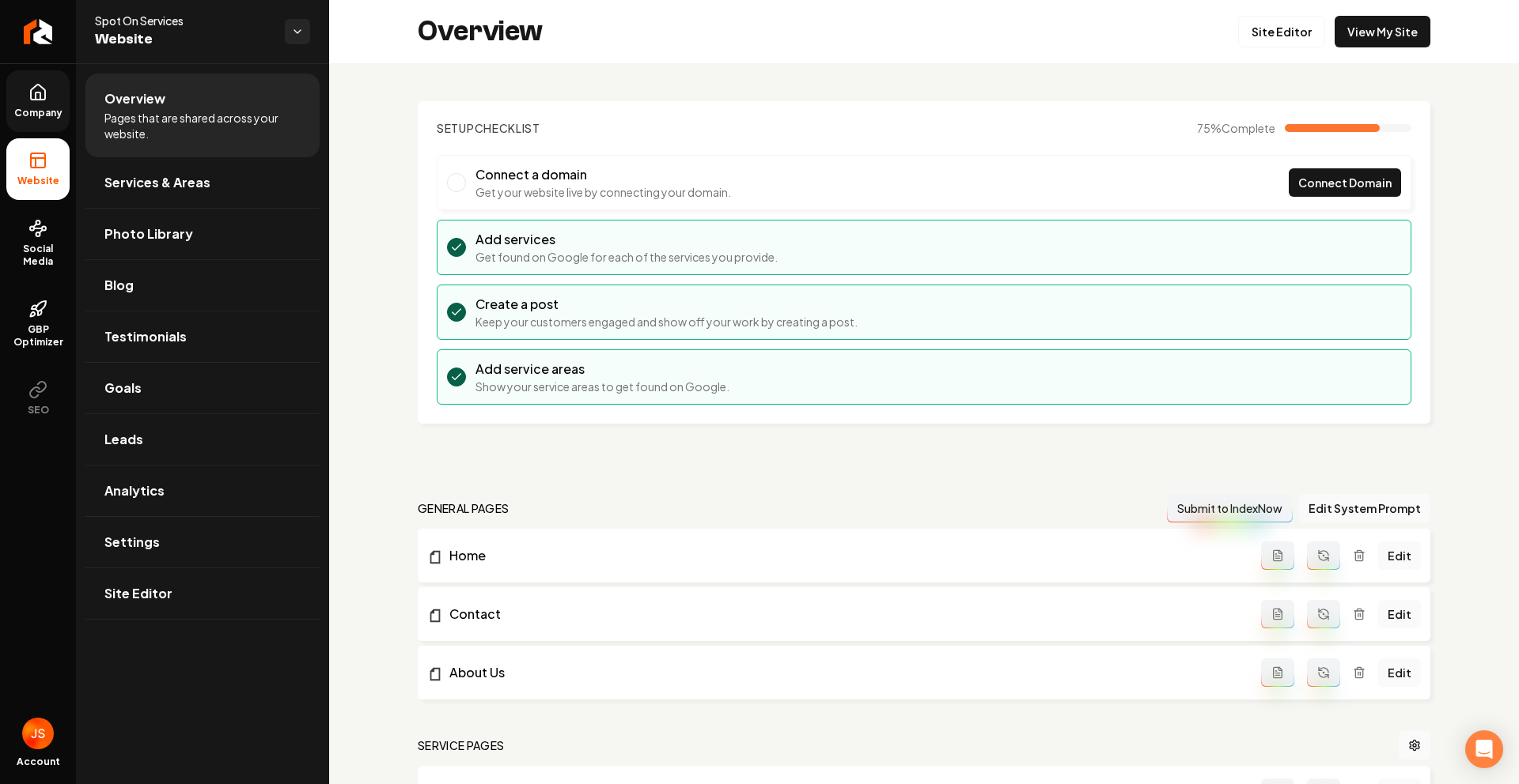
click at [32, 120] on link "Company" at bounding box center [38, 101] width 63 height 61
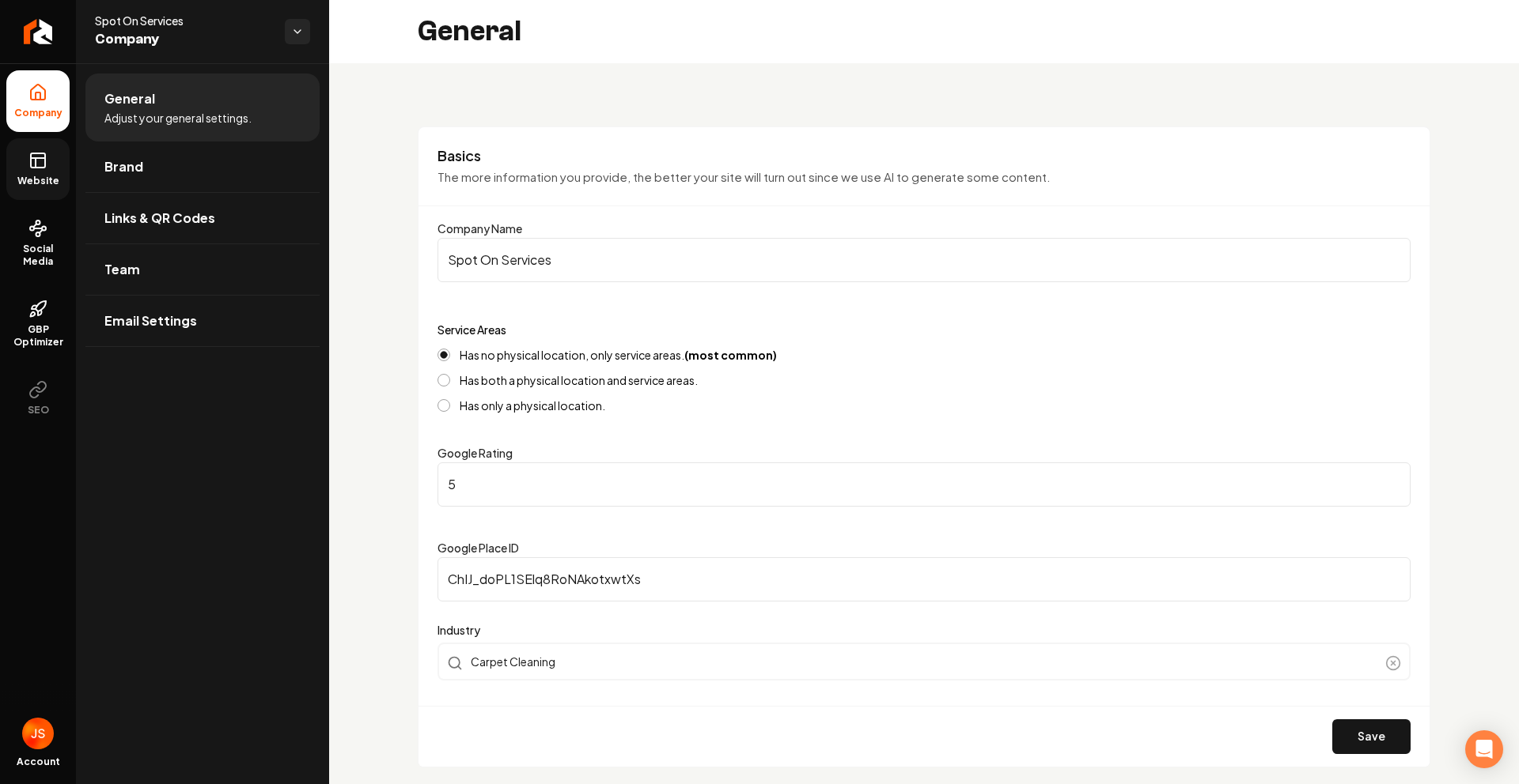
click at [42, 157] on icon at bounding box center [38, 160] width 19 height 19
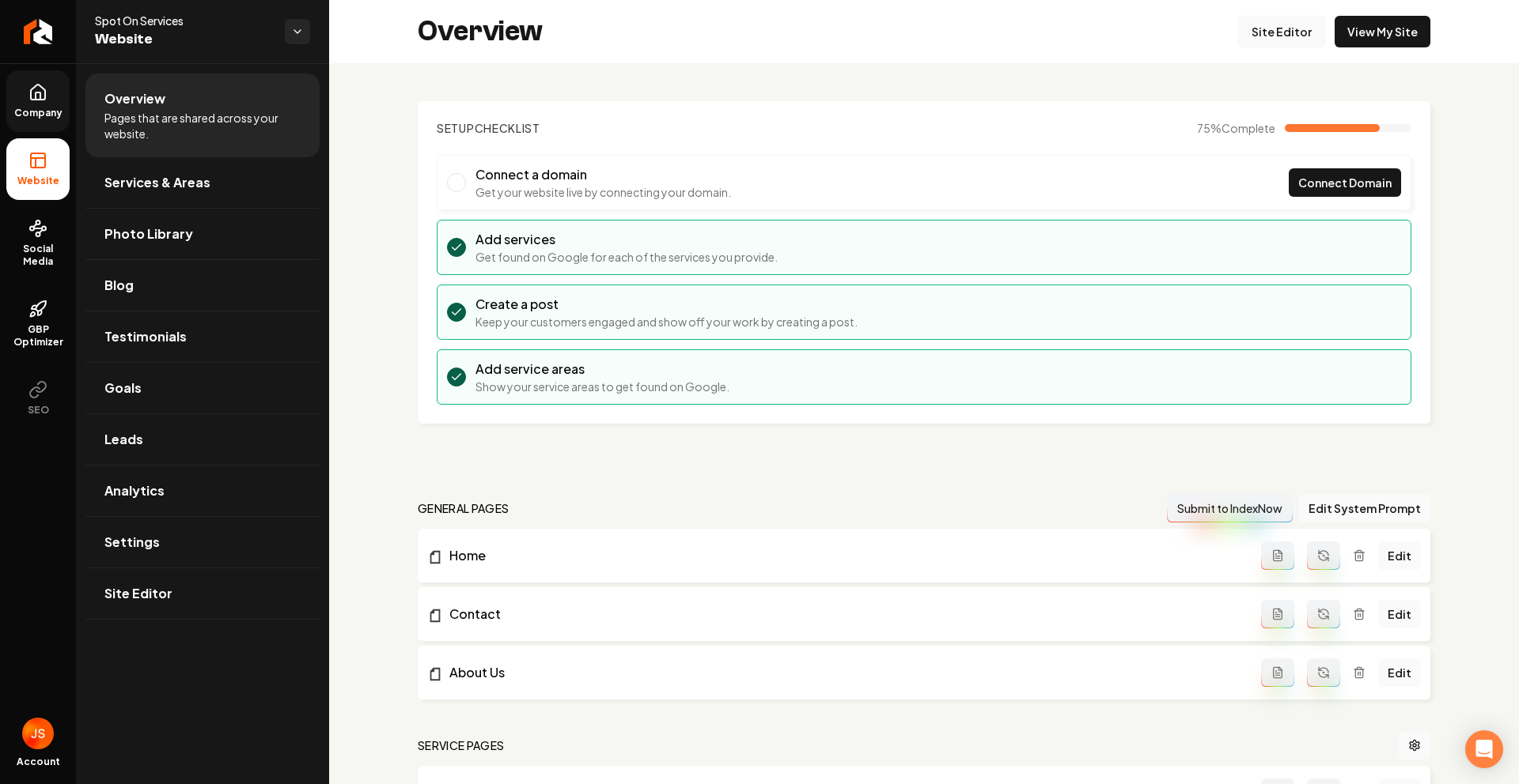
click at [1238, 36] on link "Site Editor" at bounding box center [1281, 32] width 87 height 32
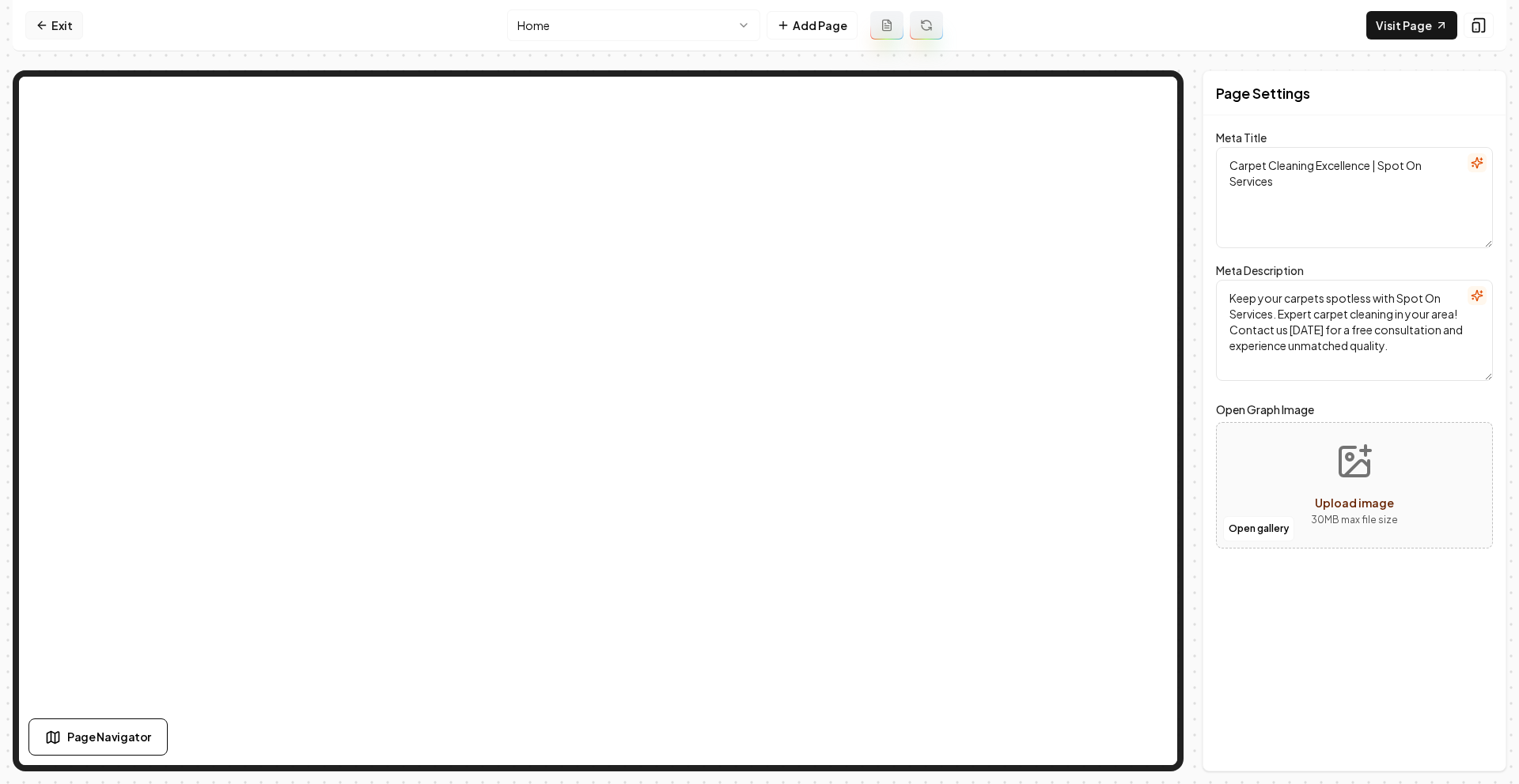
click at [46, 21] on icon at bounding box center [41, 25] width 13 height 13
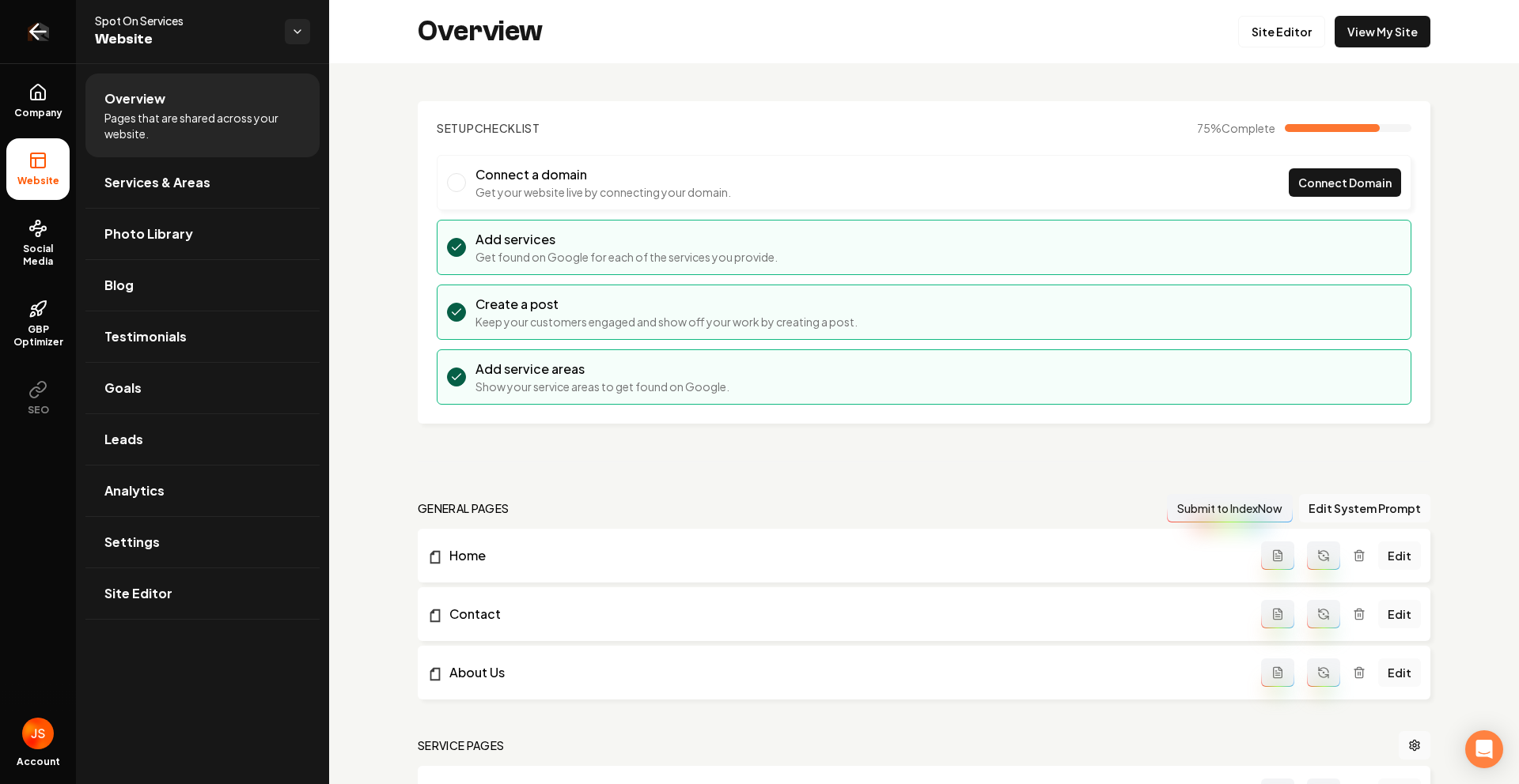
click at [19, 24] on link "Return to dashboard" at bounding box center [38, 32] width 76 height 63
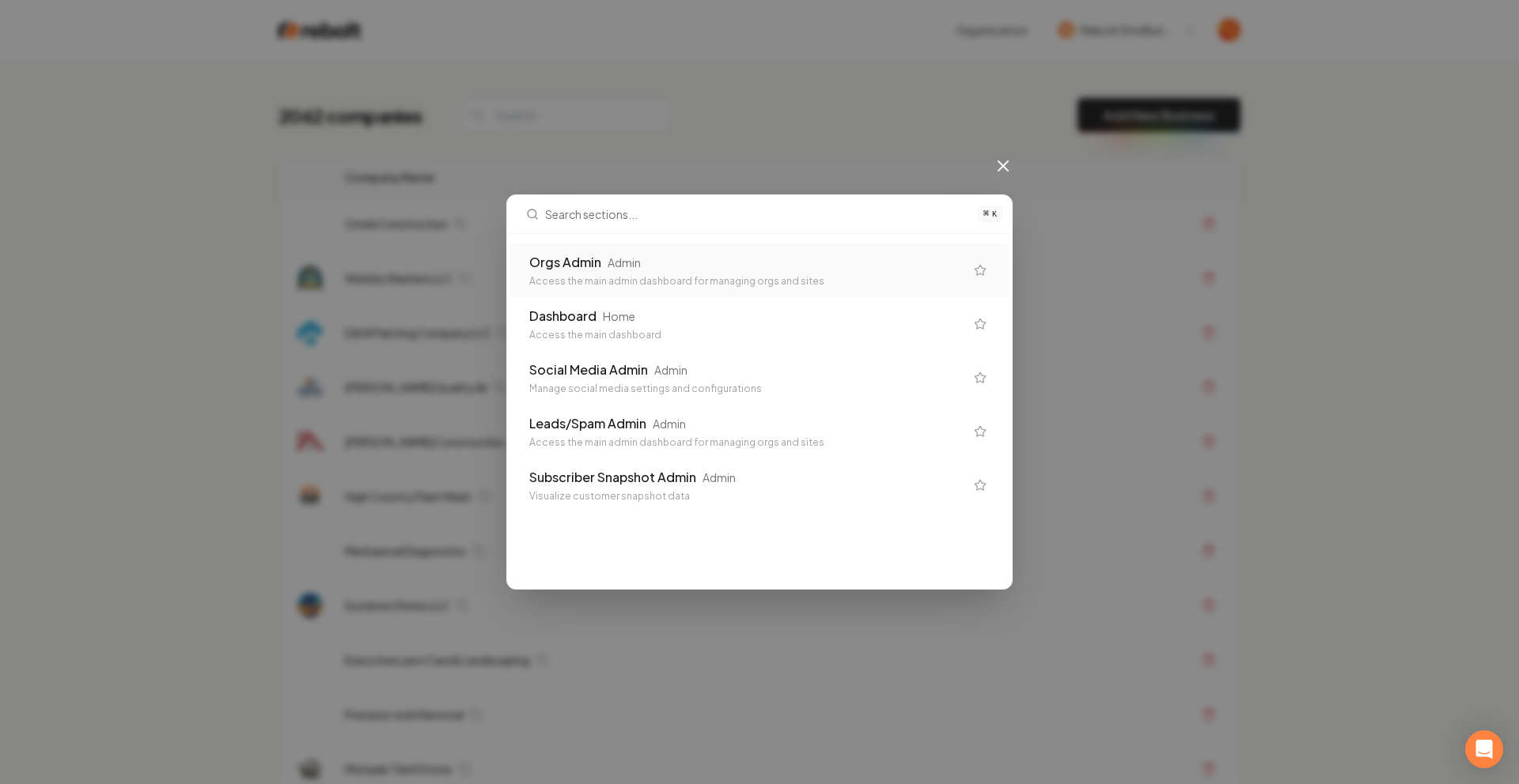
click at [791, 242] on div "Orgs Admin Admin Access the main admin dashboard for managing orgs and sites Da…" at bounding box center [759, 378] width 505 height 275
click at [795, 261] on div "Orgs Admin Admin" at bounding box center [746, 262] width 435 height 19
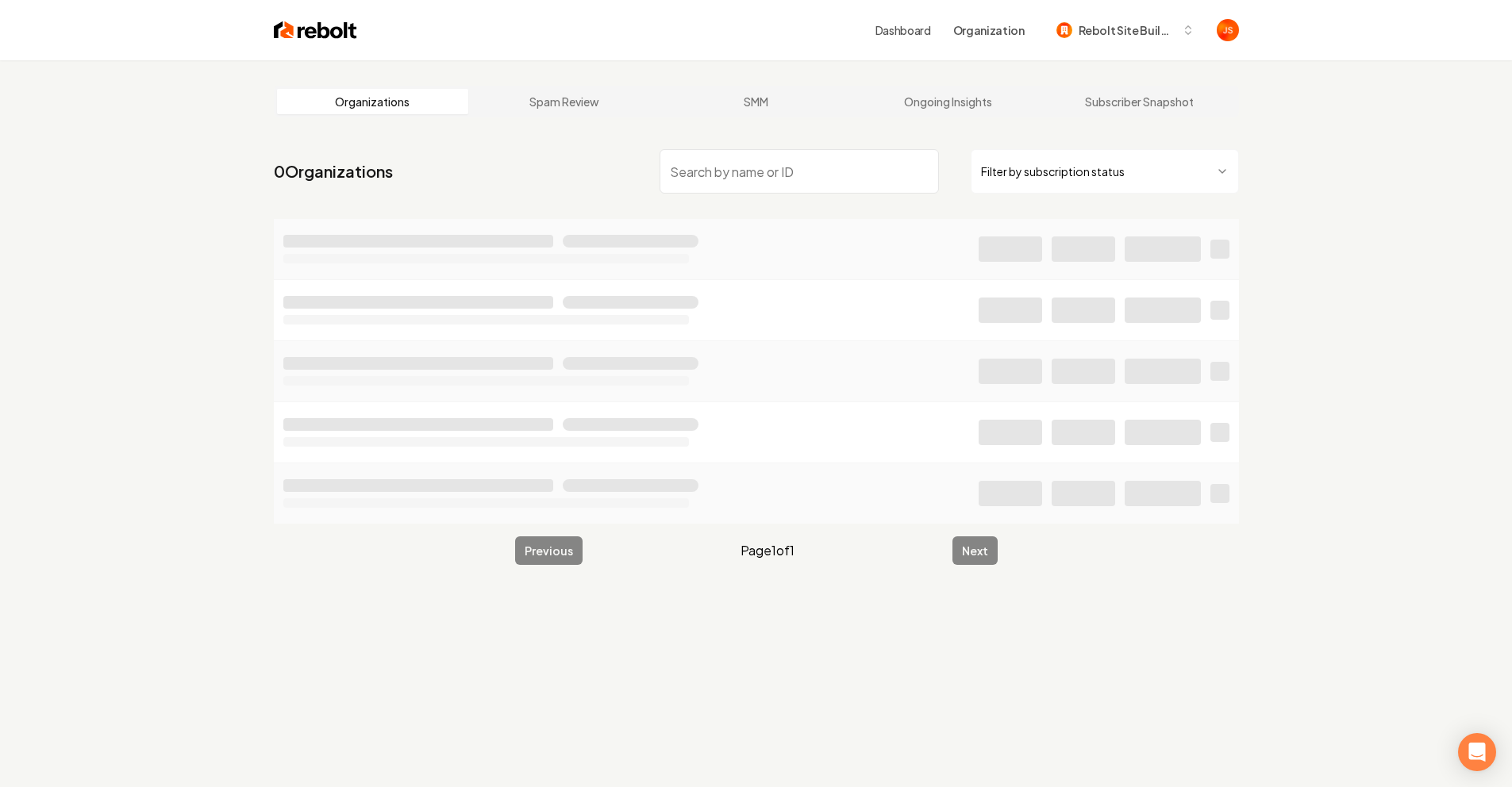
click at [1044, 173] on html "Dashboard Organization Rebolt Site Builder Organizations Spam Review SMM Ongoin…" at bounding box center [756, 394] width 1512 height 787
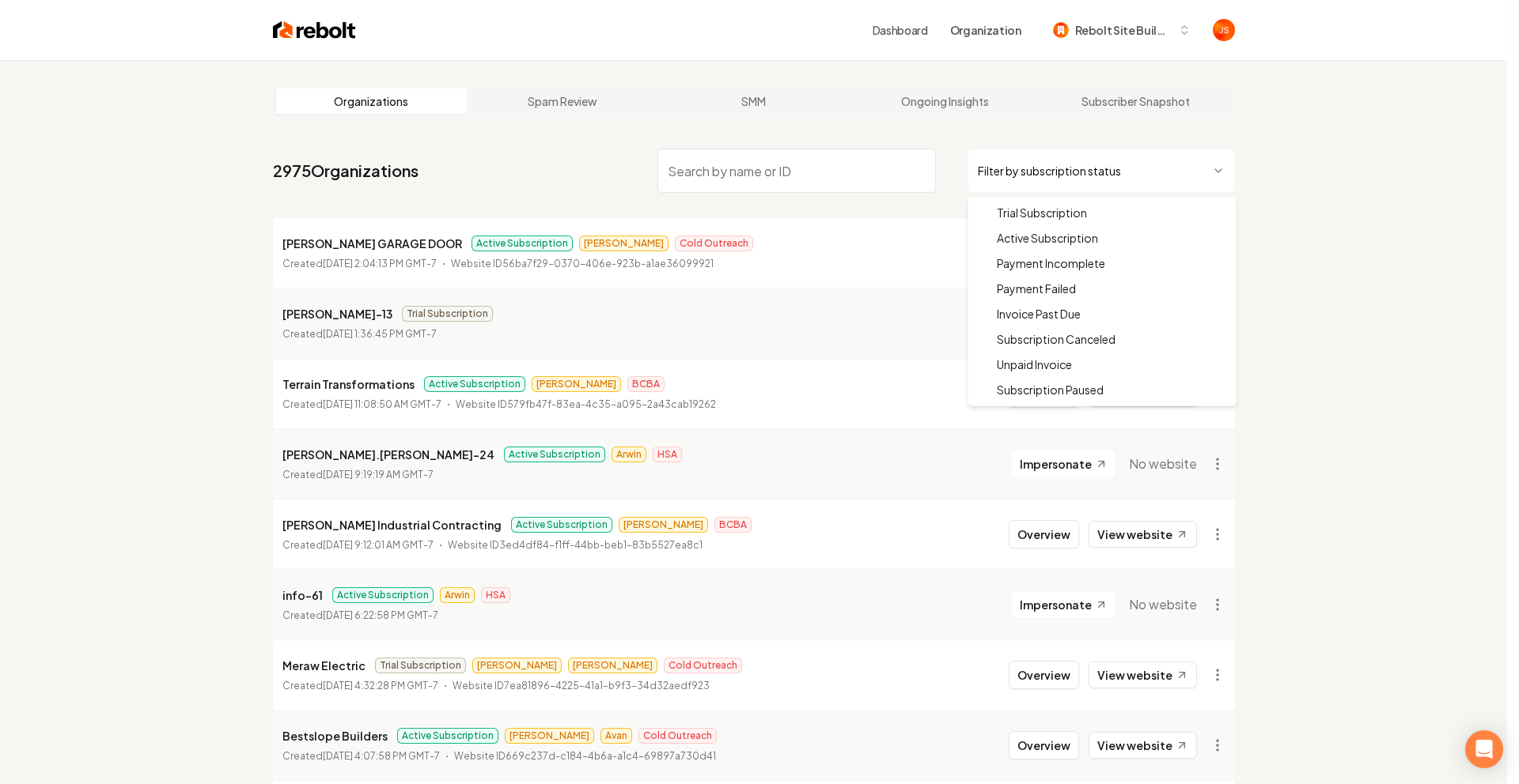
drag, startPoint x: 1044, startPoint y: 241, endPoint x: 810, endPoint y: 161, distance: 247.3
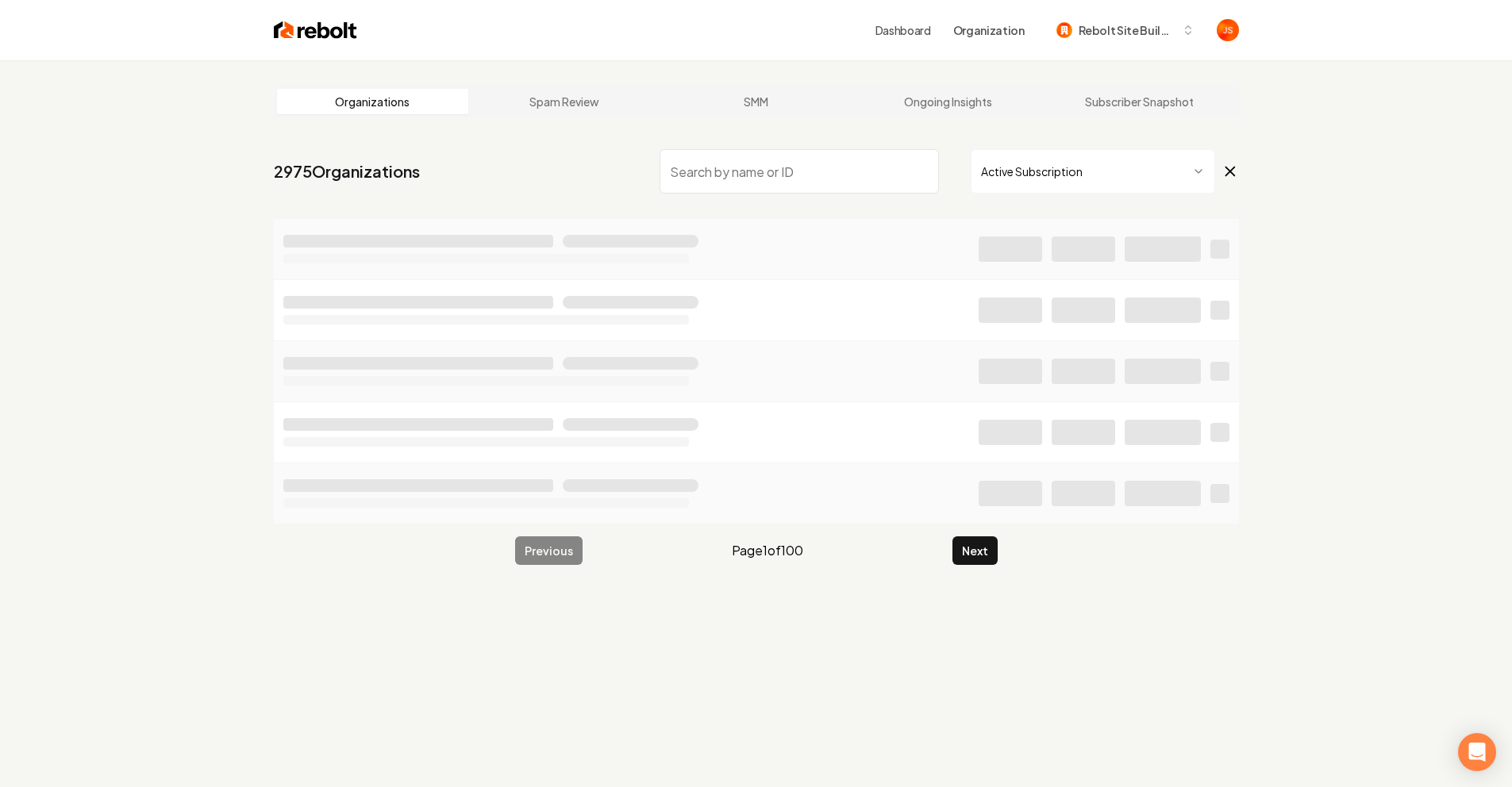
click at [810, 159] on input "search" at bounding box center [799, 171] width 279 height 44
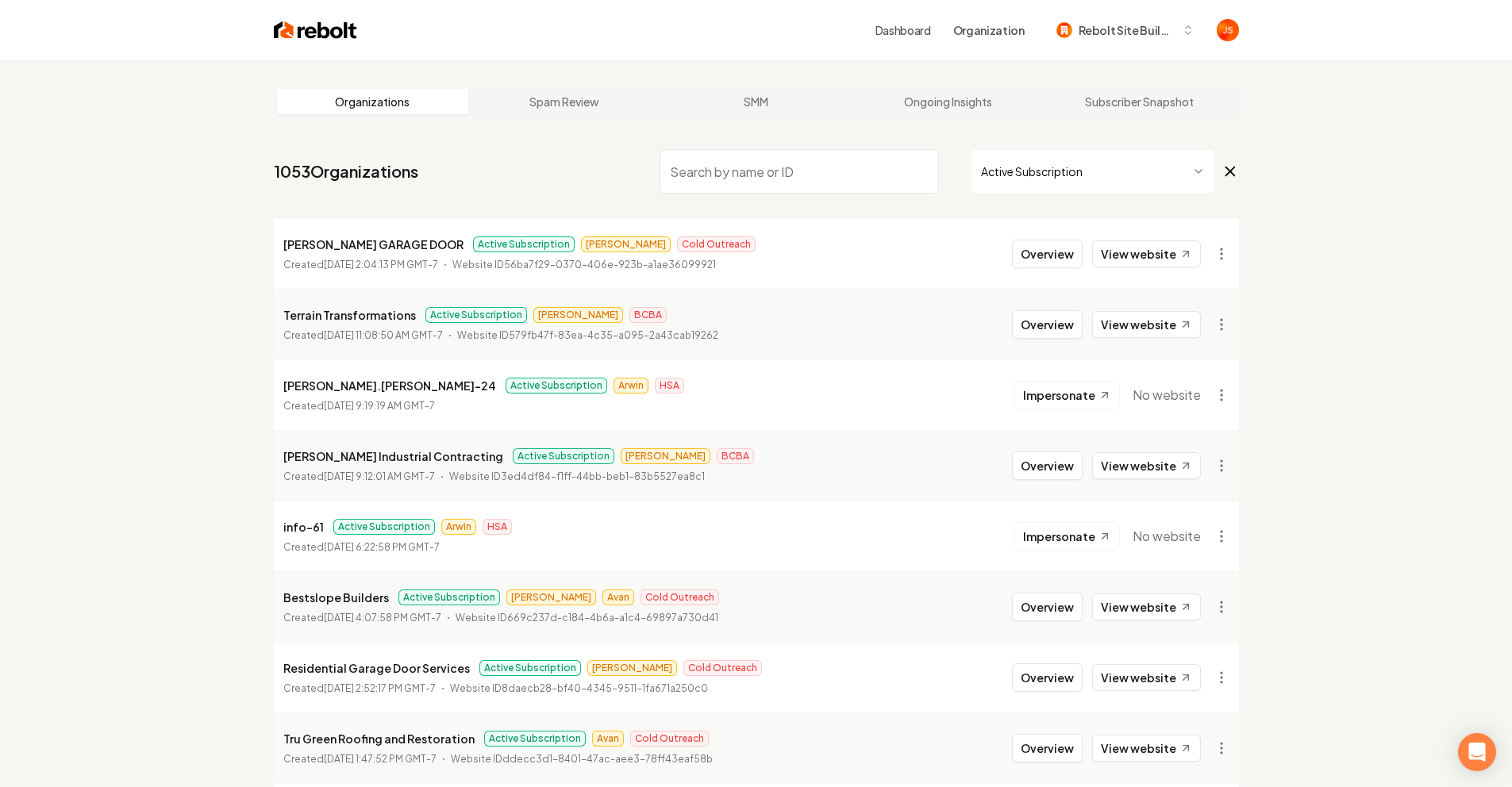
click at [787, 159] on input "search" at bounding box center [799, 171] width 279 height 44
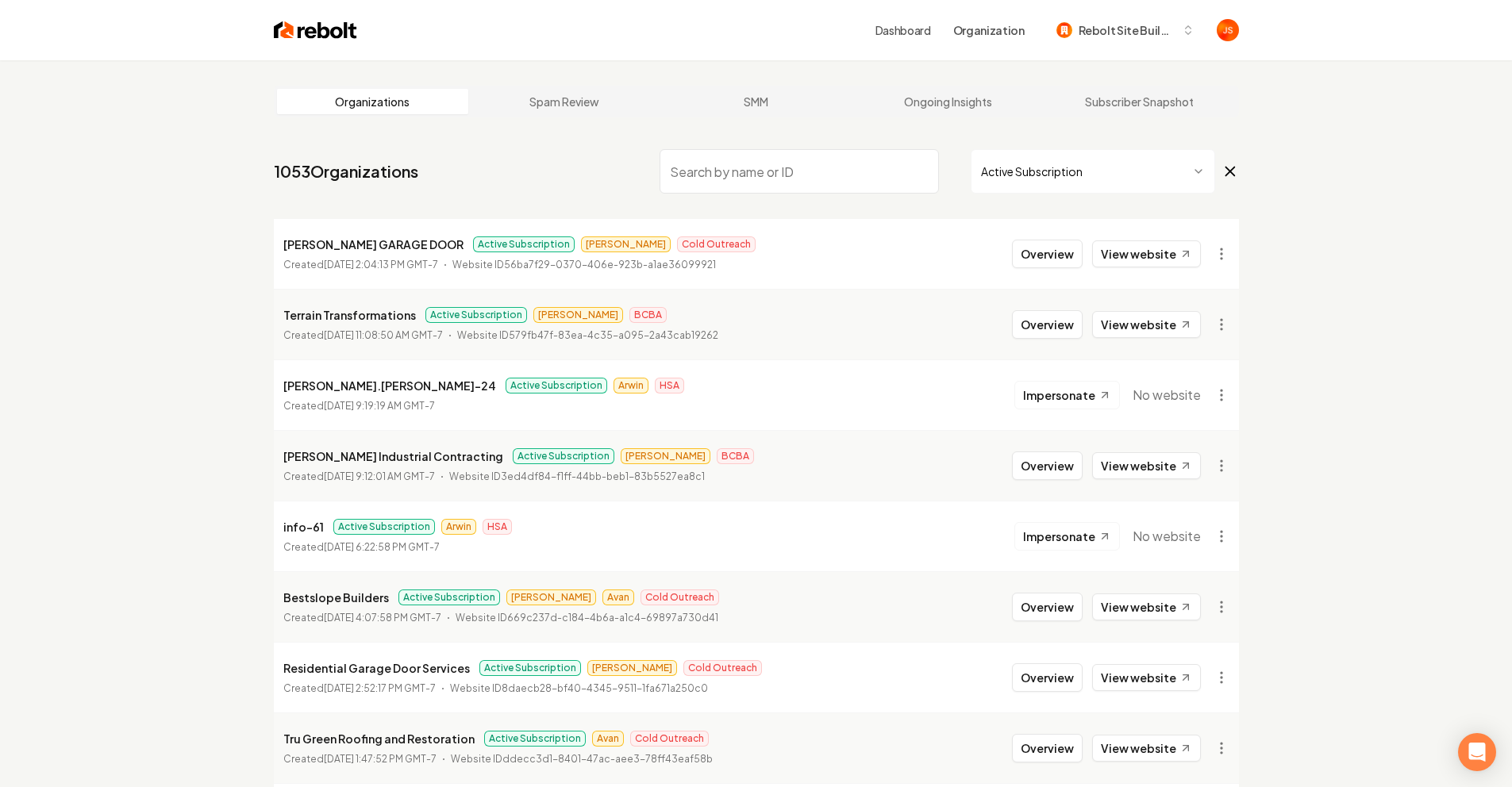
click at [787, 159] on input "search" at bounding box center [799, 171] width 279 height 44
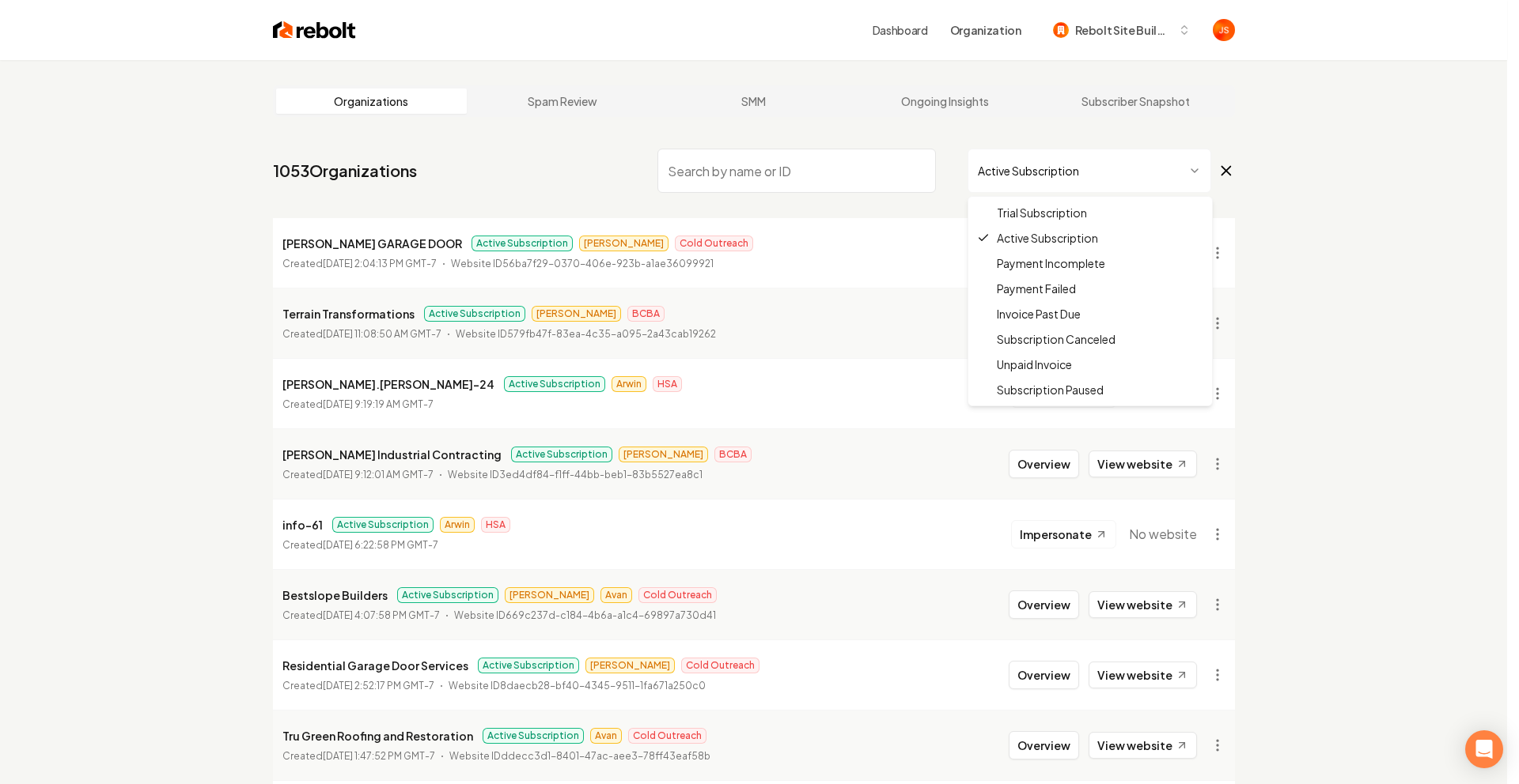
click at [992, 174] on html "Dashboard Organization Rebolt Site Builder Organizations Spam Review SMM Ongoin…" at bounding box center [759, 392] width 1519 height 784
click at [823, 160] on html "Dashboard Organization Rebolt Site Builder Organizations Spam Review SMM Ongoin…" at bounding box center [754, 392] width 1507 height 784
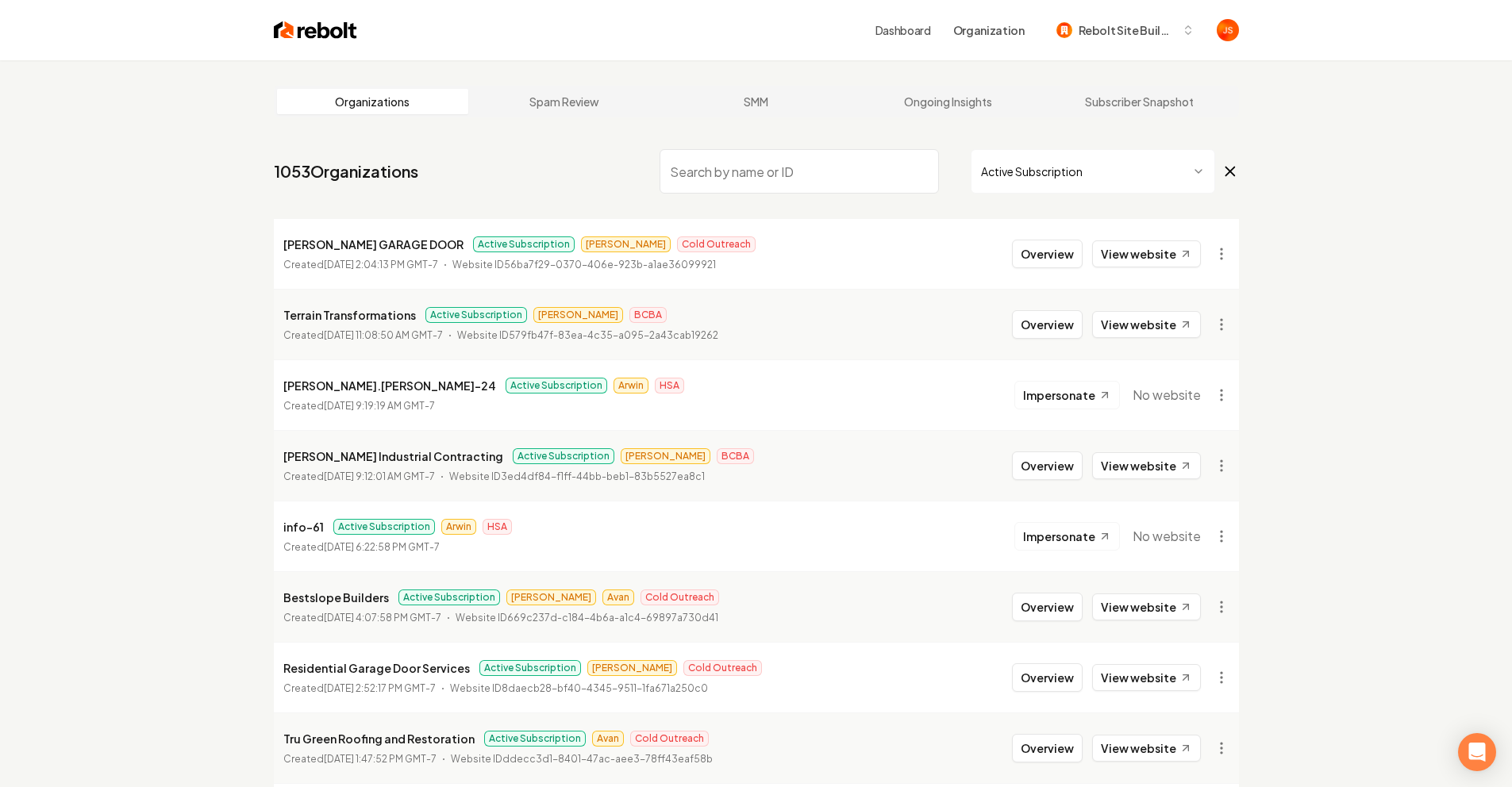
click at [817, 166] on input "search" at bounding box center [799, 171] width 279 height 44
click at [816, 166] on input "search" at bounding box center [799, 171] width 279 height 44
click at [792, 170] on input "search" at bounding box center [799, 171] width 279 height 44
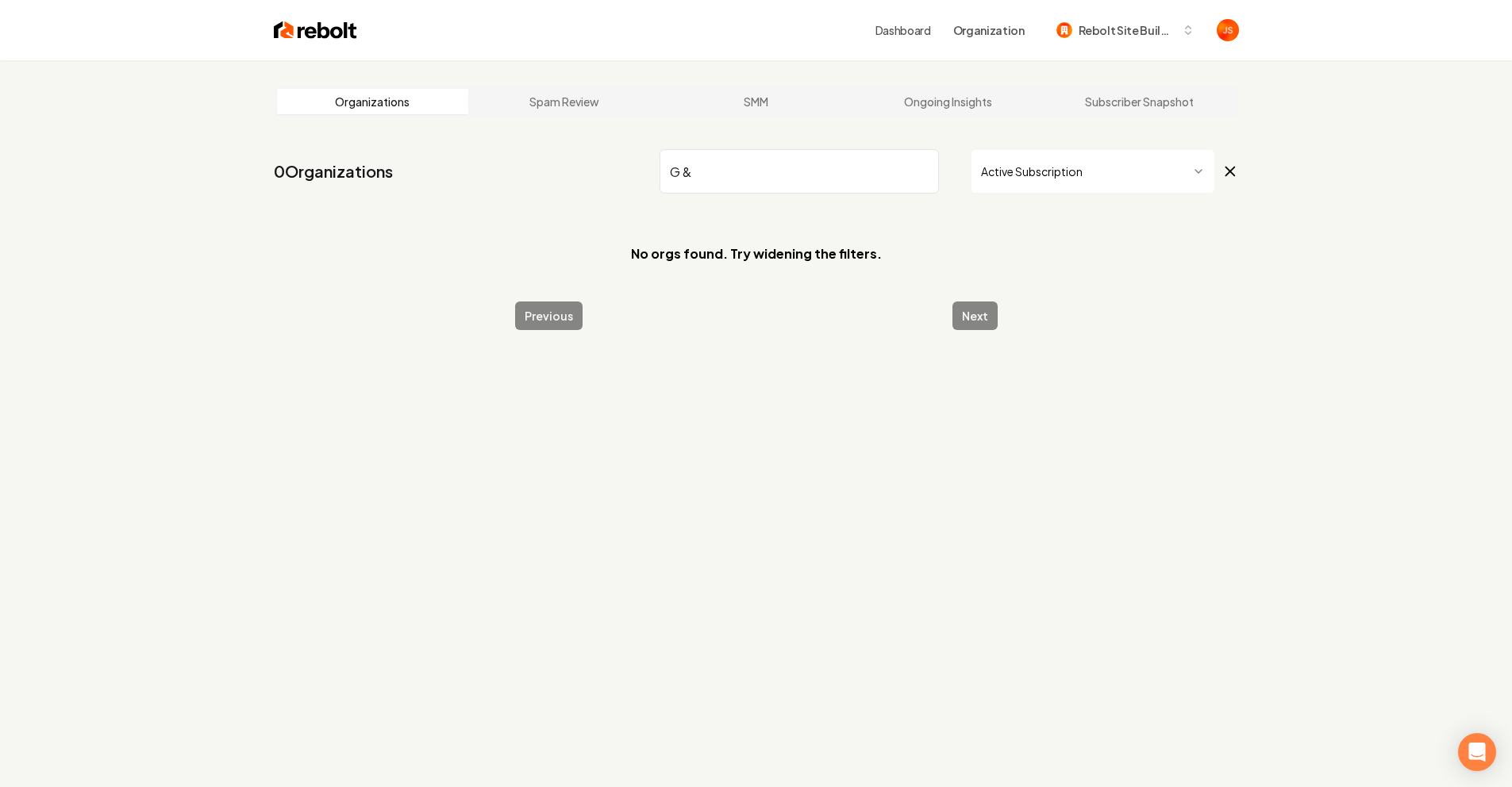
type input "G & L"
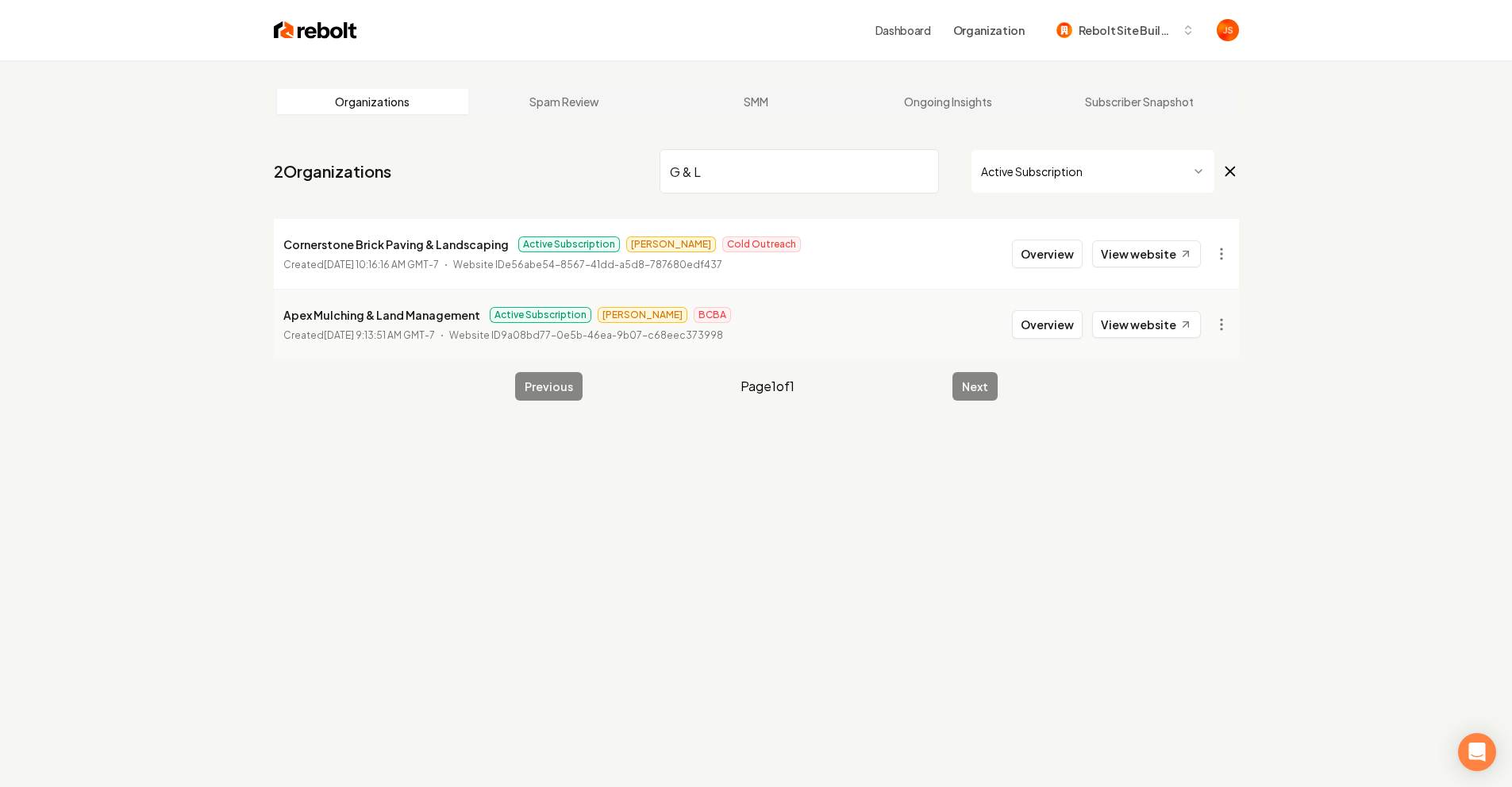
click at [841, 174] on input "G & L" at bounding box center [799, 171] width 279 height 44
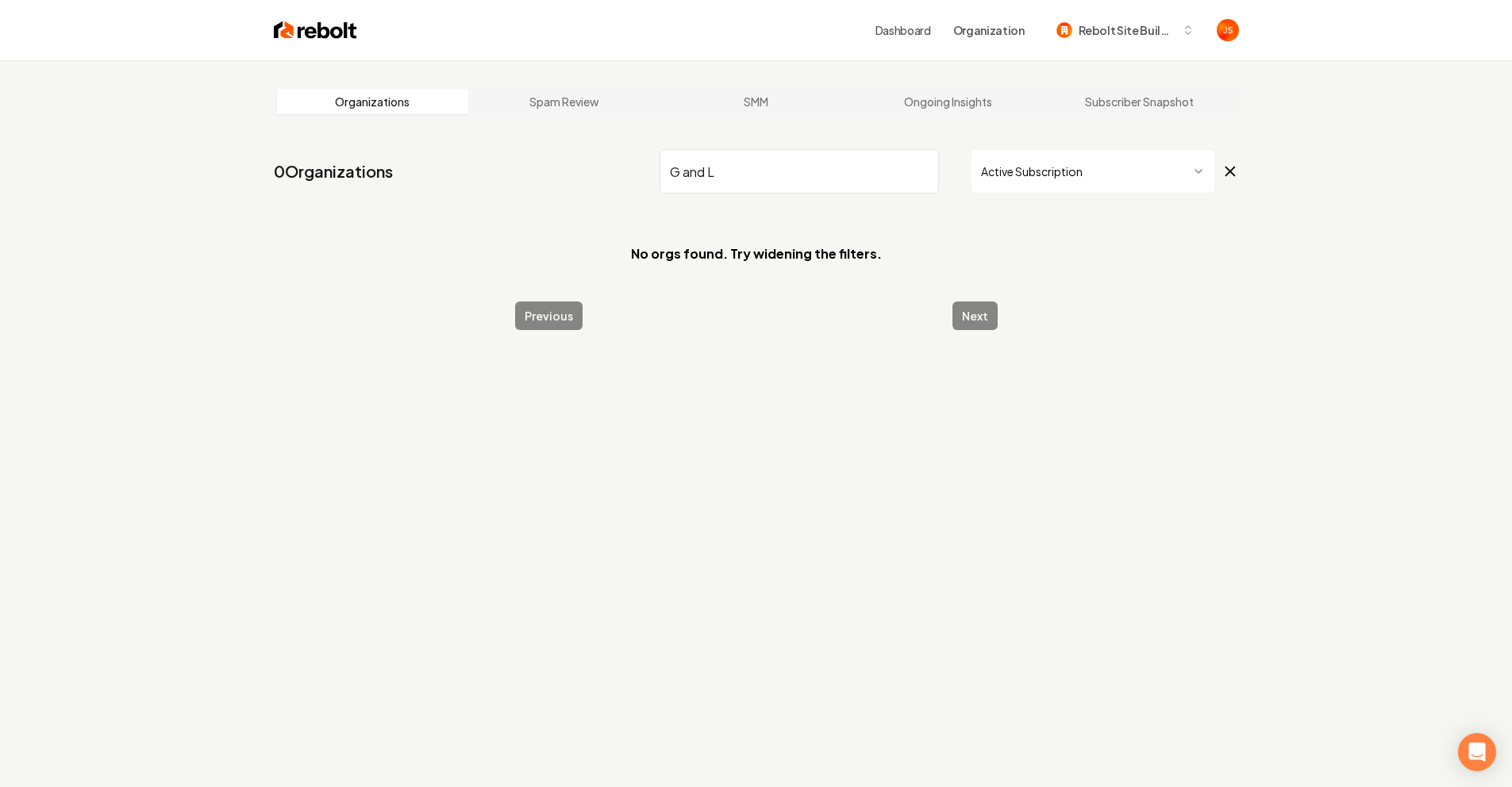
type input "G and L"
click at [936, 172] on input "G and L" at bounding box center [799, 171] width 279 height 44
drag, startPoint x: 923, startPoint y: 169, endPoint x: 897, endPoint y: 136, distance: 42.0
click at [922, 169] on input "G and L" at bounding box center [799, 171] width 279 height 44
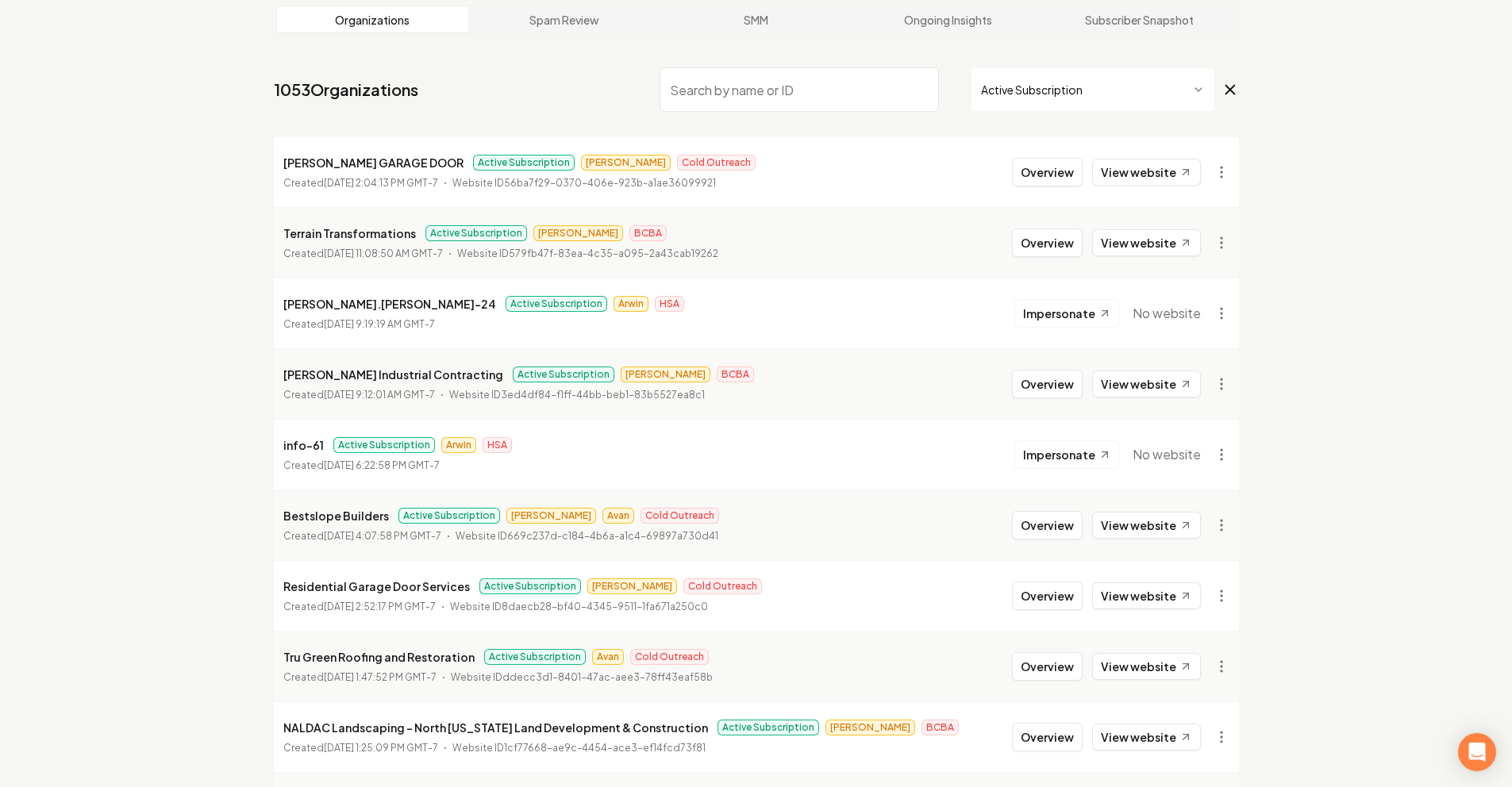
scroll to position [111, 0]
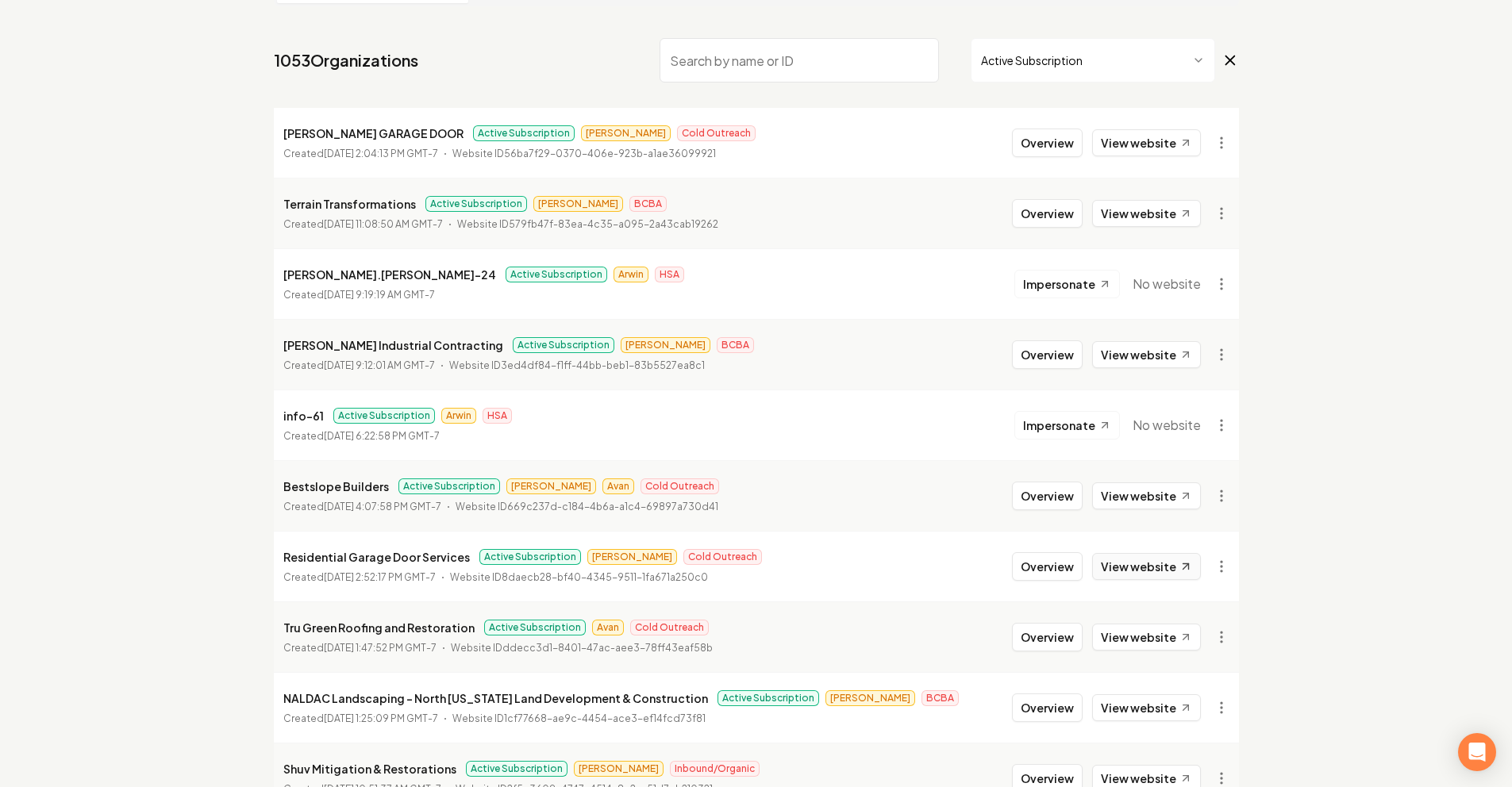
click at [1121, 554] on link "View website" at bounding box center [1146, 567] width 109 height 27
click at [834, 69] on input "search" at bounding box center [799, 60] width 279 height 44
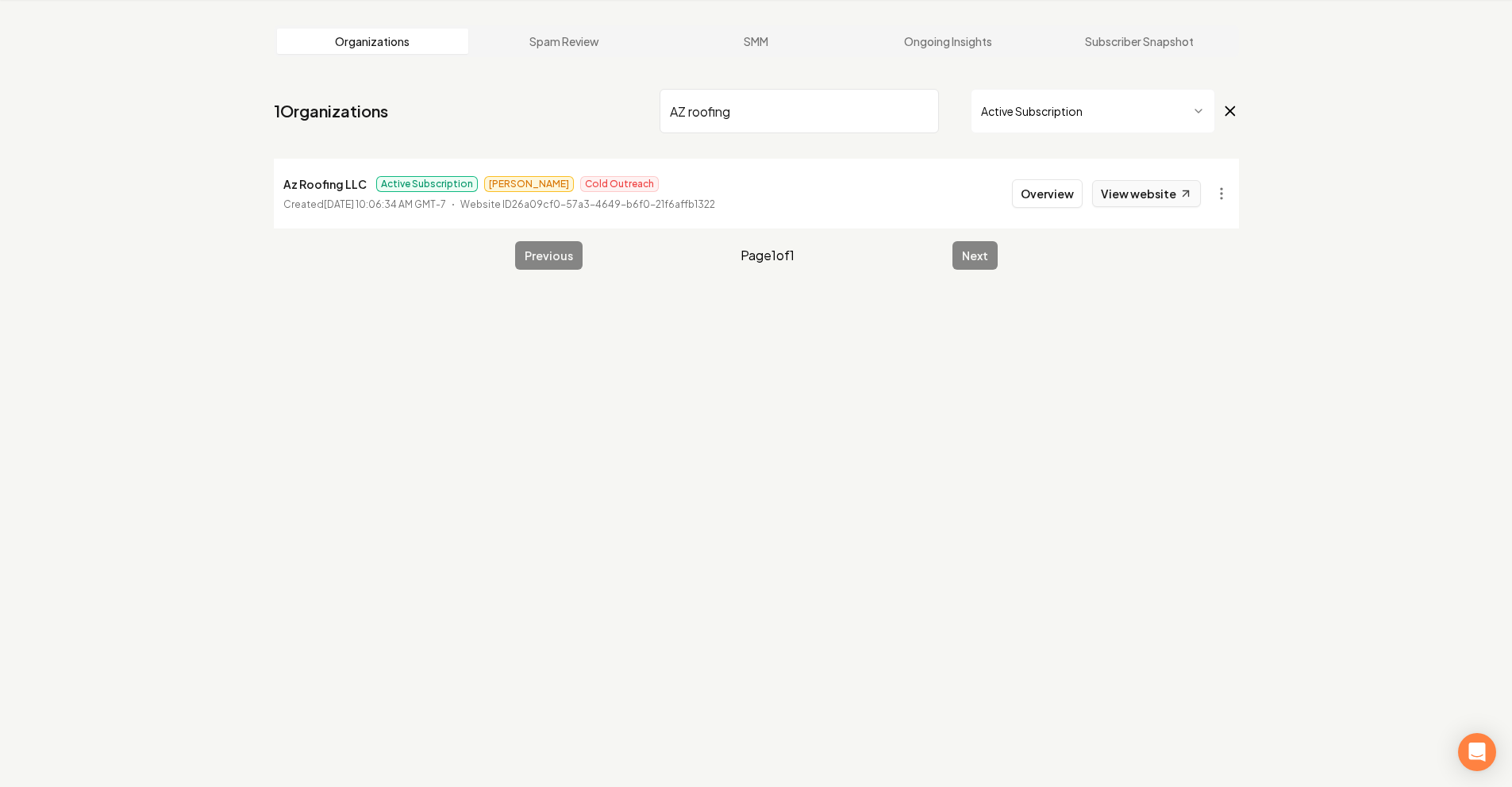
type input "AZ roofing"
click at [1162, 203] on link "View website" at bounding box center [1146, 194] width 109 height 27
